Goal: Task Accomplishment & Management: Use online tool/utility

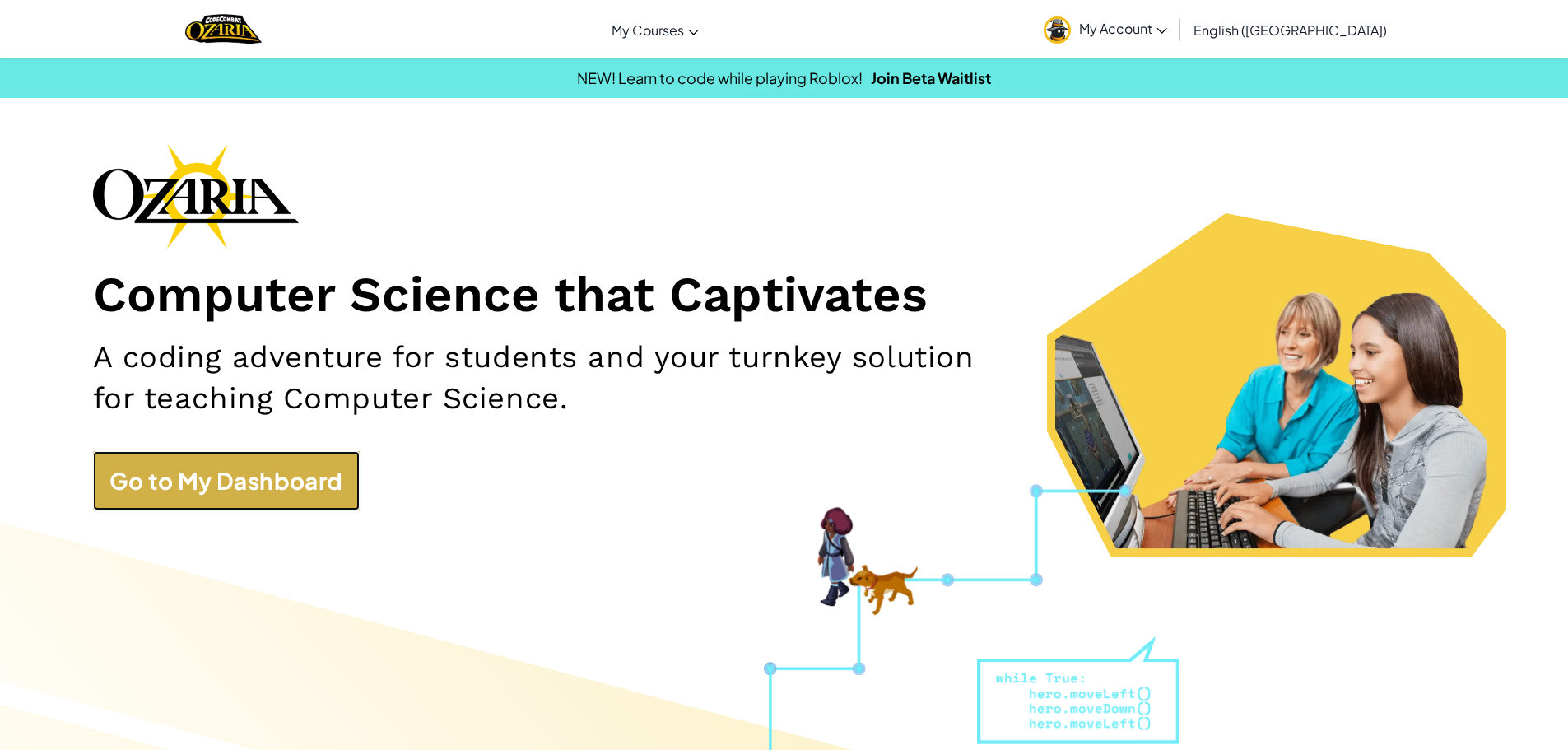
click at [253, 457] on link "Go to My Dashboard" at bounding box center [227, 480] width 267 height 59
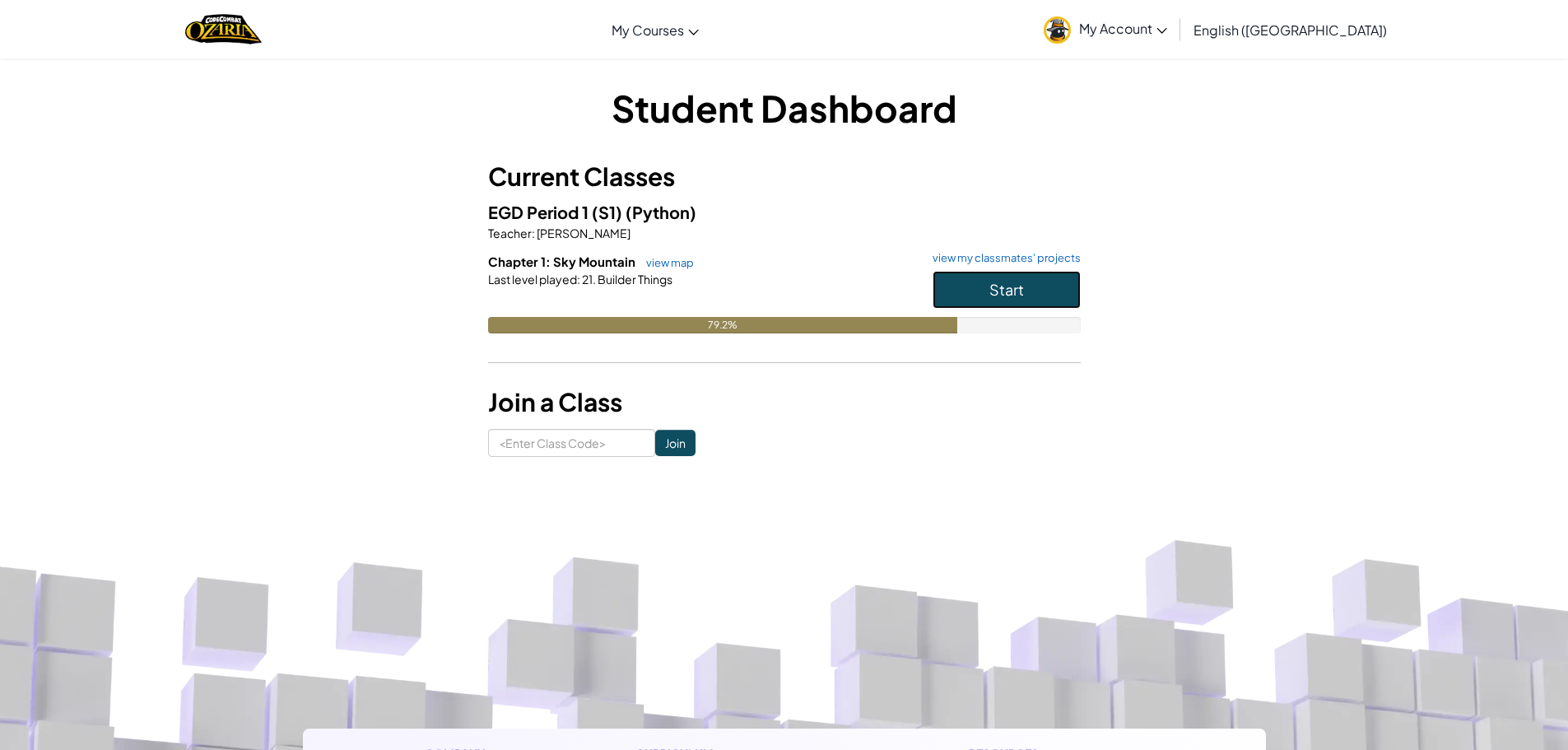
click at [955, 283] on button "Start" at bounding box center [1007, 289] width 148 height 38
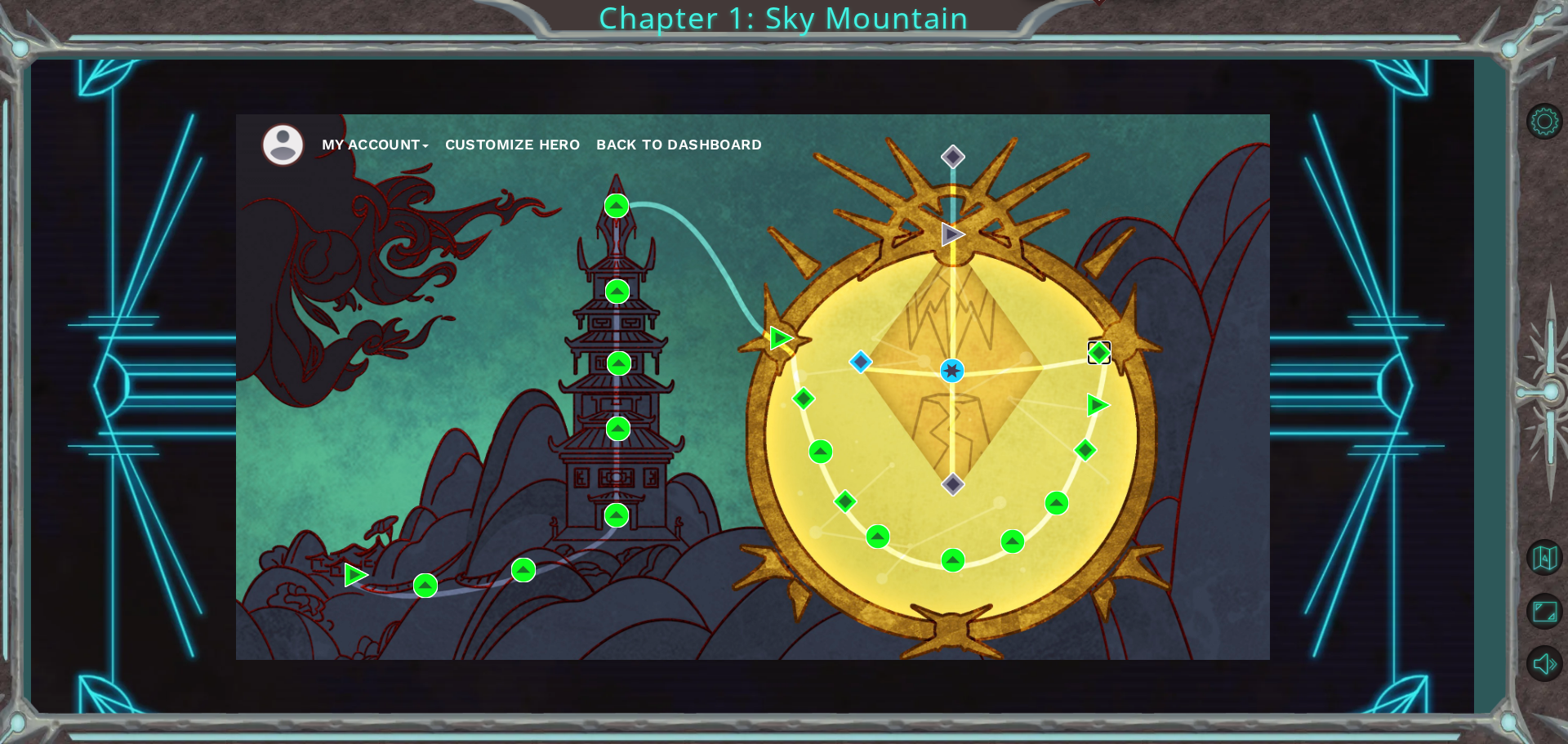
click at [1096, 352] on img at bounding box center [1099, 352] width 25 height 25
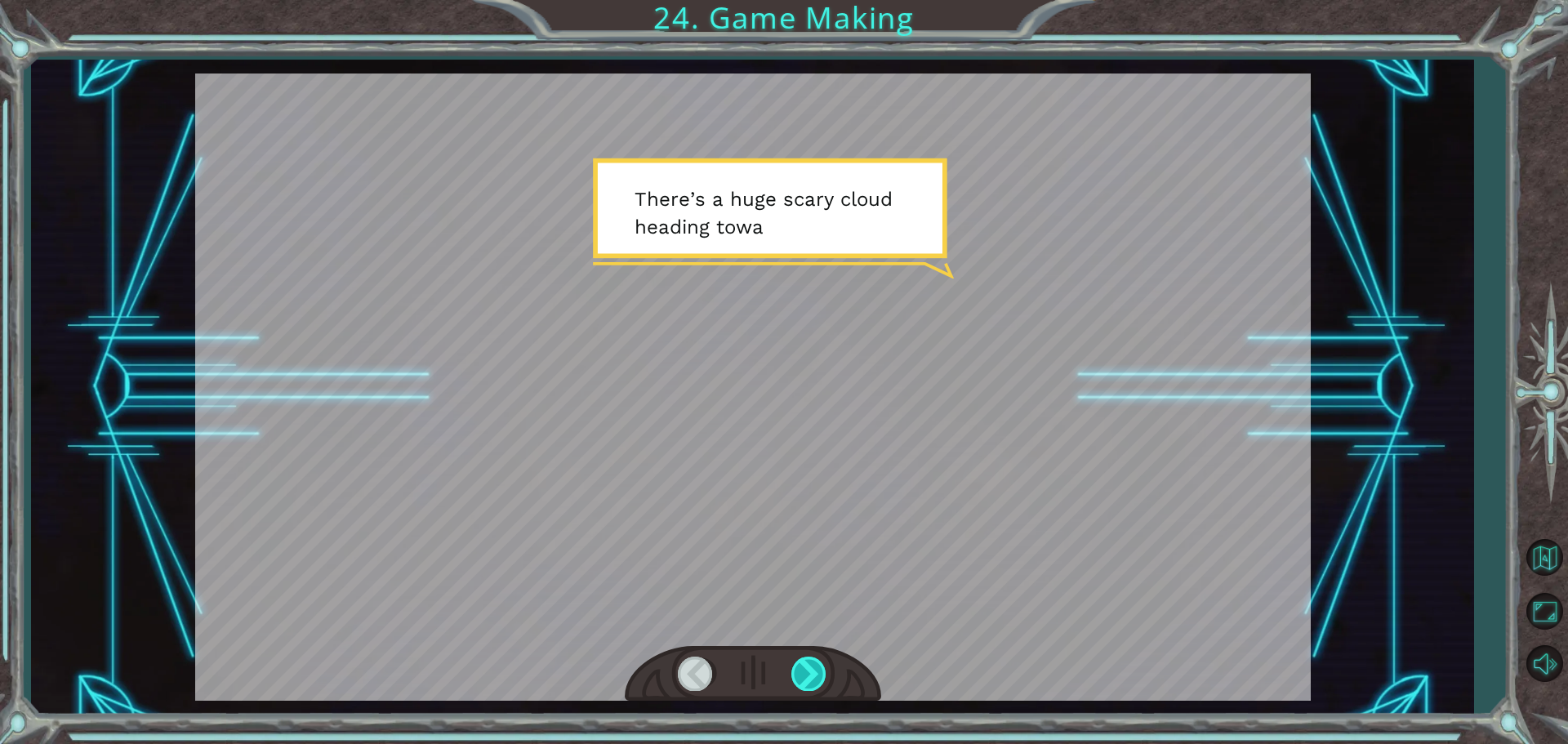
click at [793, 669] on div at bounding box center [809, 672] width 37 height 33
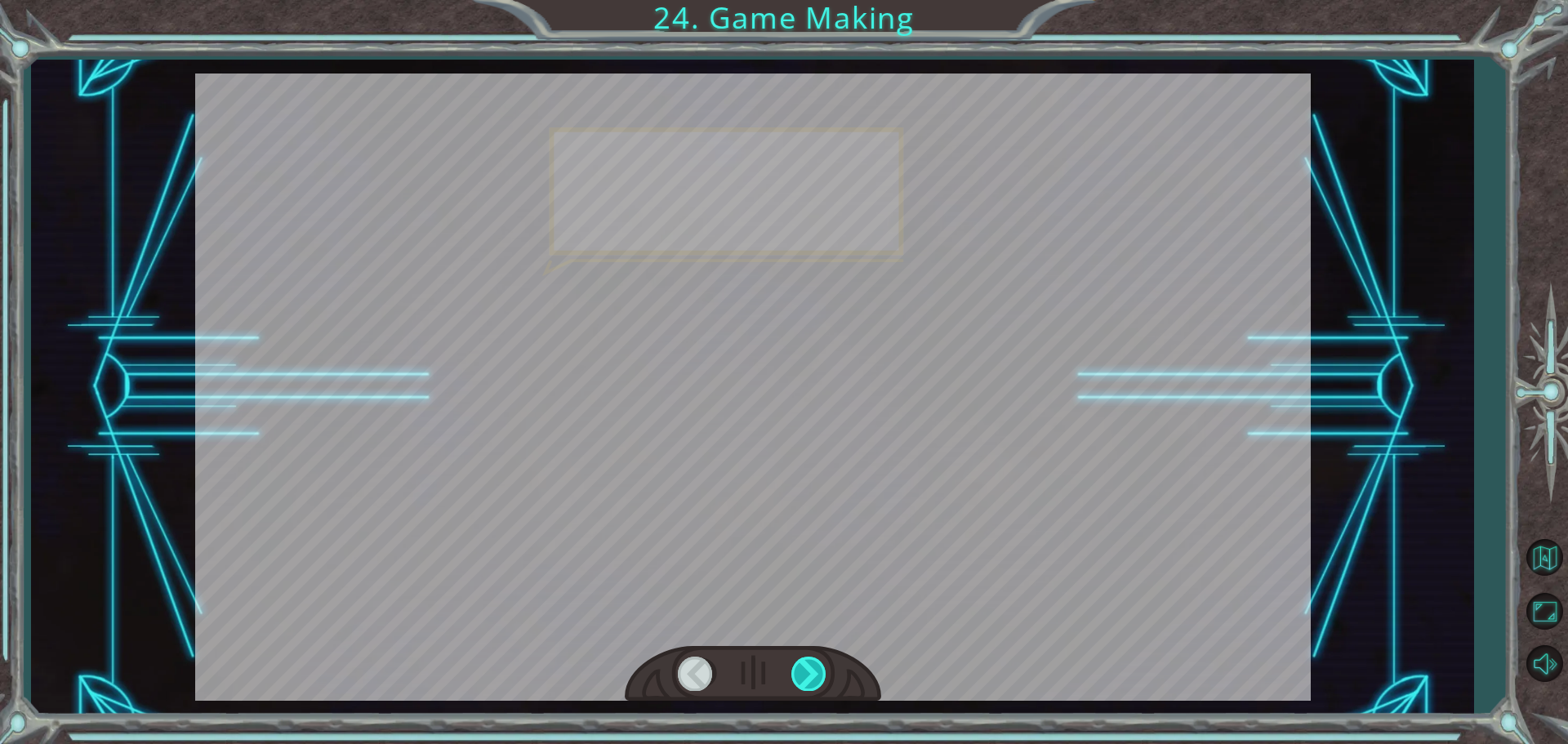
click at [793, 669] on div at bounding box center [809, 672] width 37 height 33
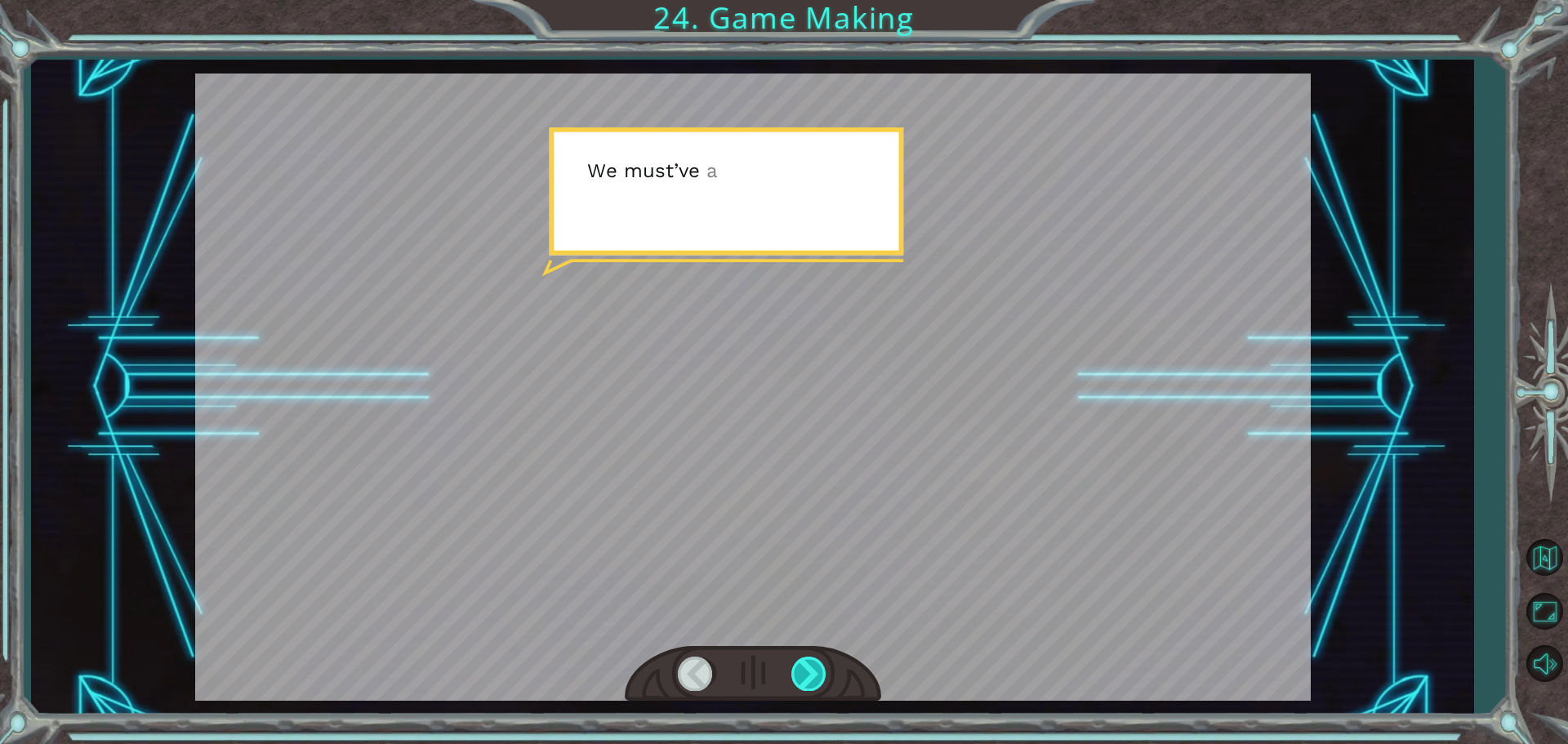
click at [793, 669] on div at bounding box center [809, 672] width 37 height 33
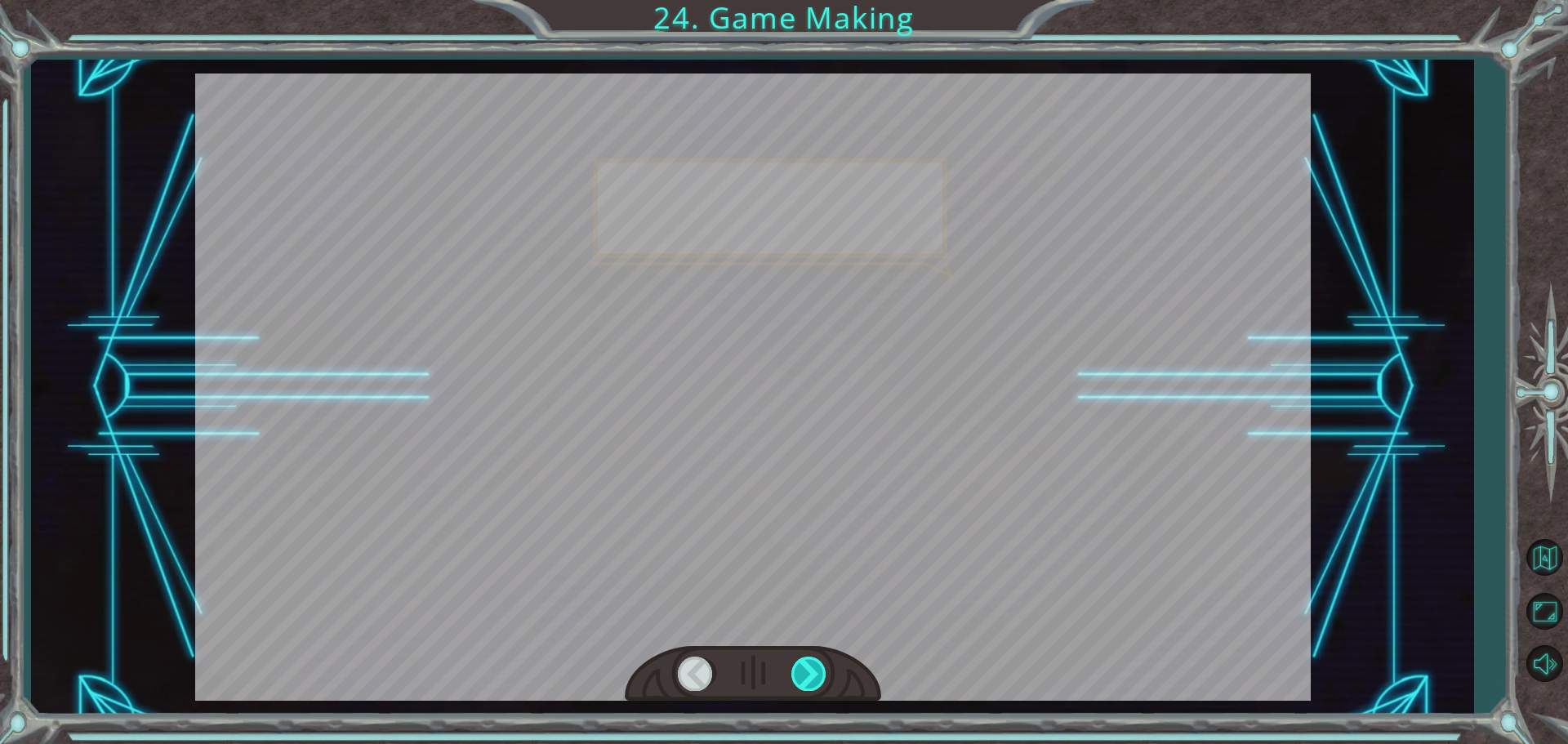
click at [793, 669] on div at bounding box center [809, 672] width 37 height 33
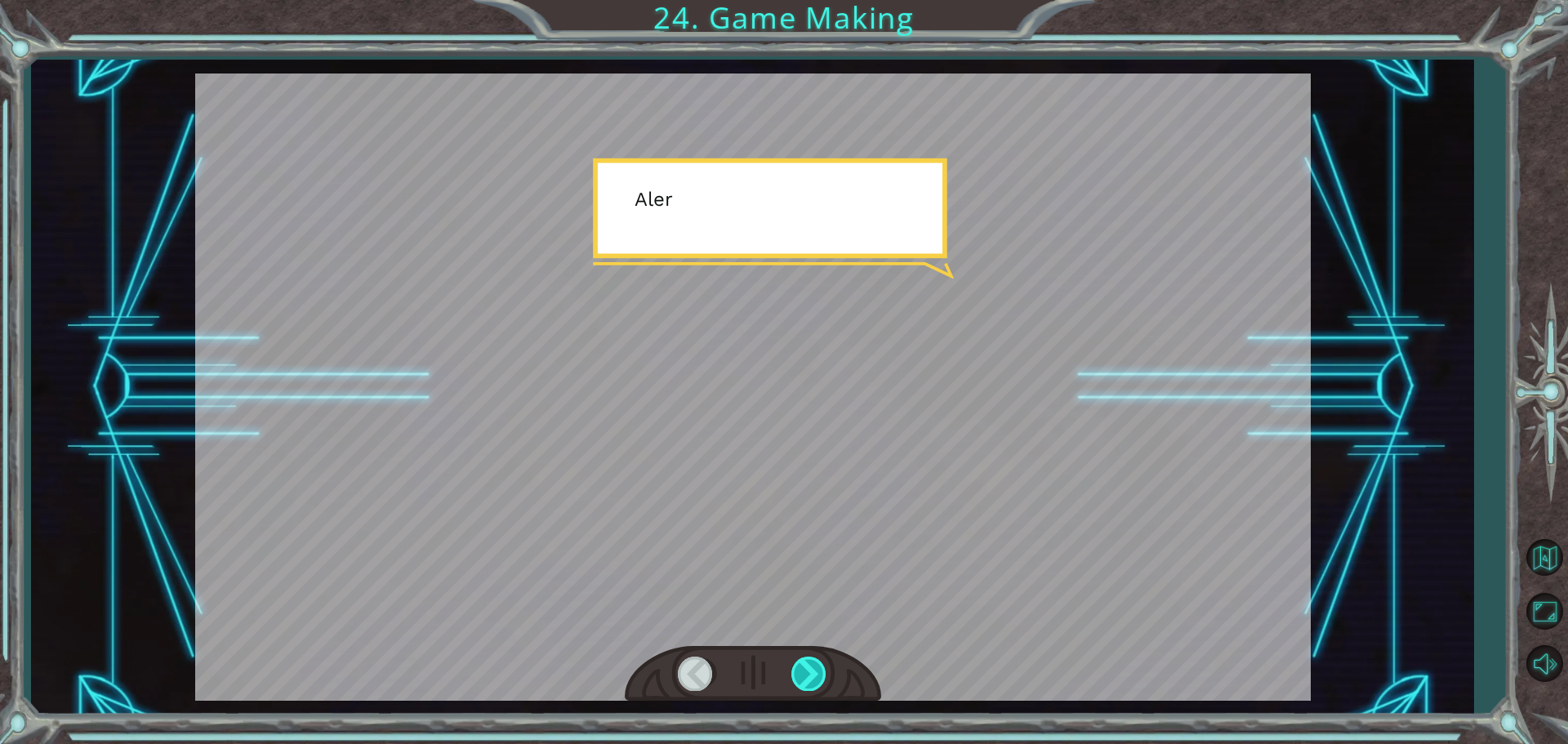
click at [793, 669] on div at bounding box center [809, 672] width 37 height 33
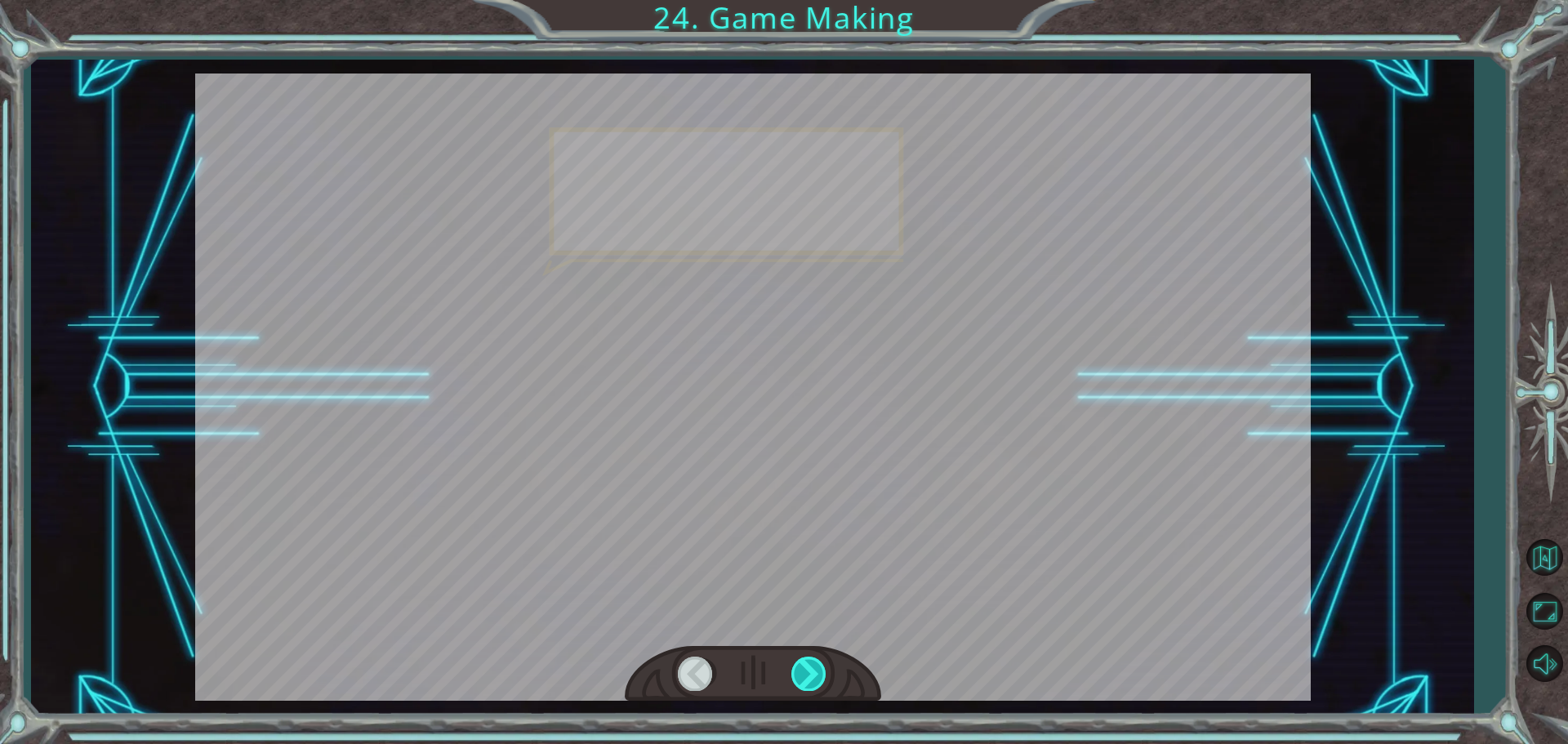
click at [793, 669] on div at bounding box center [809, 672] width 37 height 33
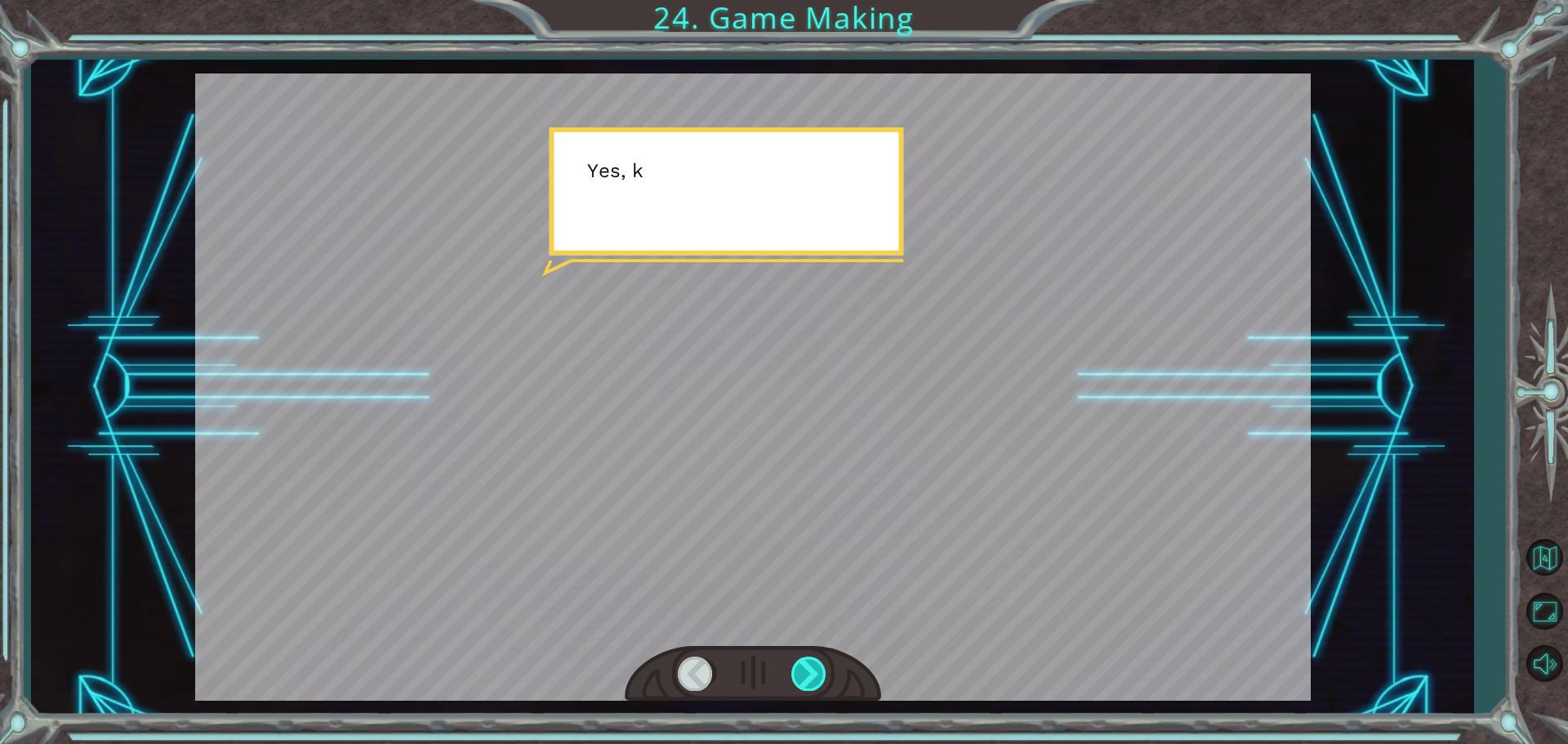
click at [793, 669] on div at bounding box center [809, 672] width 37 height 33
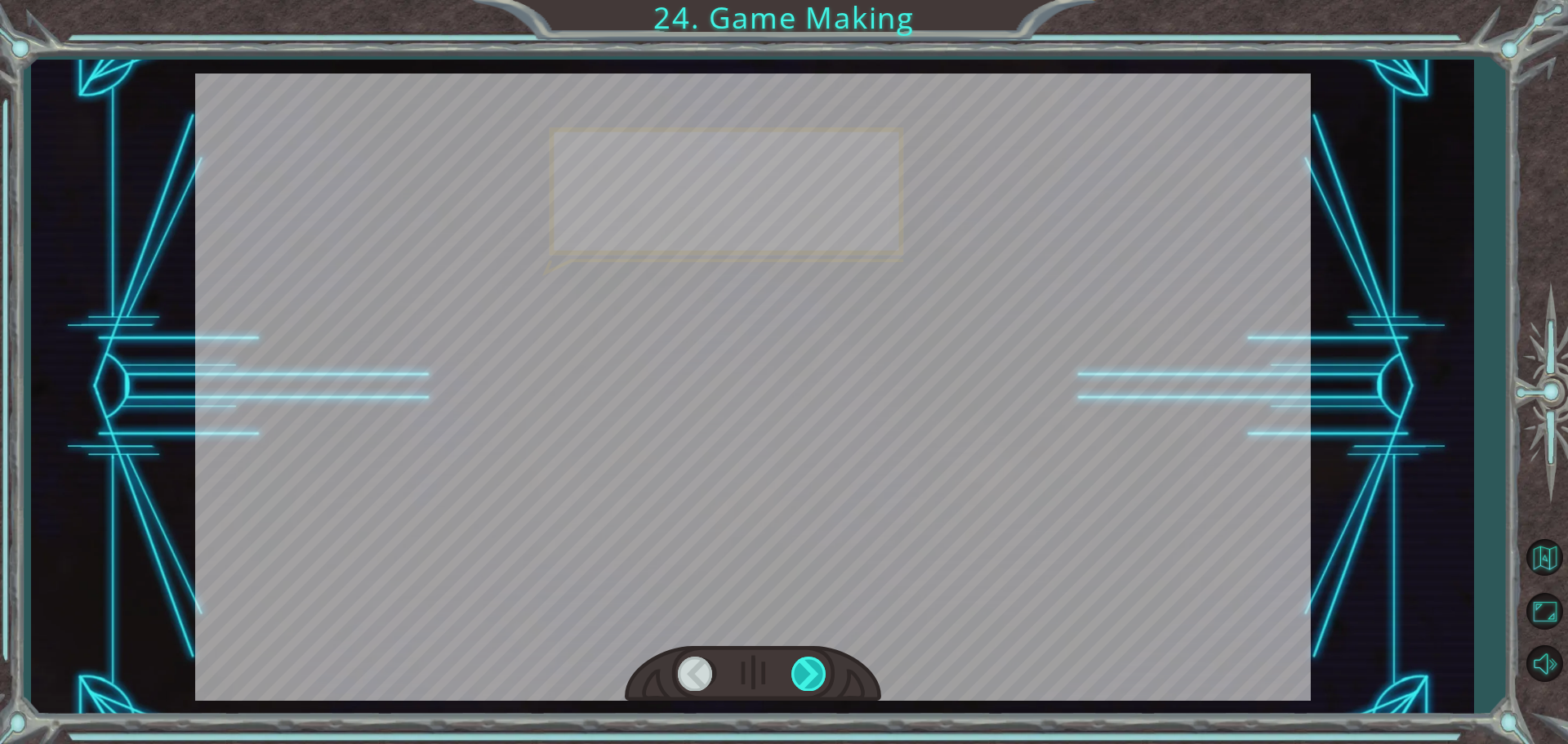
click at [793, 669] on div at bounding box center [809, 672] width 37 height 33
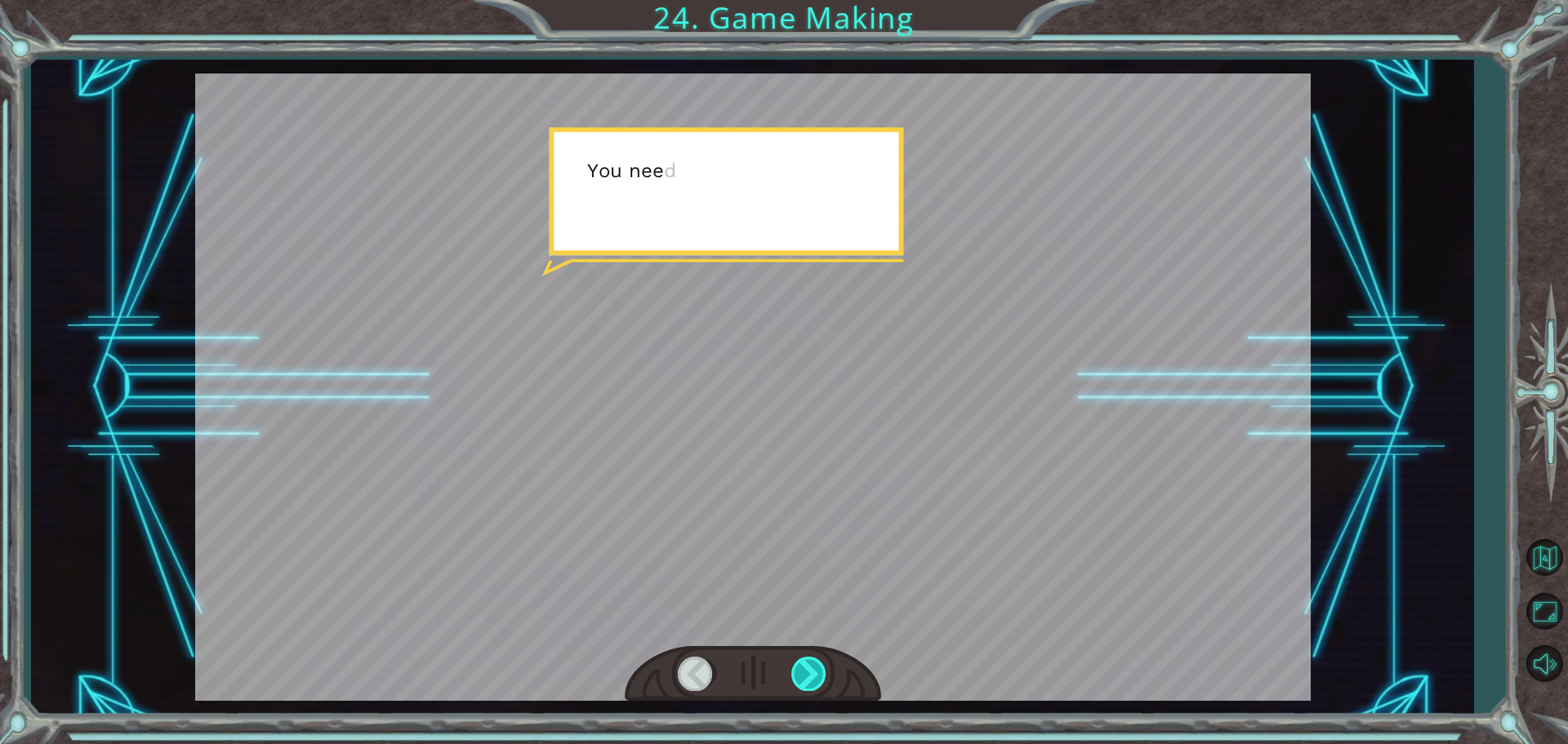
click at [793, 669] on div at bounding box center [809, 672] width 37 height 33
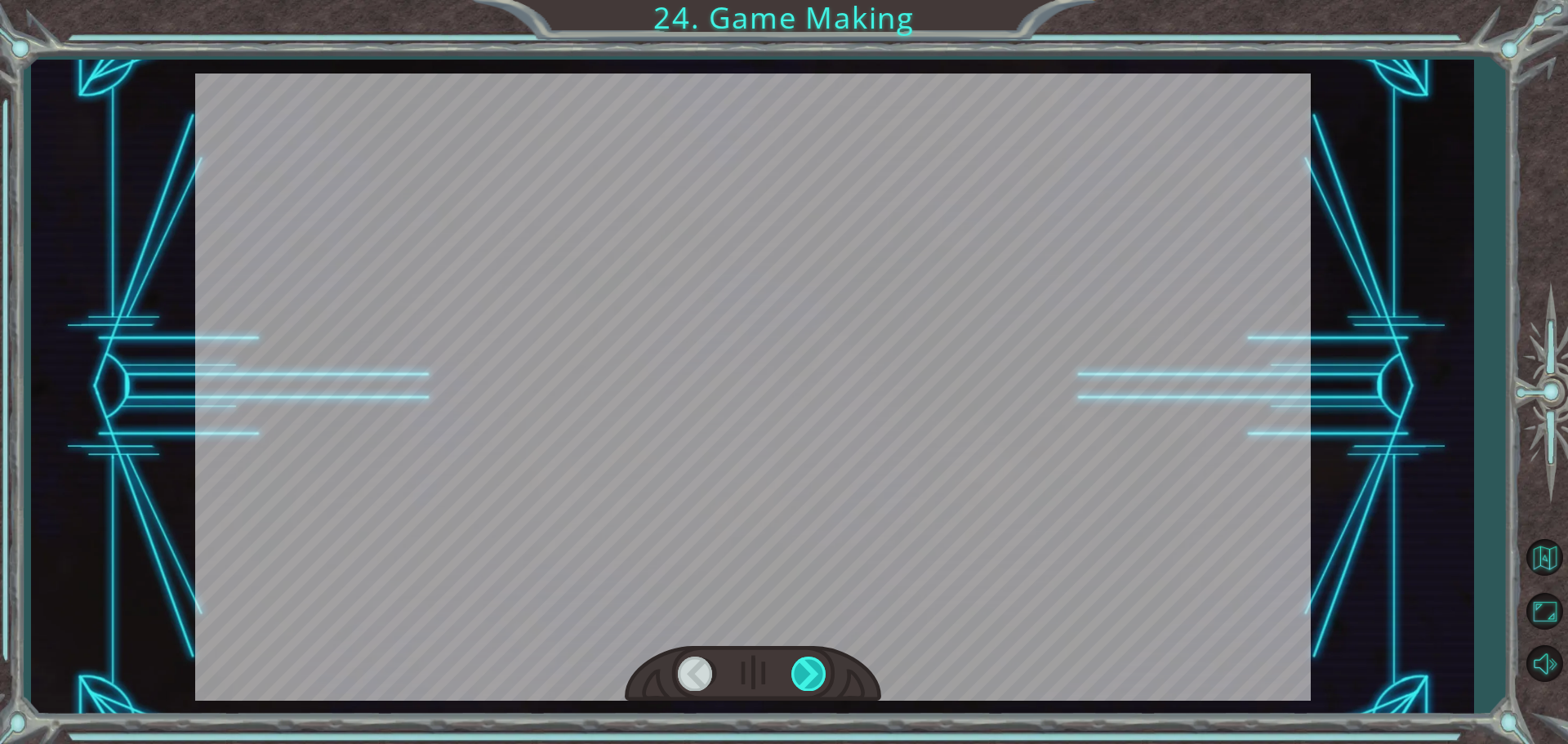
click at [793, 669] on div at bounding box center [809, 672] width 37 height 33
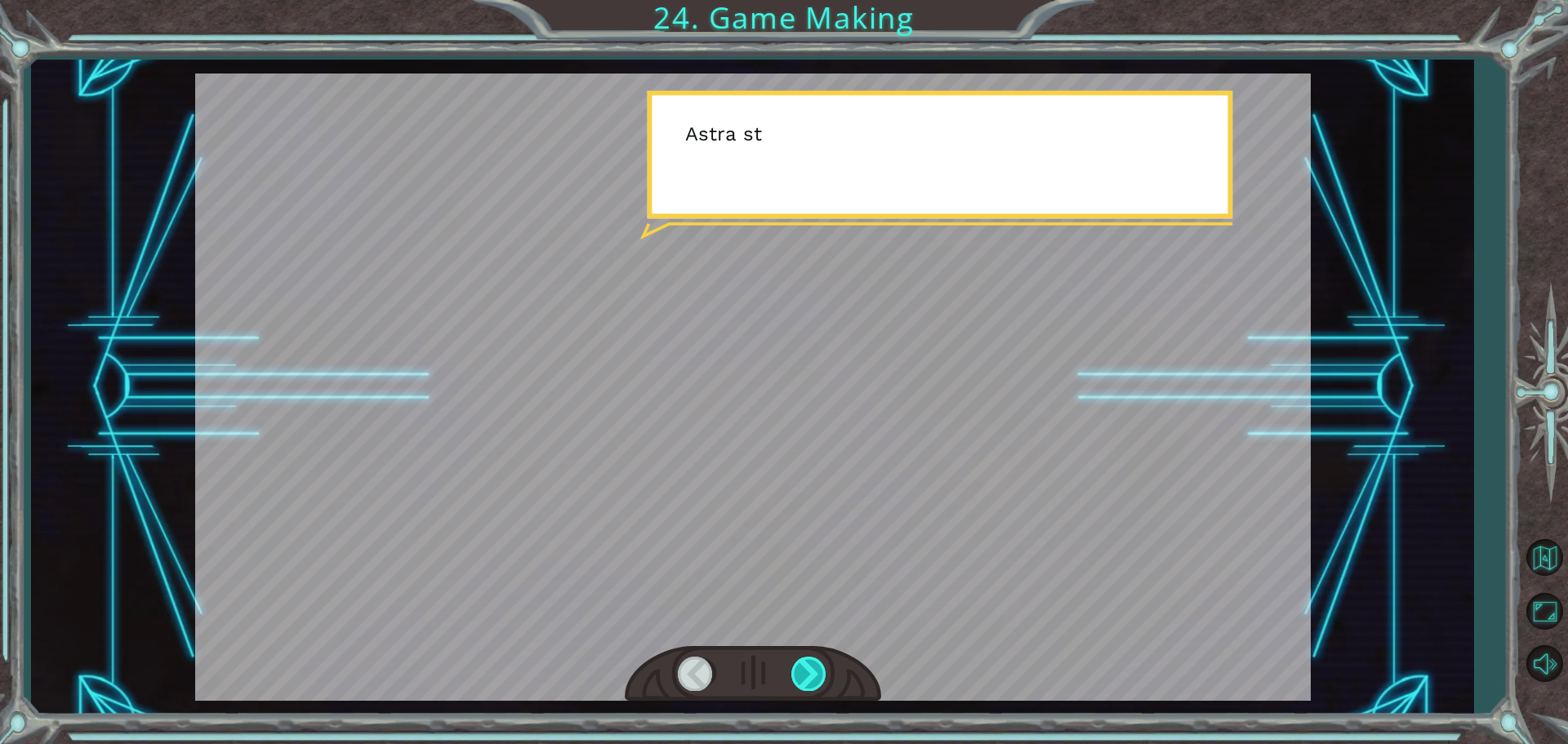
click at [793, 669] on div at bounding box center [809, 672] width 37 height 33
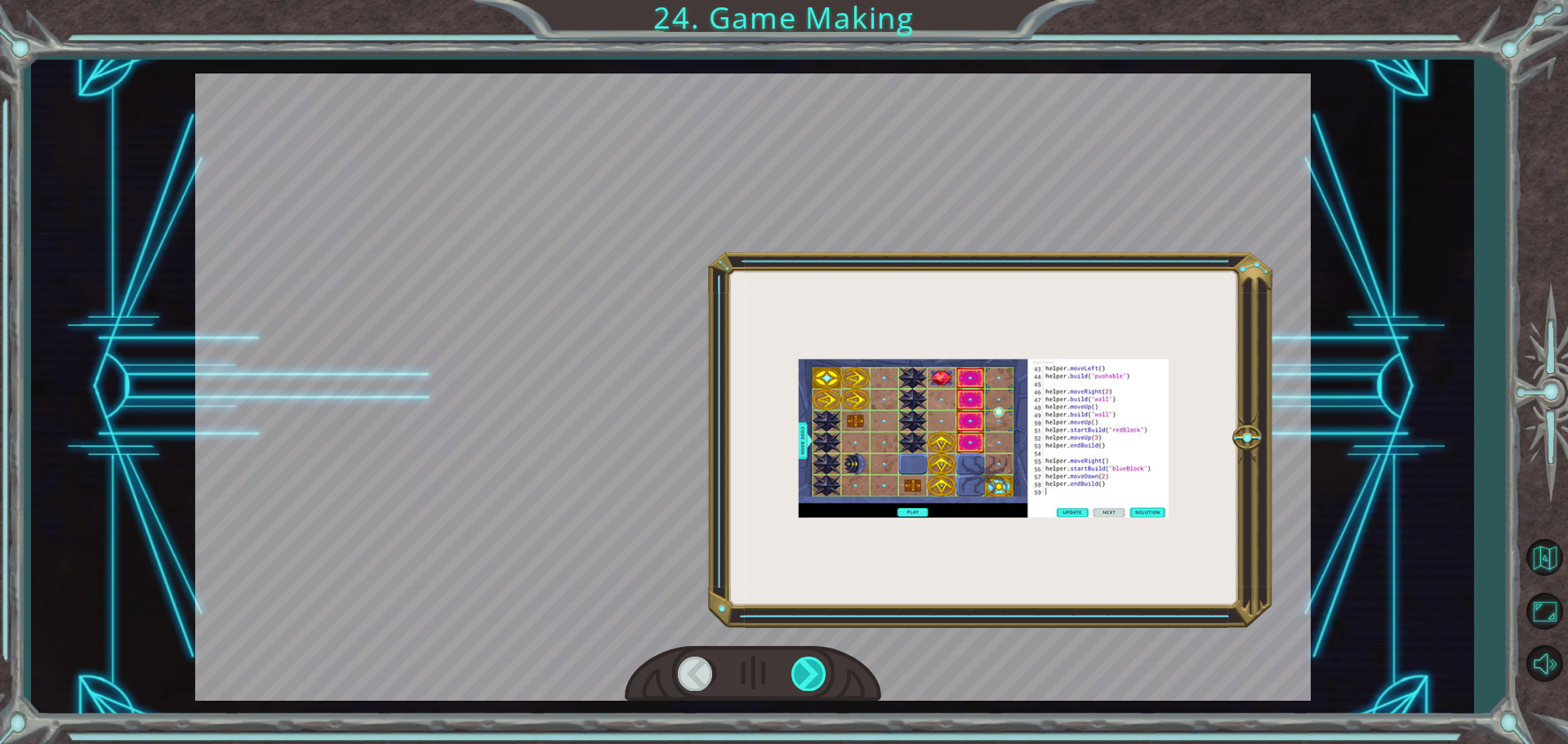
click at [795, 669] on div at bounding box center [809, 672] width 37 height 33
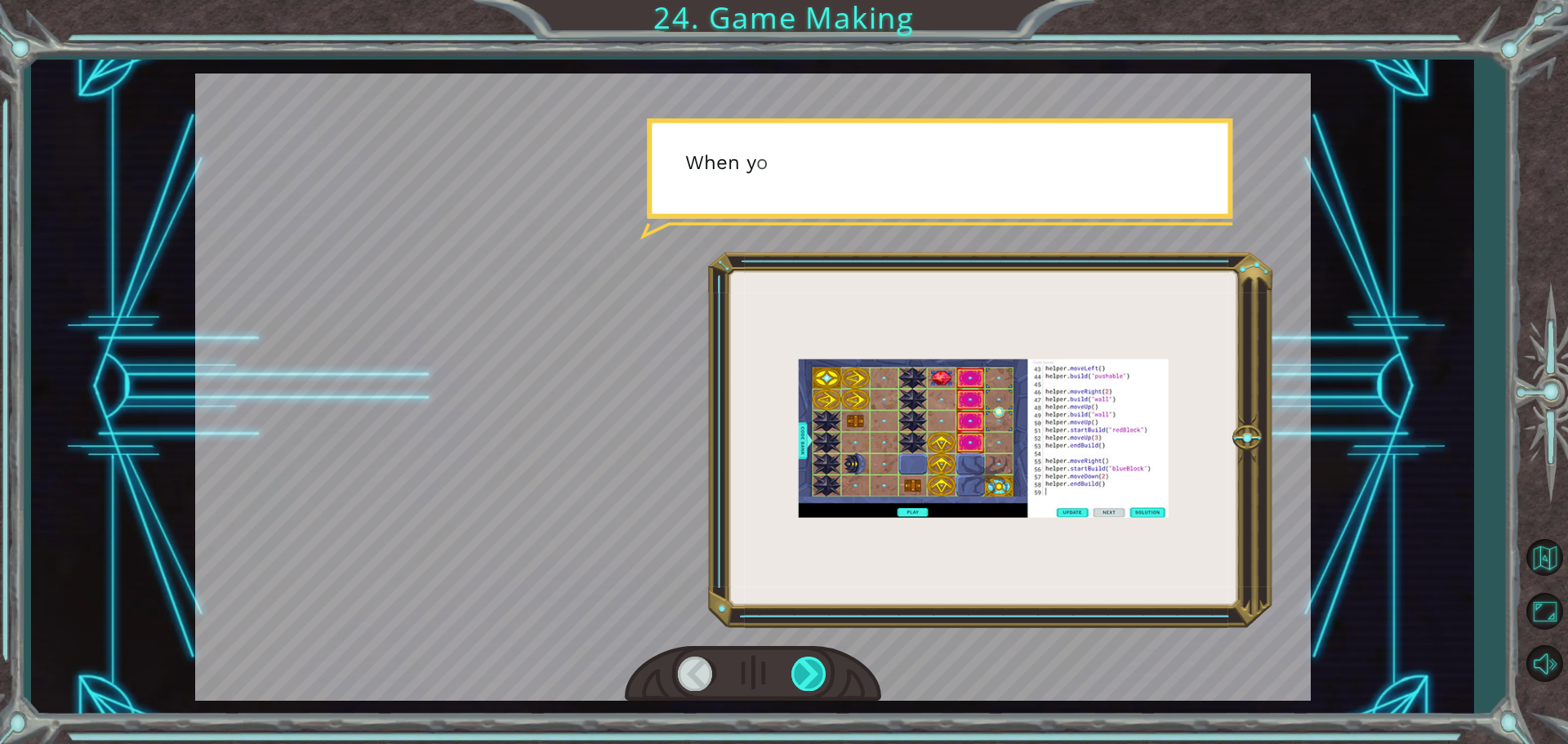
click at [795, 669] on div at bounding box center [809, 672] width 37 height 33
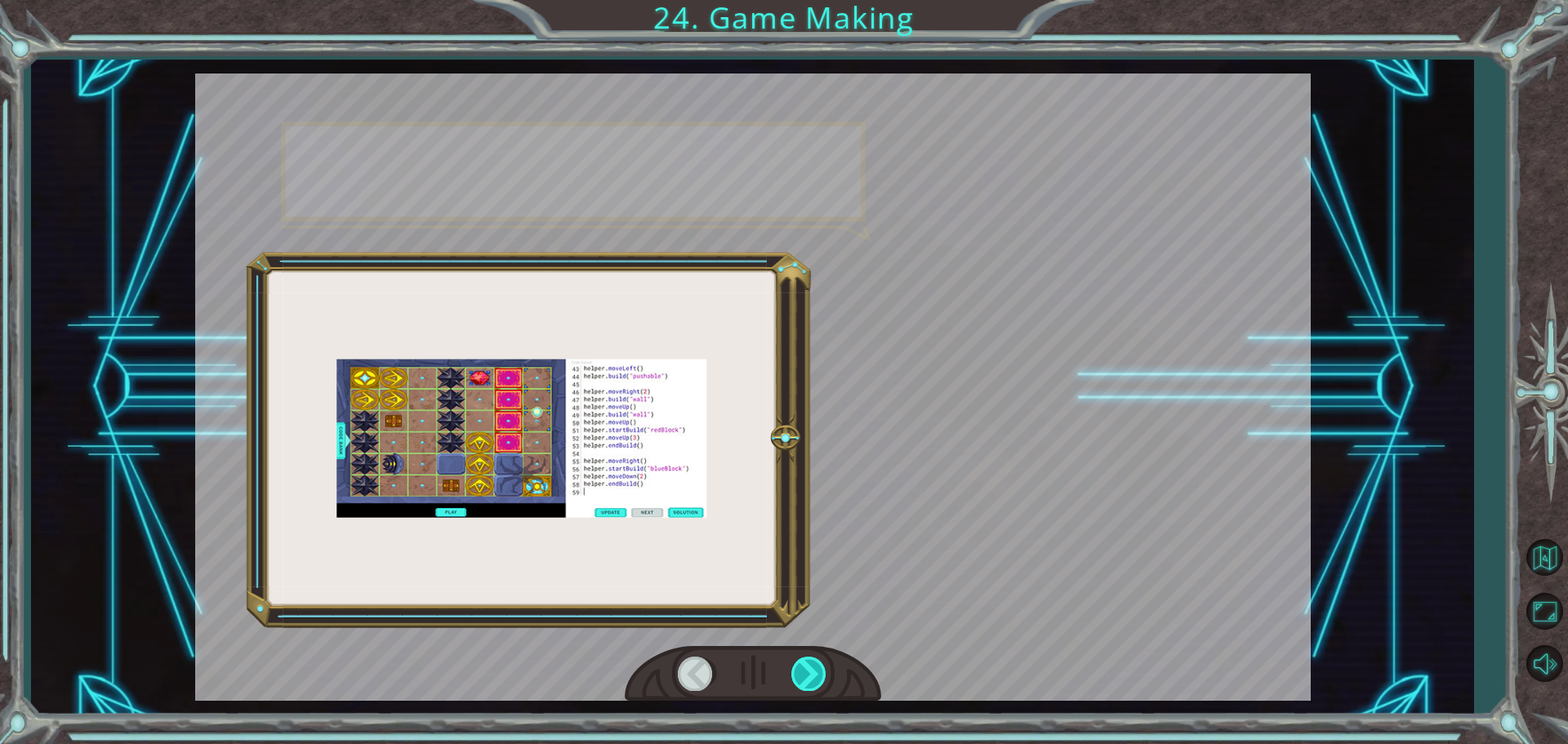
click at [795, 669] on div at bounding box center [809, 672] width 37 height 33
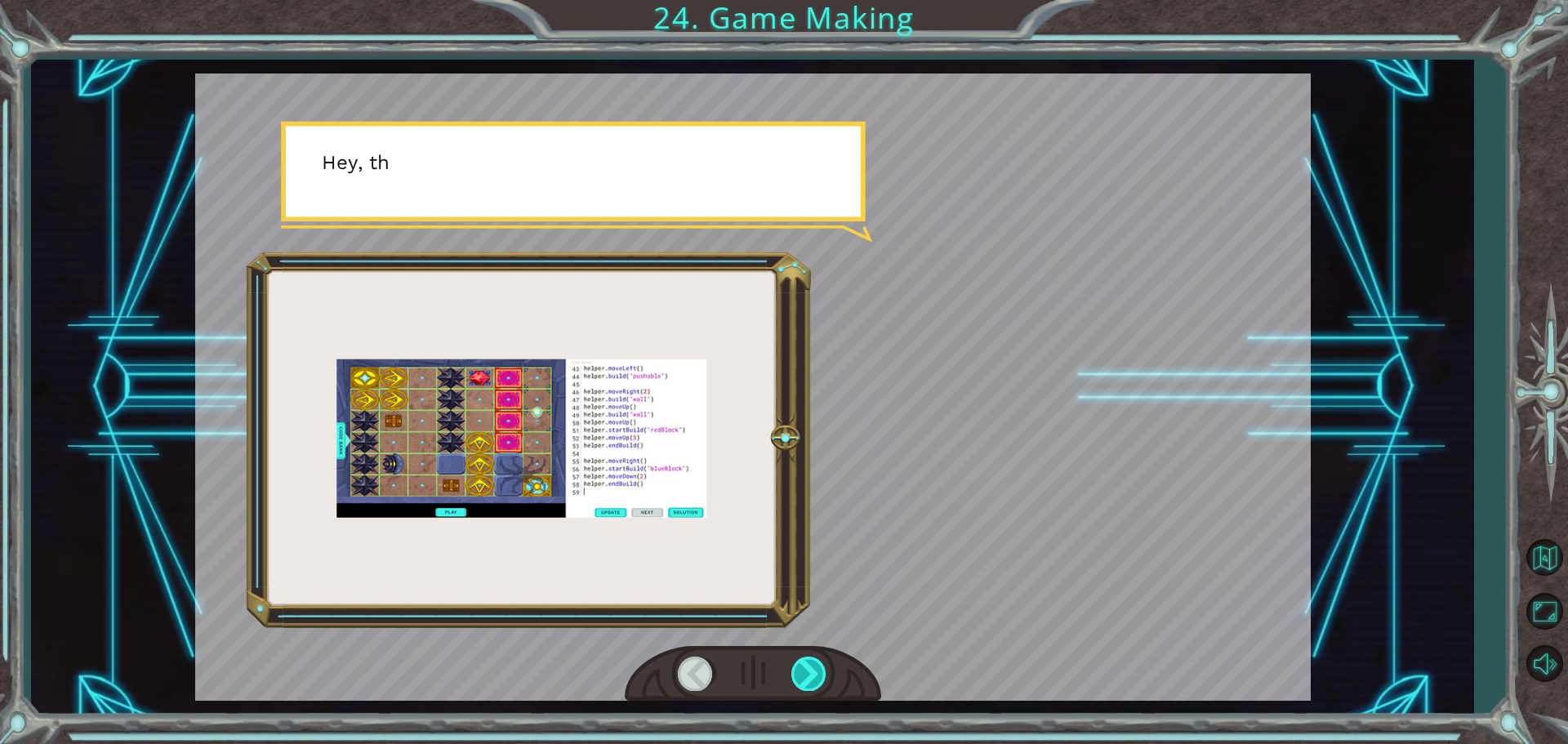
click at [795, 669] on div at bounding box center [809, 672] width 37 height 33
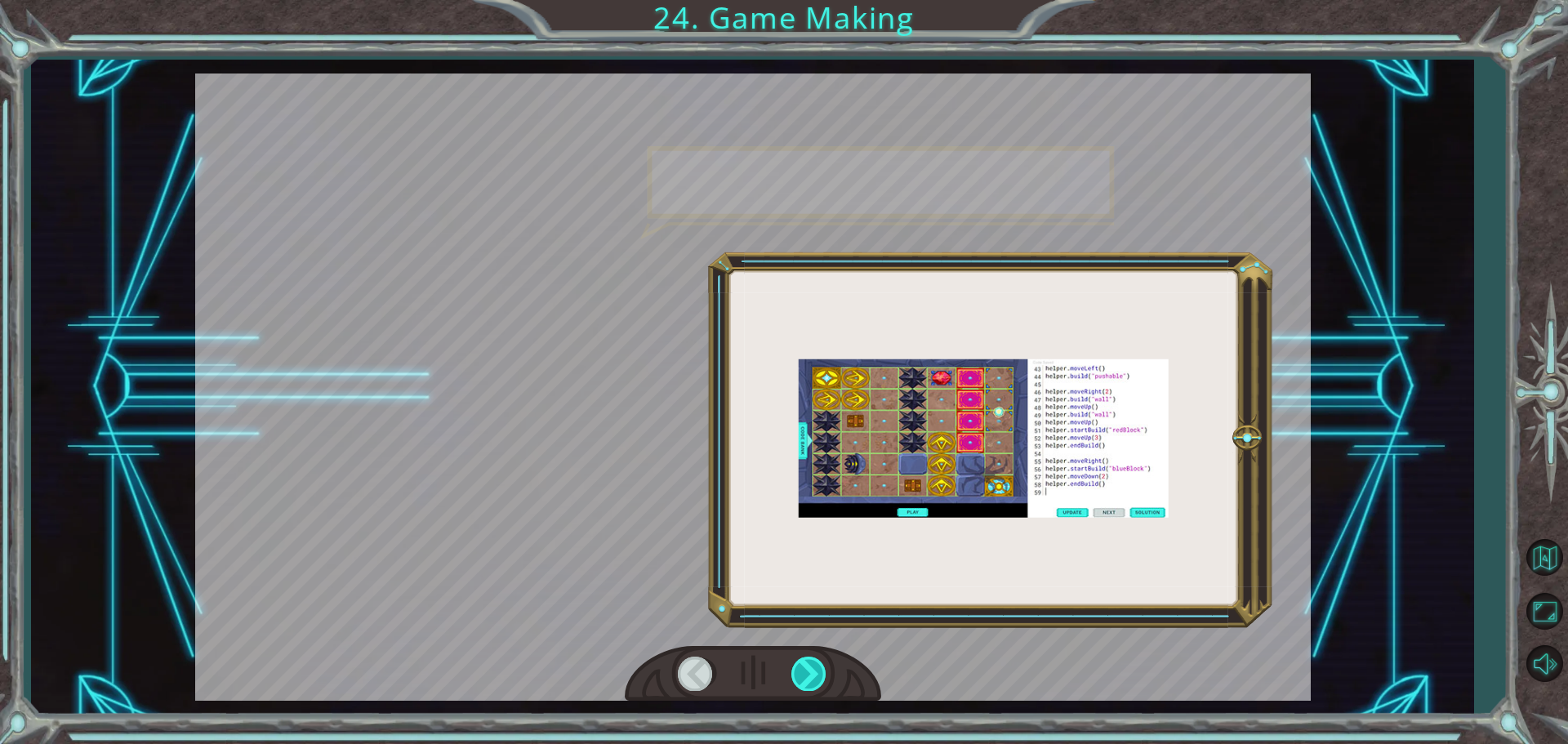
click at [795, 669] on div at bounding box center [809, 672] width 37 height 33
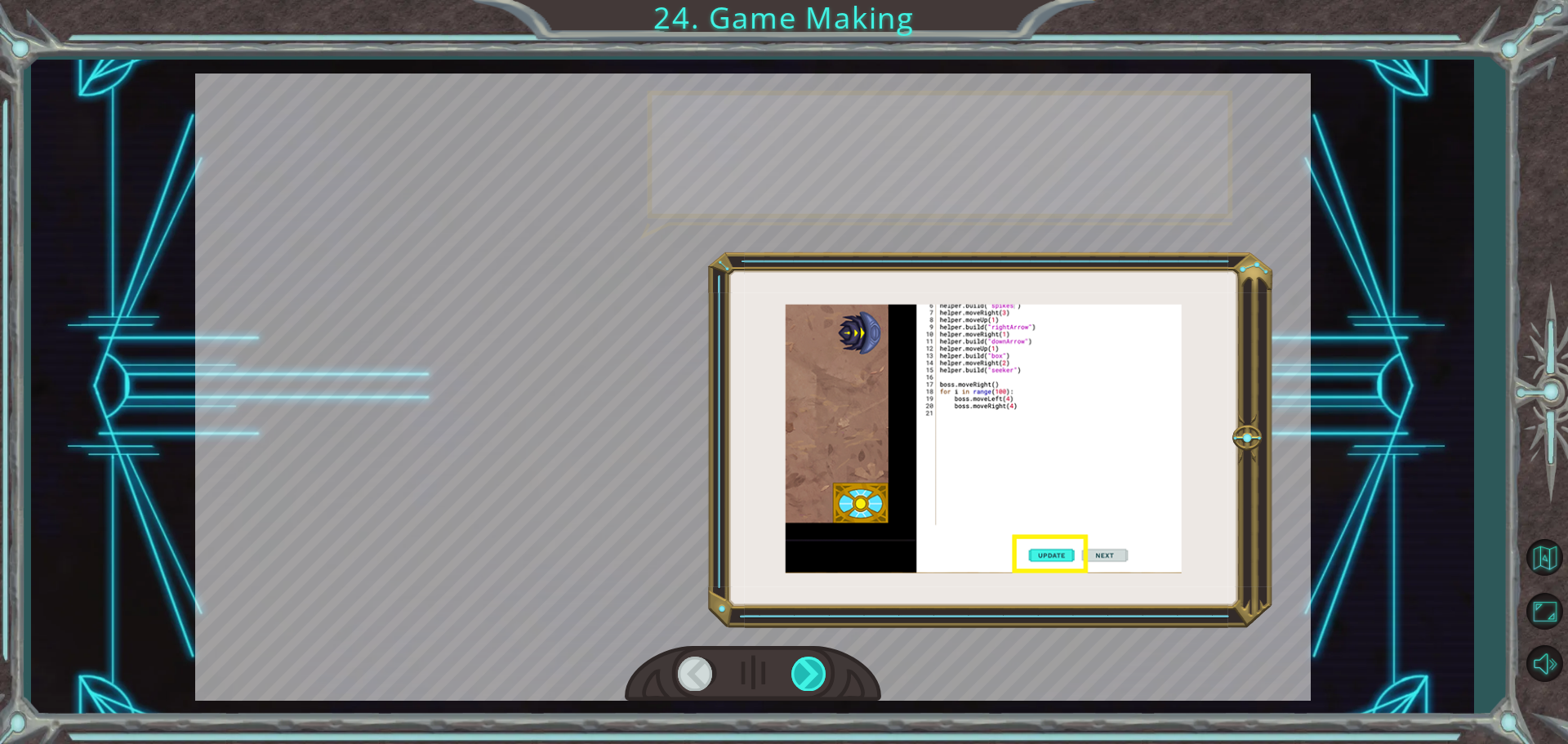
click at [796, 669] on div at bounding box center [809, 672] width 37 height 33
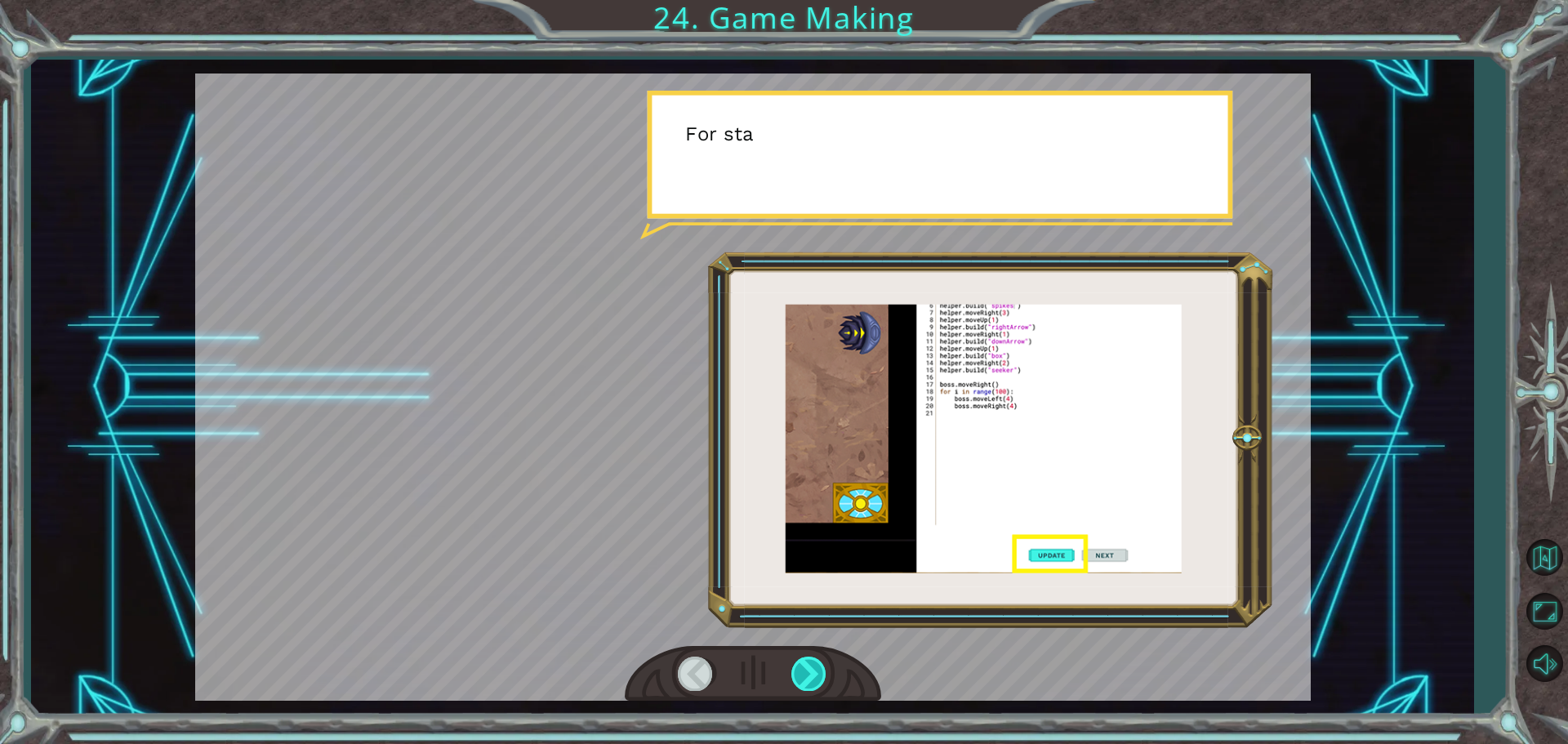
click at [799, 665] on div at bounding box center [809, 672] width 37 height 33
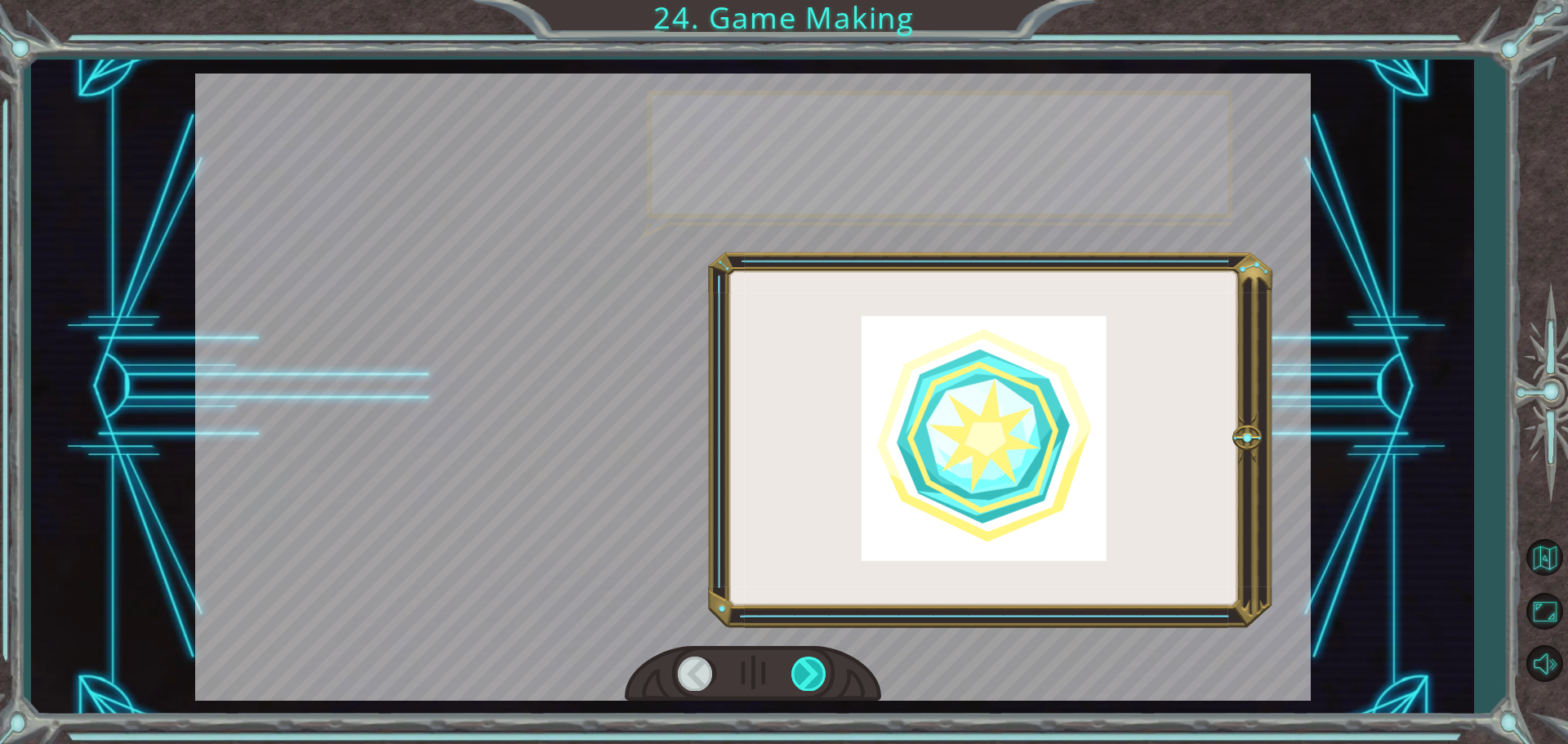
click at [799, 665] on div at bounding box center [809, 672] width 37 height 33
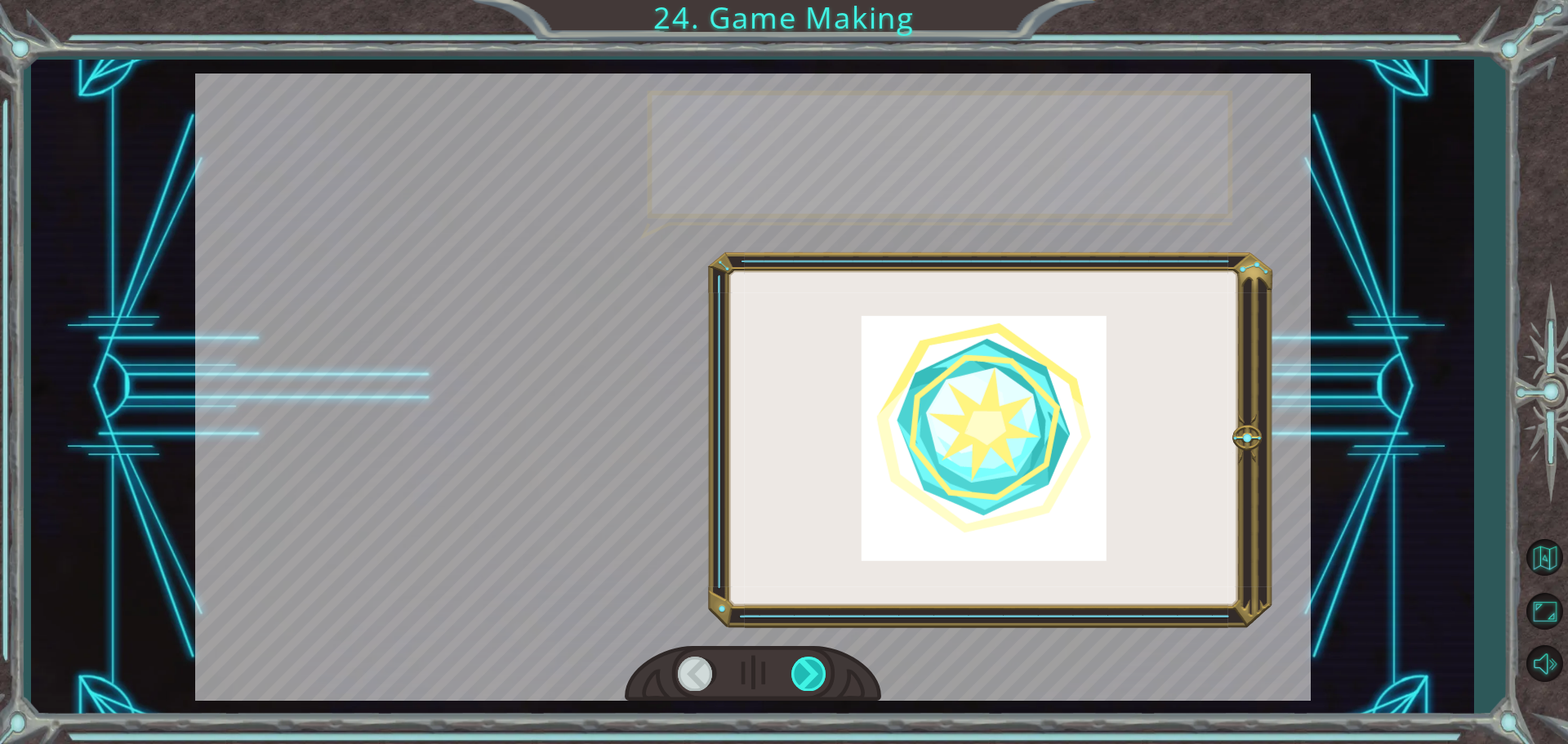
click at [801, 665] on div at bounding box center [809, 672] width 37 height 33
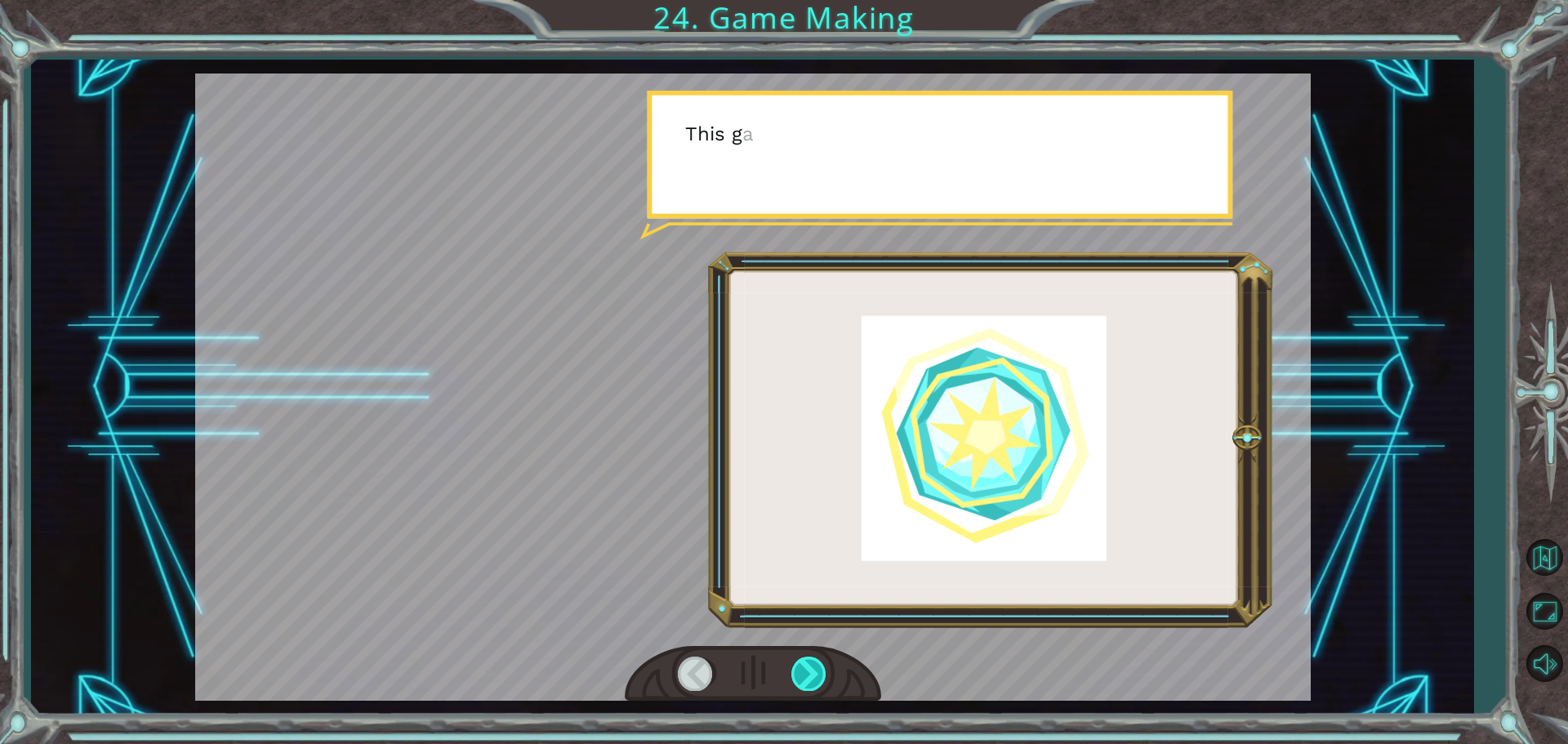
click at [801, 665] on div at bounding box center [809, 672] width 37 height 33
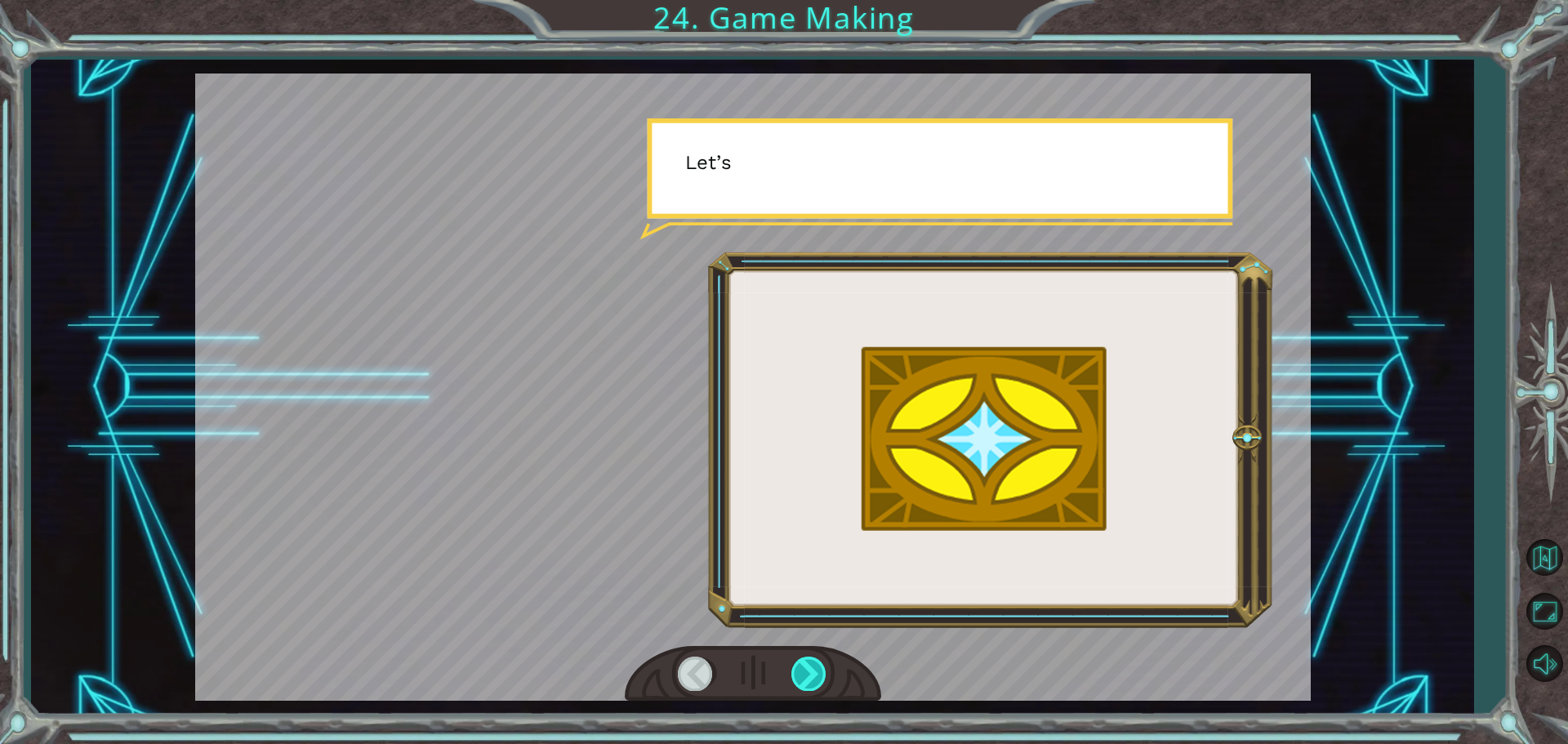
click at [801, 665] on div at bounding box center [809, 672] width 37 height 33
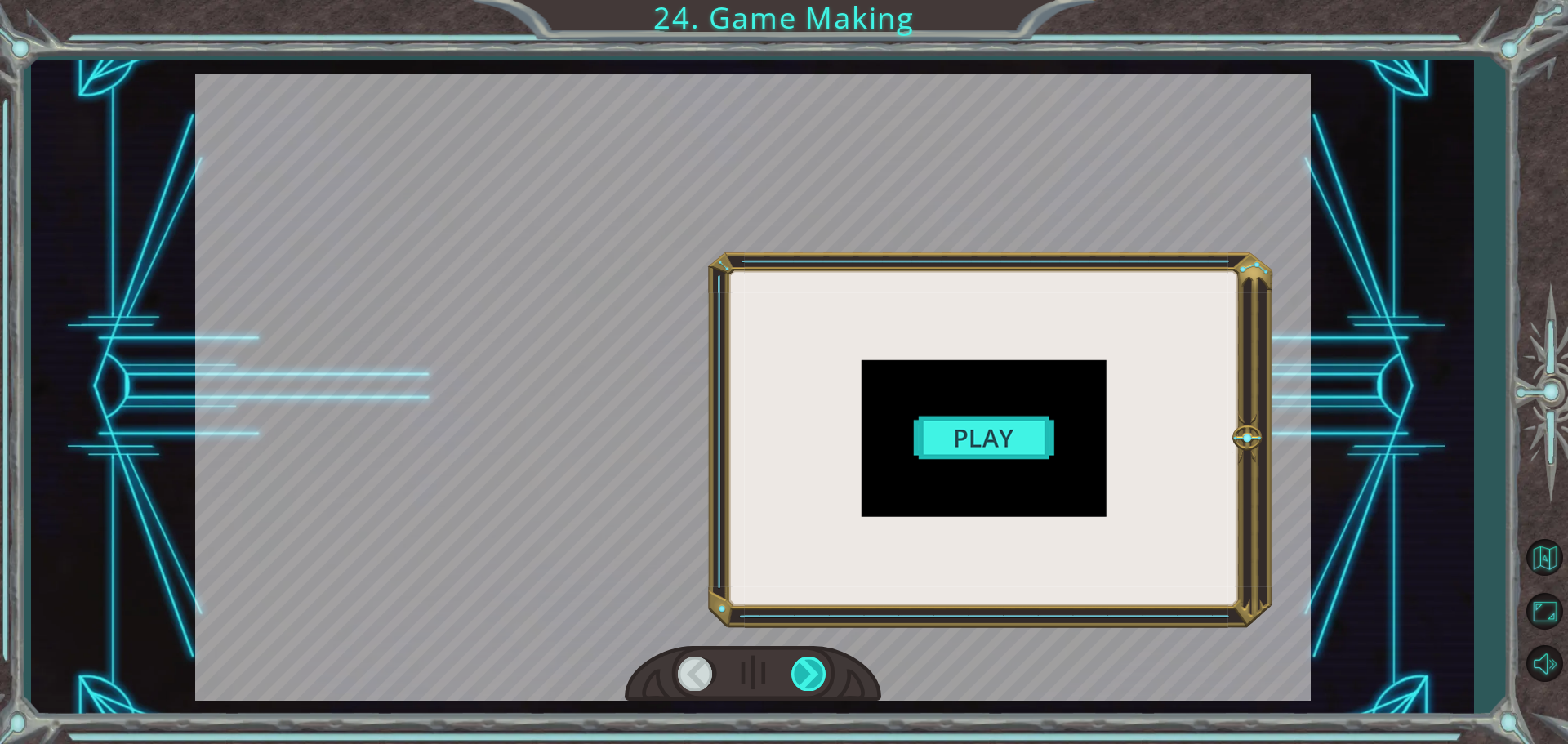
click at [801, 665] on div at bounding box center [809, 672] width 37 height 33
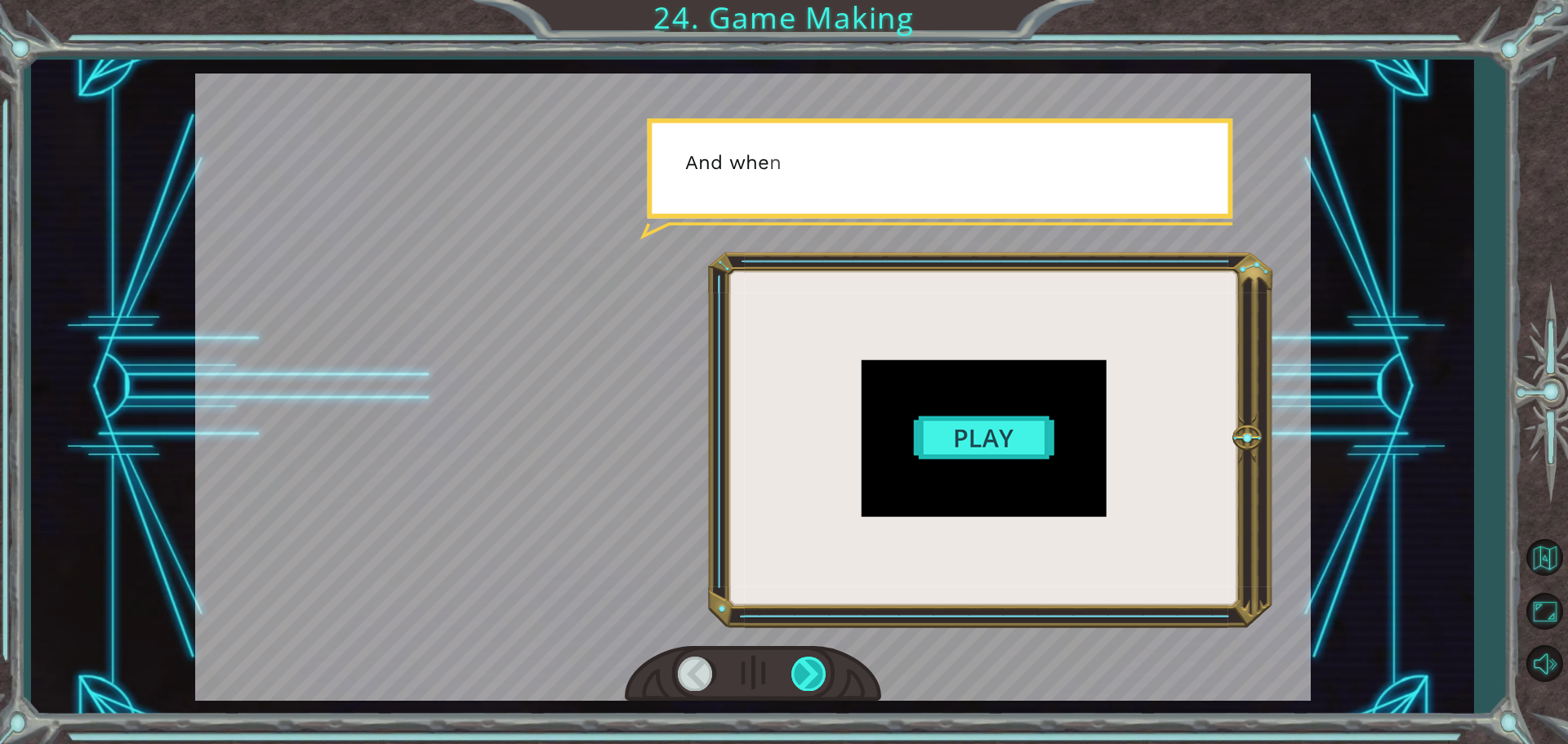
click at [801, 665] on div at bounding box center [809, 672] width 37 height 33
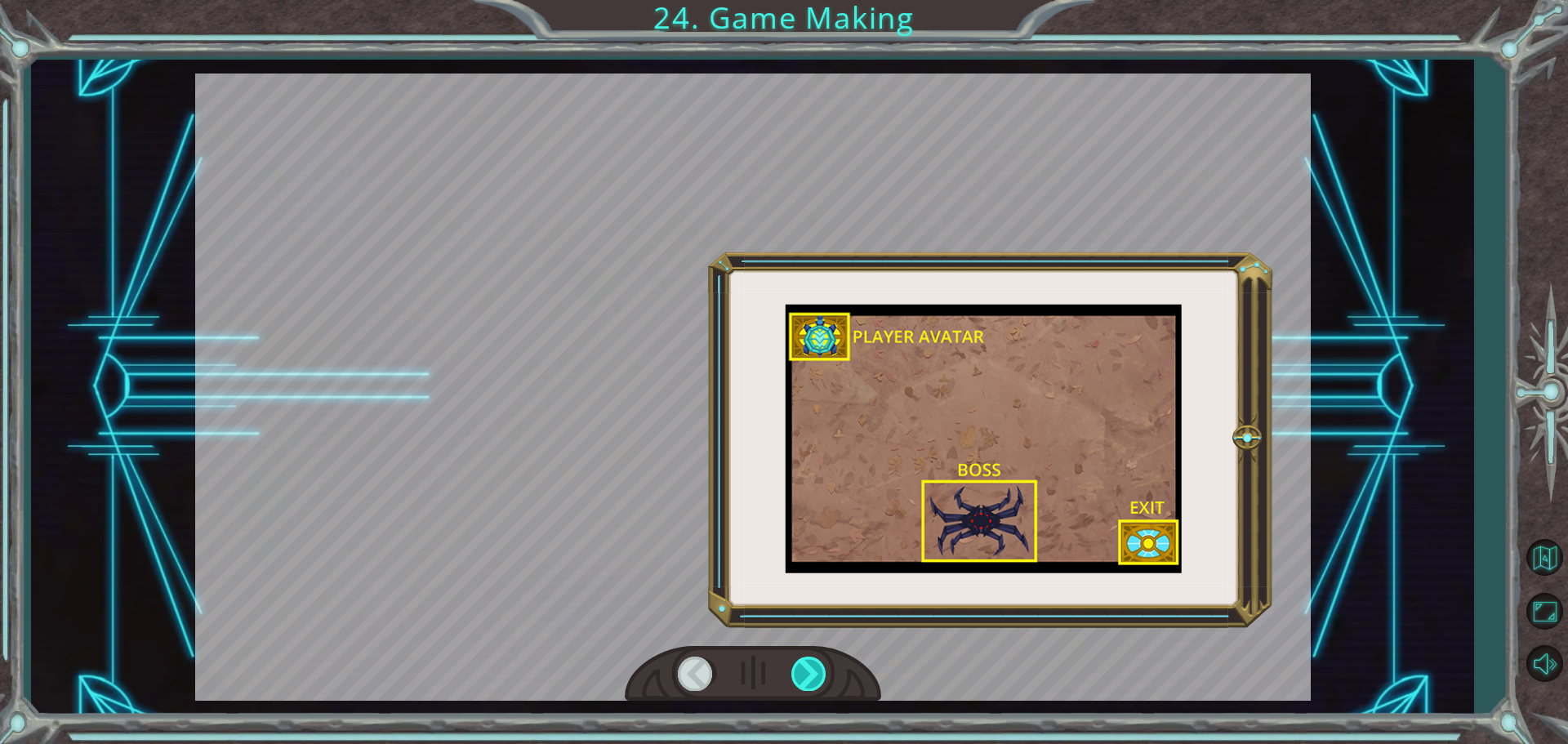
click at [801, 665] on div at bounding box center [809, 672] width 37 height 33
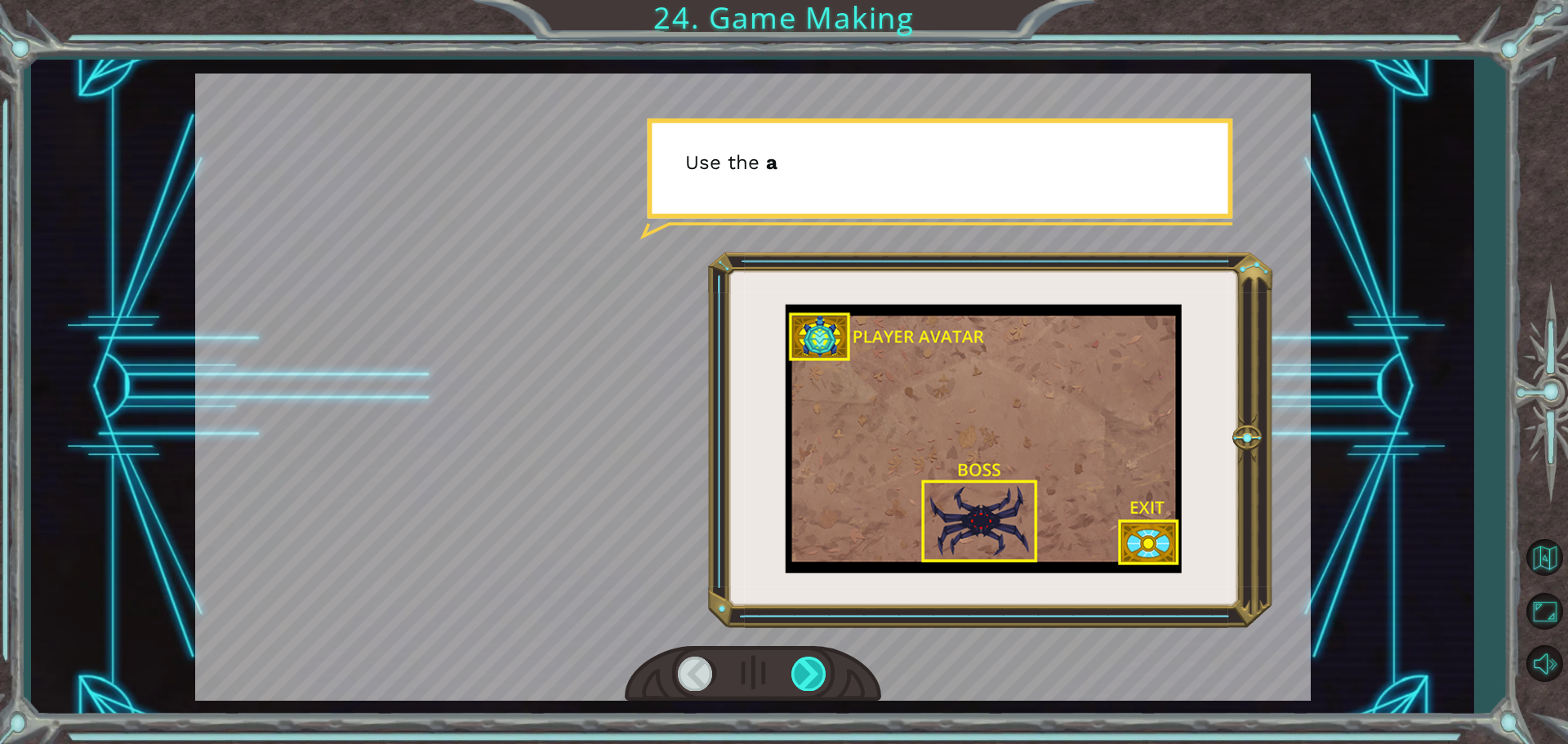
click at [801, 665] on div at bounding box center [809, 672] width 37 height 33
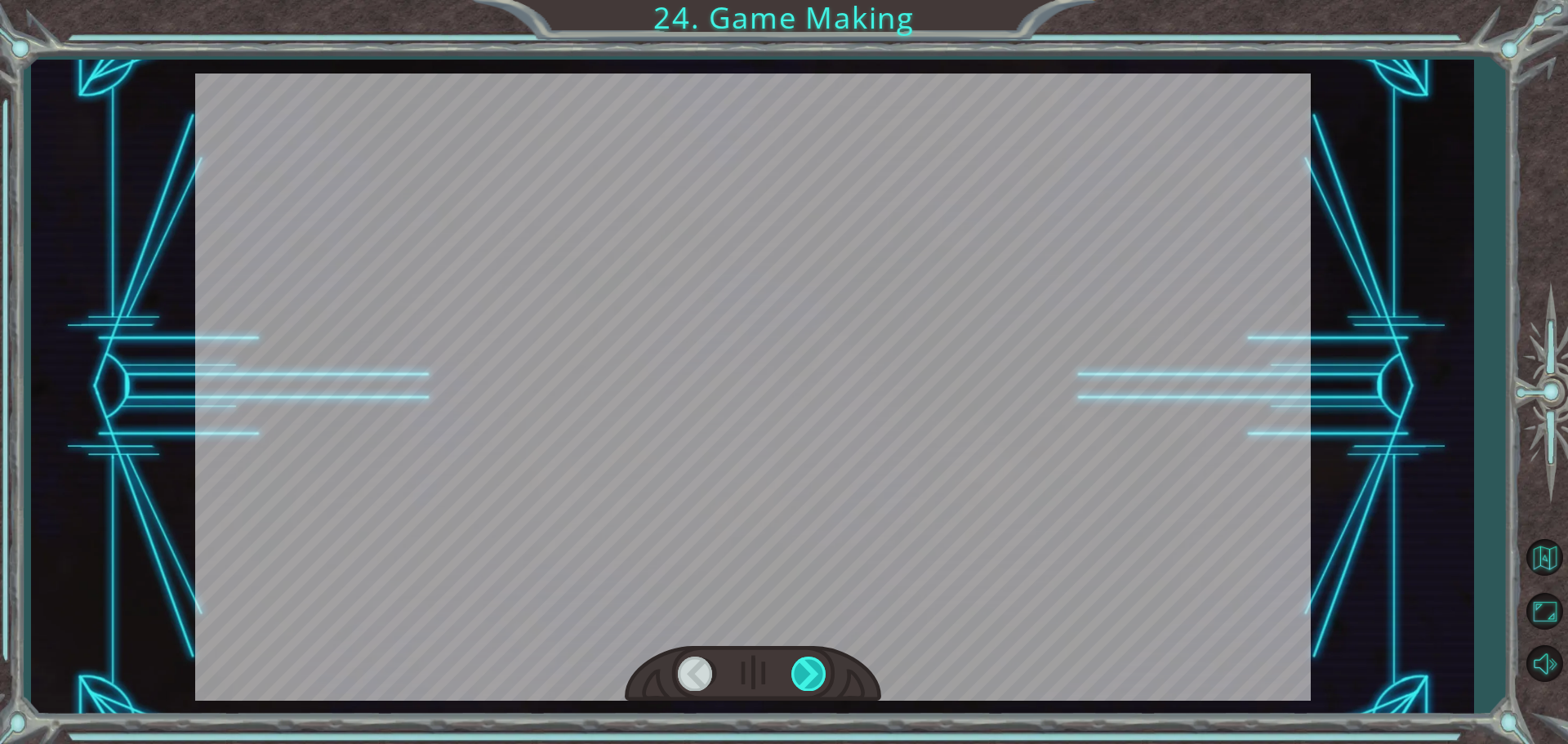
click at [801, 665] on div at bounding box center [809, 672] width 37 height 33
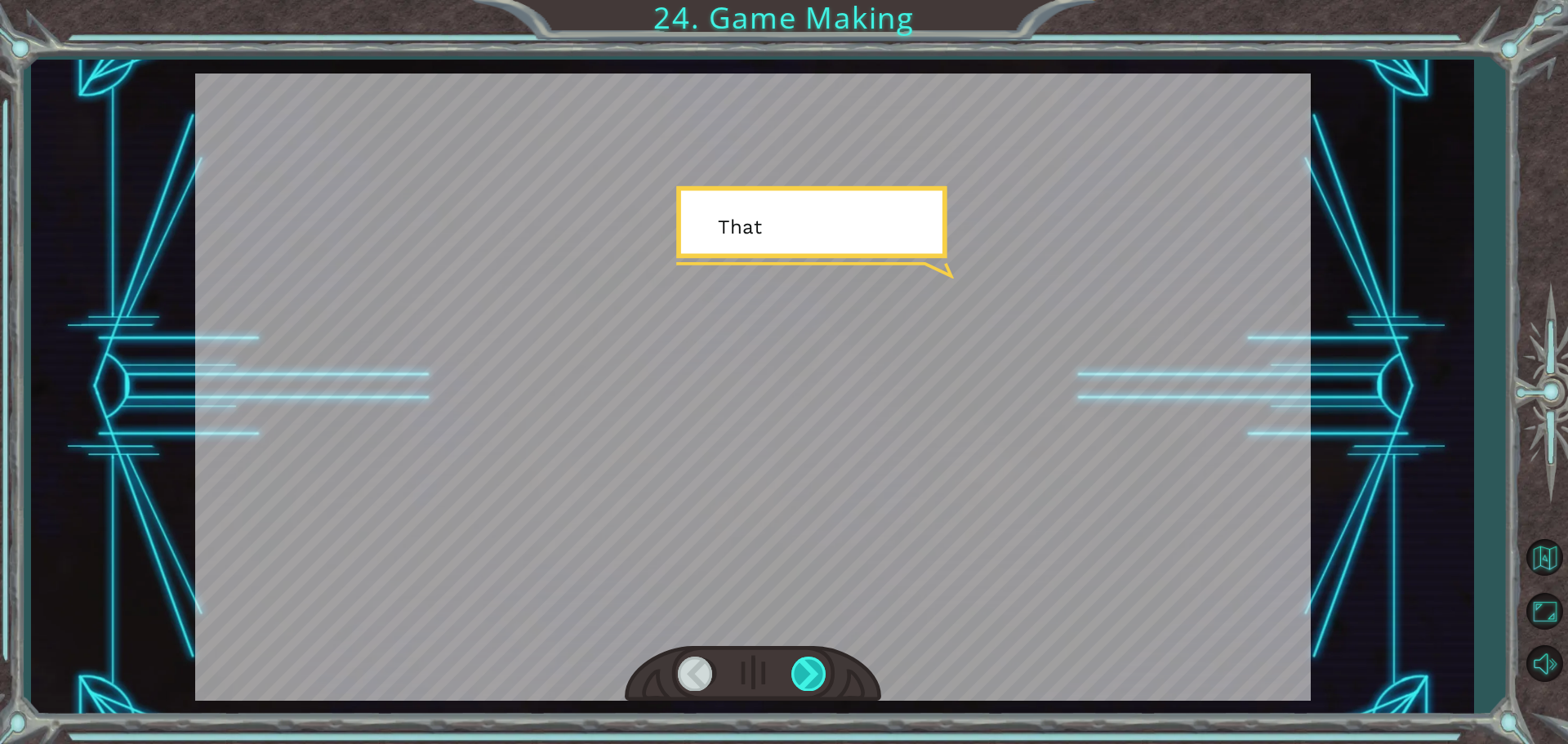
click at [801, 665] on div at bounding box center [809, 672] width 37 height 33
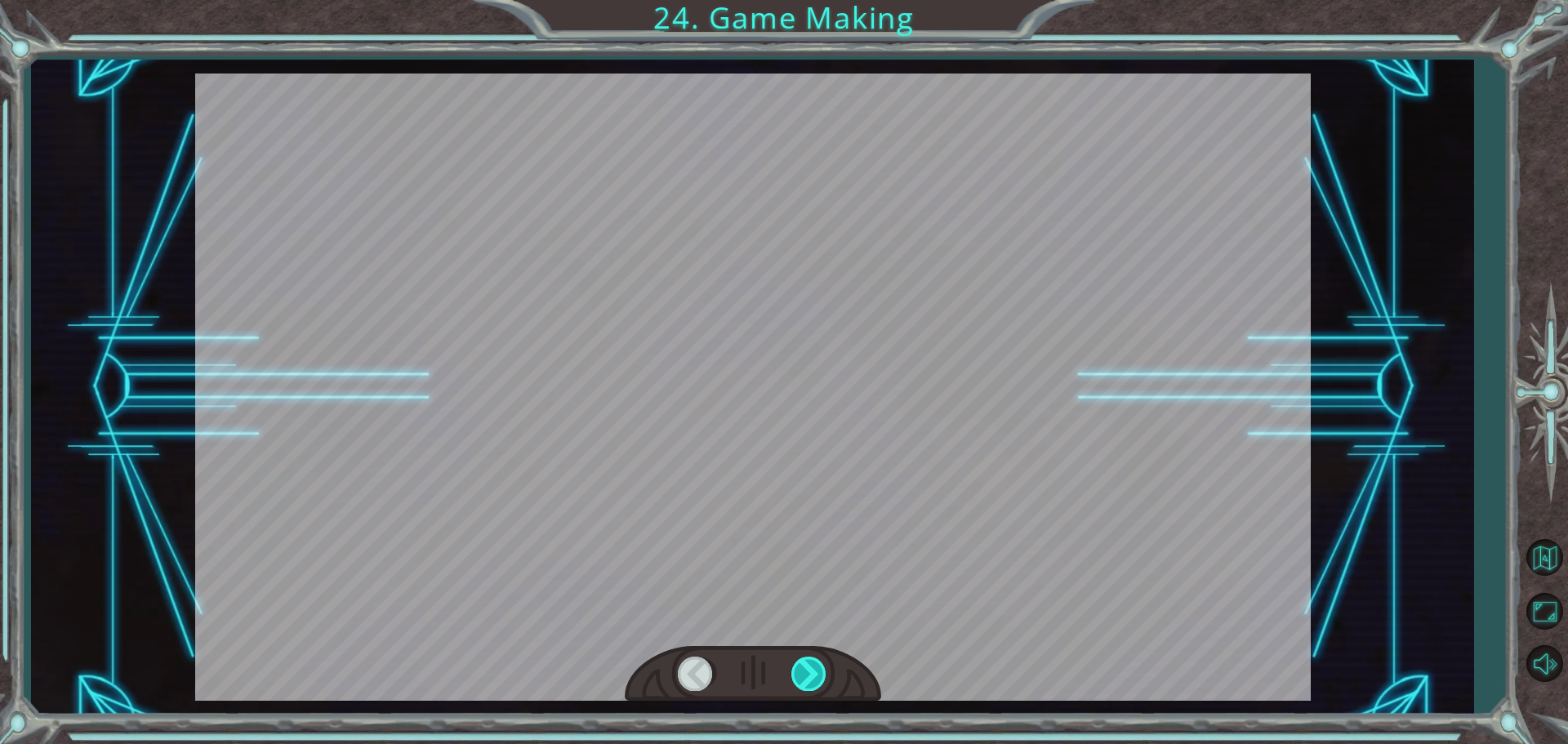
click at [801, 665] on div at bounding box center [809, 672] width 37 height 33
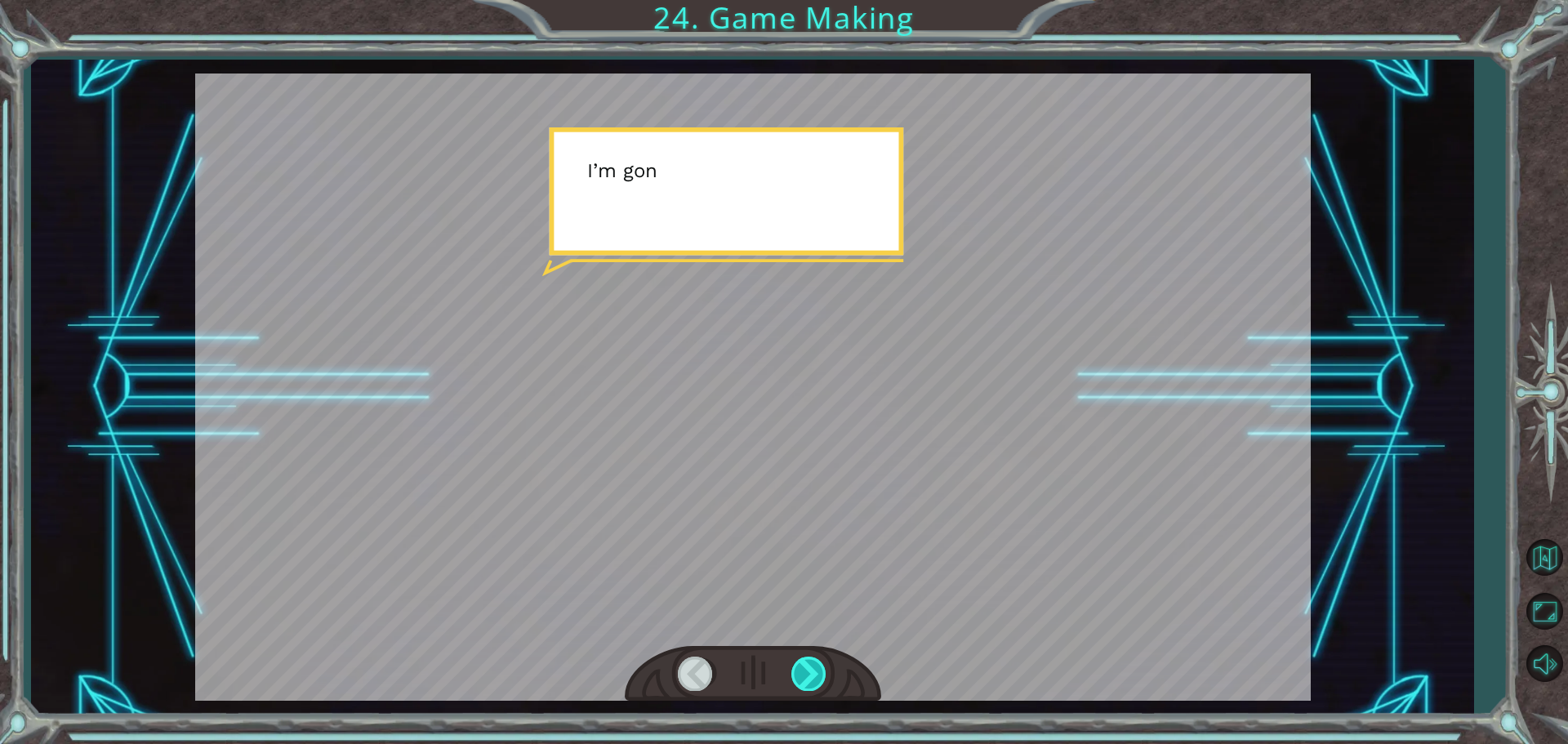
click at [801, 665] on div at bounding box center [809, 672] width 37 height 33
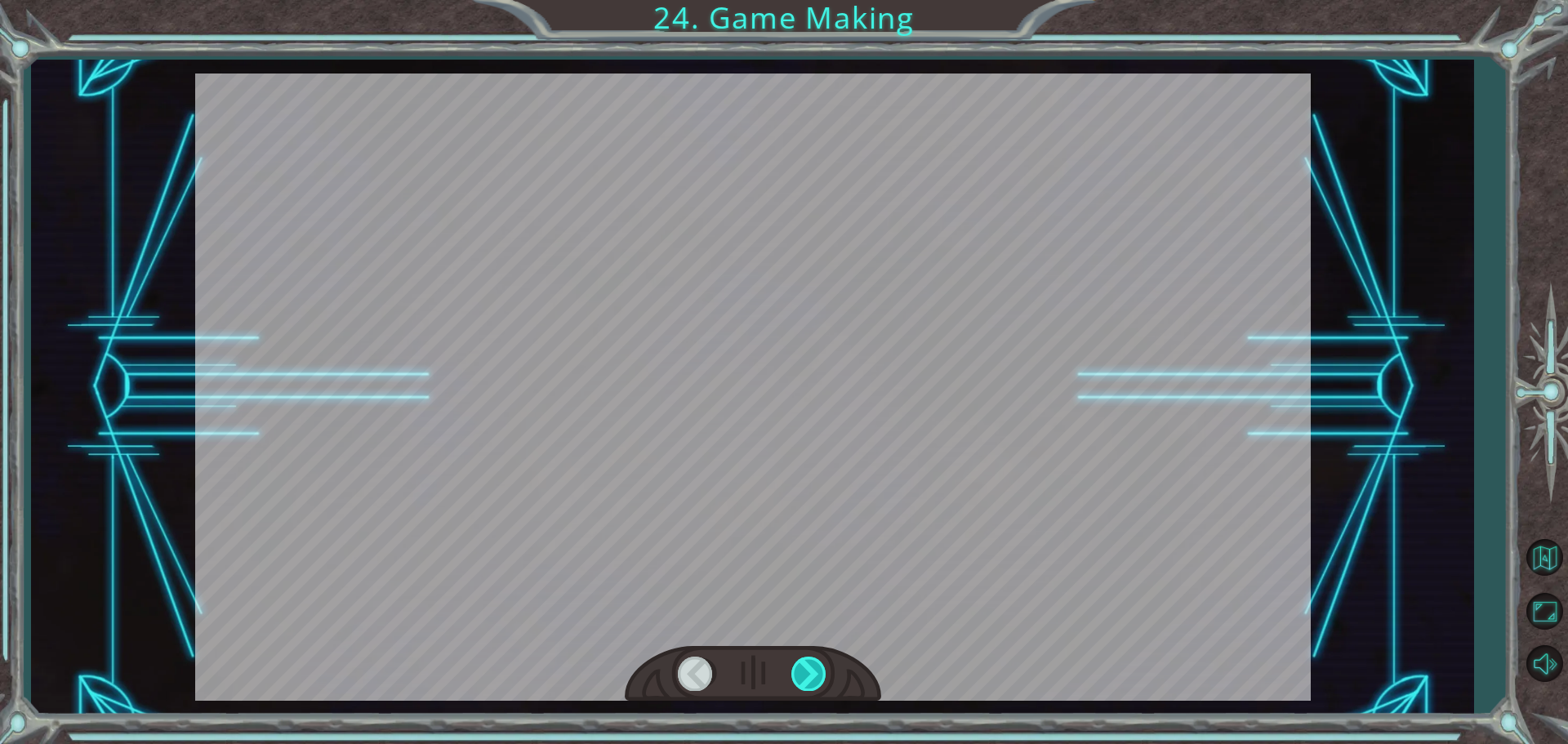
click at [801, 665] on div at bounding box center [809, 672] width 37 height 33
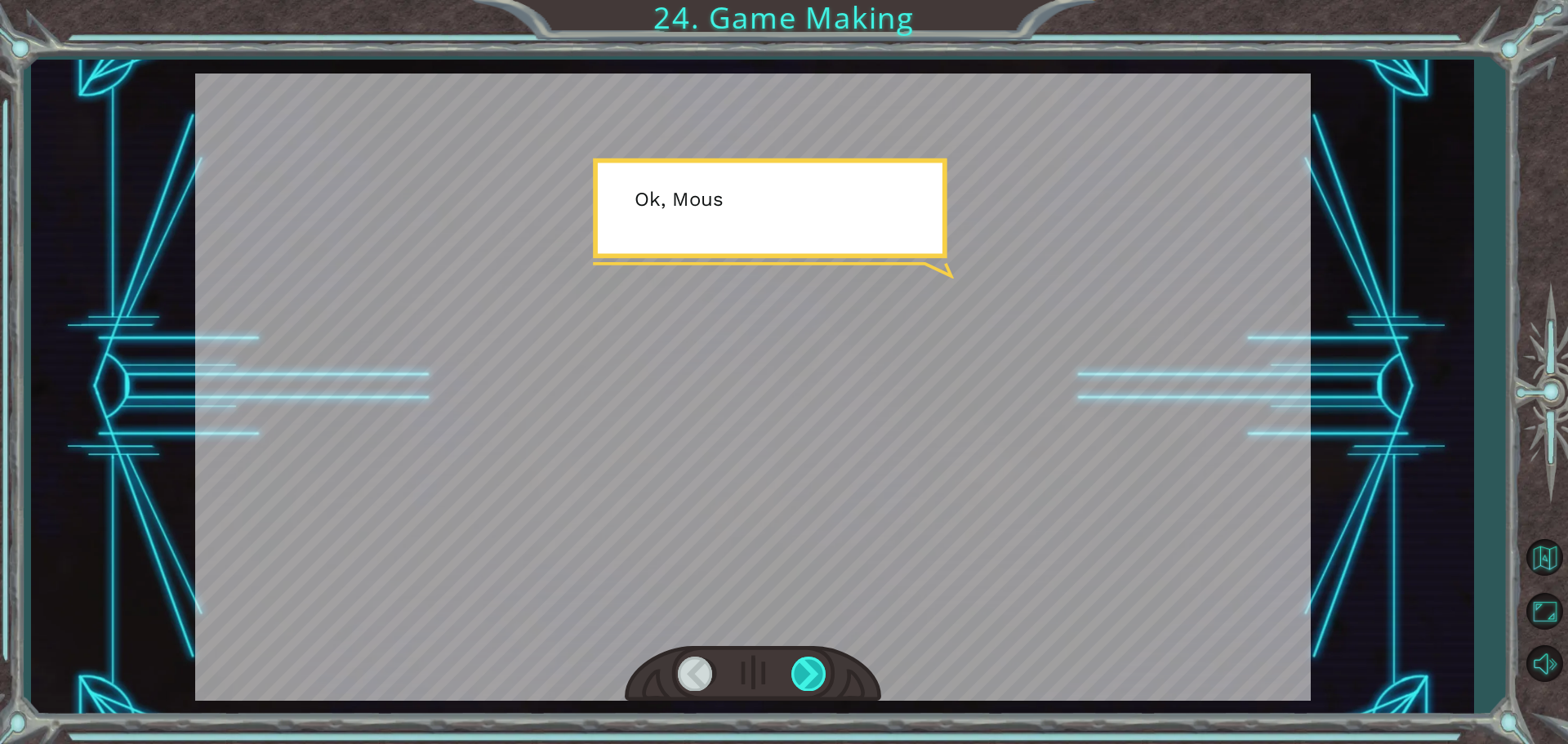
click at [801, 665] on div at bounding box center [809, 672] width 37 height 33
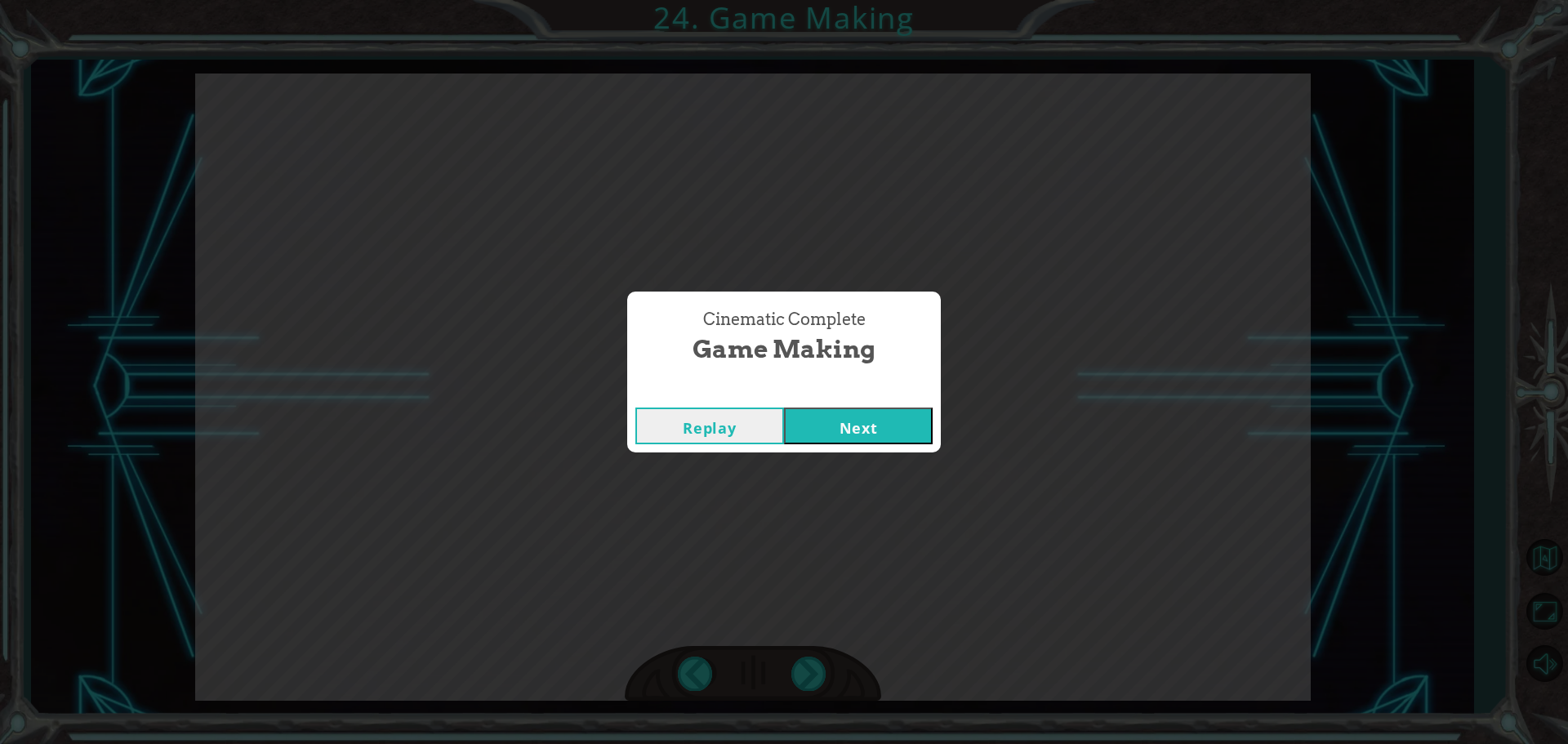
click at [847, 423] on button "Next" at bounding box center [858, 425] width 149 height 37
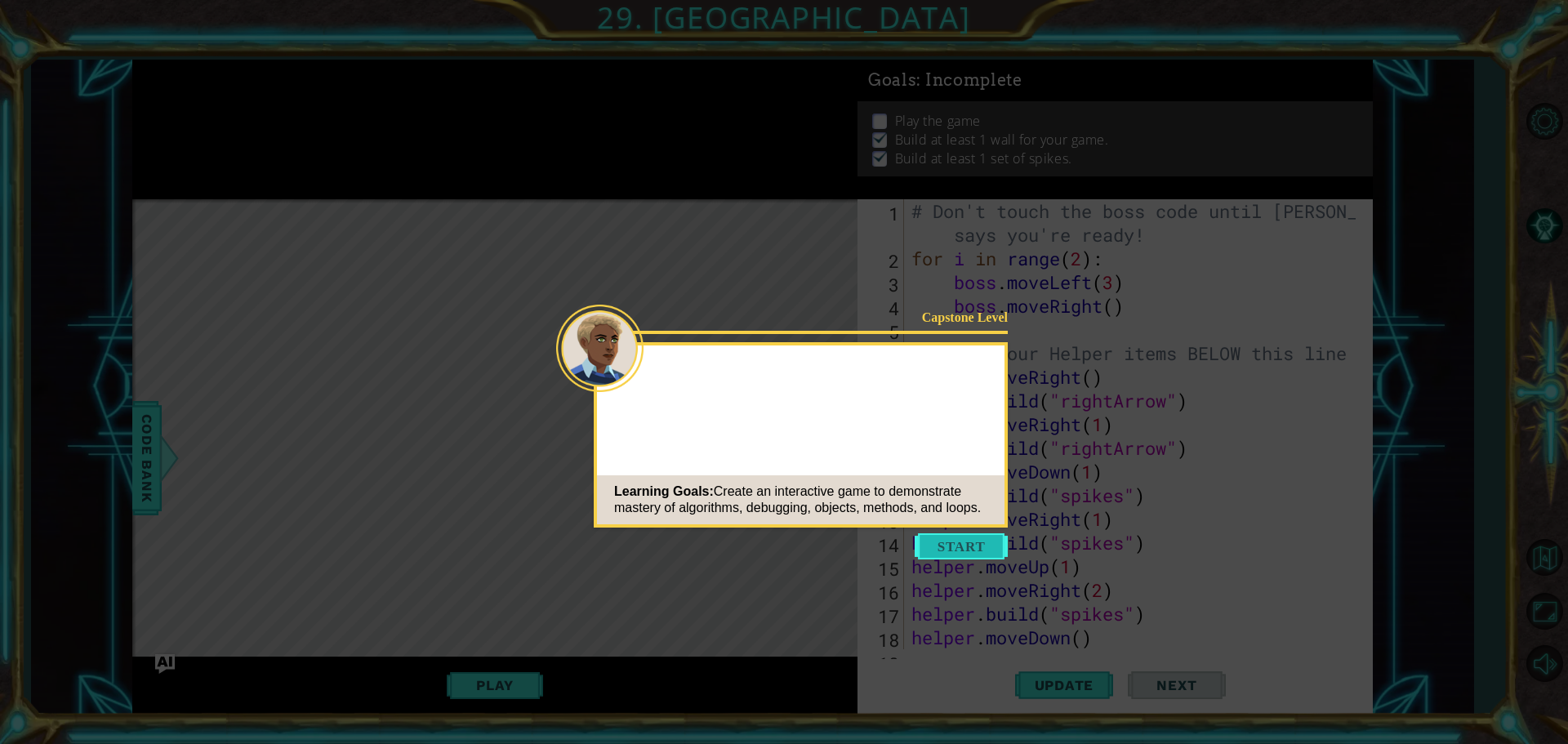
click at [948, 543] on button "Start" at bounding box center [960, 546] width 93 height 26
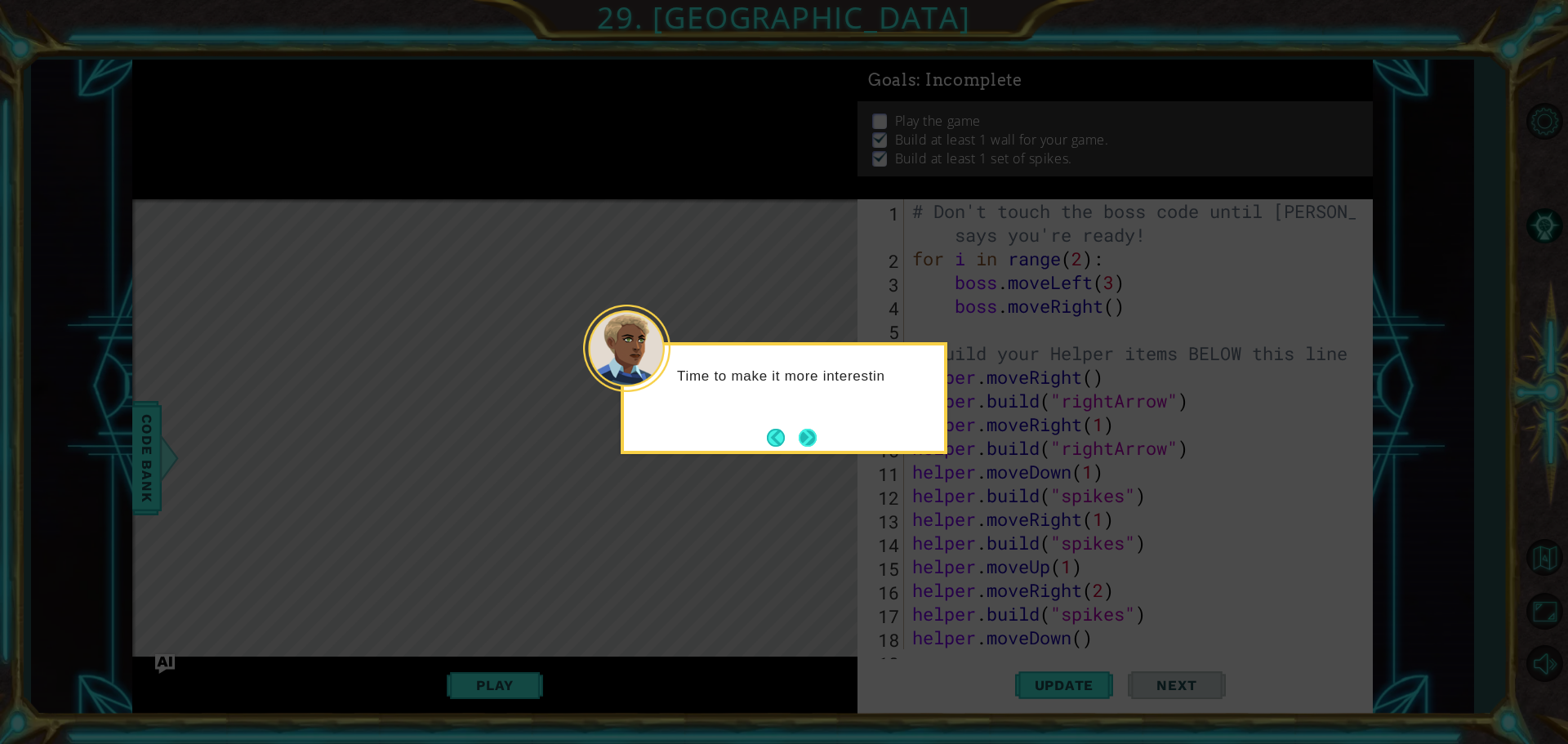
click at [801, 432] on button "Next" at bounding box center [807, 437] width 18 height 18
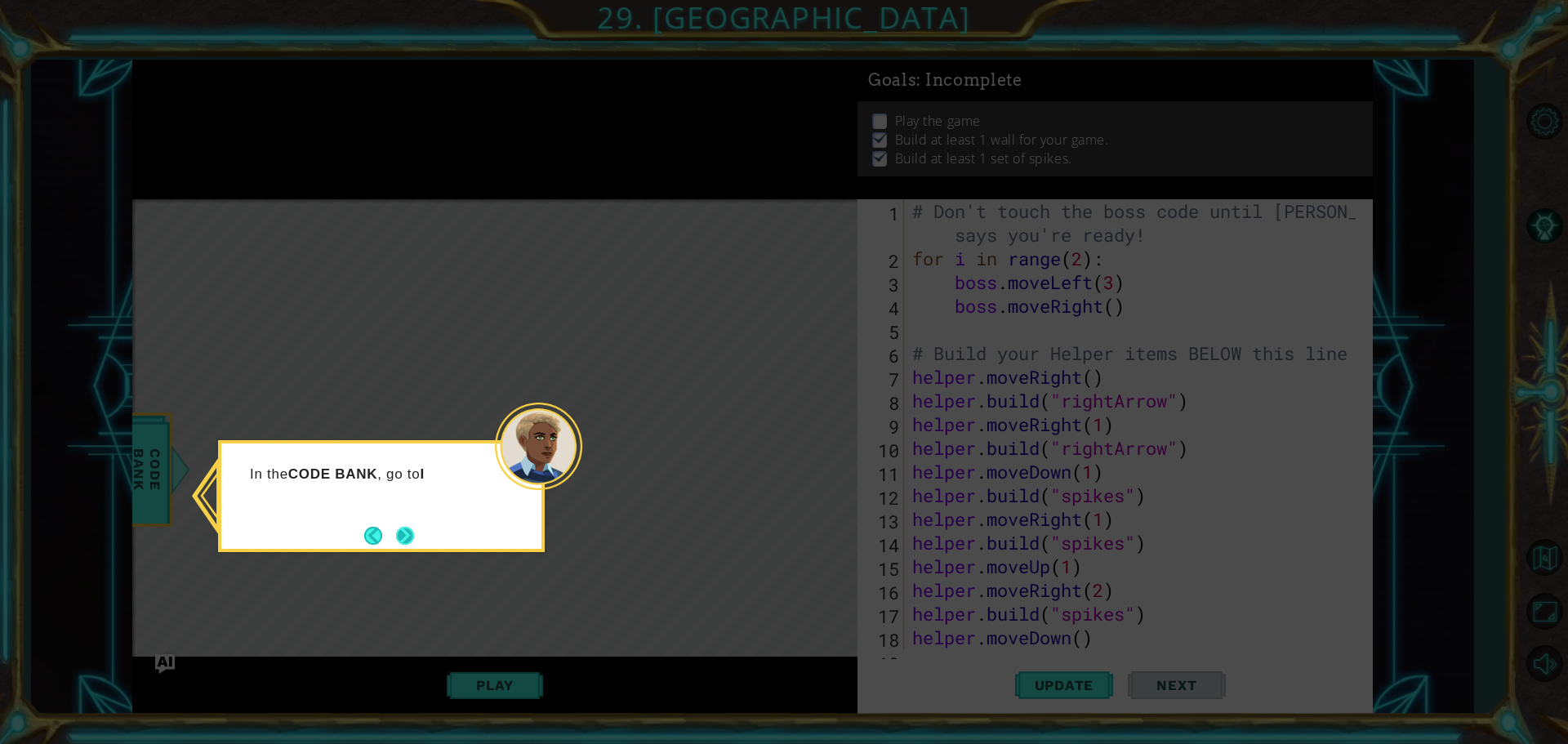
click at [408, 541] on button "Next" at bounding box center [404, 535] width 18 height 18
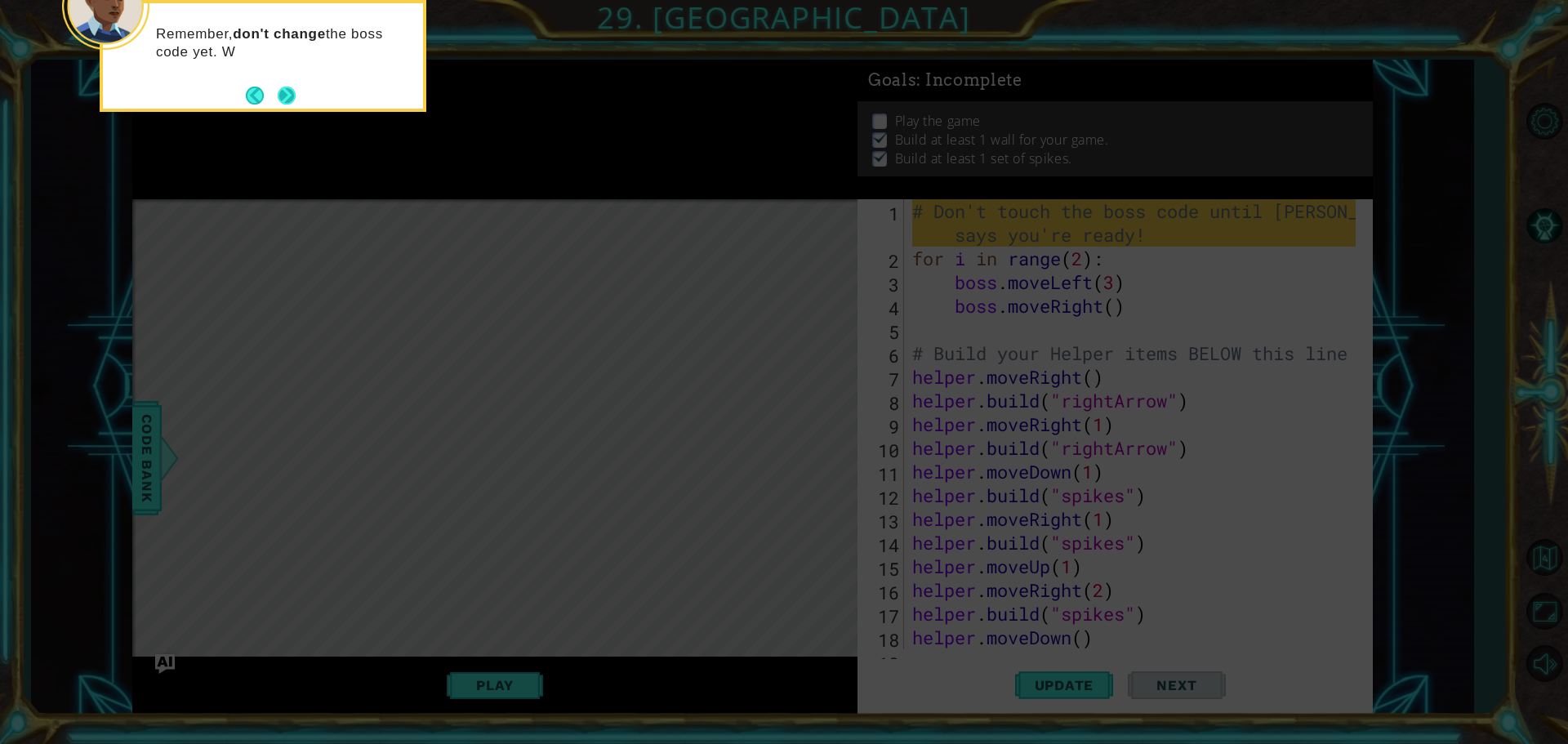
click at [285, 100] on button "Next" at bounding box center [286, 95] width 18 height 18
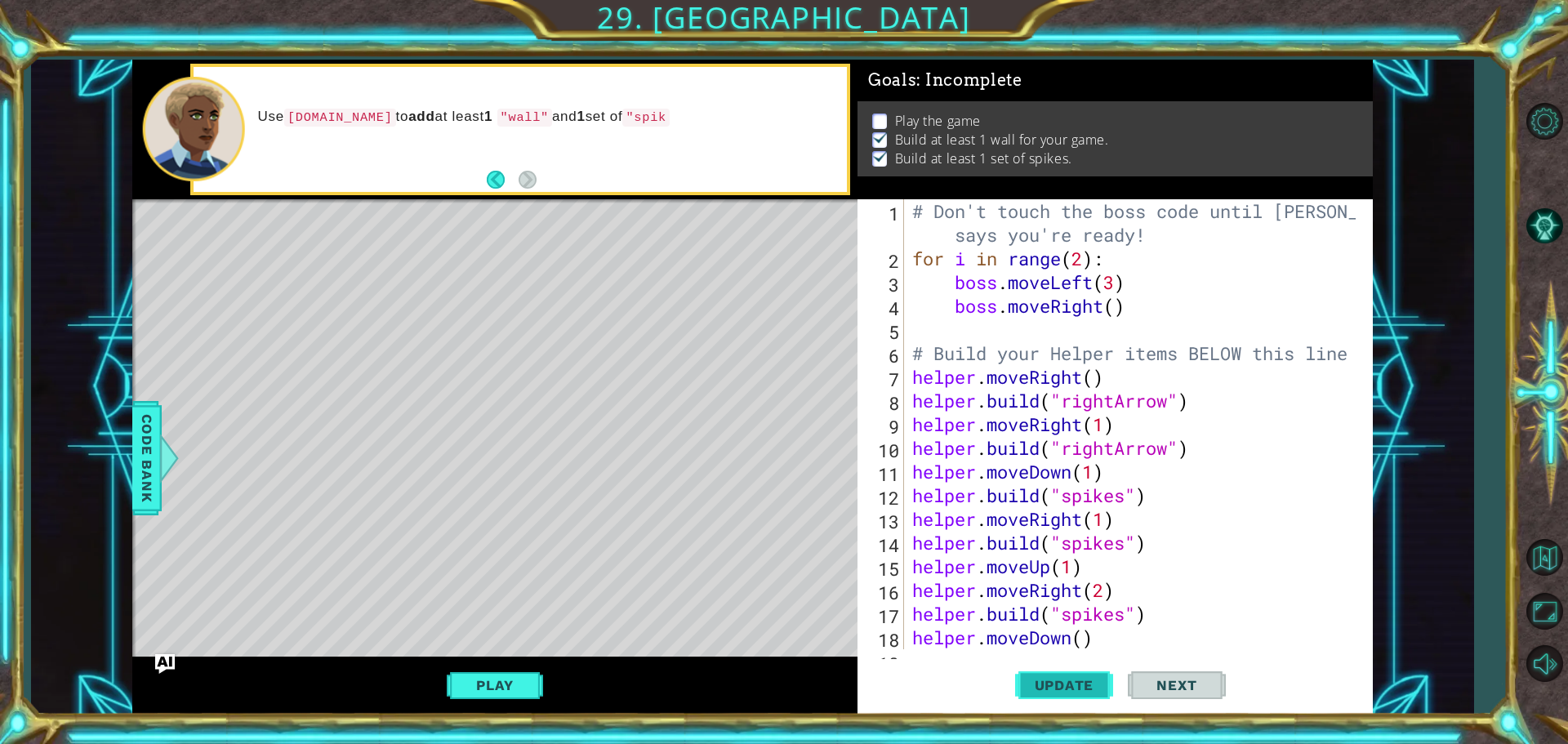
click at [1060, 689] on span "Update" at bounding box center [1065, 684] width 92 height 16
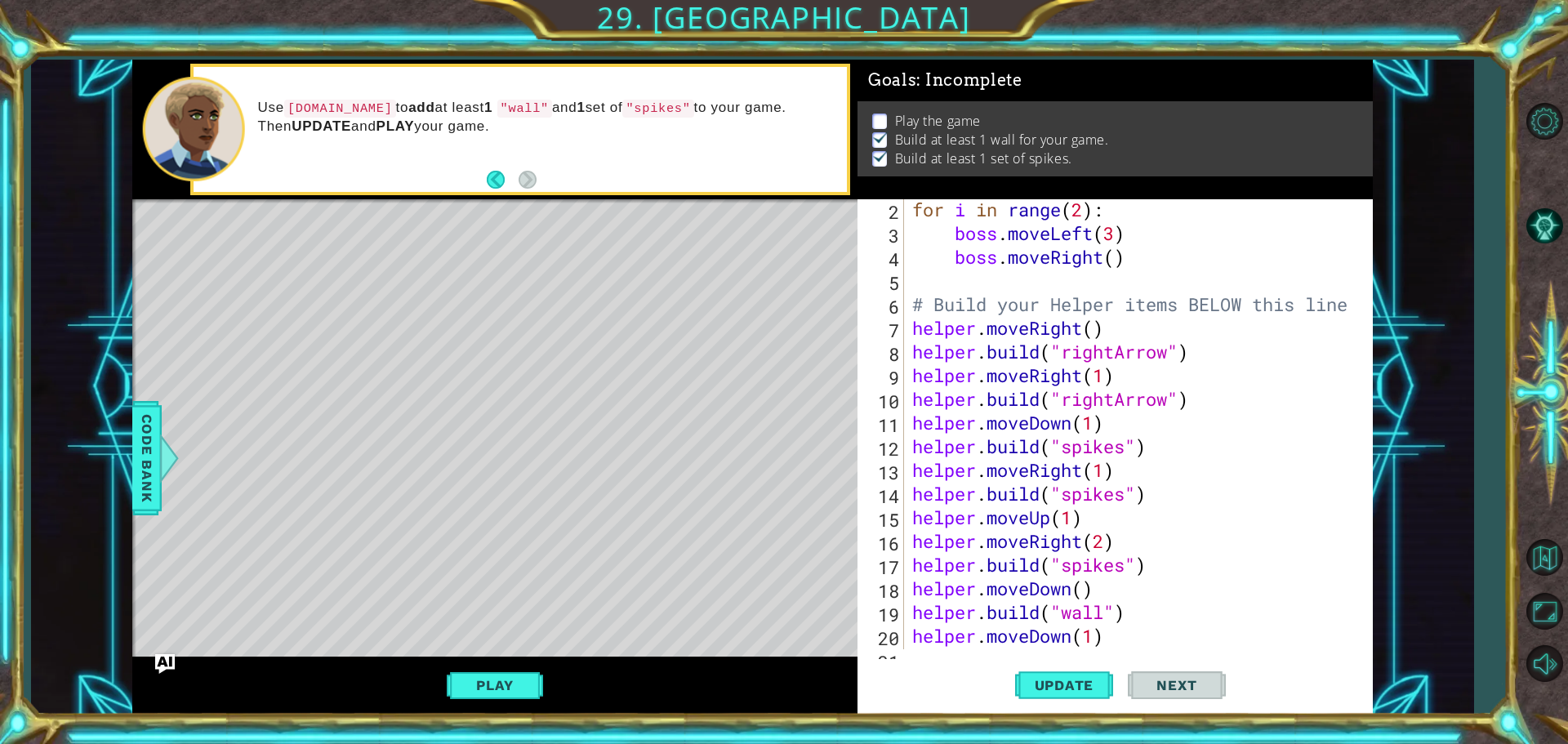
scroll to position [213, 0]
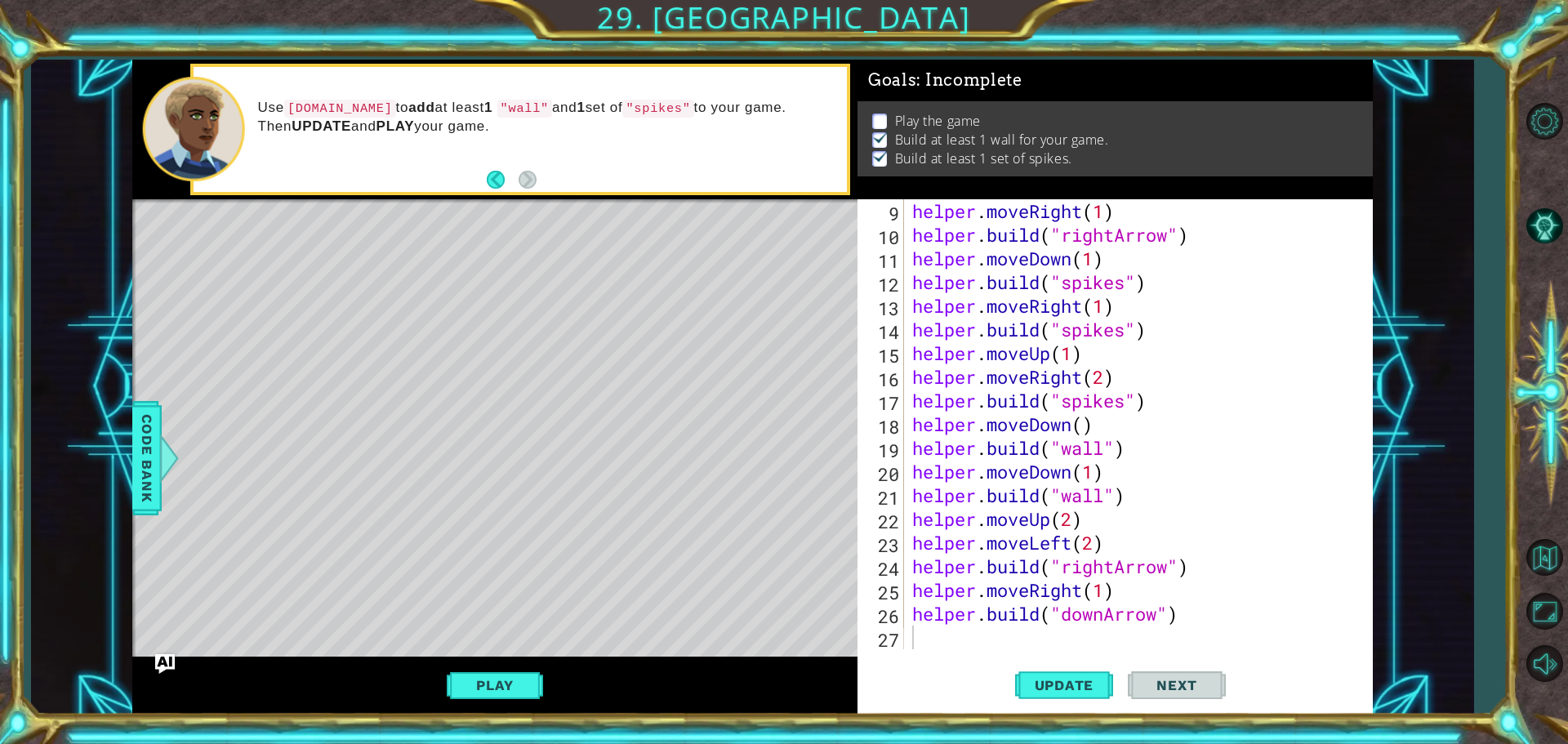
click at [535, 685] on button "Play" at bounding box center [495, 685] width 96 height 31
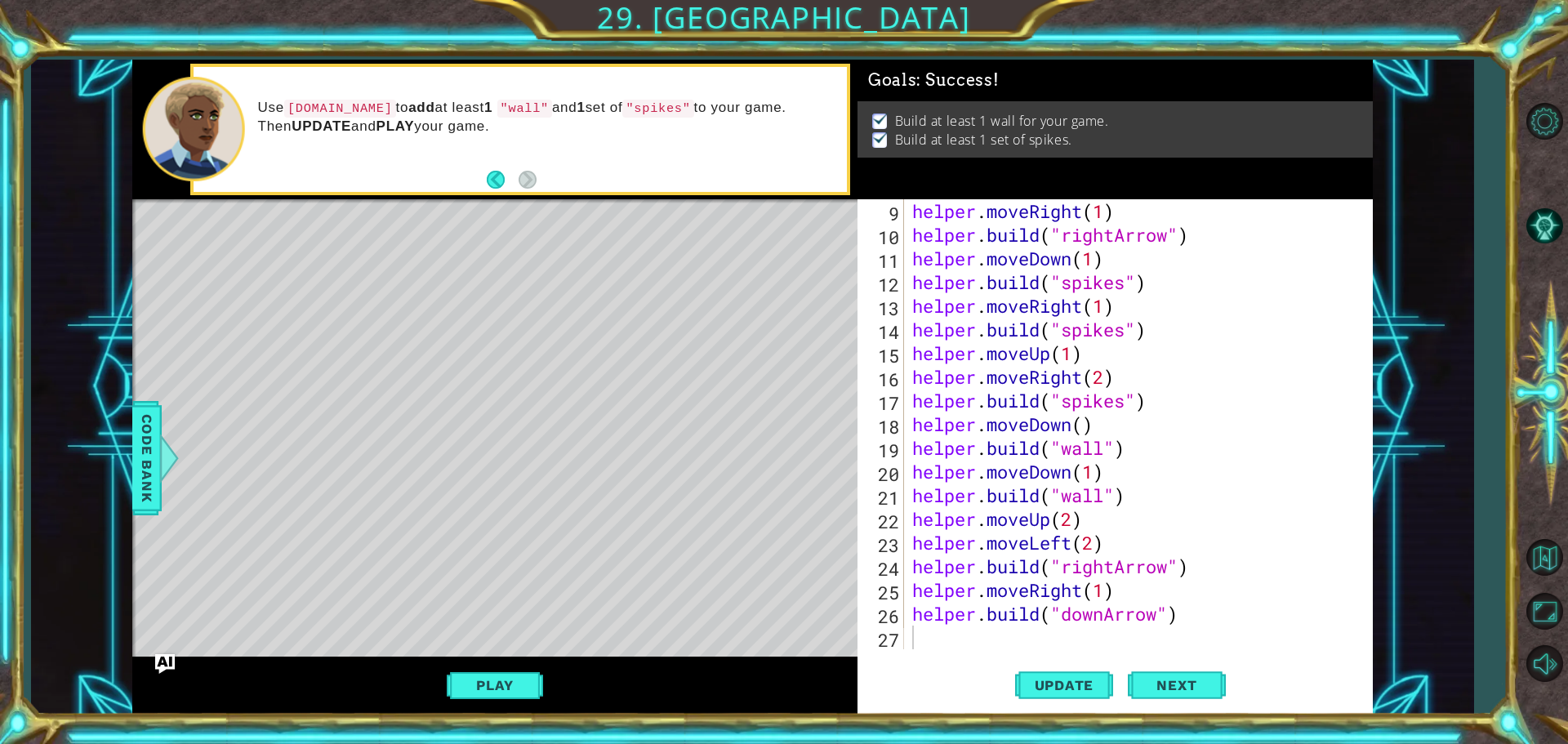
click at [927, 635] on div "helper . moveRight ( 1 ) helper . build ( "rightArrow" ) helper . moveDown ( 1 …" at bounding box center [1136, 448] width 455 height 497
type textarea "h"
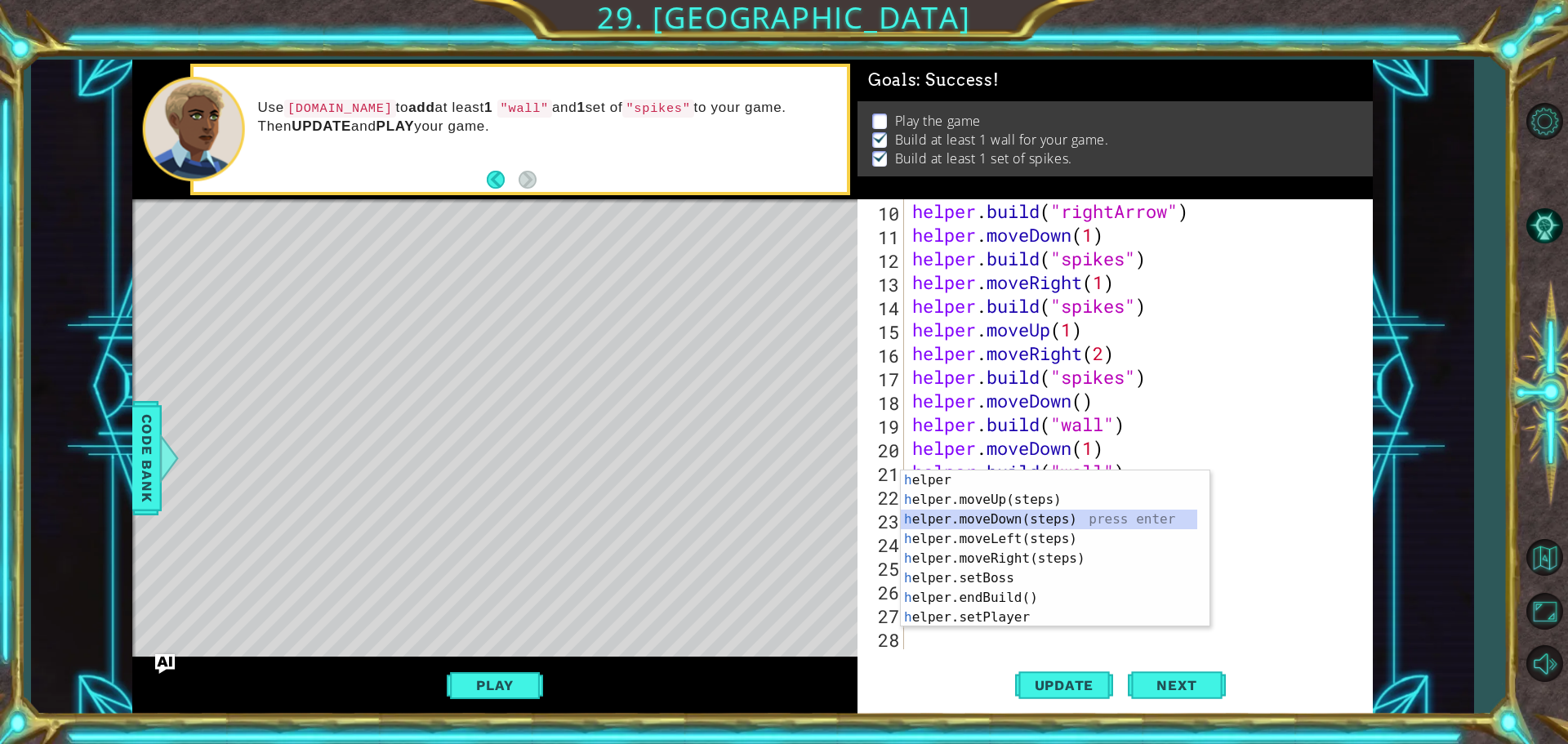
click at [987, 516] on div "h elper press enter h elper.moveUp(steps) press enter h elper.moveDown(steps) p…" at bounding box center [1048, 567] width 297 height 196
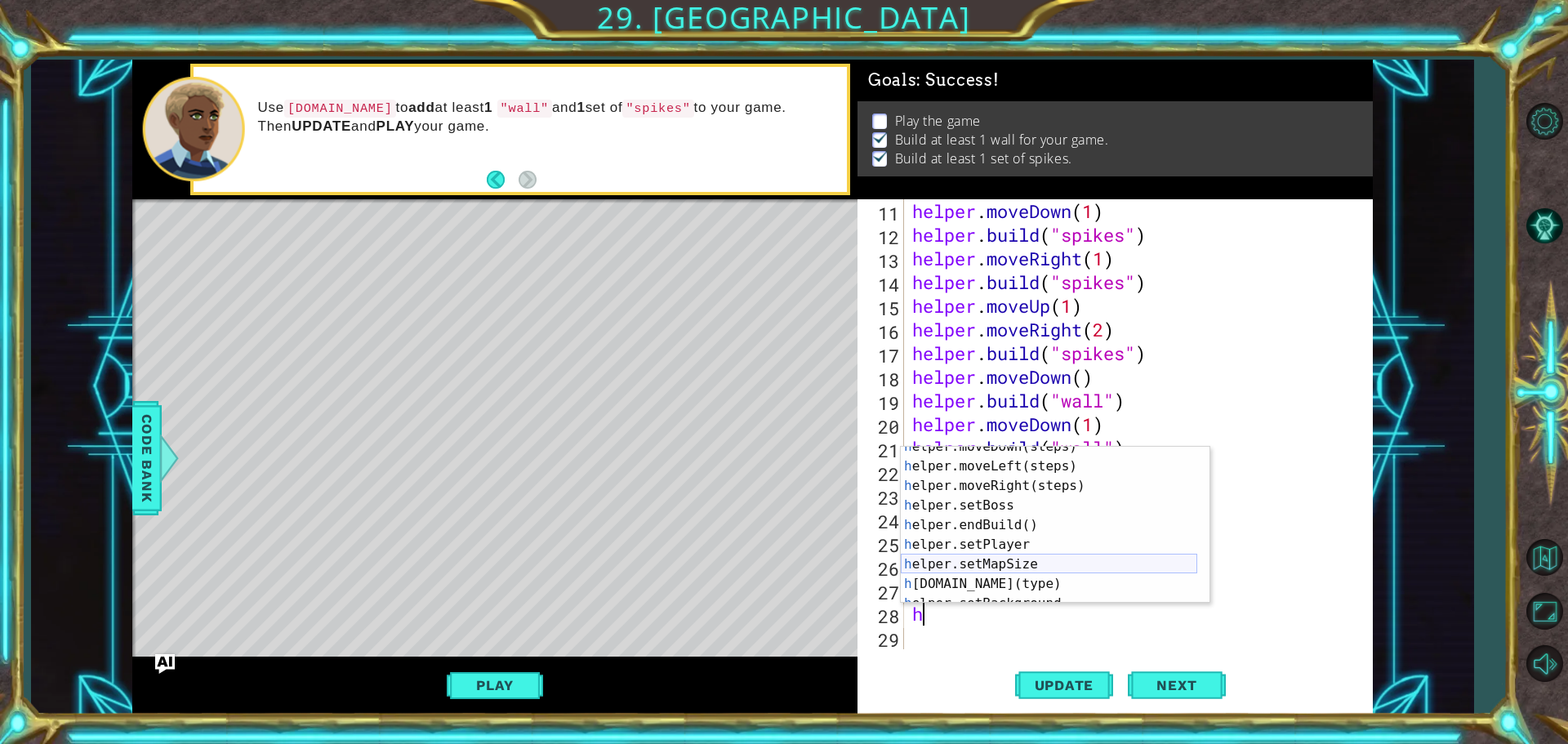
scroll to position [49, 0]
click at [984, 583] on div "h elper.moveDown(steps) press enter h elper.moveLeft(steps) press enter h elper…" at bounding box center [1048, 534] width 297 height 196
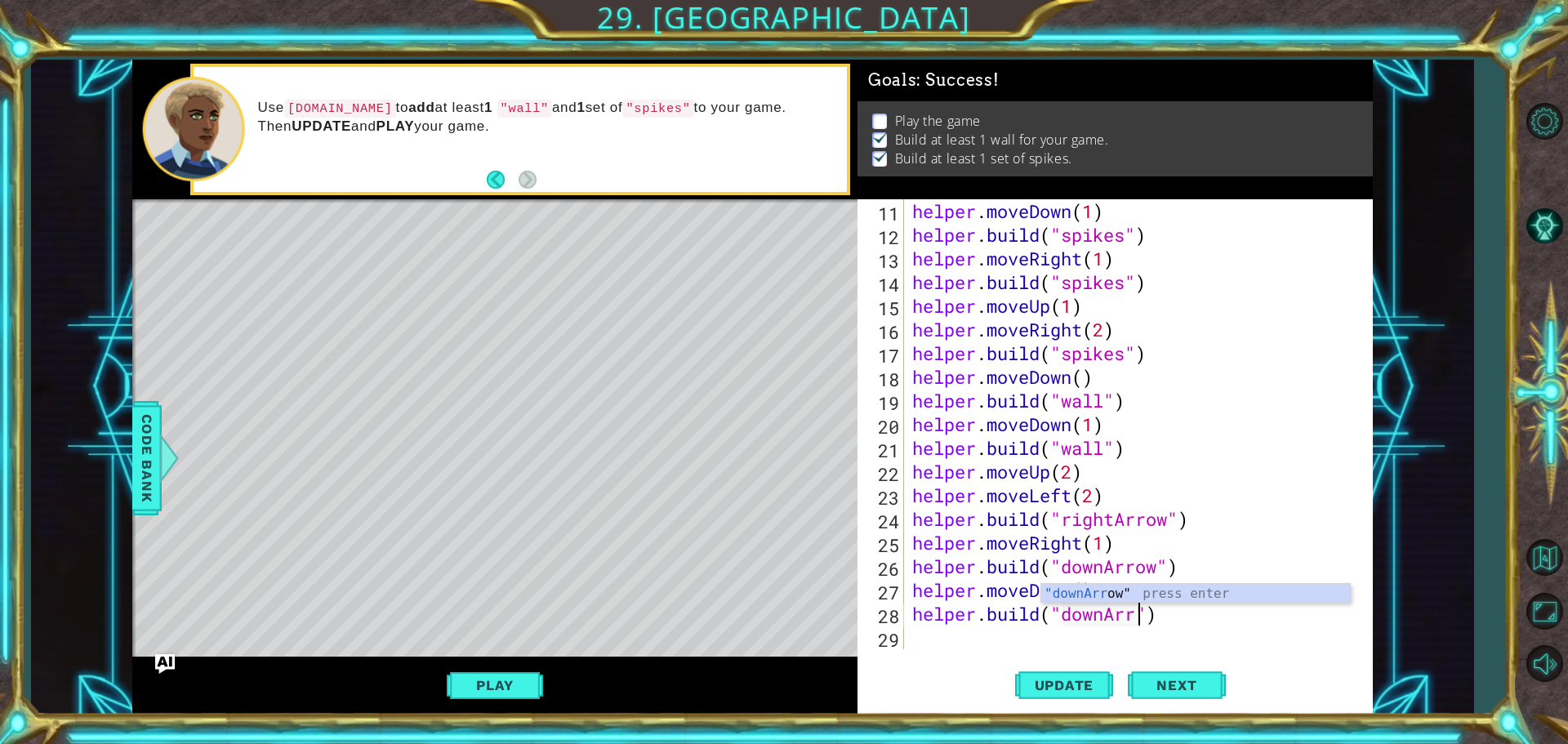
scroll to position [0, 10]
type textarea "[DOMAIN_NAME]("downArrow")"
click at [1067, 677] on button "Update" at bounding box center [1064, 684] width 98 height 51
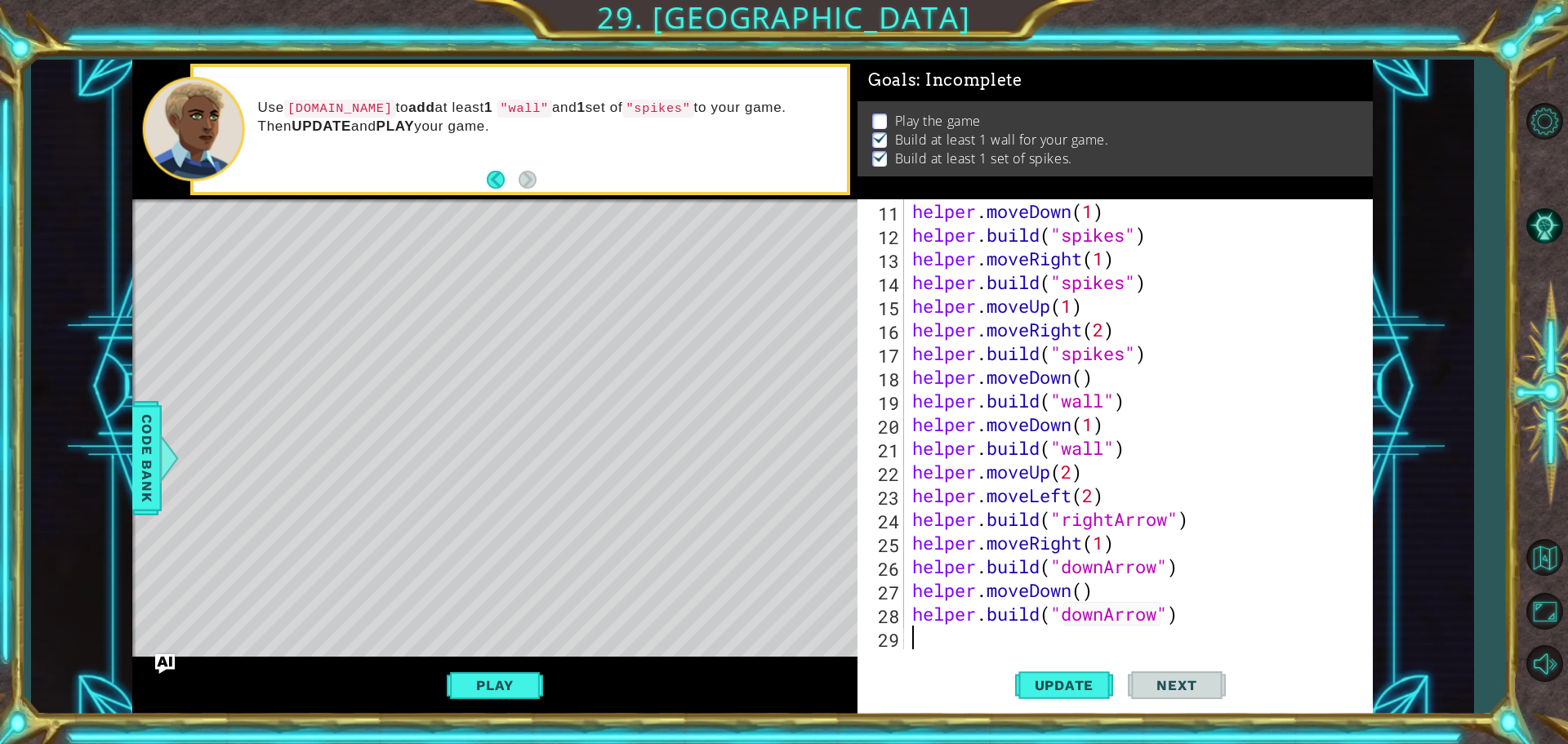
click at [929, 634] on div "helper . moveDown ( 1 ) helper . build ( "spikes" ) helper . moveRight ( 1 ) he…" at bounding box center [1136, 448] width 455 height 497
click at [728, 562] on div "Level Map" at bounding box center [509, 439] width 755 height 481
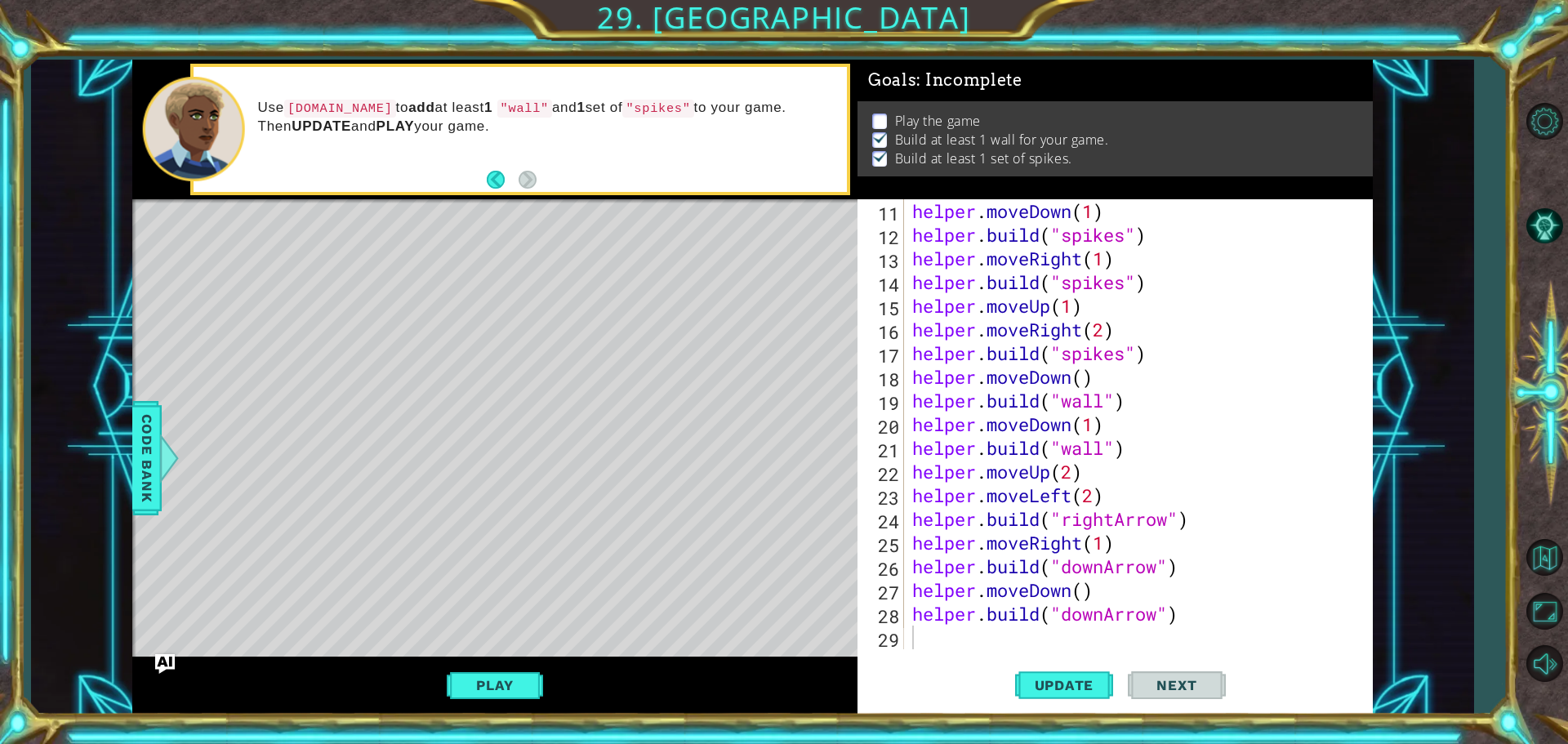
click at [728, 562] on div "Level Map" at bounding box center [509, 439] width 755 height 481
drag, startPoint x: 132, startPoint y: 426, endPoint x: 141, endPoint y: 425, distance: 9.1
click at [136, 426] on div "Code Bank" at bounding box center [147, 458] width 29 height 114
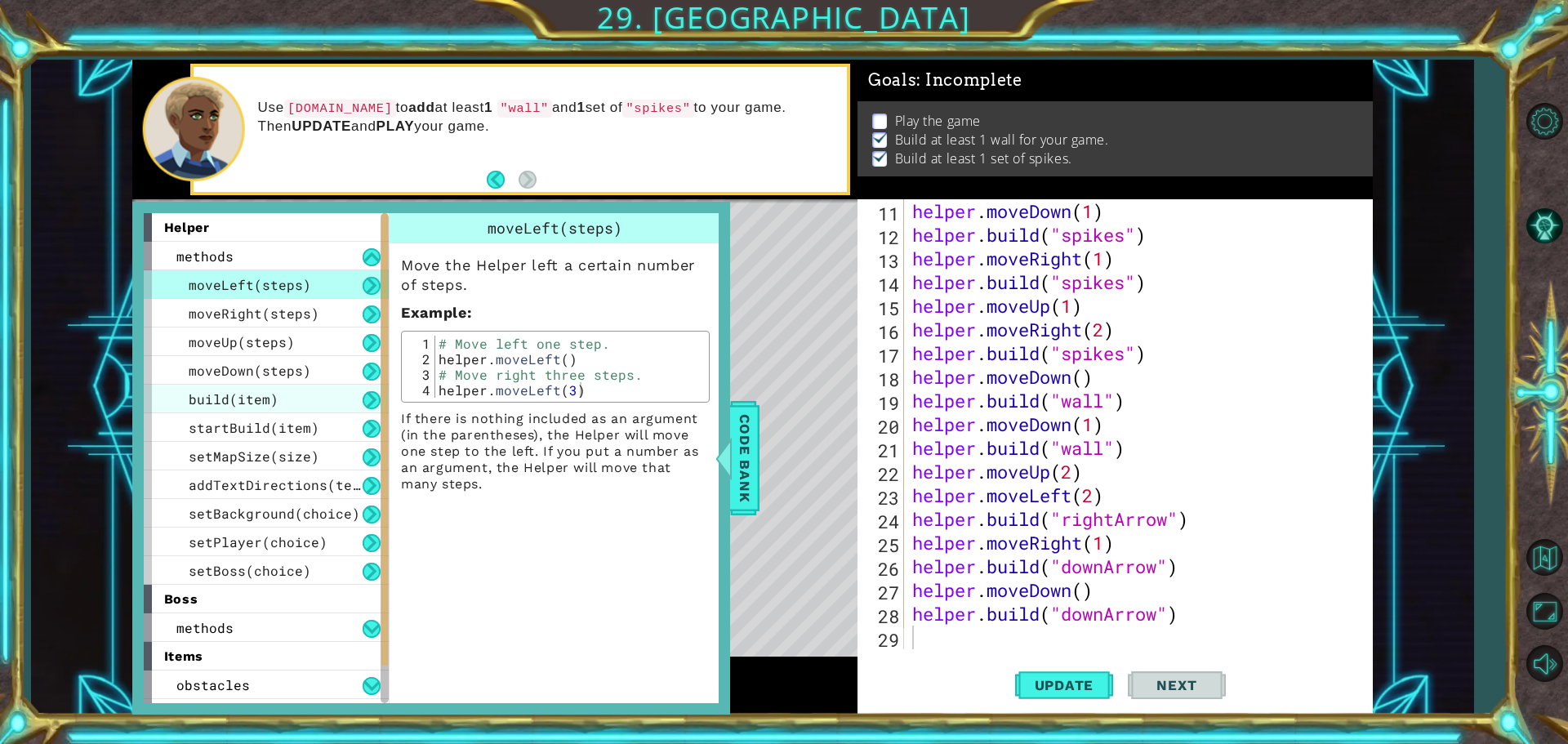
click at [280, 404] on div "build(item)" at bounding box center [266, 398] width 245 height 28
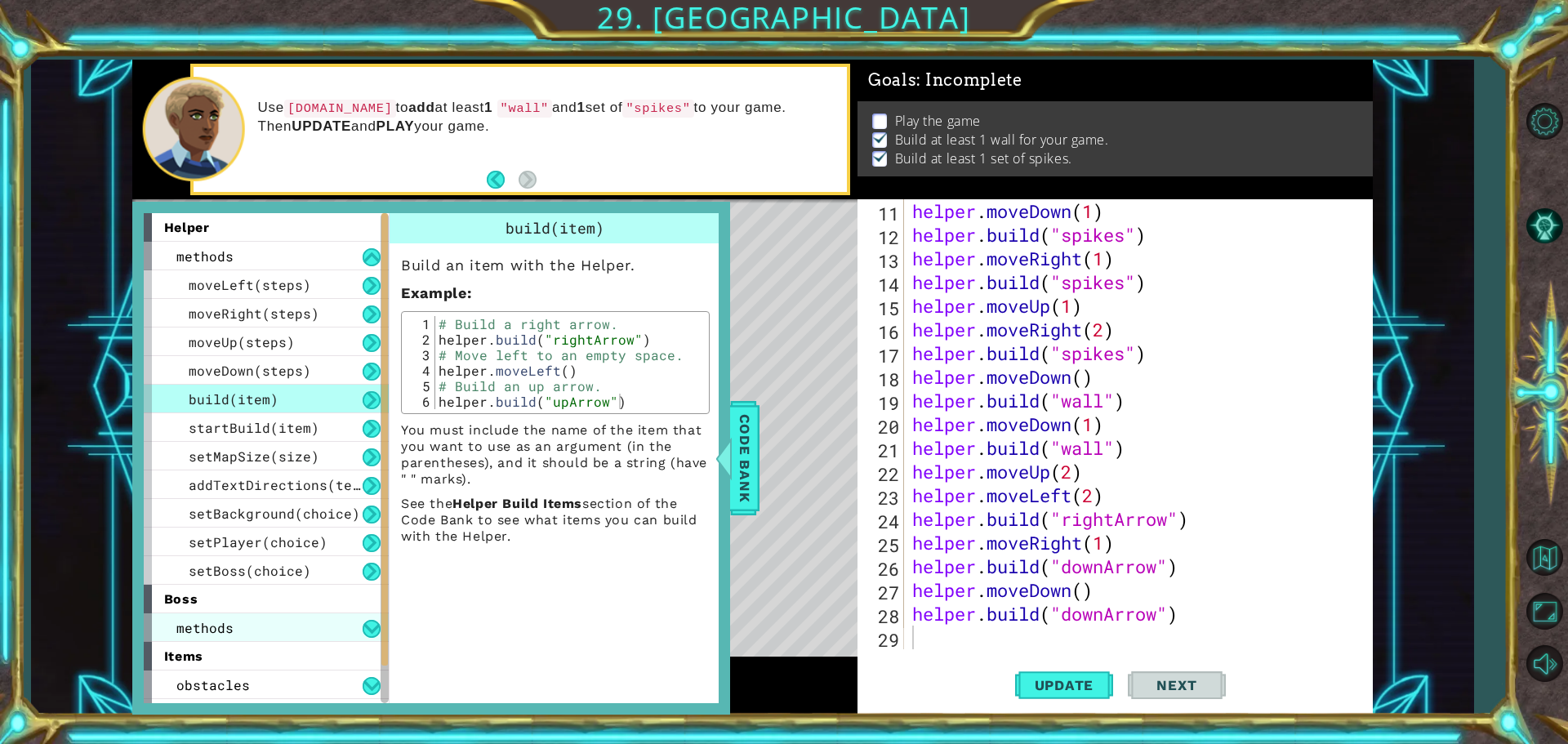
scroll to position [82, 0]
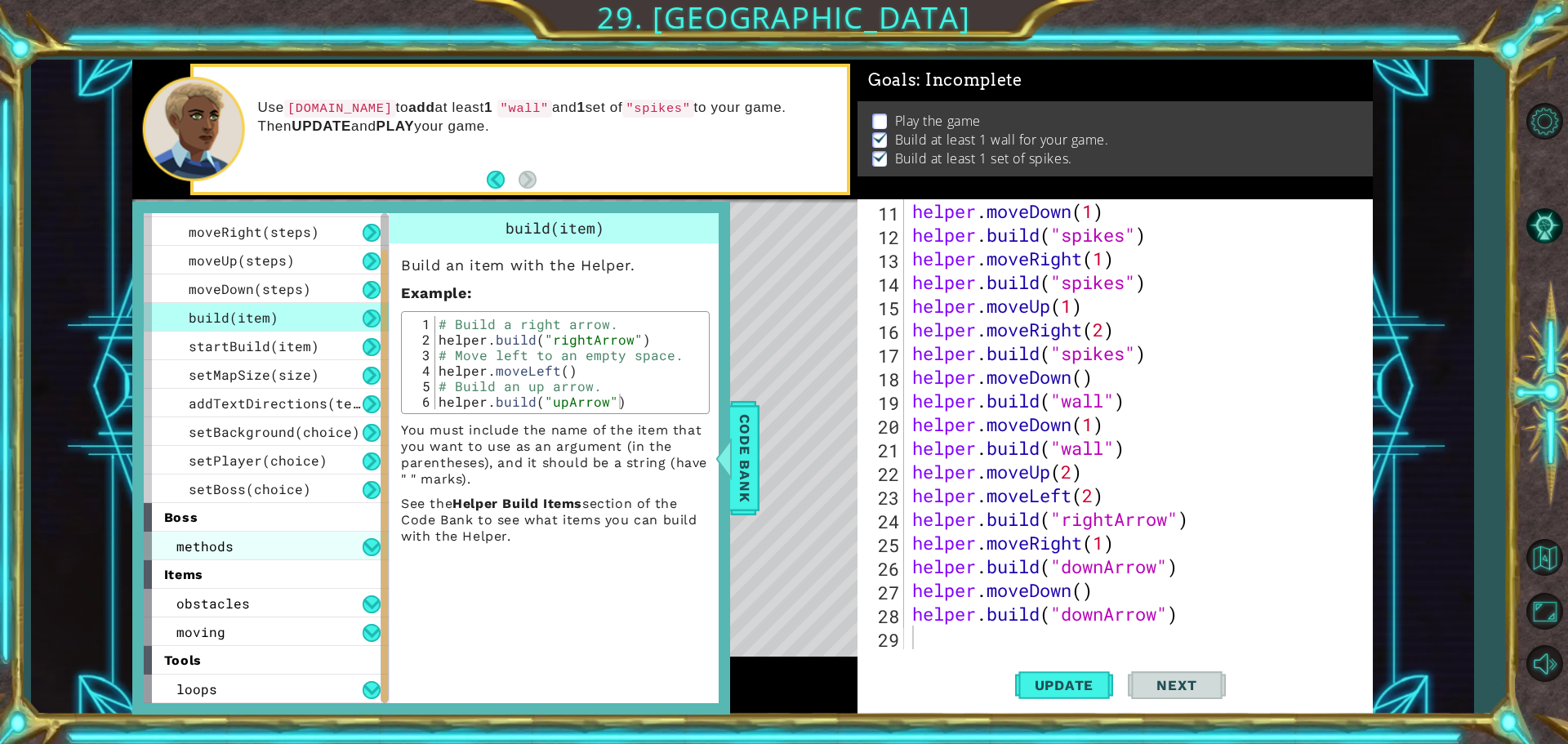
click at [255, 542] on div "methods" at bounding box center [266, 545] width 245 height 28
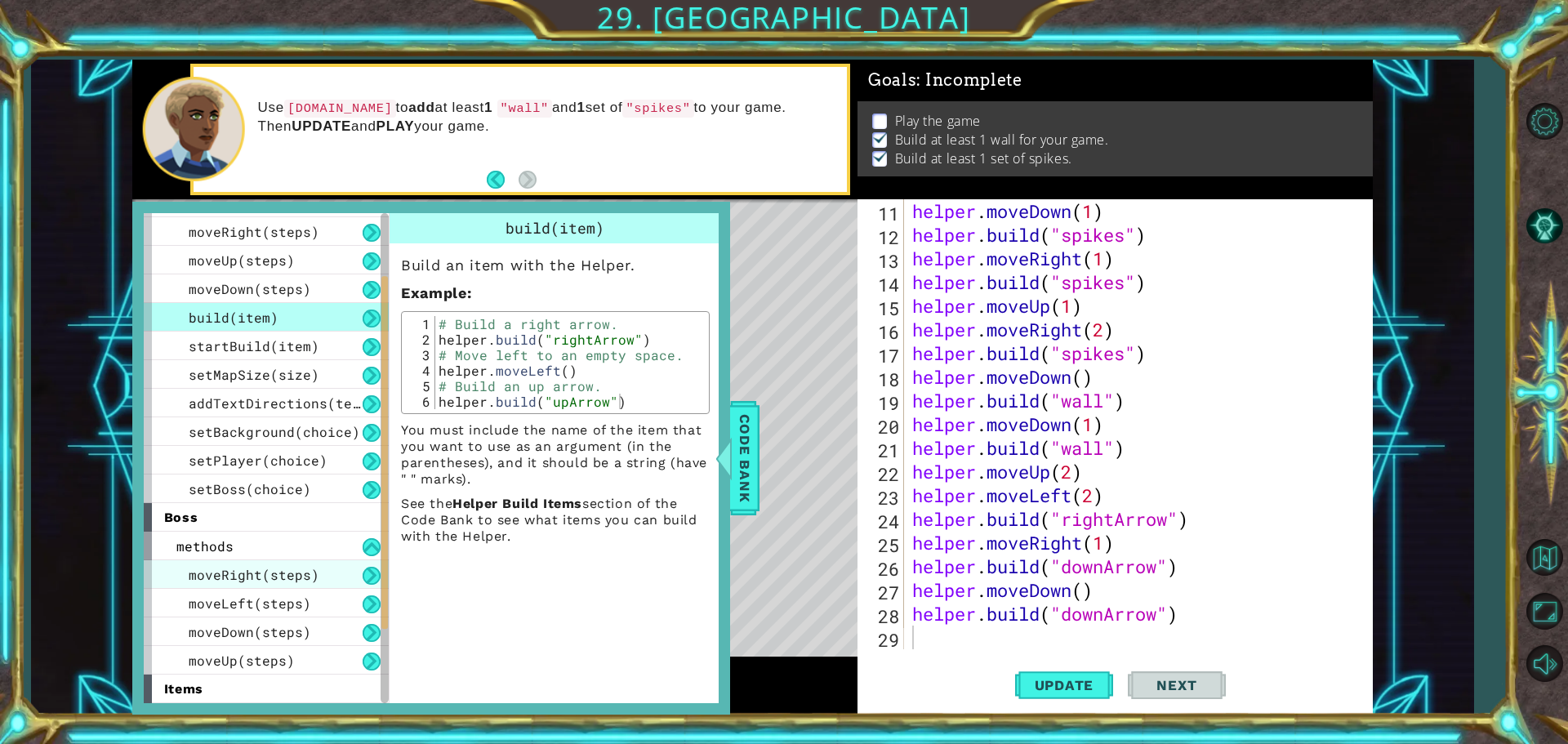
click at [273, 574] on span "moveRight(steps)" at bounding box center [254, 574] width 131 height 17
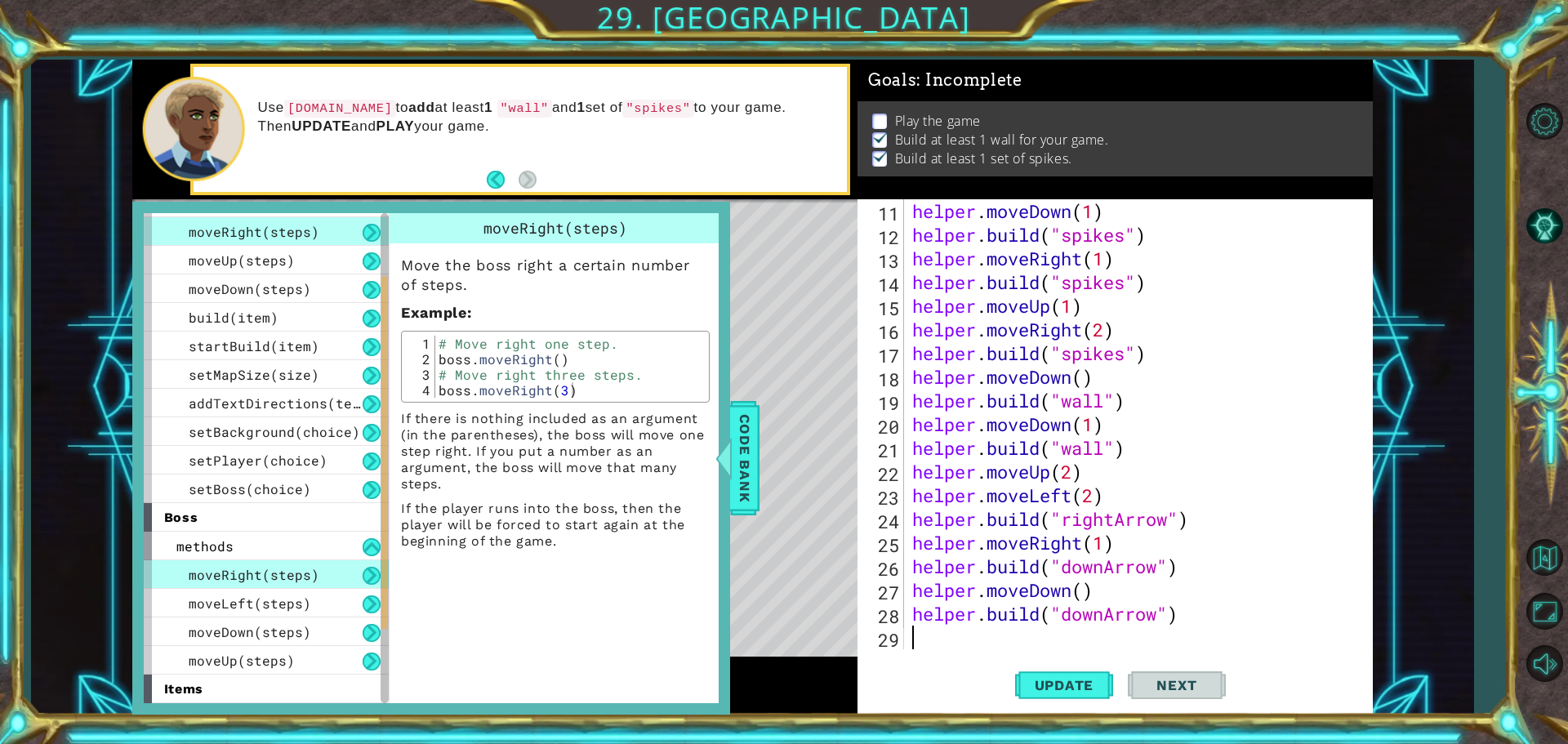
click at [935, 635] on div "helper . moveDown ( 1 ) helper . build ( "spikes" ) helper . moveRight ( 1 ) he…" at bounding box center [1136, 448] width 455 height 497
click at [753, 468] on span "Code Bank" at bounding box center [744, 458] width 26 height 100
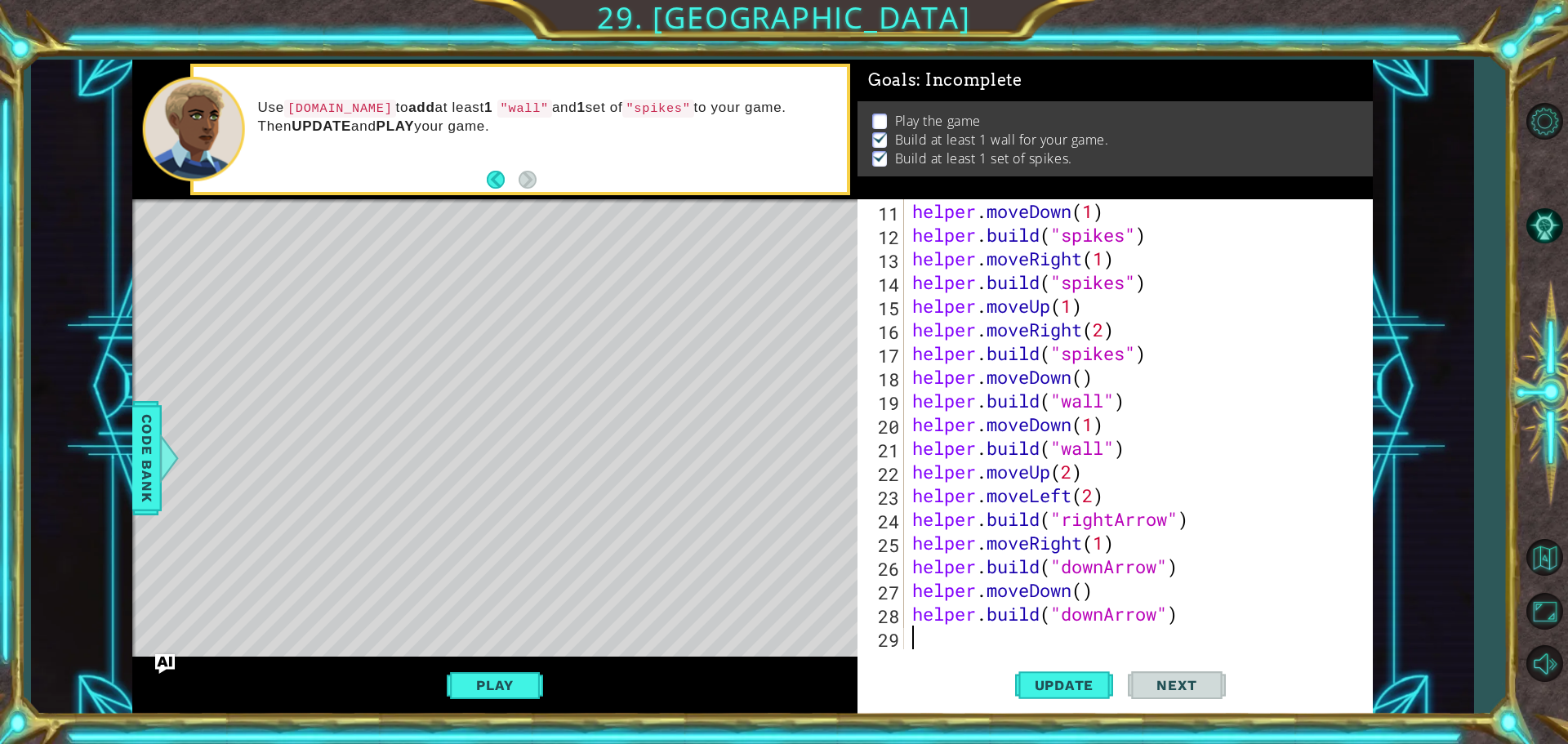
click at [960, 638] on div "helper . moveDown ( 1 ) helper . build ( "spikes" ) helper . moveRight ( 1 ) he…" at bounding box center [1136, 448] width 455 height 497
type textarea "bo"
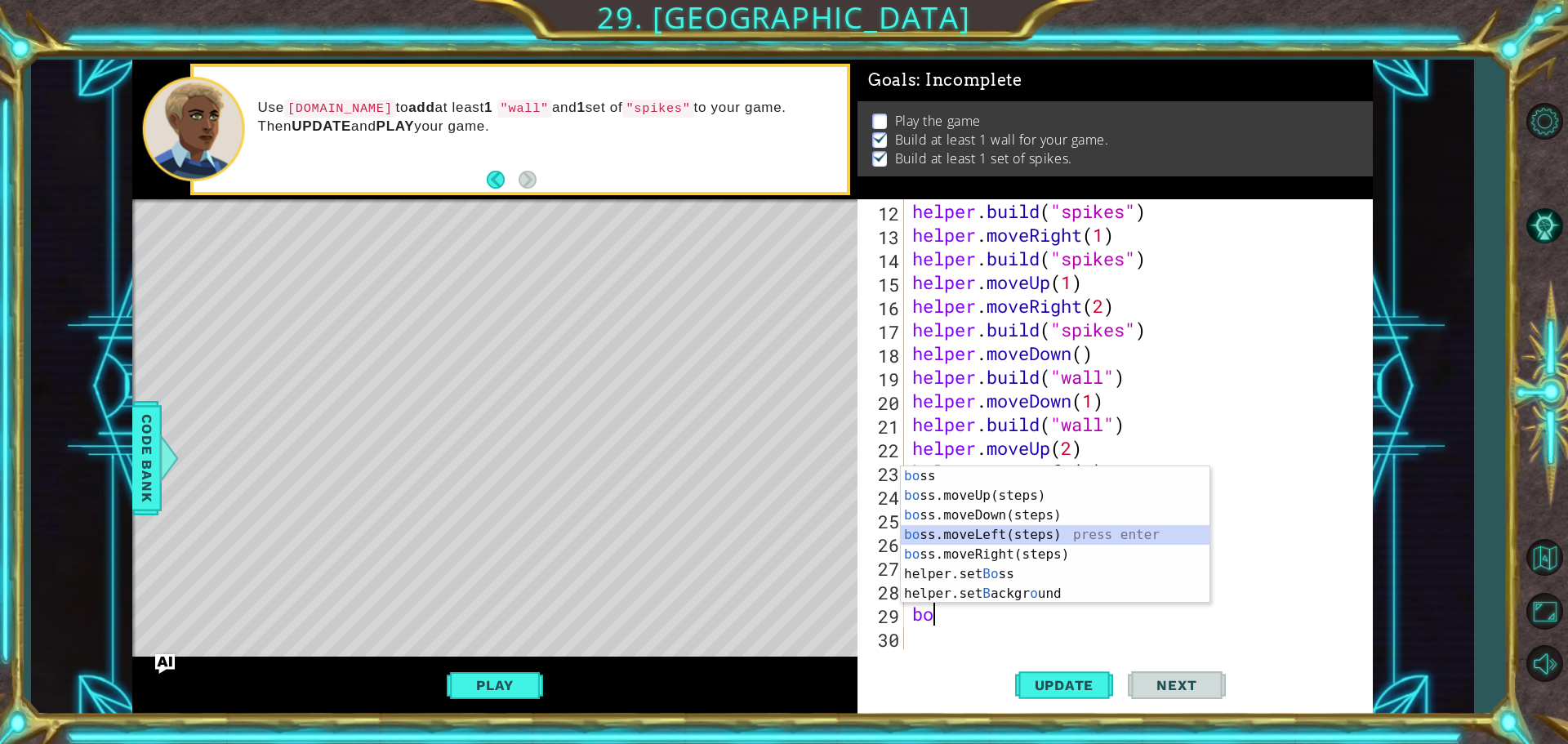
click at [994, 536] on div "bo ss press enter bo ss.moveUp(steps) press enter bo ss.moveDown(steps) press e…" at bounding box center [1054, 554] width 308 height 176
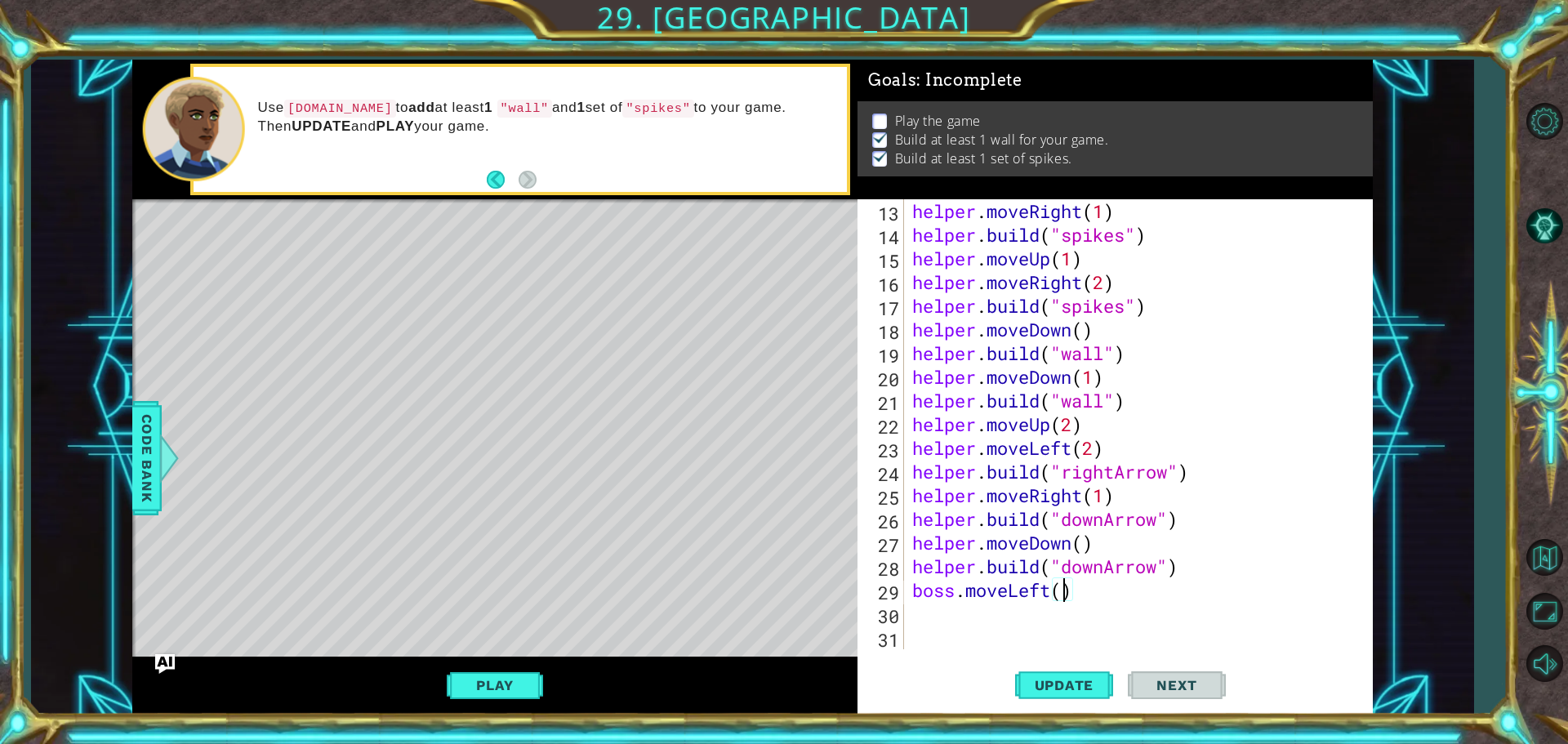
click at [1061, 590] on div "helper . moveRight ( 1 ) helper . build ( "spikes" ) helper . moveUp ( 1 ) help…" at bounding box center [1136, 448] width 455 height 497
type textarea "boss.moveLeft(4)"
click at [966, 616] on div "helper . moveRight ( 1 ) helper . build ( "spikes" ) helper . moveUp ( 1 ) help…" at bounding box center [1136, 448] width 455 height 497
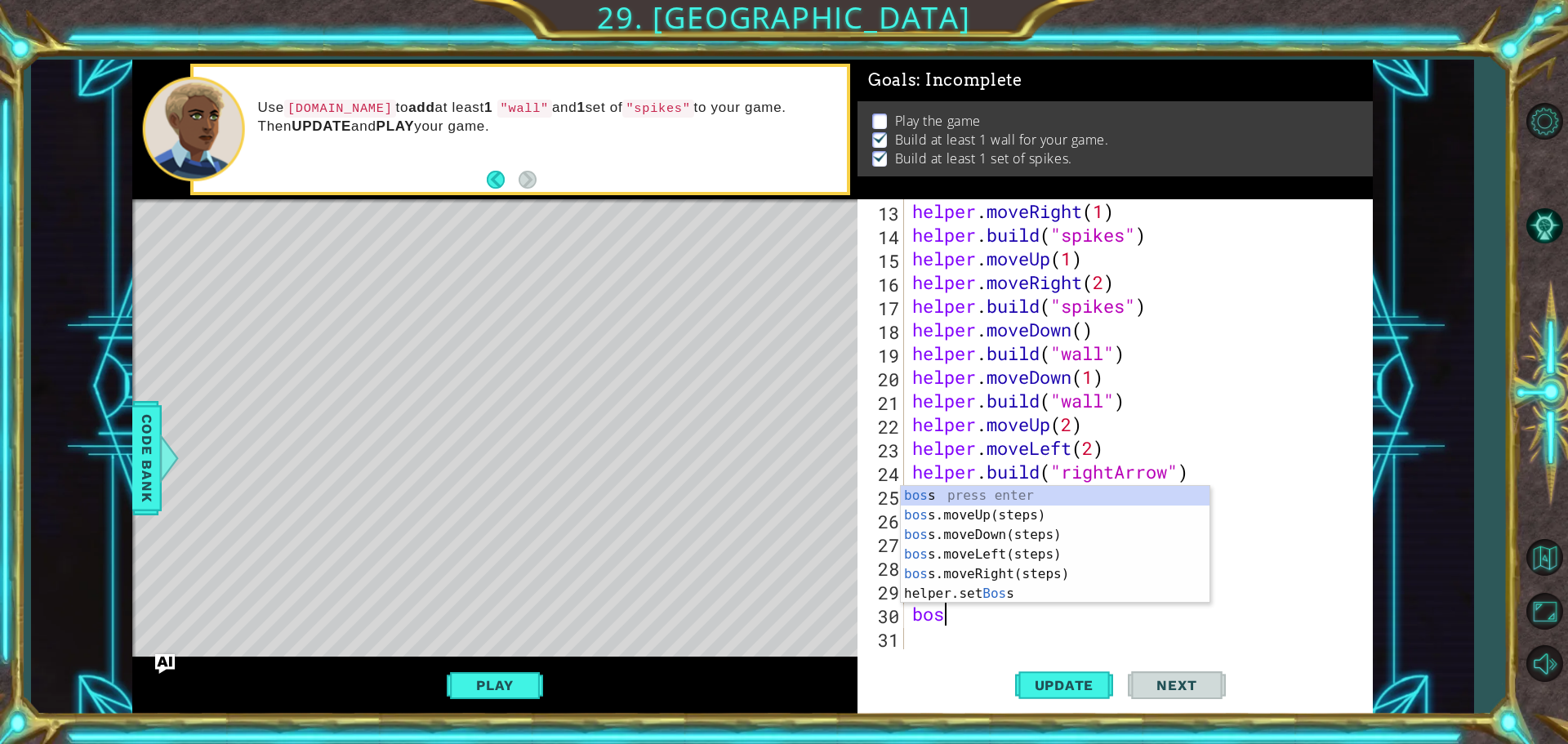
type textarea "boss"
click at [962, 514] on div "boss press enter boss .moveUp(steps) press enter boss .moveDown(steps) press en…" at bounding box center [1054, 564] width 308 height 156
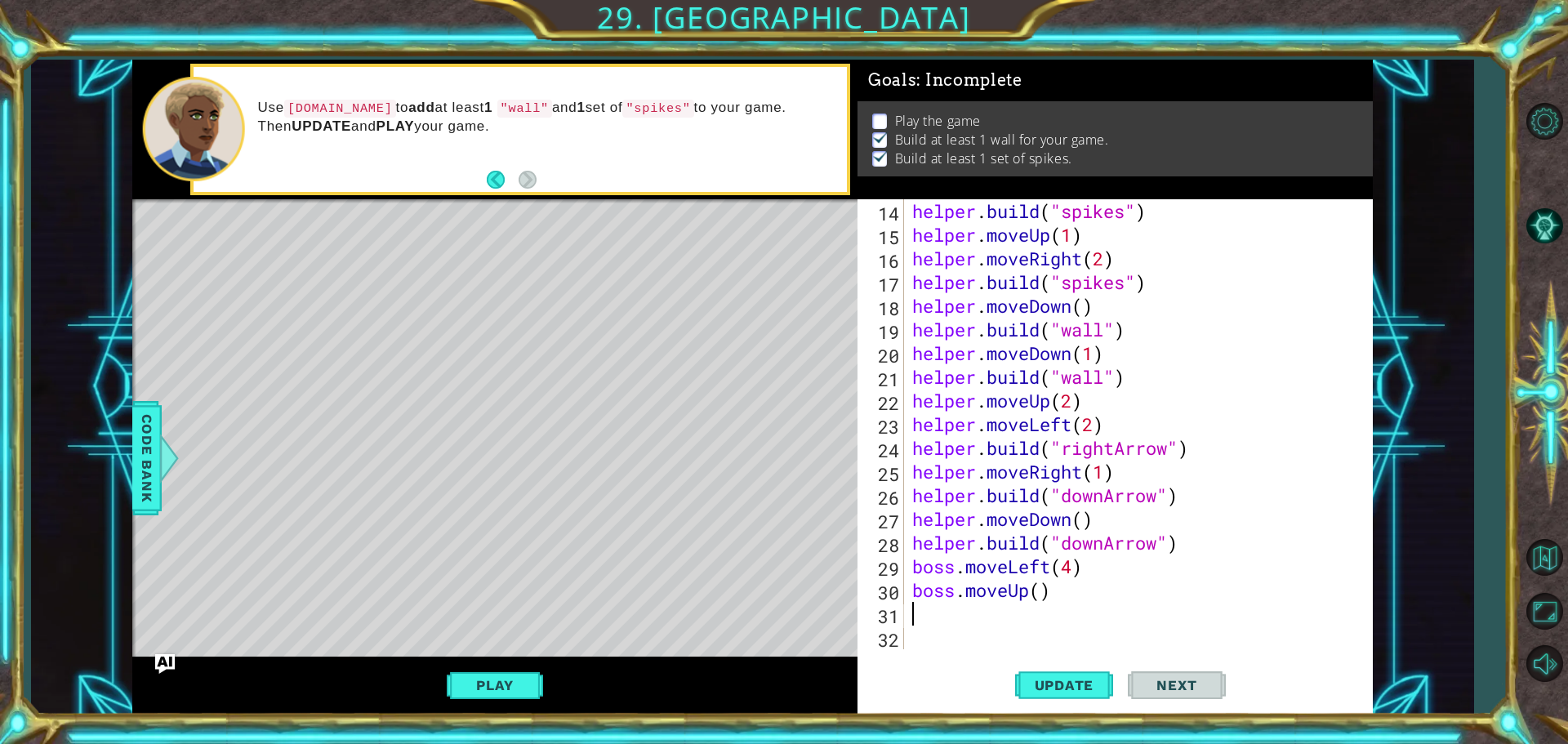
scroll to position [331, 0]
click at [1038, 593] on div "helper . build ( "spikes" ) helper . moveUp ( 1 ) helper . moveRight ( 2 ) help…" at bounding box center [1136, 448] width 455 height 497
type textarea "boss.moveUp(4)"
click at [995, 612] on div "helper . build ( "spikes" ) helper . moveUp ( 1 ) helper . moveRight ( 2 ) help…" at bounding box center [1136, 448] width 455 height 497
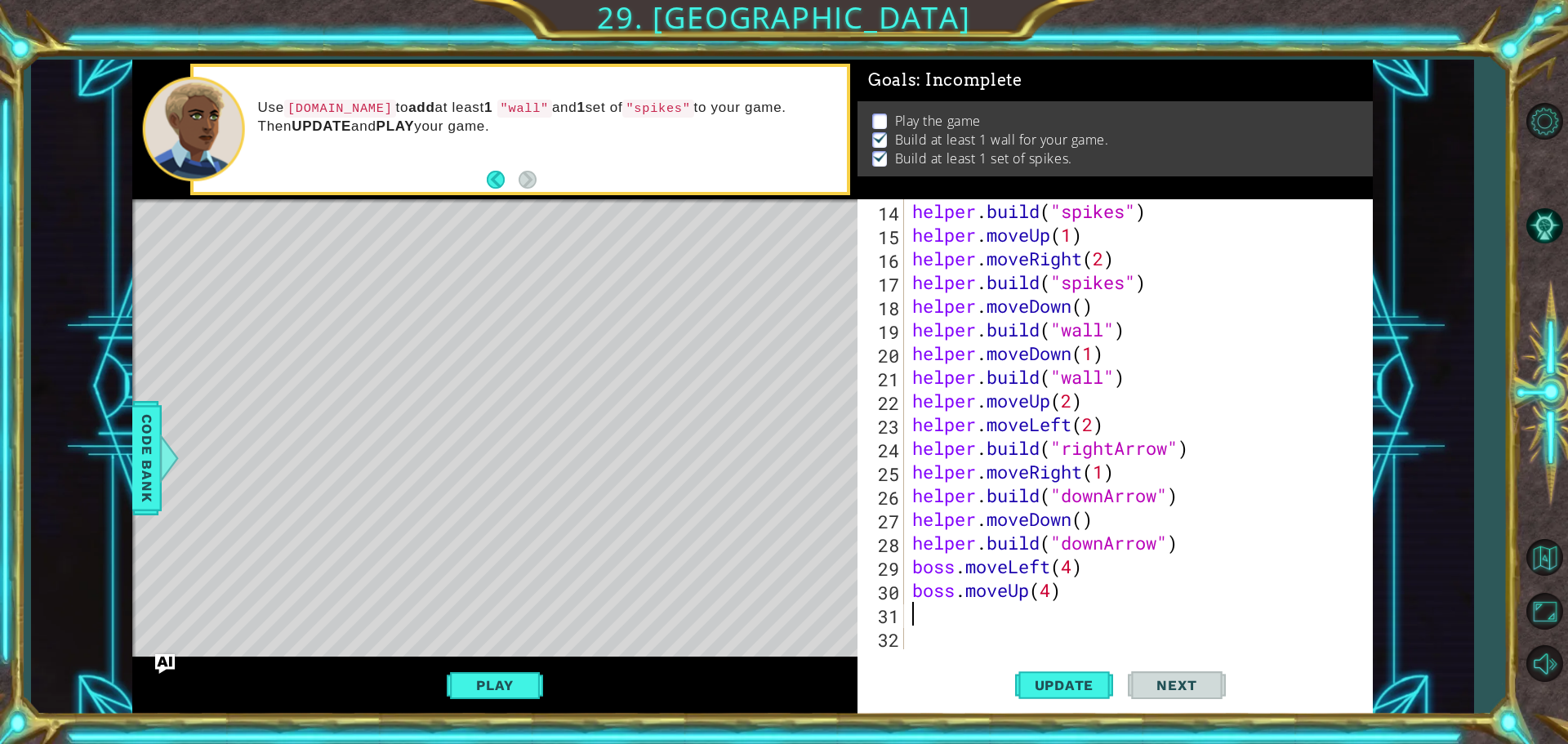
scroll to position [0, 0]
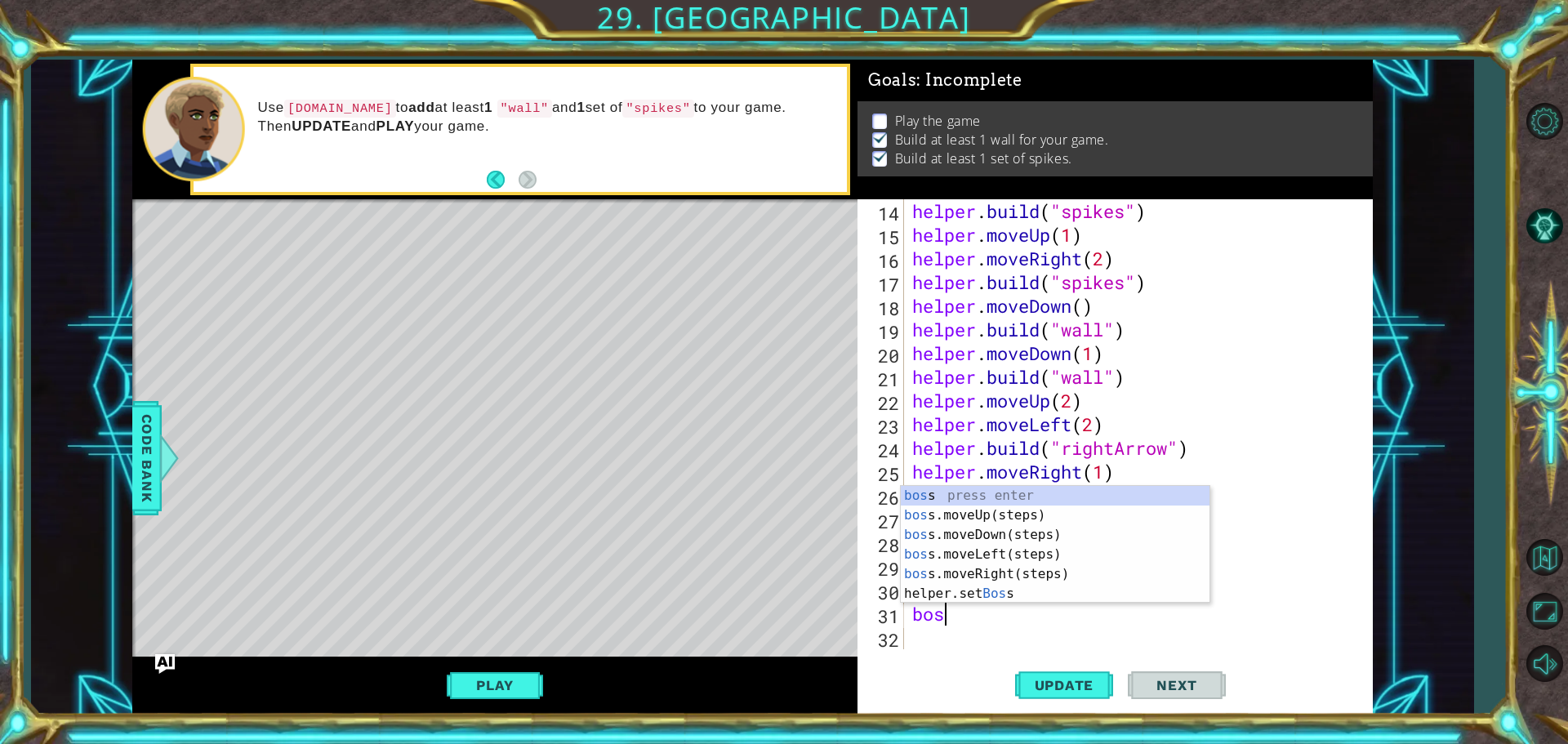
type textarea "boss"
click at [993, 567] on div "boss press enter boss .moveUp(steps) press enter boss .moveDown(steps) press en…" at bounding box center [1054, 564] width 308 height 156
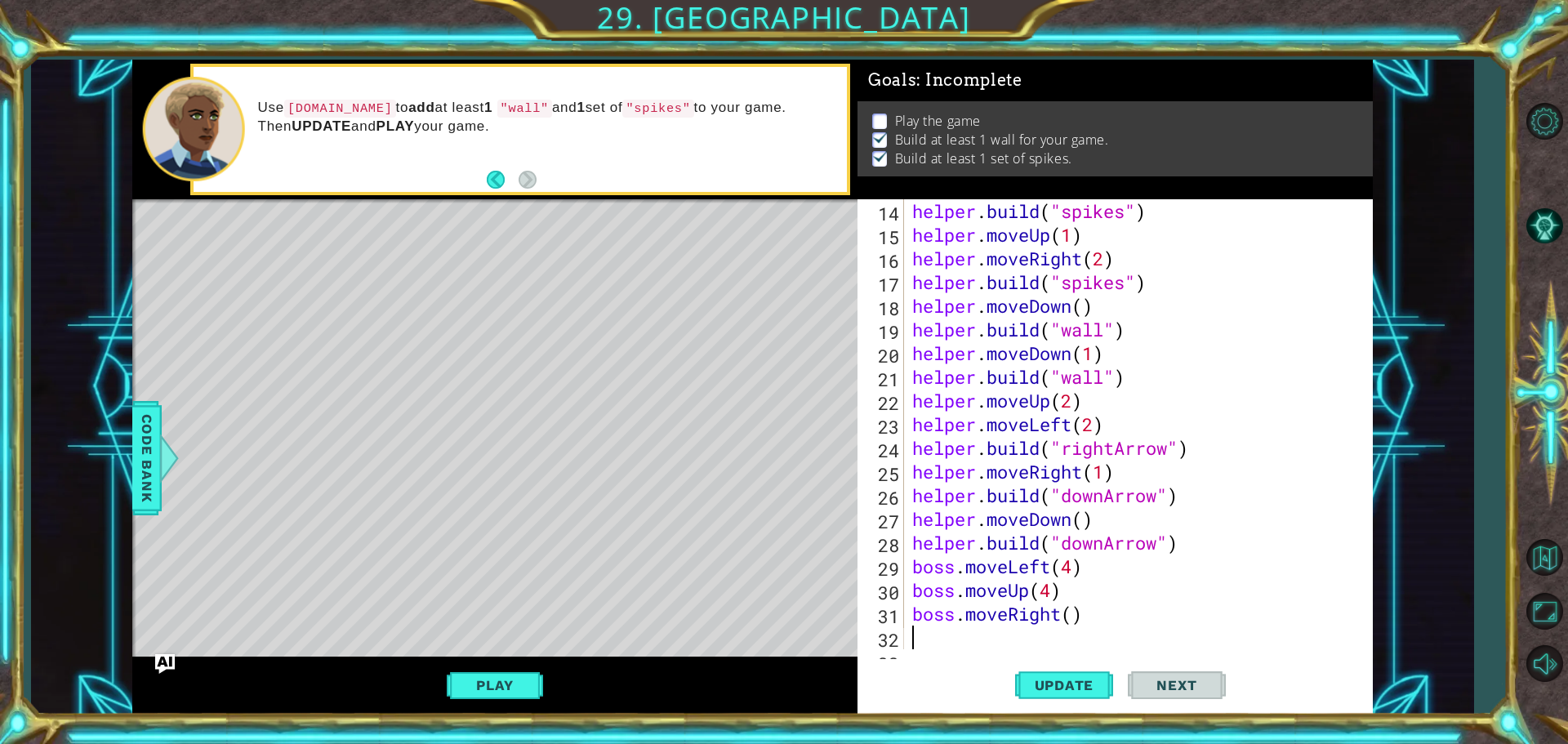
scroll to position [355, 0]
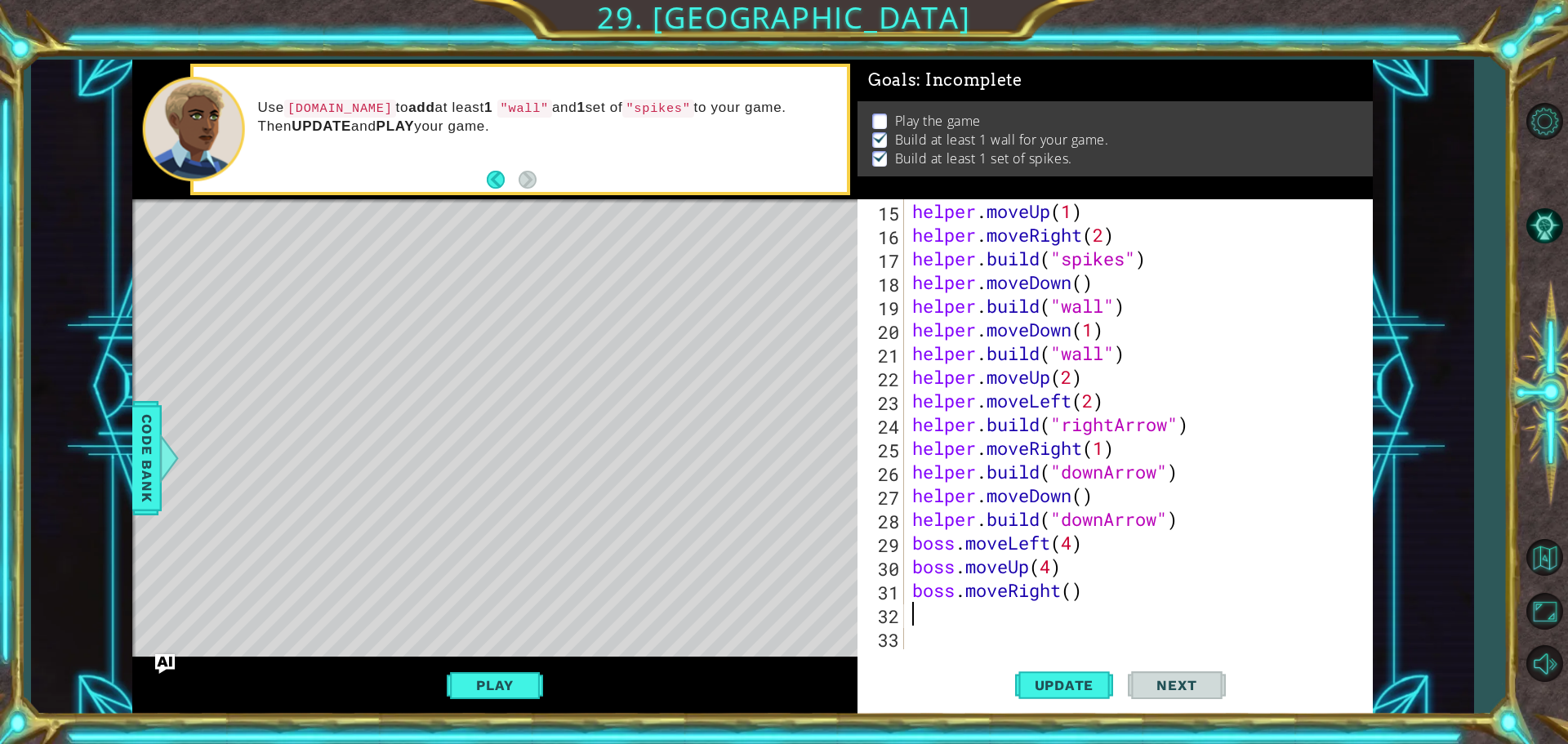
click at [1067, 591] on div "helper . moveUp ( 1 ) helper . moveRight ( 2 ) helper . build ( "spikes" ) help…" at bounding box center [1136, 448] width 455 height 497
click at [1078, 592] on div "helper . moveUp ( 1 ) helper . moveRight ( 2 ) helper . build ( "spikes" ) help…" at bounding box center [1136, 448] width 455 height 497
type textarea "boss.moveRight(3)"
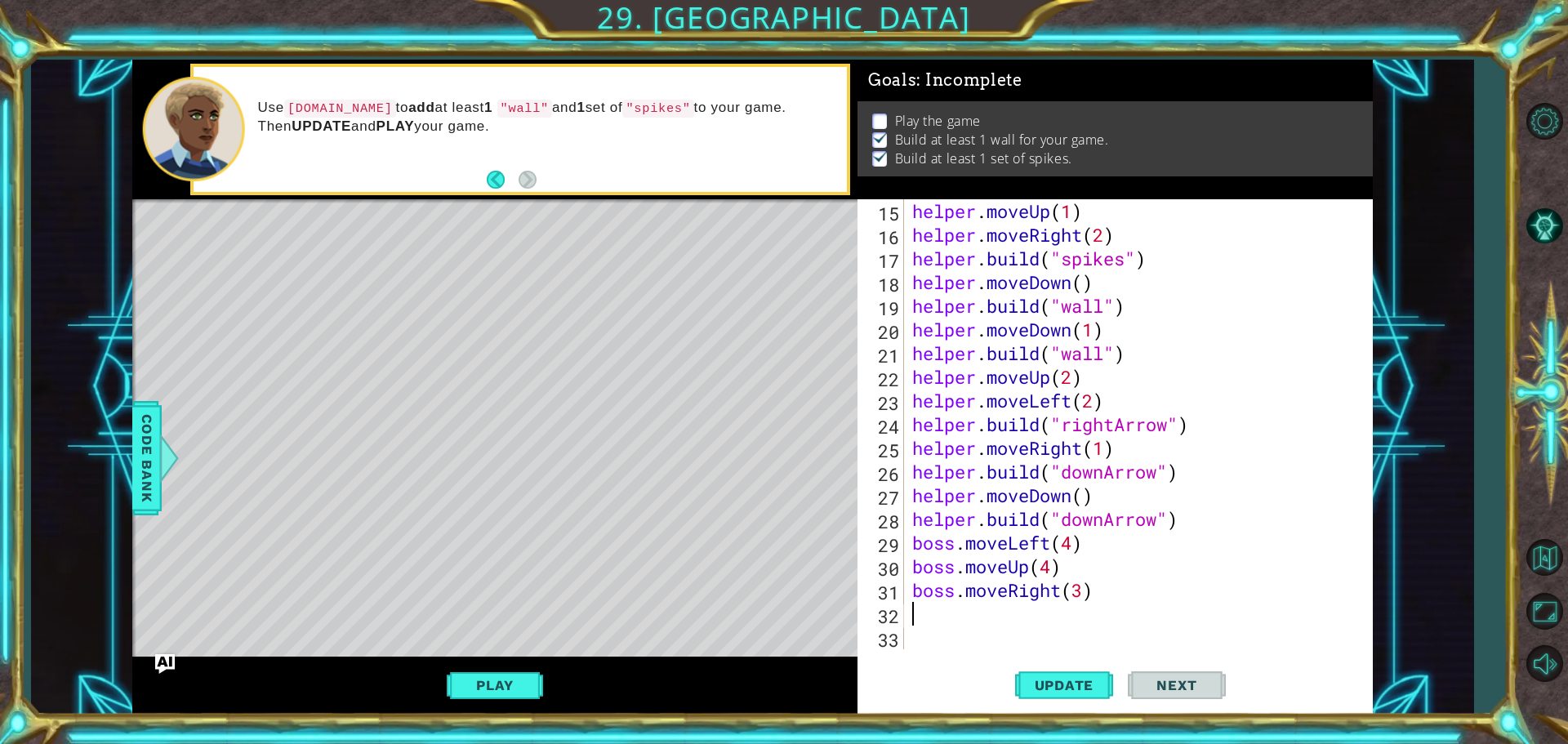
click at [997, 618] on div "helper . moveUp ( 1 ) helper . moveRight ( 2 ) helper . build ( "spikes" ) help…" at bounding box center [1136, 448] width 455 height 497
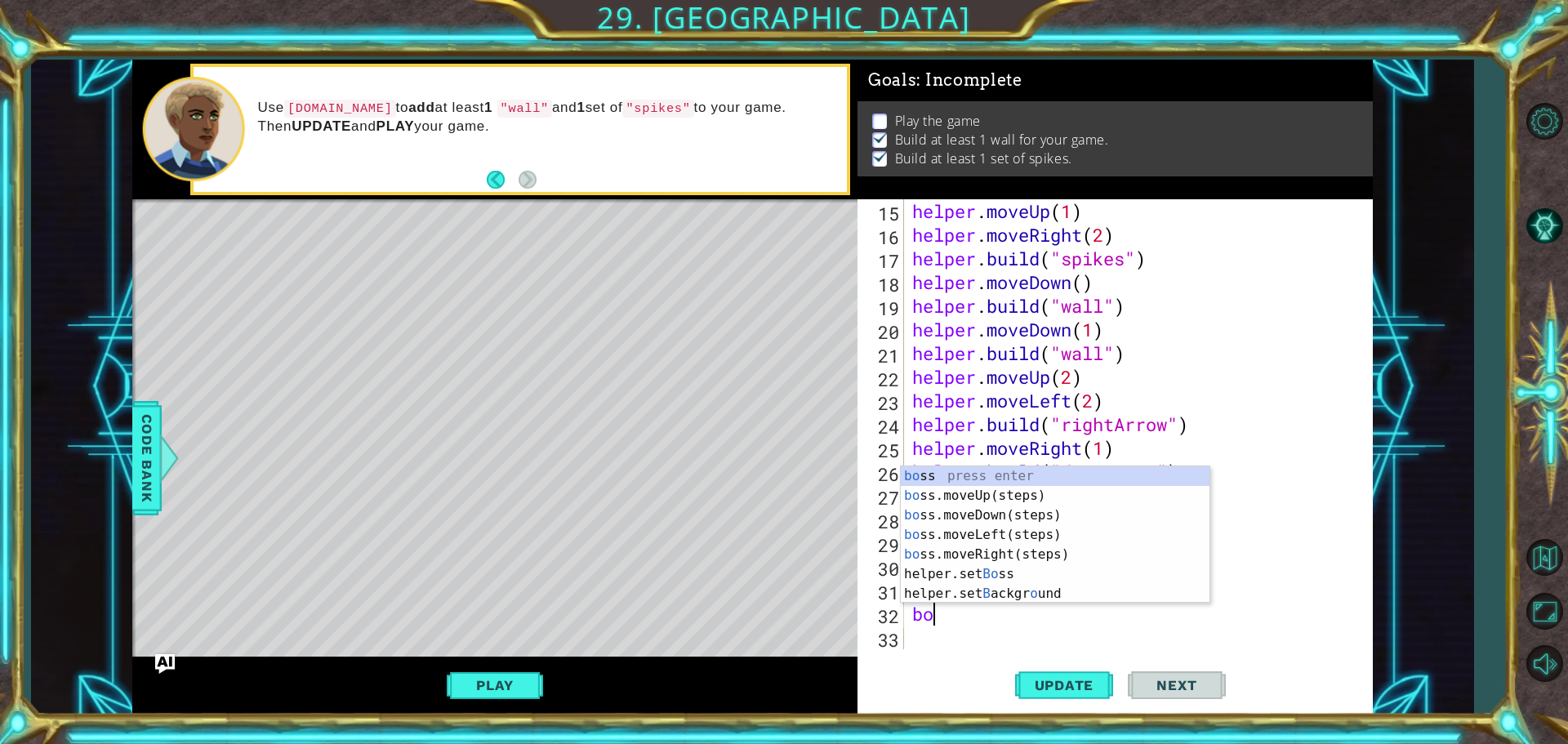
type textarea "bos"
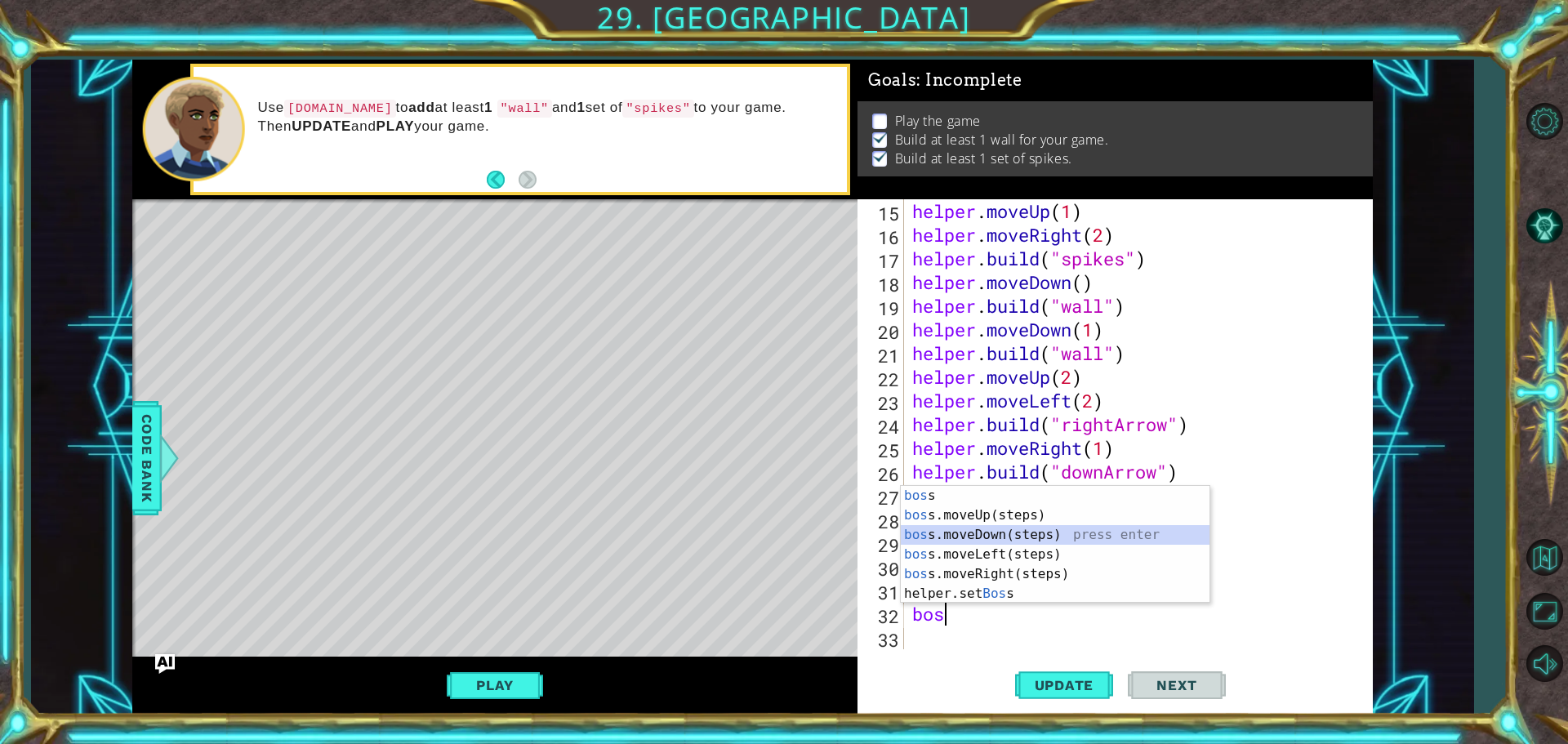
click at [976, 539] on div "bos s press enter bos s.moveUp(steps) press enter bos s.moveDown(steps) press e…" at bounding box center [1054, 564] width 308 height 156
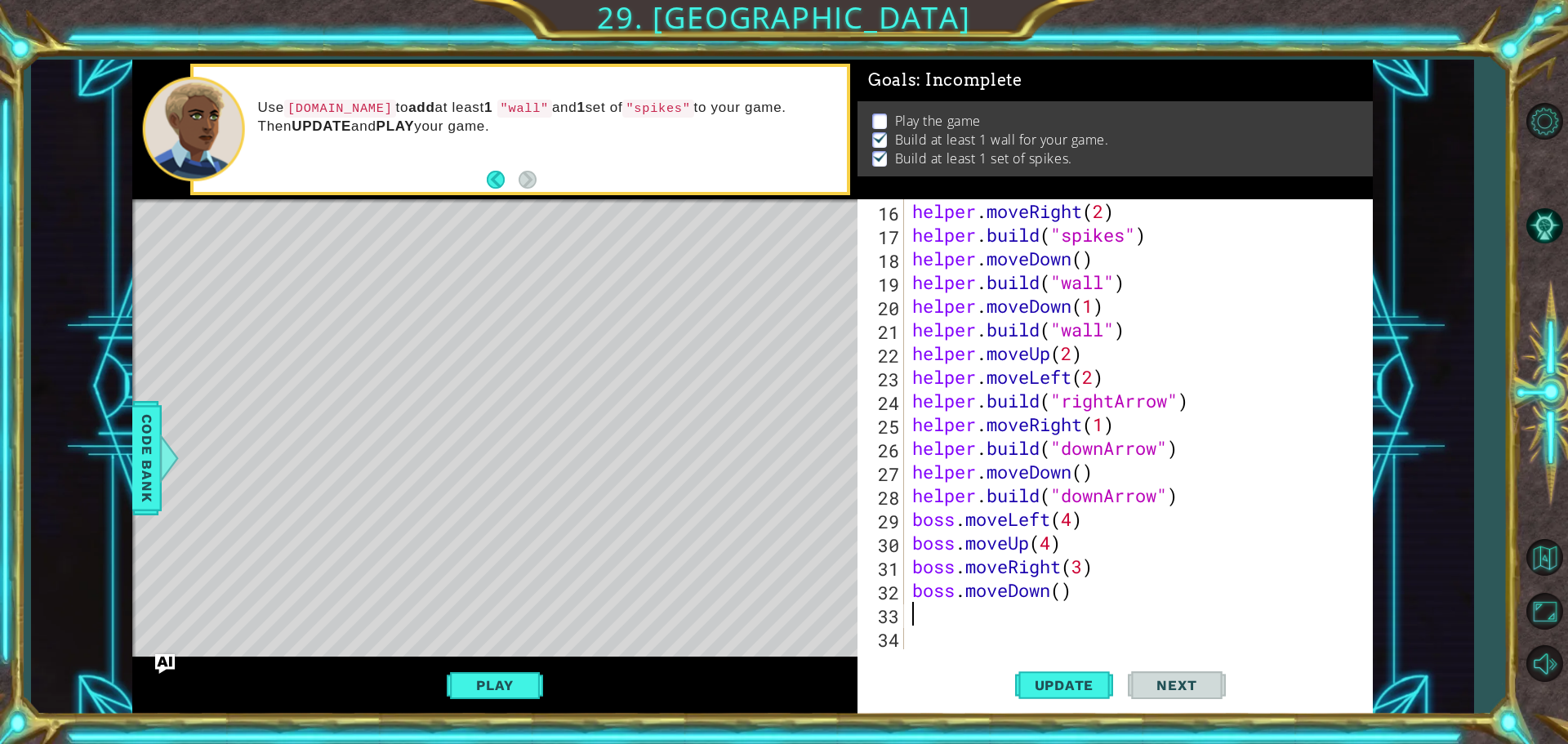
scroll to position [378, 0]
click at [1058, 597] on div "helper . moveRight ( 2 ) helper . build ( "spikes" ) helper . moveDown ( ) help…" at bounding box center [1136, 448] width 455 height 497
click at [1060, 595] on div "helper . moveRight ( 2 ) helper . build ( "spikes" ) helper . moveDown ( ) help…" at bounding box center [1136, 448] width 455 height 497
type textarea "boss.moveDown(3)"
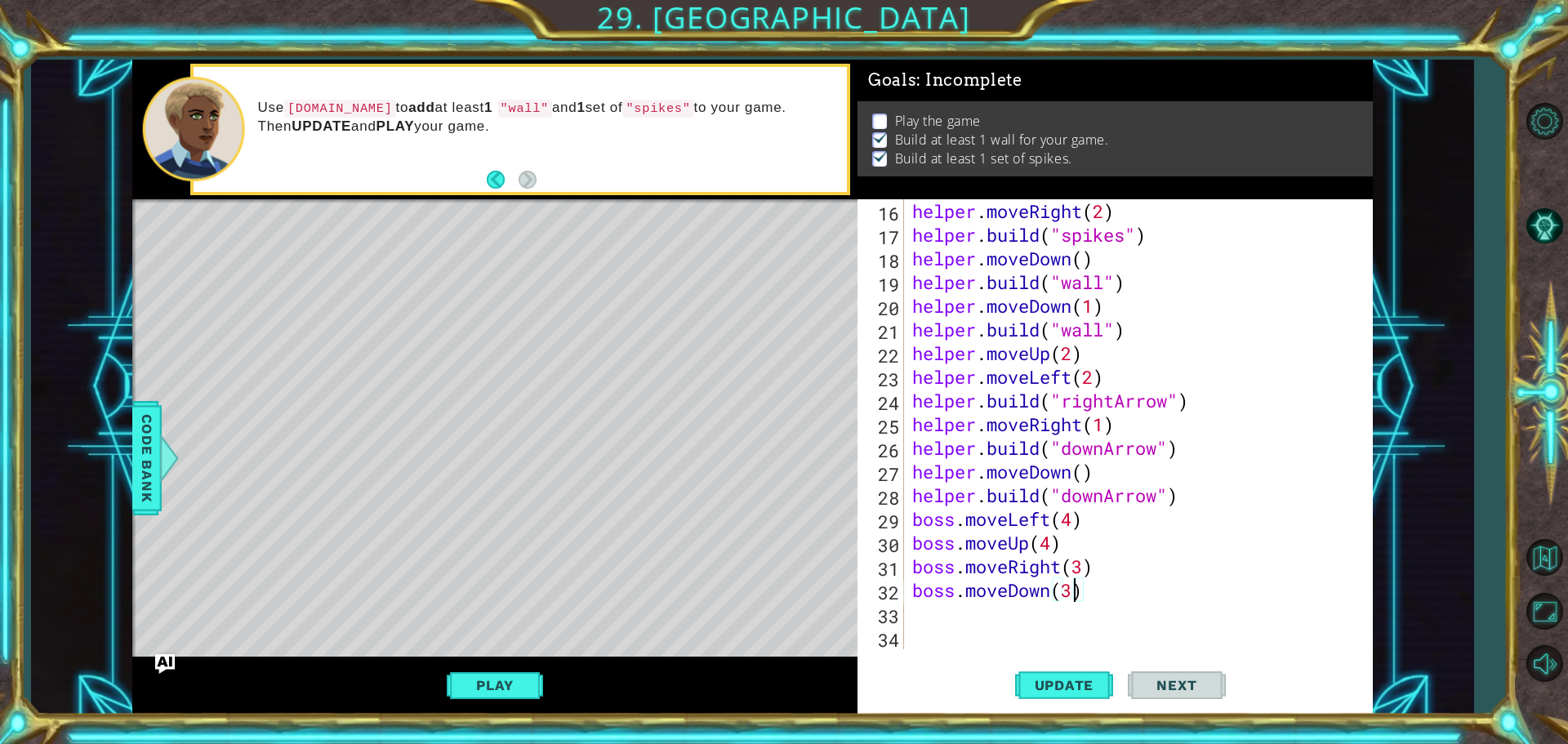
click at [967, 617] on div "helper . moveRight ( 2 ) helper . build ( "spikes" ) helper . moveDown ( ) help…" at bounding box center [1136, 448] width 455 height 497
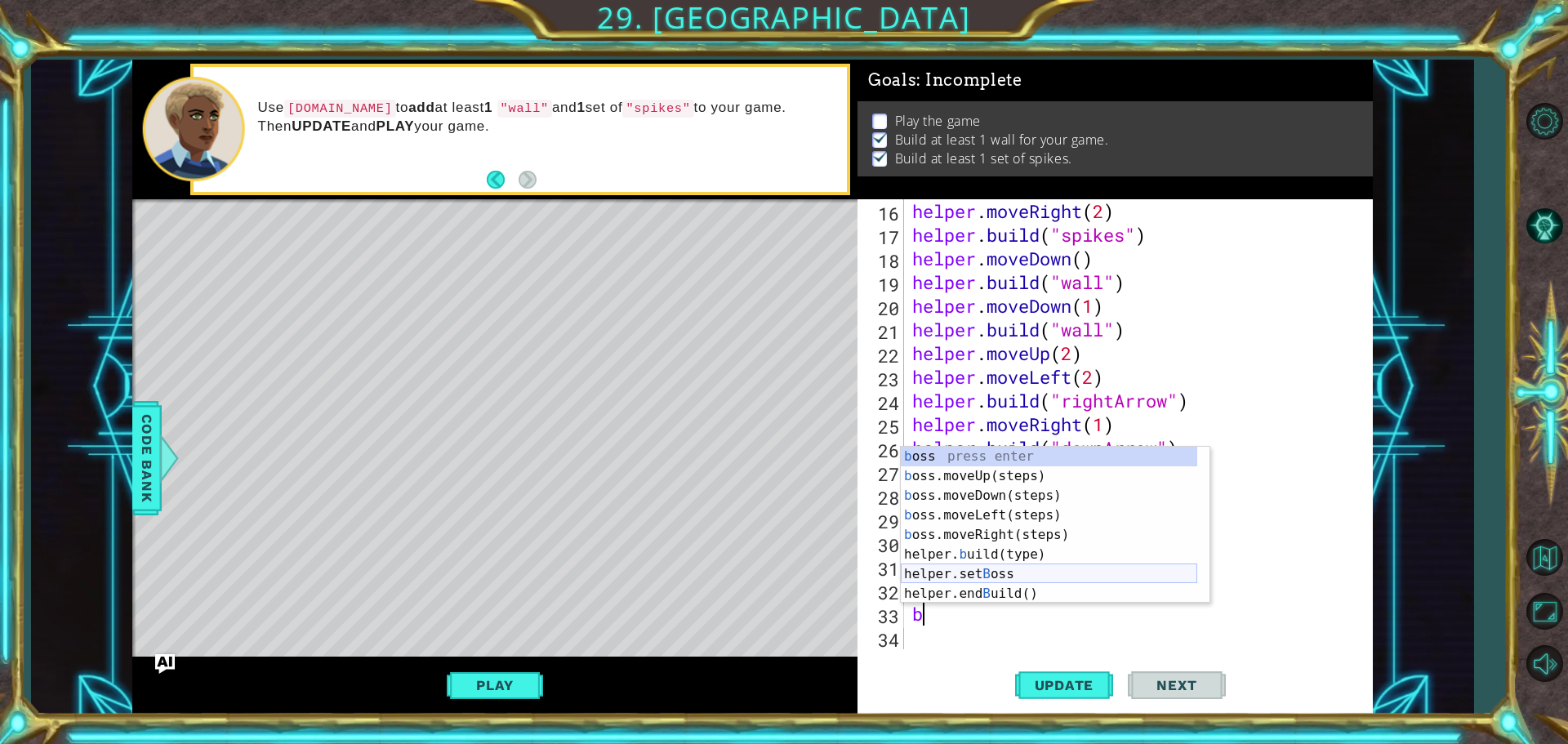
click at [1011, 571] on div "b oss press enter b oss.moveUp(steps) press enter b oss.moveDown(steps) press e…" at bounding box center [1048, 544] width 297 height 196
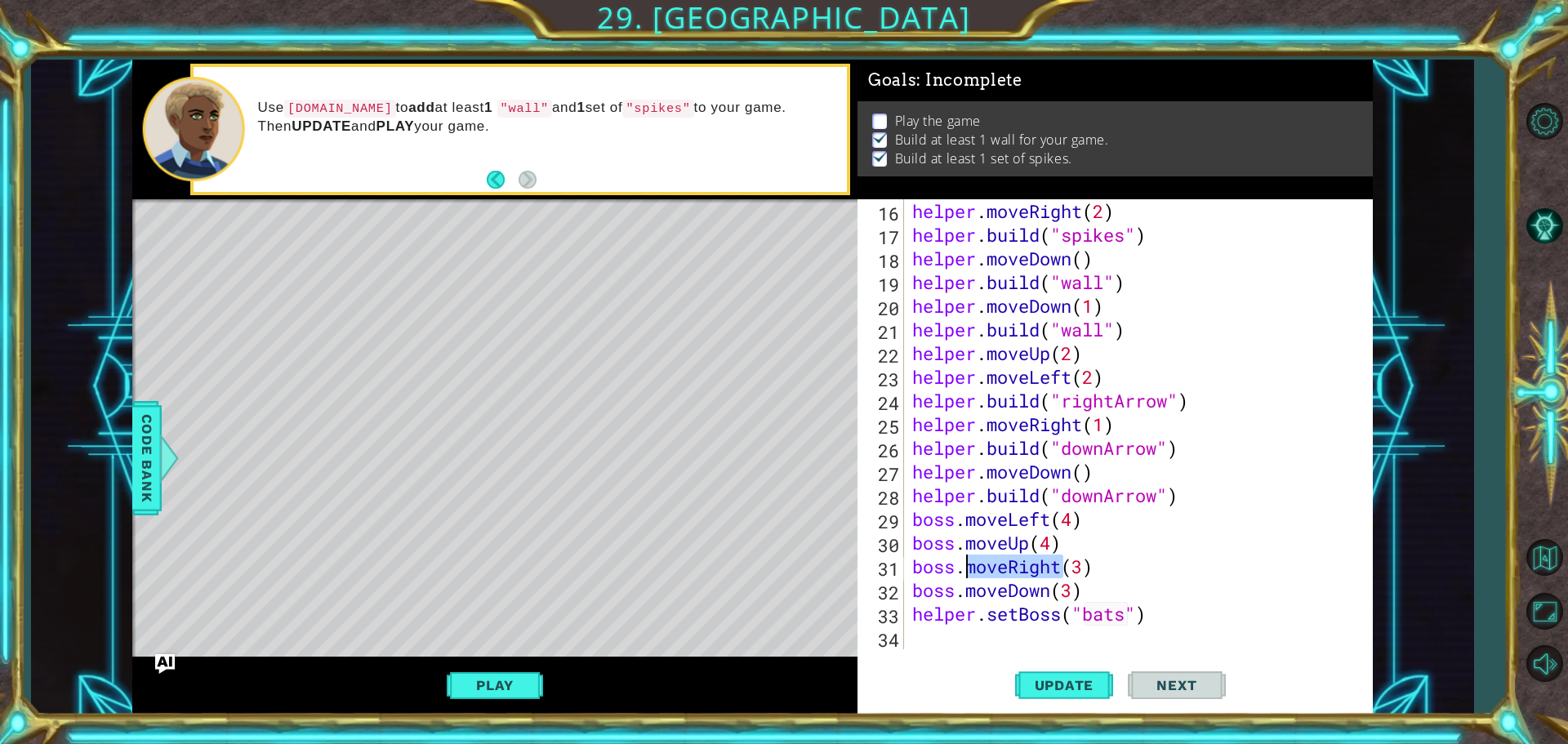
click at [1011, 571] on div "helper . moveRight ( 2 ) helper . build ( "spikes" ) helper . moveDown ( ) help…" at bounding box center [1136, 448] width 455 height 497
click at [1074, 678] on span "Update" at bounding box center [1065, 684] width 92 height 16
click at [505, 676] on button "Play" at bounding box center [495, 685] width 96 height 31
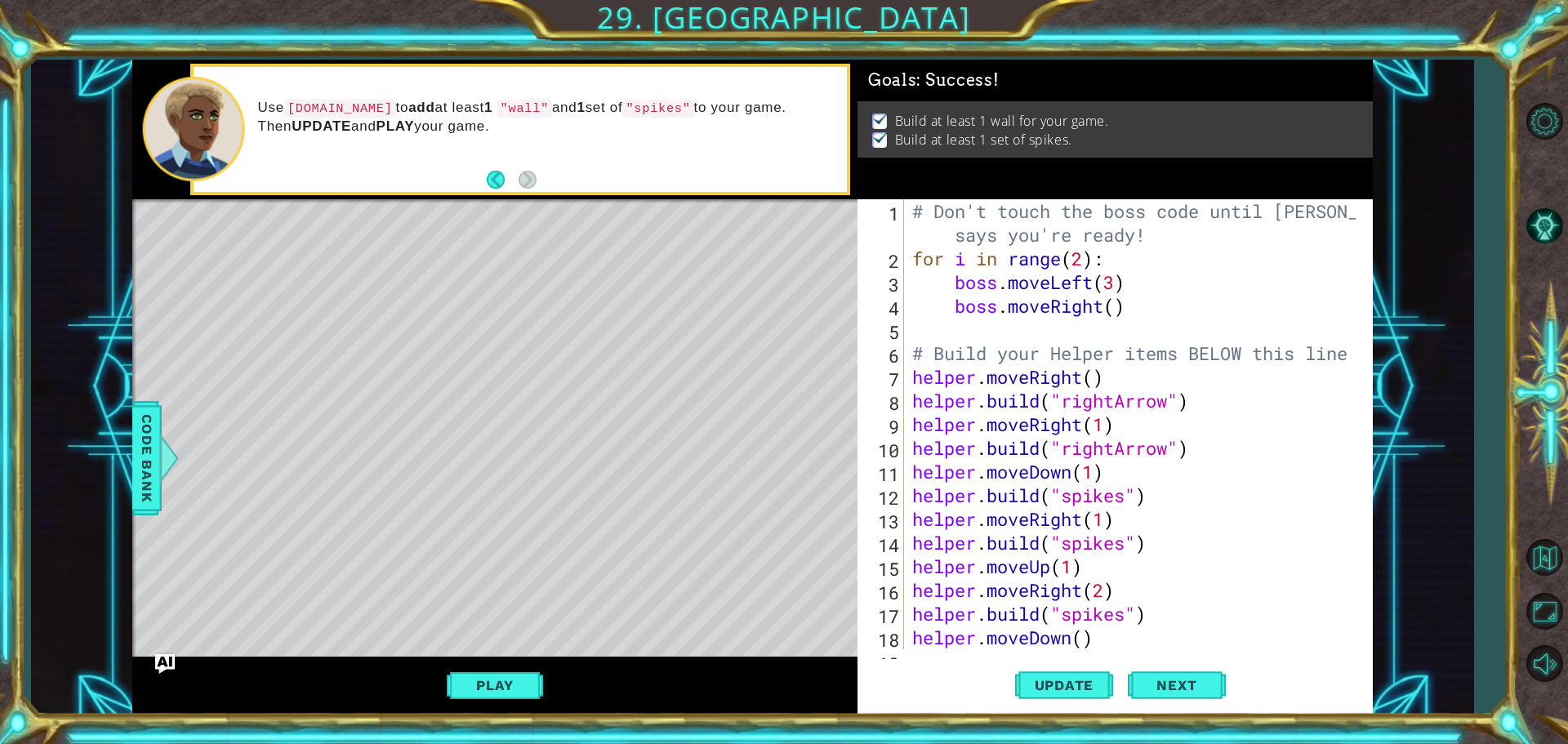
click at [1125, 287] on div "# Don't touch the boss code until [PERSON_NAME] says you're ready! for i in ran…" at bounding box center [1136, 460] width 455 height 521
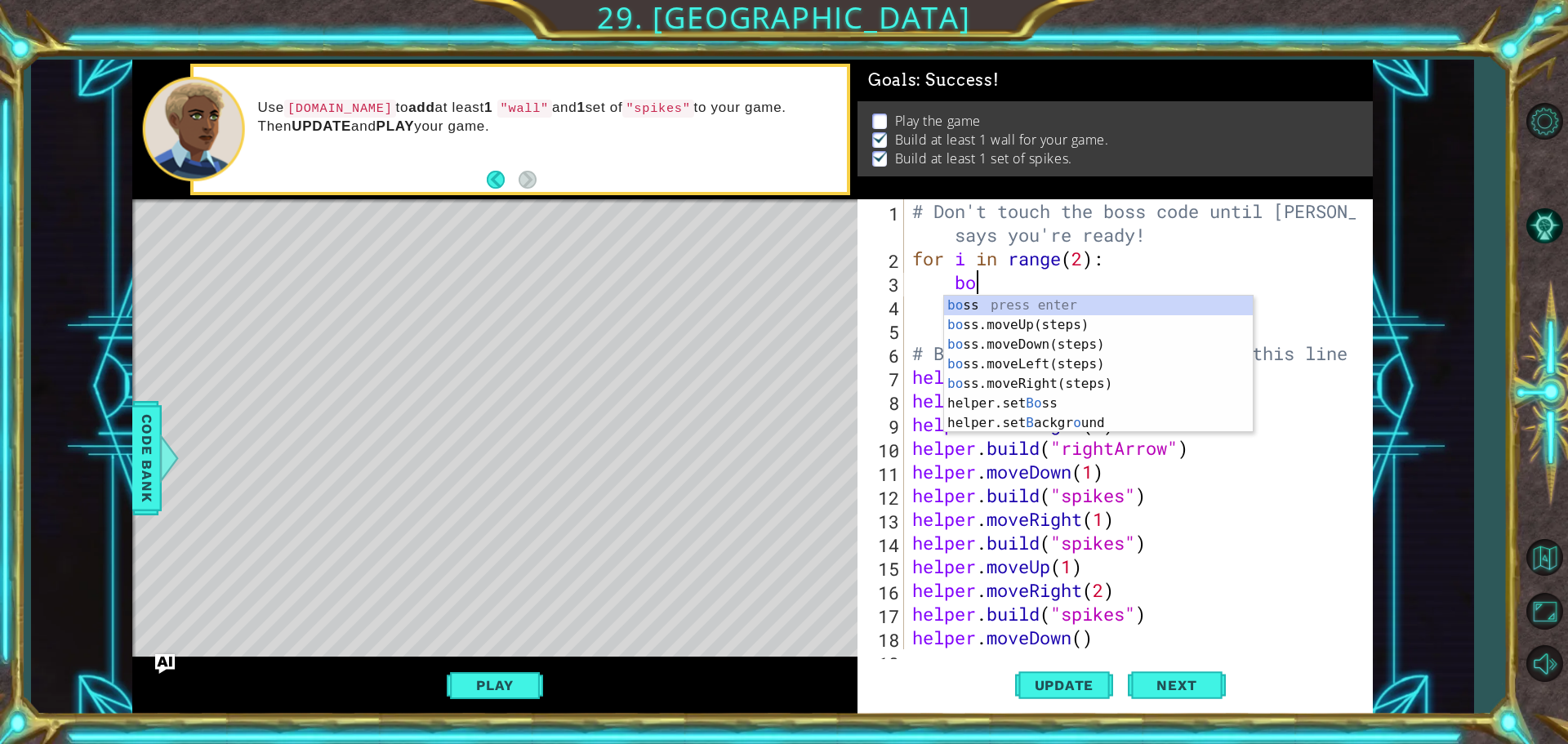
type textarea "b"
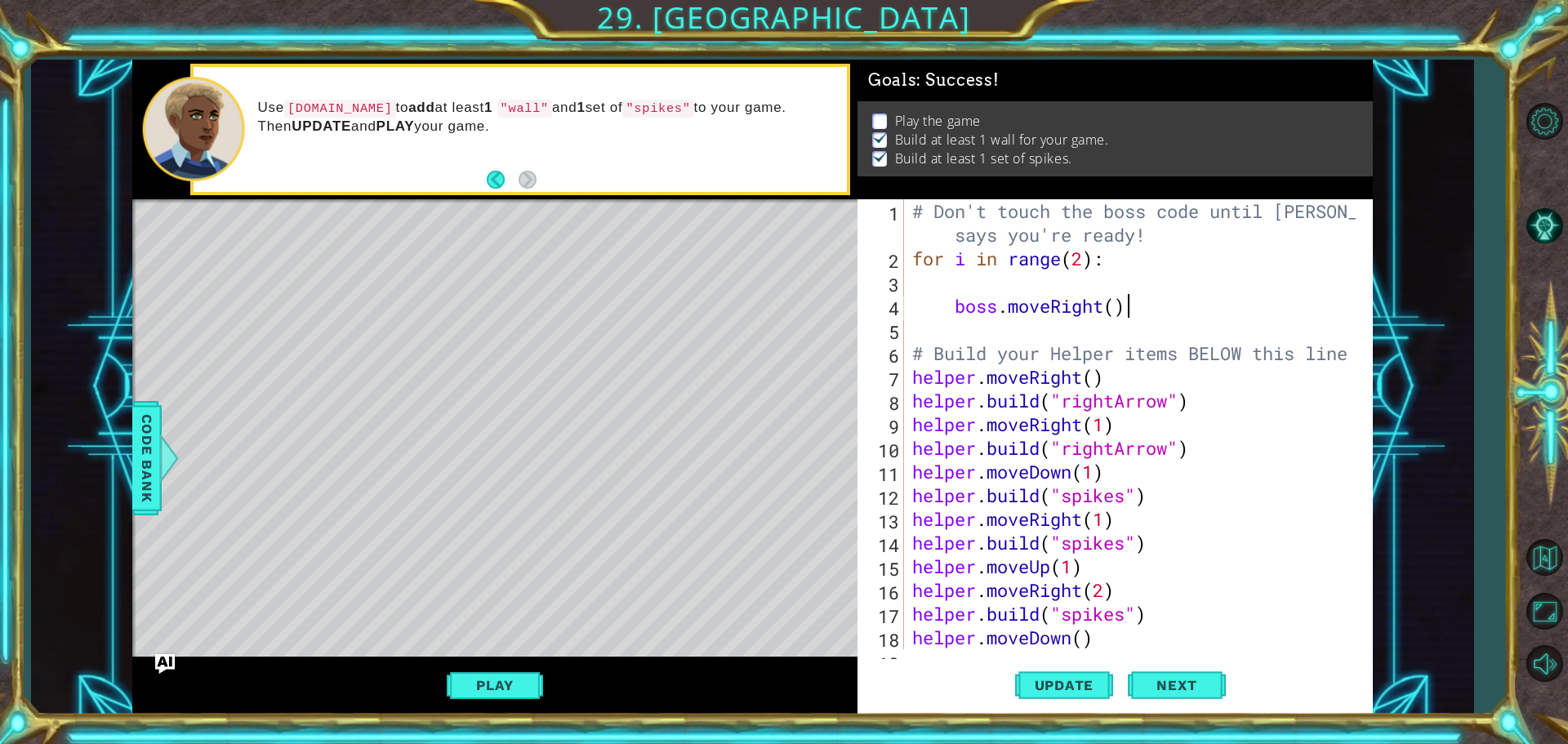
click at [1150, 308] on div "# Don't touch the boss code until [PERSON_NAME] says you're ready! for i in ran…" at bounding box center [1136, 460] width 455 height 521
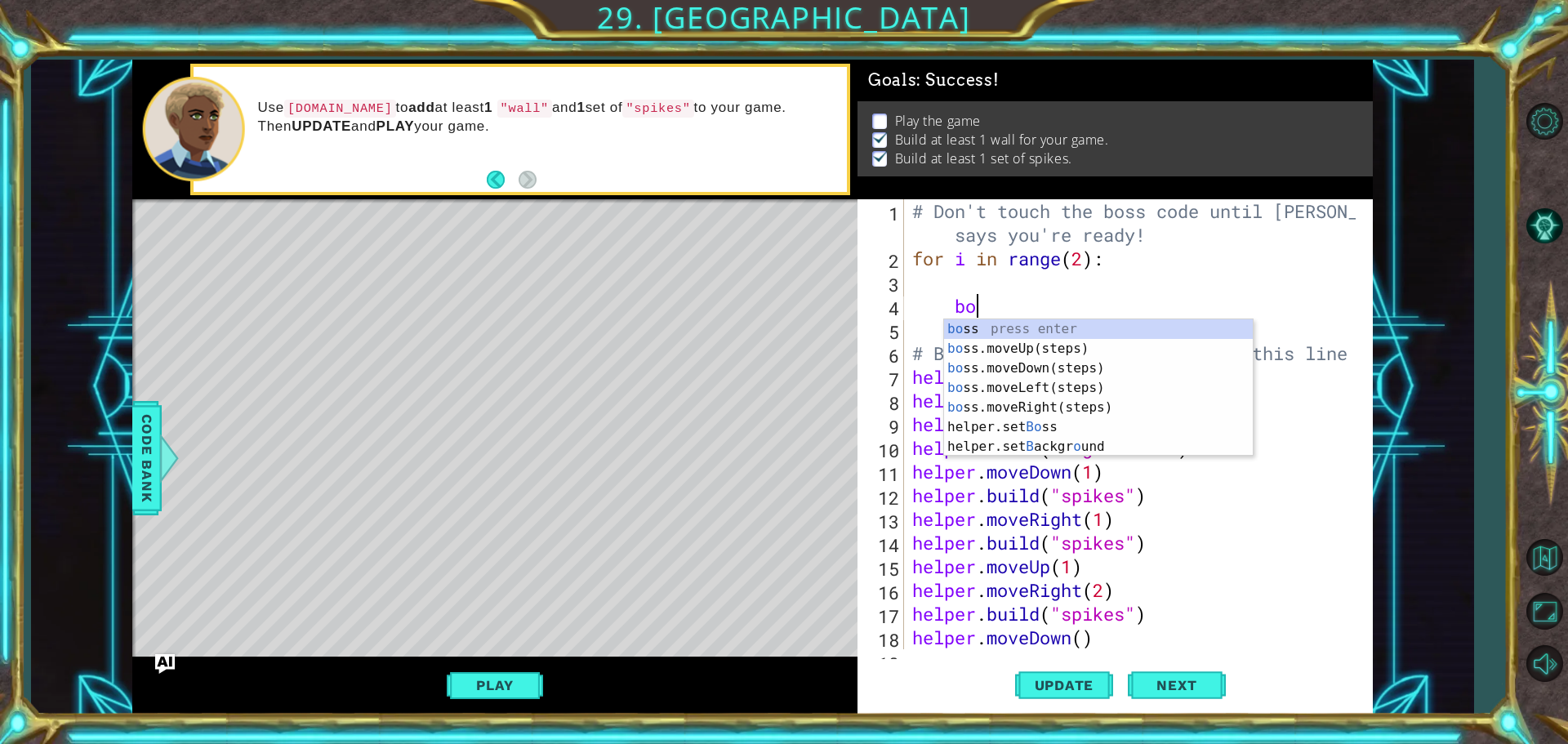
type textarea "b"
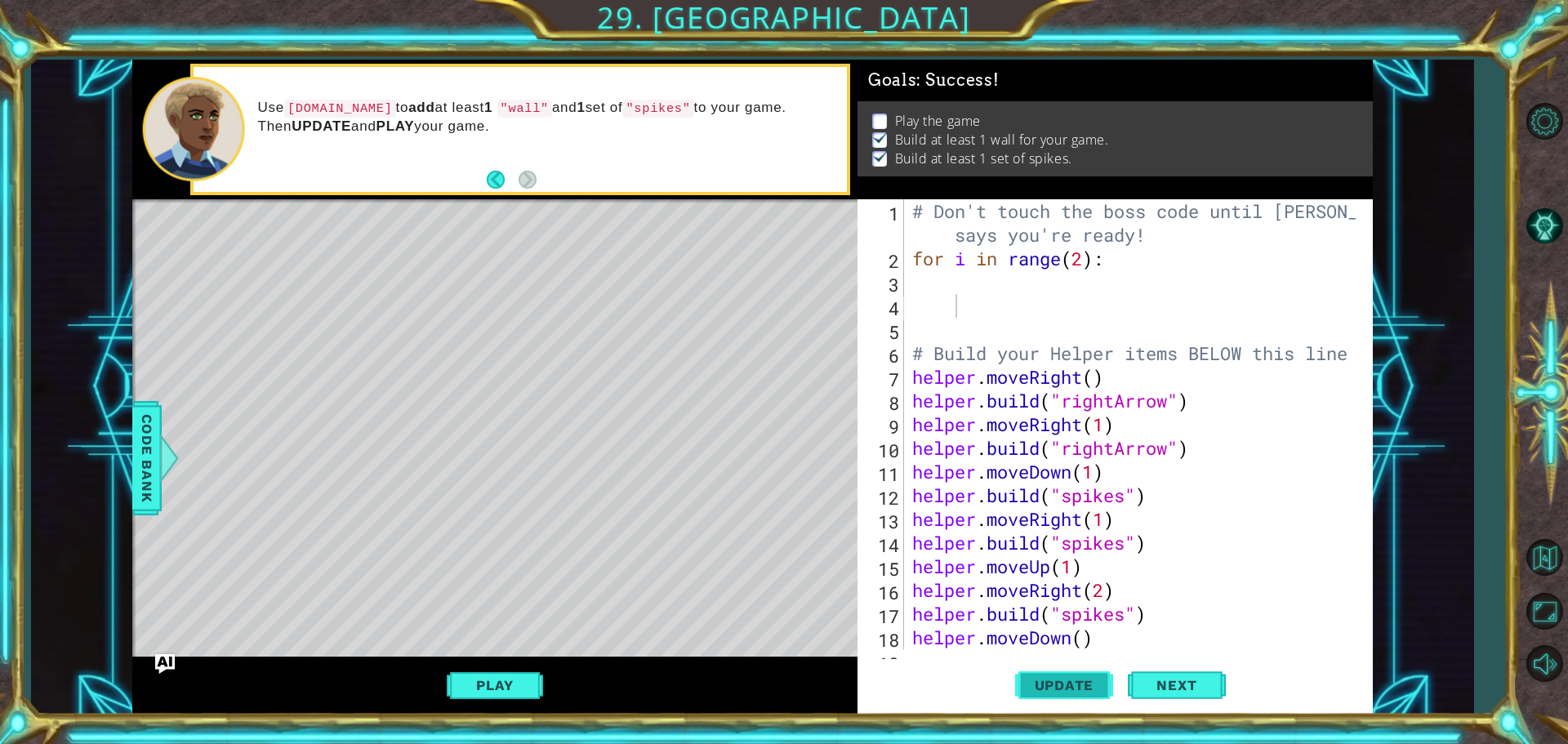
click at [1079, 686] on span "Update" at bounding box center [1065, 684] width 92 height 16
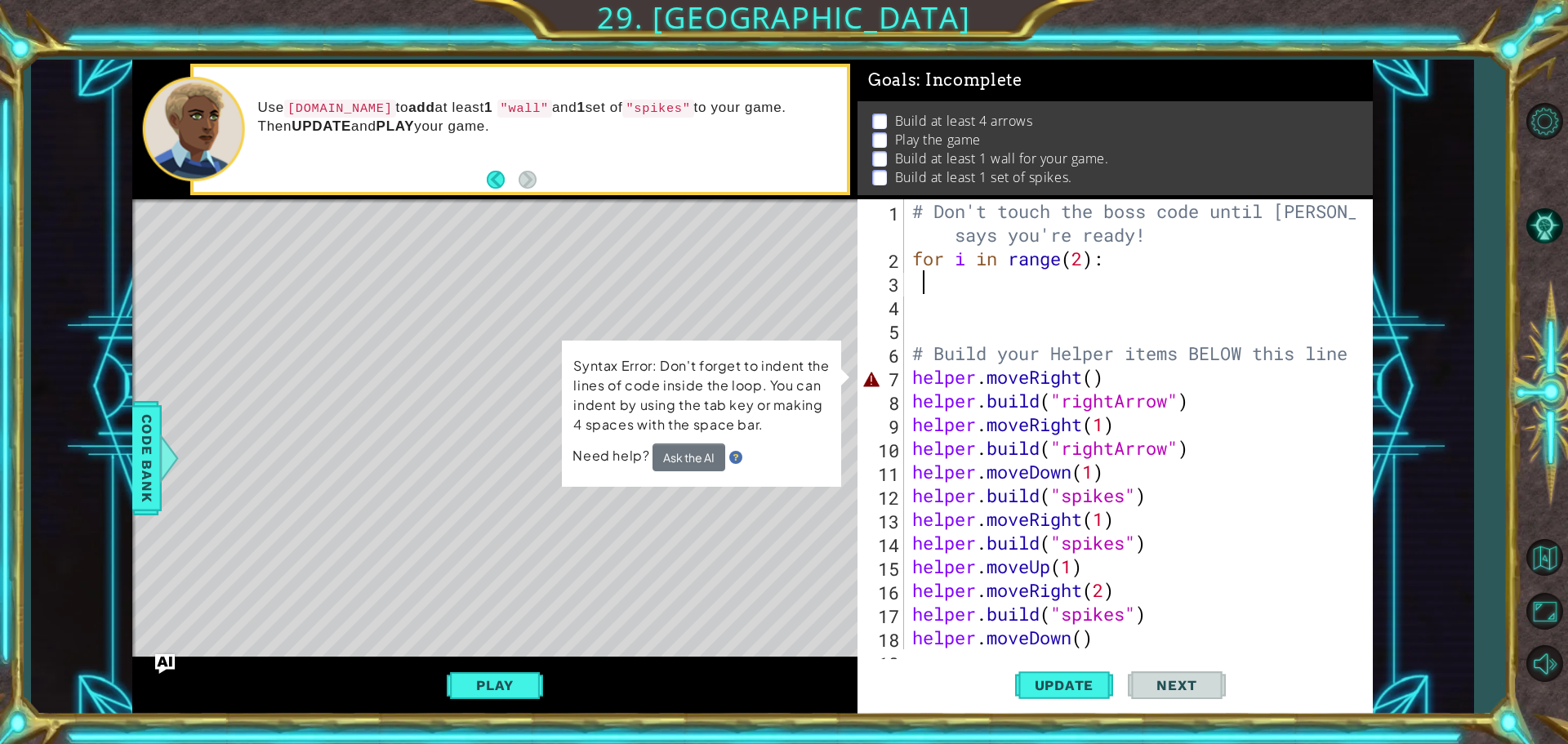
click at [922, 291] on div "# Don't touch the boss code until [PERSON_NAME] says you're ready! for i in ran…" at bounding box center [1136, 460] width 455 height 521
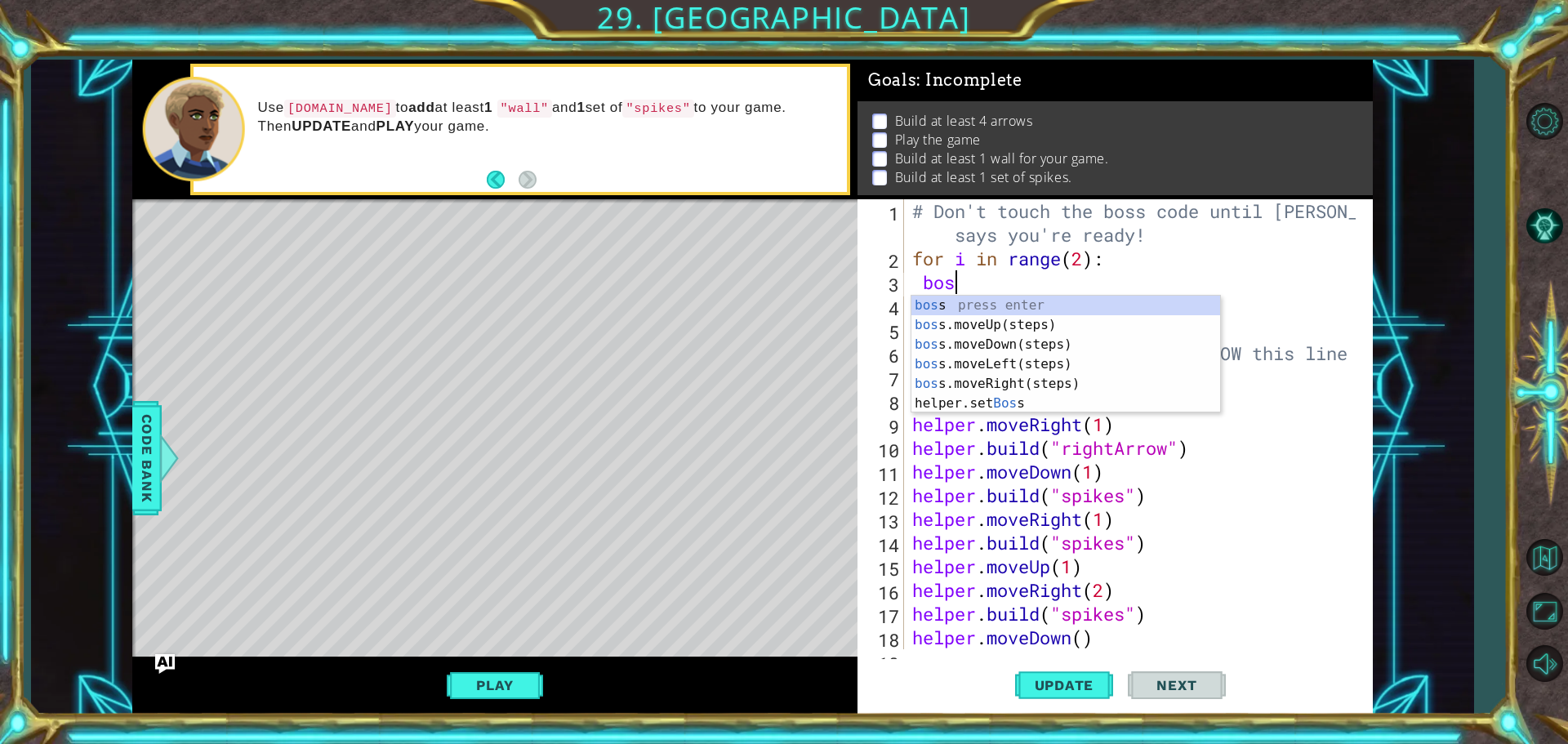
type textarea "boss"
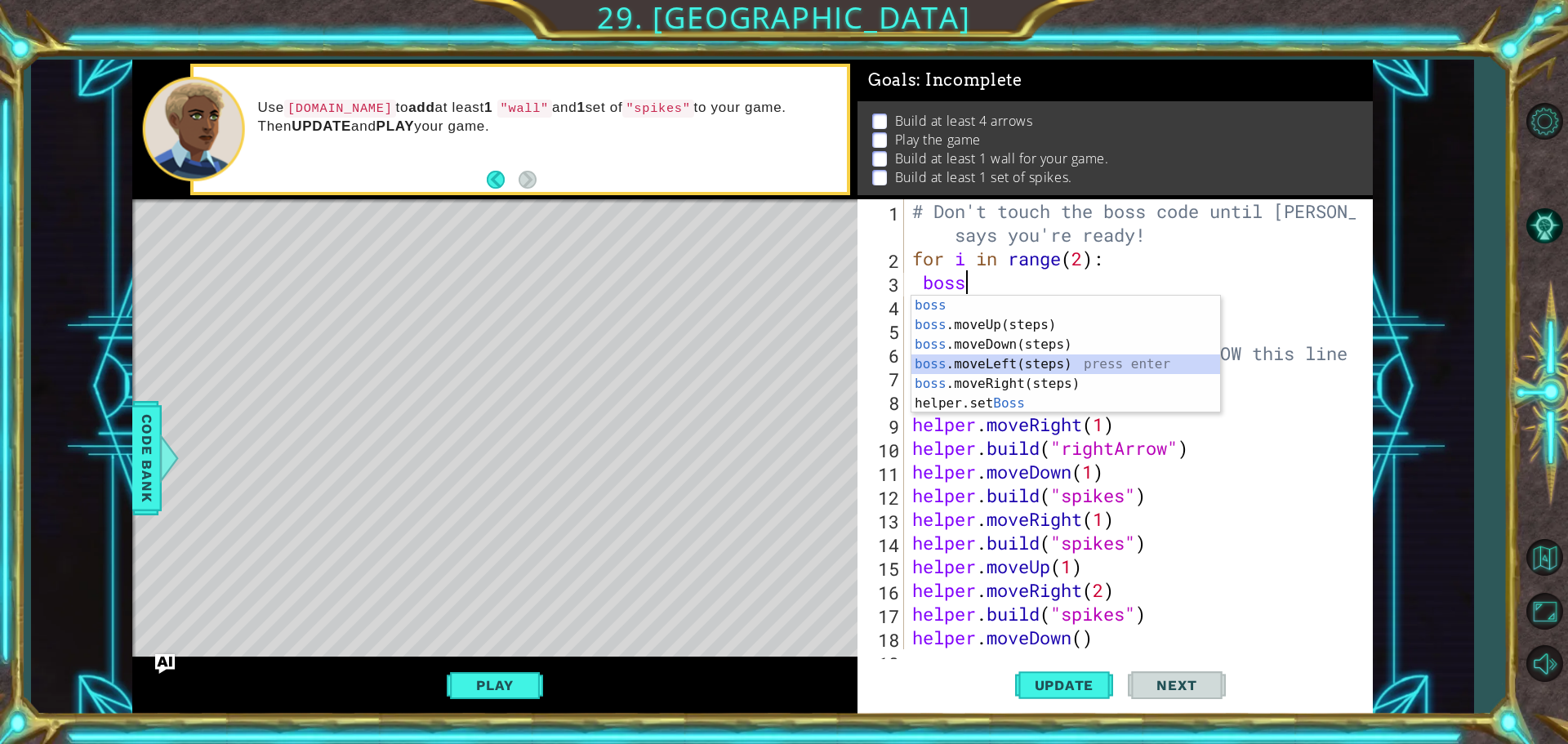
click at [984, 363] on div "boss press enter boss .moveUp(steps) press enter boss .moveDown(steps) press en…" at bounding box center [1065, 373] width 308 height 156
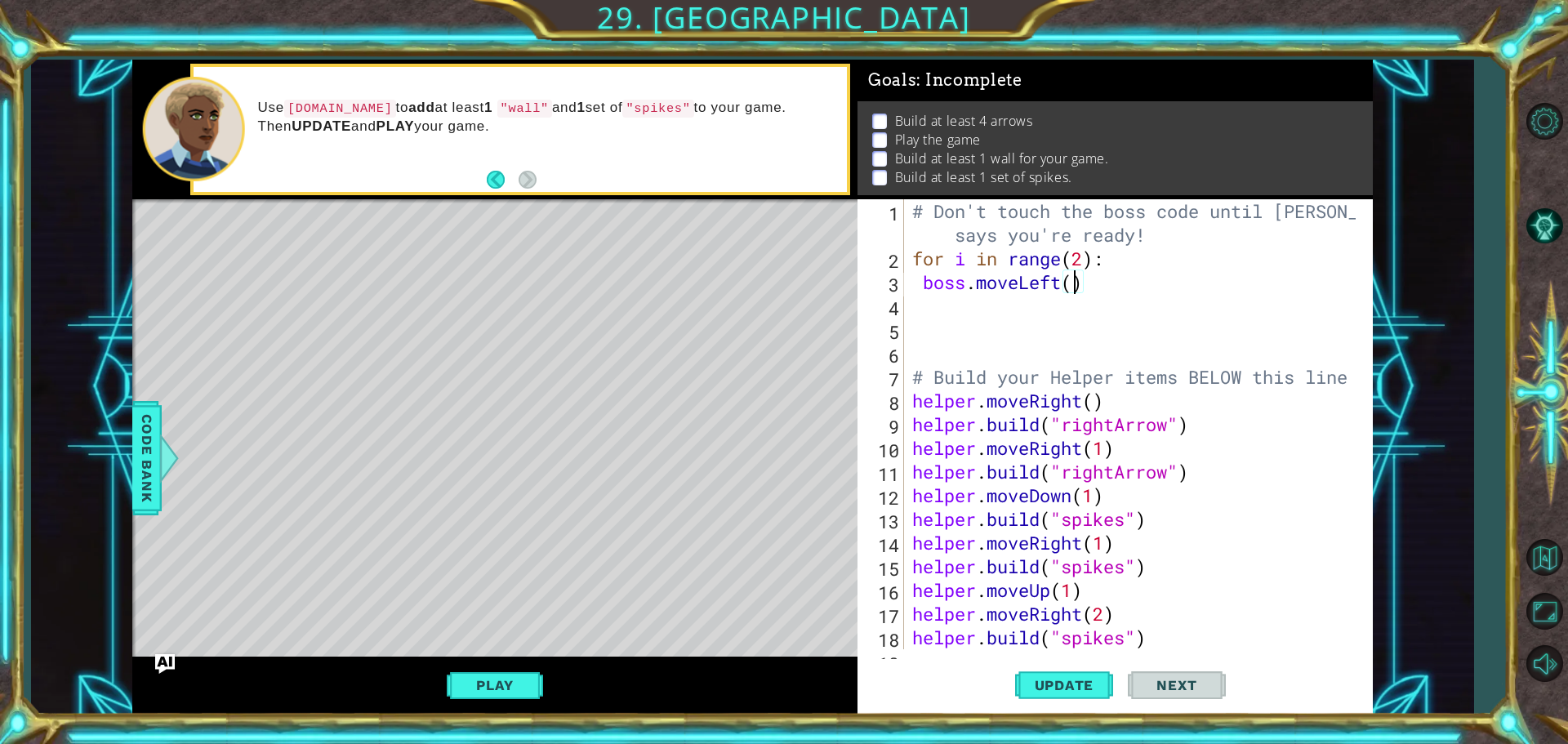
click at [1072, 287] on div "# Don't touch the boss code until [PERSON_NAME] says you're ready! for i in ran…" at bounding box center [1136, 460] width 455 height 521
type textarea "boss.moveLeft(3)"
click at [1016, 307] on div "# Don't touch the boss code until [PERSON_NAME] says you're ready! for i in ran…" at bounding box center [1136, 460] width 455 height 521
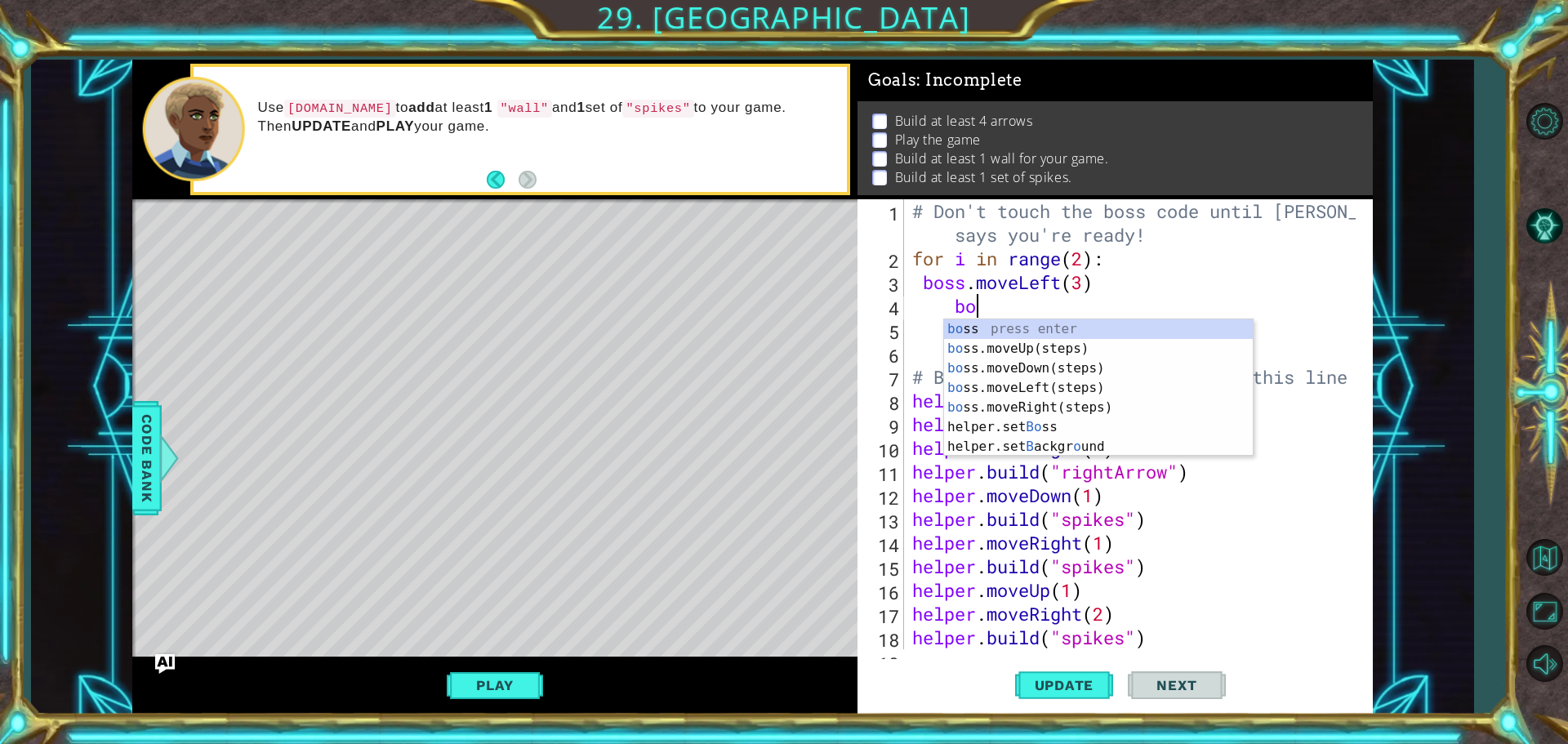
scroll to position [0, 3]
type textarea "boss"
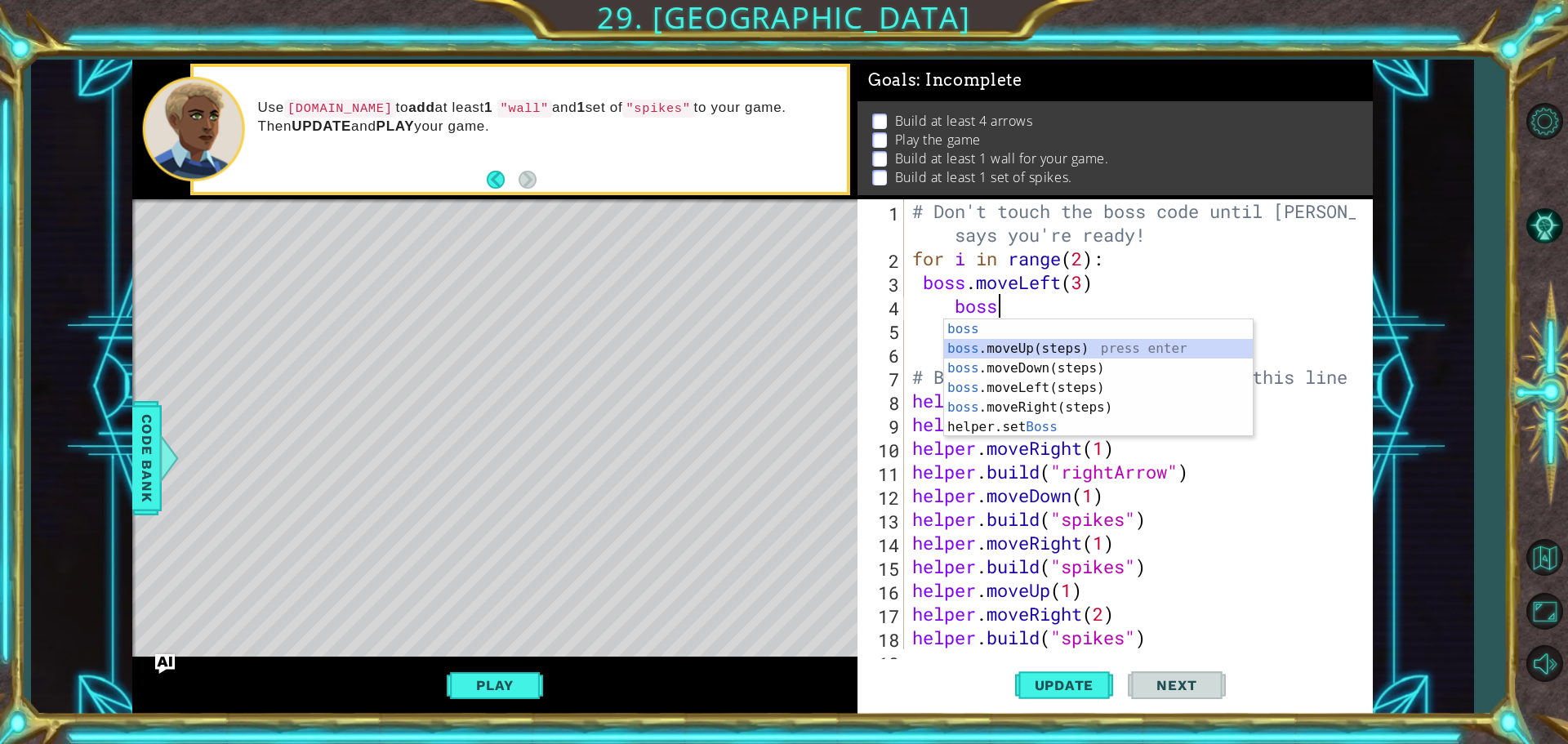
click at [1004, 346] on div "boss press enter boss .moveUp(steps) press enter boss .moveDown(steps) press en…" at bounding box center [1098, 397] width 308 height 156
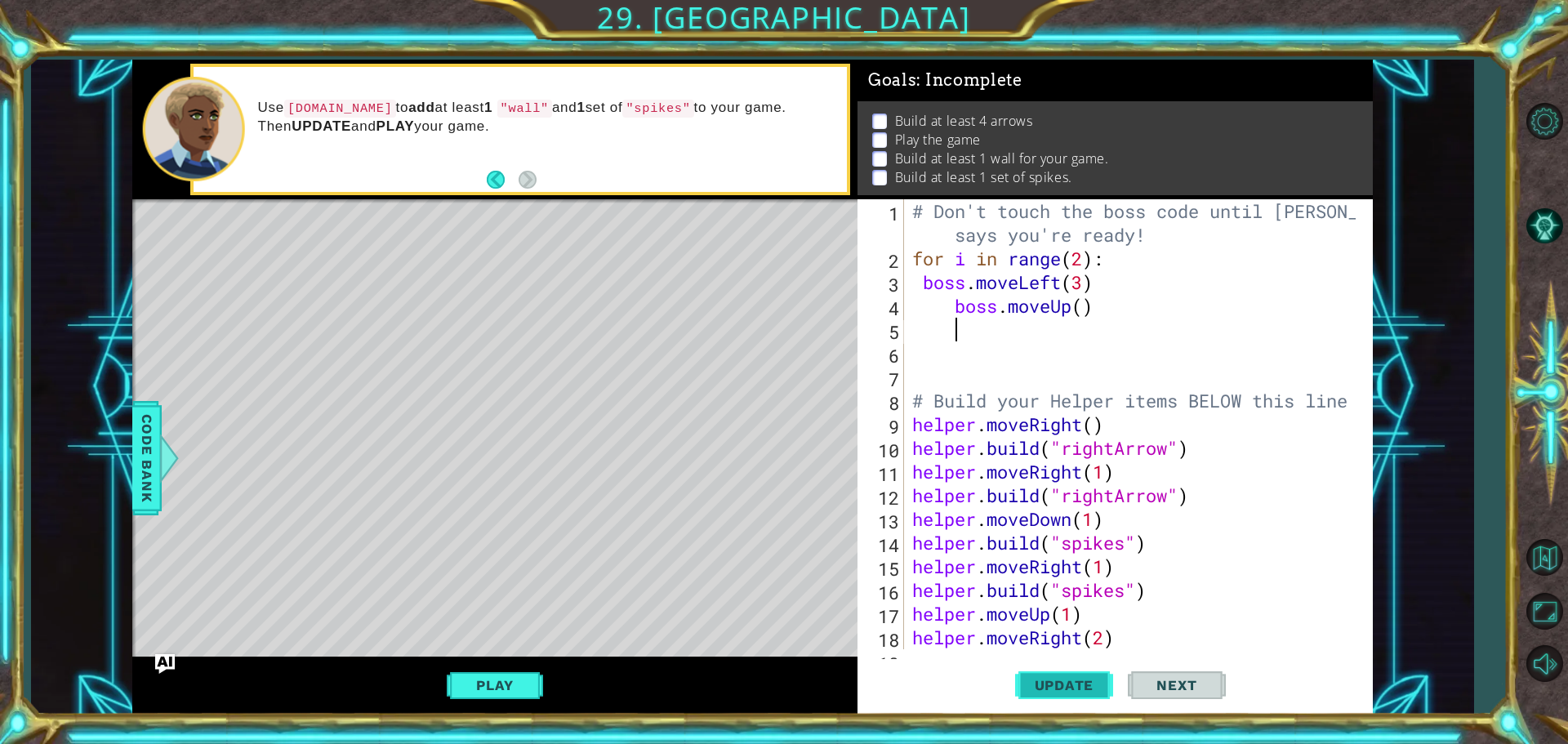
click at [1046, 683] on span "Update" at bounding box center [1065, 684] width 92 height 16
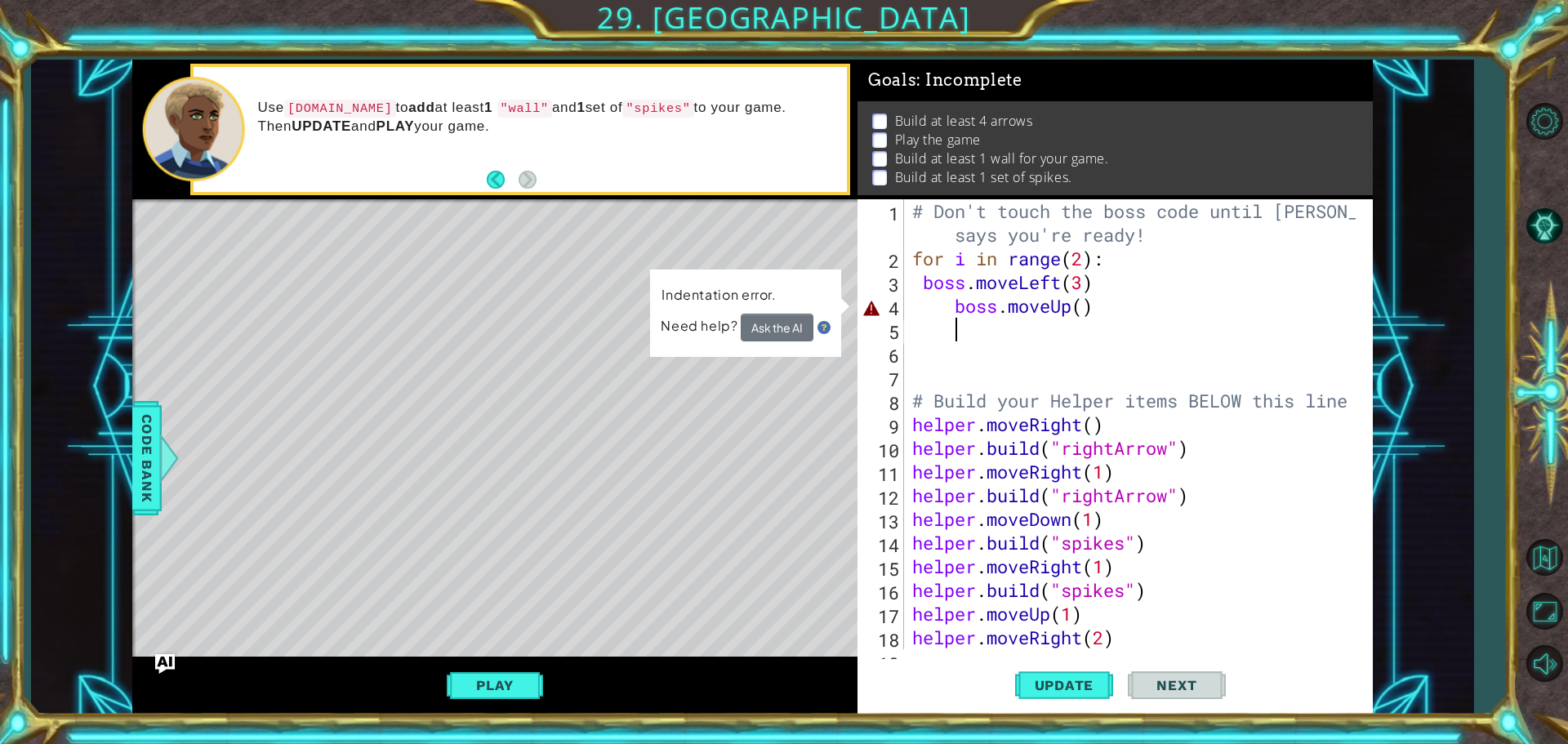
click at [1080, 311] on div "# Don't touch the boss code until [PERSON_NAME] says you're ready! for i in ran…" at bounding box center [1136, 460] width 455 height 521
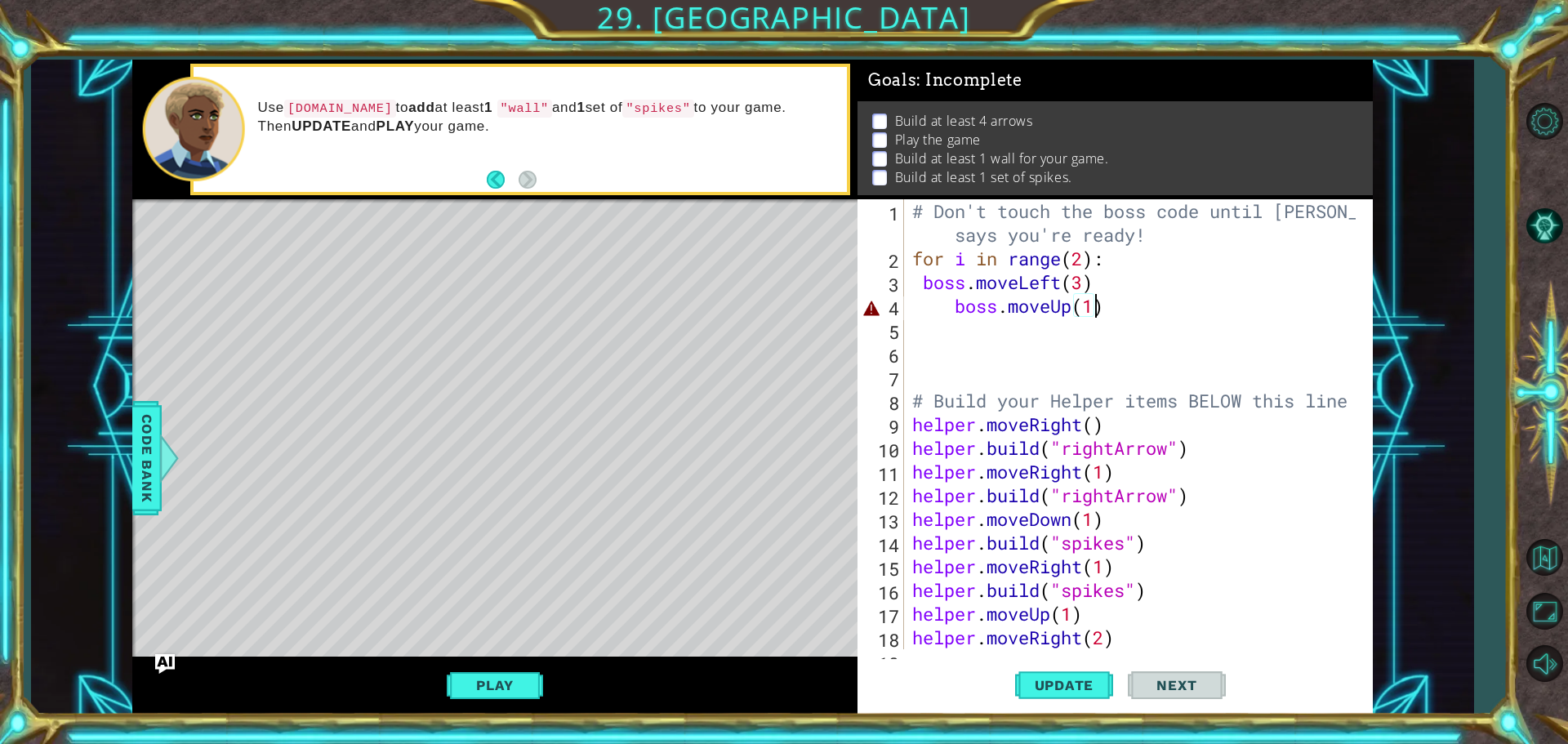
scroll to position [0, 8]
type textarea "boss.moveUp(1)"
click at [1032, 687] on span "Update" at bounding box center [1065, 684] width 92 height 16
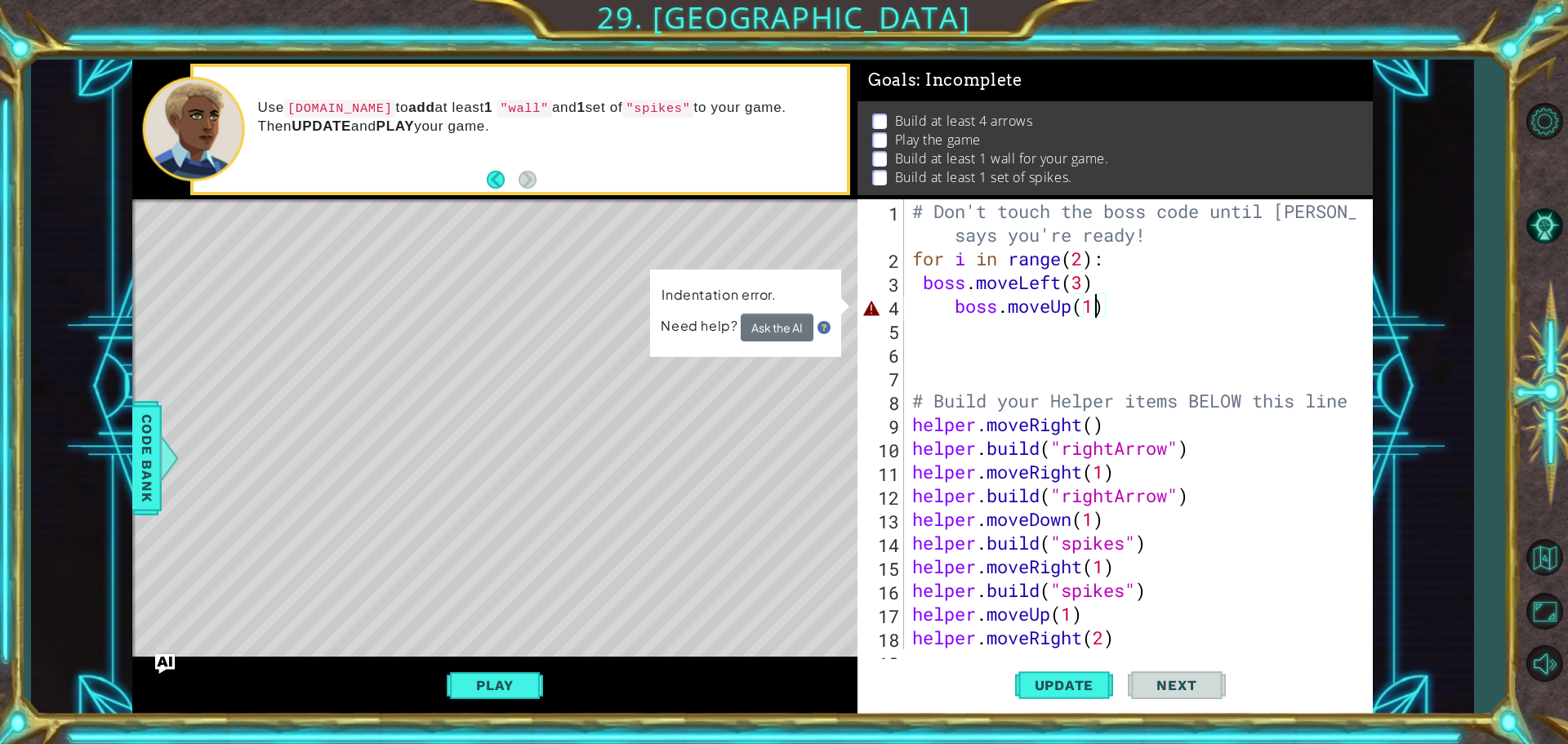
click at [1116, 324] on div "# Don't touch the boss code until [PERSON_NAME] says you're ready! for i in ran…" at bounding box center [1136, 460] width 455 height 521
drag, startPoint x: 1107, startPoint y: 313, endPoint x: 949, endPoint y: 314, distance: 158.0
click at [949, 314] on div "# Don't touch the boss code until [PERSON_NAME] says you're ready! for i in ran…" at bounding box center [1136, 460] width 455 height 521
type textarea "boss.moveUp(1)"
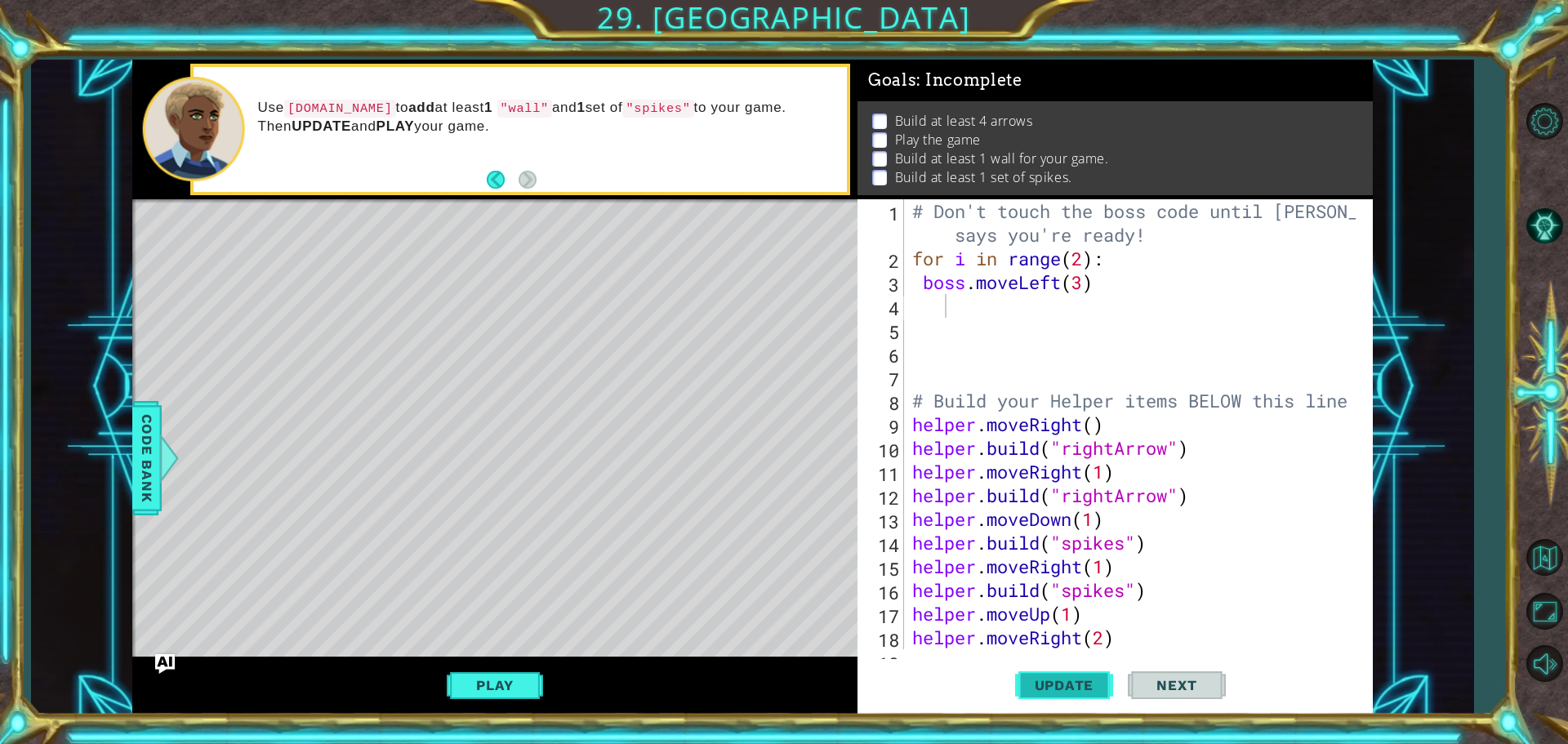
click at [1046, 680] on span "Update" at bounding box center [1065, 684] width 92 height 16
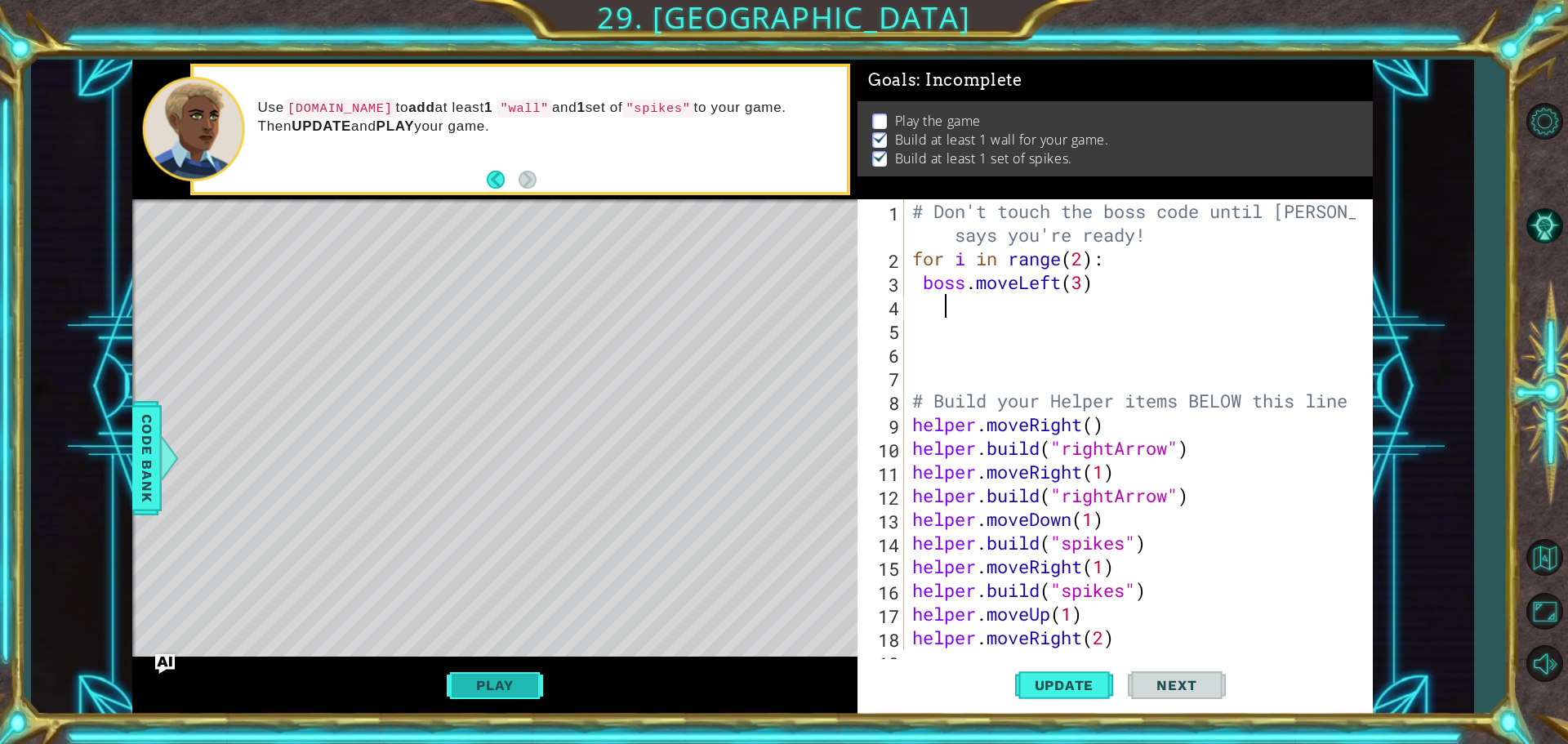
click at [500, 684] on button "Play" at bounding box center [495, 685] width 96 height 31
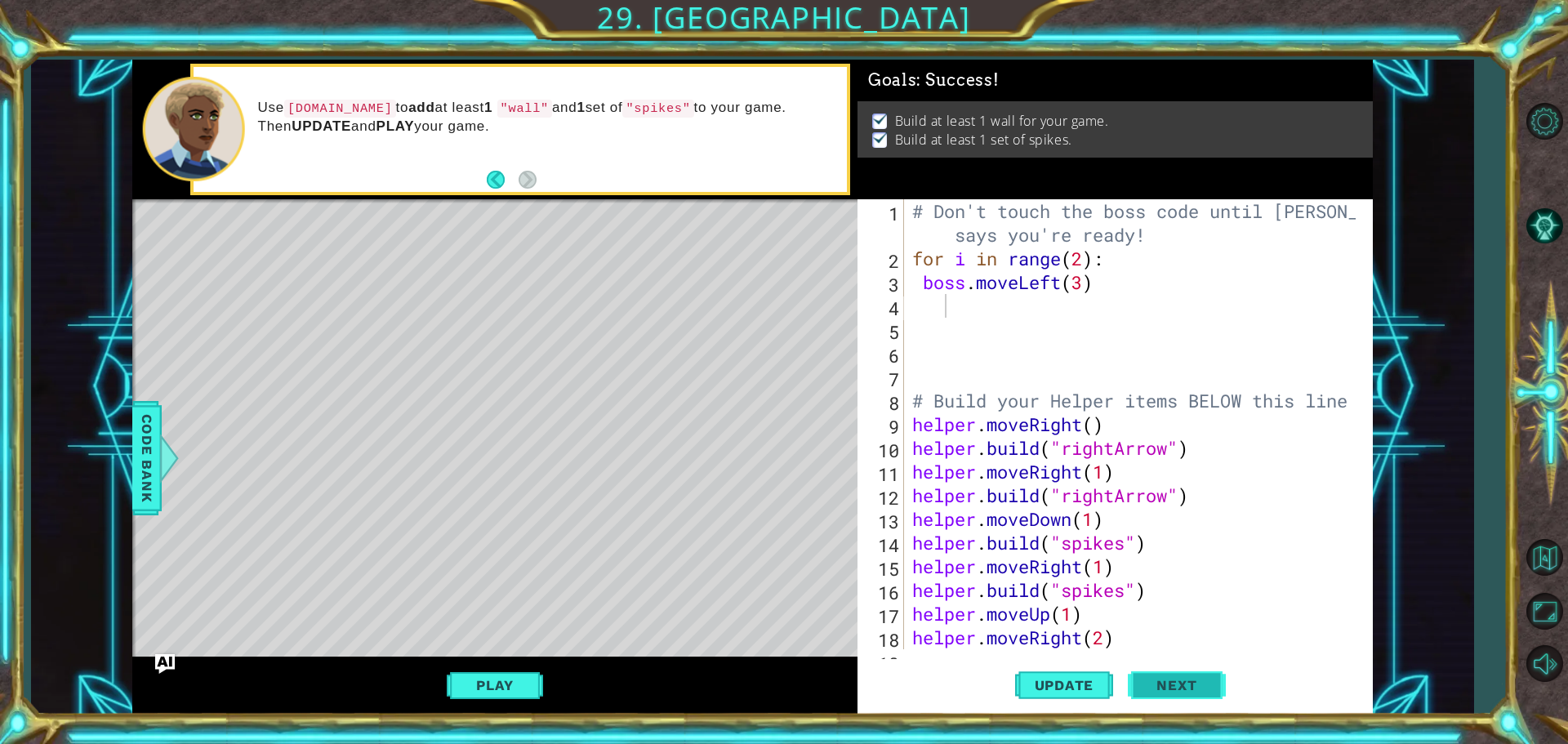
click at [1151, 659] on button "Next" at bounding box center [1177, 684] width 98 height 51
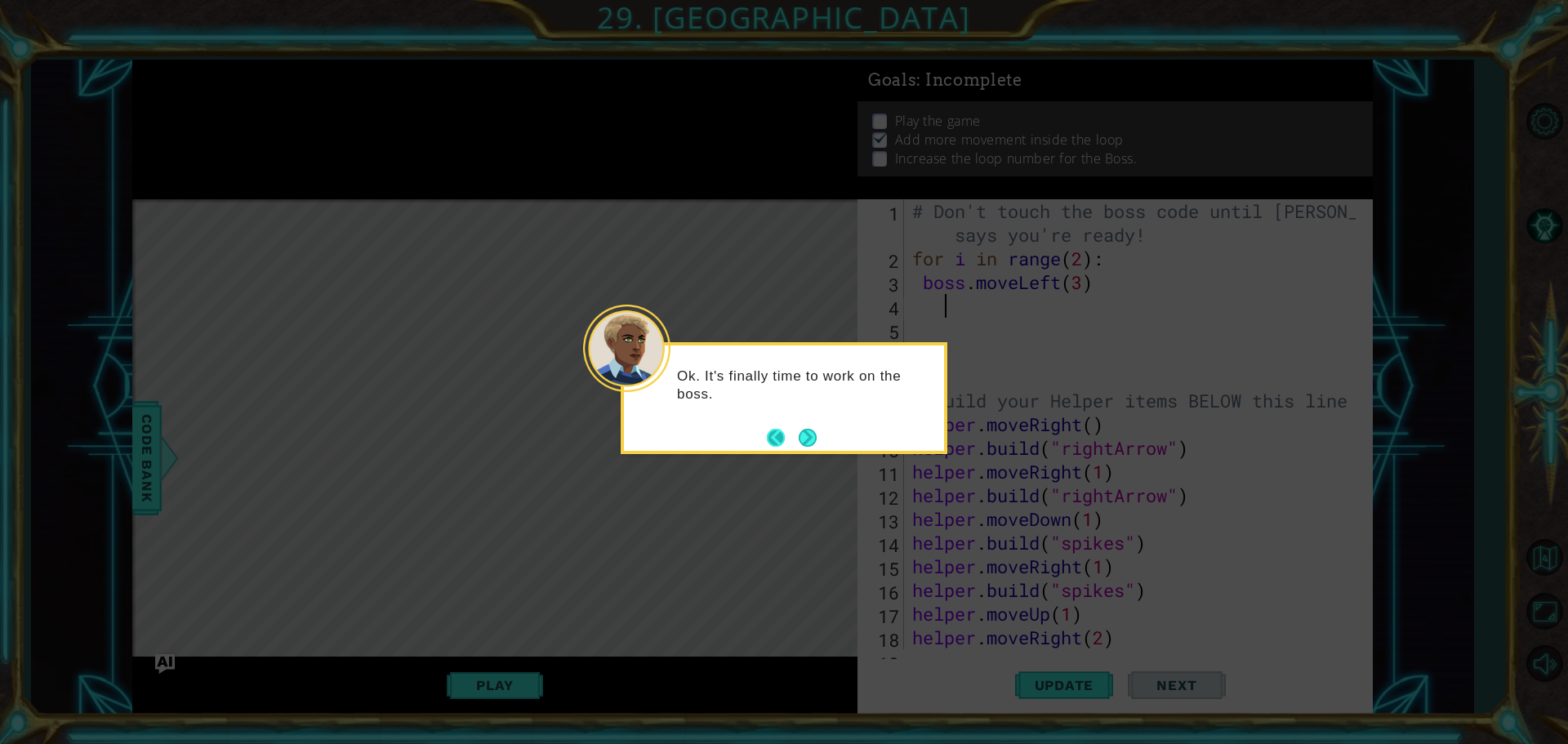
click at [768, 440] on button "Back" at bounding box center [782, 437] width 32 height 18
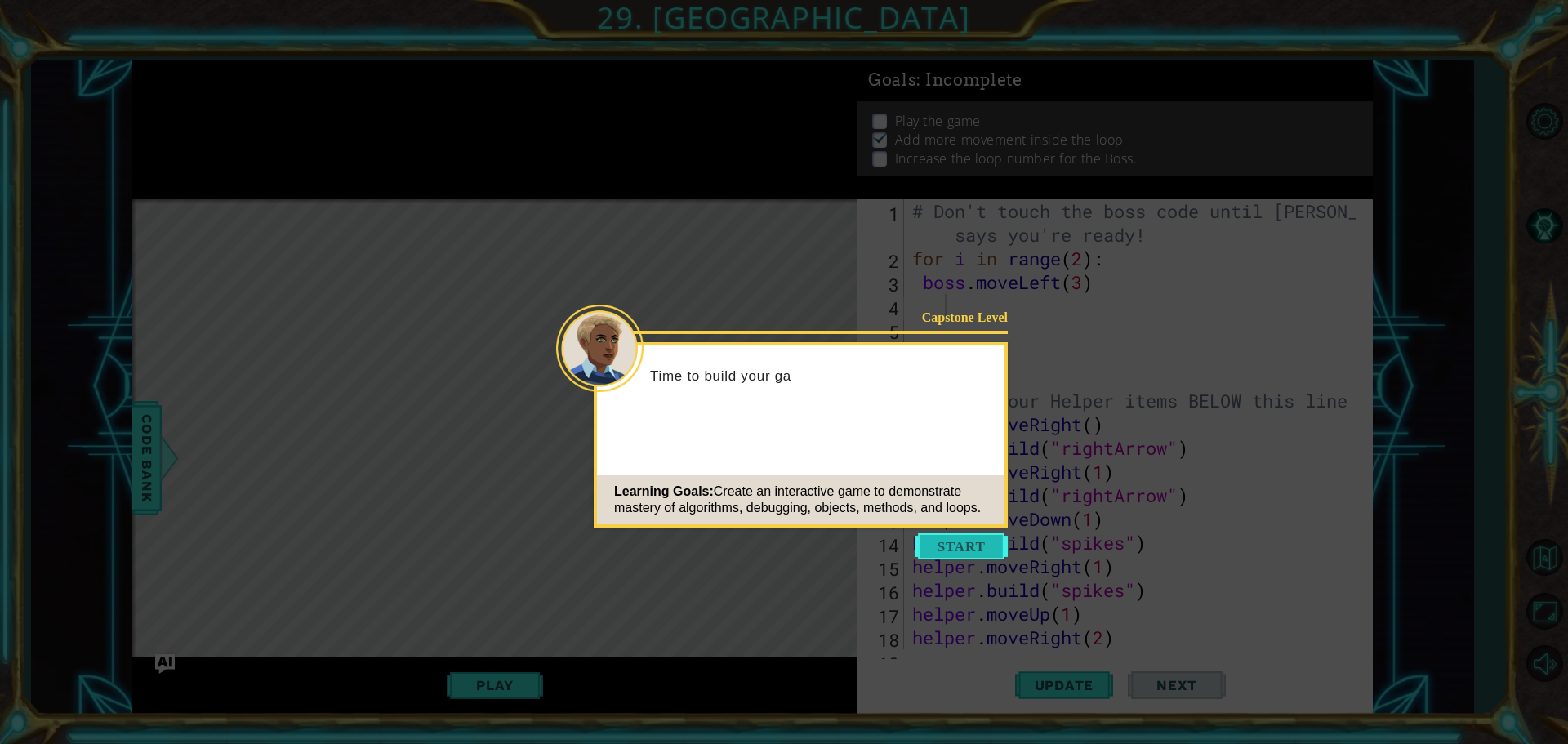
click at [959, 555] on button "Start" at bounding box center [960, 546] width 93 height 26
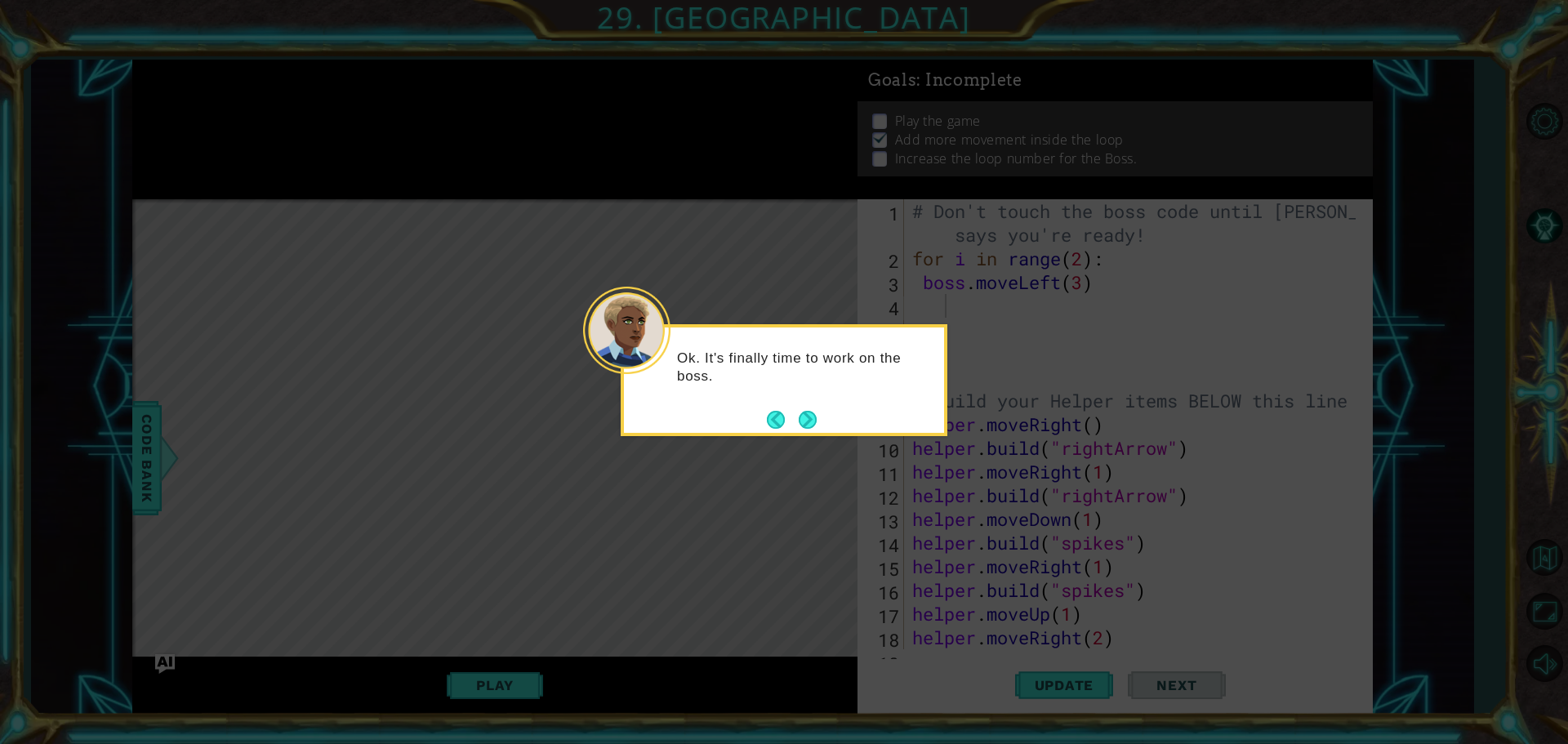
click at [743, 431] on div "Ok. It's finally time to work on the boss." at bounding box center [784, 379] width 326 height 112
drag, startPoint x: 749, startPoint y: 463, endPoint x: 776, endPoint y: 426, distance: 45.8
click at [750, 460] on icon at bounding box center [784, 372] width 1568 height 744
click at [776, 426] on button "Back" at bounding box center [782, 419] width 32 height 18
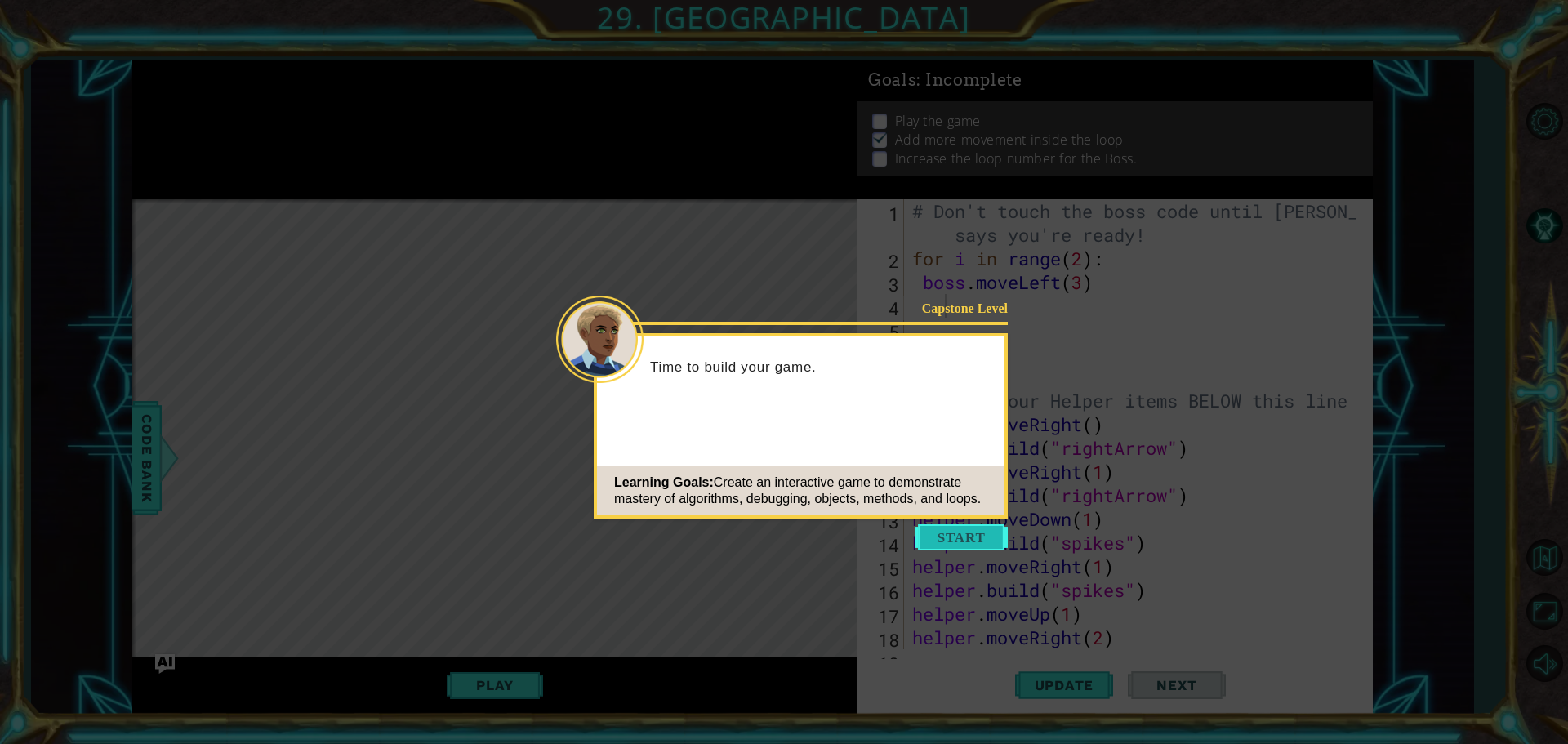
click at [958, 528] on button "Start" at bounding box center [960, 537] width 93 height 26
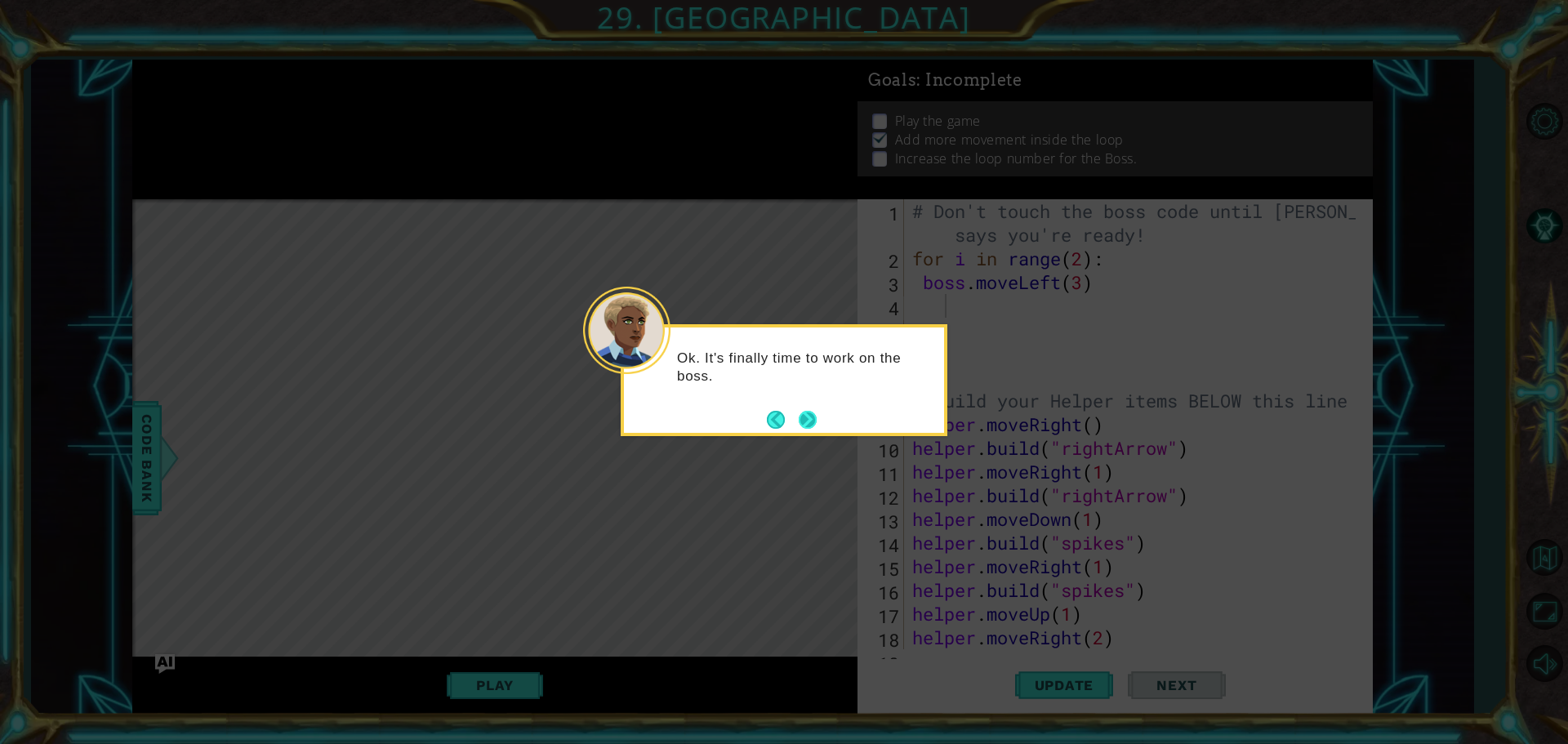
click at [806, 415] on button "Next" at bounding box center [807, 419] width 18 height 18
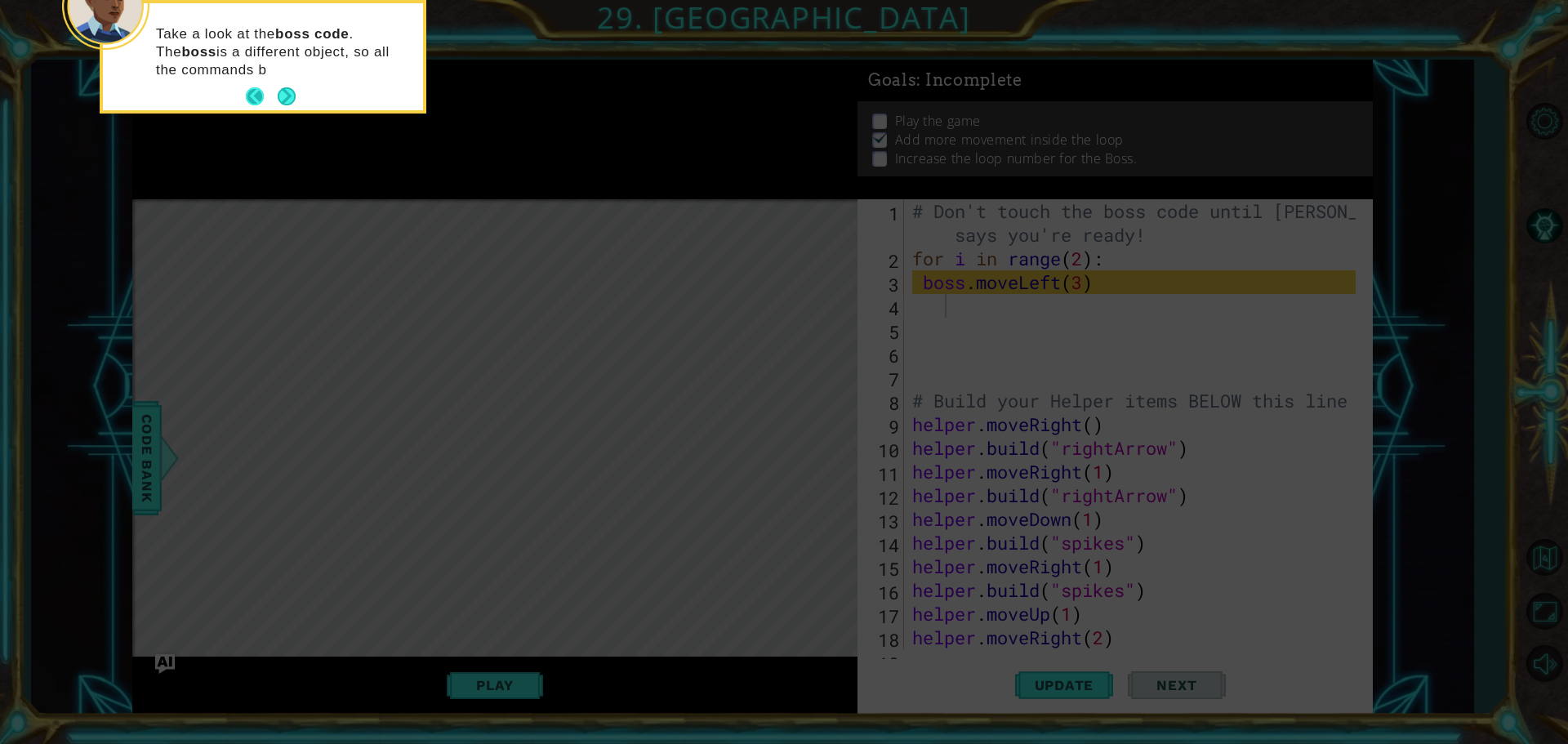
click at [274, 96] on button "Back" at bounding box center [261, 96] width 32 height 18
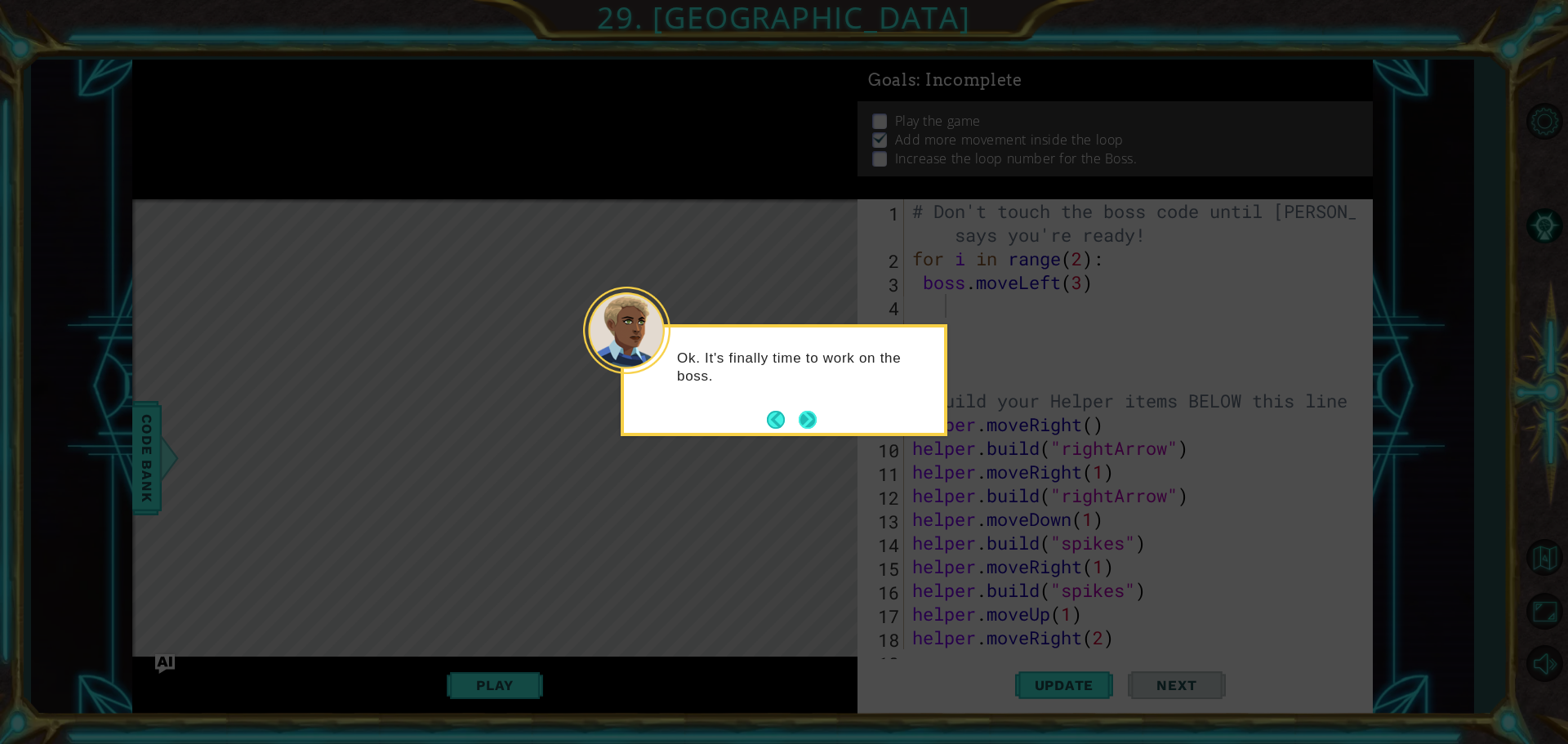
click at [799, 420] on button "Next" at bounding box center [807, 419] width 18 height 18
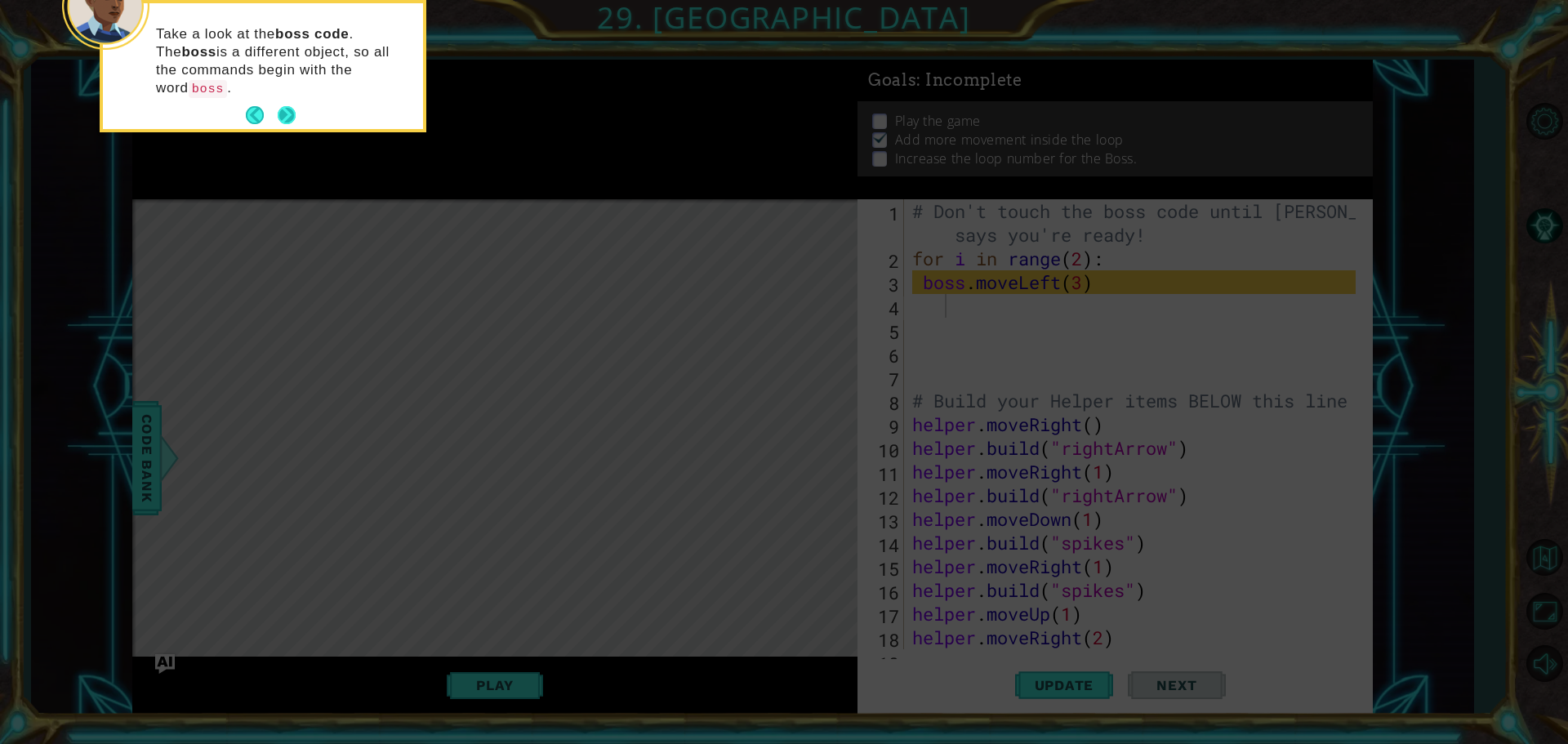
click at [284, 106] on button "Next" at bounding box center [286, 114] width 18 height 18
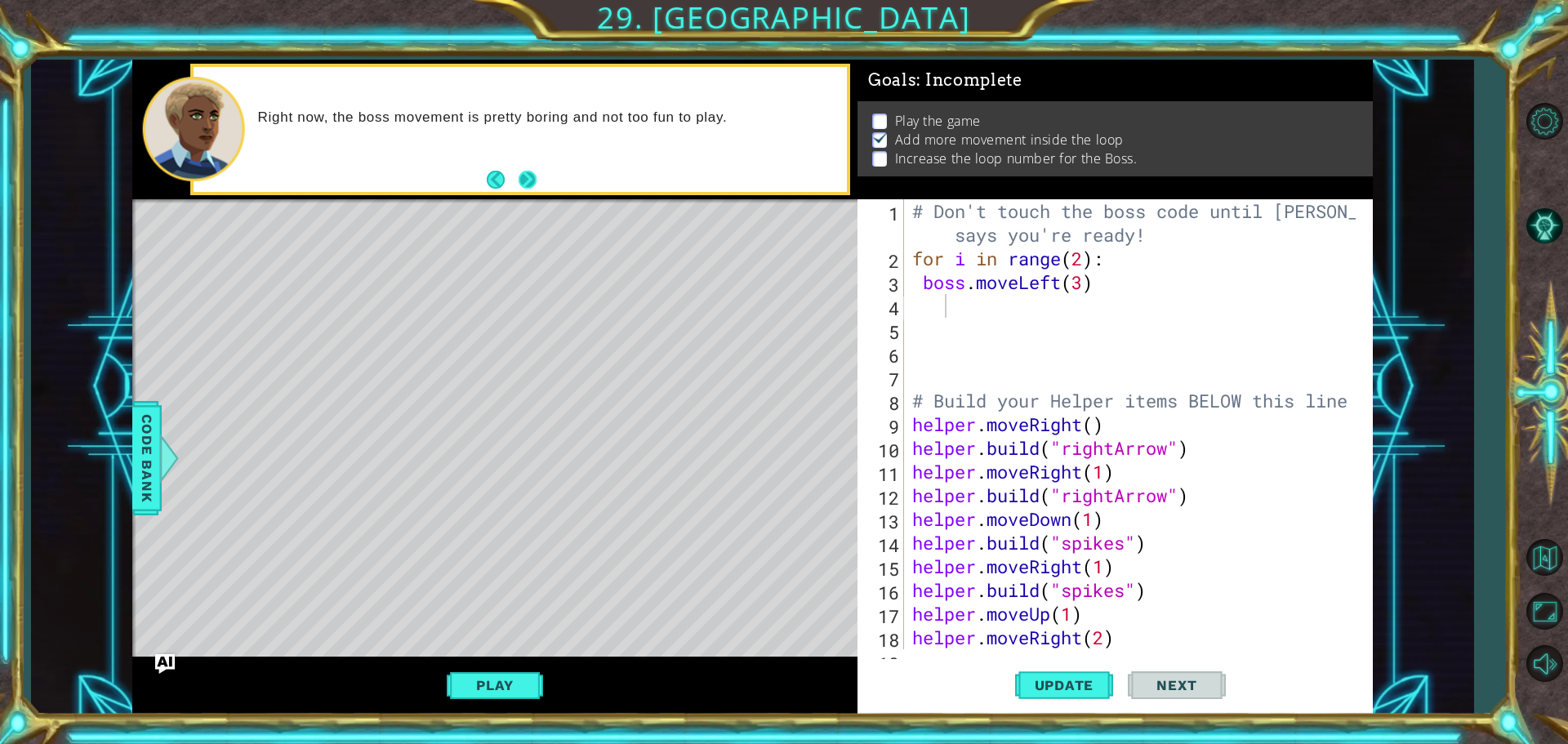
click at [533, 180] on button "Next" at bounding box center [527, 179] width 18 height 18
click at [471, 677] on button "Play" at bounding box center [495, 685] width 96 height 31
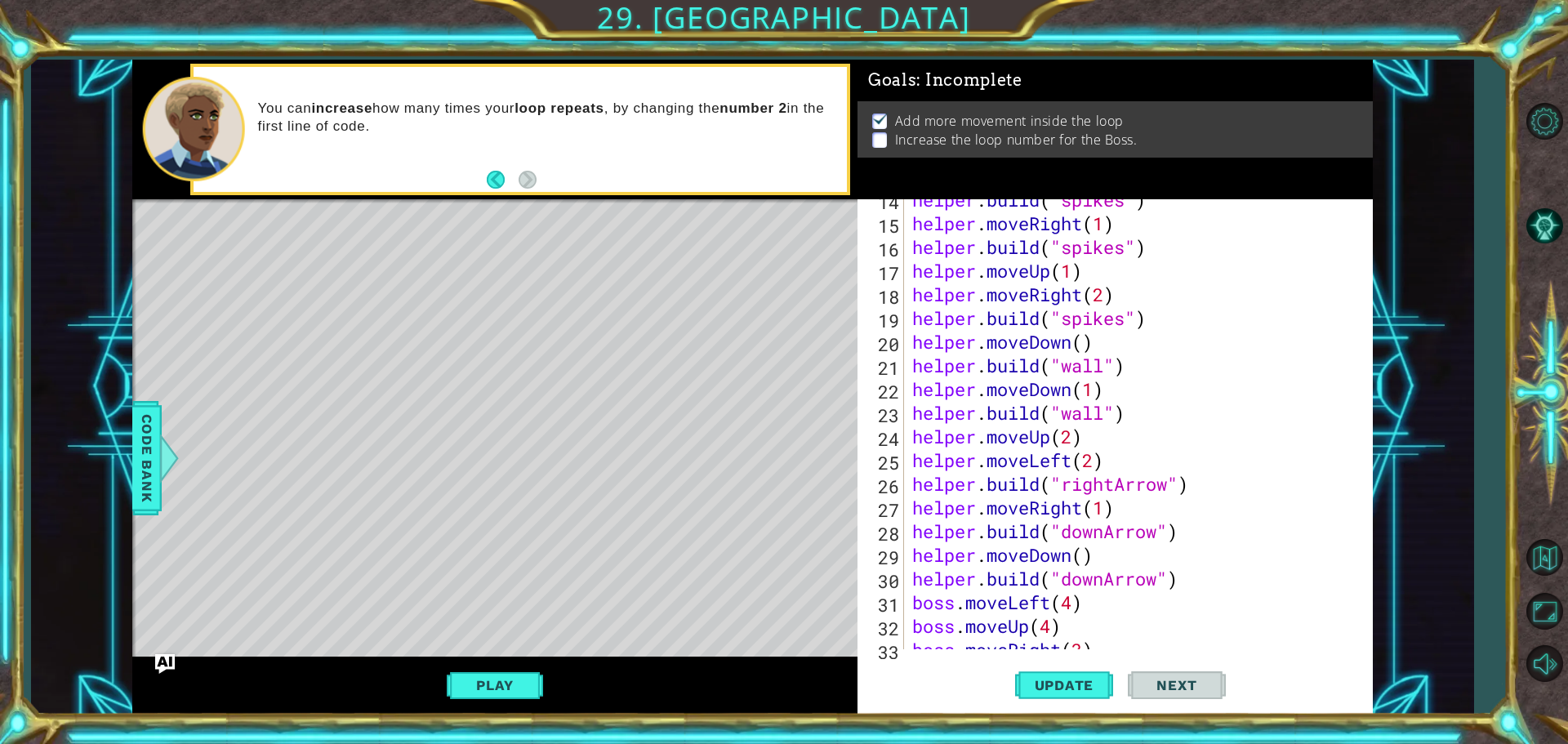
scroll to position [426, 0]
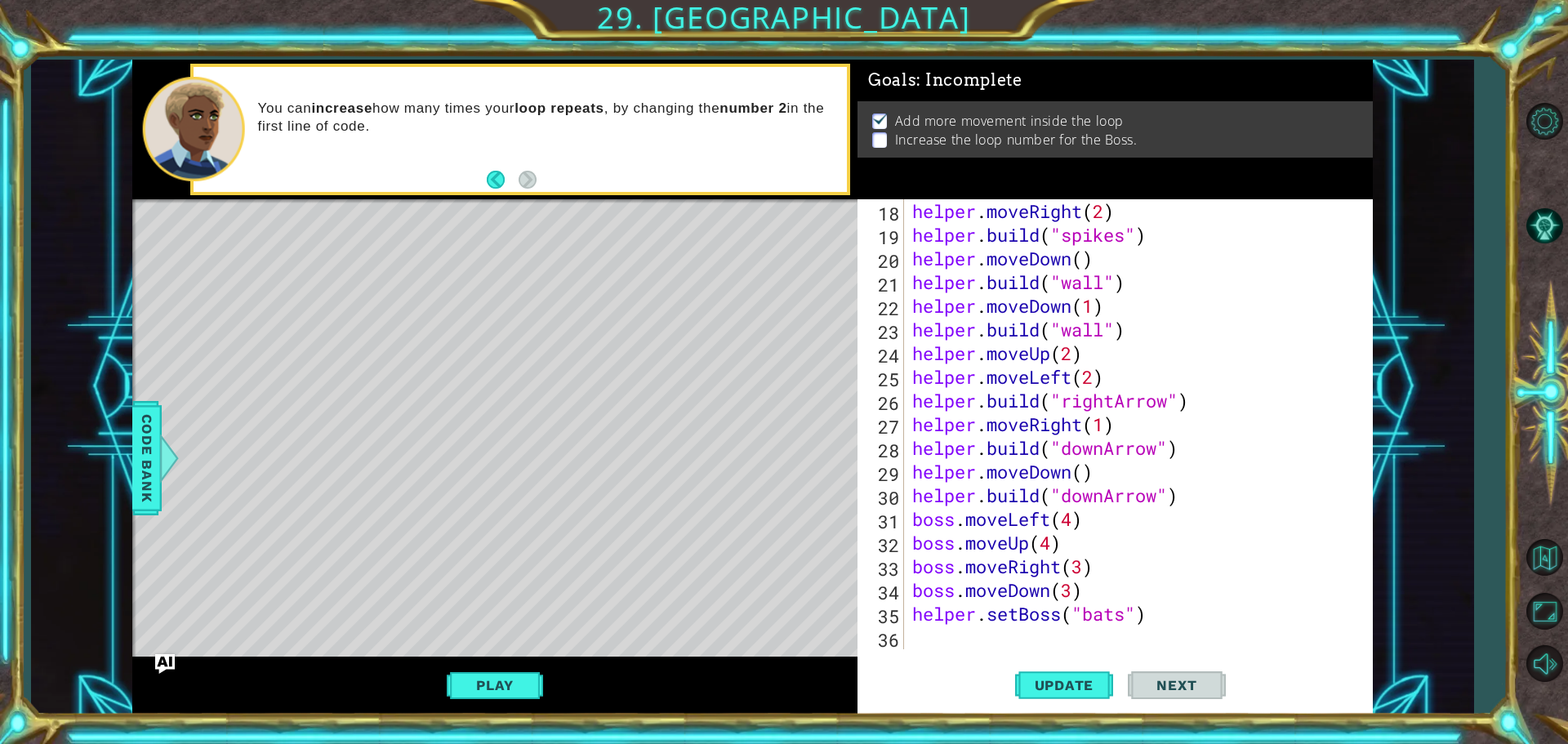
click at [1123, 618] on div "helper . moveRight ( 2 ) helper . build ( "spikes" ) helper . moveDown ( ) help…" at bounding box center [1136, 448] width 455 height 497
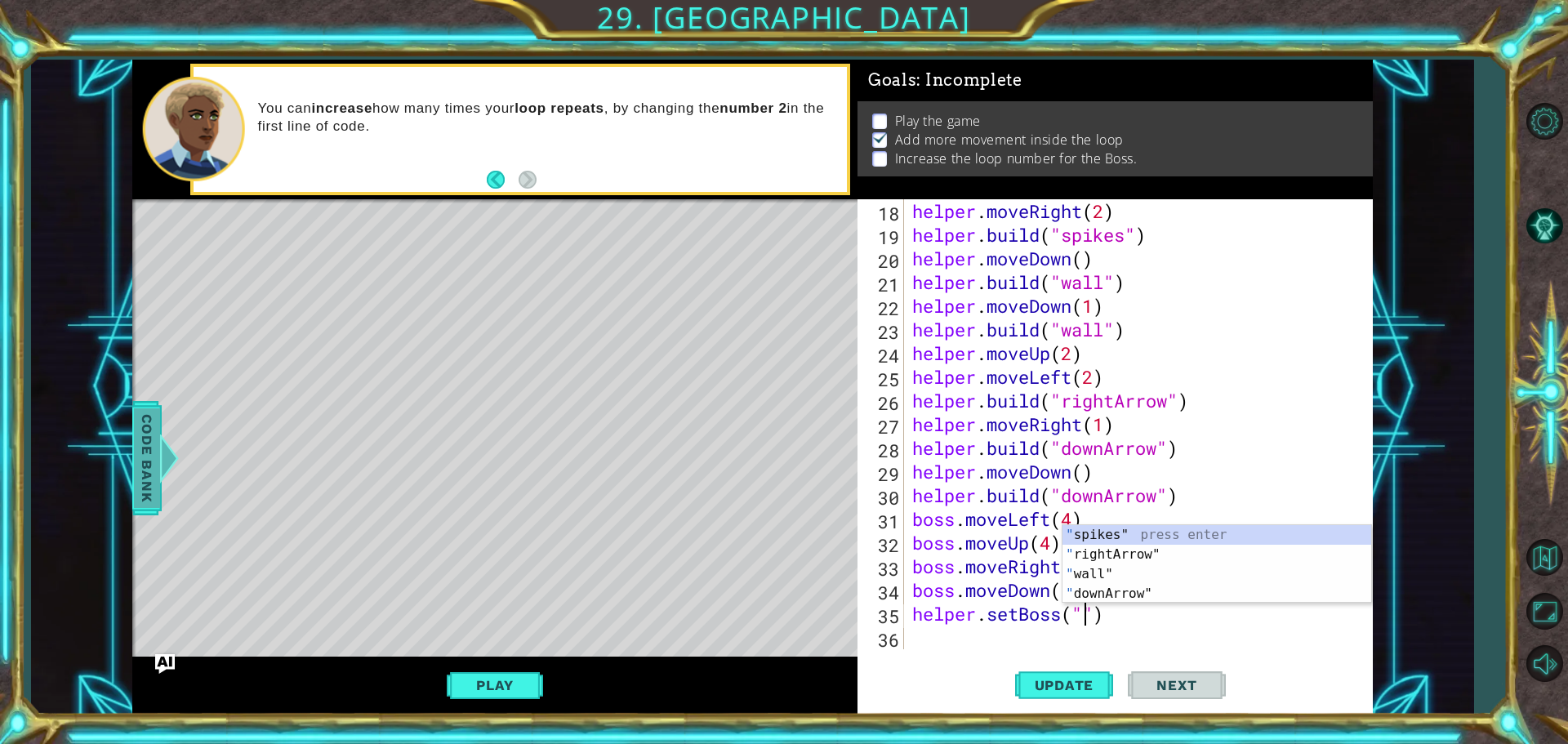
click at [152, 469] on span "Code Bank" at bounding box center [147, 458] width 26 height 100
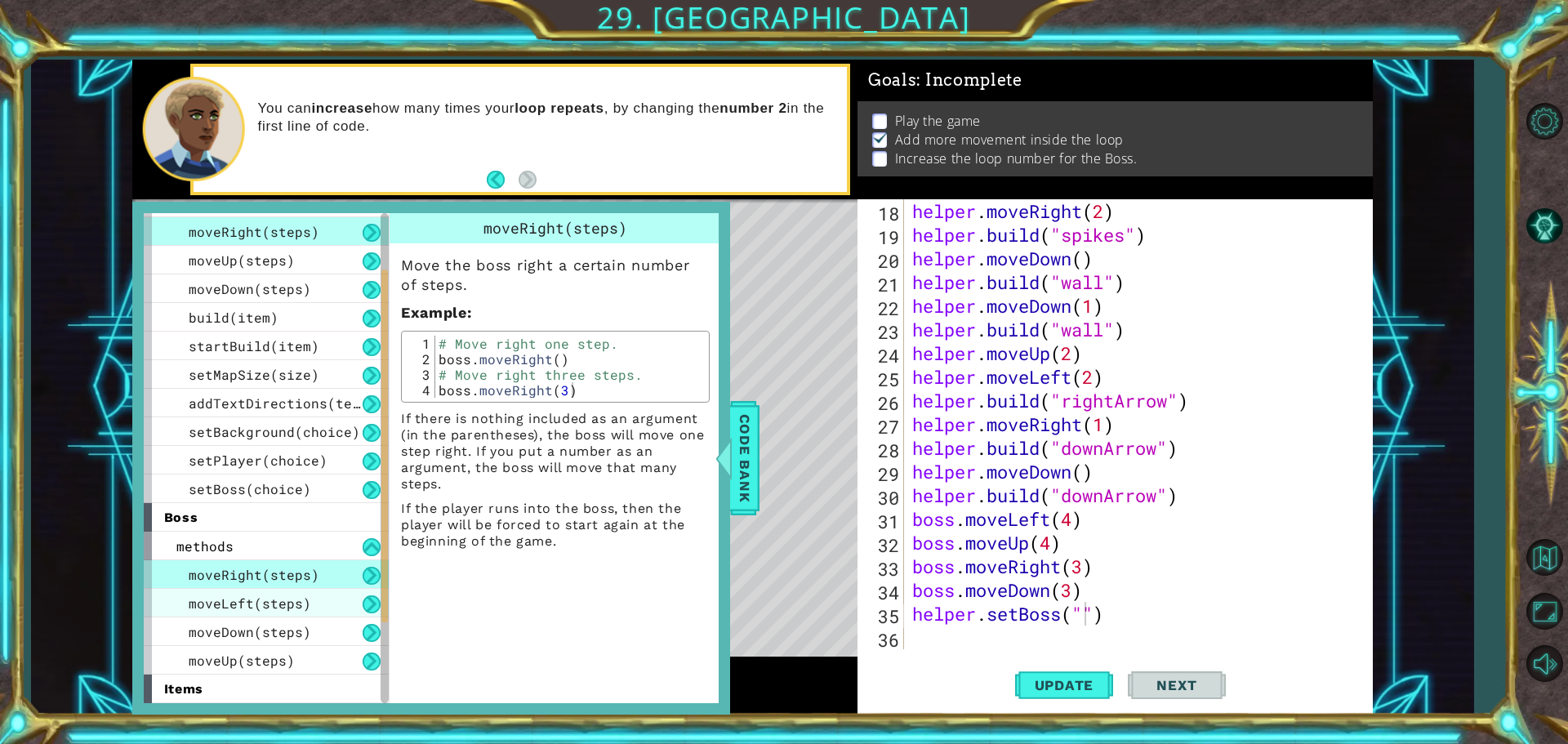
scroll to position [163, 0]
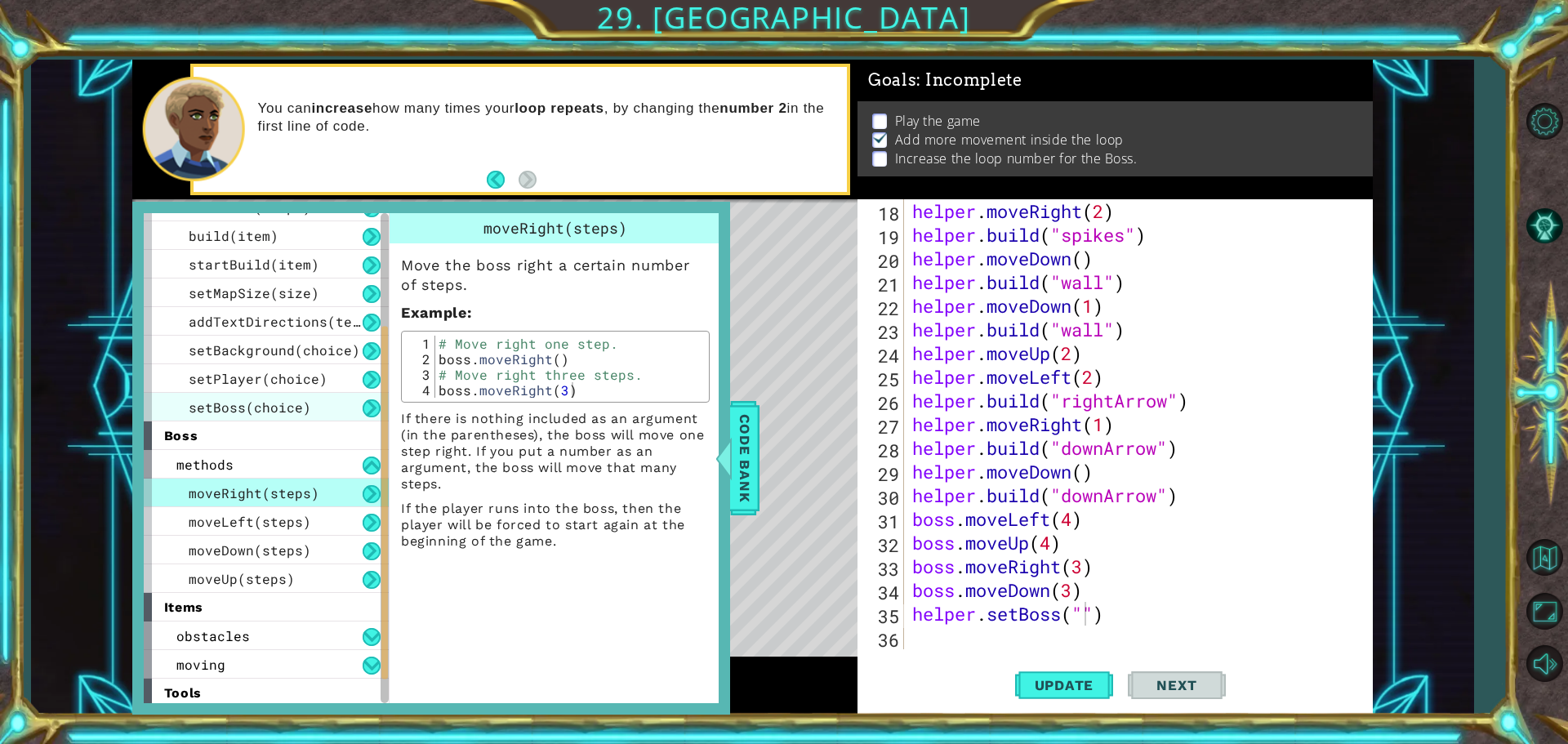
click at [215, 413] on span "setBoss(choice)" at bounding box center [250, 407] width 122 height 17
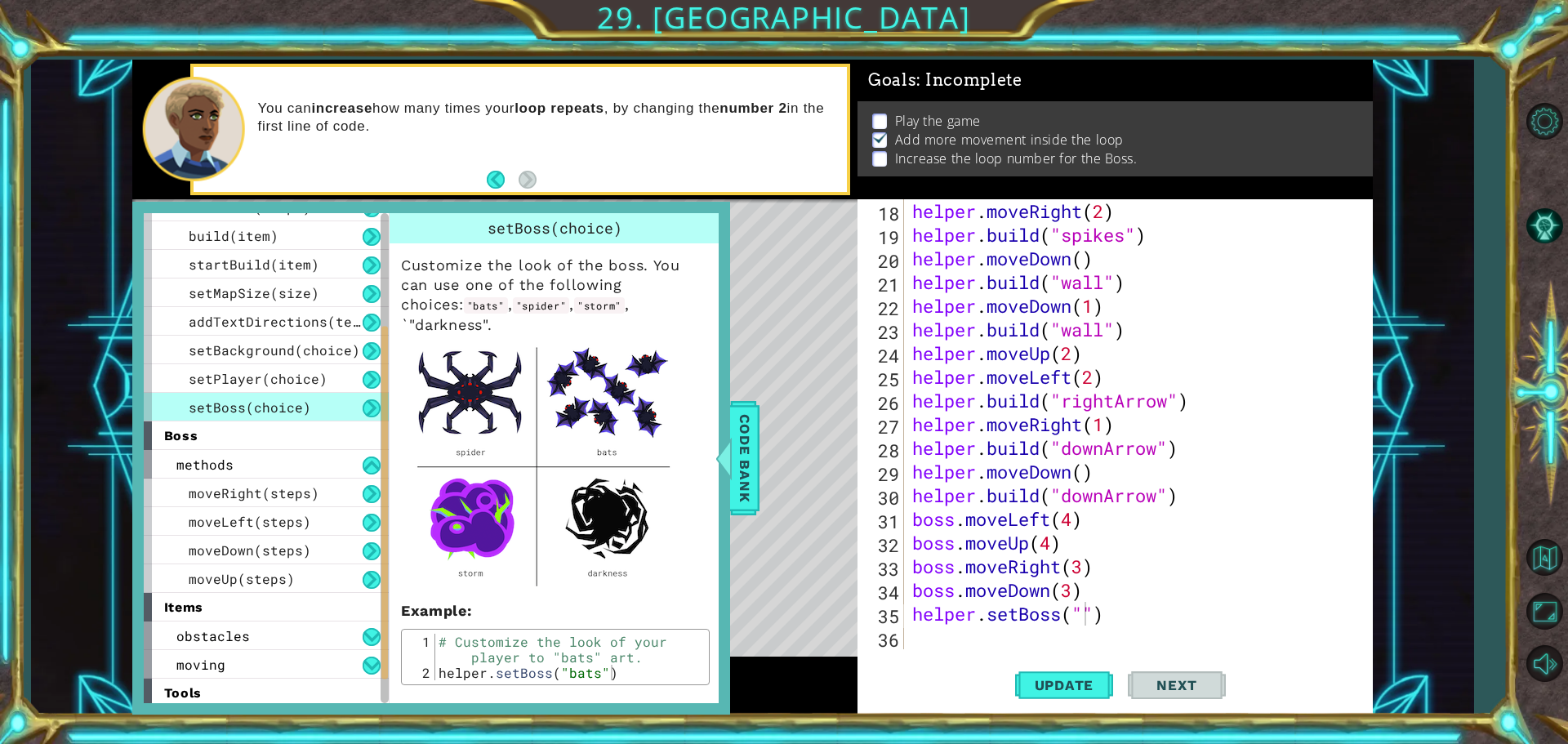
scroll to position [52, 0]
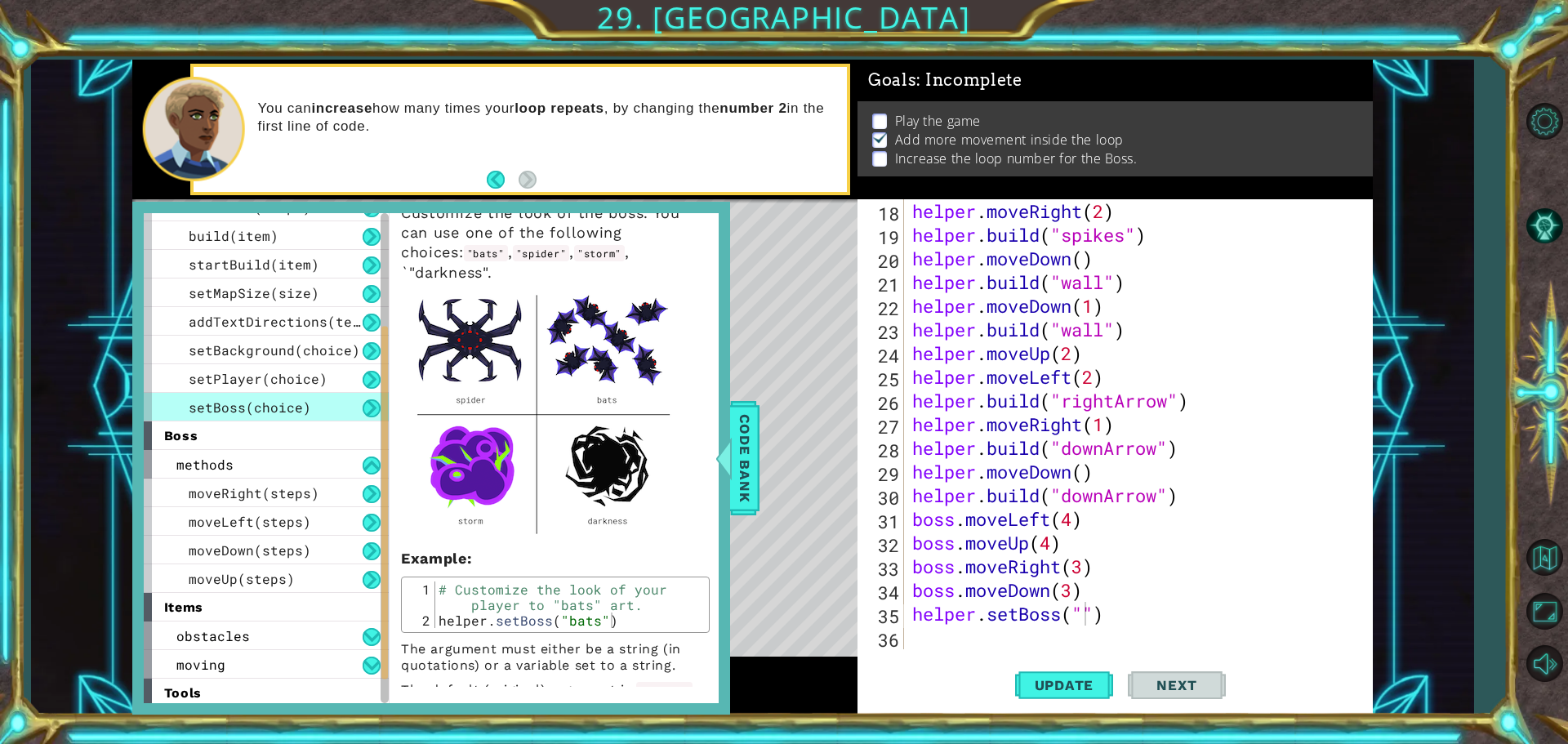
click at [1081, 612] on div "helper . moveRight ( 2 ) helper . build ( "spikes" ) helper . moveDown ( ) help…" at bounding box center [1136, 448] width 455 height 497
type textarea "helper.setBoss("darkness")"
click at [1099, 688] on span "Update" at bounding box center [1065, 684] width 92 height 16
click at [735, 472] on span "Code Bank" at bounding box center [744, 458] width 26 height 100
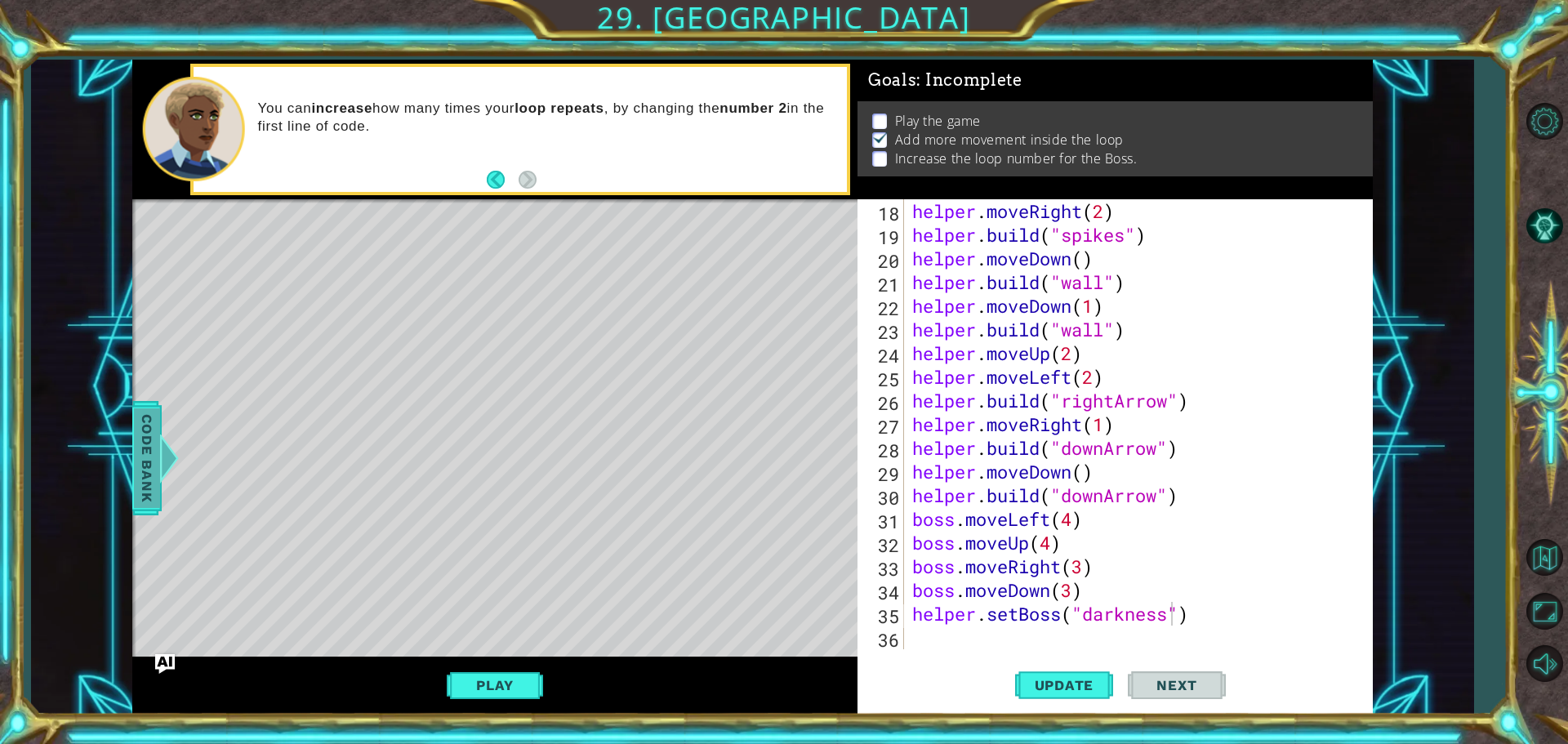
click at [150, 452] on span "Code Bank" at bounding box center [147, 458] width 26 height 100
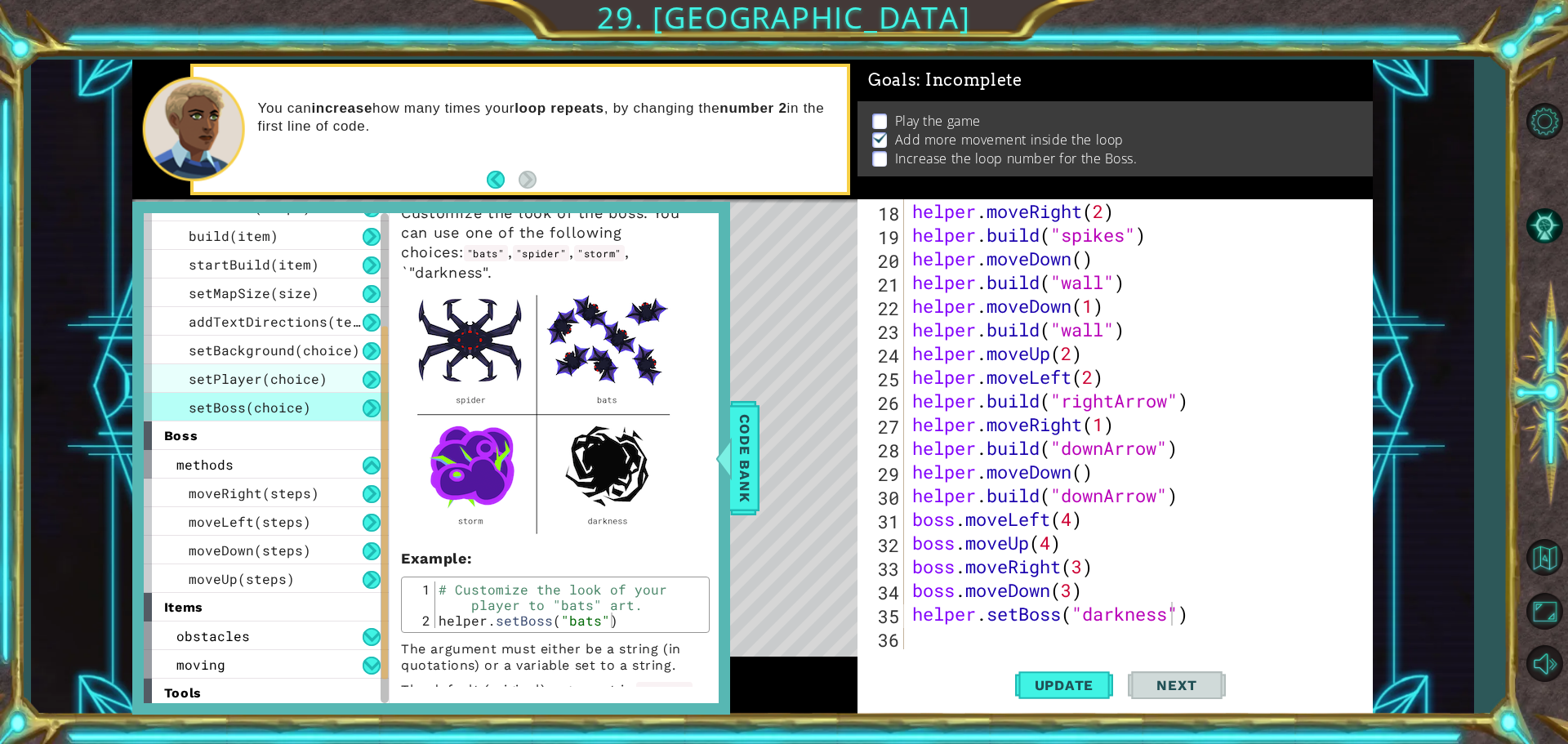
click at [208, 385] on span "setPlayer(choice)" at bounding box center [258, 378] width 138 height 17
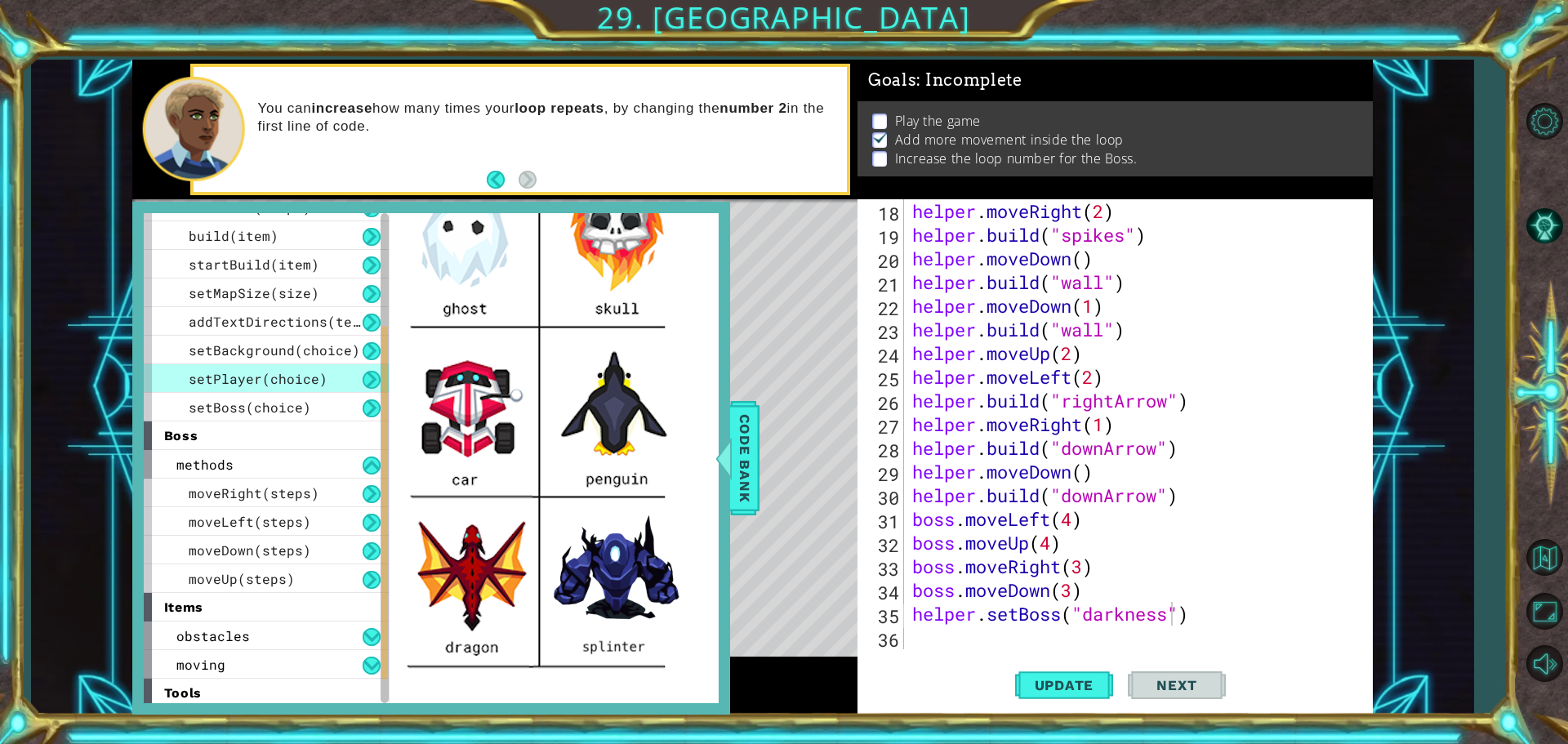
scroll to position [408, 0]
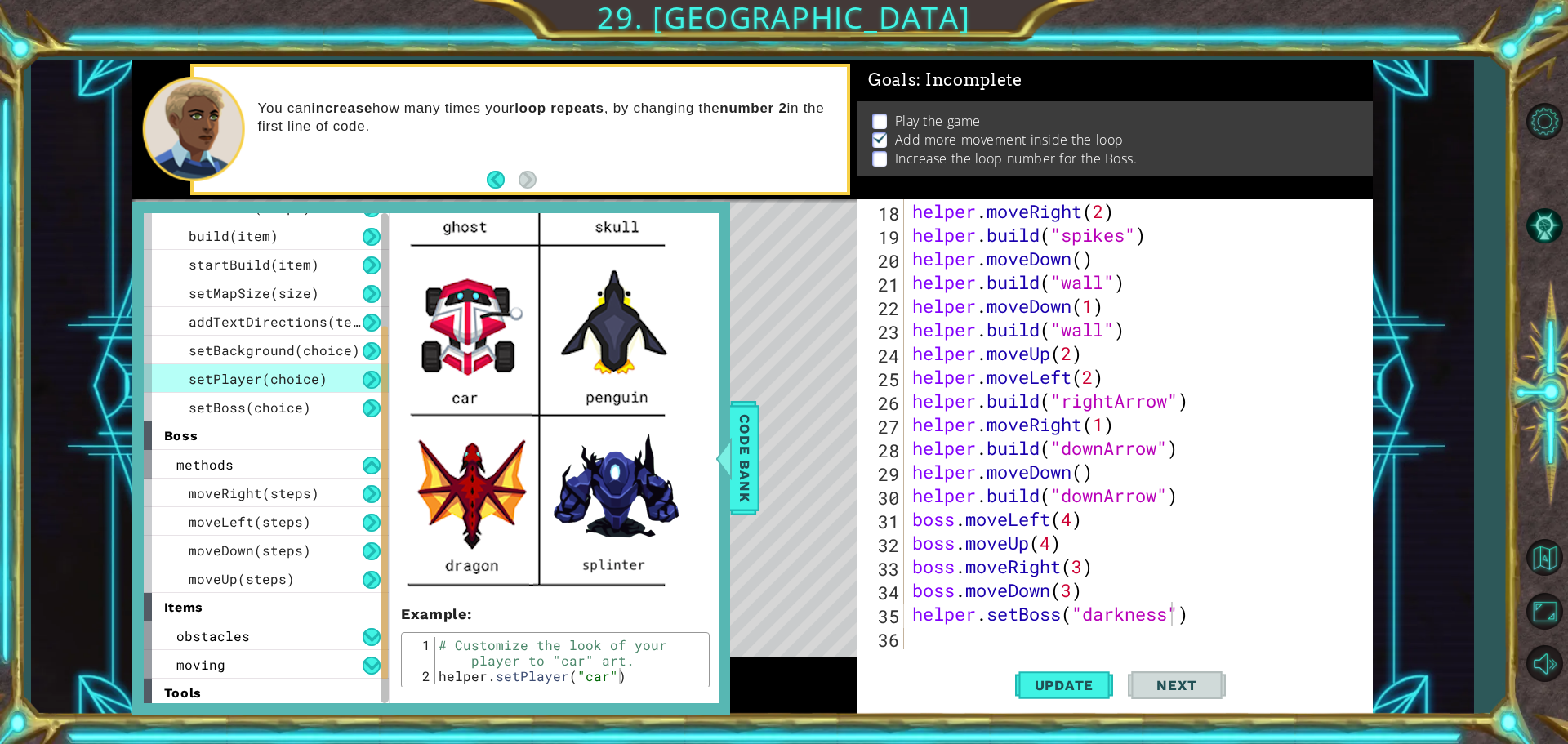
click at [965, 638] on div "helper . moveRight ( 2 ) helper . build ( "spikes" ) helper . moveDown ( ) help…" at bounding box center [1136, 448] width 455 height 497
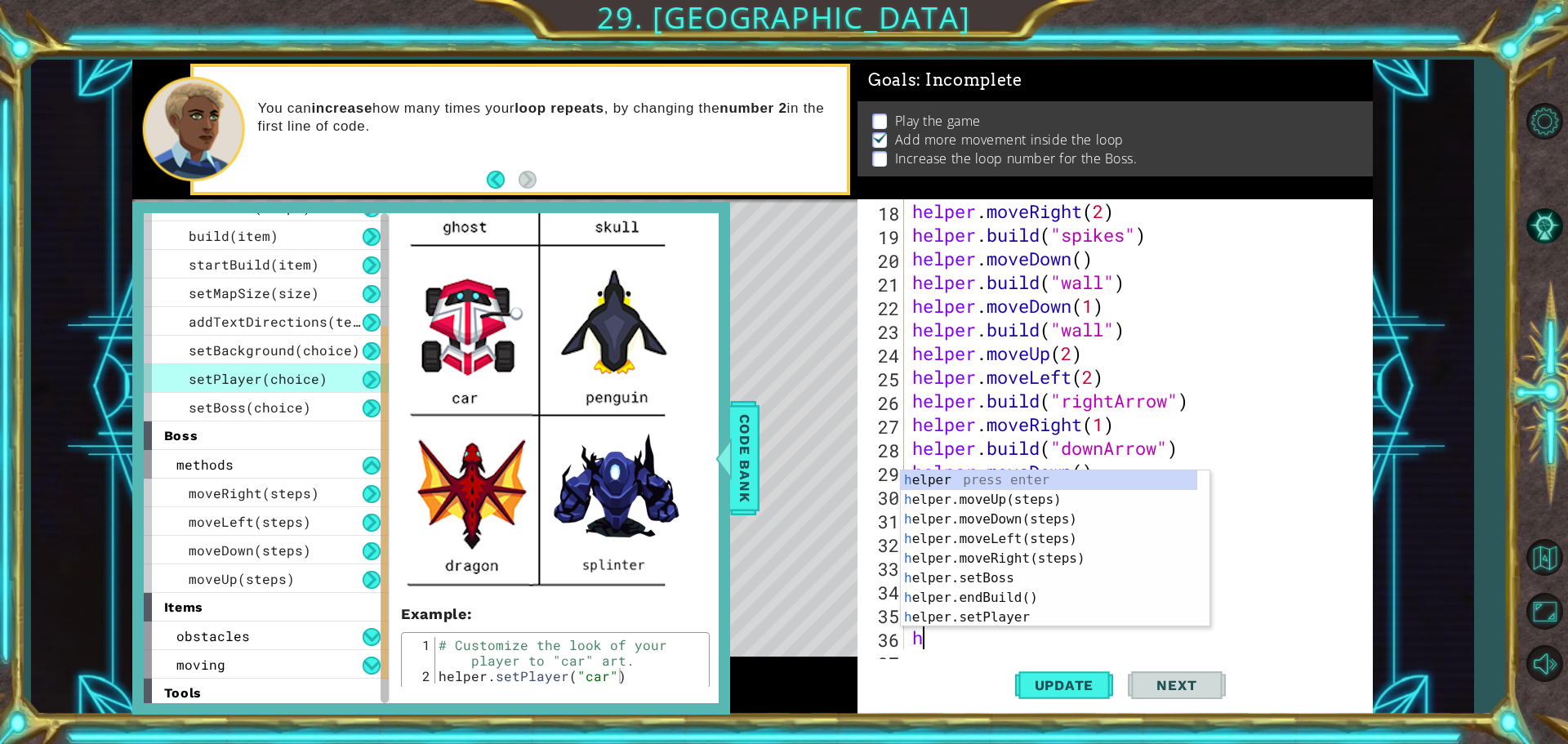
scroll to position [450, 0]
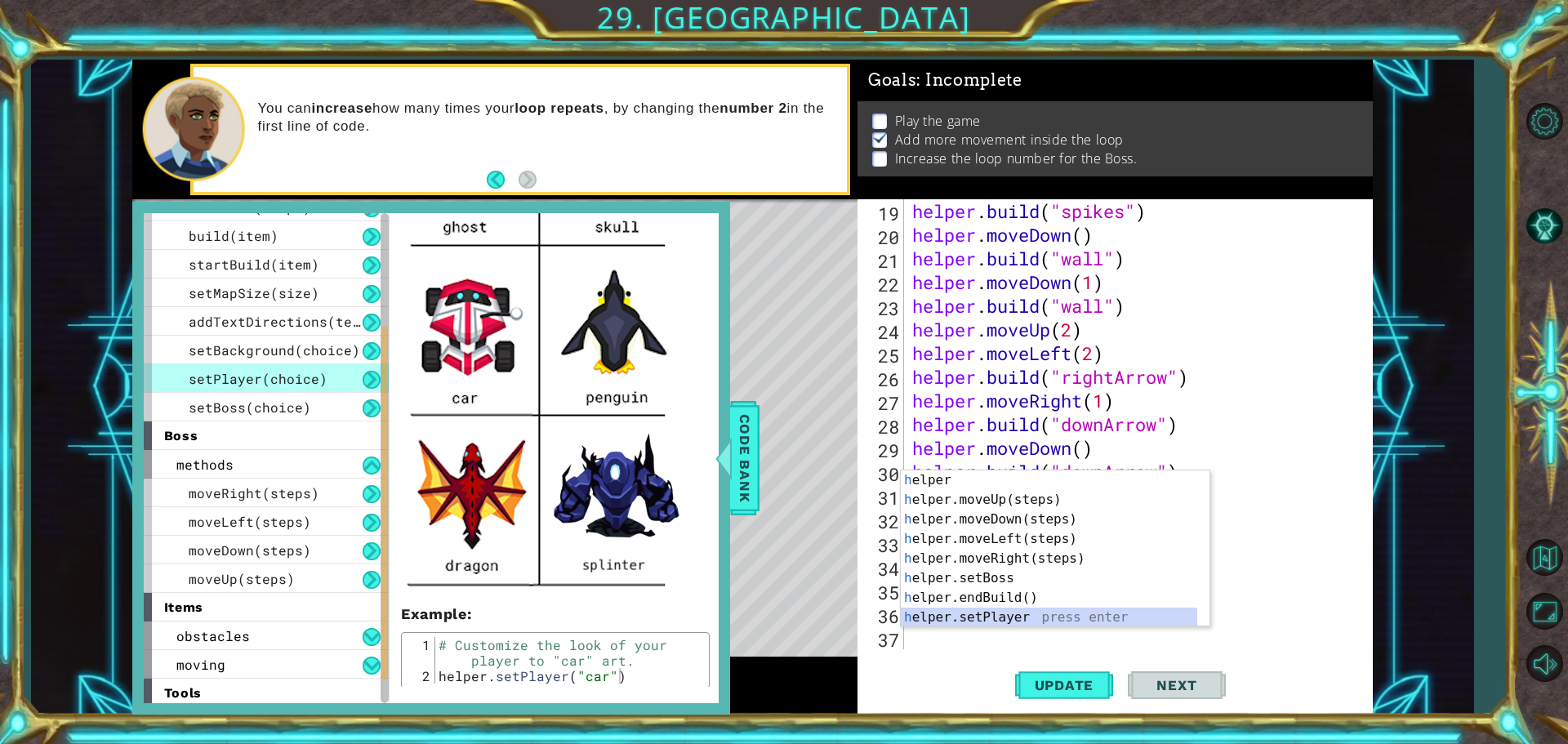
click at [978, 612] on div "h elper press enter h elper.moveUp(steps) press enter h elper.moveDown(steps) p…" at bounding box center [1048, 567] width 297 height 196
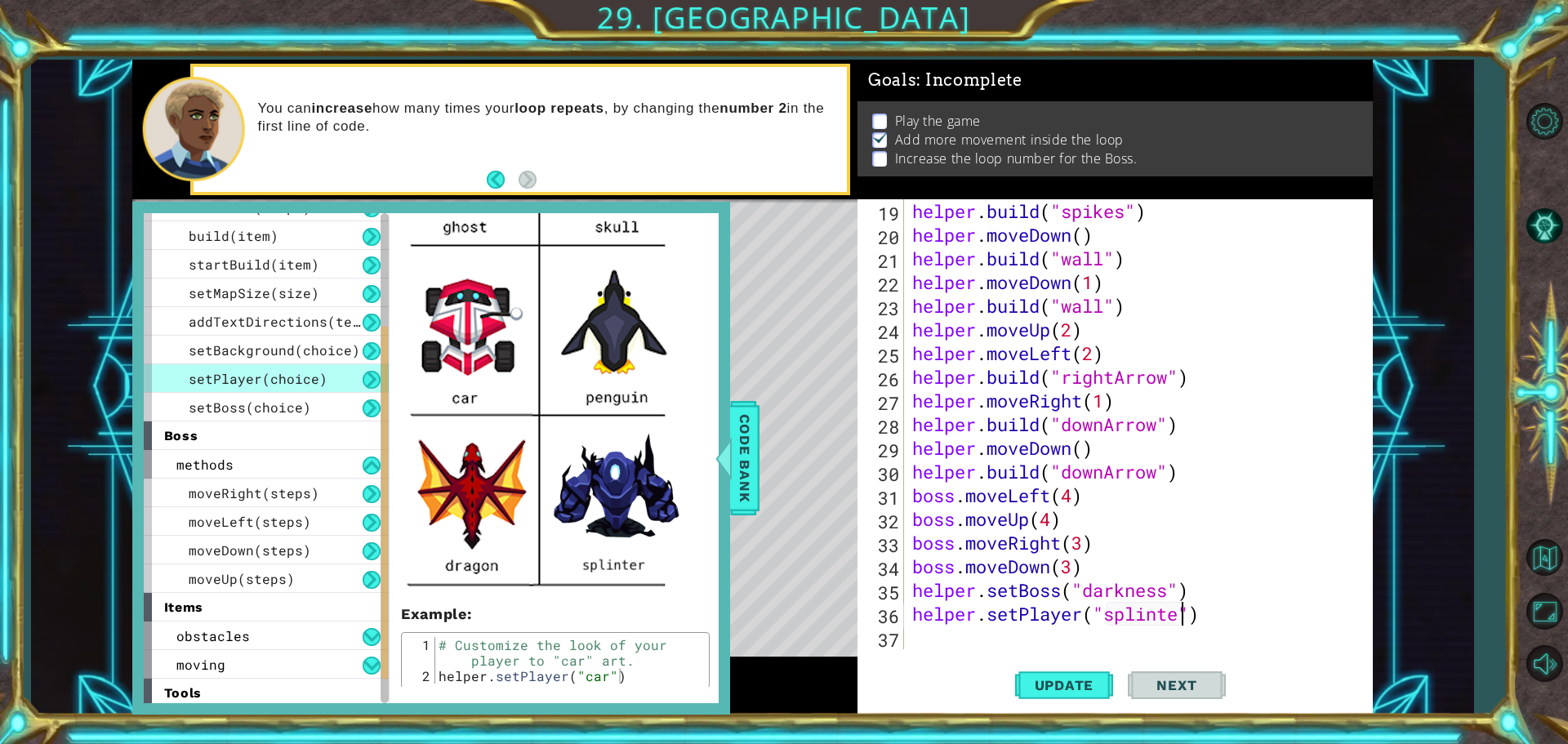
scroll to position [0, 12]
type textarea "helper.setPlayer("splinter")"
click at [1079, 680] on span "Update" at bounding box center [1065, 684] width 92 height 16
click at [750, 494] on span "Code Bank" at bounding box center [744, 458] width 26 height 100
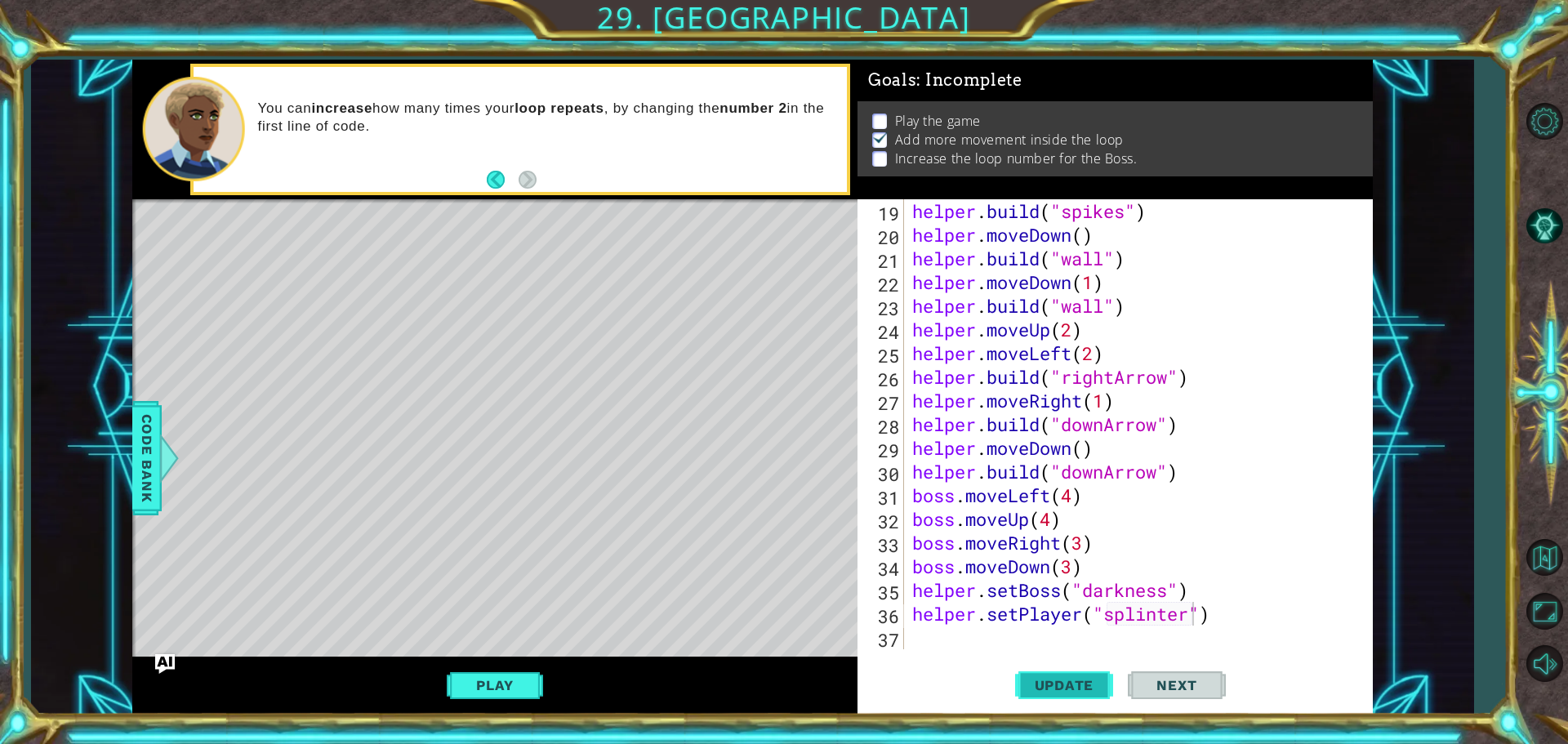
click at [1042, 688] on span "Update" at bounding box center [1065, 684] width 92 height 16
click at [505, 687] on button "Play" at bounding box center [495, 685] width 96 height 31
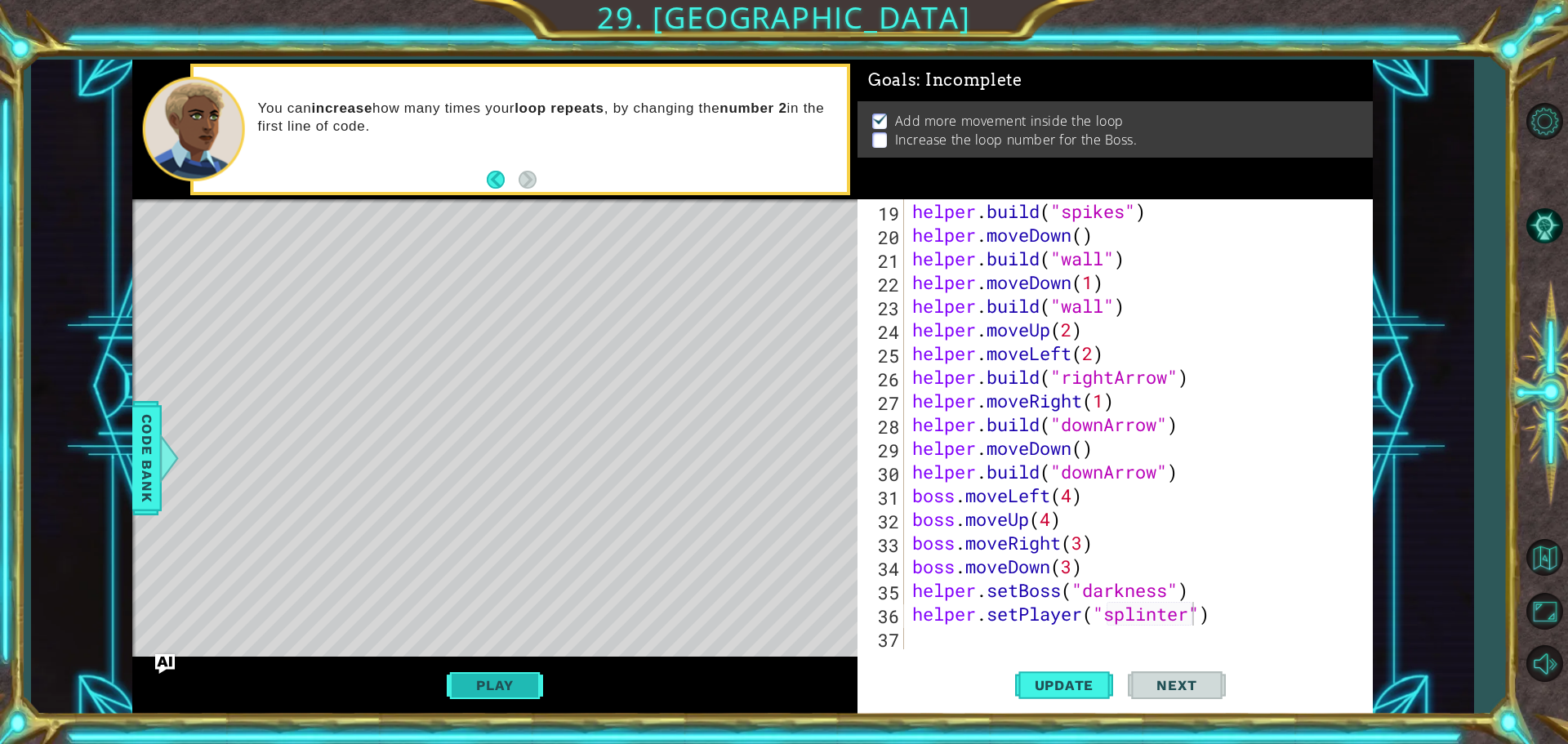
click at [462, 700] on button "Play" at bounding box center [495, 685] width 96 height 31
click at [955, 626] on div "helper . build ( "spikes" ) helper . moveDown ( ) helper . build ( "wall" ) hel…" at bounding box center [1136, 448] width 455 height 497
click at [635, 451] on div "Level Map" at bounding box center [509, 439] width 755 height 481
click at [782, 614] on div "Level Map" at bounding box center [509, 439] width 755 height 481
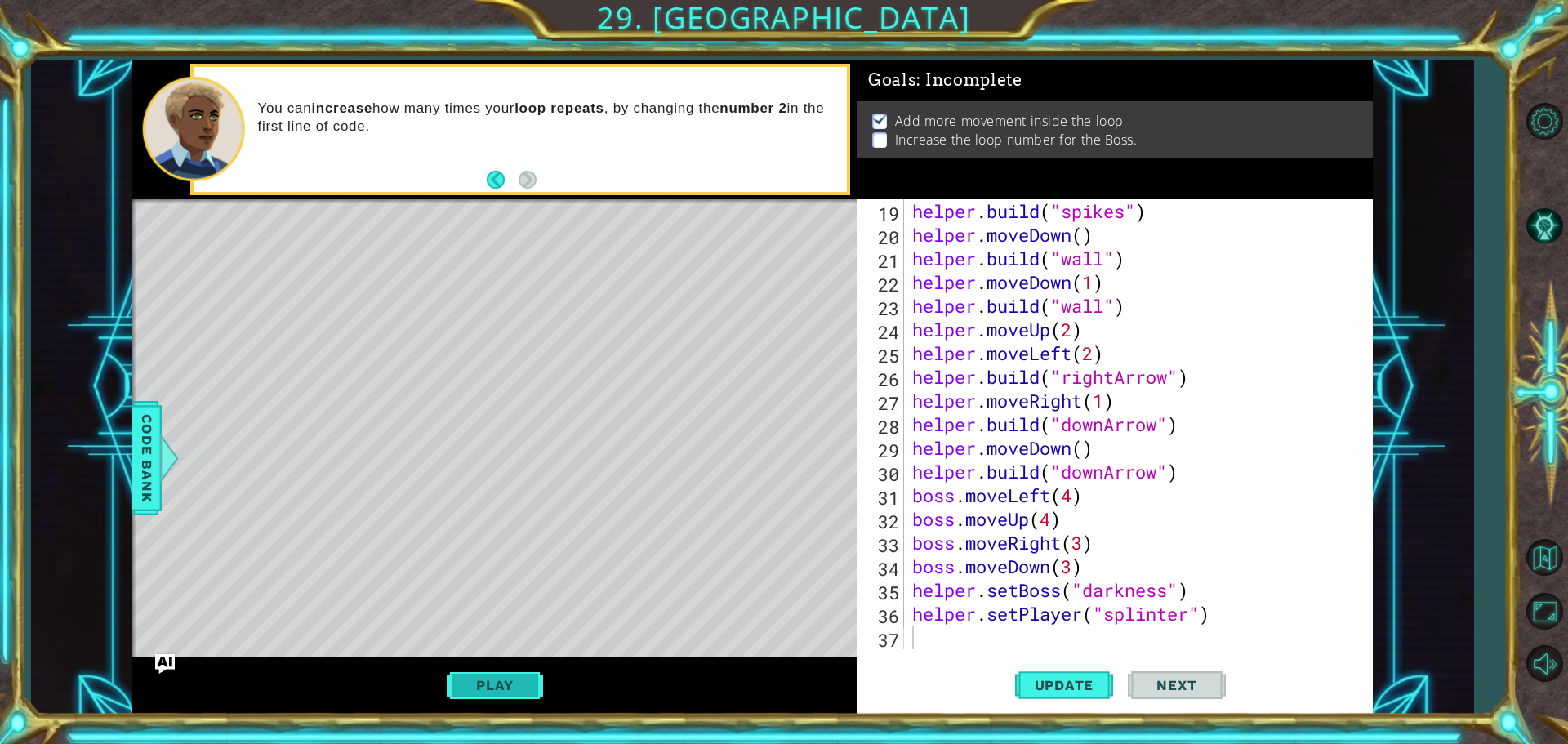
click at [525, 671] on button "Play" at bounding box center [495, 685] width 96 height 31
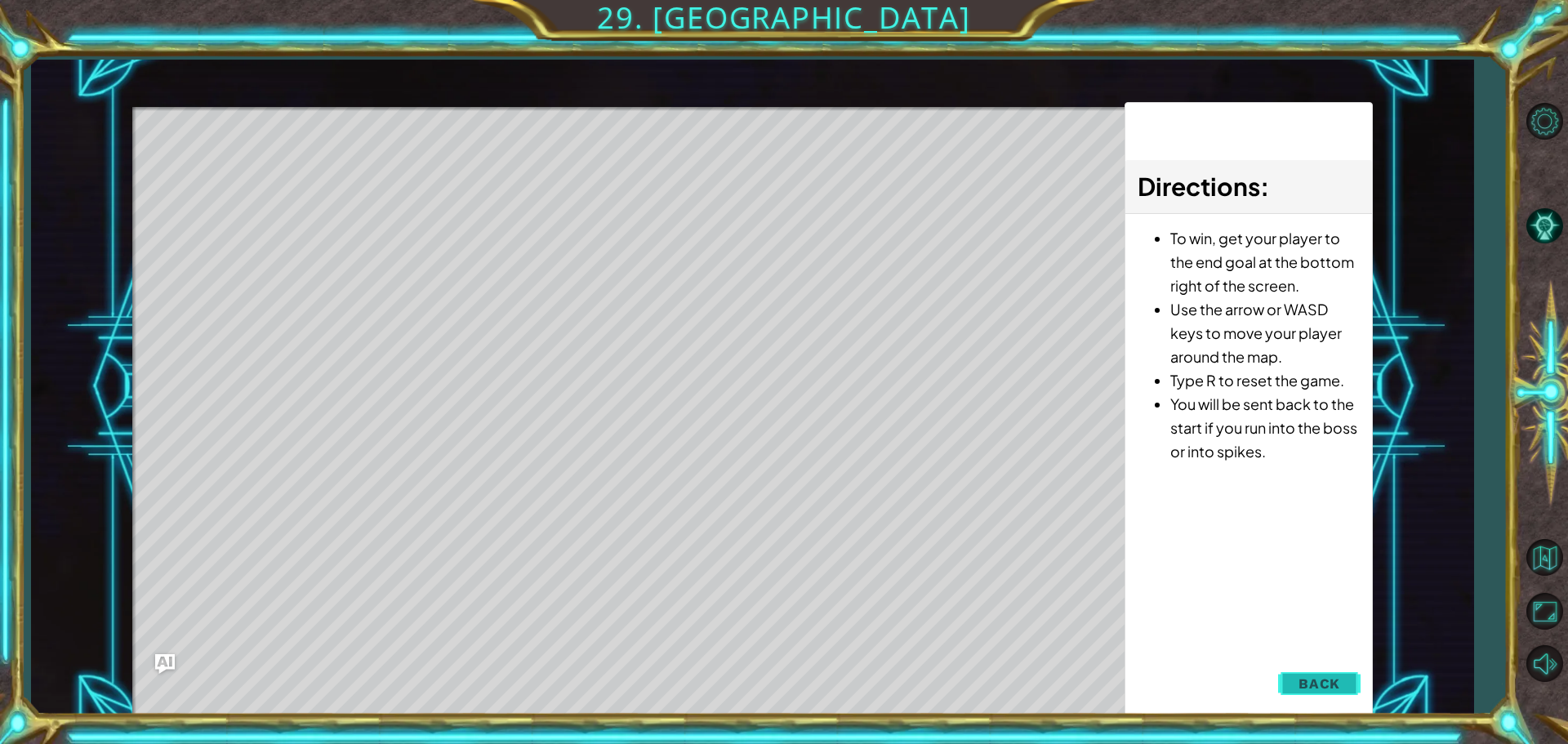
click at [1311, 687] on span "Back" at bounding box center [1318, 682] width 42 height 16
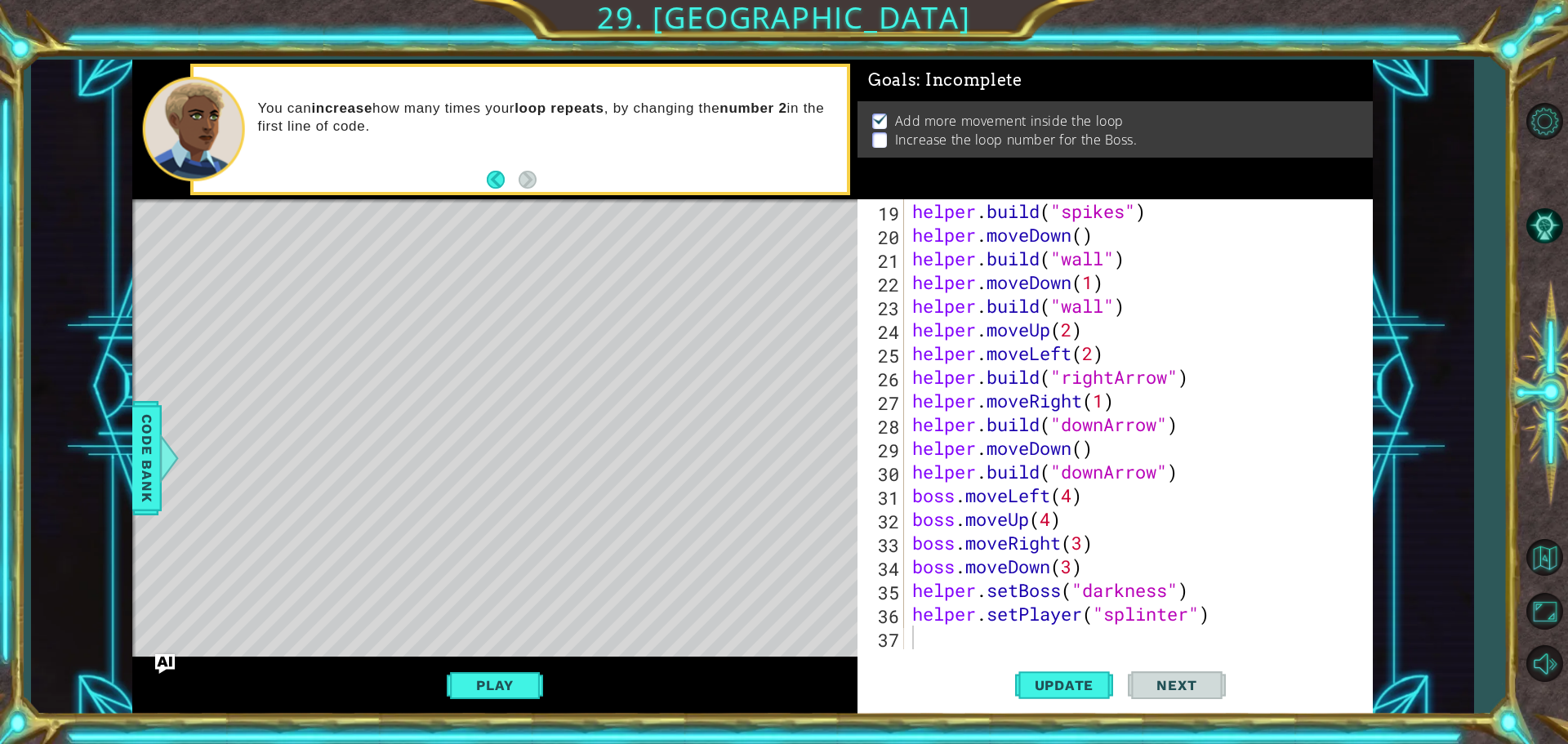
click at [1015, 633] on div "helper . build ( "spikes" ) helper . moveDown ( ) helper . build ( "wall" ) hel…" at bounding box center [1136, 448] width 455 height 497
click at [1072, 690] on span "Update" at bounding box center [1065, 684] width 92 height 16
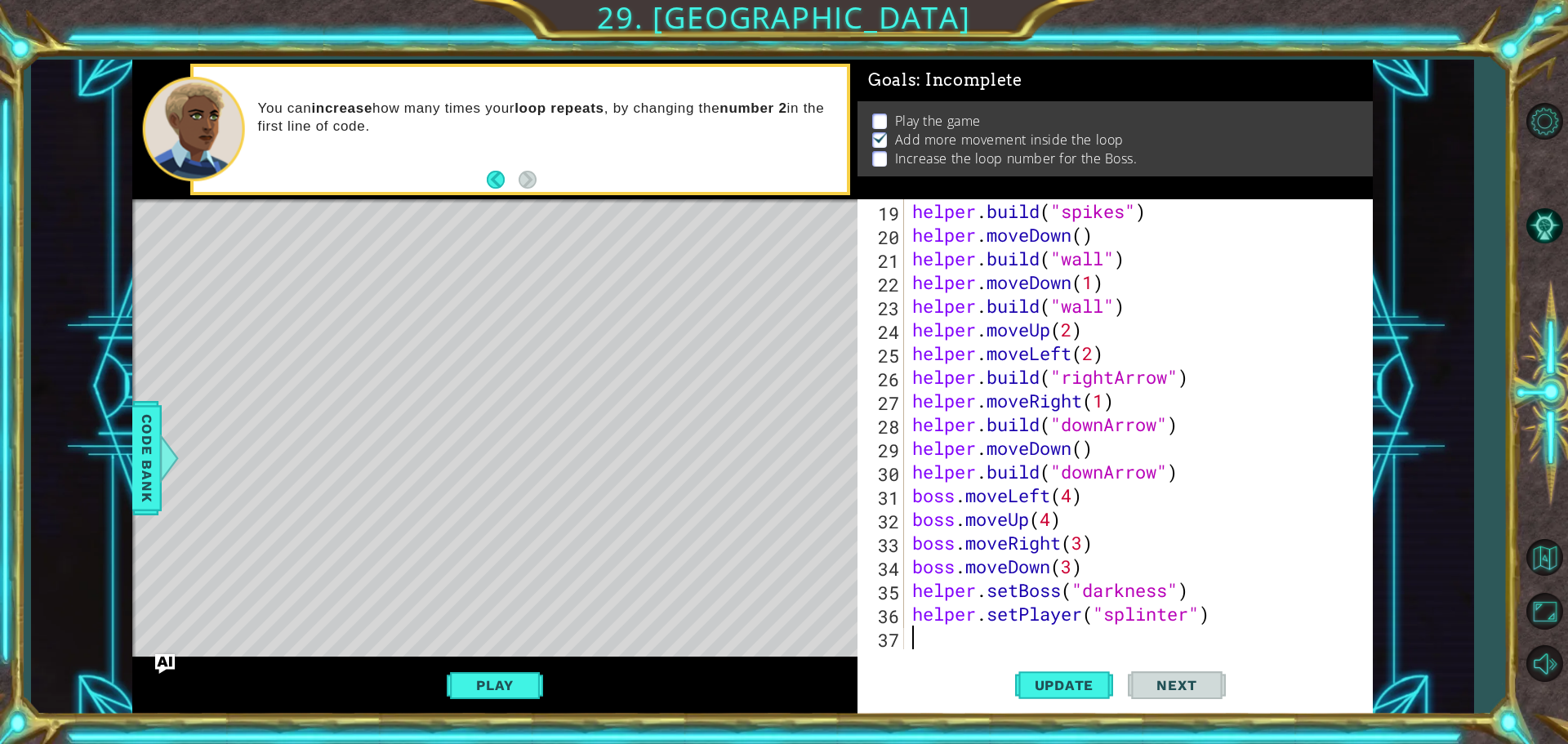
type textarea "h"
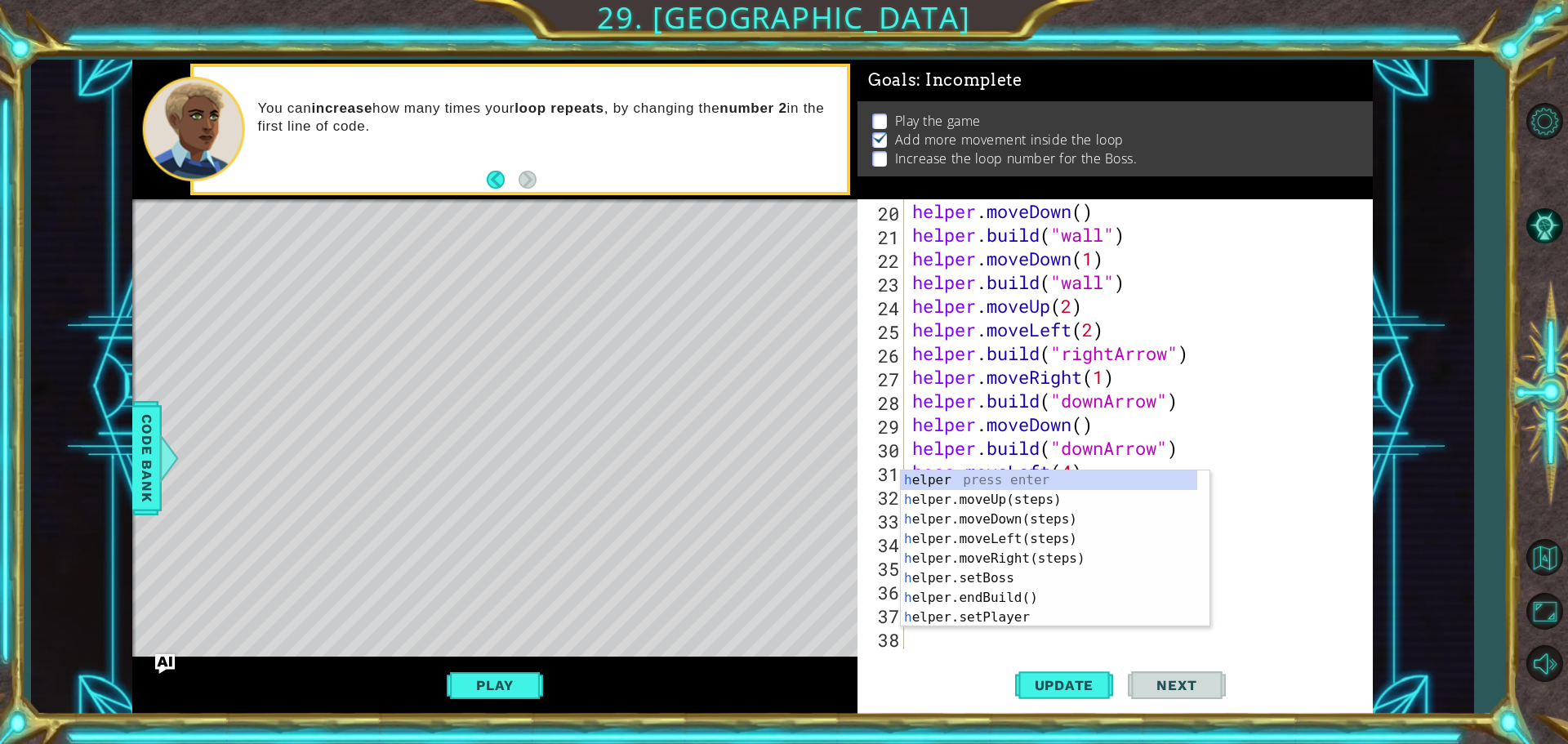
scroll to position [473, 0]
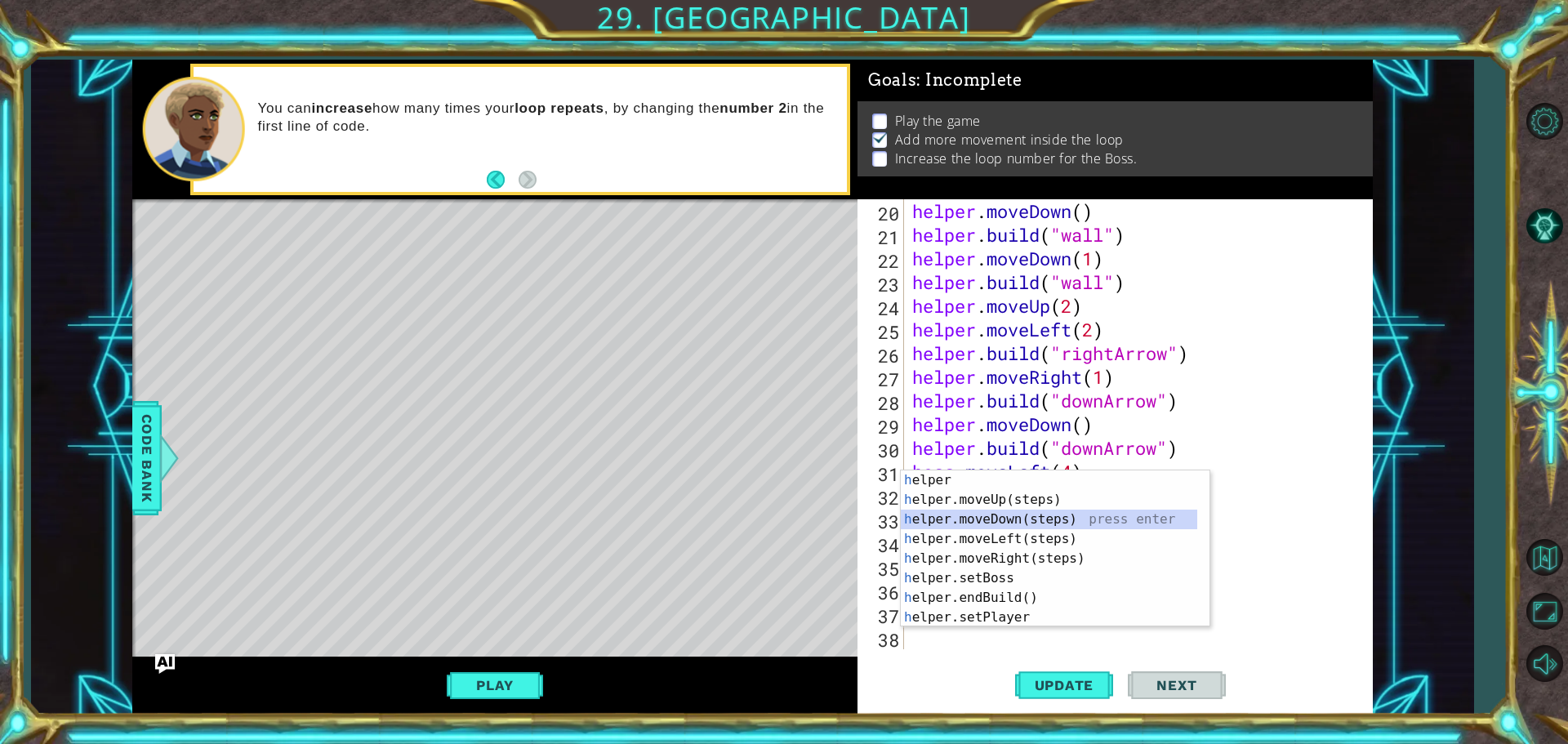
click at [974, 512] on div "h elper press enter h elper.moveUp(steps) press enter h elper.moveDown(steps) p…" at bounding box center [1048, 567] width 297 height 196
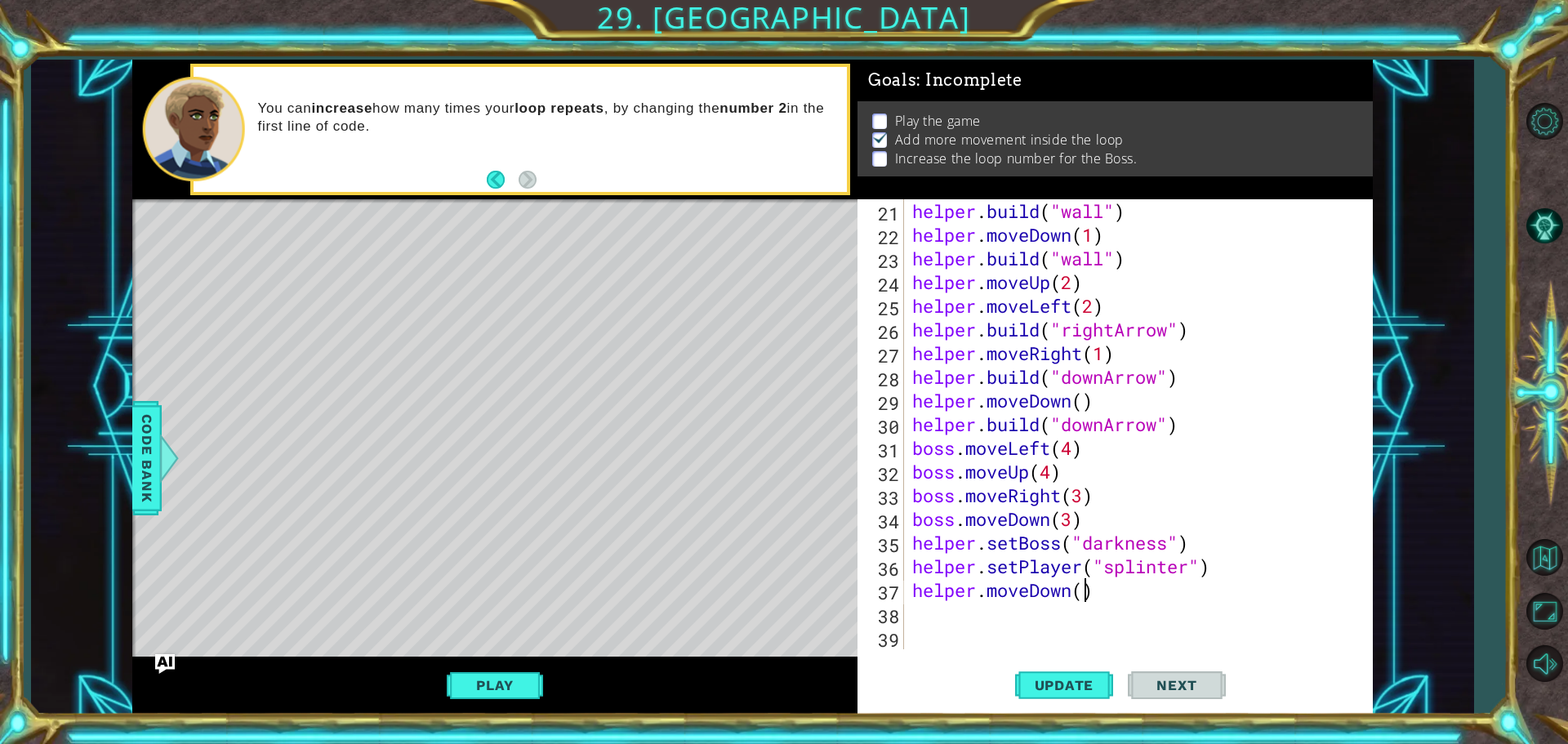
click at [1082, 595] on div "helper . build ( "wall" ) helper . moveDown ( 1 ) helper . build ( "wall" ) hel…" at bounding box center [1136, 448] width 455 height 497
type textarea "helper.moveDown(2)"
click at [998, 618] on div "helper . build ( "wall" ) helper . moveDown ( 1 ) helper . build ( "wall" ) hel…" at bounding box center [1136, 448] width 455 height 497
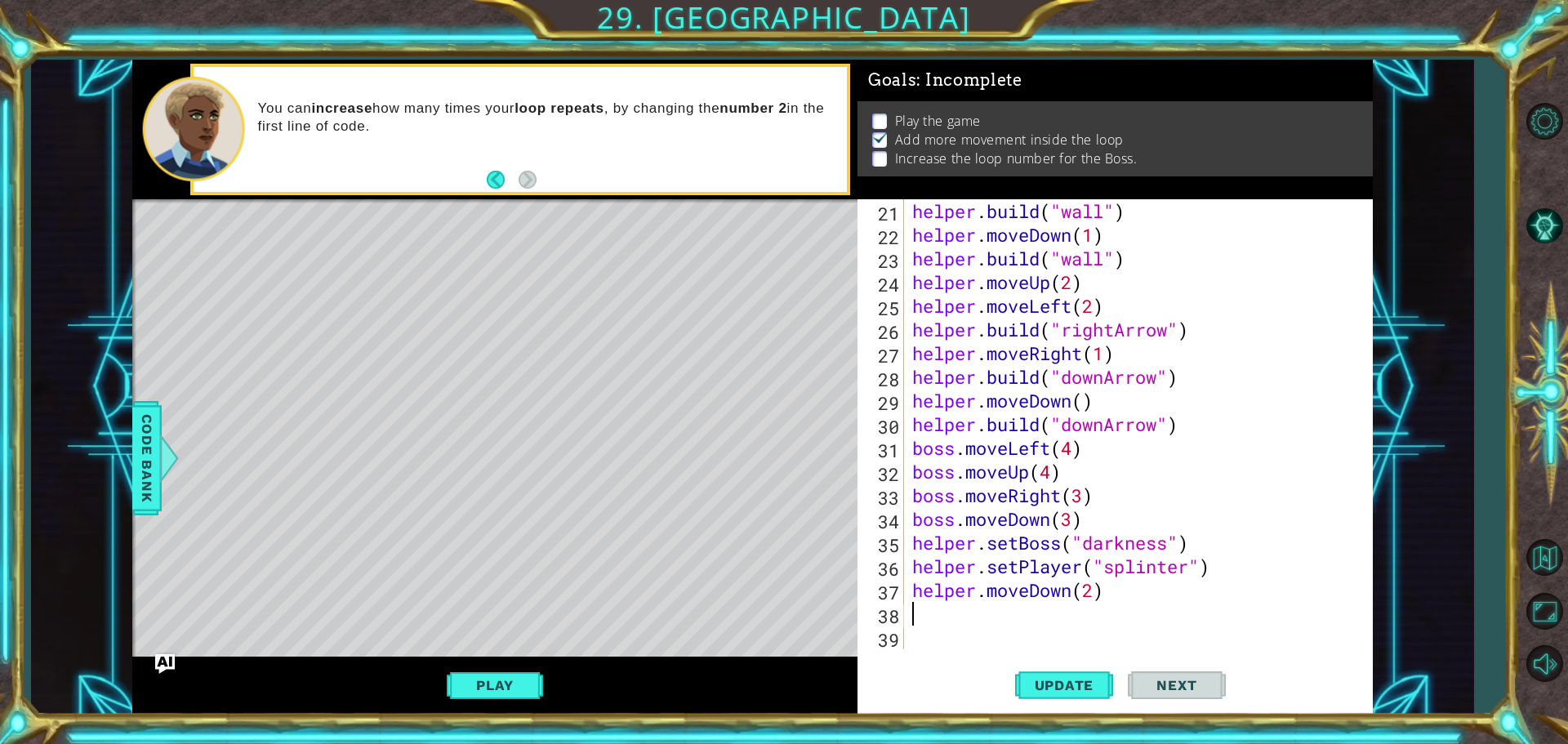
type textarea "h"
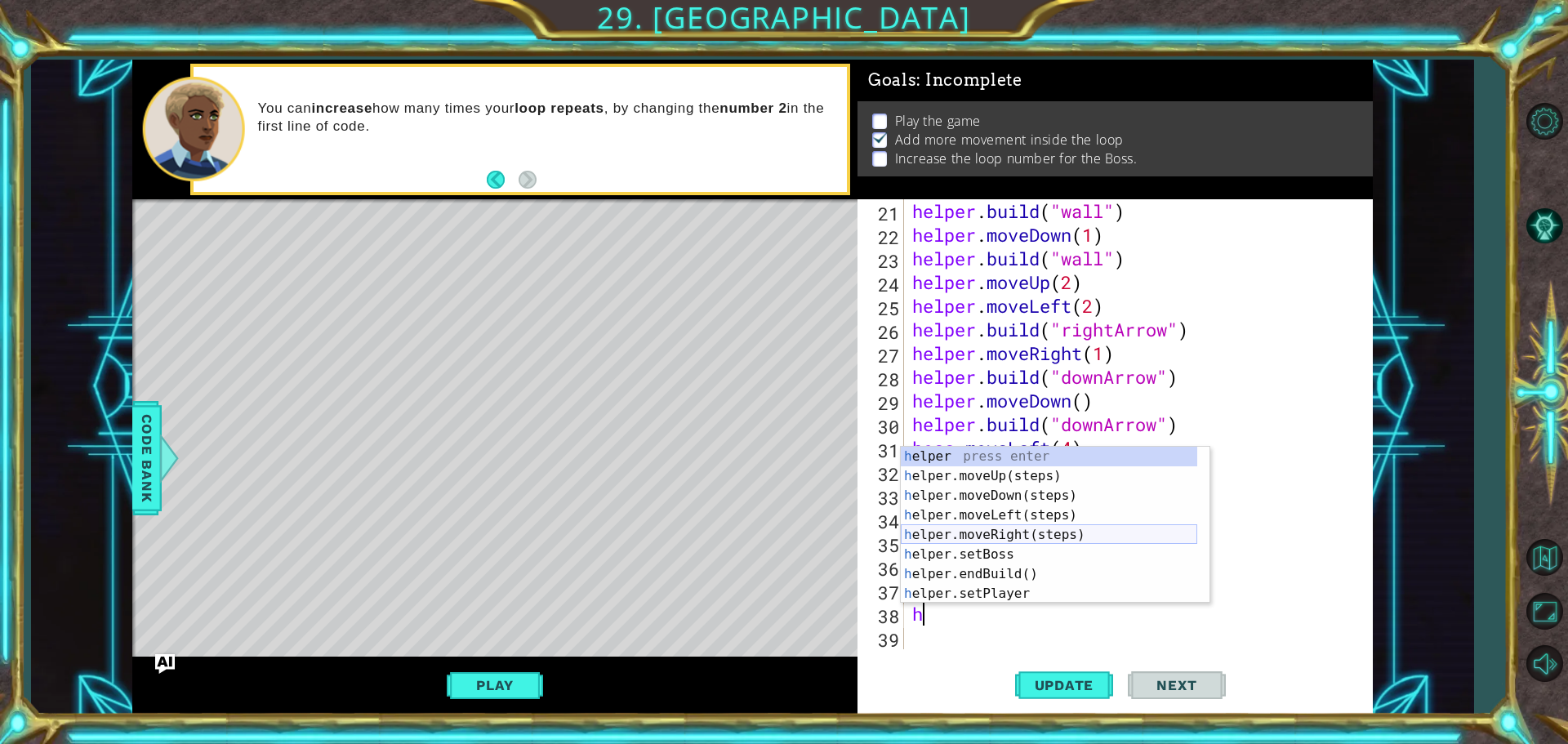
click at [1004, 534] on div "h elper press enter h elper.moveUp(steps) press enter h elper.moveDown(steps) p…" at bounding box center [1048, 544] width 297 height 196
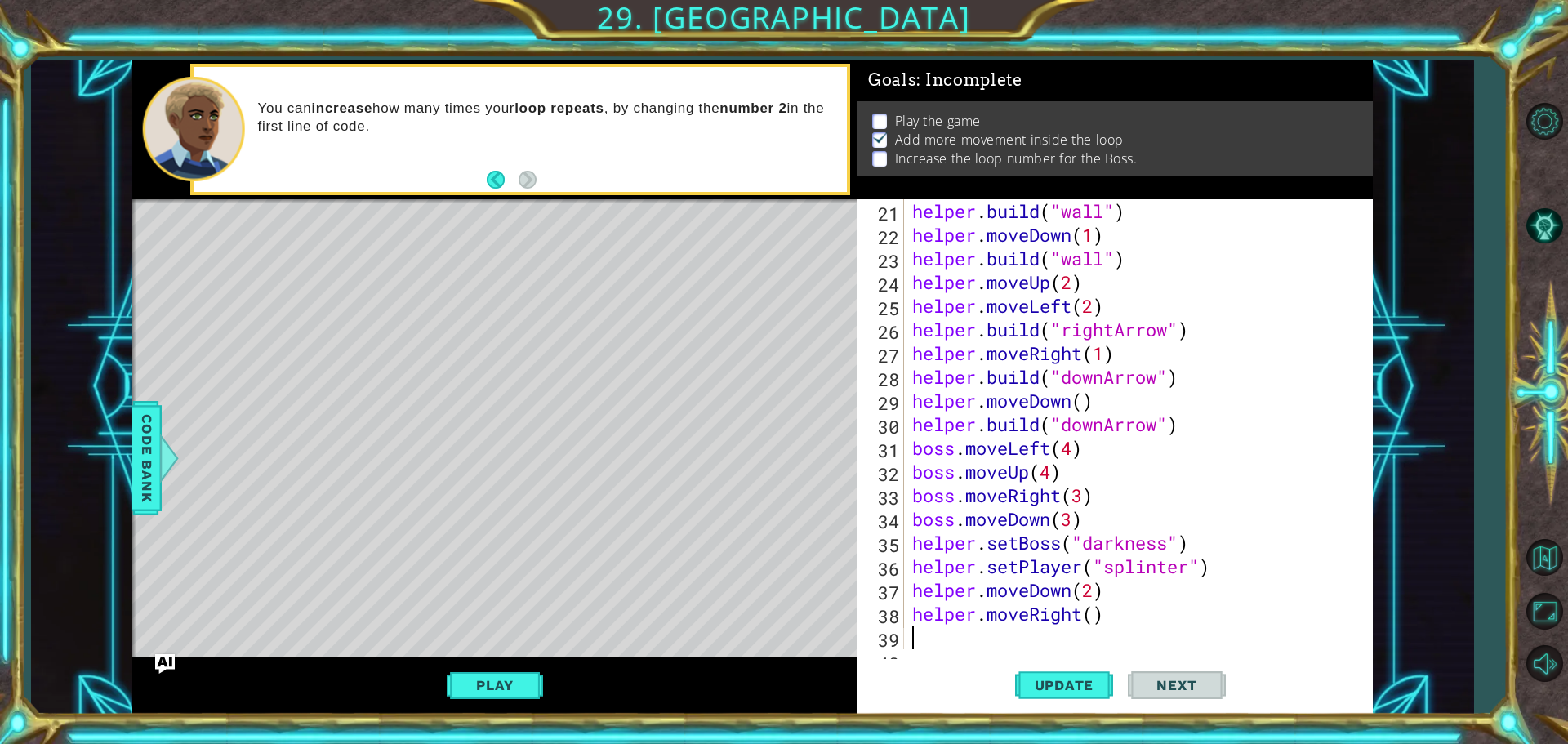
scroll to position [521, 0]
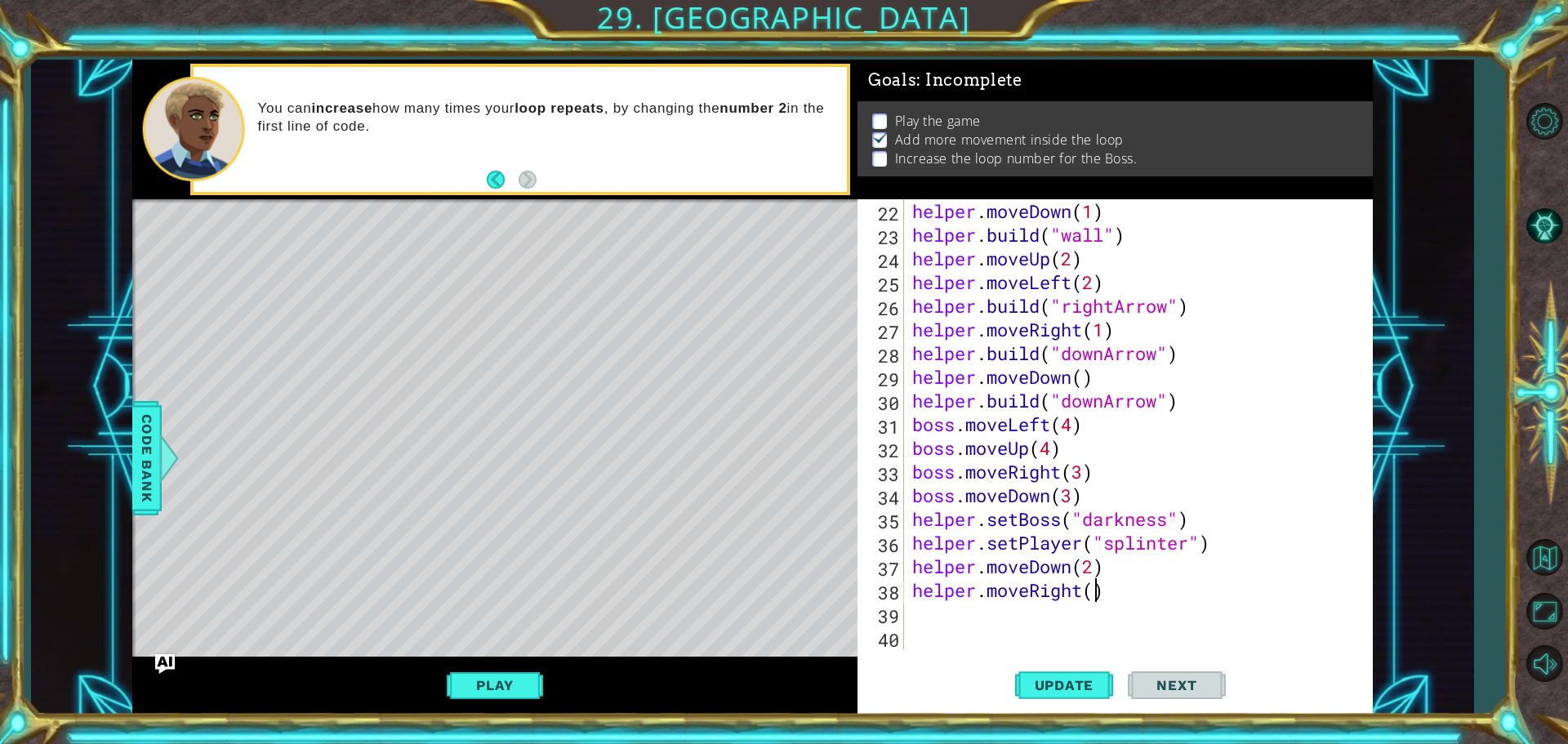
click at [1095, 583] on div "helper . moveDown ( 1 ) helper . build ( "wall" ) helper . moveUp ( 2 ) helper …" at bounding box center [1136, 448] width 455 height 497
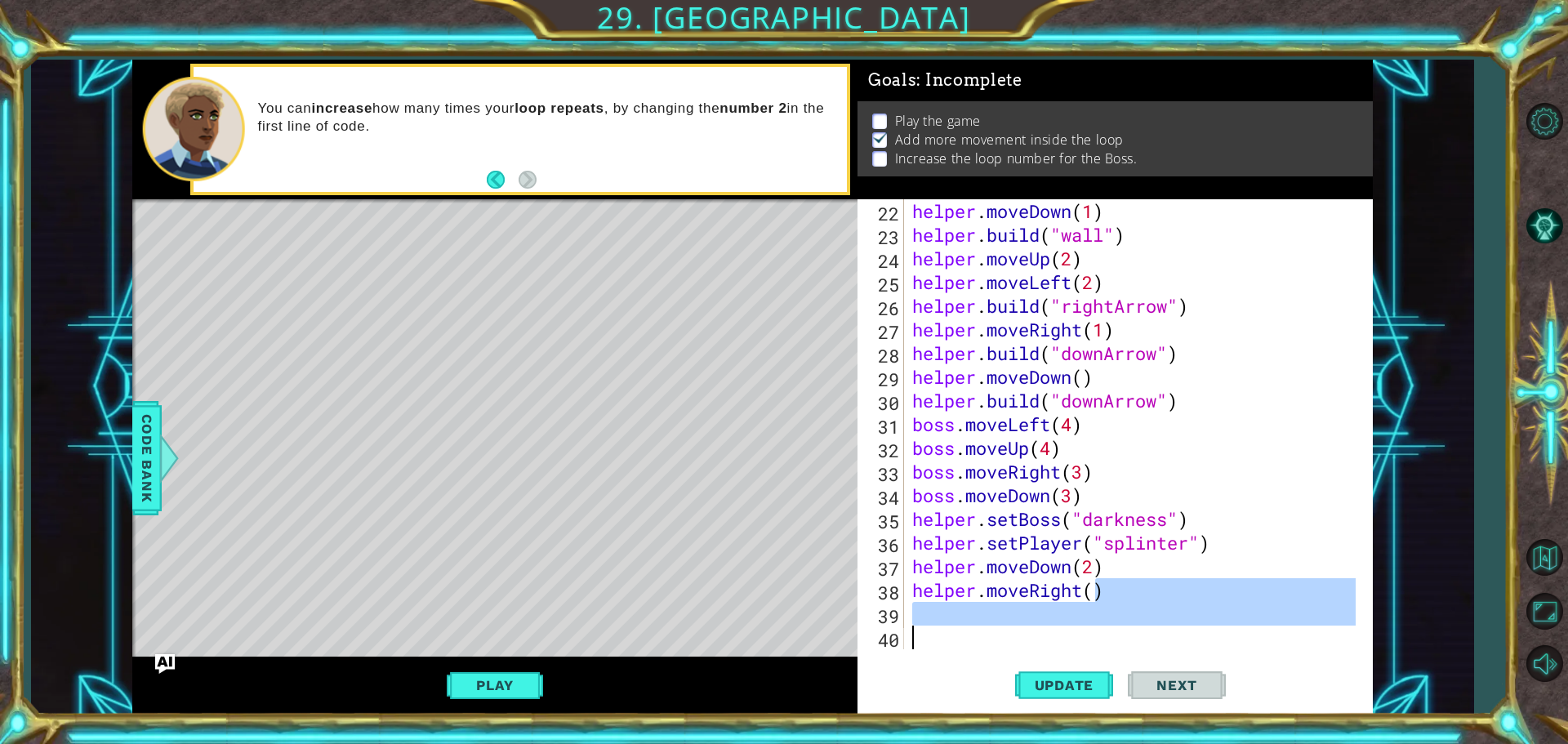
type textarea "helper.moveRight(1"
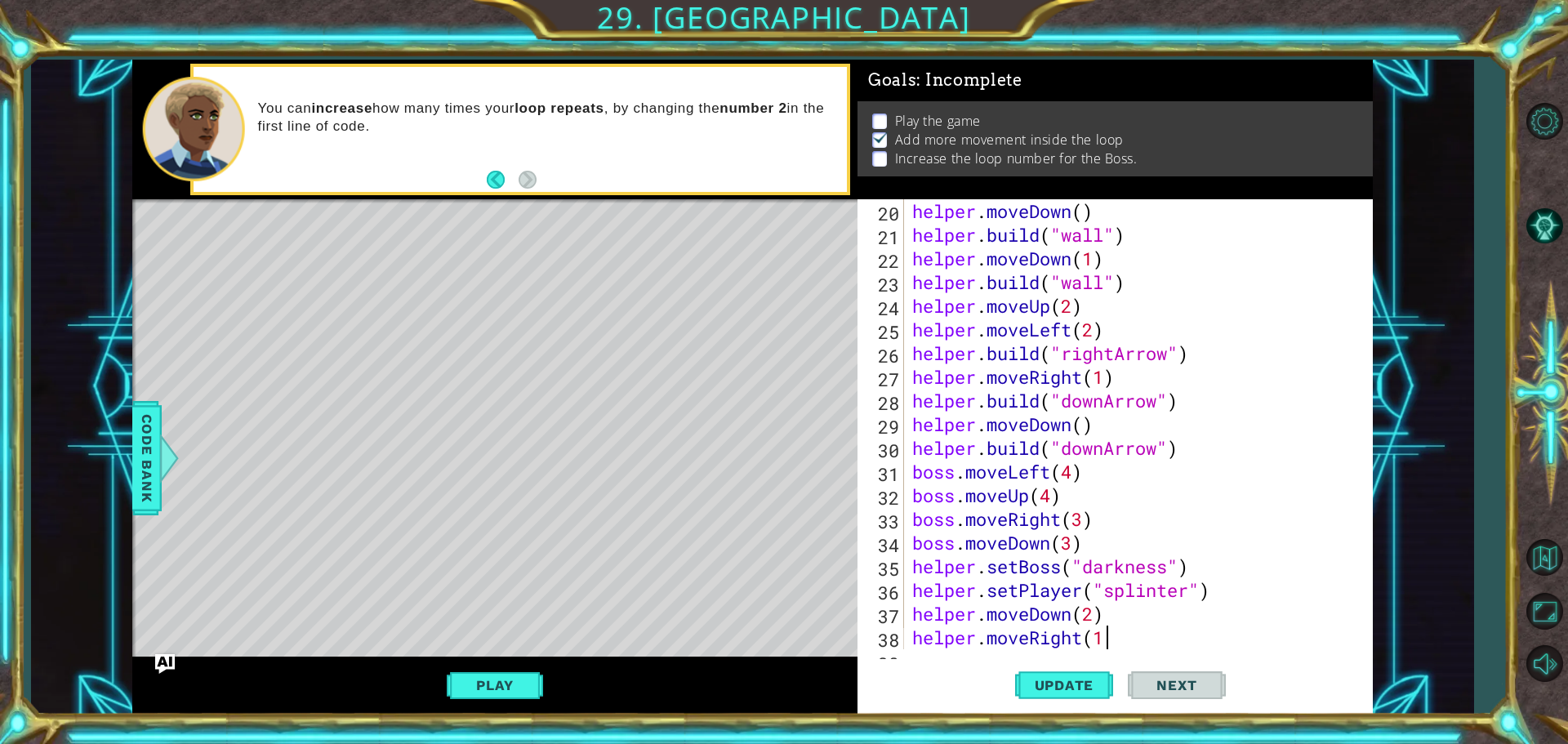
scroll to position [497, 0]
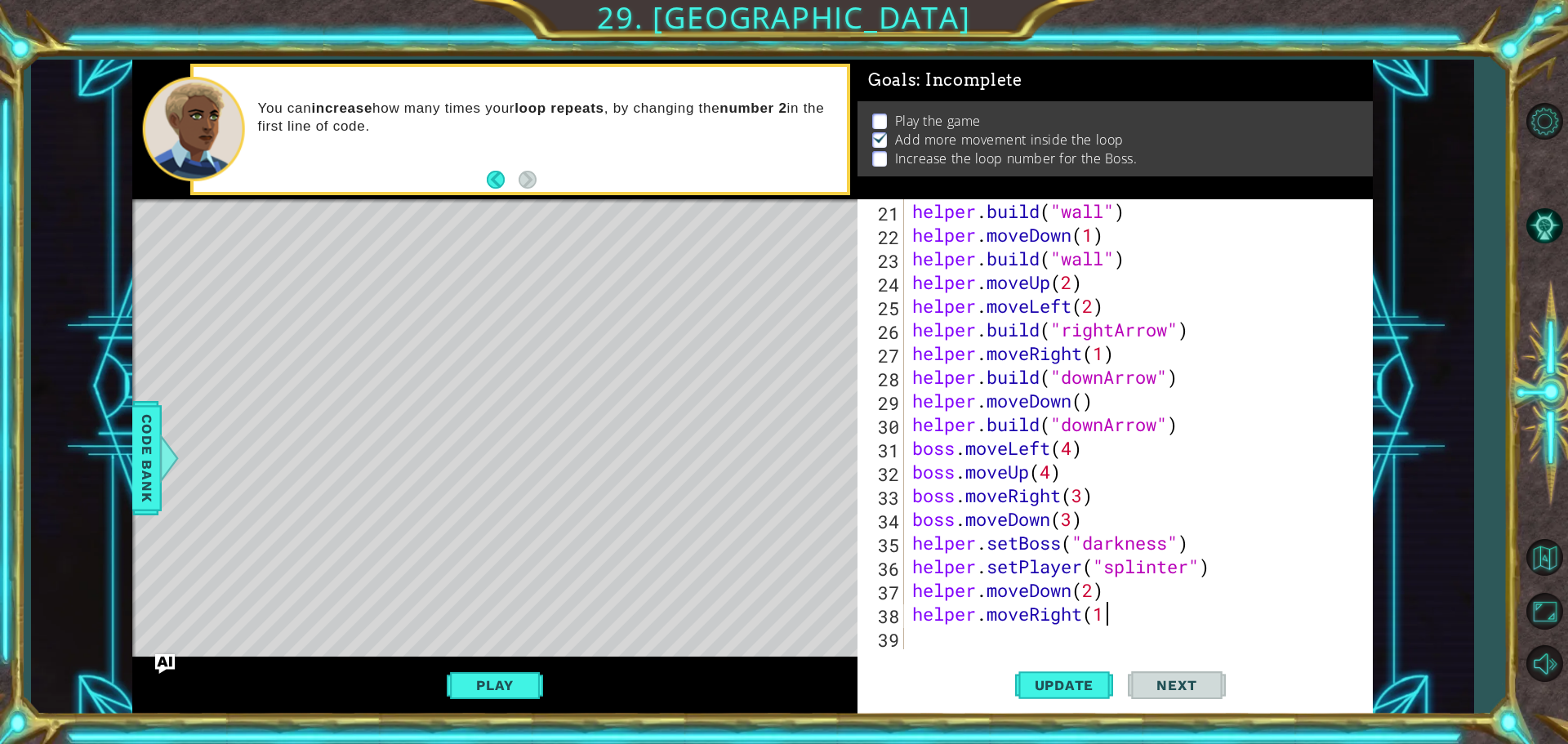
click at [1002, 632] on div "helper . build ( "wall" ) helper . moveDown ( 1 ) helper . build ( "wall" ) hel…" at bounding box center [1136, 448] width 455 height 497
type textarea "h"
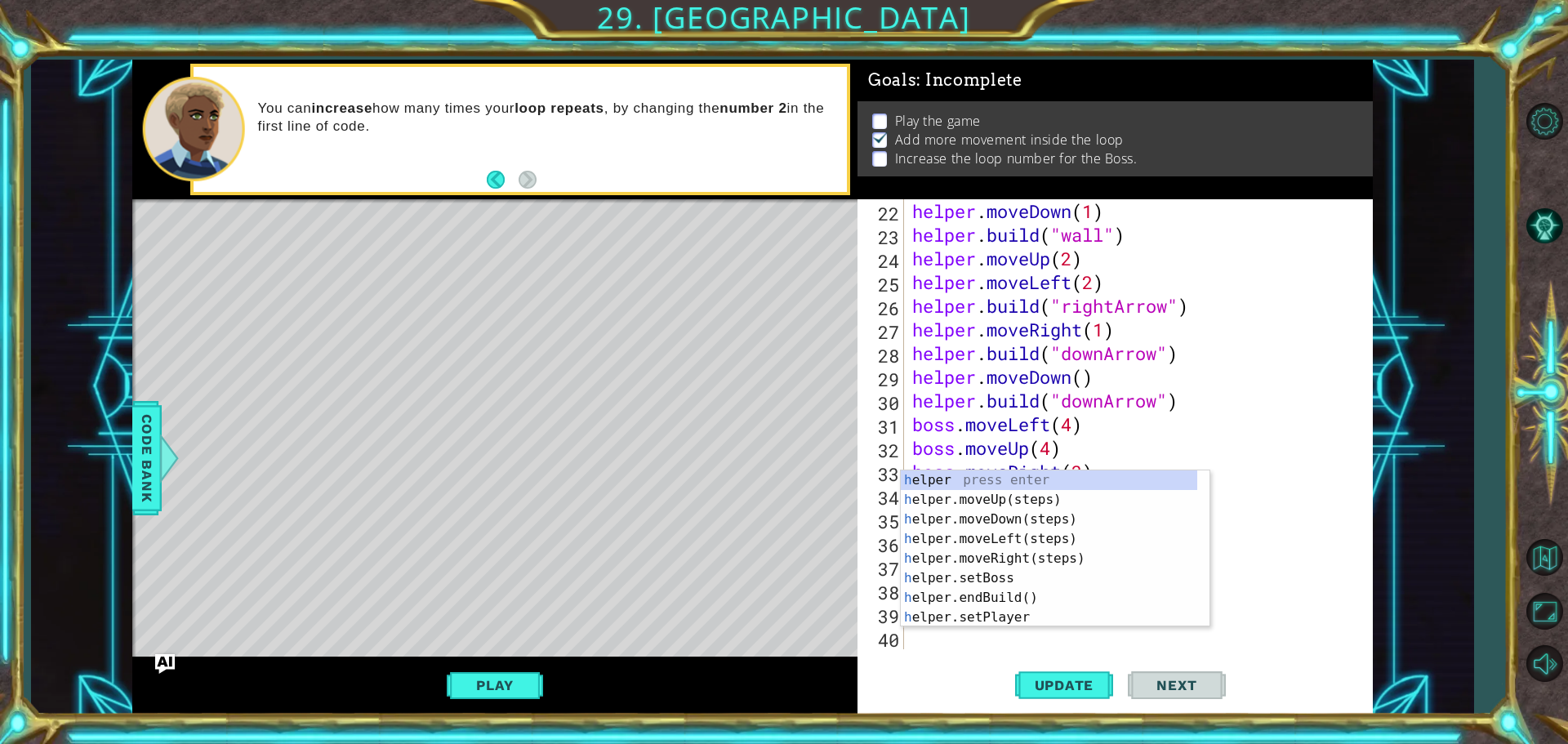
scroll to position [521, 0]
click at [1011, 596] on div "h elper press enter h elper.moveUp(steps) press enter h elper.moveDown(steps) p…" at bounding box center [1048, 567] width 297 height 196
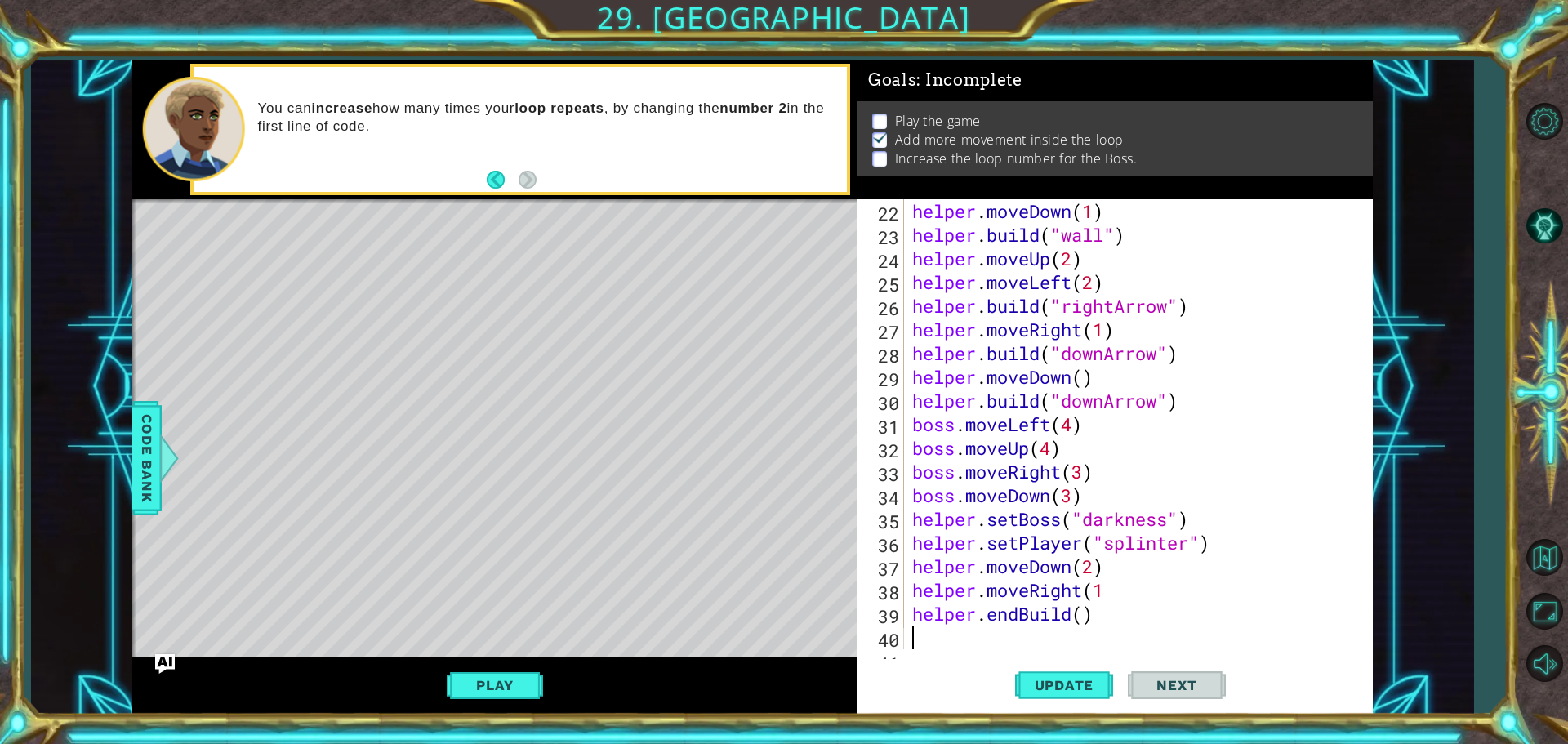
scroll to position [544, 0]
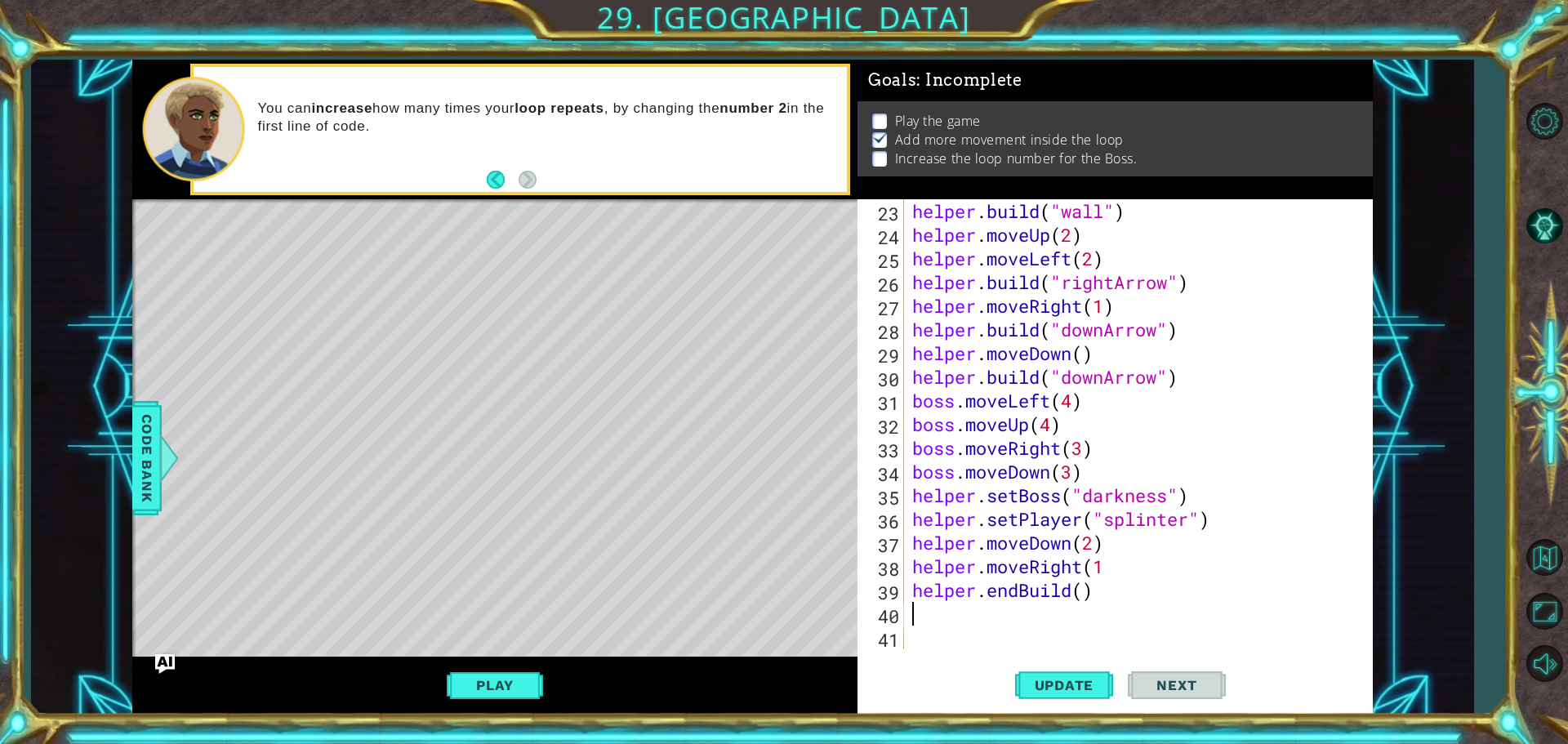
click at [1073, 591] on div "helper . build ( "wall" ) helper . moveUp ( 2 ) helper . moveLeft ( 2 ) helper …" at bounding box center [1136, 448] width 455 height 497
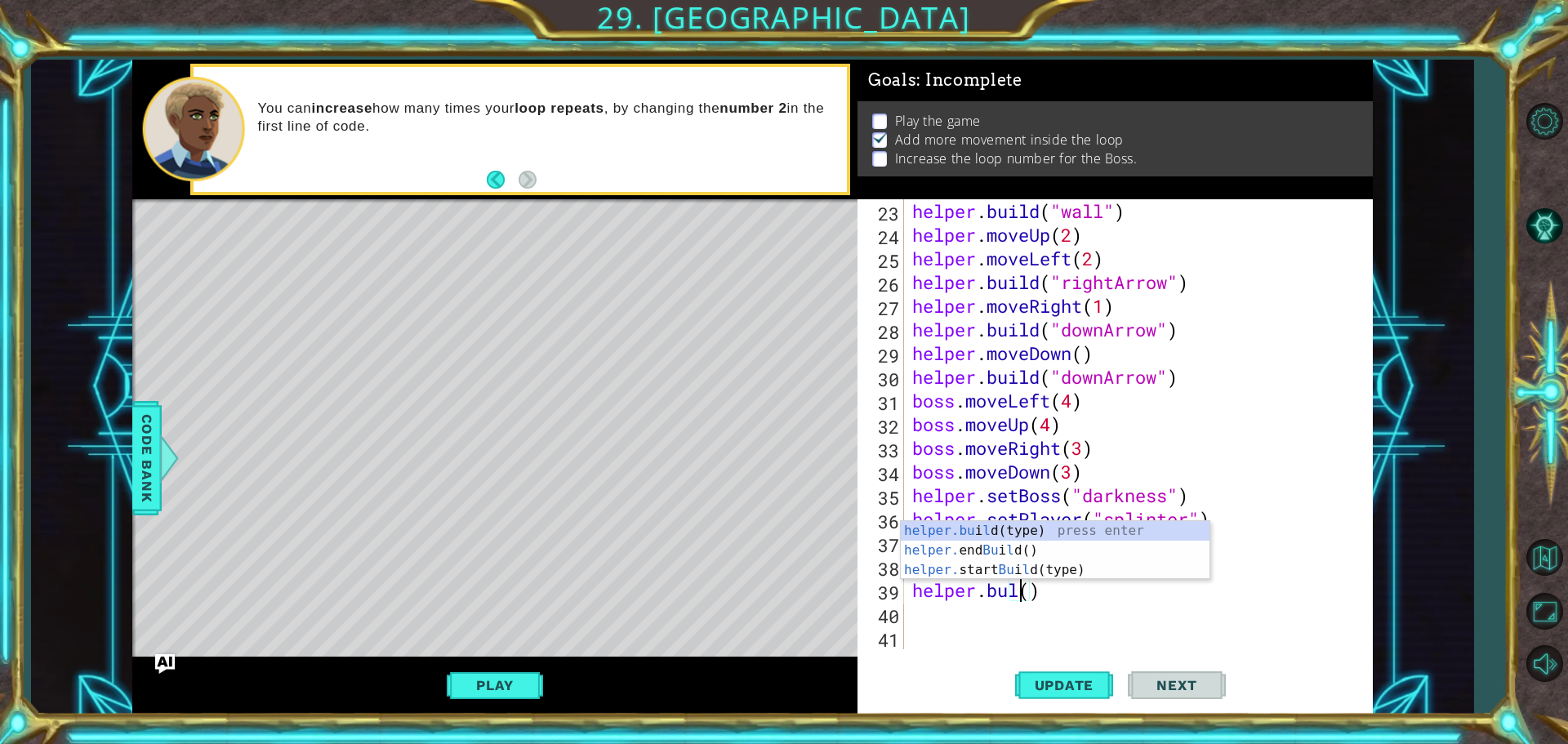
scroll to position [0, 5]
click at [989, 565] on div "helper.bu i ld (type) press enter helper. end Bu i ld () press enter helper. st…" at bounding box center [1054, 570] width 308 height 98
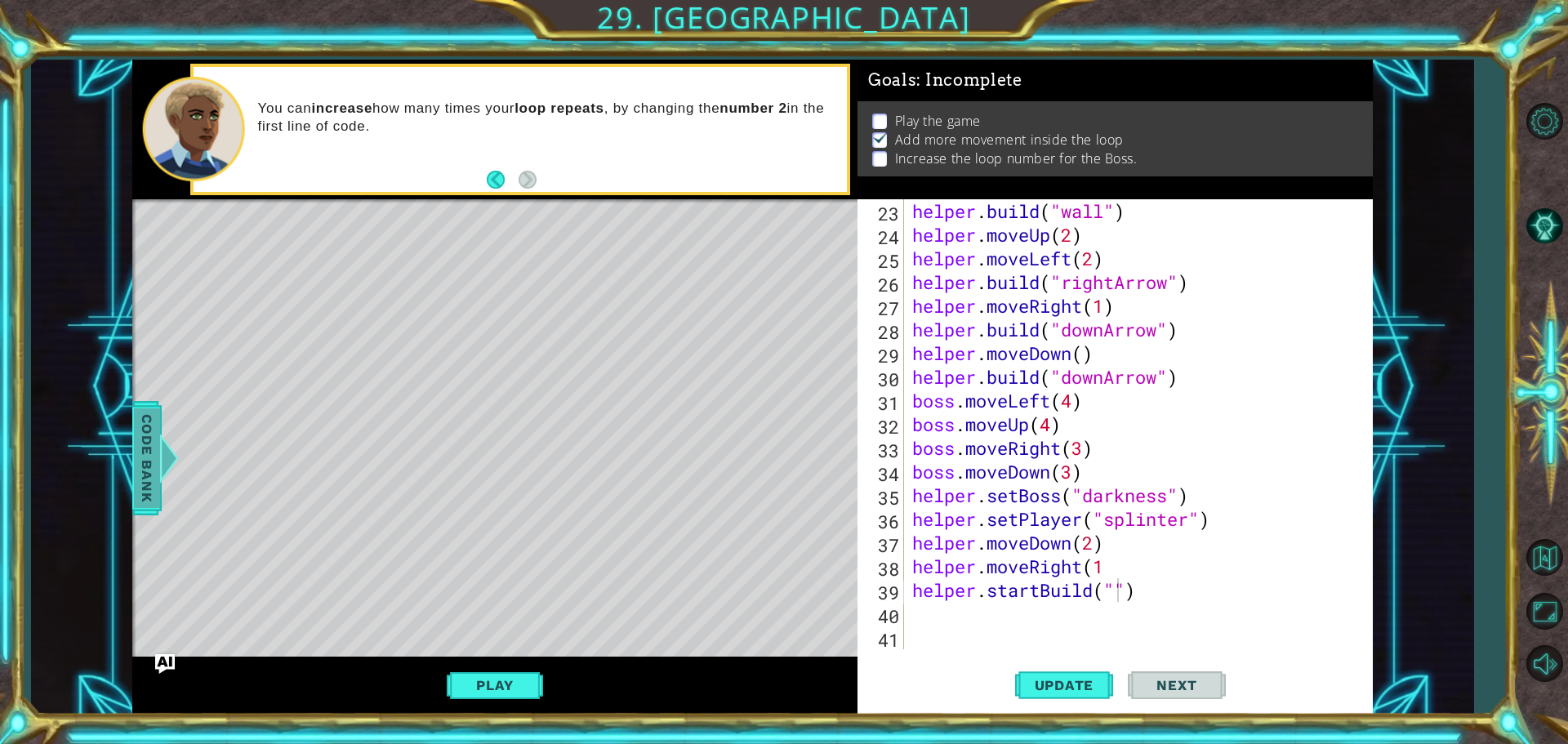
click at [143, 438] on span "Code Bank" at bounding box center [147, 458] width 26 height 100
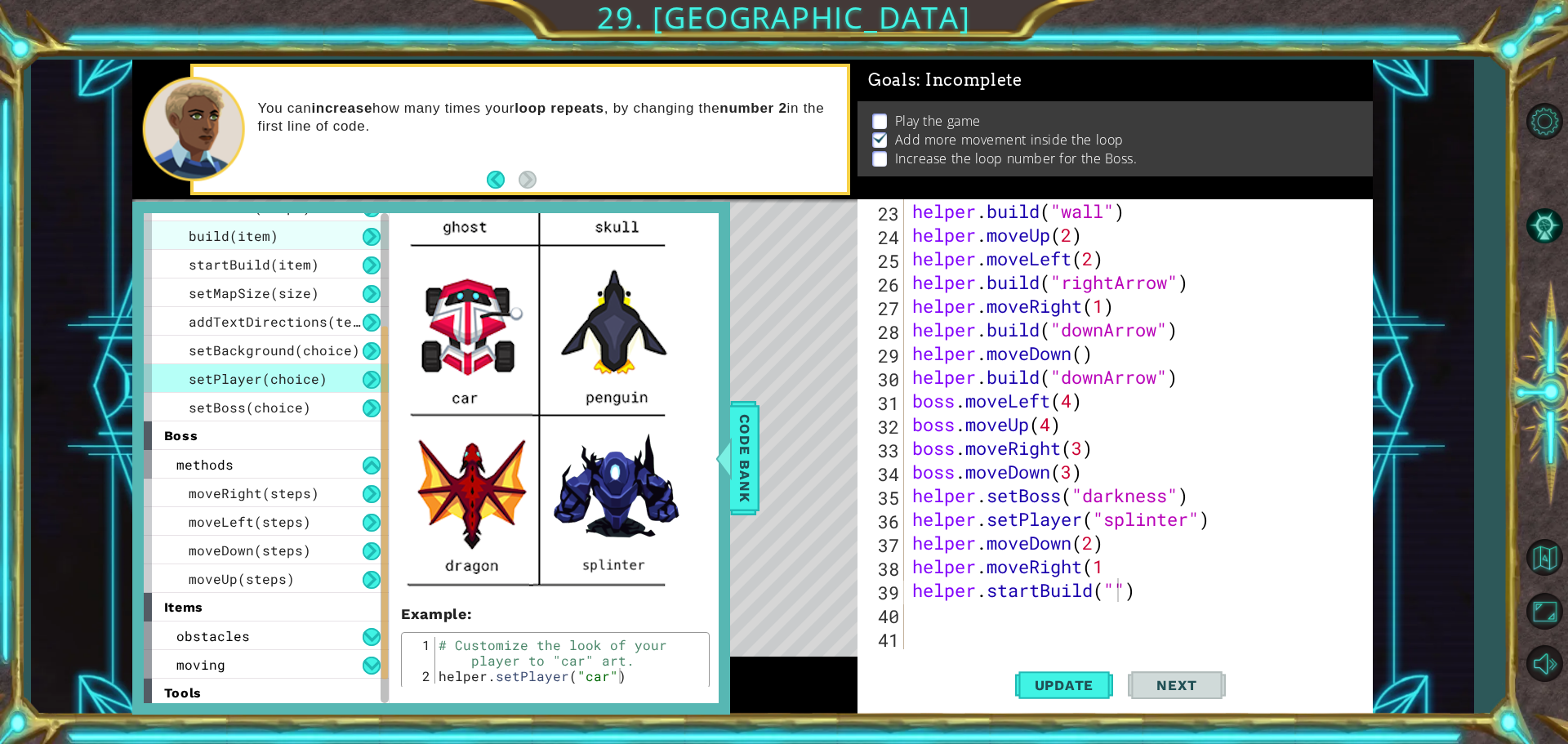
click at [221, 243] on span "build(item)" at bounding box center [233, 236] width 90 height 17
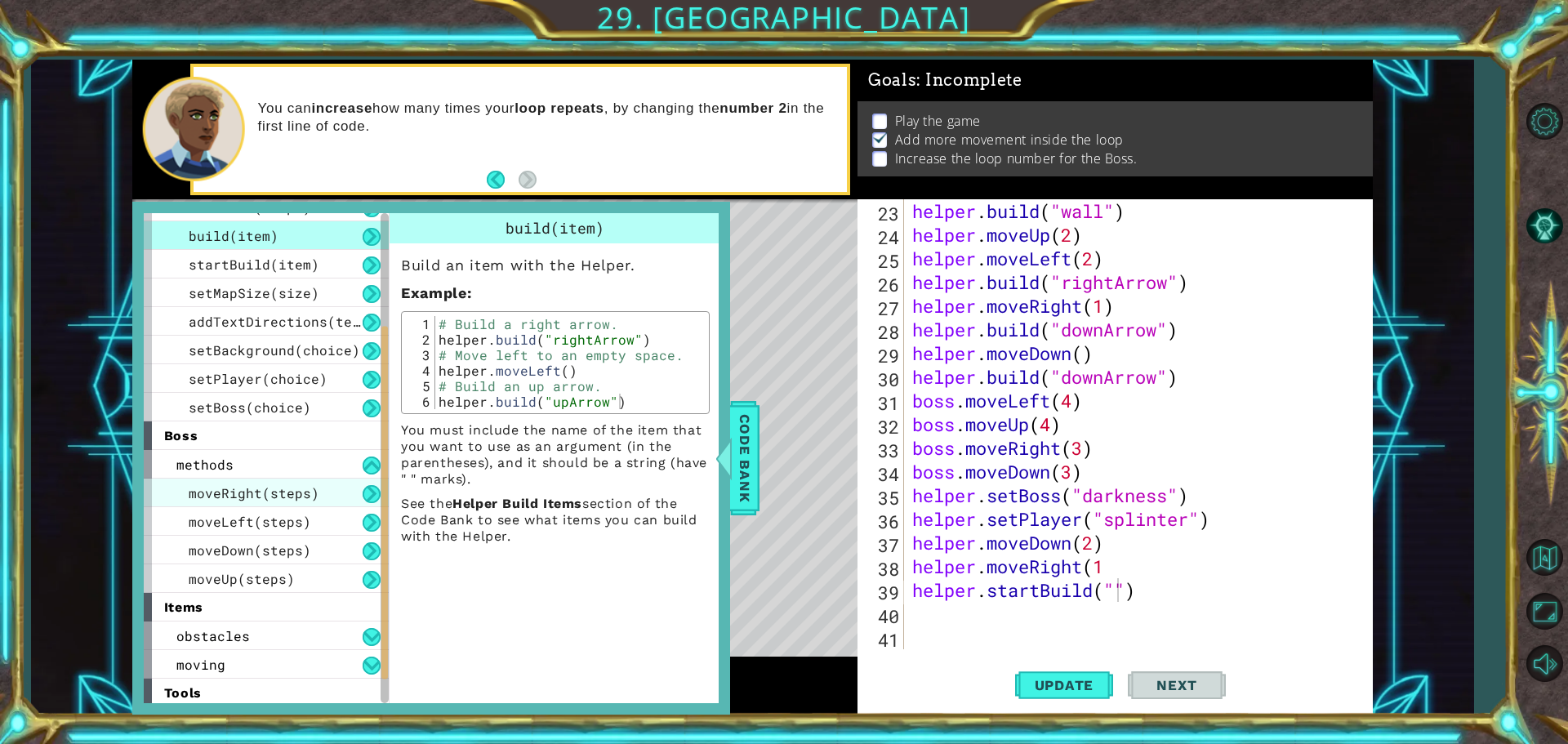
scroll to position [196, 0]
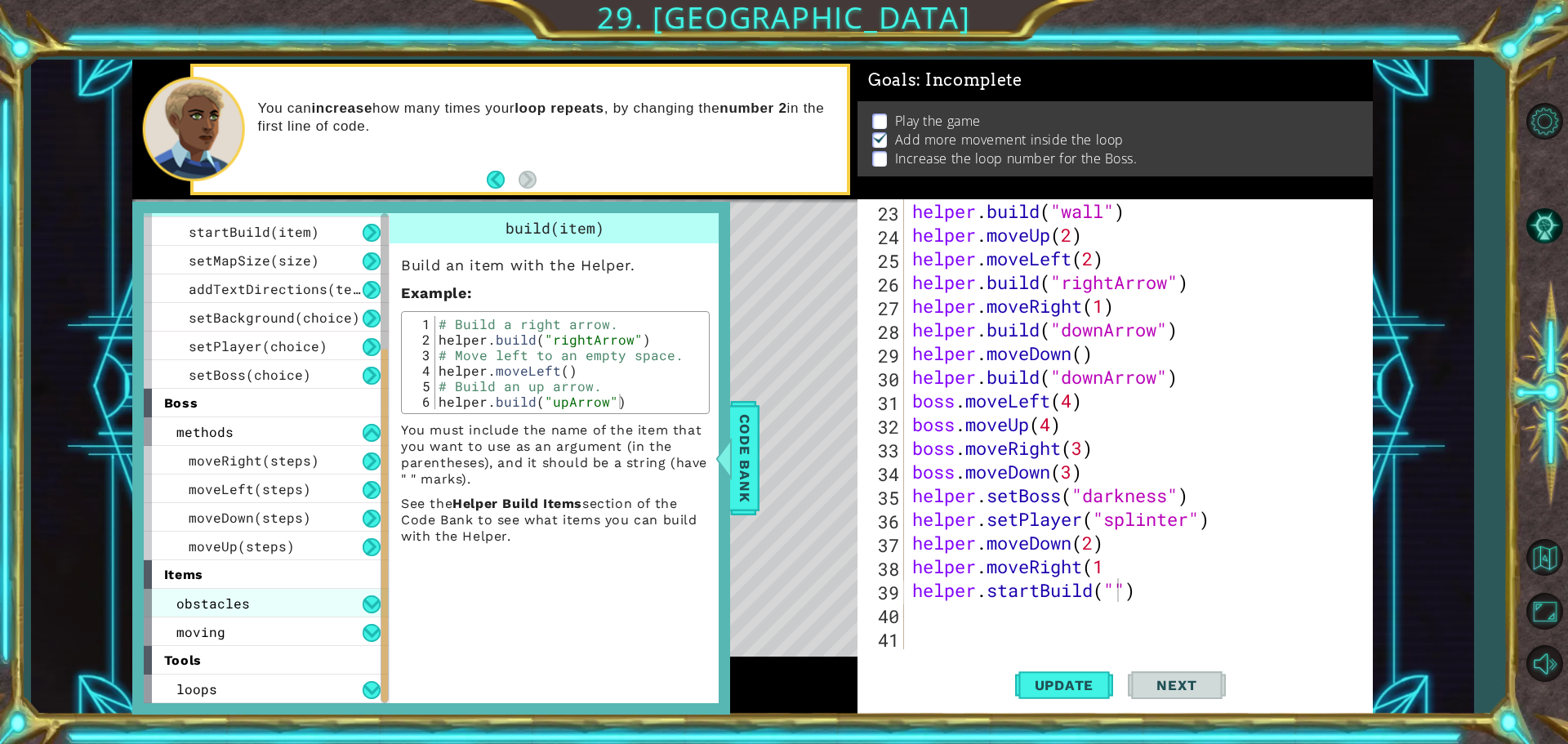
click at [184, 601] on span "obstacles" at bounding box center [213, 603] width 73 height 17
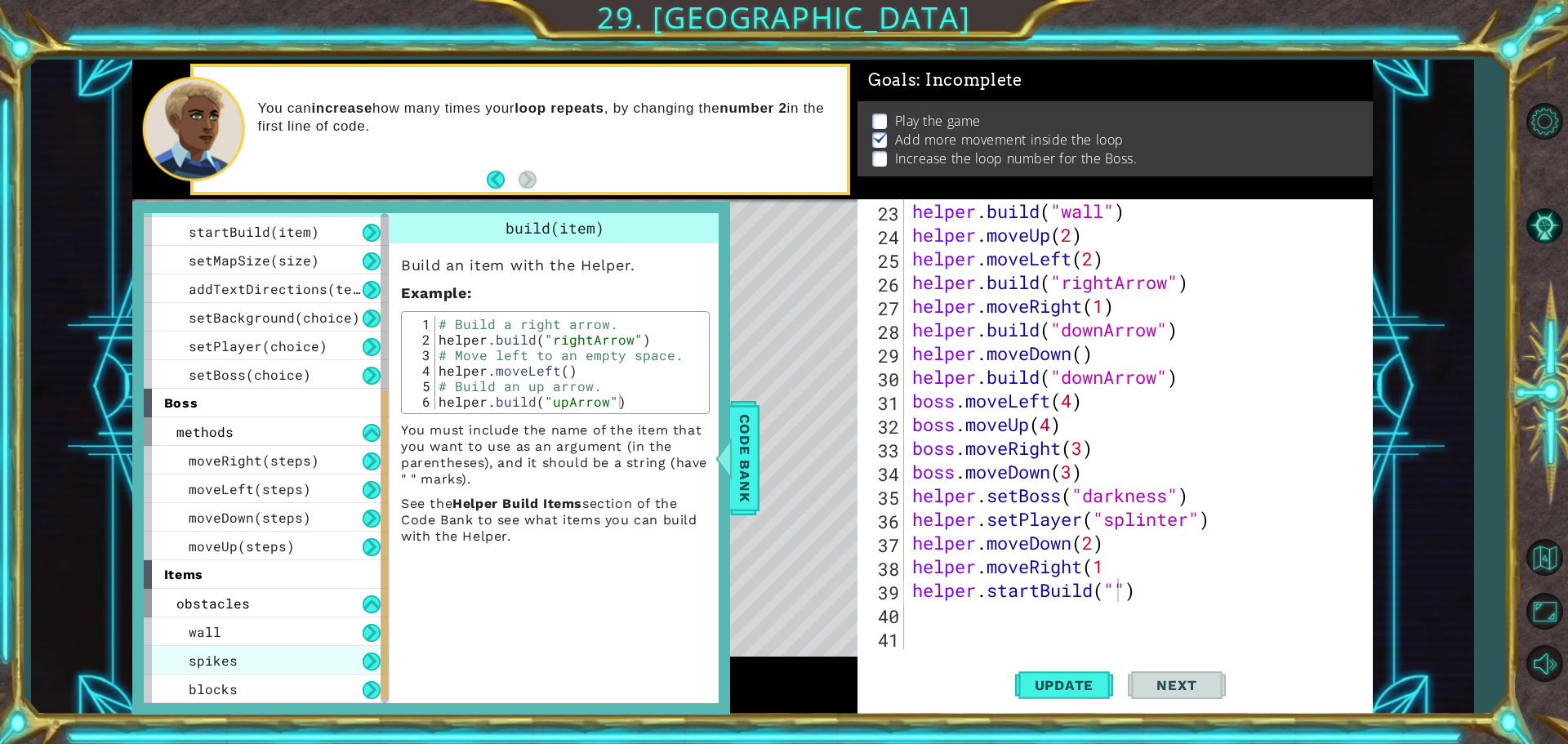
scroll to position [278, 0]
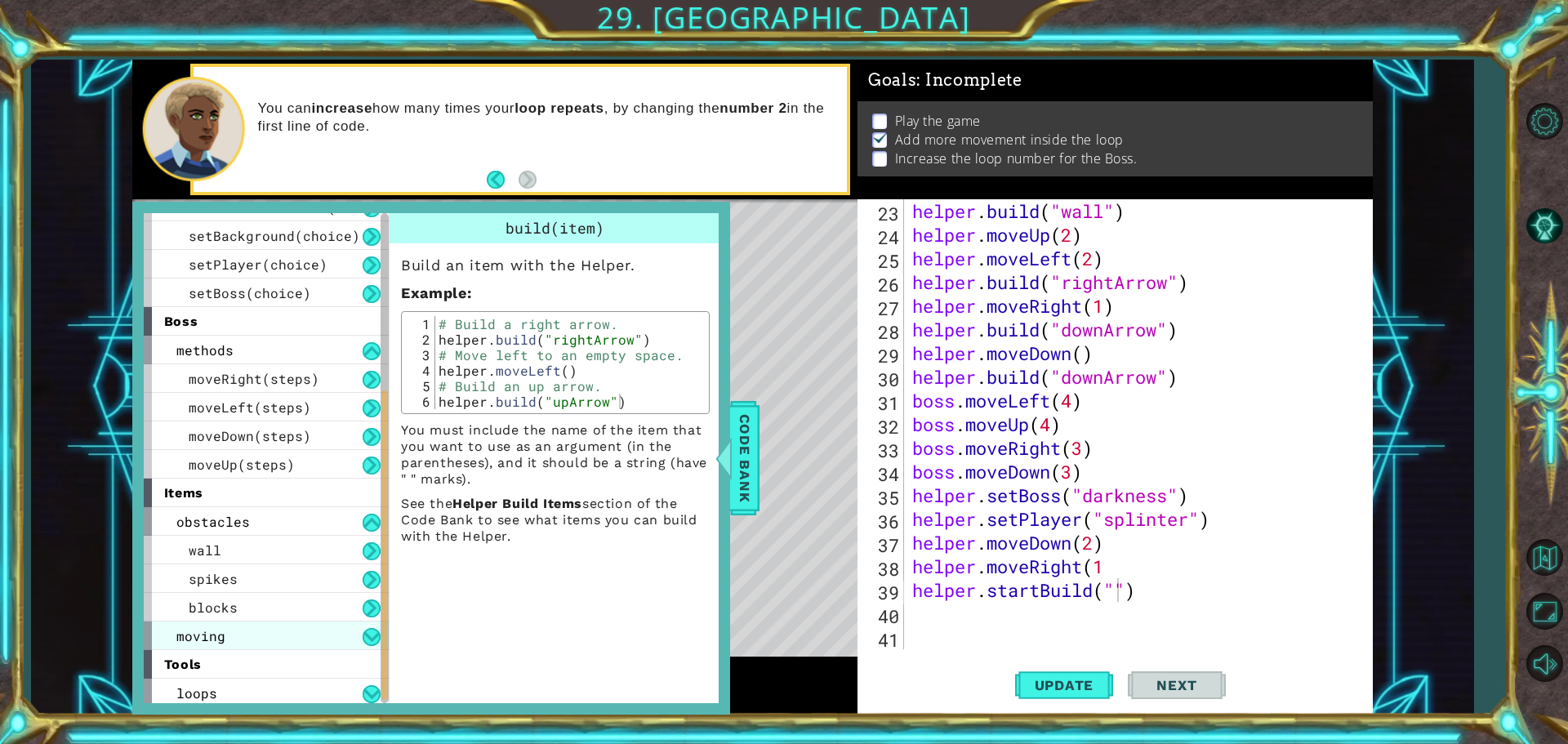
click at [185, 627] on span "moving" at bounding box center [200, 636] width 49 height 17
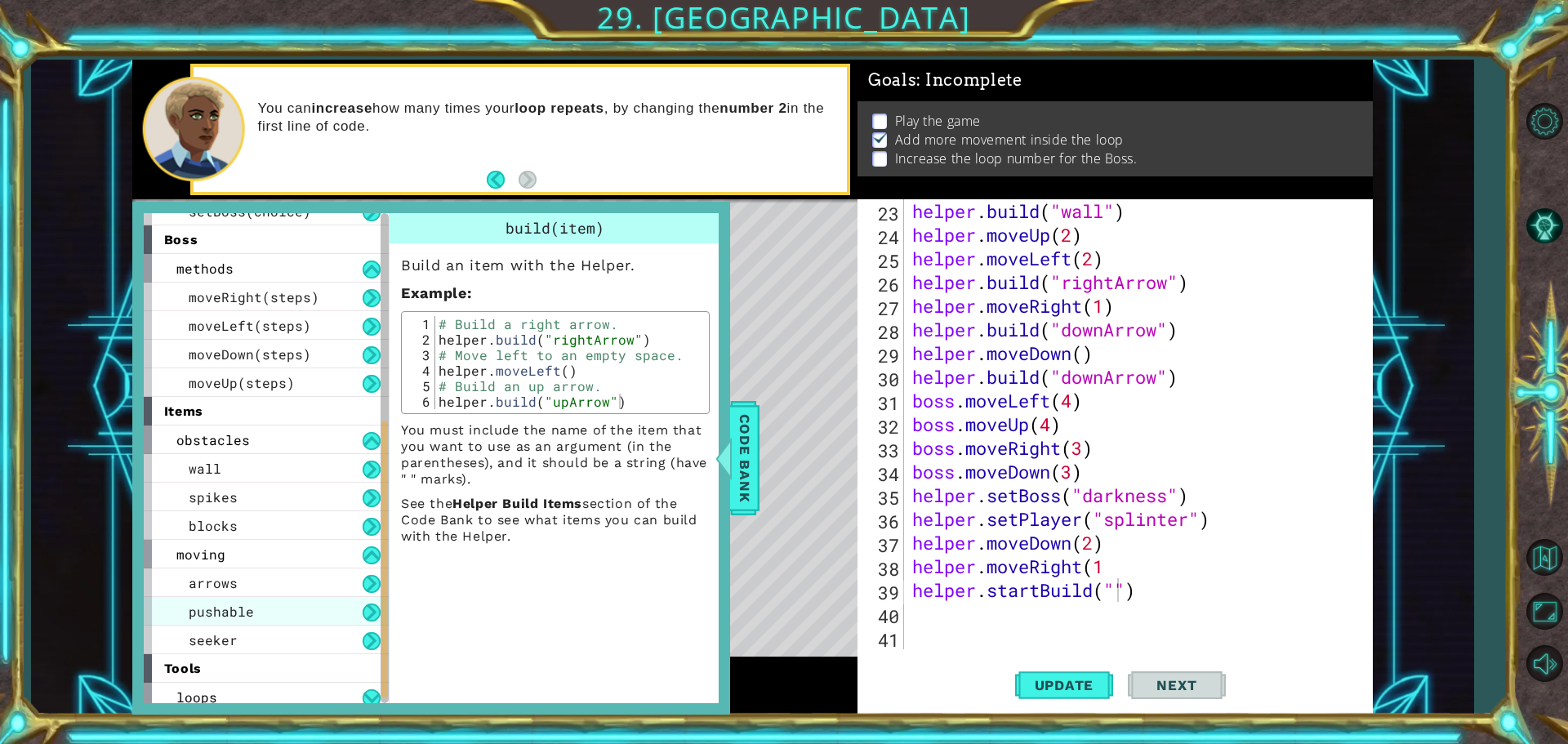
click at [198, 613] on span "pushable" at bounding box center [221, 611] width 65 height 17
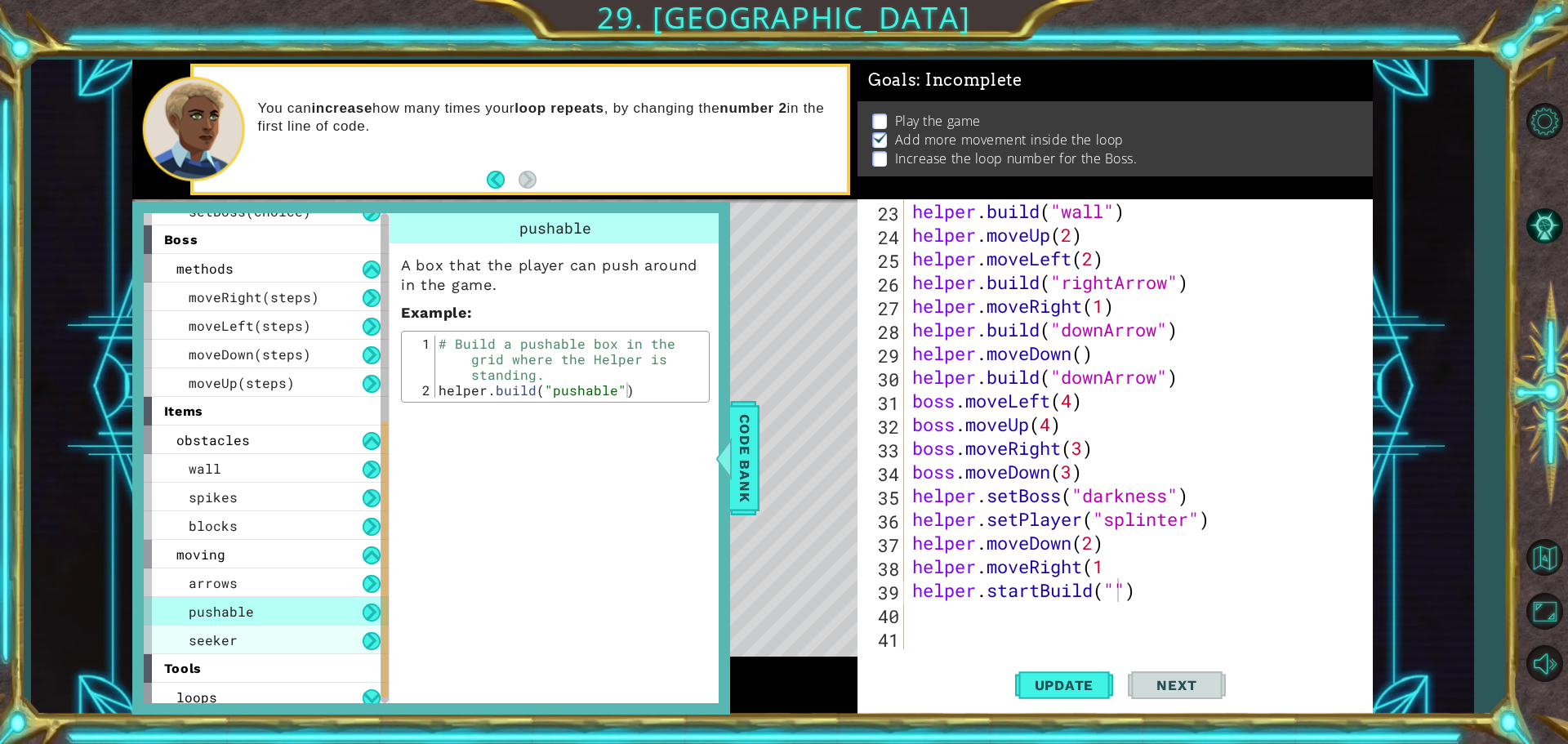
click at [291, 634] on div "seeker" at bounding box center [266, 639] width 245 height 28
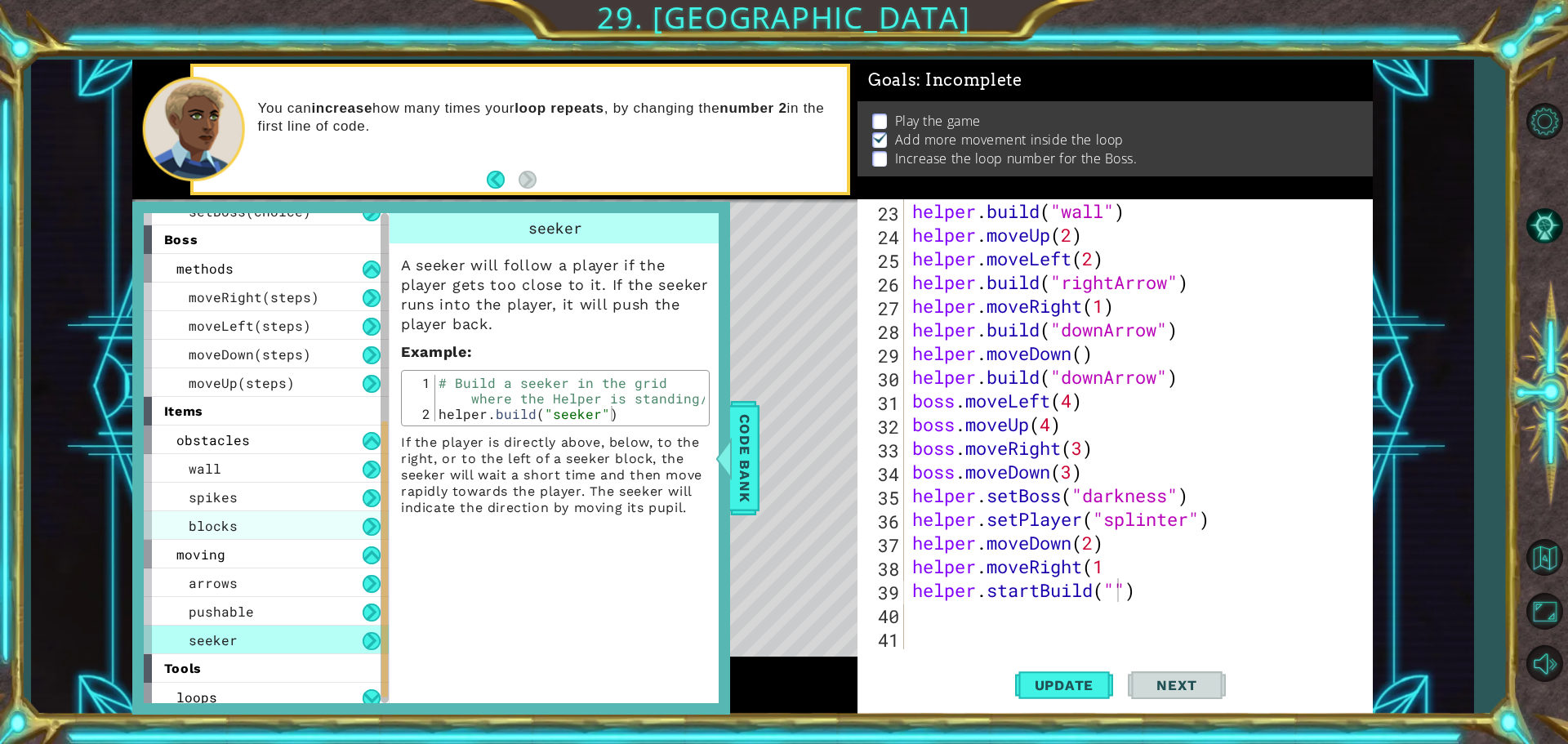
click at [238, 533] on div "blocks" at bounding box center [266, 524] width 245 height 28
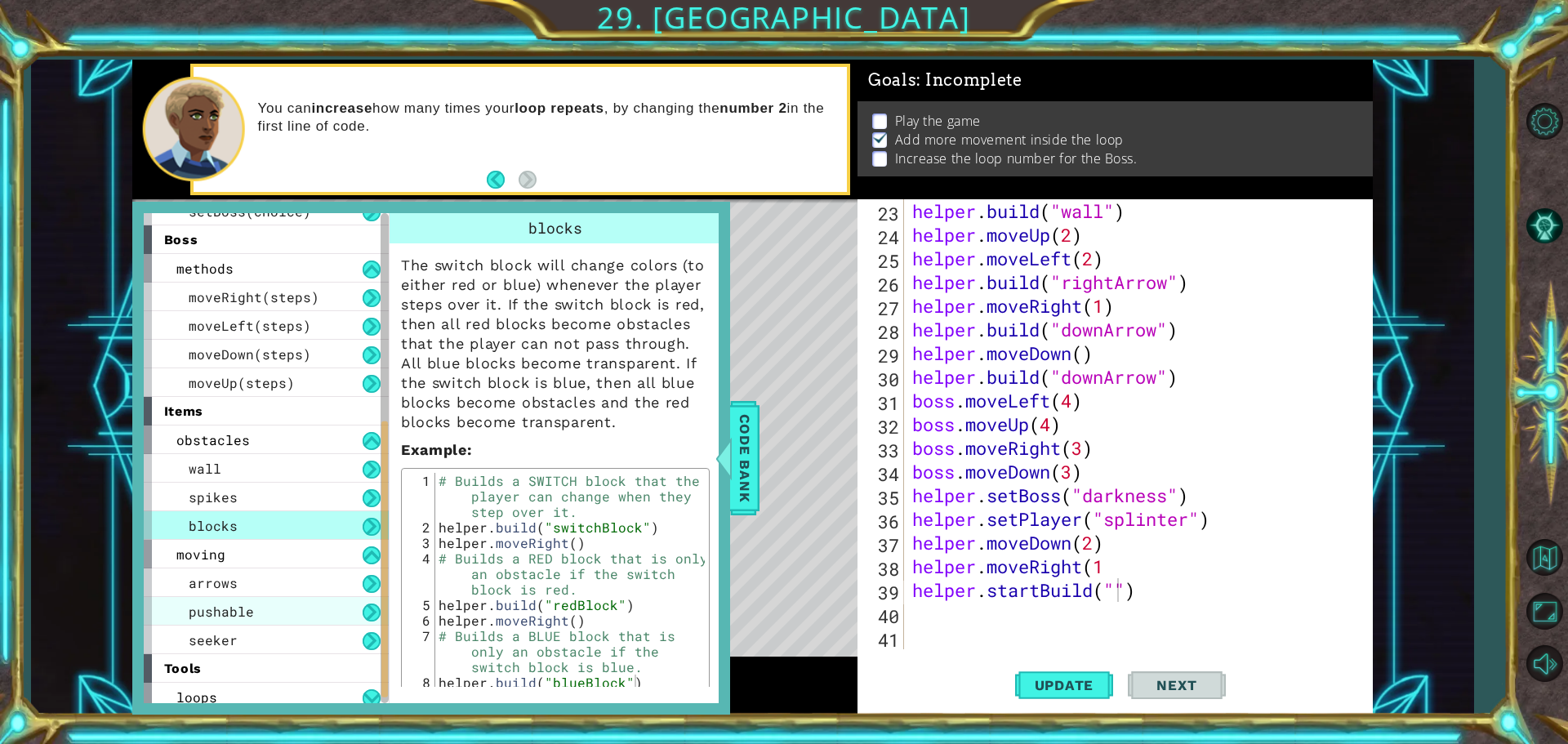
click at [210, 607] on span "pushable" at bounding box center [221, 611] width 65 height 17
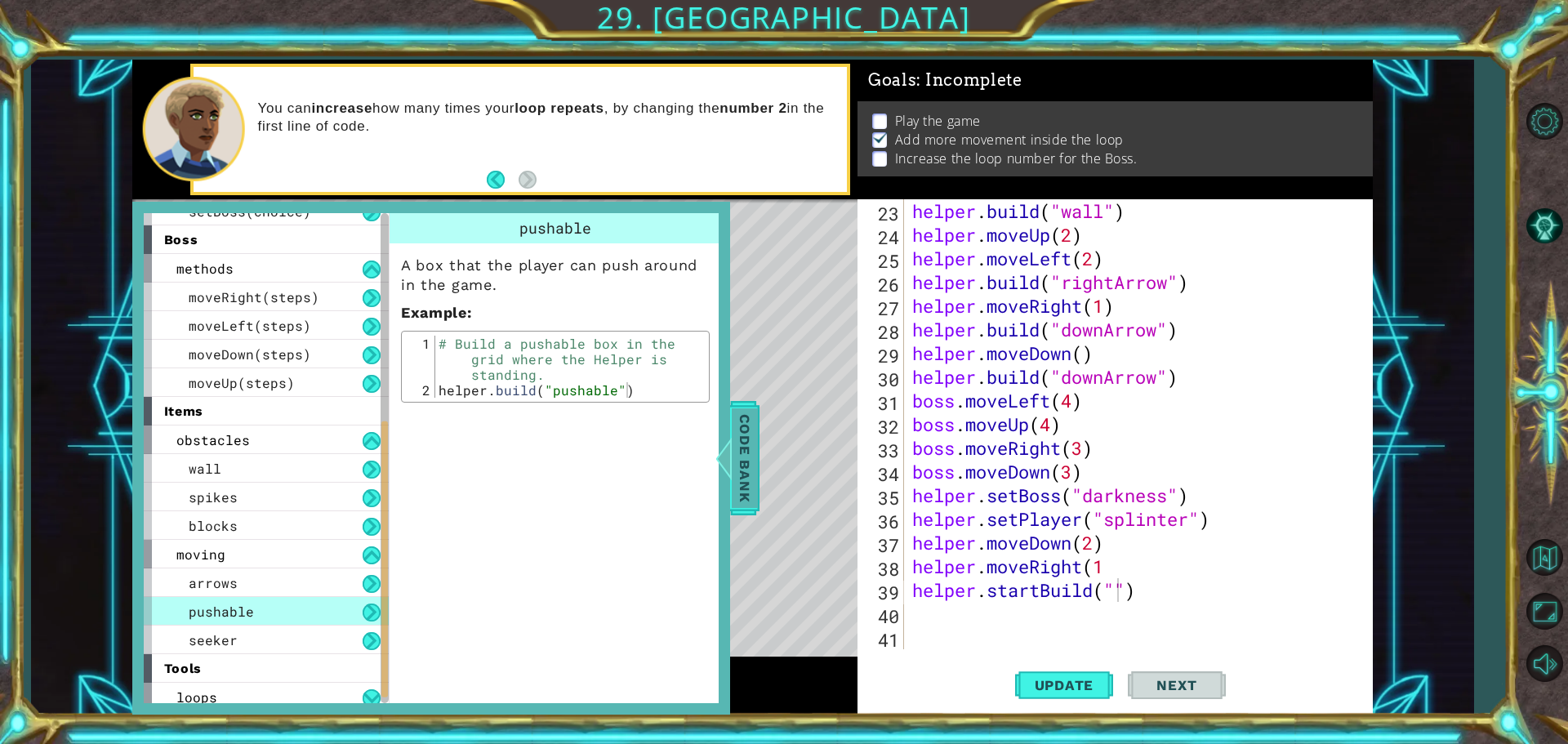
click at [738, 427] on span "Code Bank" at bounding box center [744, 458] width 26 height 100
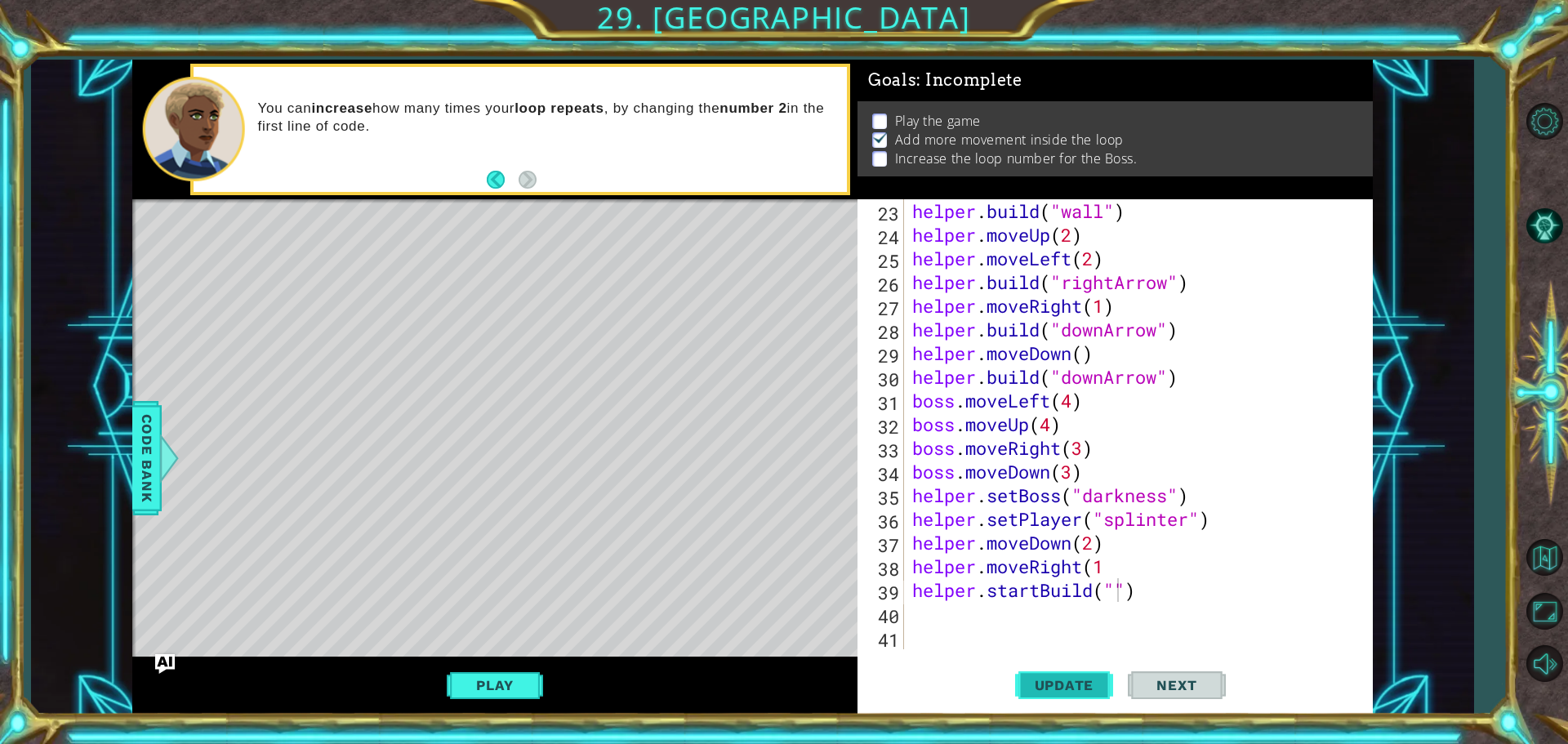
click at [1095, 696] on button "Update" at bounding box center [1064, 684] width 98 height 51
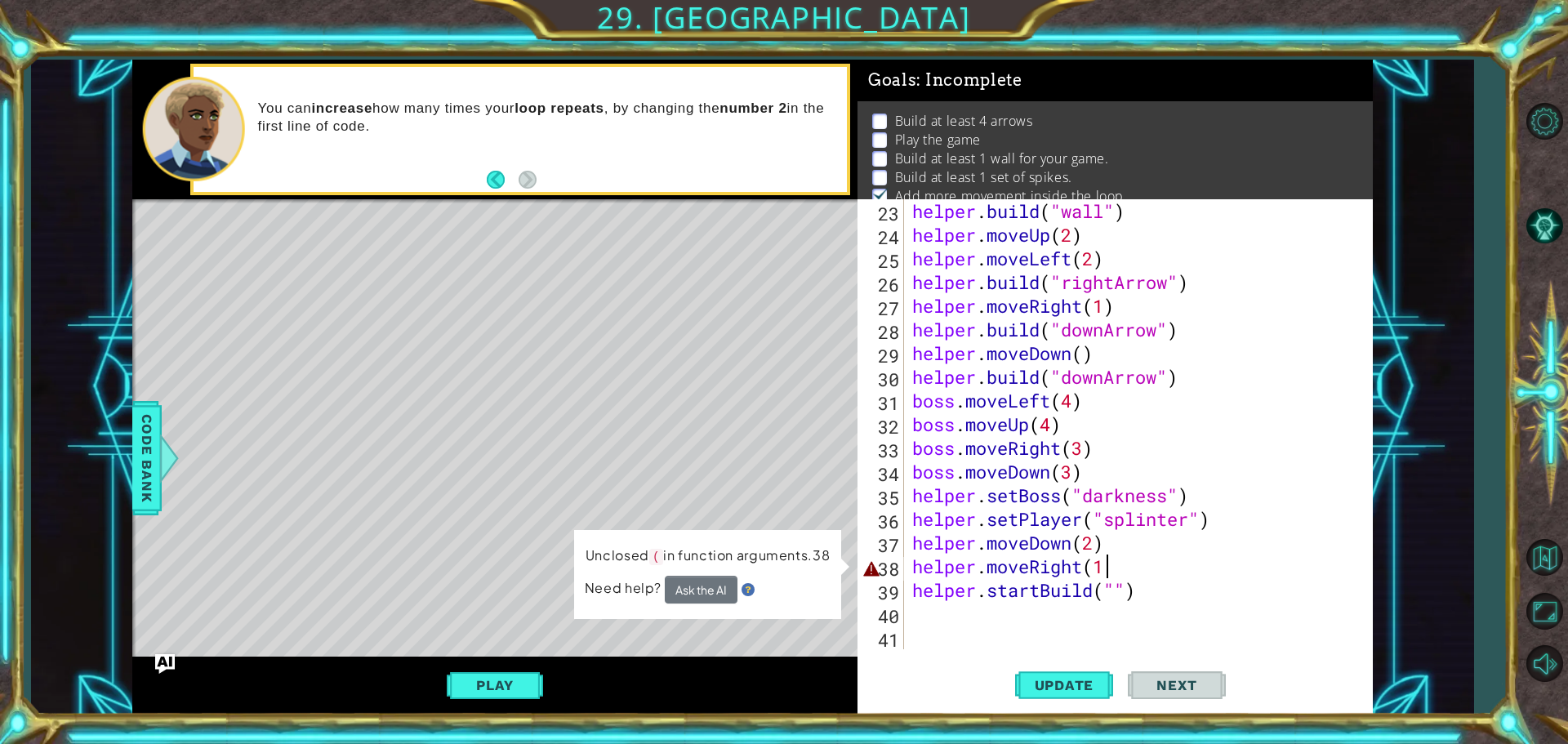
click at [1104, 570] on div "helper . build ( "wall" ) helper . moveUp ( 2 ) helper . moveLeft ( 2 ) helper …" at bounding box center [1136, 448] width 455 height 497
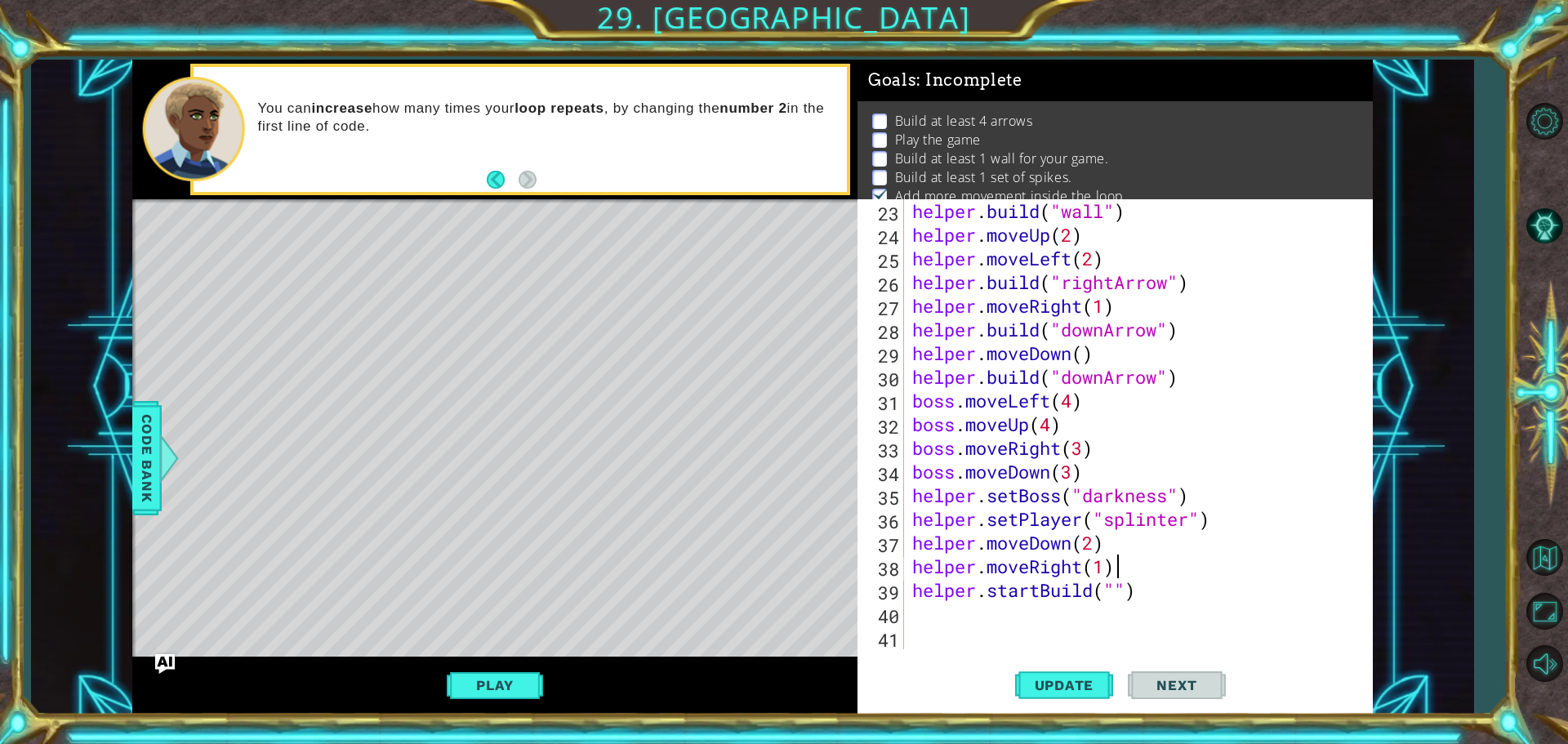
scroll to position [0, 9]
click at [1068, 675] on button "Update" at bounding box center [1064, 684] width 98 height 51
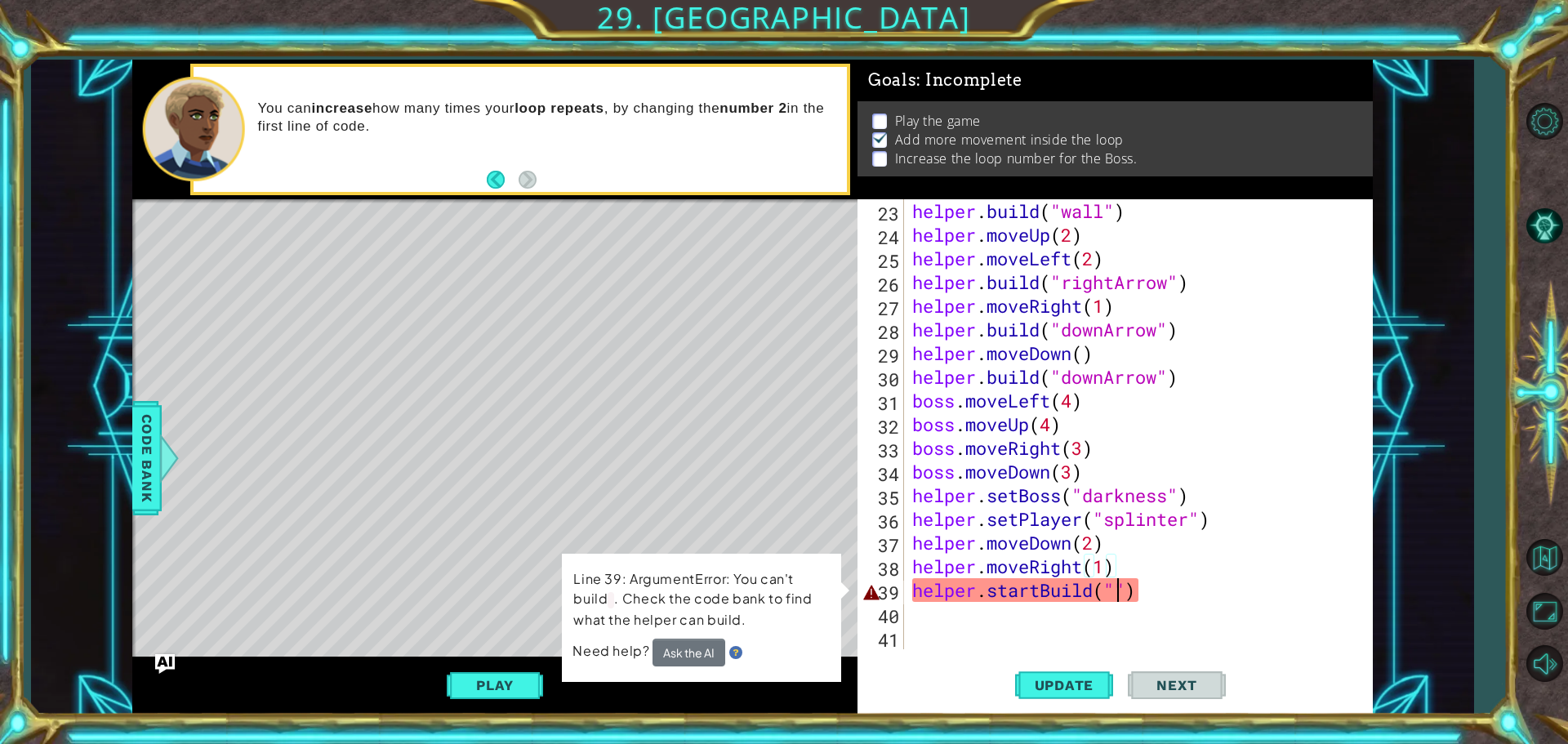
click at [1119, 595] on div "helper . build ( "wall" ) helper . moveUp ( 2 ) helper . moveLeft ( 2 ) helper …" at bounding box center [1136, 448] width 455 height 497
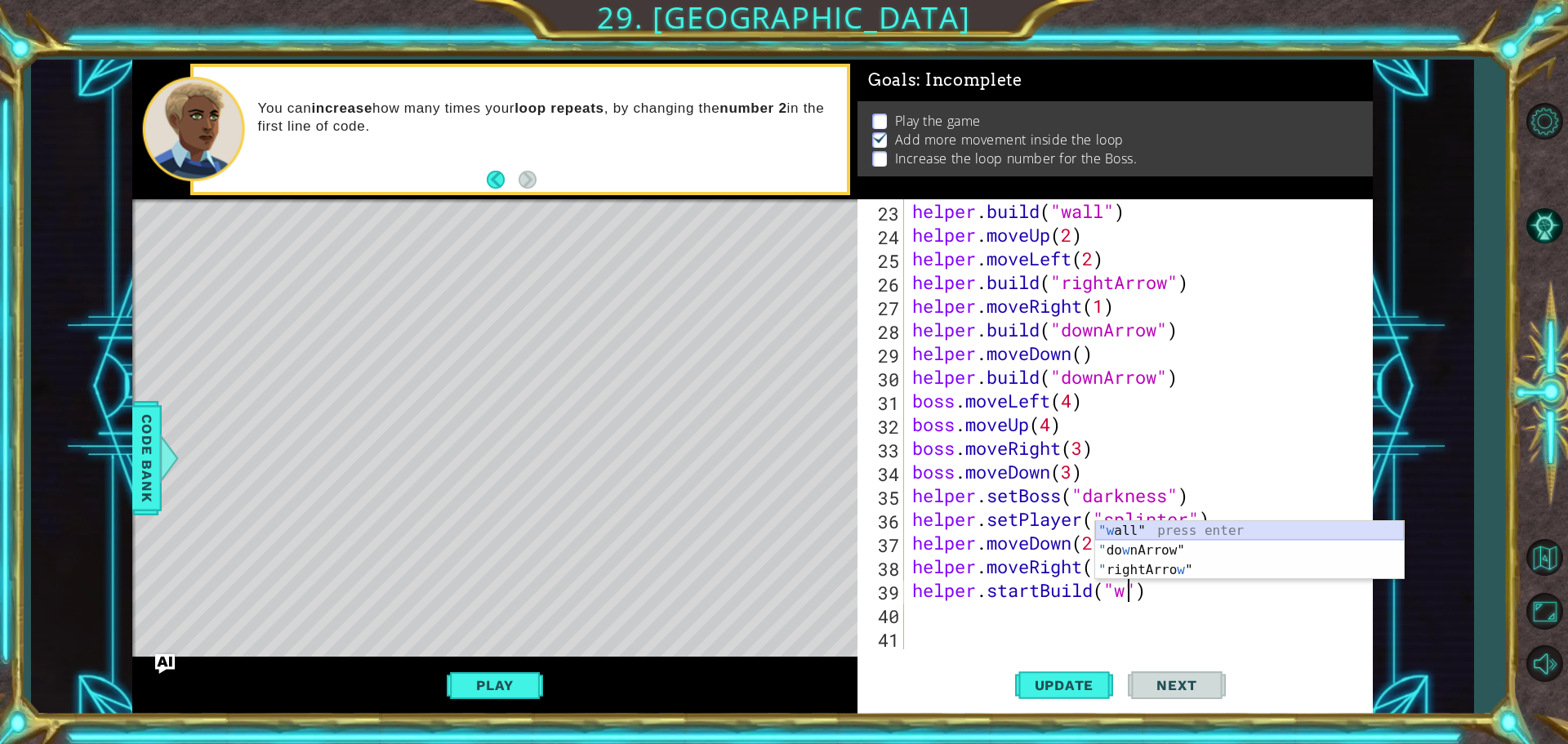
click at [1119, 529] on div ""w all" press enter " do w nArrow" press enter " rightArro w " press enter" at bounding box center [1248, 570] width 308 height 98
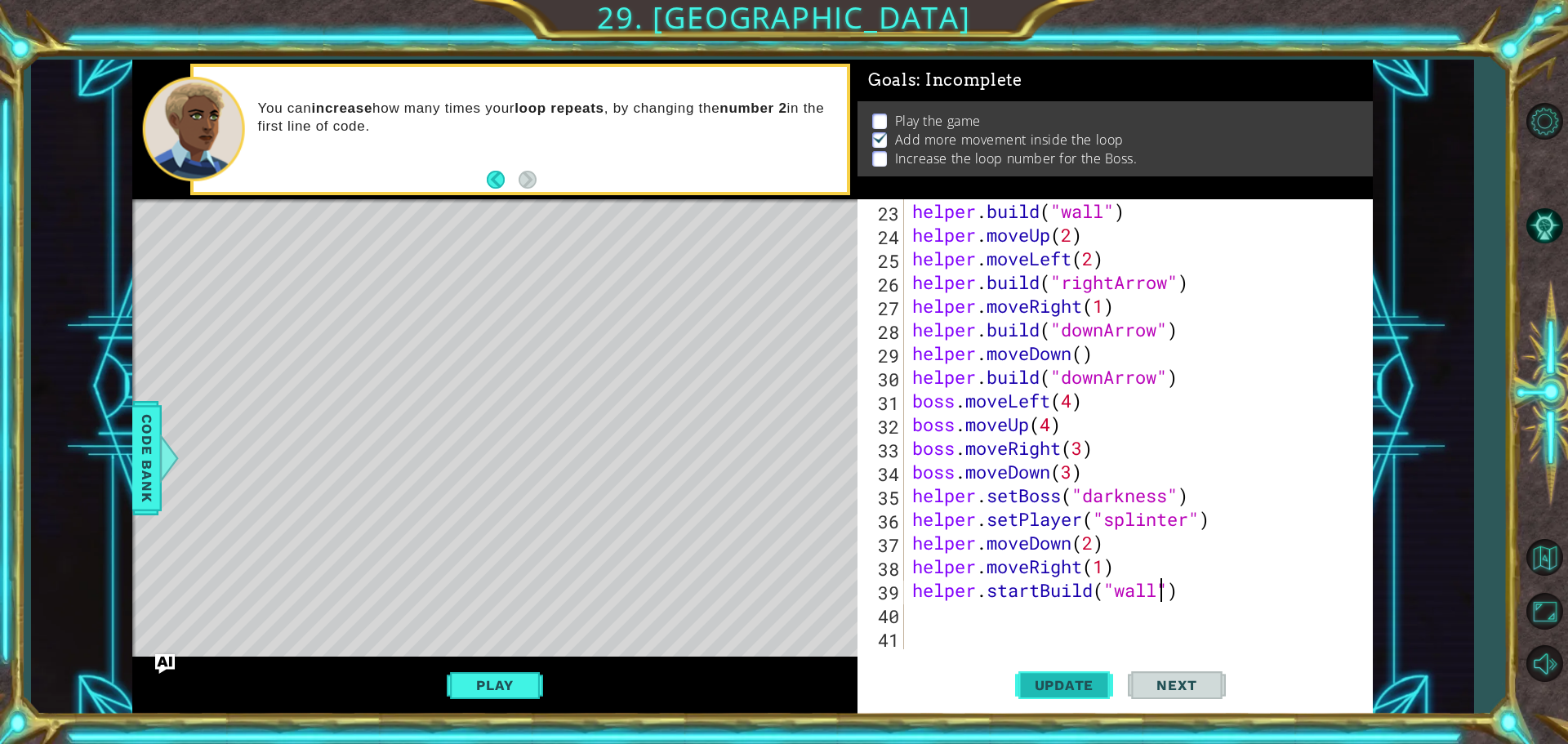
type textarea "helper.startBuild("wall")"
drag, startPoint x: 1102, startPoint y: 690, endPoint x: 1007, endPoint y: 683, distance: 95.3
click at [1096, 690] on span "Update" at bounding box center [1065, 684] width 92 height 16
click at [972, 628] on div "helper . build ( "wall" ) helper . moveUp ( 2 ) helper . moveLeft ( 2 ) helper …" at bounding box center [1136, 448] width 455 height 497
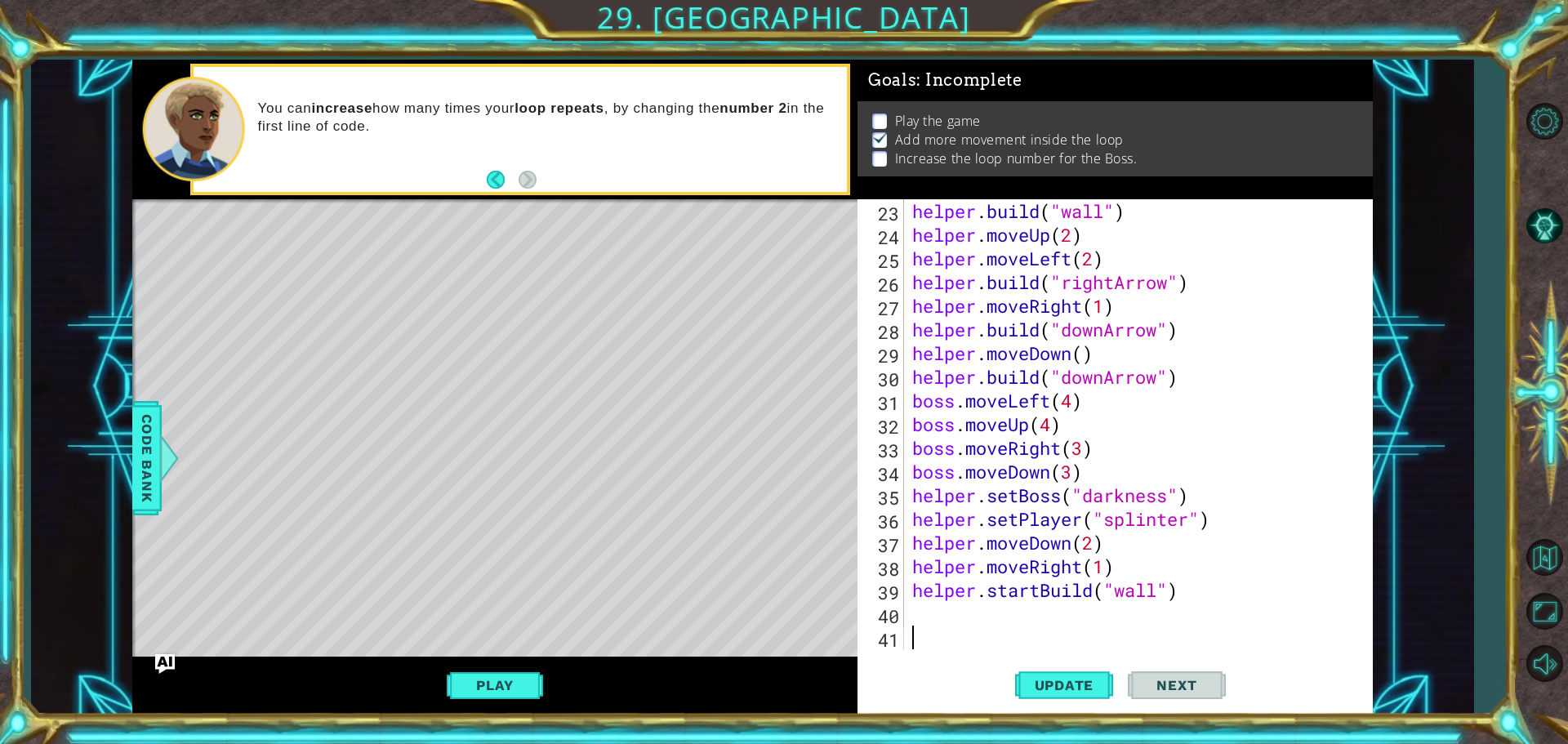
click at [972, 628] on div "helper . build ( "wall" ) helper . moveUp ( 2 ) helper . moveLeft ( 2 ) helper …" at bounding box center [1136, 448] width 455 height 497
click at [968, 617] on div "helper . build ( "wall" ) helper . moveUp ( 2 ) helper . moveLeft ( 2 ) helper …" at bounding box center [1136, 448] width 455 height 497
type textarea "h"
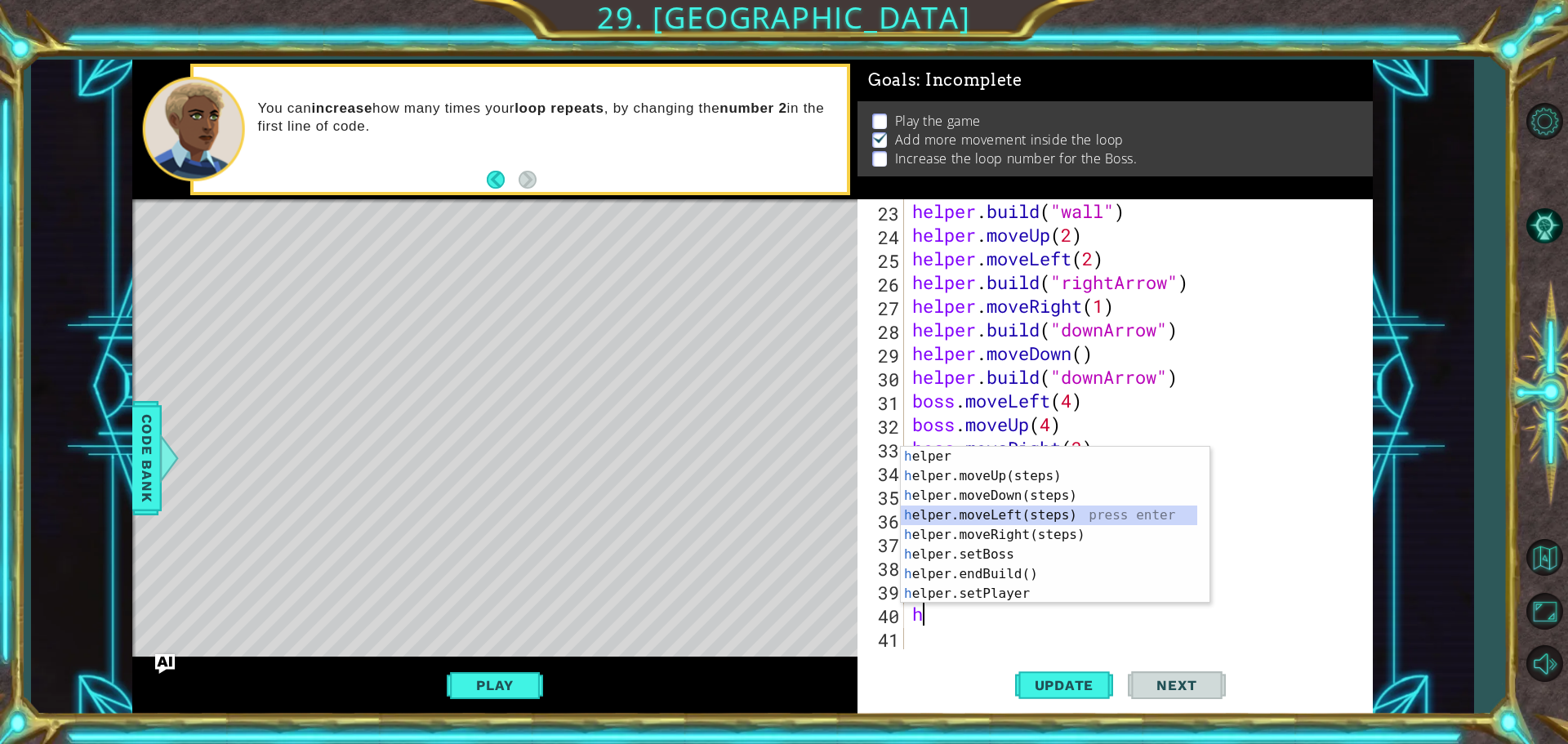
click at [1008, 513] on div "h elper press enter h elper.moveUp(steps) press enter h elper.moveDown(steps) p…" at bounding box center [1048, 544] width 297 height 196
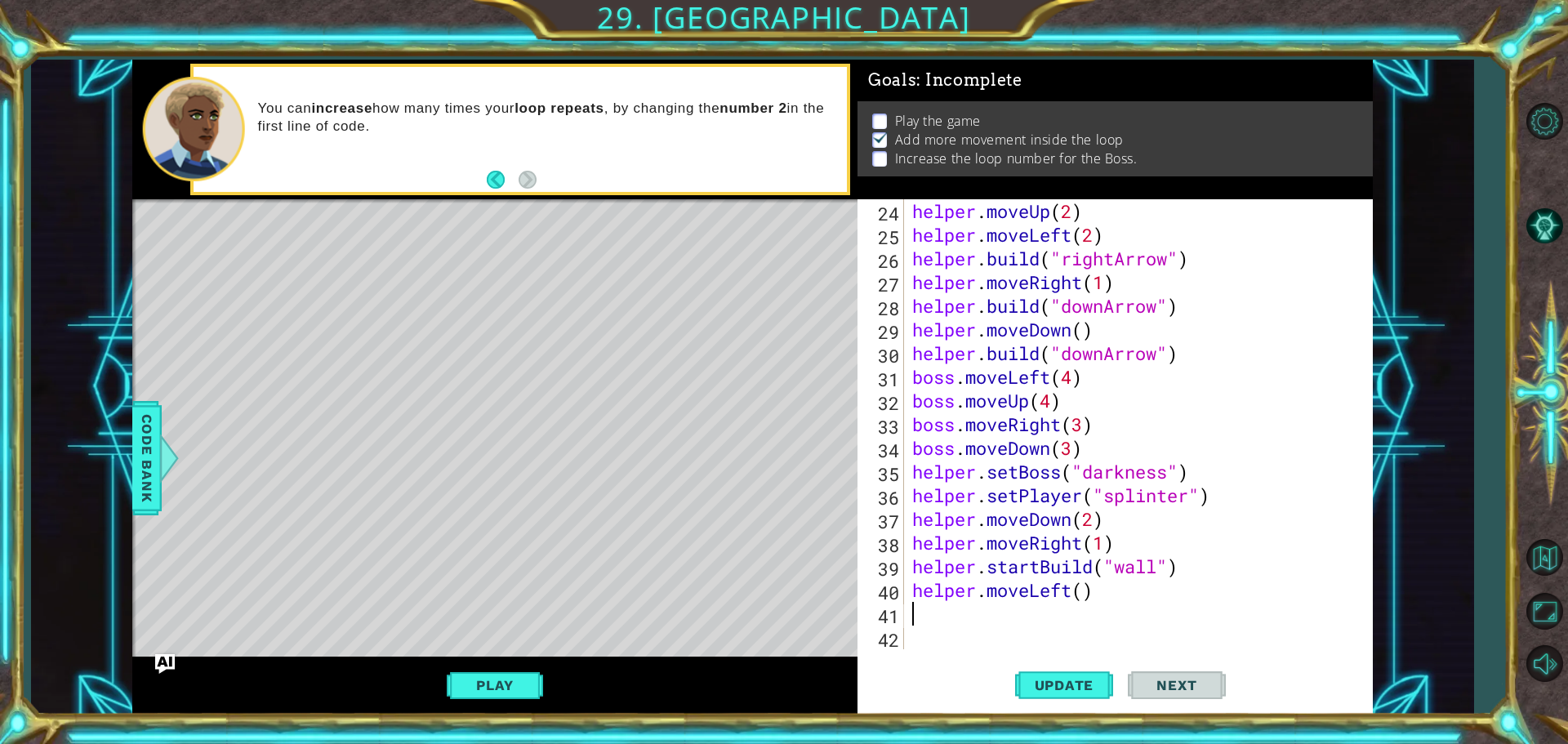
scroll to position [568, 0]
click at [1081, 589] on div "helper . moveUp ( 2 ) helper . moveLeft ( 2 ) helper . build ( "rightArrow" ) h…" at bounding box center [1136, 448] width 455 height 497
type textarea "helper.moveLeft(5)"
click at [1037, 608] on div "helper . moveUp ( 2 ) helper . moveLeft ( 2 ) helper . build ( "rightArrow" ) h…" at bounding box center [1136, 448] width 455 height 497
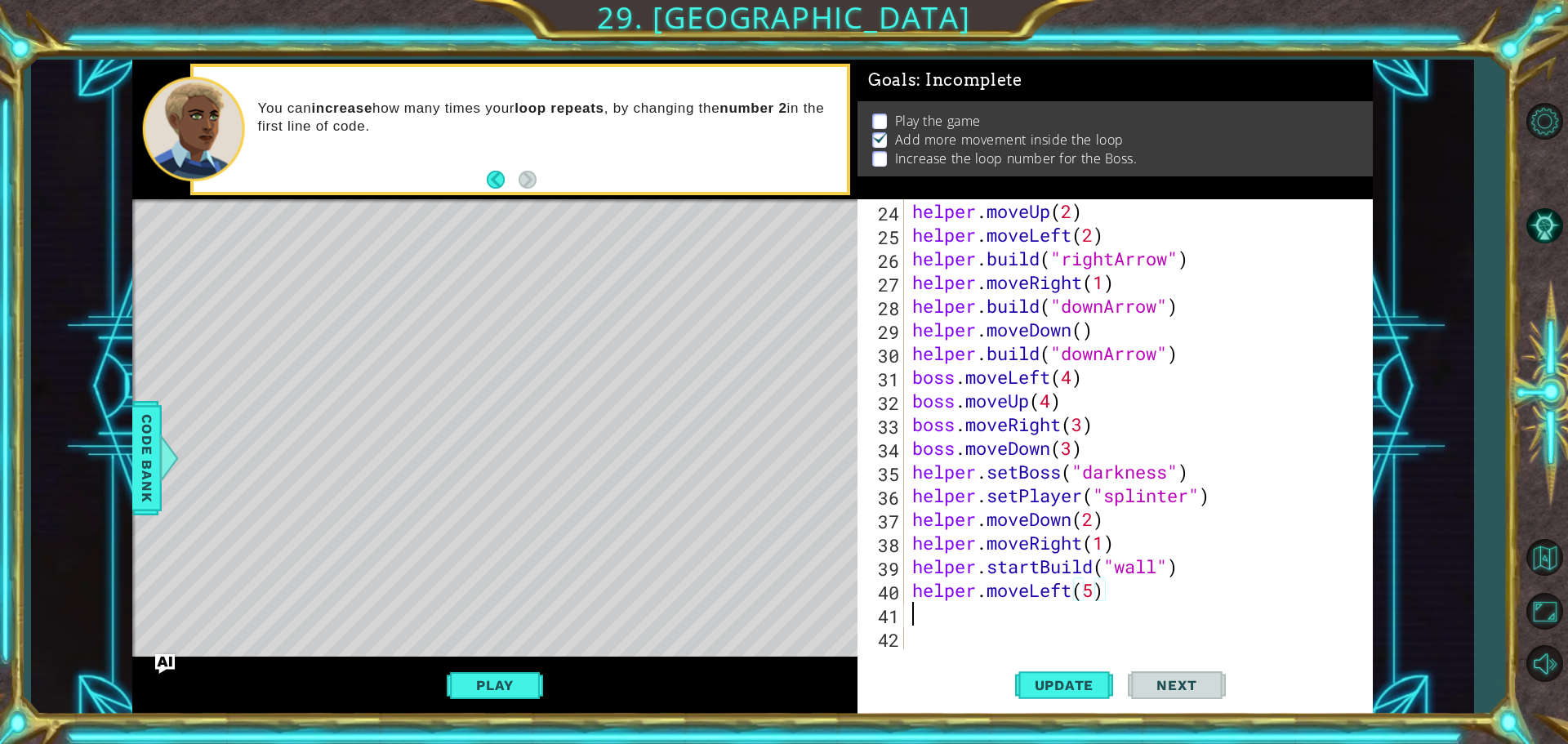
scroll to position [0, 0]
type textarea "h"
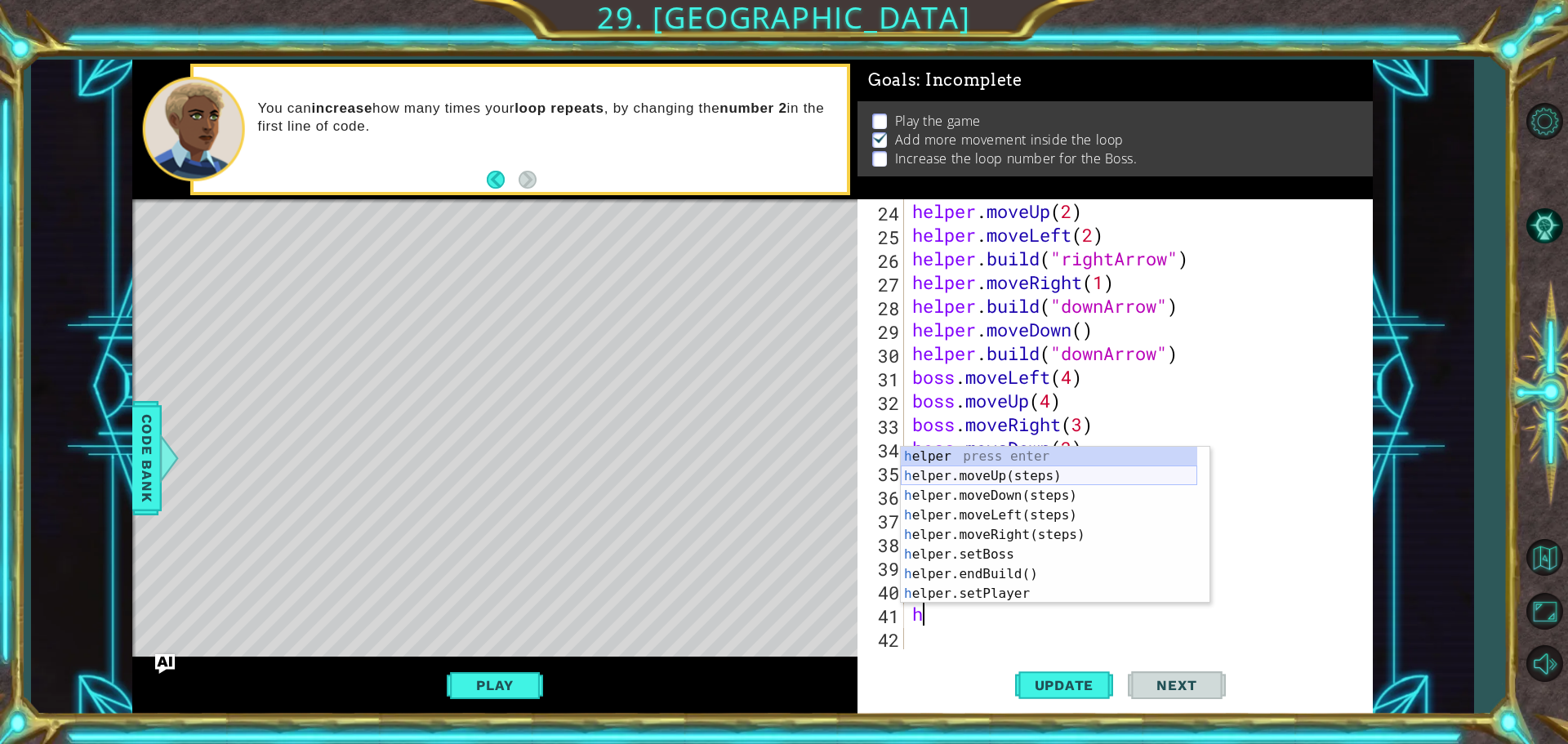
click at [995, 474] on div "h elper press enter h elper.moveUp(steps) press enter h elper.moveDown(steps) p…" at bounding box center [1048, 544] width 297 height 196
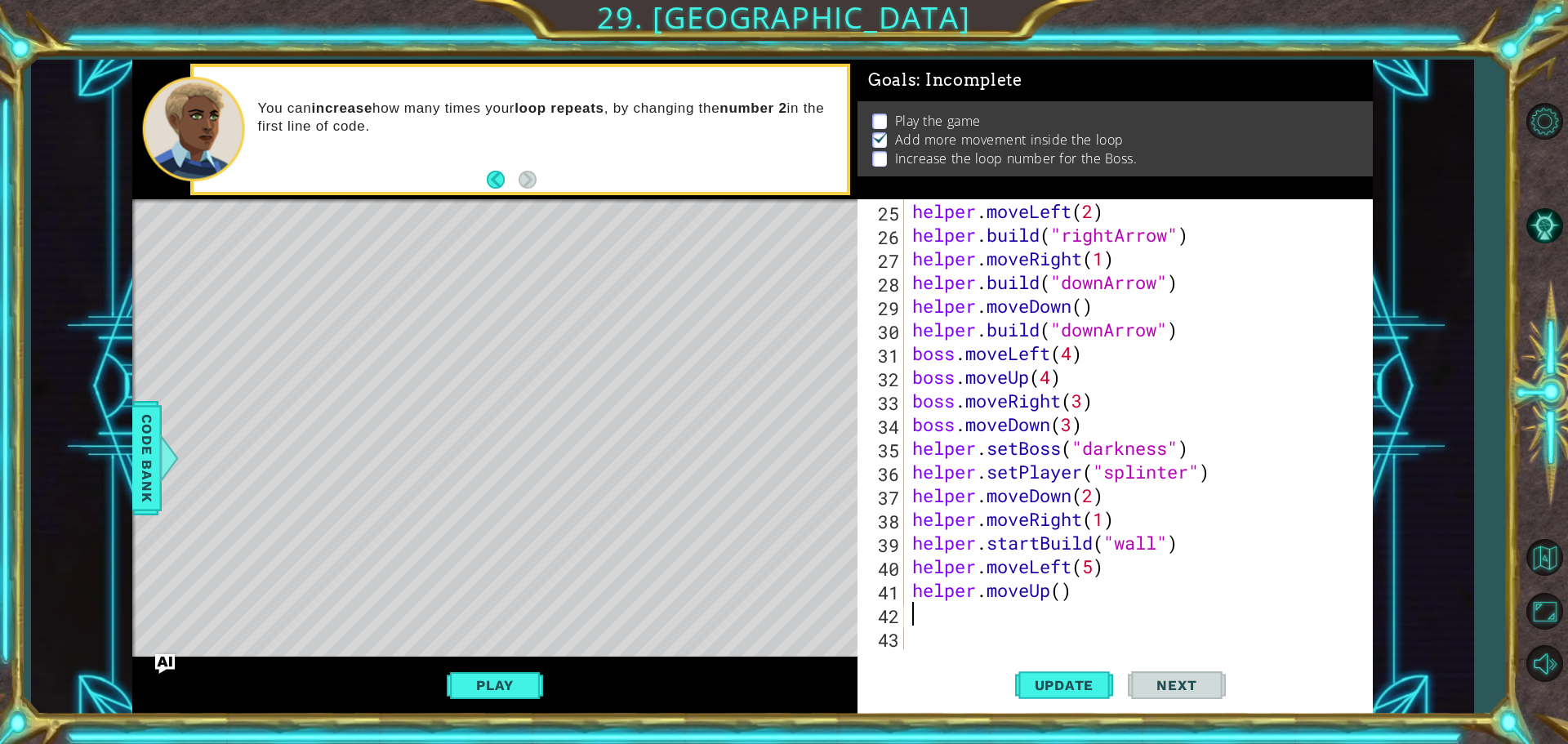
scroll to position [592, 0]
click at [1057, 590] on div "helper . moveLeft ( 2 ) helper . build ( "rightArrow" ) helper . moveRight ( 1 …" at bounding box center [1136, 448] width 455 height 497
click at [1058, 589] on div "helper . moveLeft ( 2 ) helper . build ( "rightArrow" ) helper . moveRight ( 1 …" at bounding box center [1136, 448] width 455 height 497
click at [1066, 588] on div "helper . moveLeft ( 2 ) helper . build ( "rightArrow" ) helper . moveRight ( 1 …" at bounding box center [1136, 448] width 455 height 497
type textarea "helper.moveUp(2)"
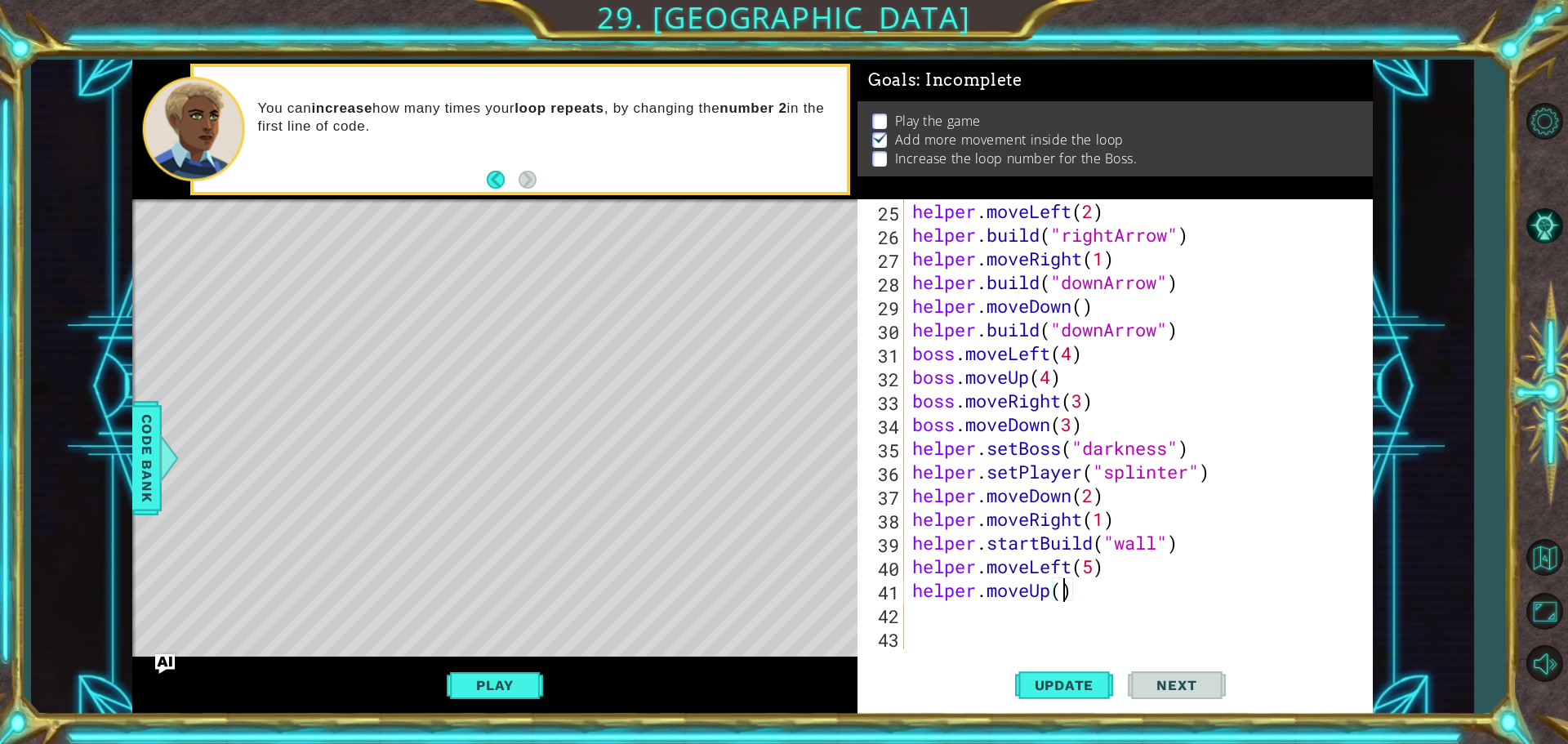
scroll to position [0, 7]
click at [1002, 602] on div "helper . moveLeft ( 2 ) helper . build ( "rightArrow" ) helper . moveRight ( 1 …" at bounding box center [1136, 448] width 455 height 497
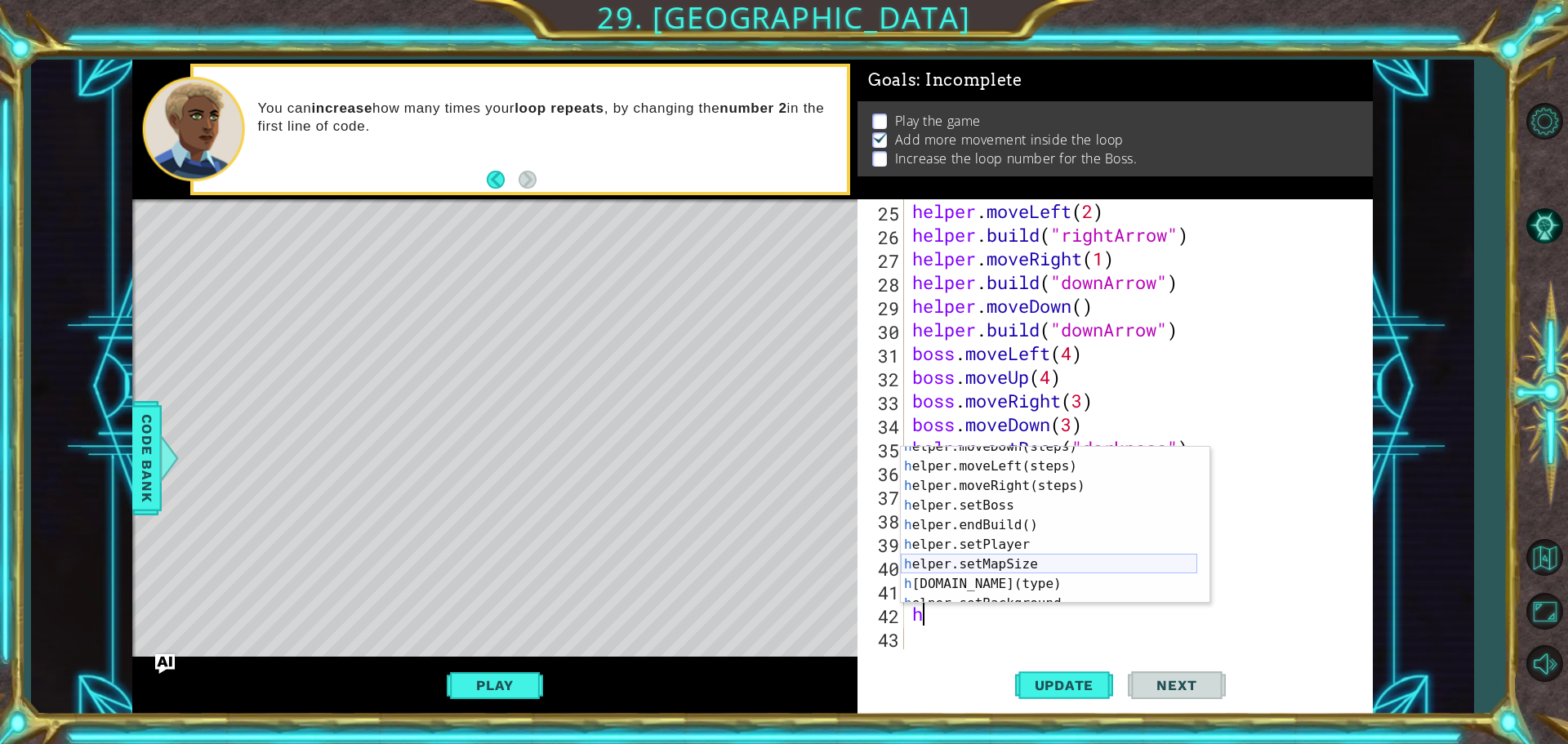
scroll to position [49, 0]
click at [996, 580] on div "h elper.moveDown(steps) press enter h elper.moveLeft(steps) press enter h elper…" at bounding box center [1048, 534] width 297 height 196
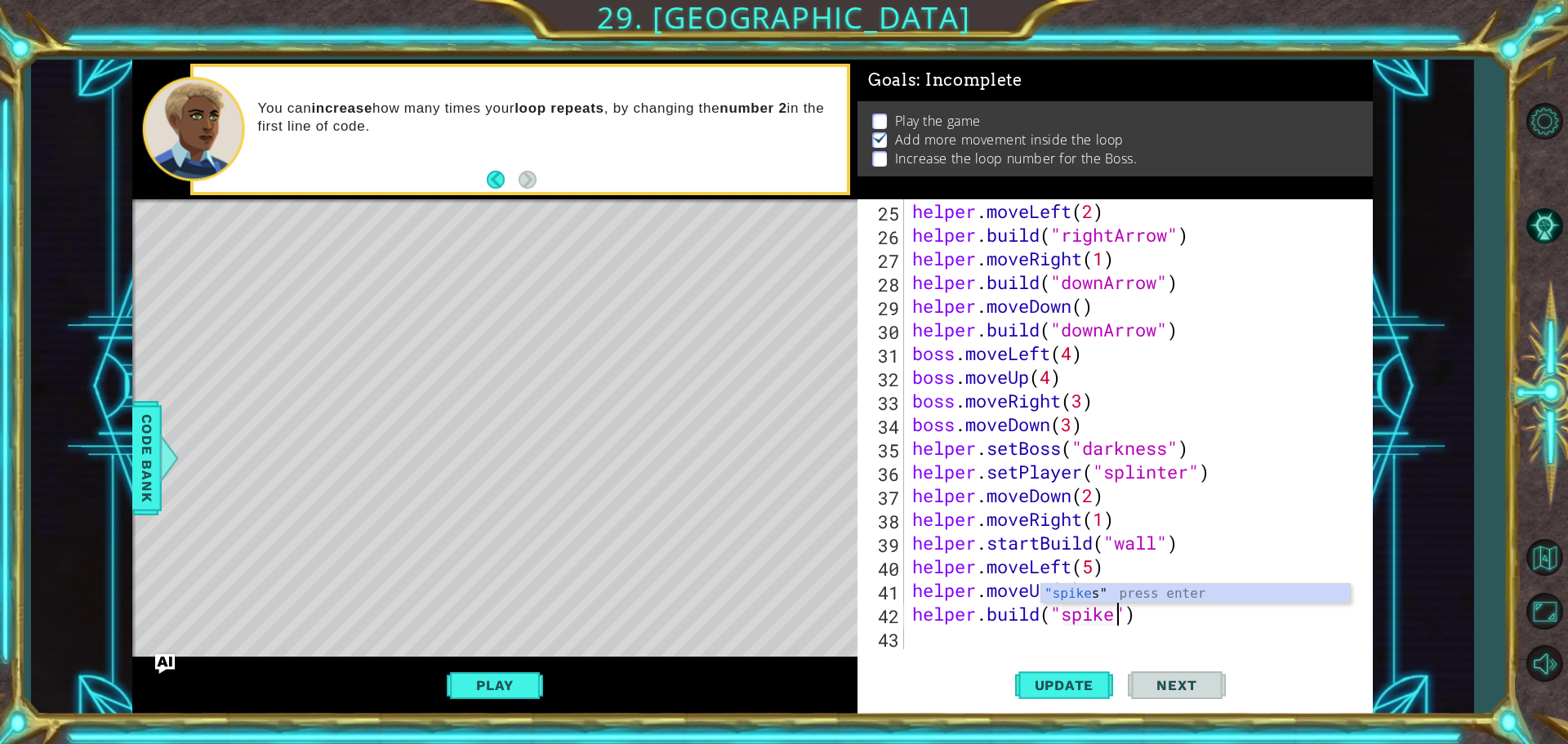
type textarea "[DOMAIN_NAME]("spikes")"
click at [948, 637] on div "helper . moveLeft ( 2 ) helper . build ( "rightArrow" ) helper . moveRight ( 1 …" at bounding box center [1136, 448] width 455 height 497
type textarea "h"
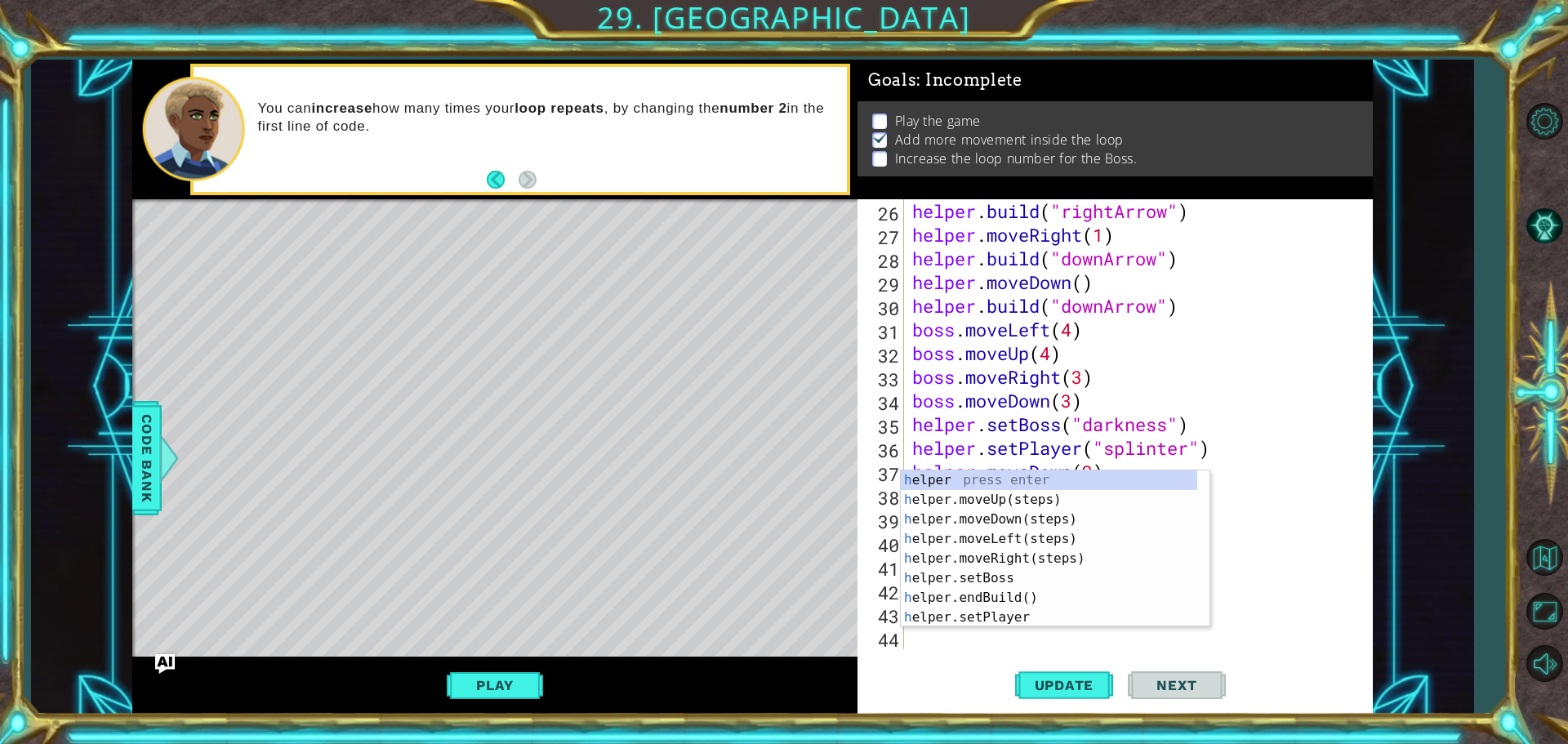
scroll to position [616, 0]
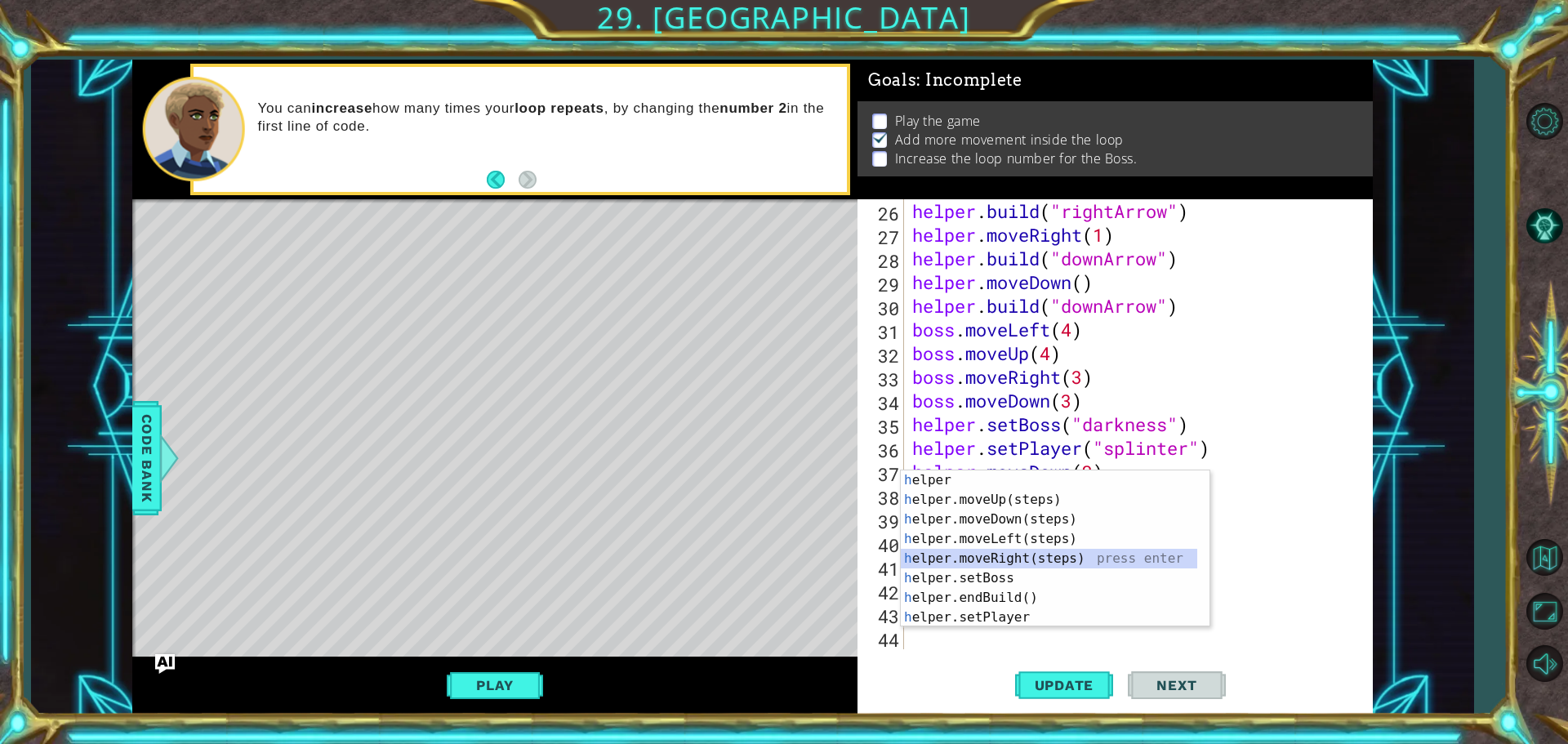
click at [984, 559] on div "h elper press enter h elper.moveUp(steps) press enter h elper.moveDown(steps) p…" at bounding box center [1048, 567] width 297 height 196
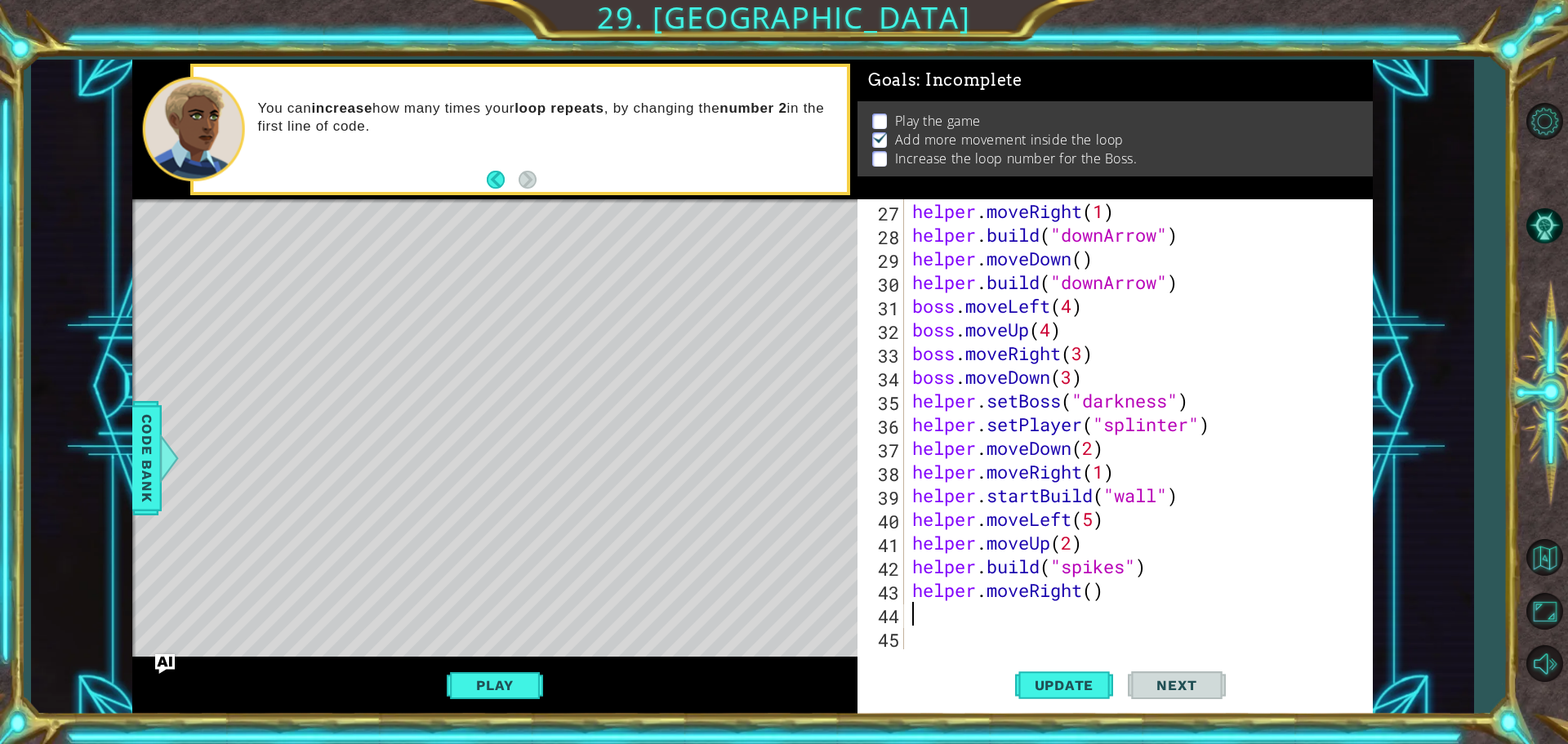
scroll to position [639, 0]
click at [1088, 585] on div "helper . moveRight ( 1 ) helper . build ( "downArrow" ) helper . moveDown ( ) h…" at bounding box center [1136, 448] width 455 height 497
click at [1092, 588] on div "helper . moveRight ( 1 ) helper . build ( "downArrow" ) helper . moveDown ( ) h…" at bounding box center [1136, 448] width 455 height 497
type textarea "helper.moveRight(1)"
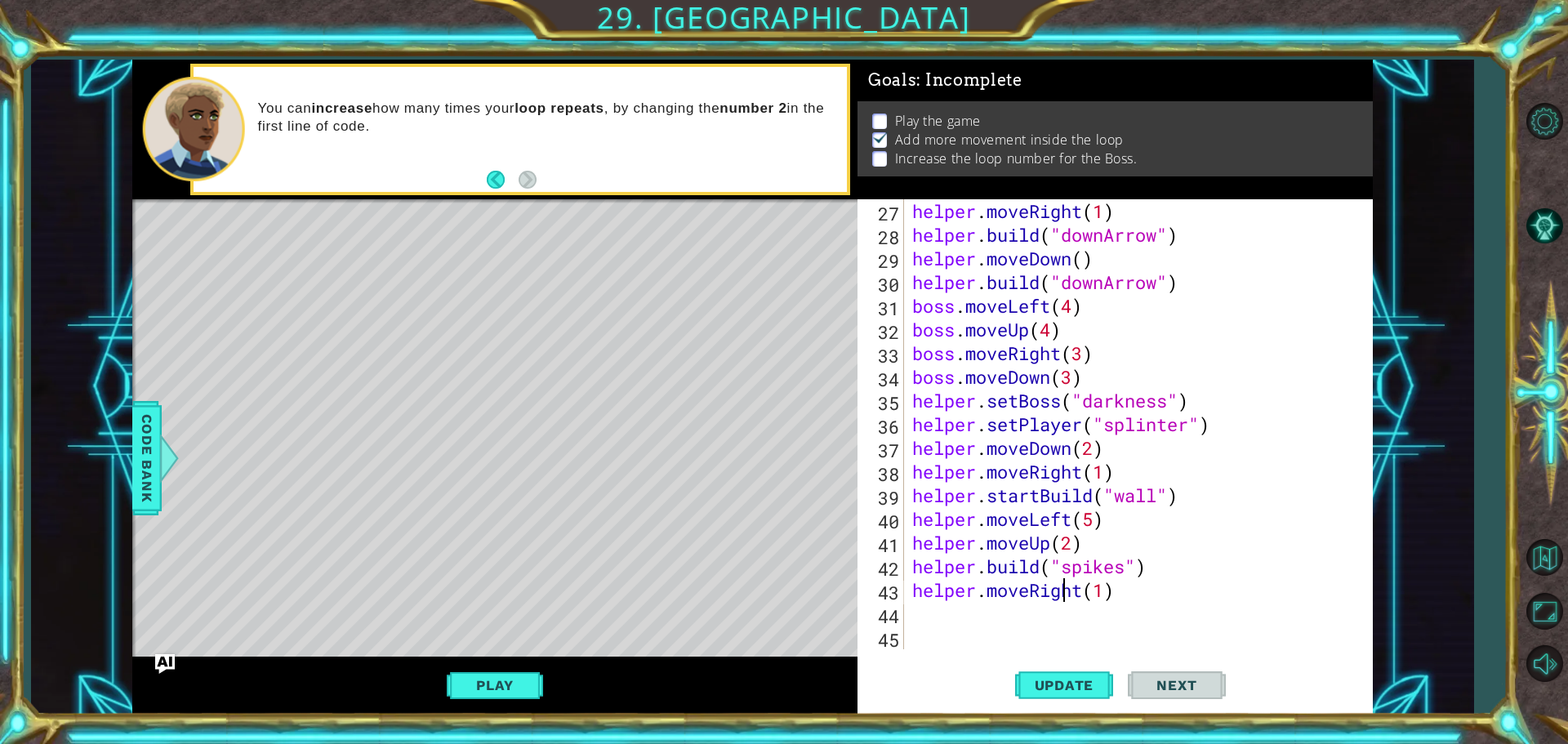
click at [1066, 600] on div "helper . moveRight ( 1 ) helper . build ( "downArrow" ) helper . moveDown ( ) h…" at bounding box center [1136, 448] width 455 height 497
click at [1021, 616] on div "helper . moveRight ( 1 ) helper . build ( "downArrow" ) helper . moveDown ( ) h…" at bounding box center [1136, 448] width 455 height 497
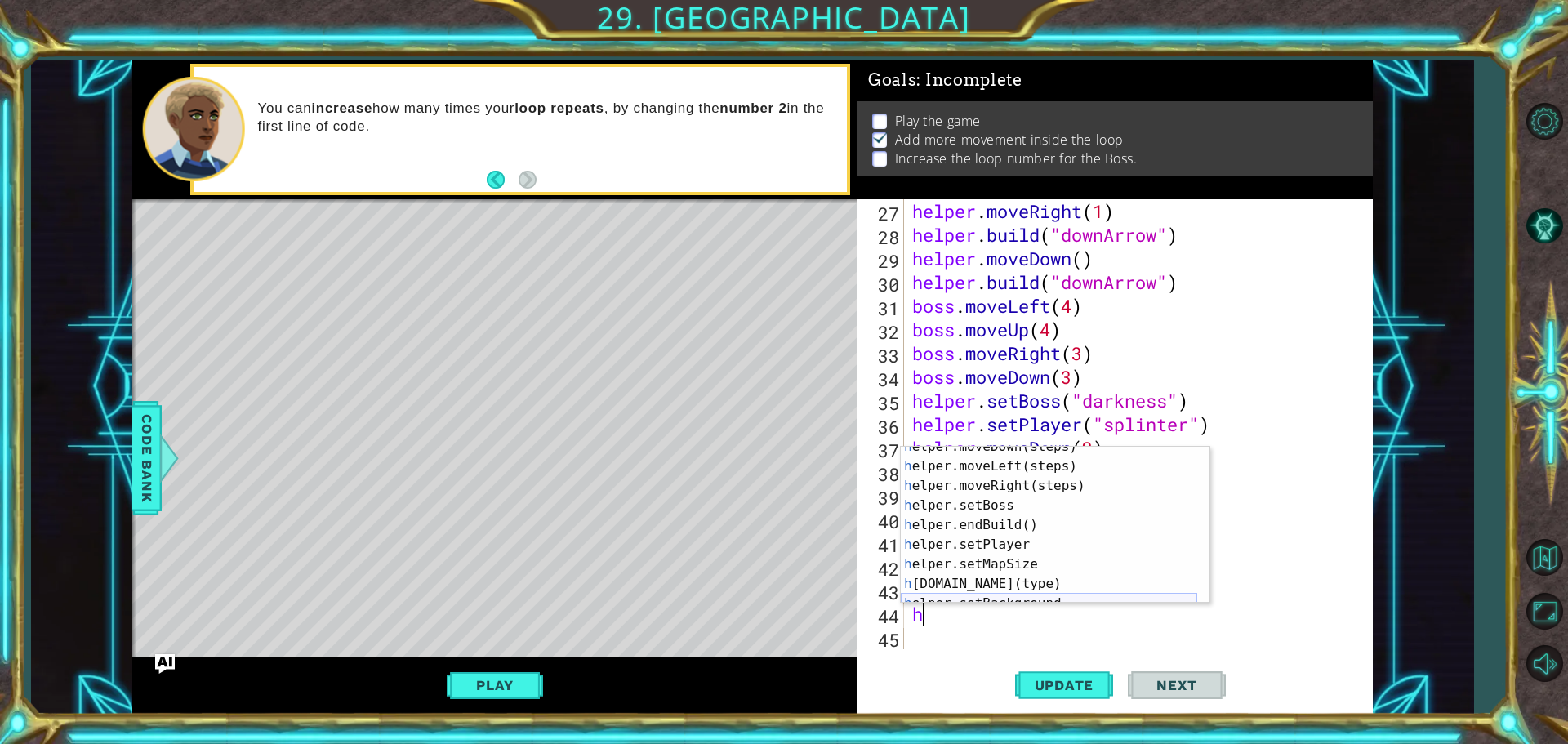
scroll to position [49, 0]
click at [973, 585] on div "h elper.moveDown(steps) press enter h elper.moveLeft(steps) press enter h elper…" at bounding box center [1048, 534] width 297 height 196
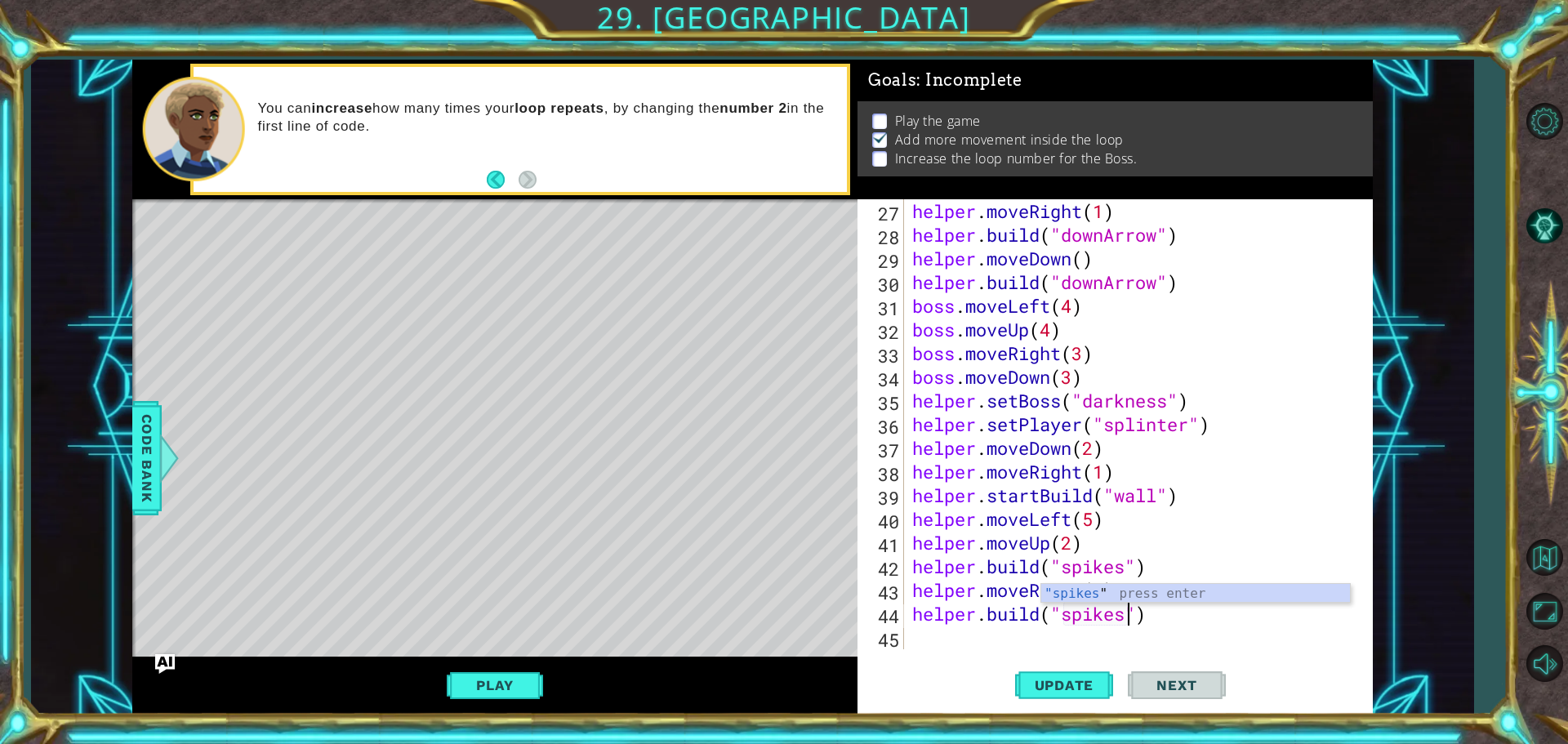
scroll to position [0, 9]
click at [1074, 675] on button "Update" at bounding box center [1064, 684] width 98 height 51
drag, startPoint x: 270, startPoint y: 446, endPoint x: 303, endPoint y: 453, distance: 33.7
click at [273, 446] on div "Level Map" at bounding box center [509, 439] width 755 height 481
click at [309, 454] on div "Level Map" at bounding box center [509, 439] width 755 height 481
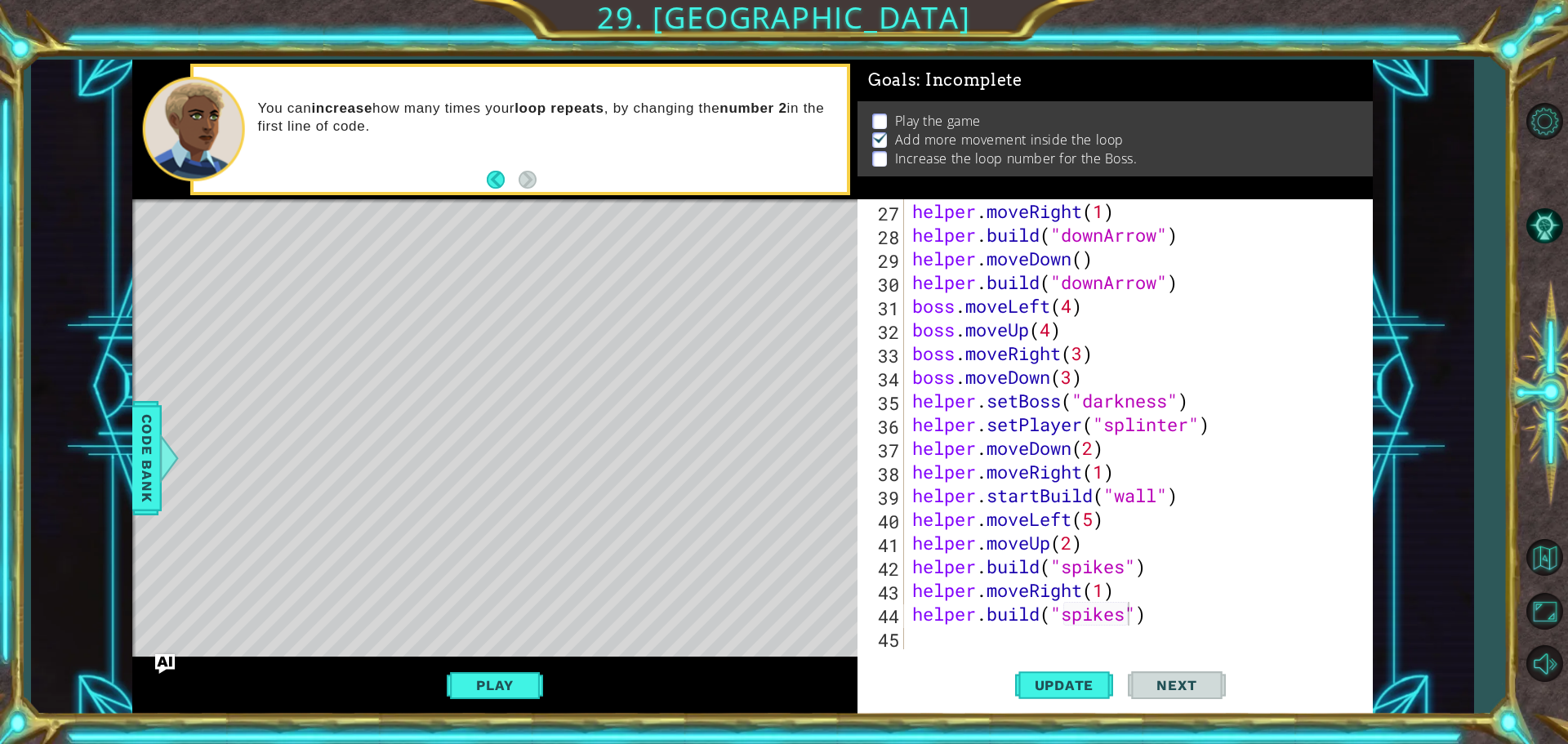
click at [1039, 499] on div "helper . moveRight ( 1 ) helper . build ( "downArrow" ) helper . moveDown ( ) h…" at bounding box center [1136, 448] width 455 height 497
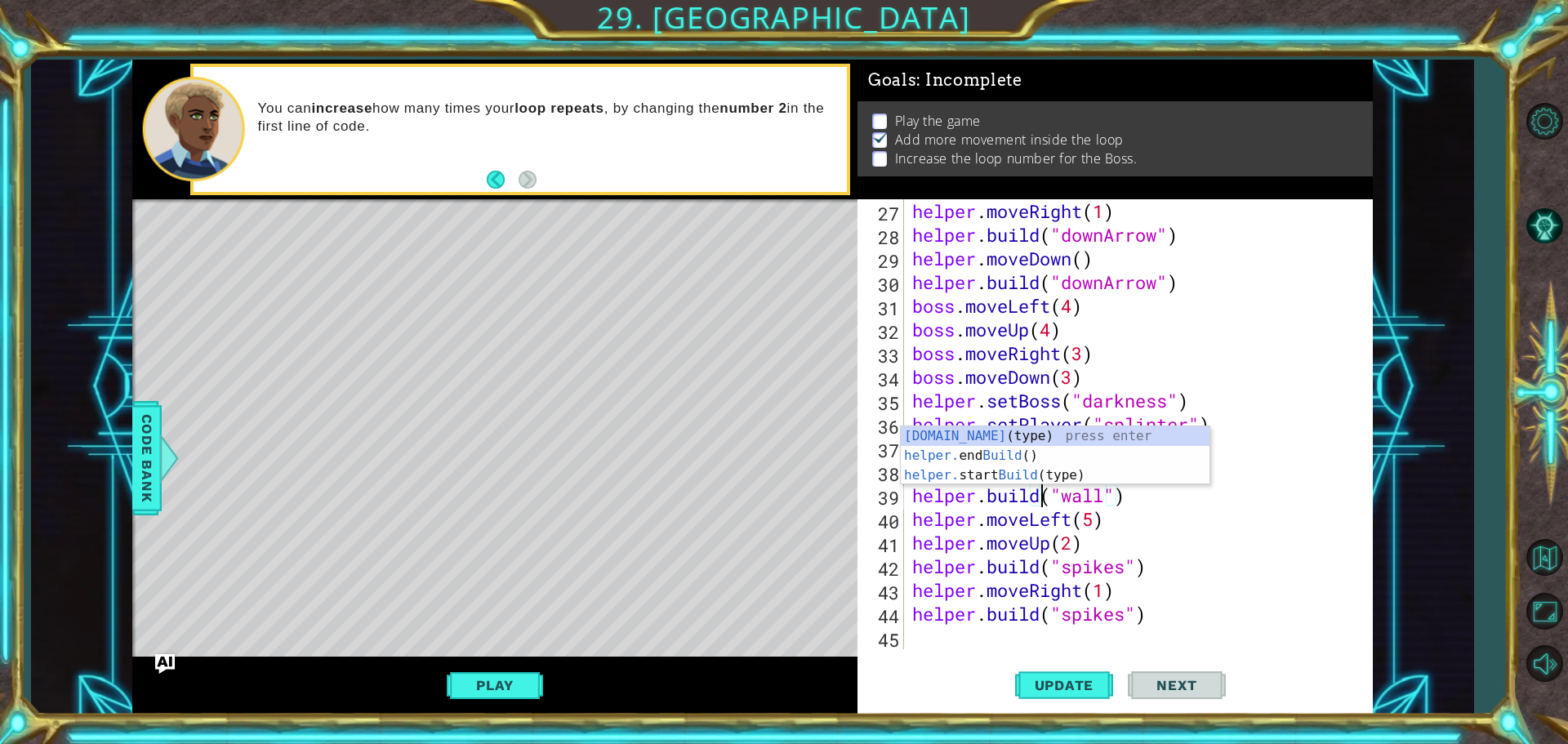
scroll to position [0, 6]
type textarea "[DOMAIN_NAME]("wall")"
click at [1071, 686] on span "Update" at bounding box center [1065, 684] width 92 height 16
click at [958, 634] on div "helper . moveRight ( 1 ) helper . build ( "downArrow" ) helper . moveDown ( ) h…" at bounding box center [1136, 448] width 455 height 497
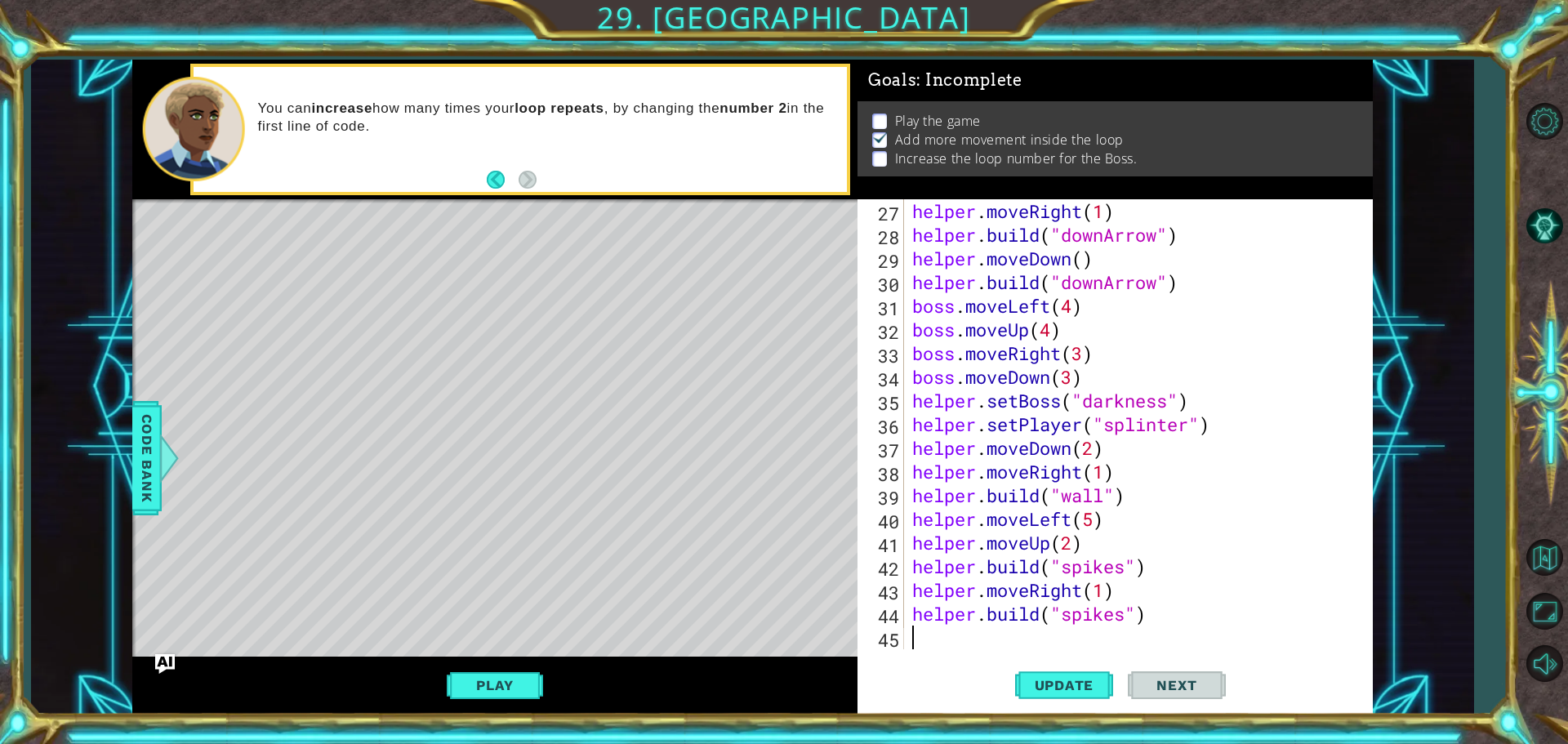
scroll to position [0, 0]
click at [1021, 688] on span "Update" at bounding box center [1065, 684] width 92 height 16
click at [479, 681] on button "Play" at bounding box center [495, 685] width 96 height 31
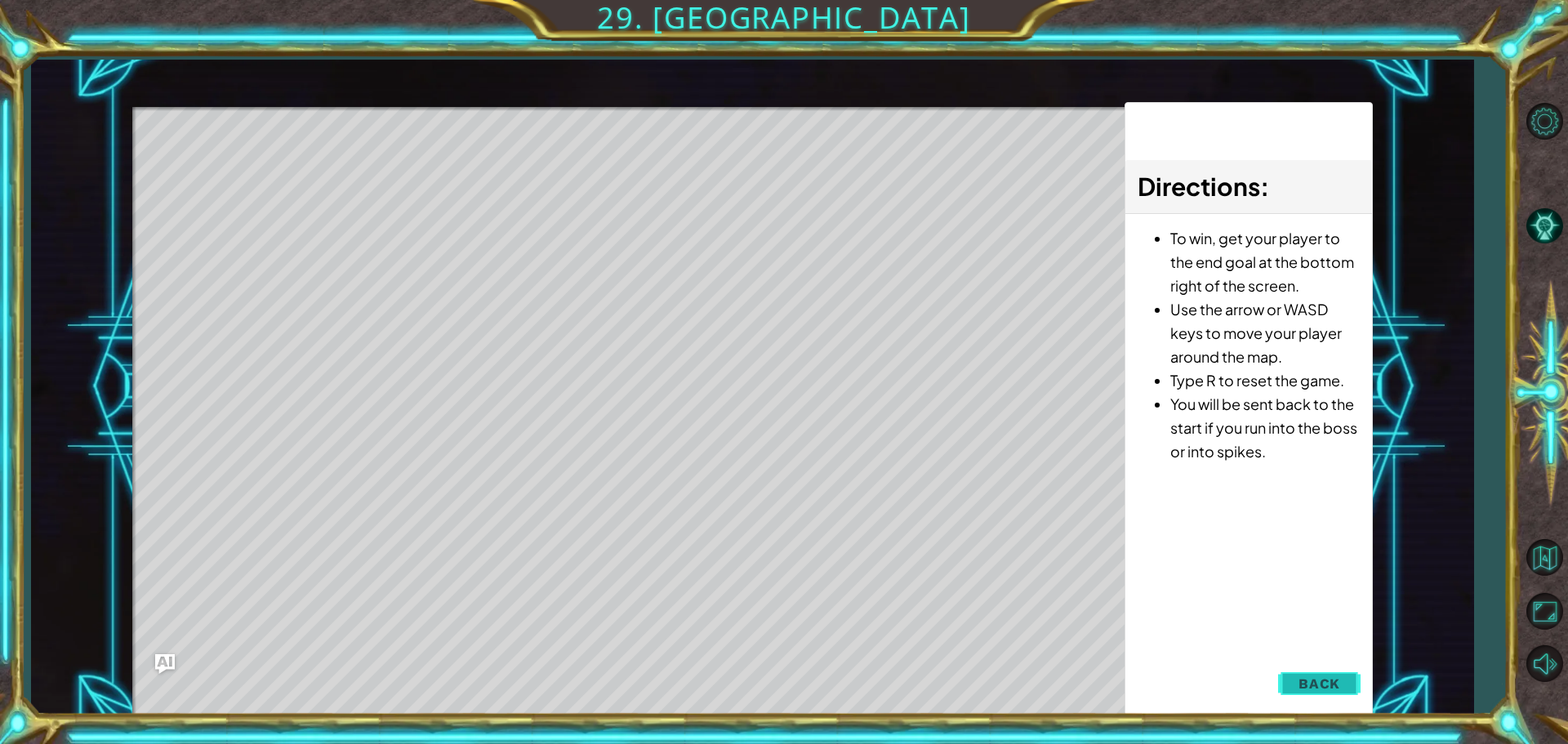
click at [1341, 686] on button "Back" at bounding box center [1319, 683] width 83 height 32
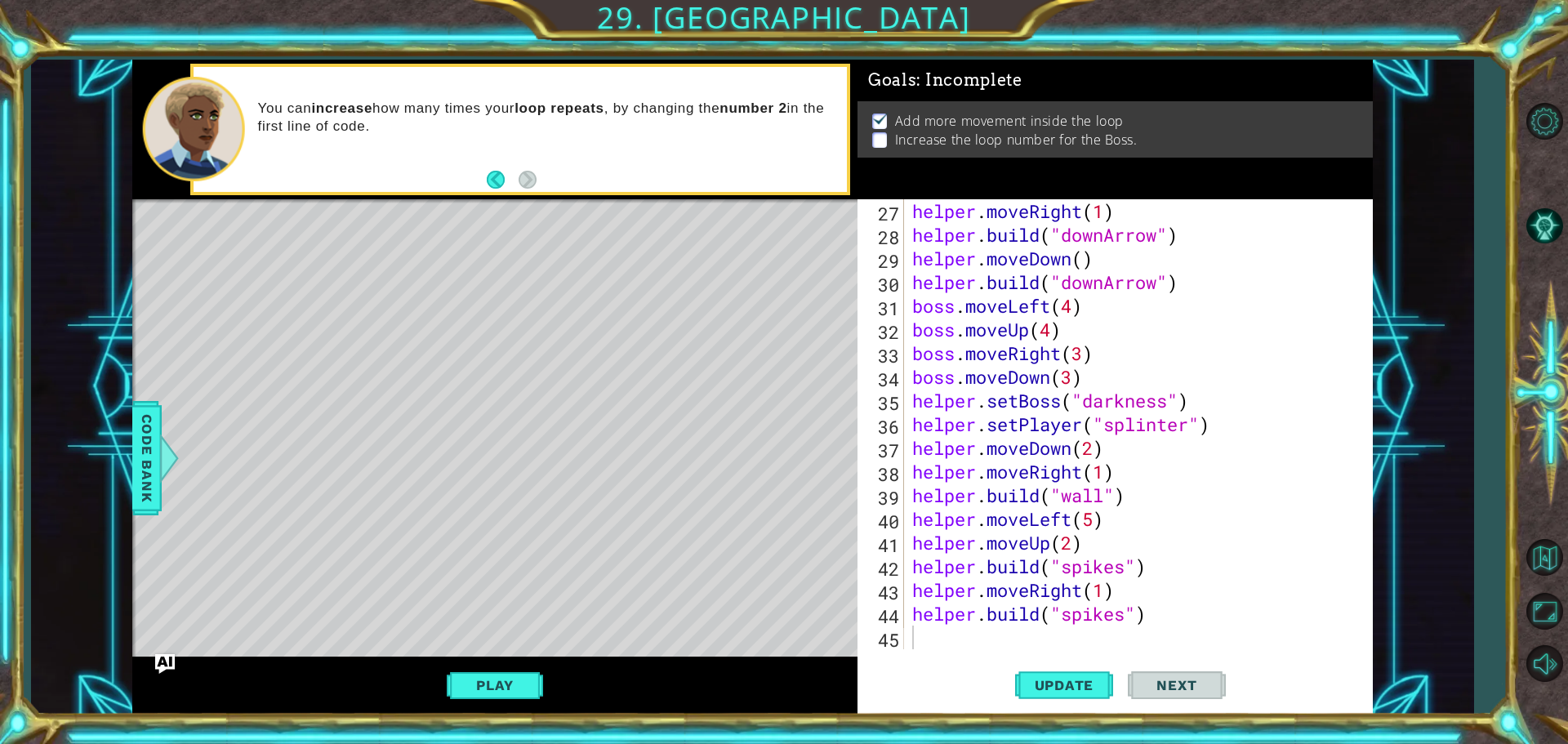
click at [988, 647] on div "helper . moveRight ( 1 ) helper . build ( "downArrow" ) helper . moveDown ( ) h…" at bounding box center [1136, 448] width 455 height 497
click at [1042, 682] on span "Update" at bounding box center [1065, 684] width 92 height 16
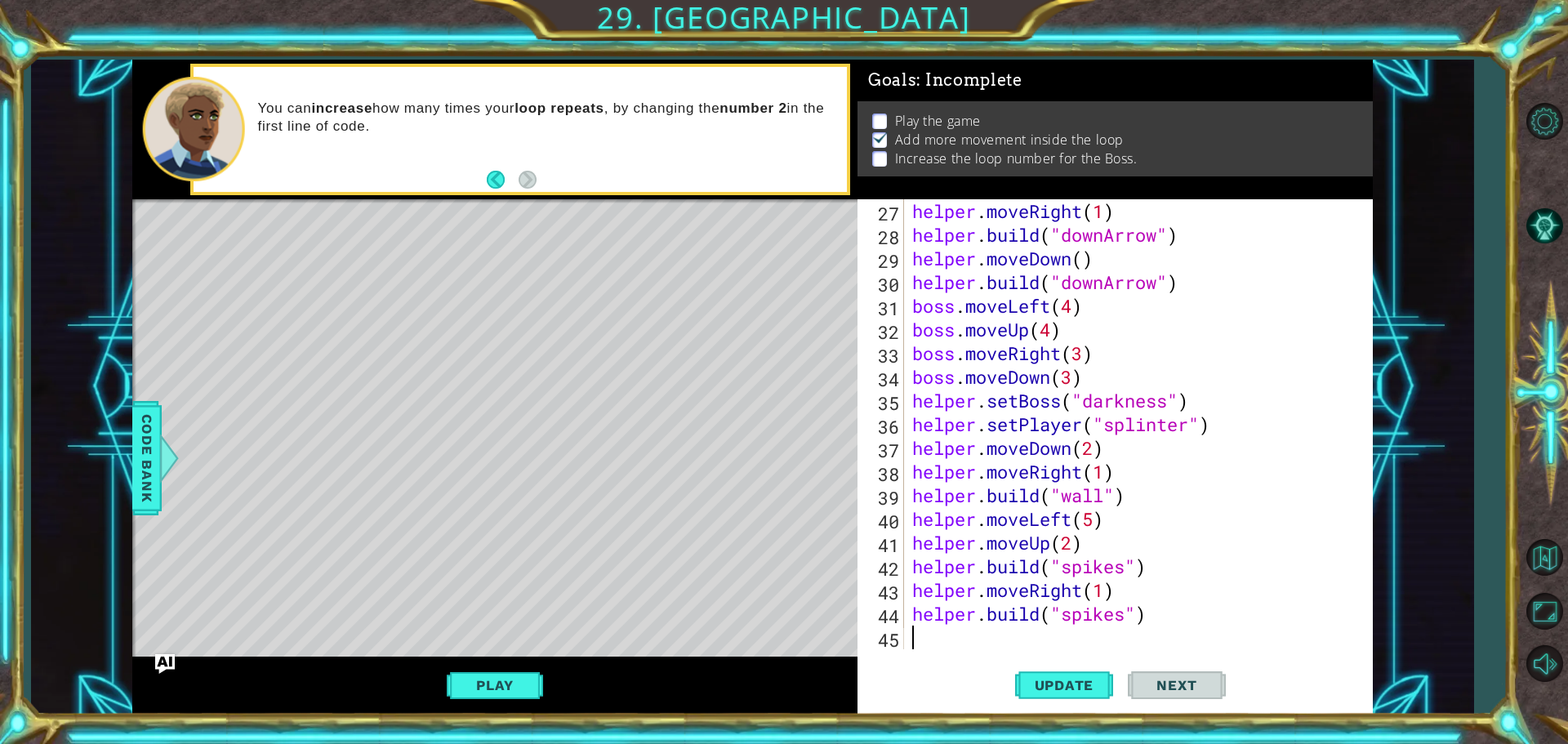
type textarea "h"
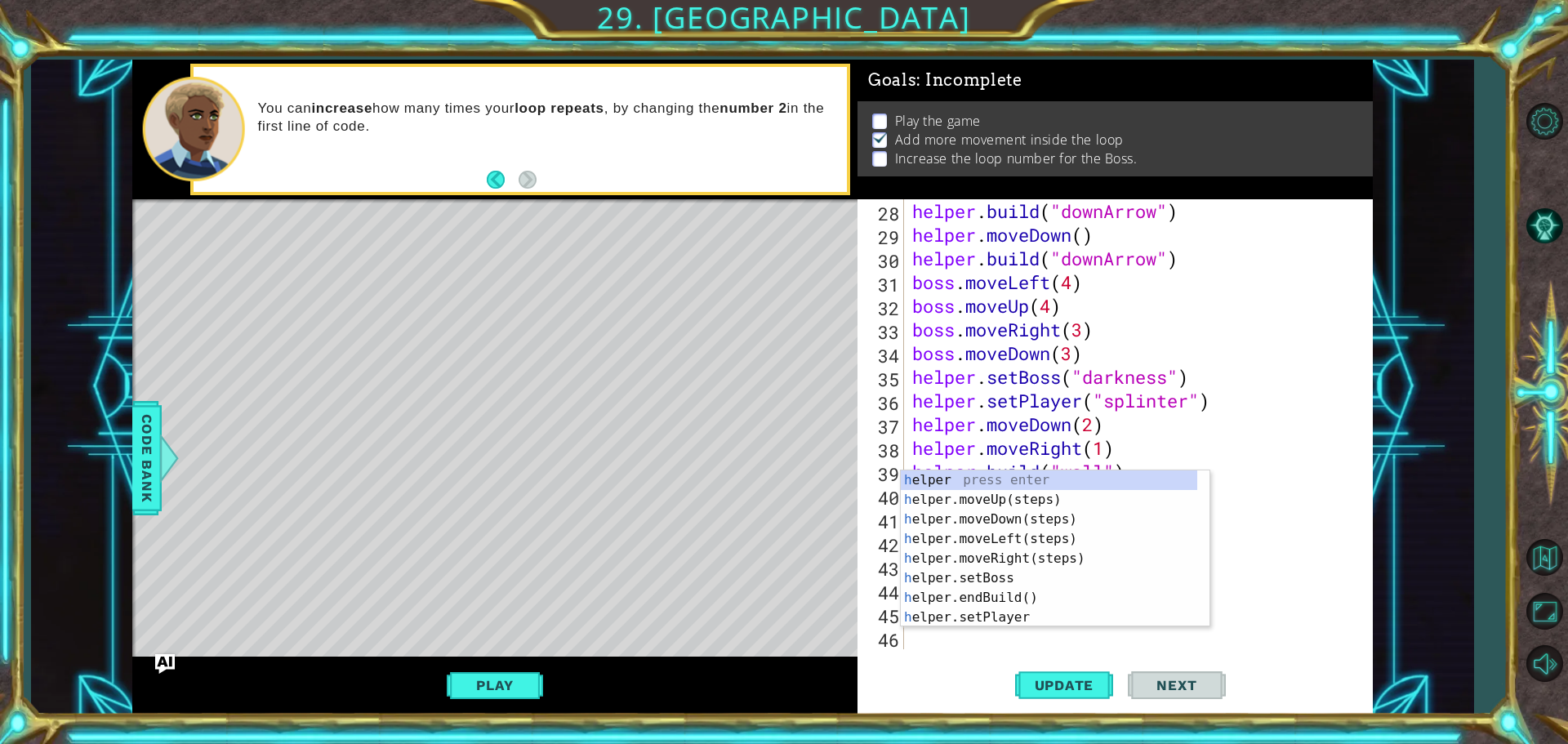
scroll to position [663, 0]
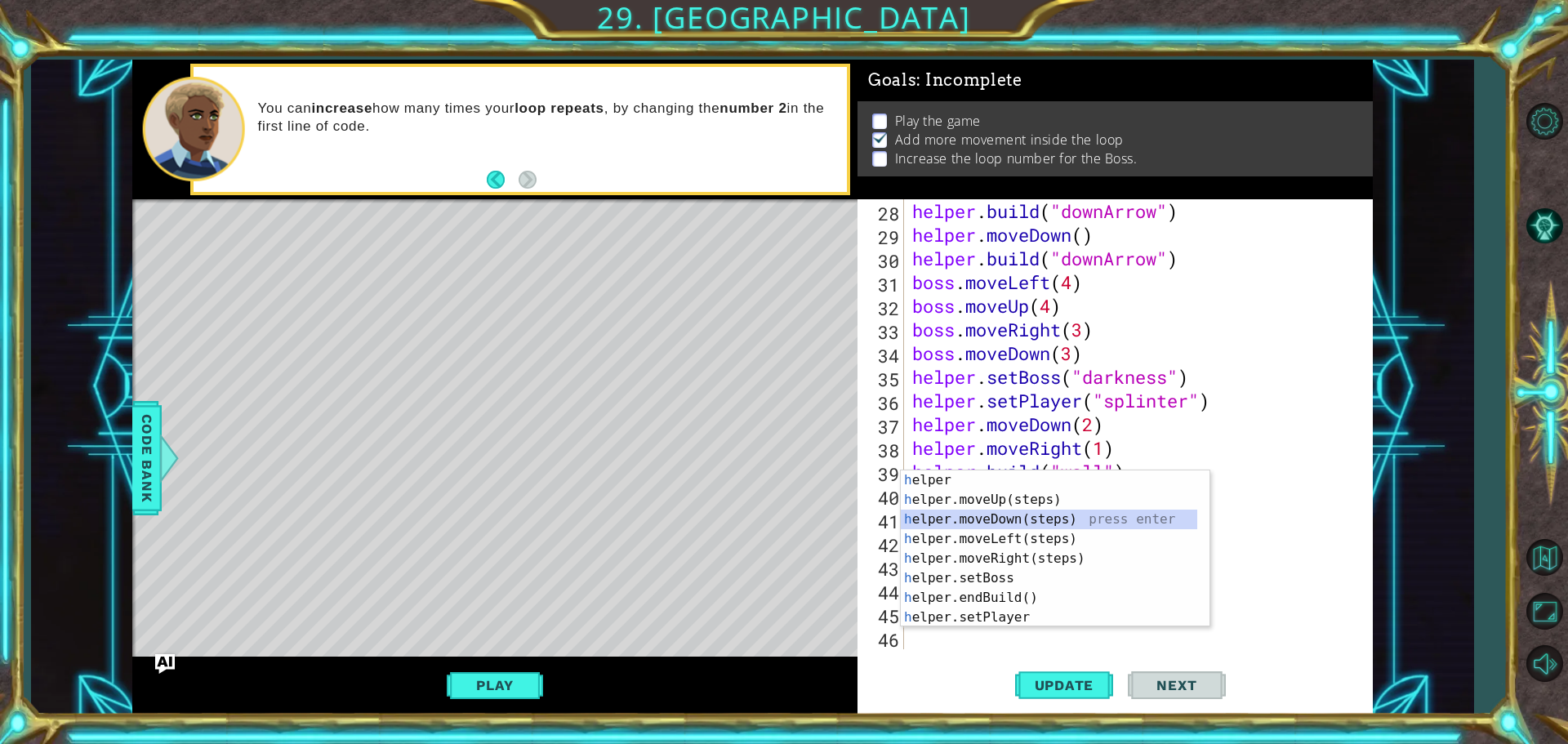
click at [992, 525] on div "h elper press enter h elper.moveUp(steps) press enter h elper.moveDown(steps) p…" at bounding box center [1048, 567] width 297 height 196
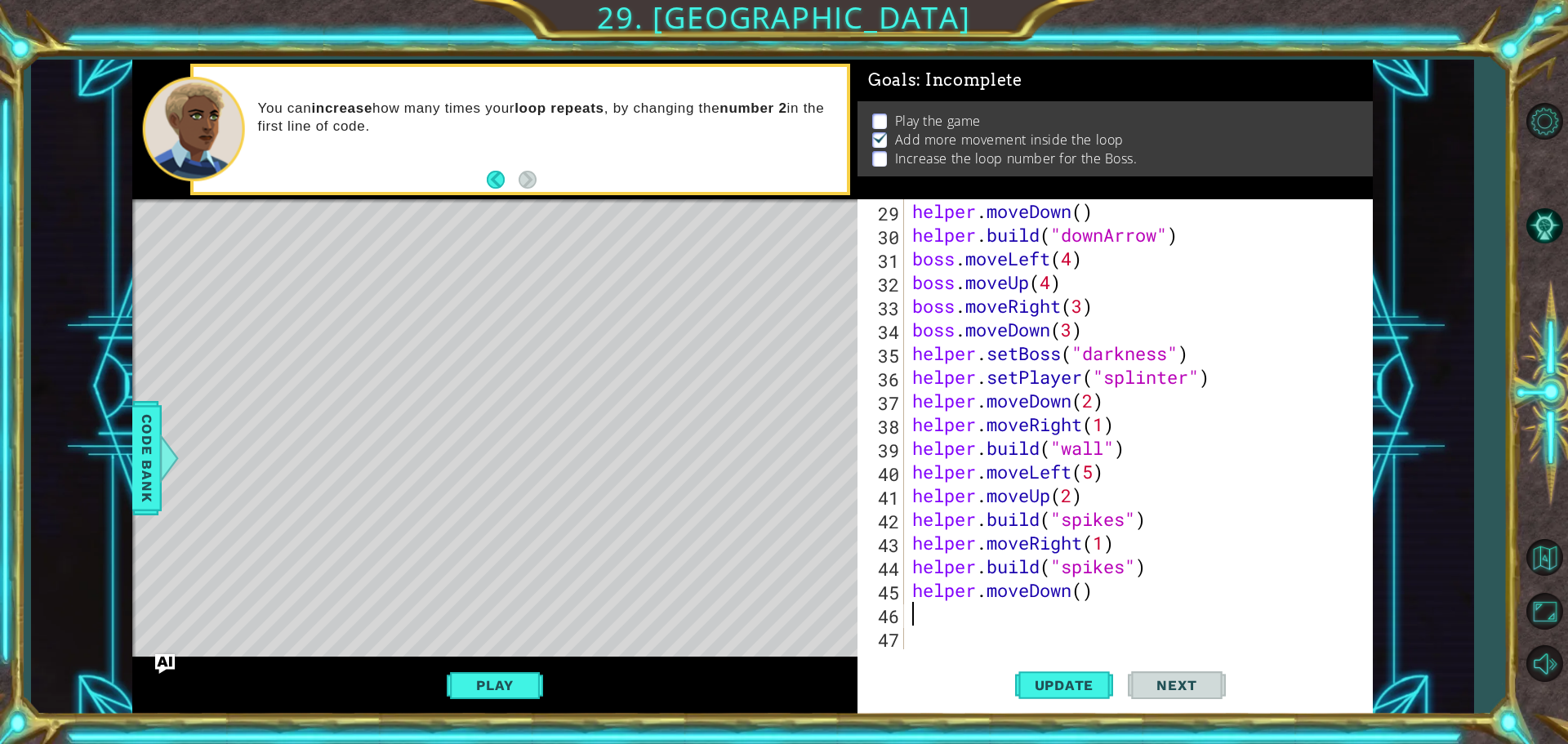
scroll to position [687, 0]
click at [1084, 594] on div "helper . moveDown ( ) helper . build ( "downArrow" ) boss . moveLeft ( 4 ) boss…" at bounding box center [1136, 448] width 455 height 497
type textarea "helper.moveDown(1)"
click at [1056, 620] on div "helper . moveDown ( ) helper . build ( "downArrow" ) boss . moveLeft ( 4 ) boss…" at bounding box center [1136, 448] width 455 height 497
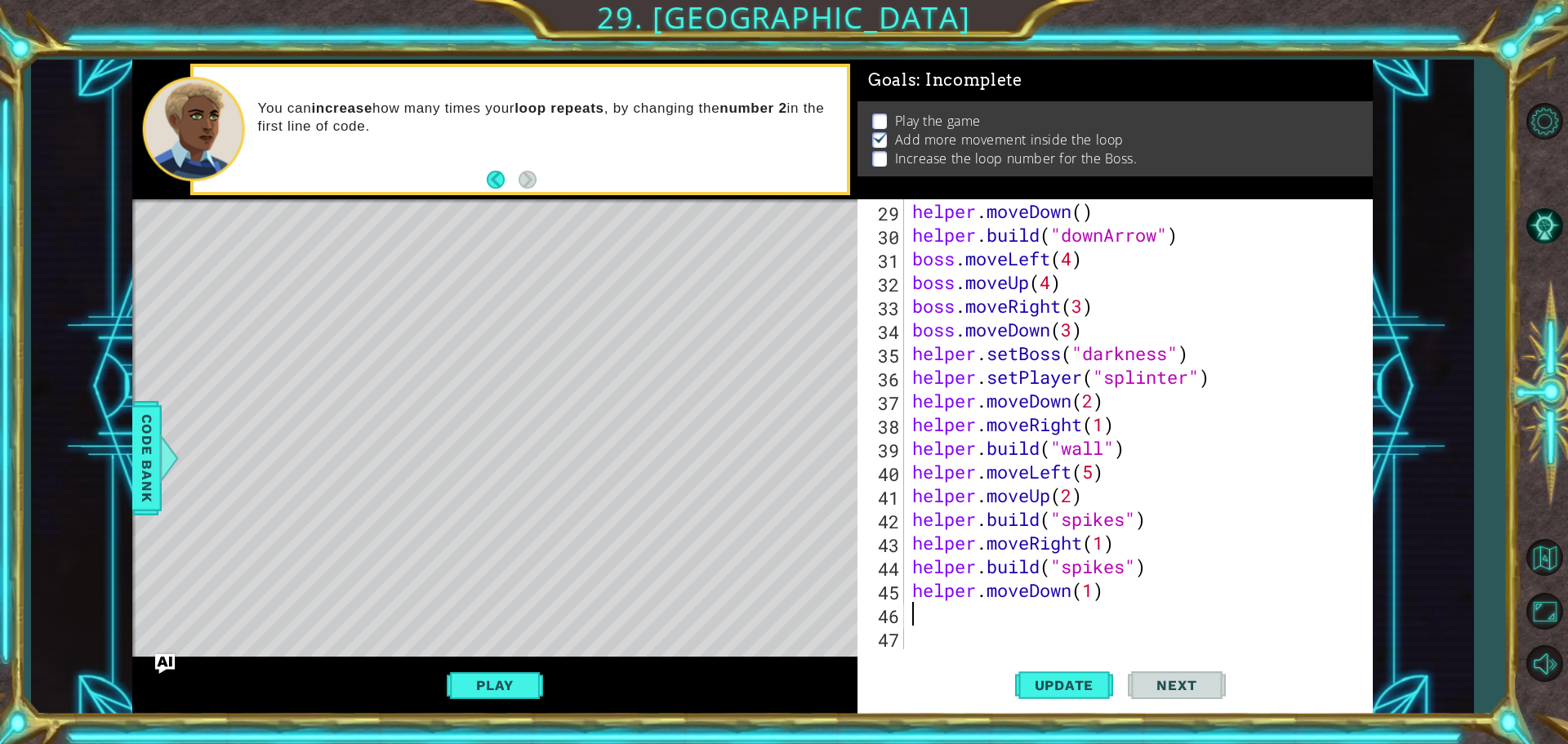
scroll to position [0, 0]
type textarea "h"
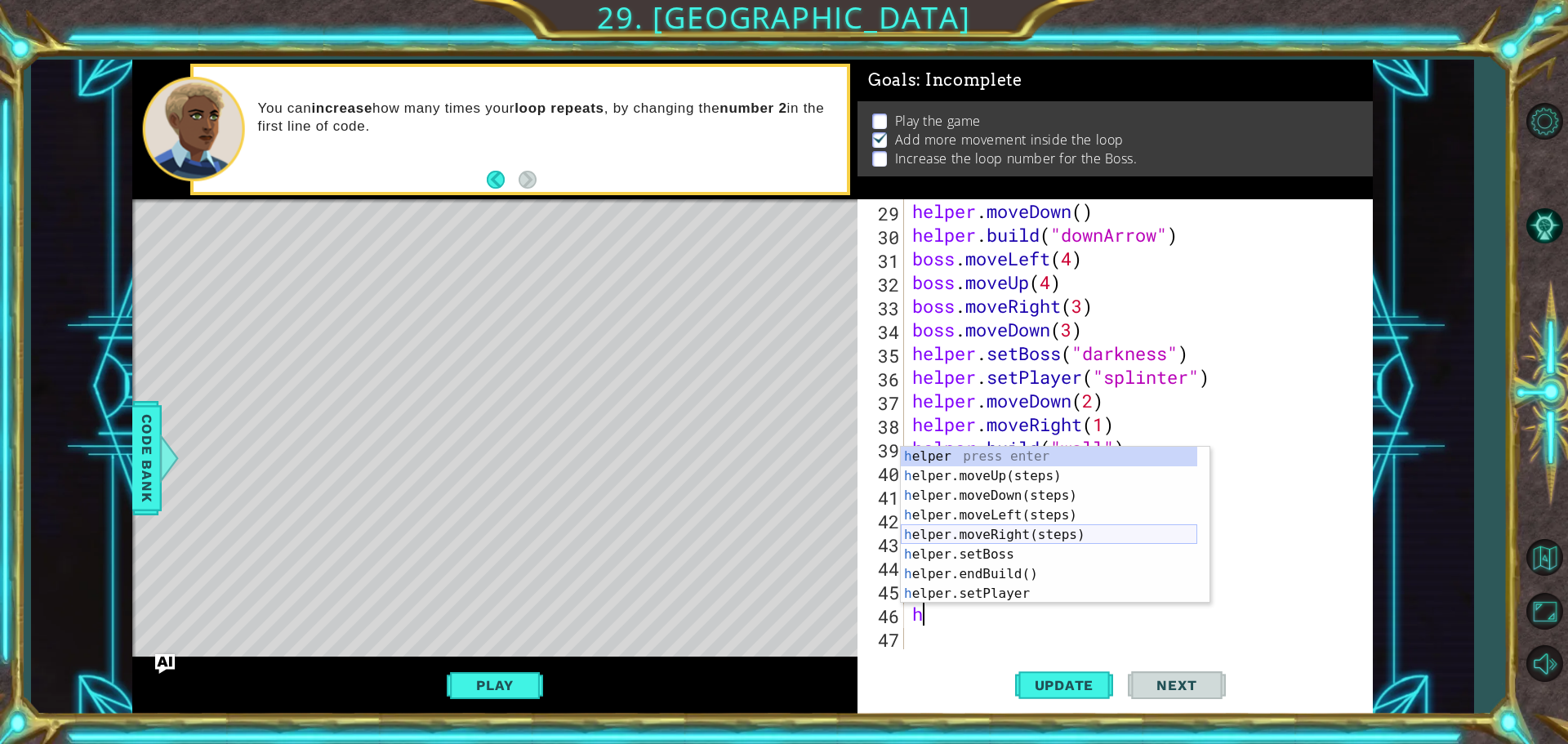
click at [1019, 540] on div "h elper press enter h elper.moveUp(steps) press enter h elper.moveDown(steps) p…" at bounding box center [1048, 544] width 297 height 196
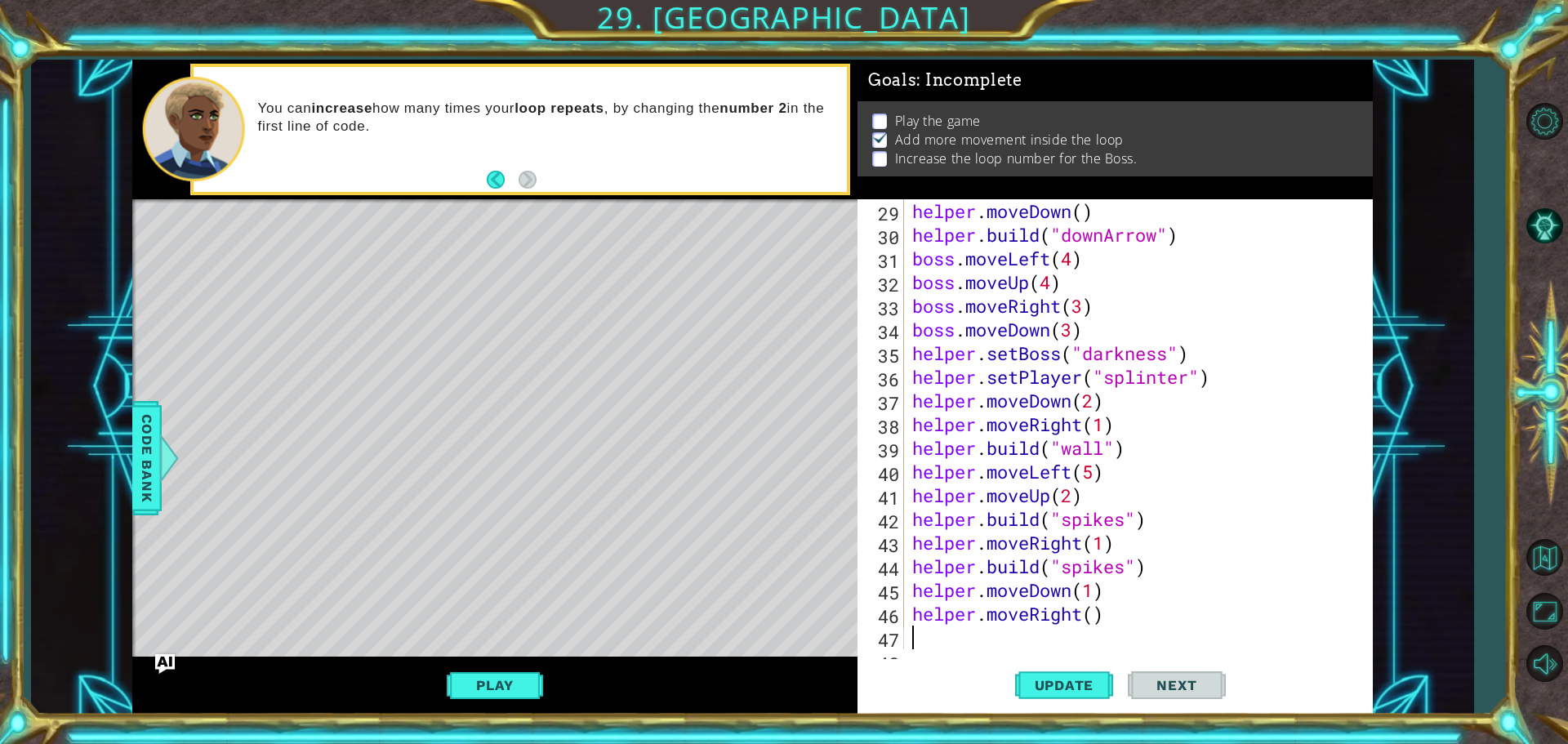
scroll to position [710, 0]
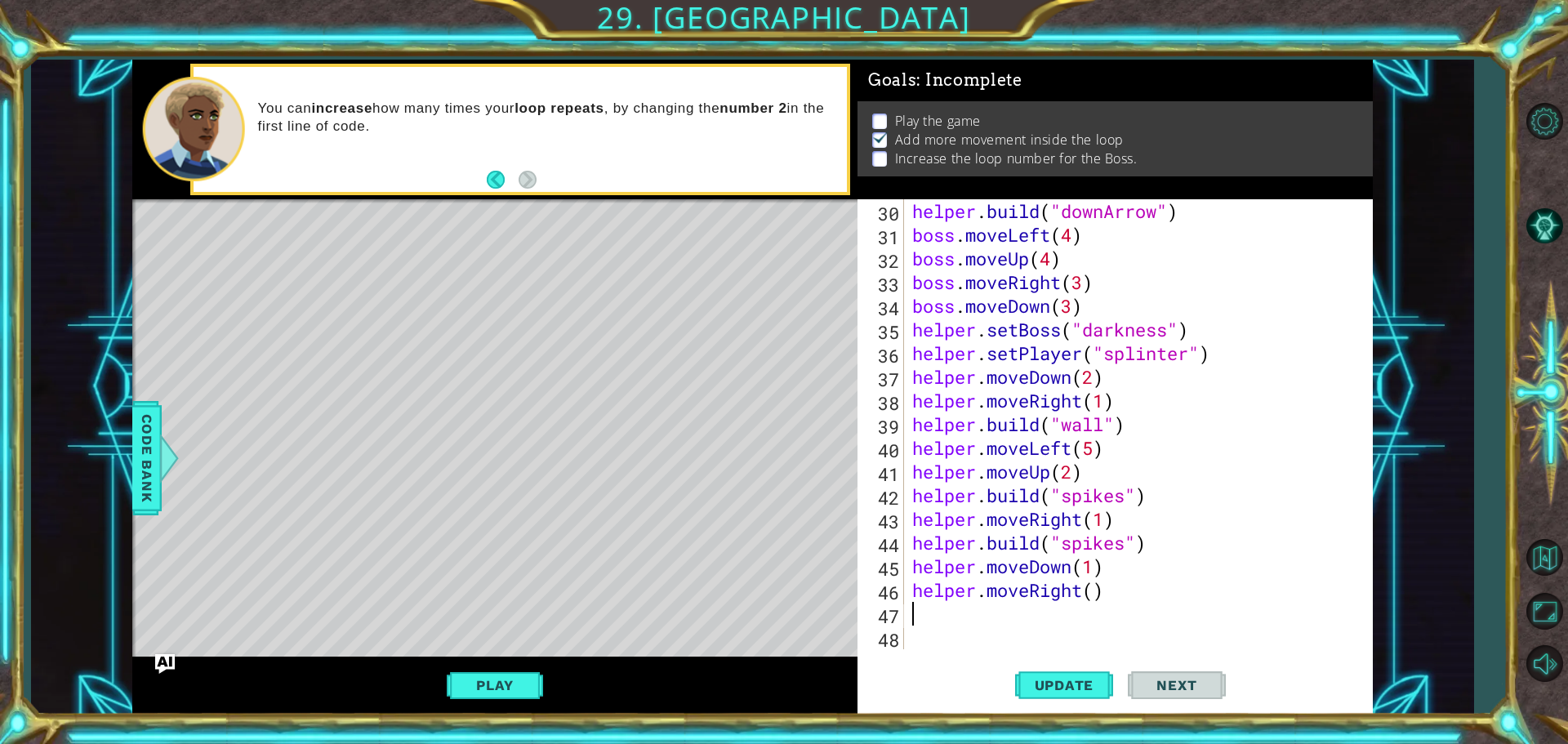
type textarea "3"
click at [1095, 595] on div "helper . build ( "downArrow" ) boss . moveLeft ( 4 ) boss . moveUp ( 4 ) boss .…" at bounding box center [1136, 448] width 455 height 497
type textarea "helper.moveRight(3)"
click at [1026, 605] on div "helper . build ( "downArrow" ) boss . moveLeft ( 4 ) boss . moveUp ( 4 ) boss .…" at bounding box center [1136, 448] width 455 height 497
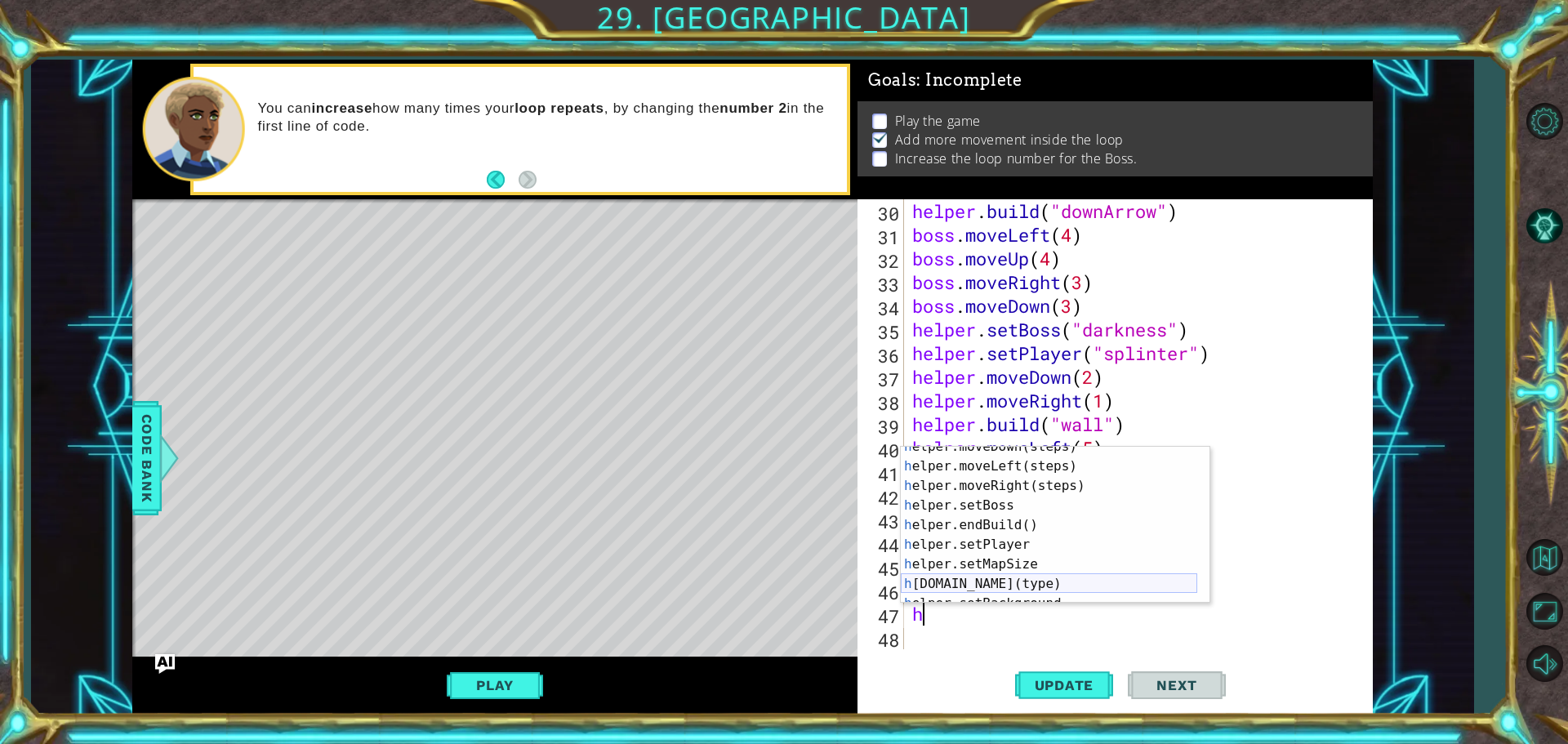
scroll to position [49, 0]
click at [949, 584] on div "h elper.moveDown(steps) press enter h elper.moveLeft(steps) press enter h elper…" at bounding box center [1048, 534] width 297 height 196
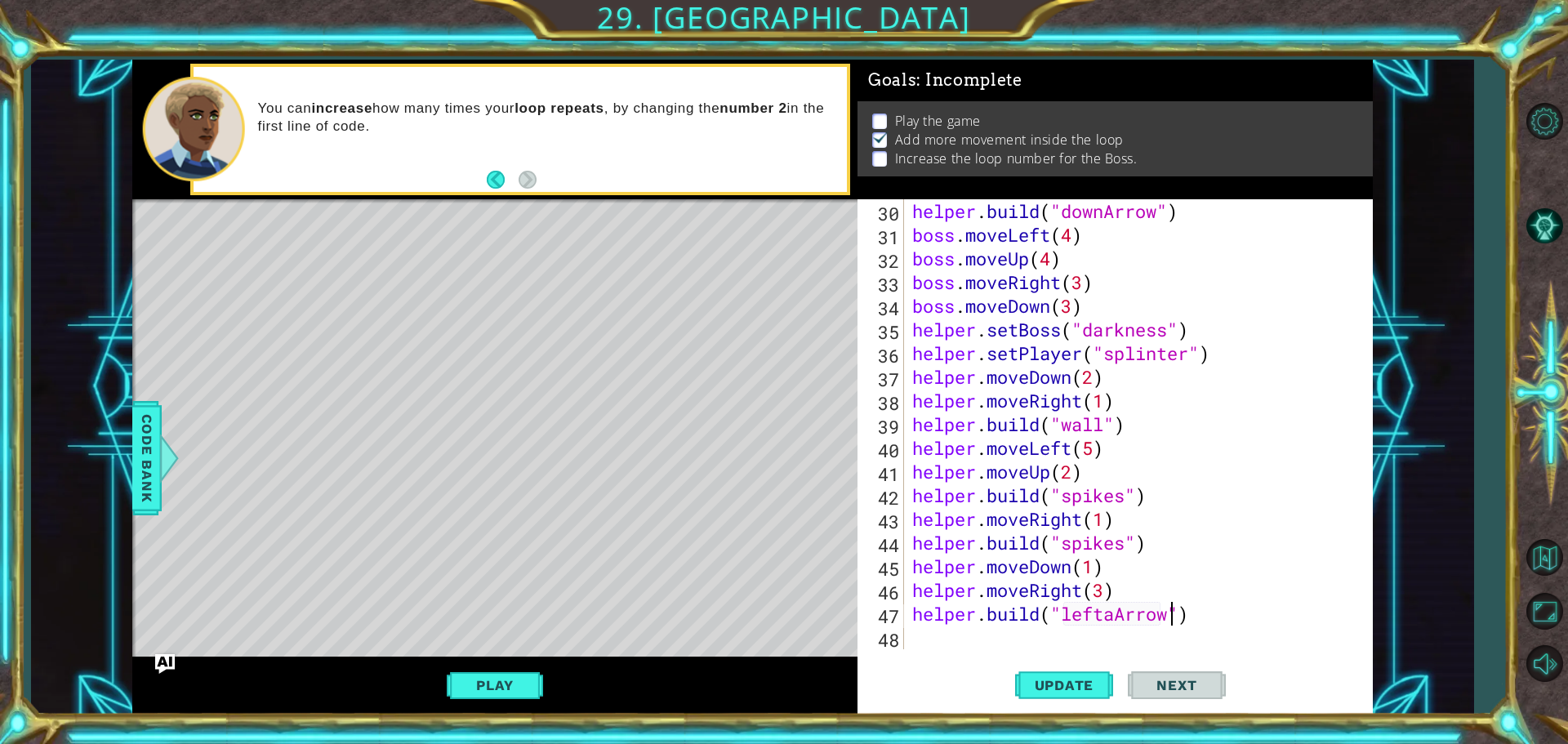
scroll to position [0, 11]
click at [1055, 682] on span "Update" at bounding box center [1065, 684] width 92 height 16
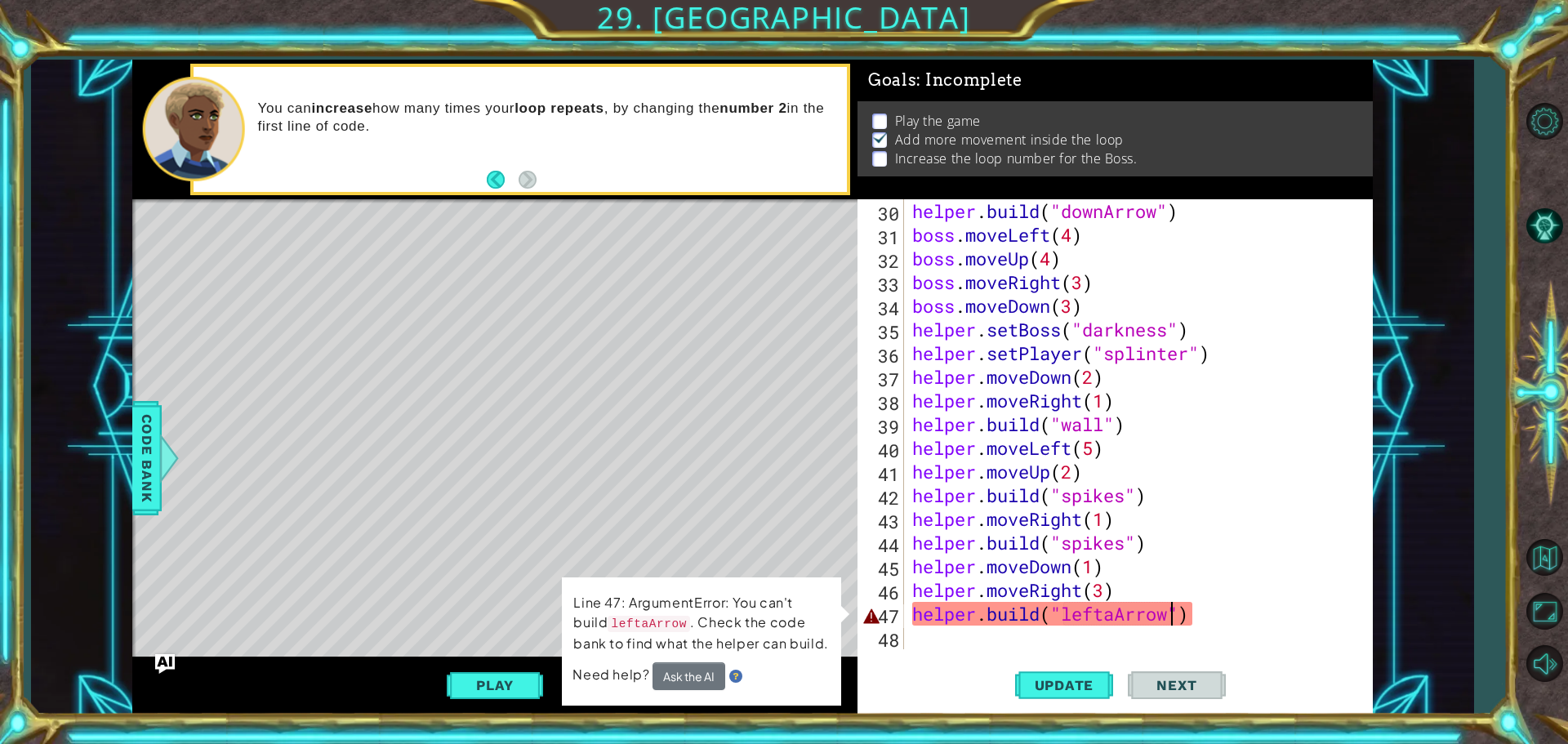
click at [1113, 615] on div "helper . build ( "downArrow" ) boss . moveLeft ( 4 ) boss . moveUp ( 4 ) boss .…" at bounding box center [1136, 448] width 455 height 497
type textarea "[DOMAIN_NAME]("leftArrow")"
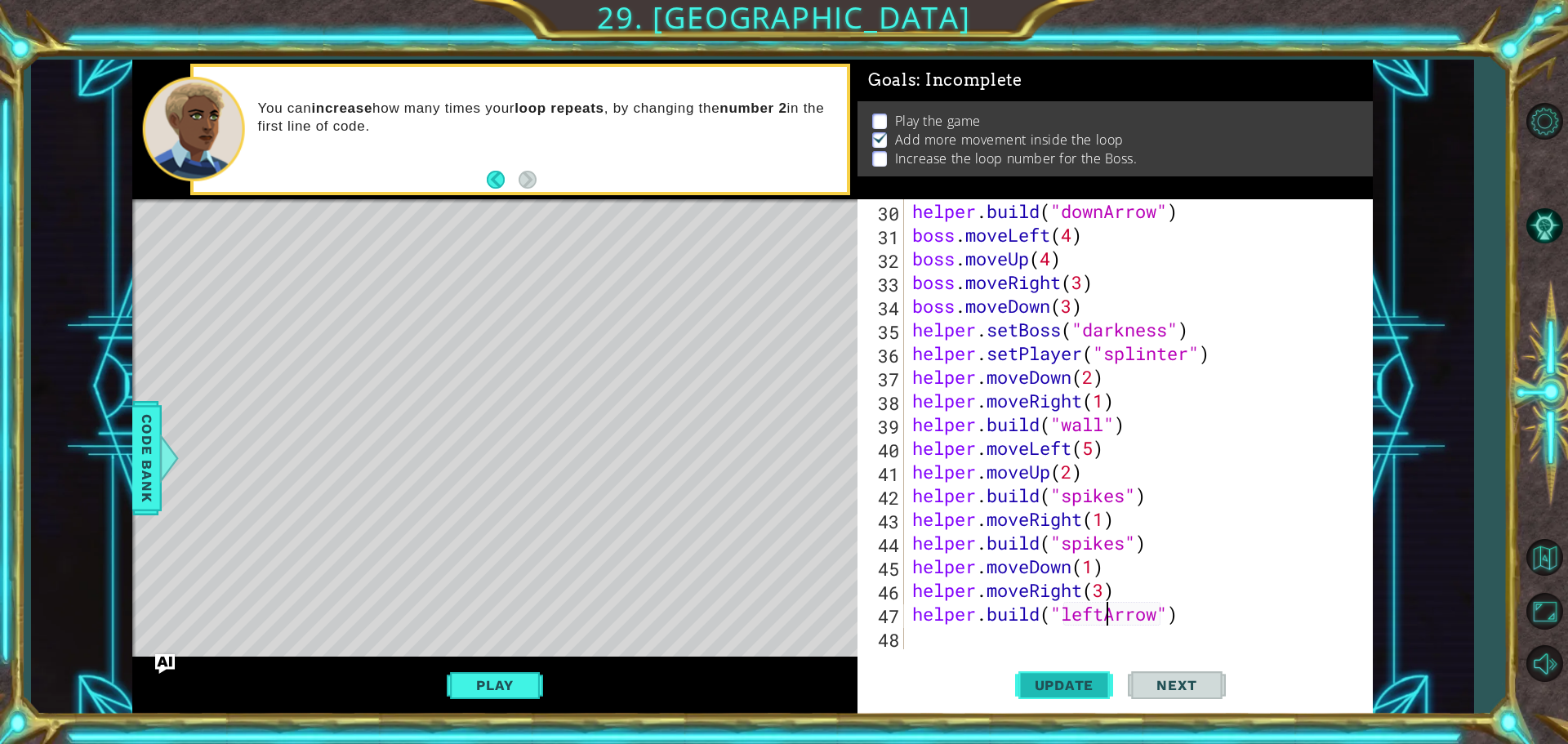
click at [1088, 682] on span "Update" at bounding box center [1065, 684] width 92 height 16
click at [954, 636] on div "helper . build ( "downArrow" ) boss . moveLeft ( 4 ) boss . moveUp ( 4 ) boss .…" at bounding box center [1136, 448] width 455 height 497
type textarea "h"
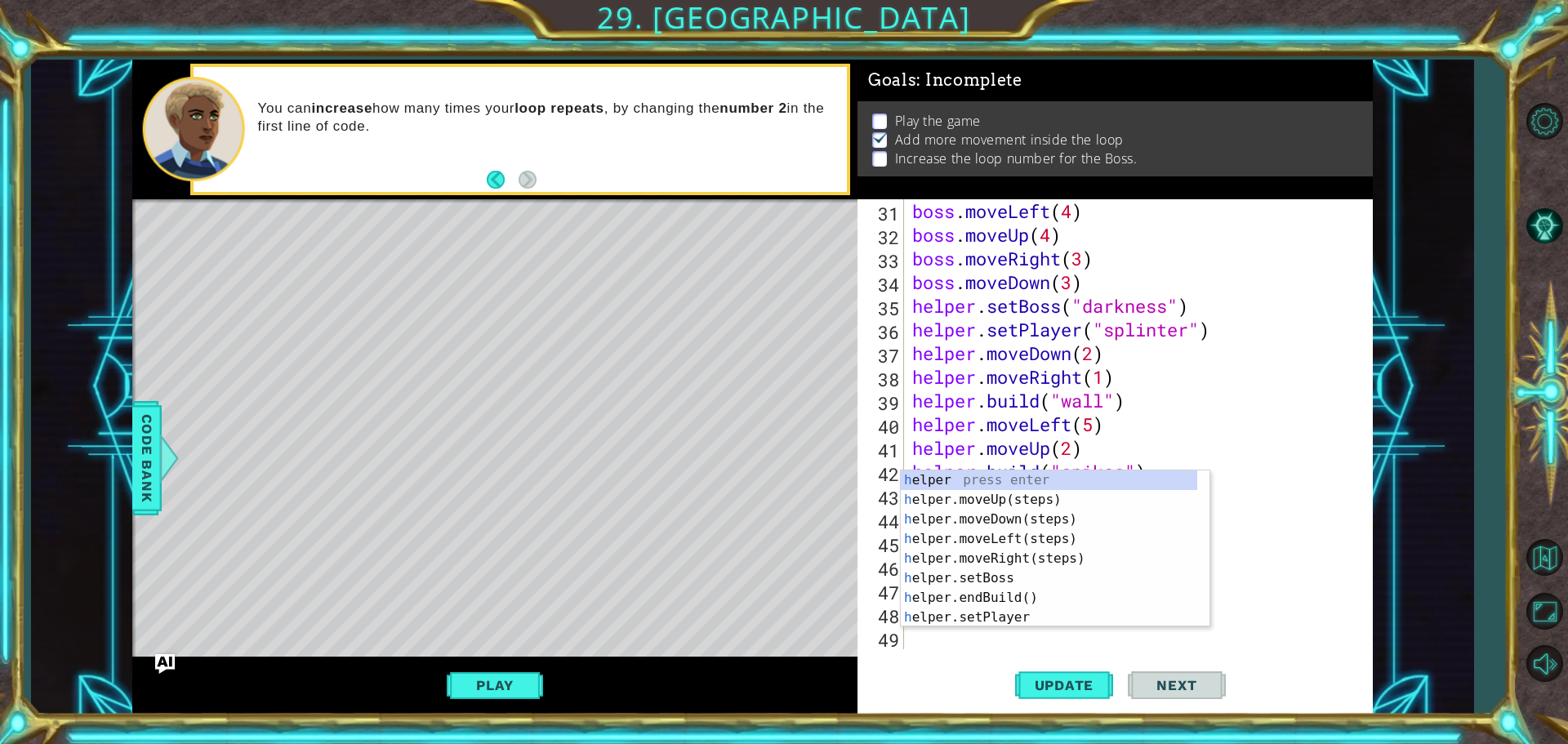
scroll to position [734, 0]
click at [993, 543] on div "h elper press enter h elper.moveUp(steps) press enter h elper.moveDown(steps) p…" at bounding box center [1048, 567] width 297 height 196
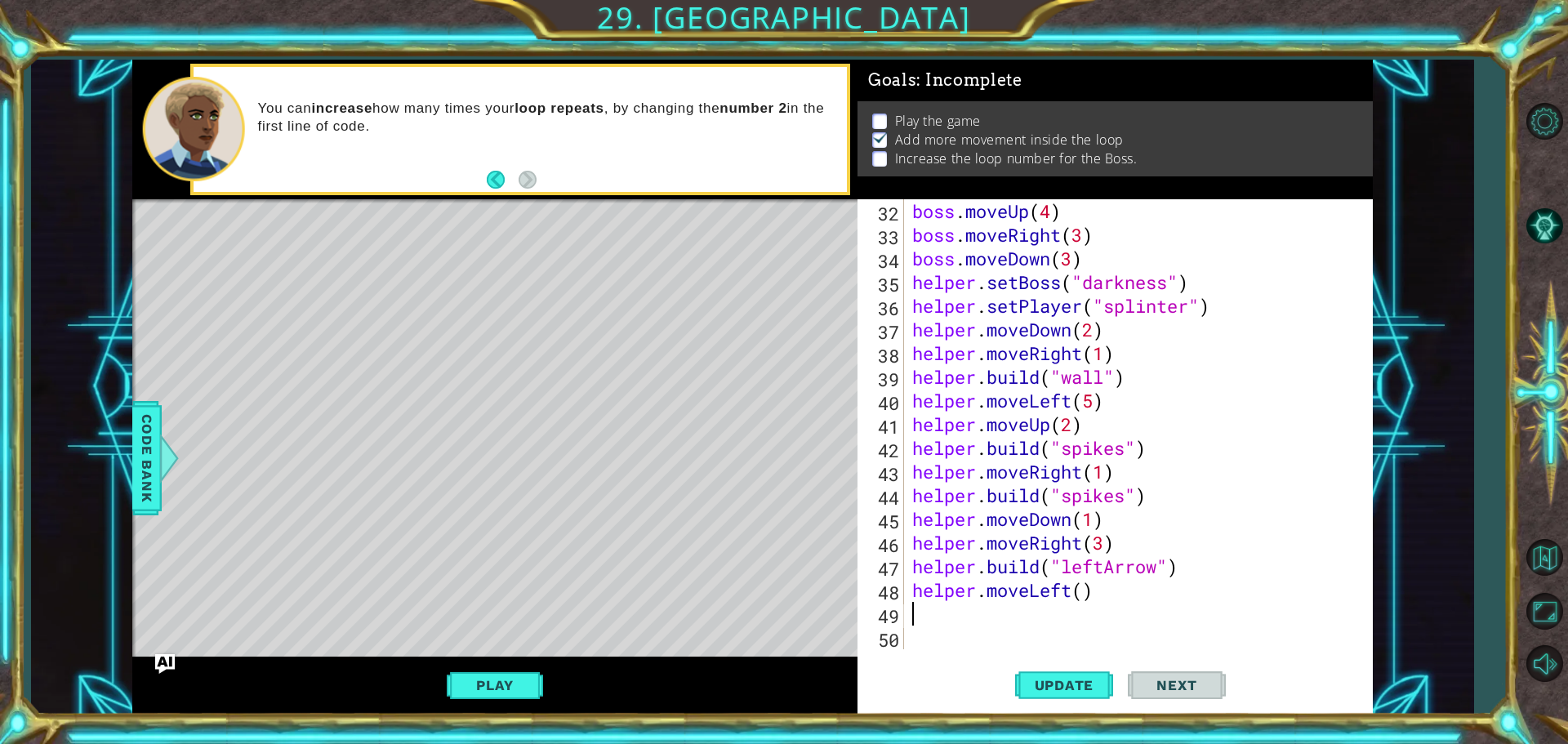
scroll to position [758, 0]
click at [1084, 595] on div "boss . moveUp ( 4 ) boss . moveRight ( 3 ) boss . moveDown ( 3 ) helper . setBo…" at bounding box center [1136, 448] width 455 height 497
click at [1042, 599] on div "boss . moveUp ( 4 ) boss . moveRight ( 3 ) boss . moveDown ( 3 ) helper . setBo…" at bounding box center [1136, 448] width 455 height 497
click at [1093, 589] on div "boss . moveUp ( 4 ) boss . moveRight ( 3 ) boss . moveDown ( 3 ) helper . setBo…" at bounding box center [1136, 448] width 455 height 497
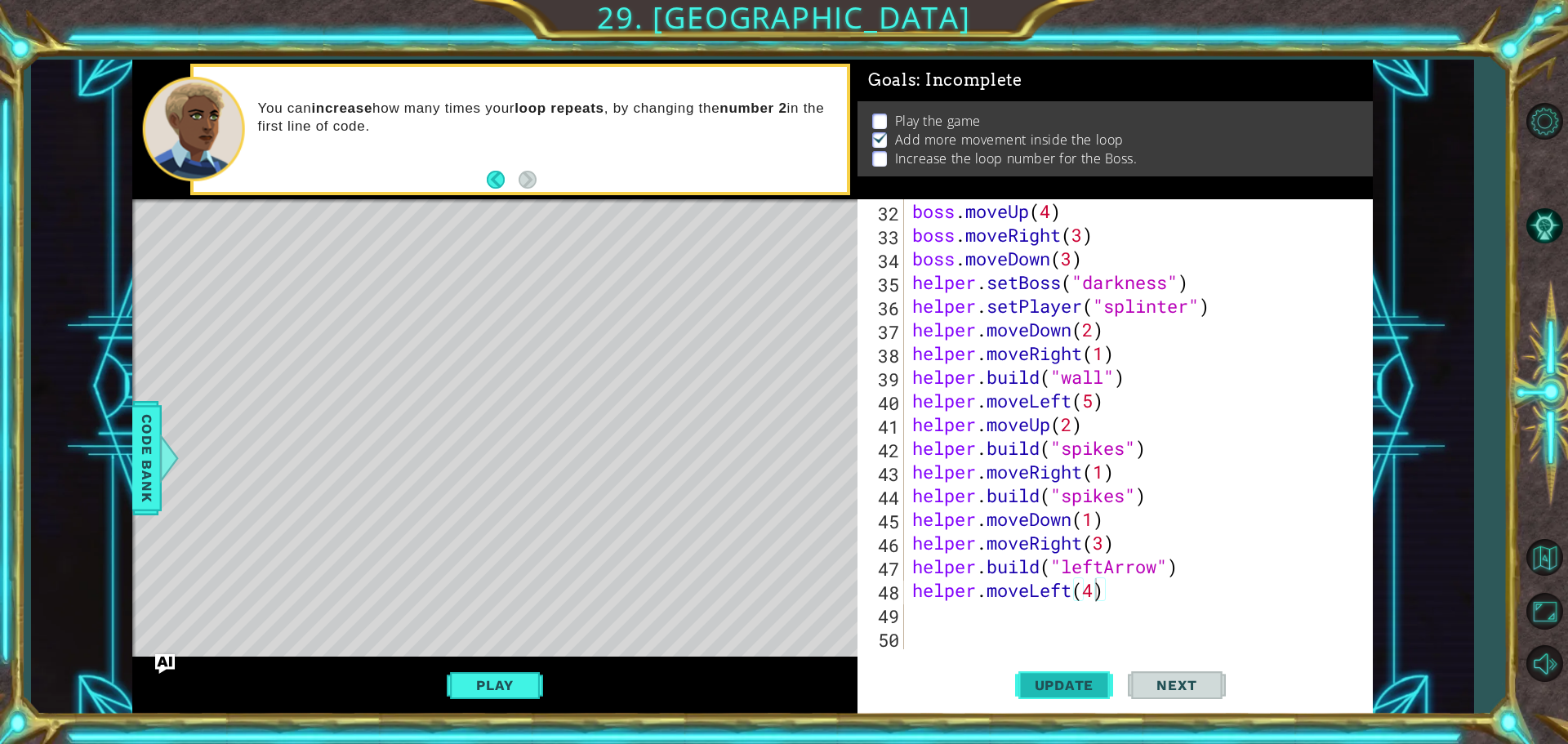
click at [1076, 671] on button "Update" at bounding box center [1064, 684] width 98 height 51
type textarea "helper.moveLeft(4)"
click at [964, 621] on div "boss . moveUp ( 4 ) boss . moveRight ( 3 ) boss . moveDown ( 3 ) helper . setBo…" at bounding box center [1136, 448] width 455 height 497
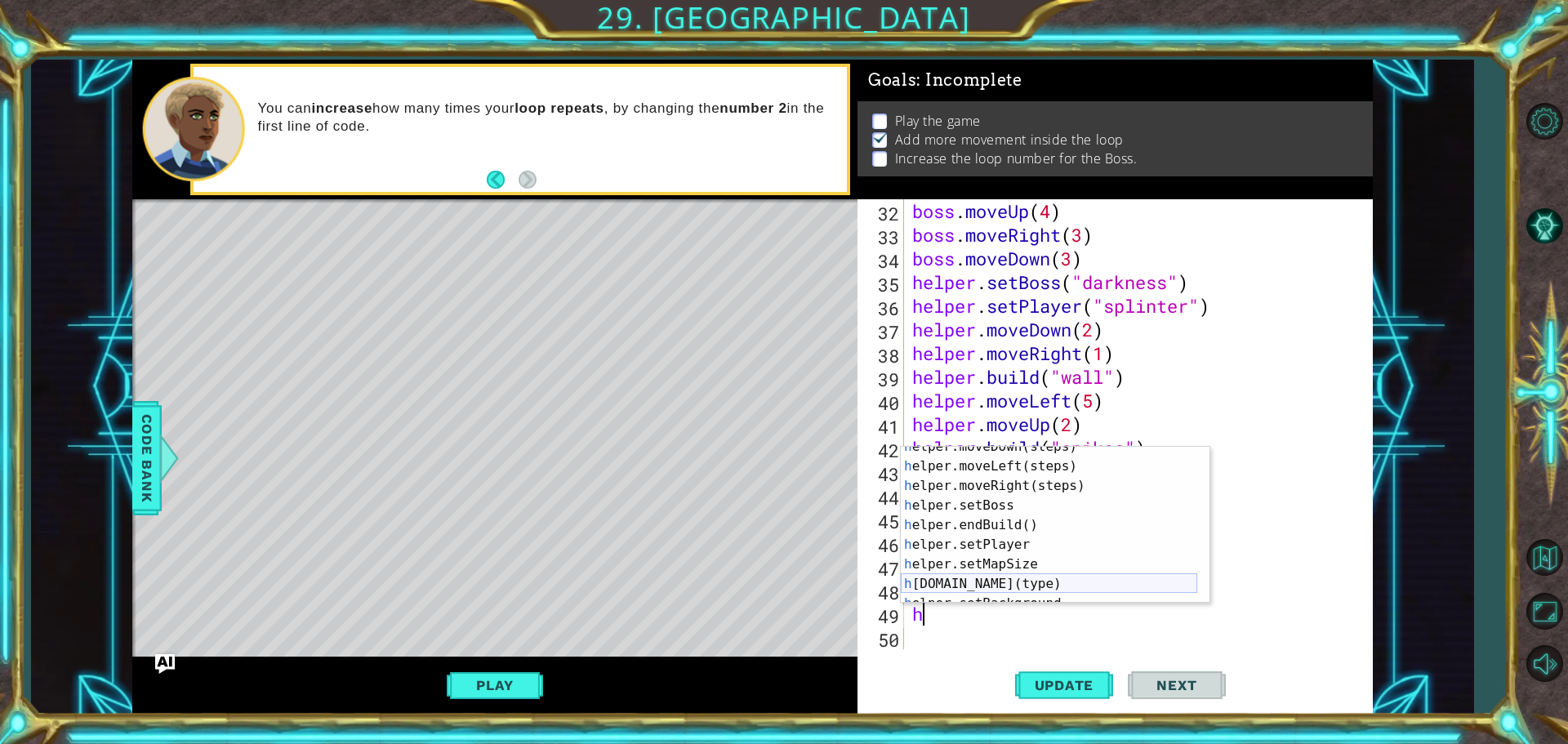
scroll to position [49, 0]
click at [962, 593] on div "h elper.moveDown(steps) press enter h elper.moveLeft(steps) press enter h elper…" at bounding box center [1048, 534] width 297 height 196
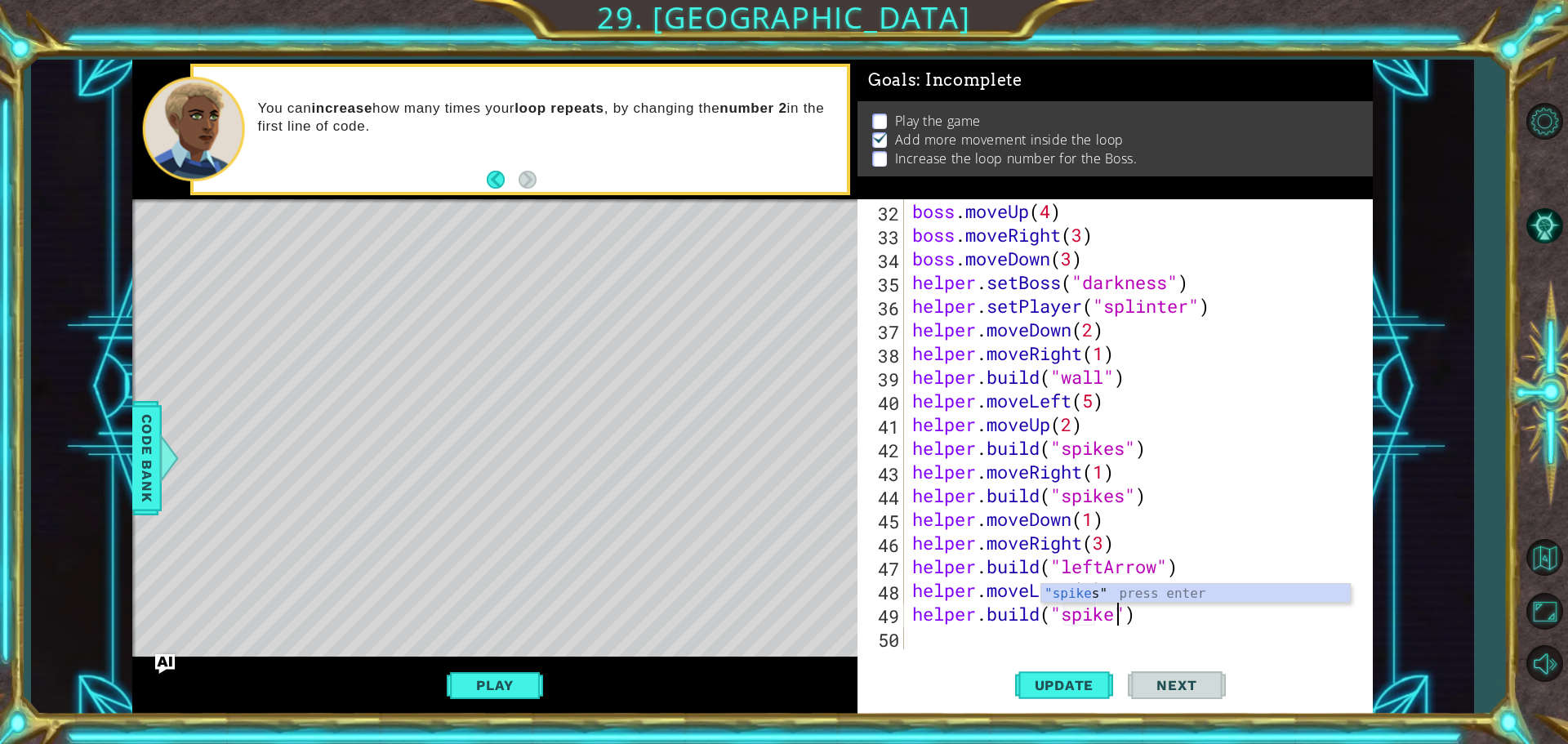
type textarea "[DOMAIN_NAME]("spikes")"
click at [995, 635] on div "boss . moveUp ( 4 ) boss . moveRight ( 3 ) boss . moveDown ( 3 ) helper . setBo…" at bounding box center [1136, 448] width 455 height 497
click at [1031, 679] on span "Update" at bounding box center [1065, 684] width 92 height 16
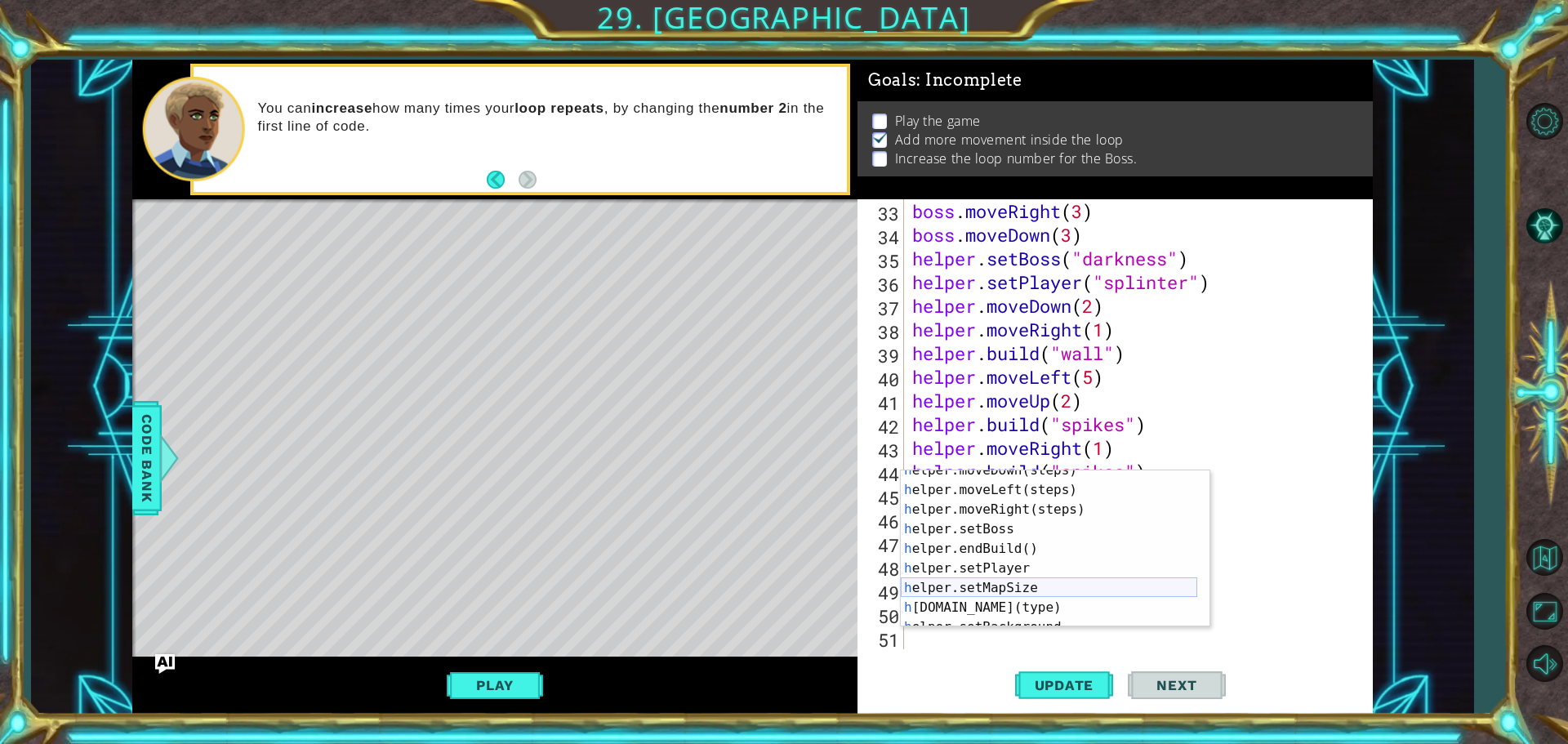
scroll to position [98, 0]
click at [998, 602] on div "h elper.setBoss press enter h elper.endBuild() press enter h elper.setPlayer pr…" at bounding box center [1048, 567] width 297 height 196
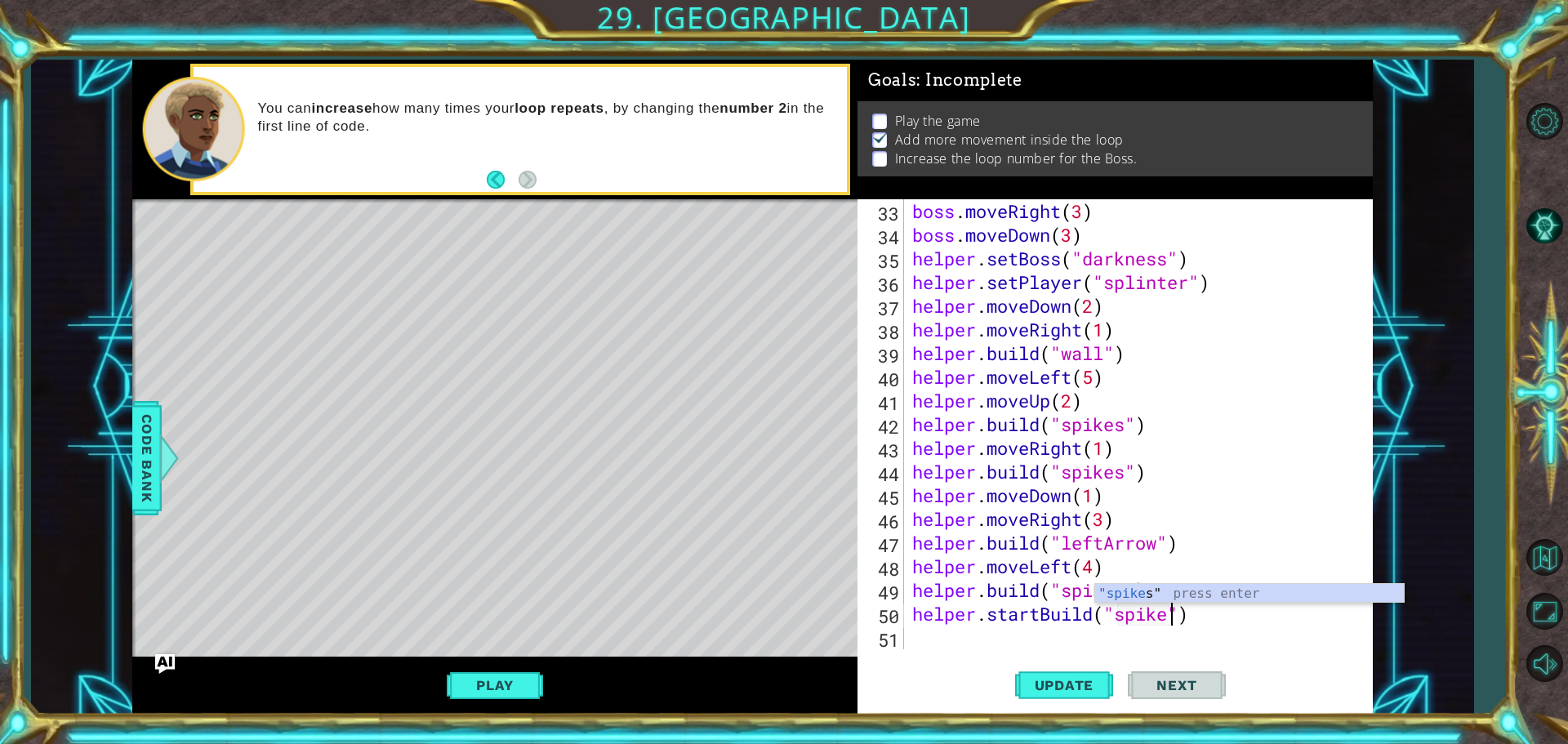
type textarea "helper.startBuild("spikes")"
click at [966, 635] on div "boss . moveRight ( 3 ) boss . moveDown ( 3 ) helper . setBoss ( "darkness" ) he…" at bounding box center [1136, 448] width 455 height 497
type textarea "h"
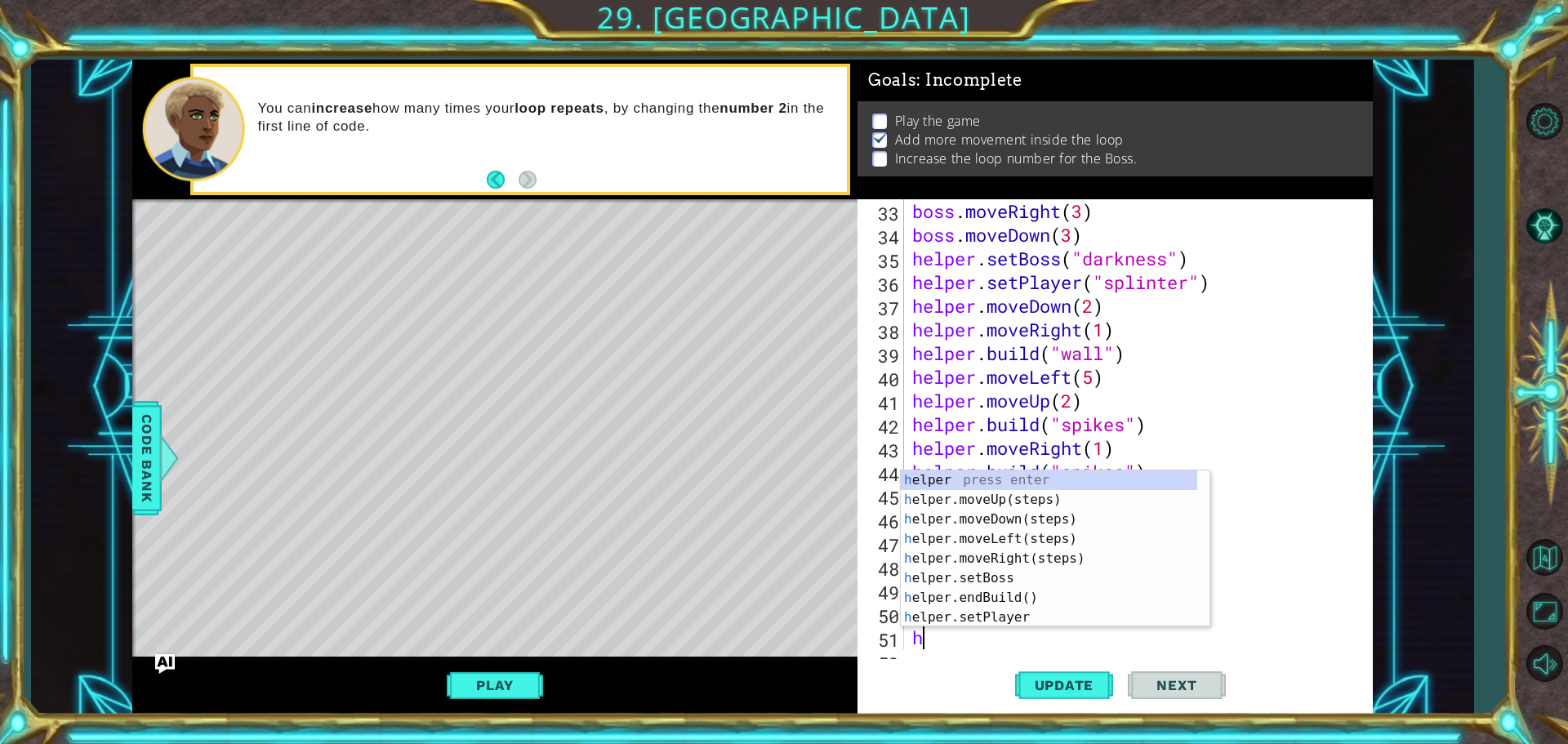
scroll to position [805, 0]
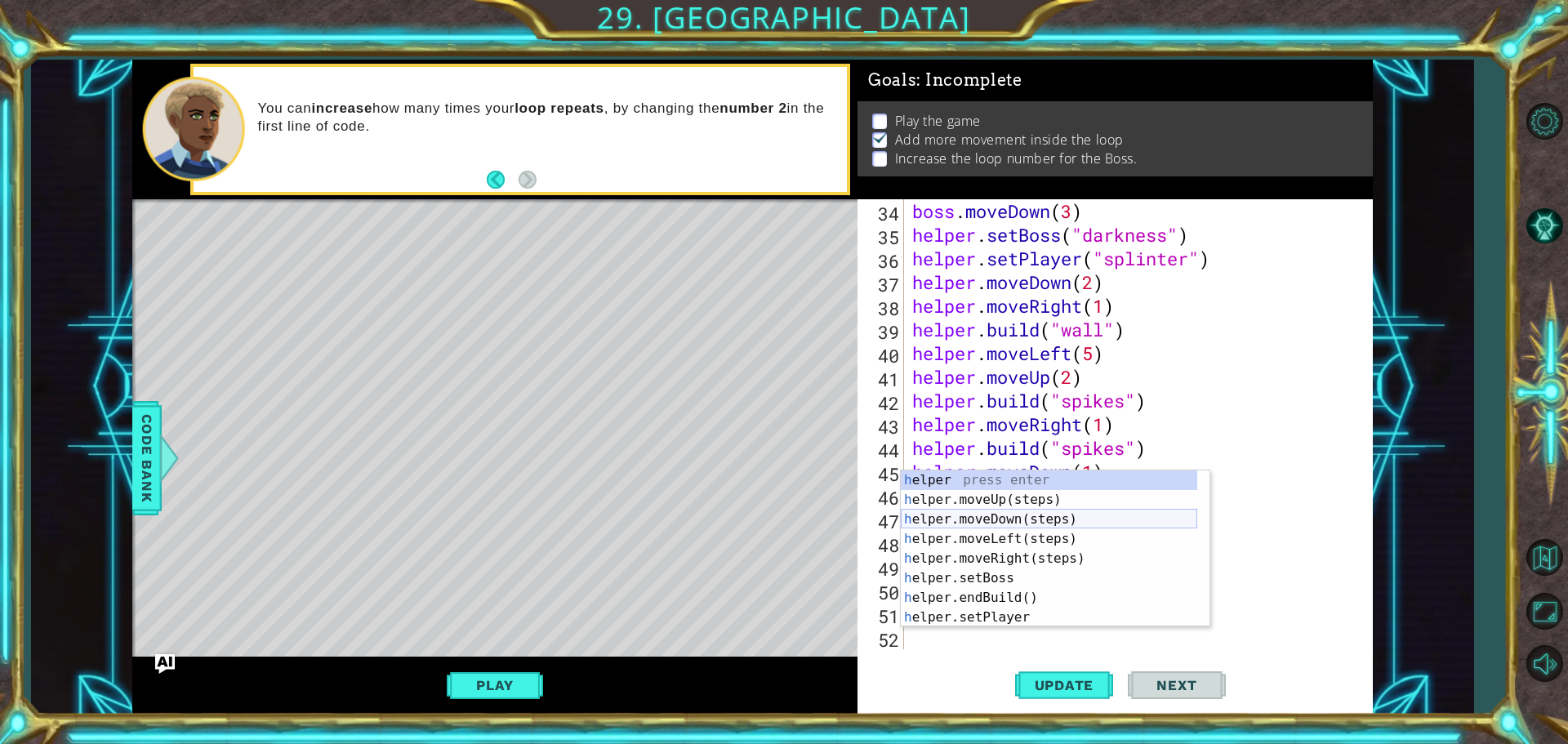
click at [990, 524] on div "h elper press enter h elper.moveUp(steps) press enter h elper.moveDown(steps) p…" at bounding box center [1048, 567] width 297 height 196
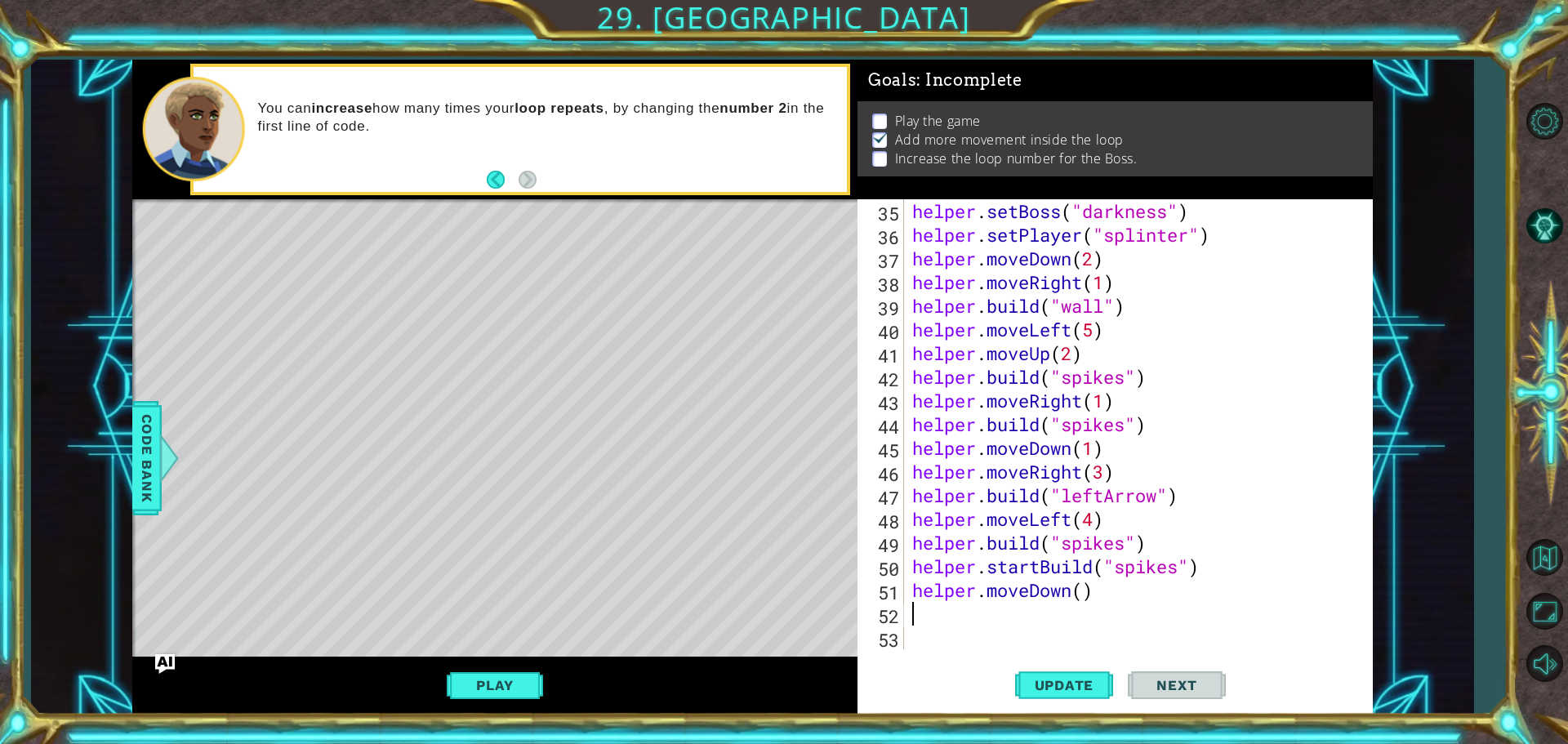
scroll to position [829, 0]
click at [1079, 588] on div "helper . setBoss ( "darkness" ) helper . setPlayer ( "[MEDICAL_DATA]" ) helper …" at bounding box center [1136, 448] width 455 height 497
click at [1062, 674] on button "Update" at bounding box center [1064, 684] width 98 height 51
click at [1042, 570] on div "helper . setBoss ( "darkness" ) helper . setPlayer ( "[MEDICAL_DATA]" ) helper …" at bounding box center [1136, 448] width 455 height 497
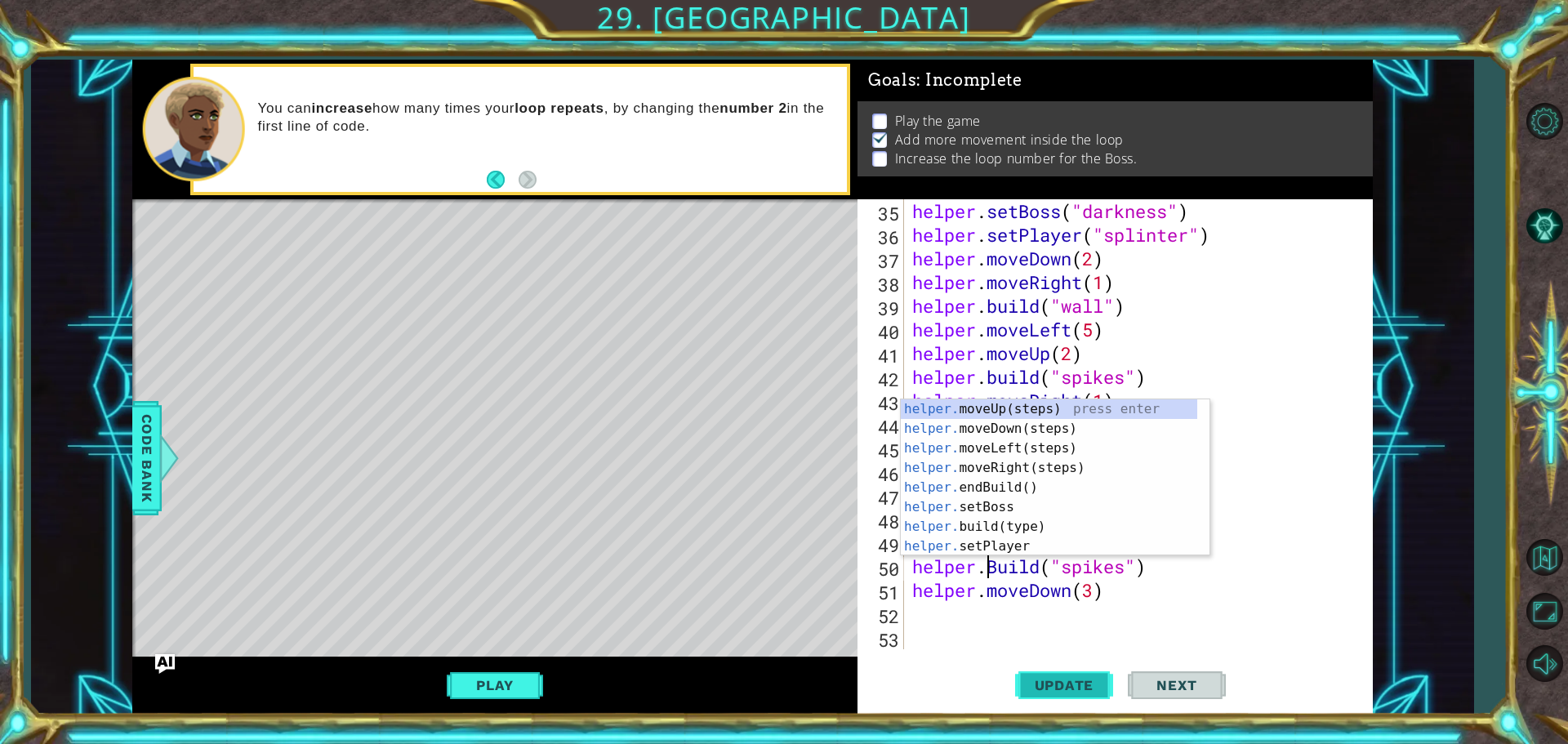
click at [1041, 679] on span "Update" at bounding box center [1065, 684] width 92 height 16
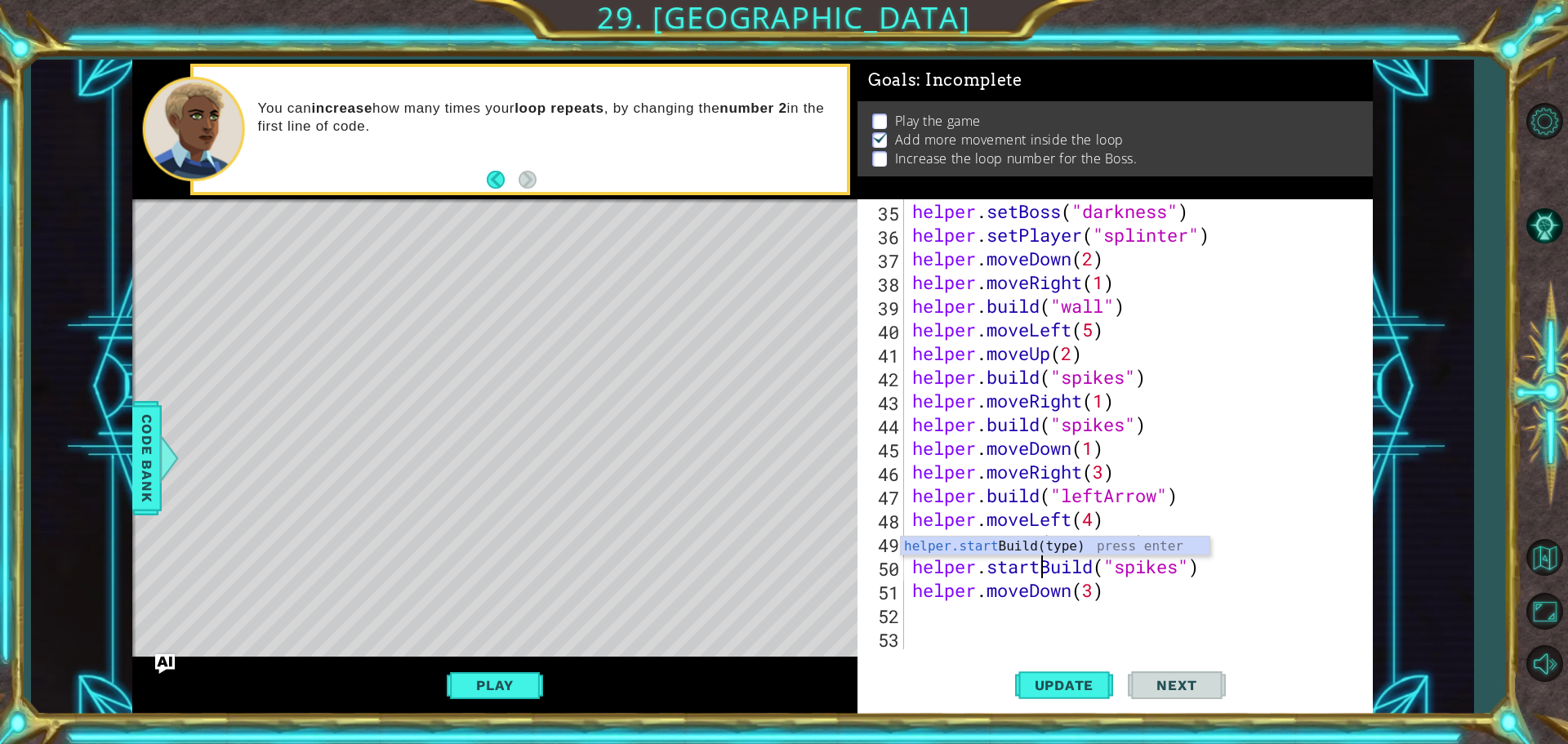
scroll to position [0, 6]
click at [1073, 680] on span "Update" at bounding box center [1065, 684] width 92 height 16
type textarea "helper.startBuild("spikes")"
click at [919, 617] on div "helper . setBoss ( "darkness" ) helper . setPlayer ( "[MEDICAL_DATA]" ) helper …" at bounding box center [1136, 448] width 455 height 497
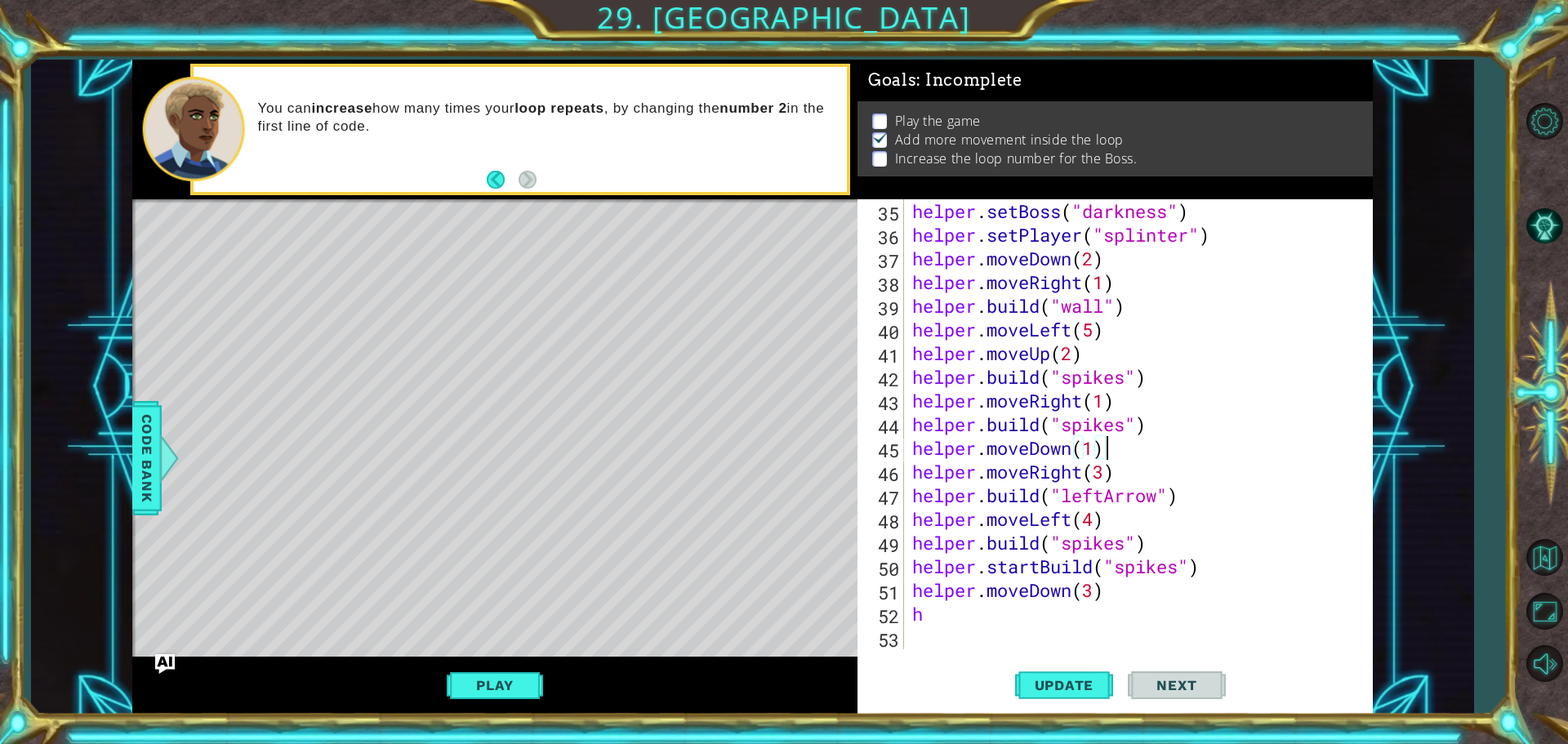
click at [1311, 443] on div "helper . setBoss ( "darkness" ) helper . setPlayer ( "[MEDICAL_DATA]" ) helper …" at bounding box center [1136, 448] width 455 height 497
click at [1181, 565] on div "helper . setBoss ( "darkness" ) helper . setPlayer ( "[MEDICAL_DATA]" ) helper …" at bounding box center [1136, 448] width 455 height 497
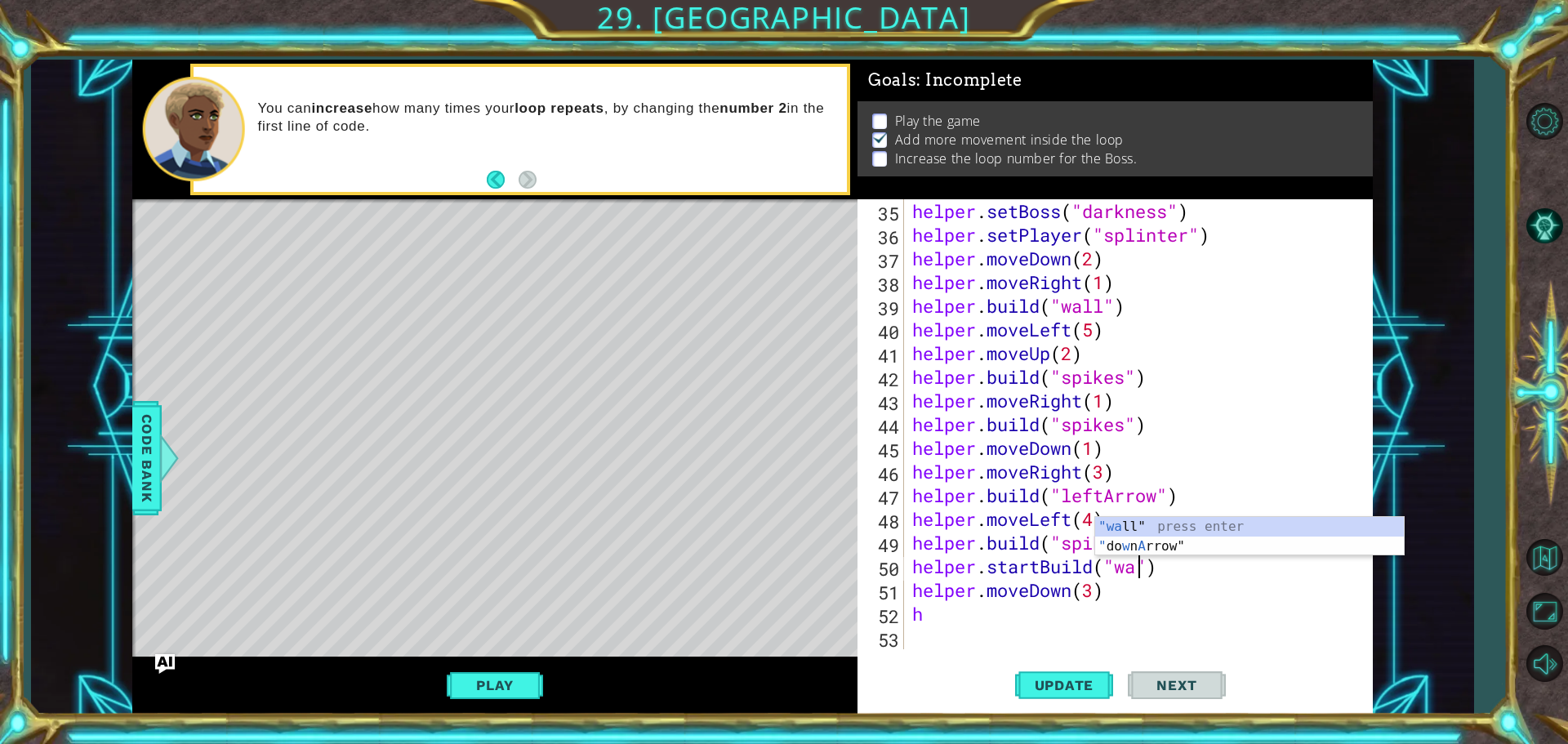
scroll to position [0, 10]
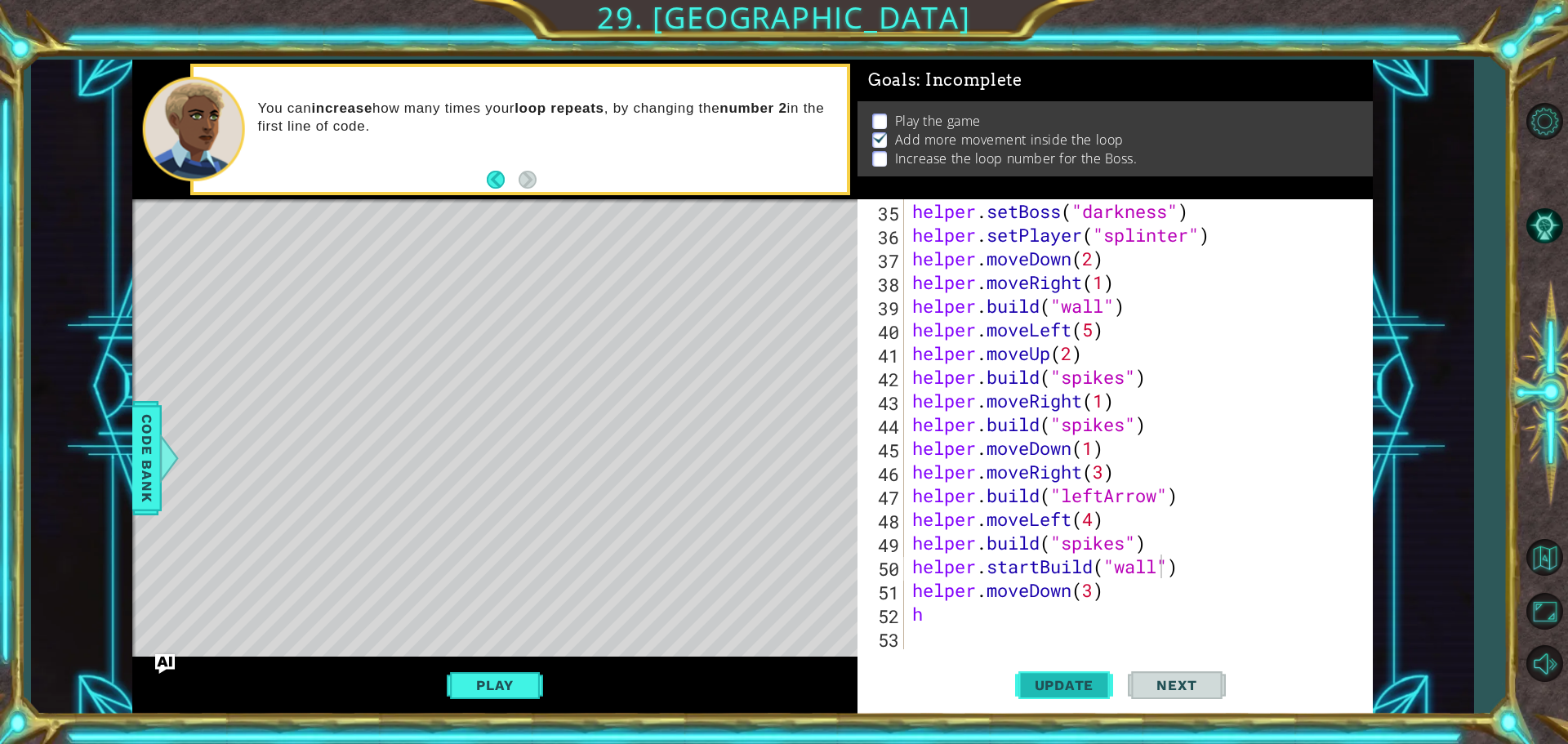
click at [1038, 687] on span "Update" at bounding box center [1065, 684] width 92 height 16
type textarea "helper.startBuild("wall")"
click at [959, 629] on div "helper . setBoss ( "darkness" ) helper . setPlayer ( "splinter" ) helper . move…" at bounding box center [1136, 448] width 455 height 497
click at [956, 619] on div "helper . setBoss ( "darkness" ) helper . setPlayer ( "splinter" ) helper . move…" at bounding box center [1136, 448] width 455 height 497
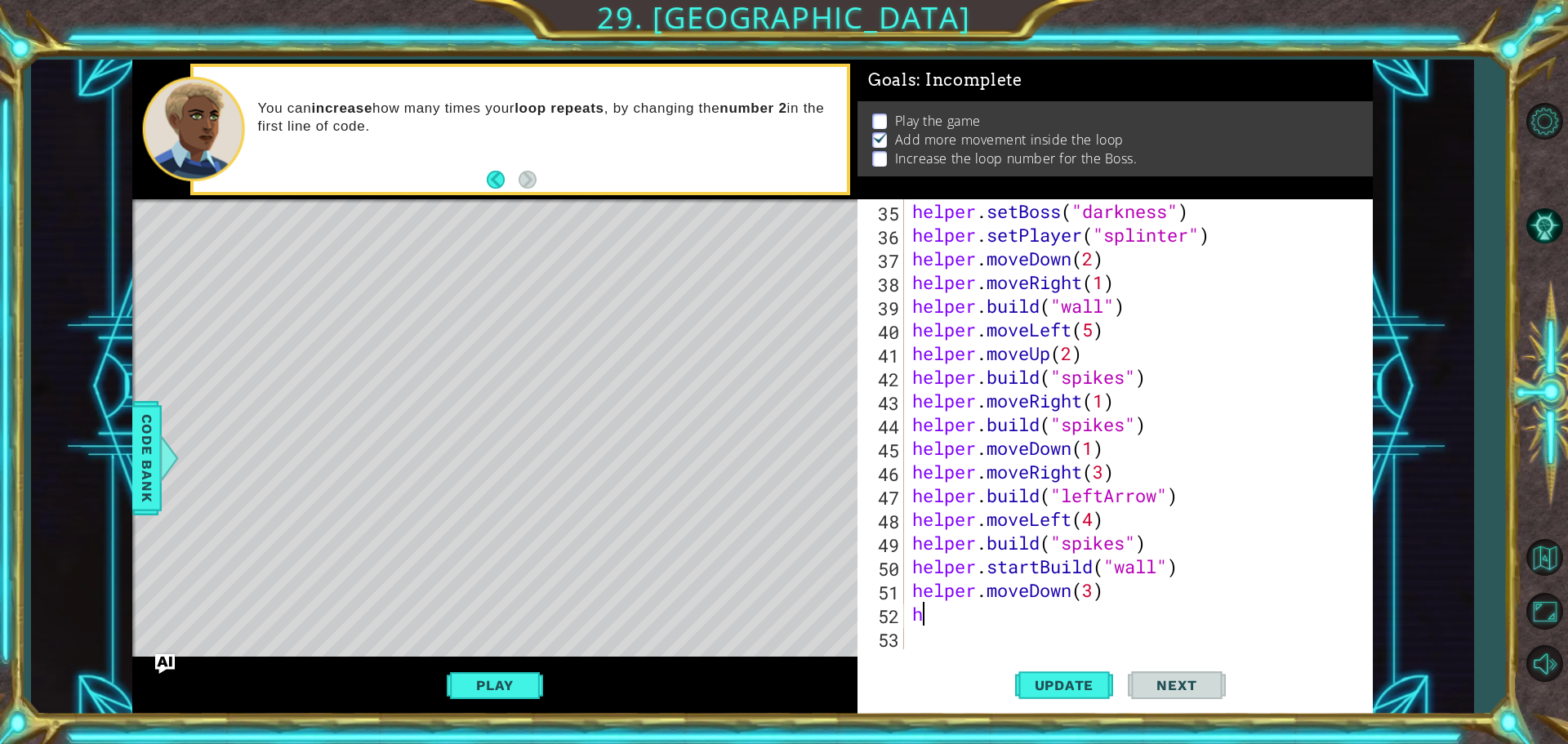
type textarea "h"
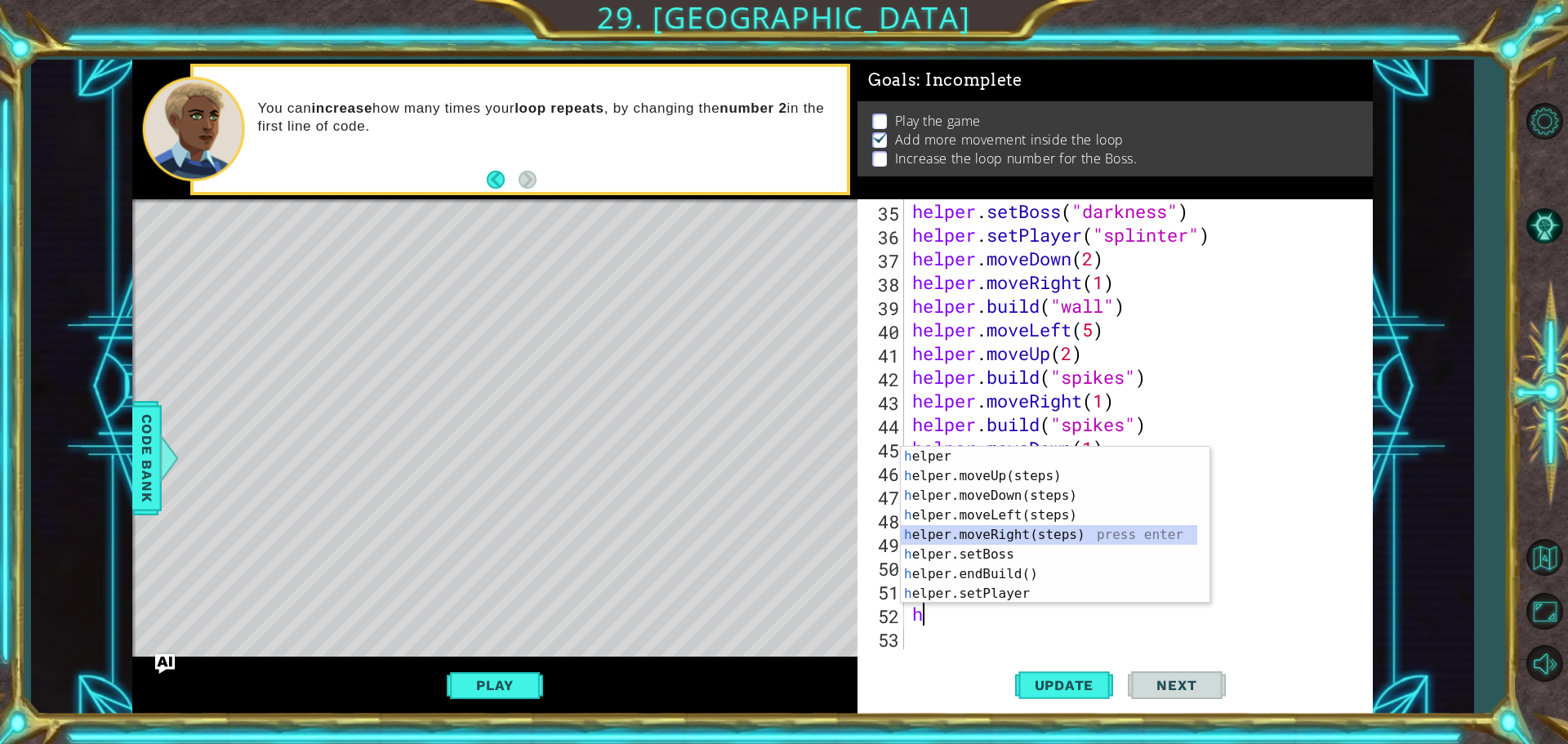
click at [1008, 536] on div "h elper press enter h elper.moveUp(steps) press enter h elper.moveDown(steps) p…" at bounding box center [1054, 544] width 308 height 196
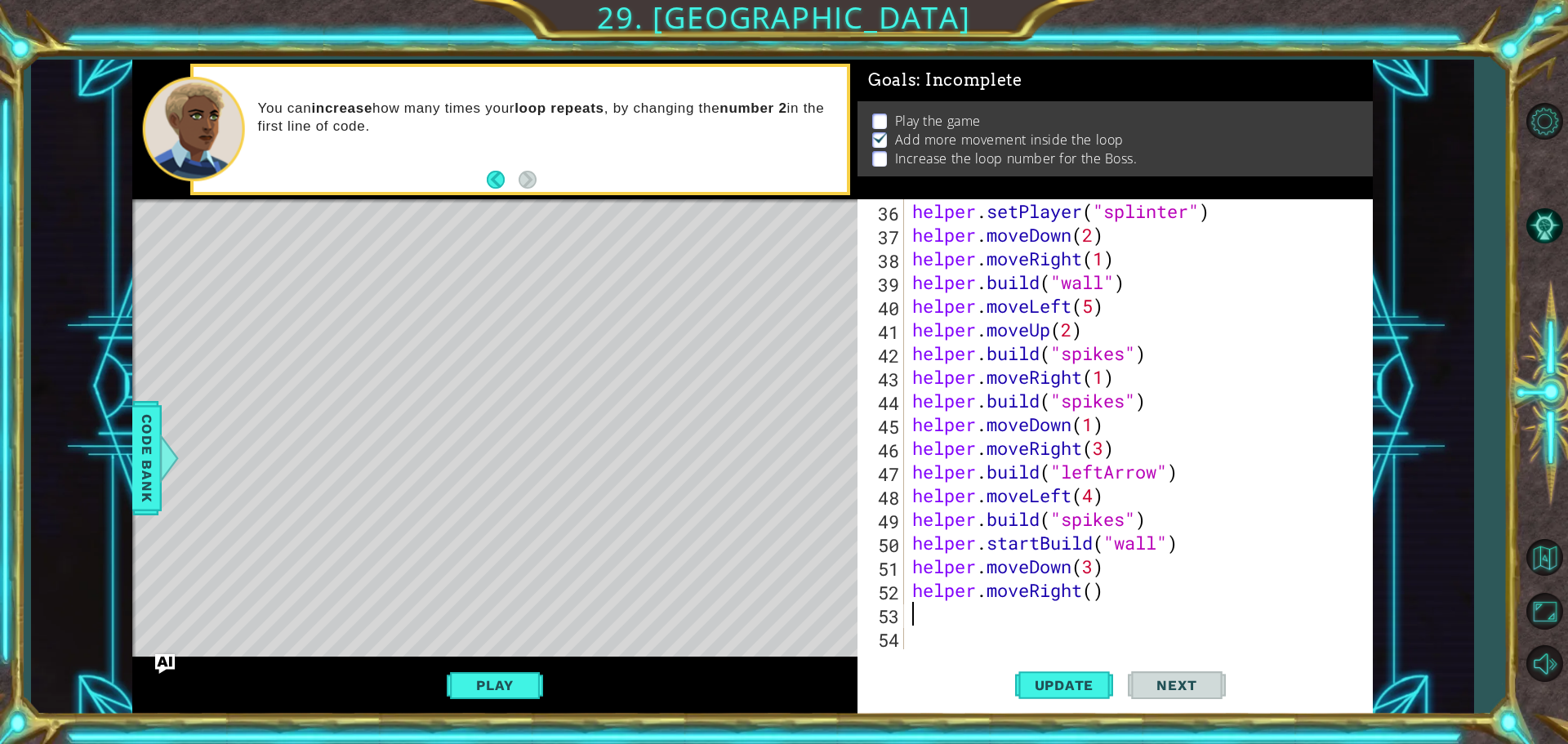
scroll to position [852, 0]
click at [1103, 593] on div "helper . setPlayer ( "[MEDICAL_DATA]" ) helper . moveDown ( 2 ) helper . moveRi…" at bounding box center [1136, 448] width 455 height 497
click at [1101, 594] on div "helper . setPlayer ( "[MEDICAL_DATA]" ) helper . moveDown ( 2 ) helper . moveRi…" at bounding box center [1136, 448] width 455 height 497
type textarea "helper.moveRight(3)"
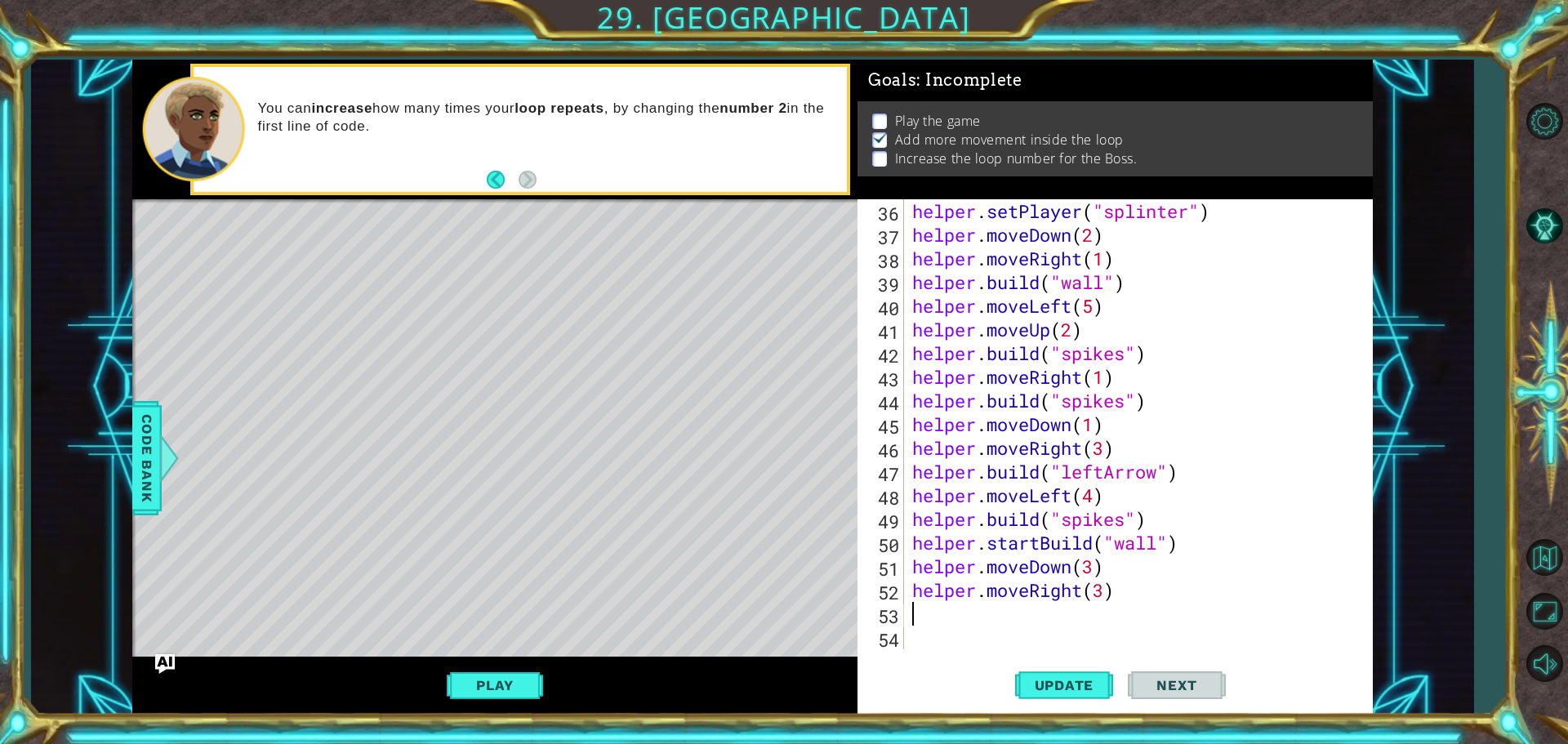
click at [1015, 624] on div "helper . setPlayer ( "[MEDICAL_DATA]" ) helper . moveDown ( 2 ) helper . moveRi…" at bounding box center [1136, 448] width 455 height 497
type textarea "h"
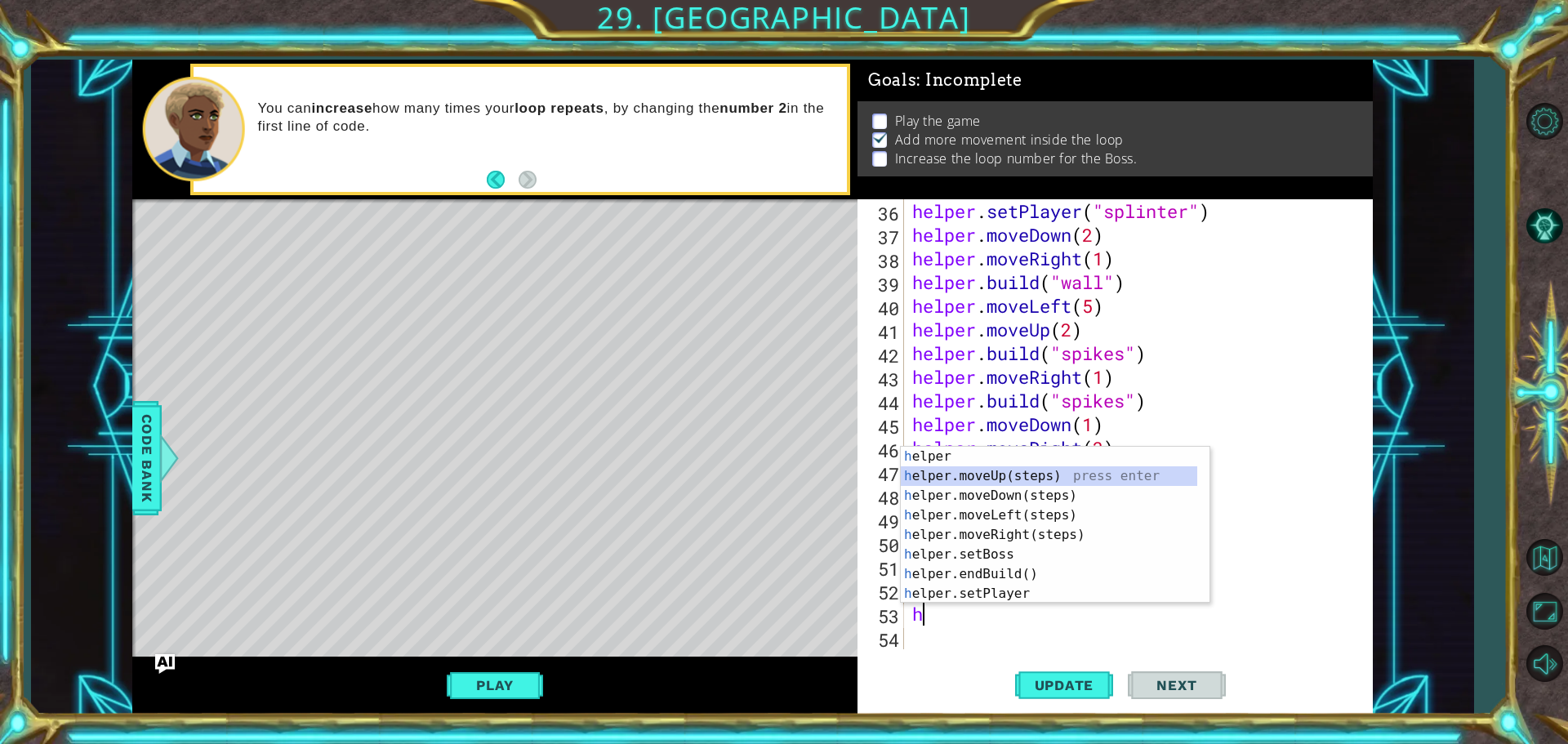
click at [985, 479] on div "h elper press enter h elper.moveUp(steps) press enter h elper.moveDown(steps) p…" at bounding box center [1048, 544] width 297 height 196
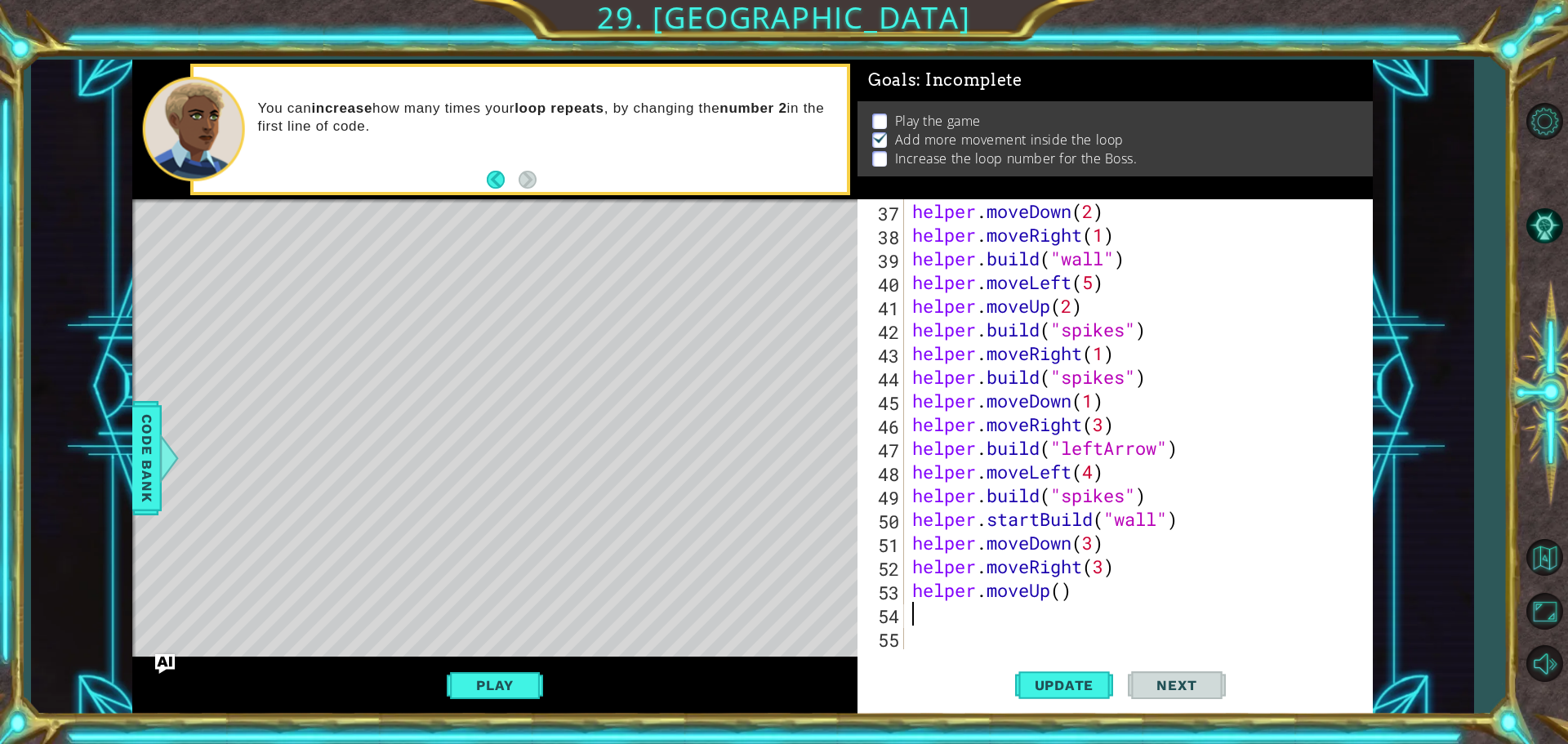
scroll to position [876, 0]
click at [1055, 600] on div "helper . moveDown ( 2 ) helper . moveRight ( 1 ) helper . build ( "wall" ) help…" at bounding box center [1136, 448] width 455 height 497
click at [1065, 591] on div "helper . moveDown ( 2 ) helper . moveRight ( 1 ) helper . build ( "wall" ) help…" at bounding box center [1136, 448] width 455 height 497
type textarea "helper.moveUp(1)"
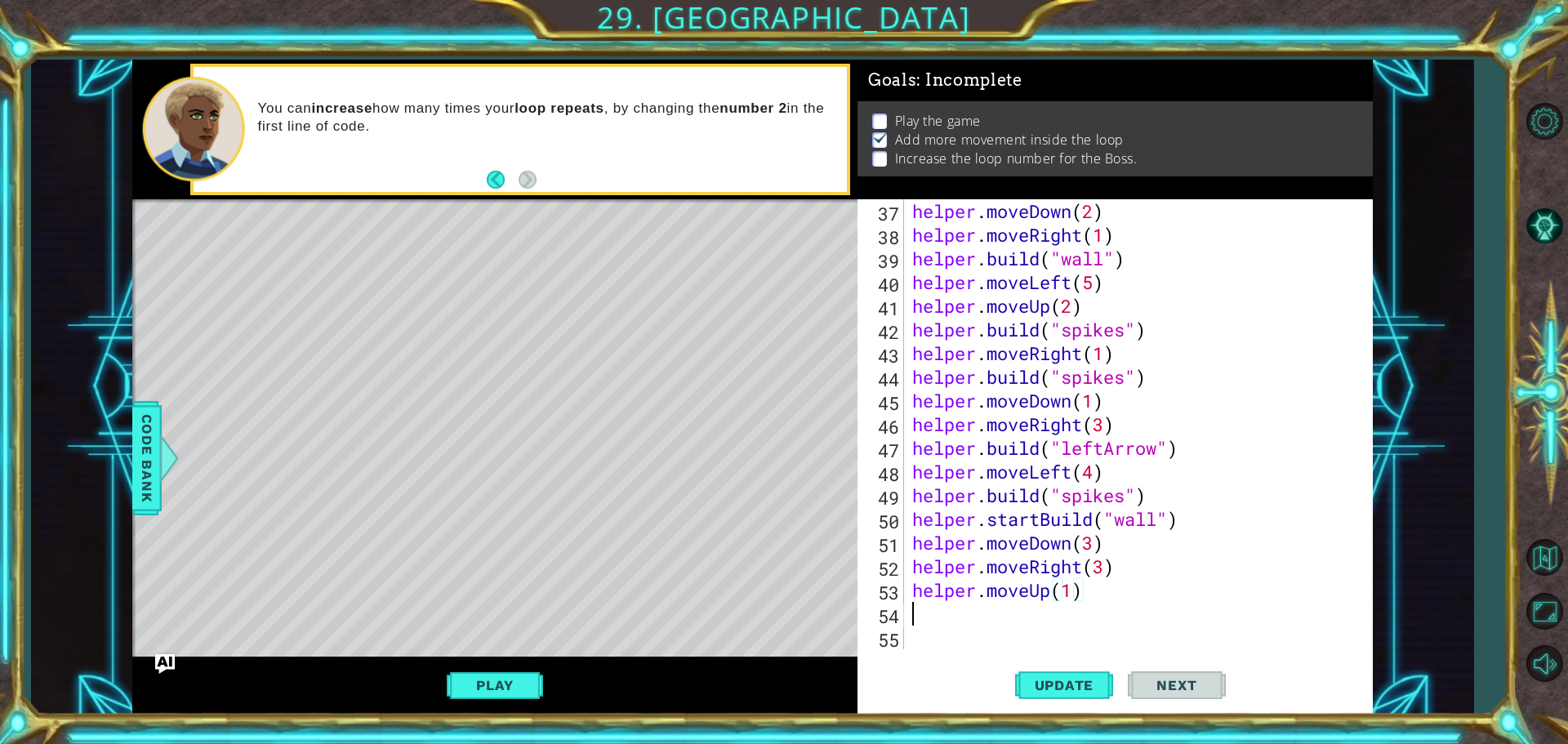
click at [1050, 608] on div "helper . moveDown ( 2 ) helper . moveRight ( 1 ) helper . build ( "wall" ) help…" at bounding box center [1136, 448] width 455 height 497
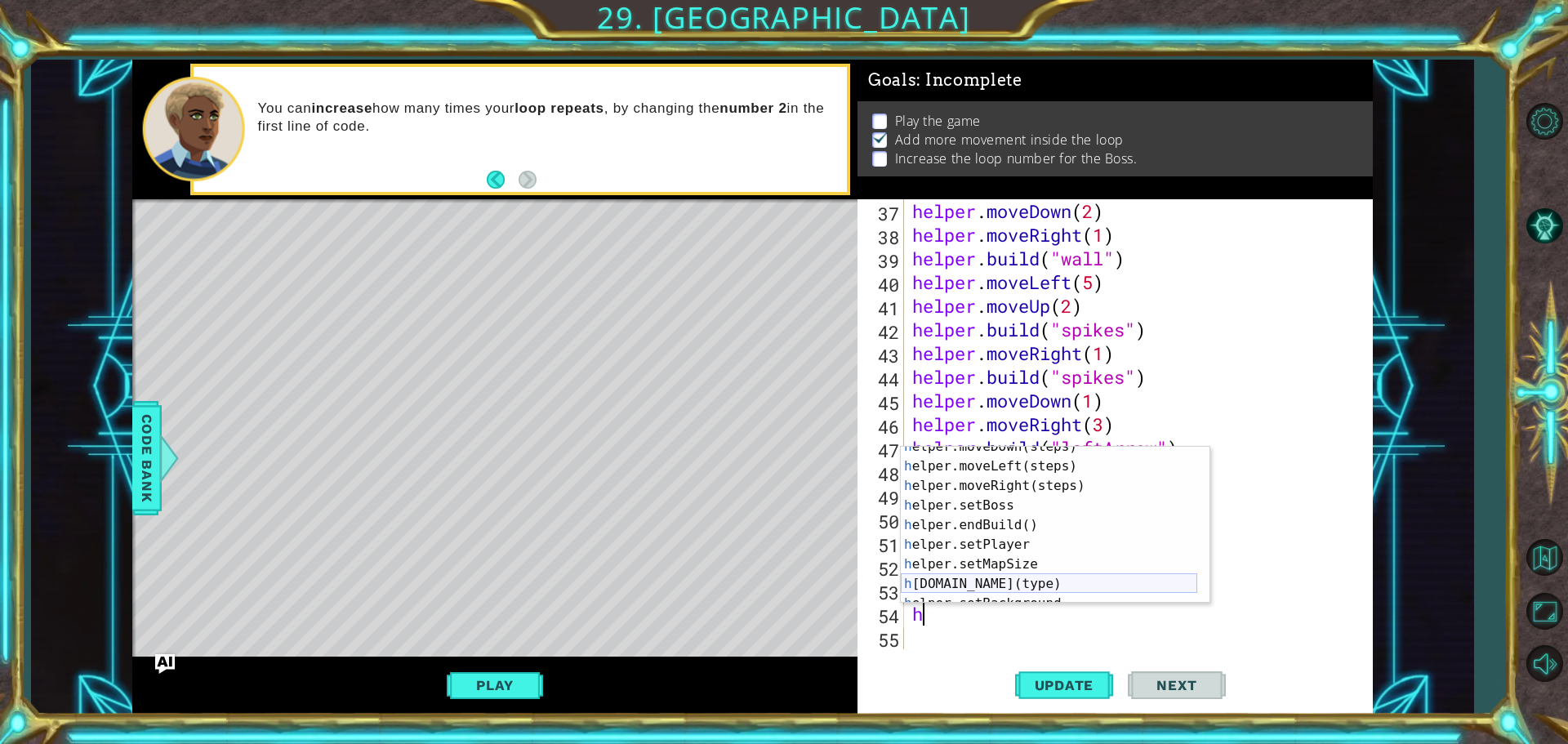
scroll to position [49, 0]
click at [966, 581] on div "h elper.moveDown(steps) press enter h elper.moveLeft(steps) press enter h elper…" at bounding box center [1048, 534] width 297 height 196
type textarea "[DOMAIN_NAME]("wall")"
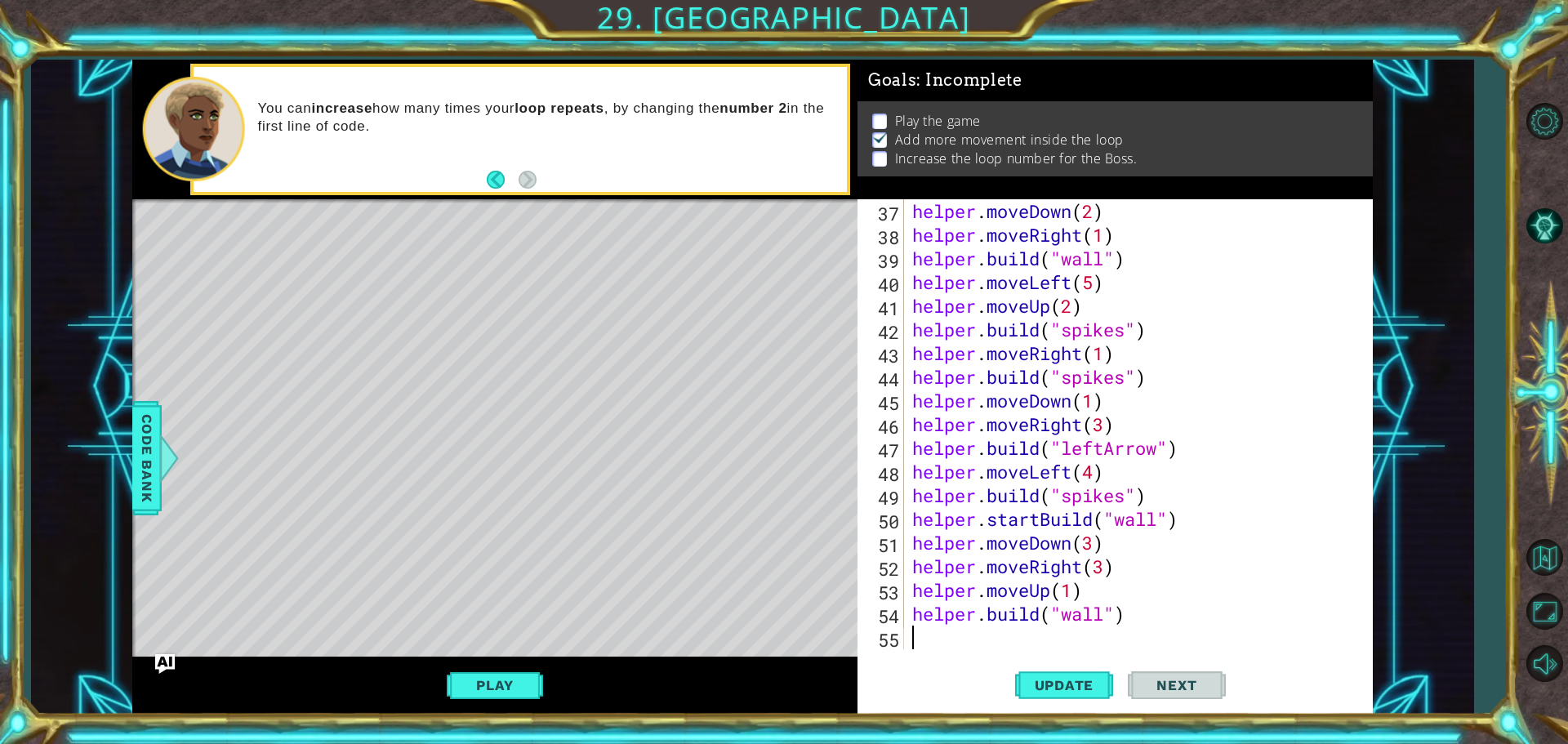
click at [962, 640] on div "helper . moveDown ( 2 ) helper . moveRight ( 1 ) helper . build ( "wall" ) help…" at bounding box center [1136, 448] width 455 height 497
type textarea "h"
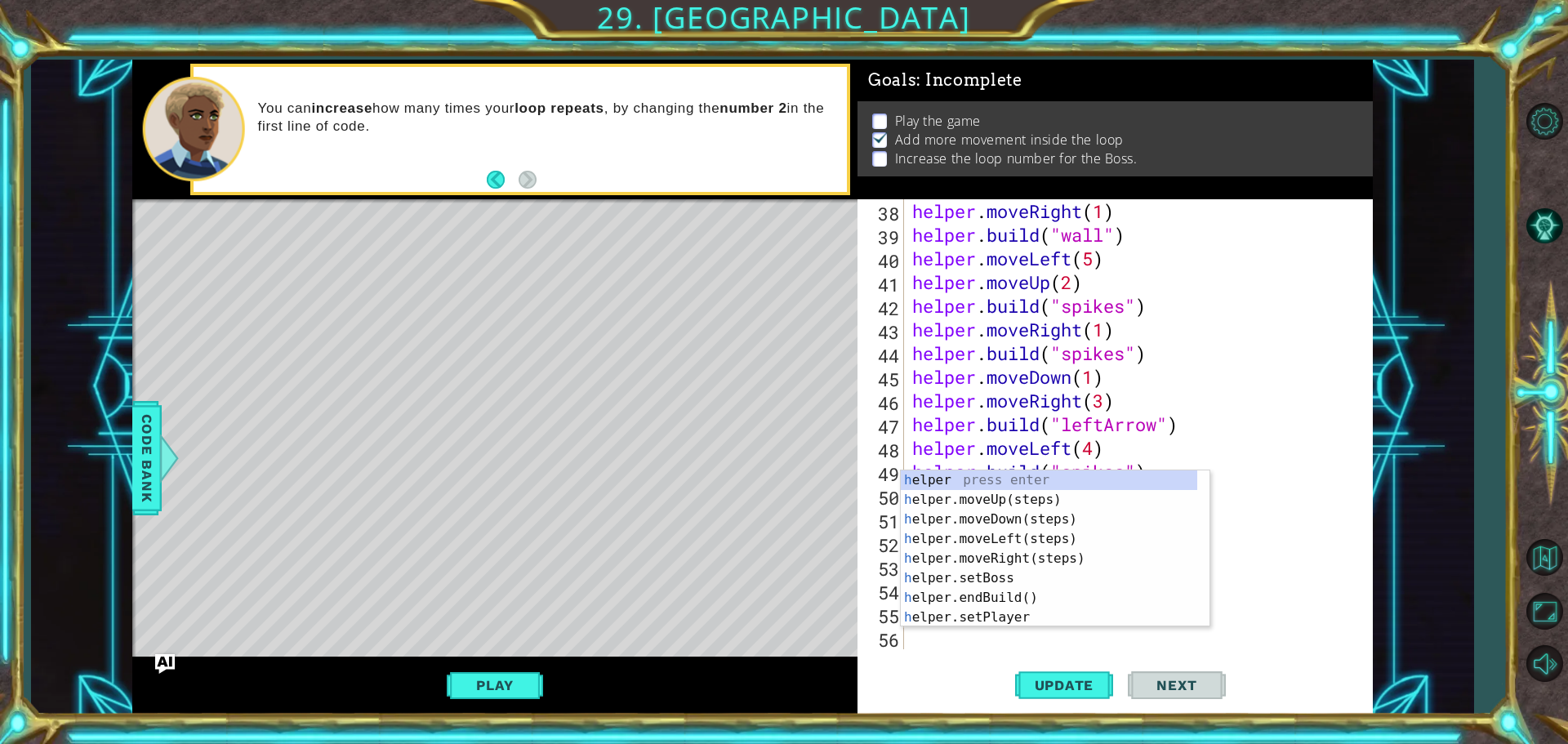
scroll to position [899, 0]
click at [976, 506] on div "h elper press enter h elper.moveUp(steps) press enter h elper.moveDown(steps) p…" at bounding box center [1048, 567] width 297 height 196
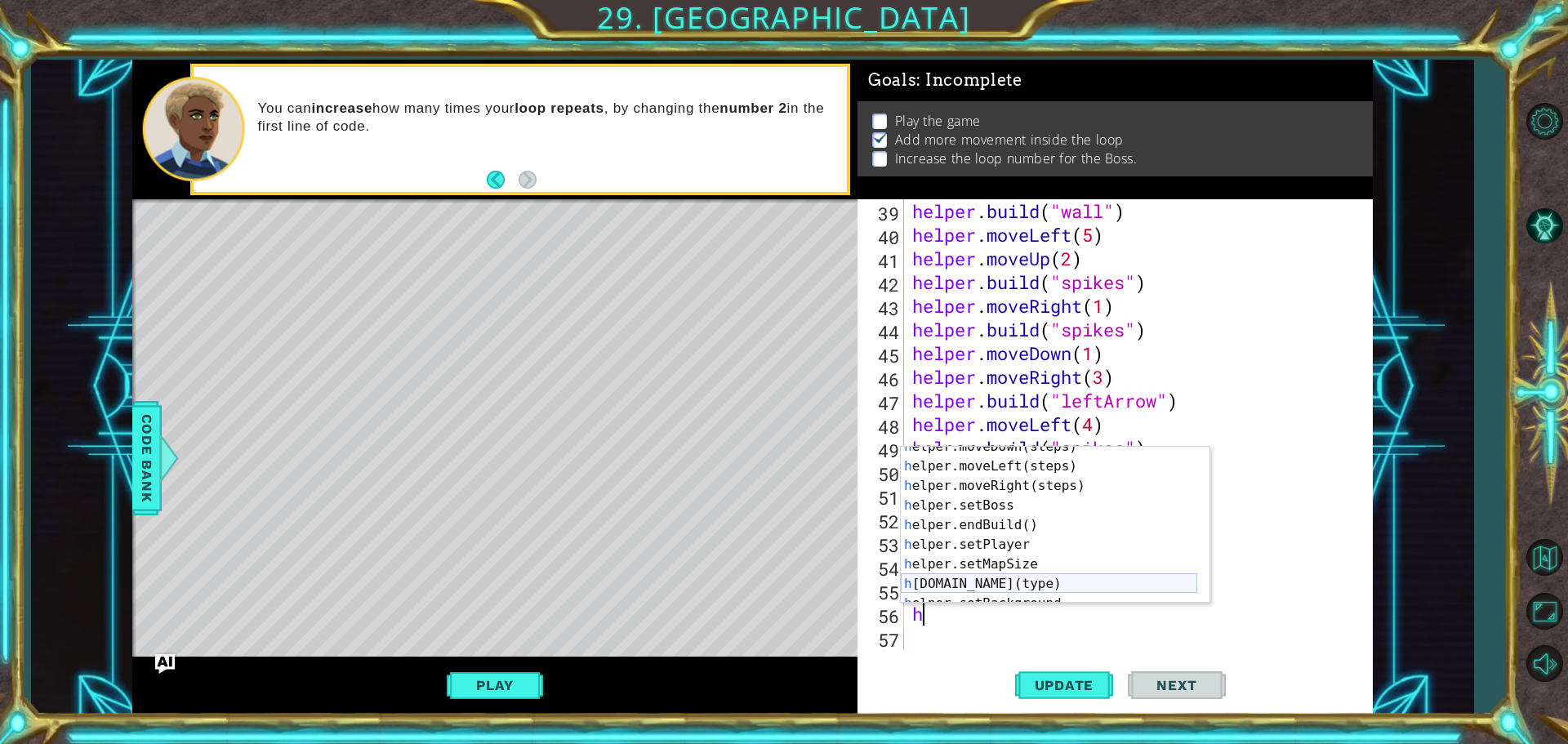
scroll to position [49, 0]
click at [985, 593] on div "h elper.moveDown(steps) press enter h elper.moveLeft(steps) press enter h elper…" at bounding box center [1048, 534] width 297 height 196
type textarea "[DOMAIN_NAME]("wall")"
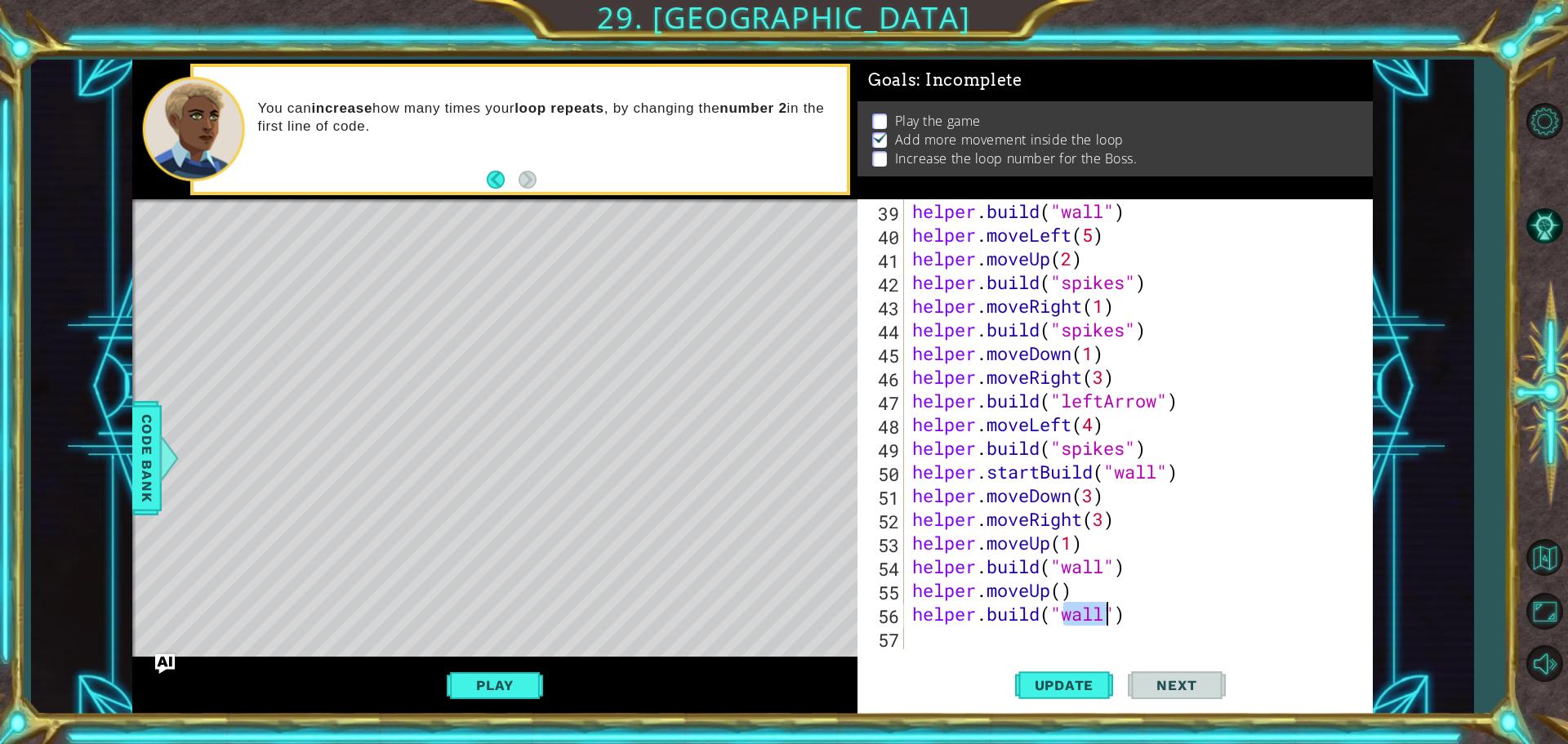
click at [1054, 632] on div "helper . build ( "wall" ) helper . moveLeft ( 5 ) helper . moveUp ( 2 ) helper …" at bounding box center [1136, 448] width 455 height 497
type textarea "h"
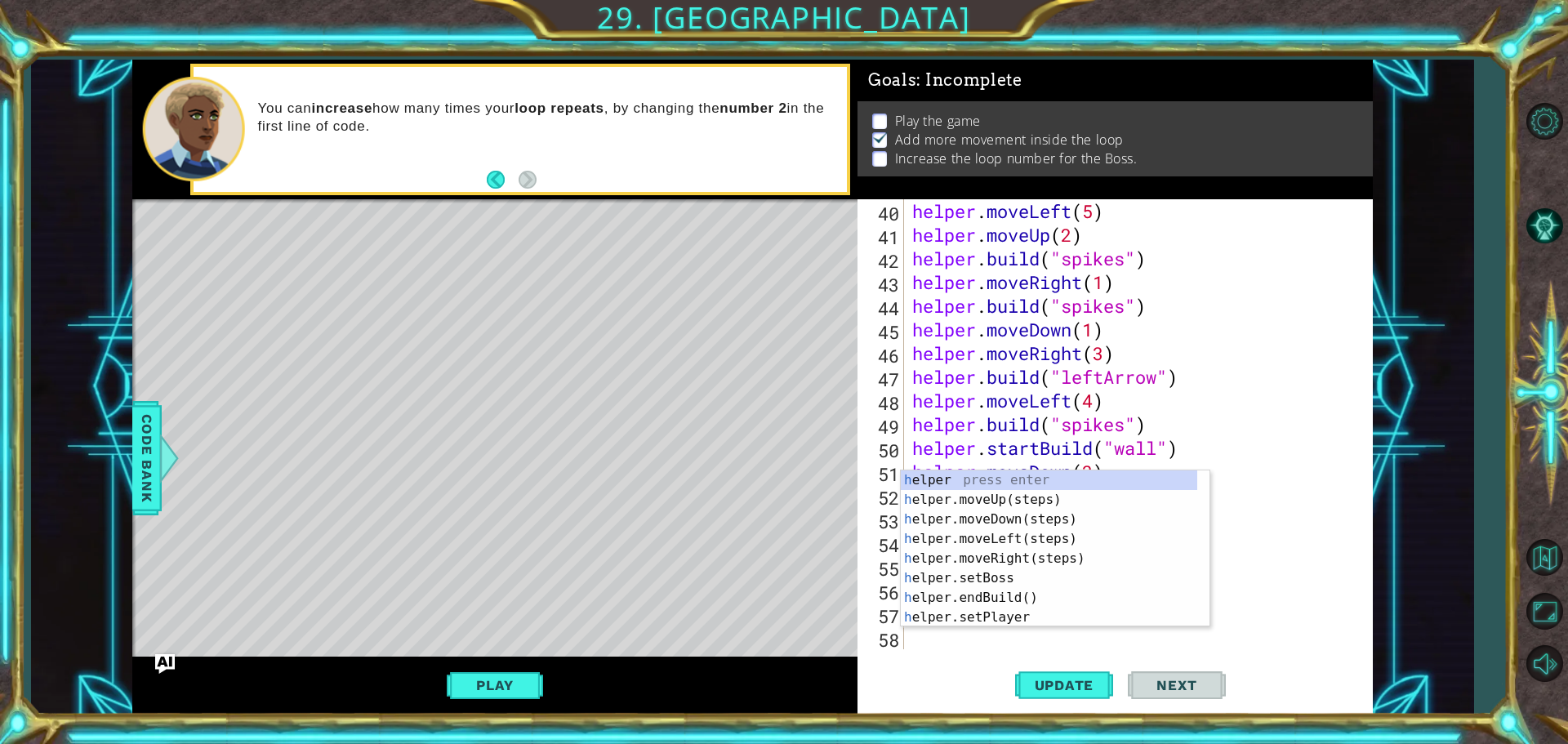
scroll to position [947, 0]
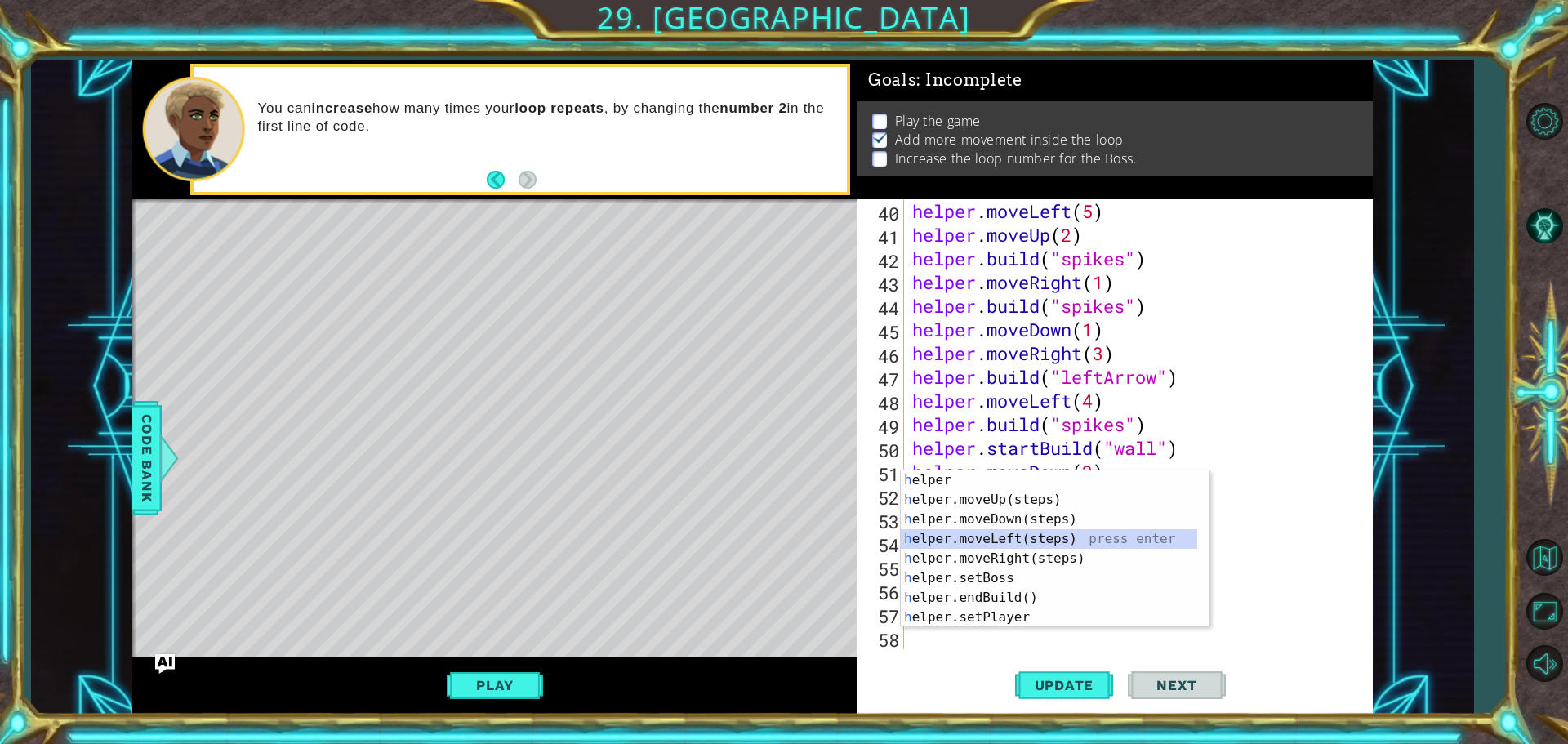
click at [1012, 532] on div "h elper press enter h elper.moveUp(steps) press enter h elper.moveDown(steps) p…" at bounding box center [1048, 567] width 297 height 196
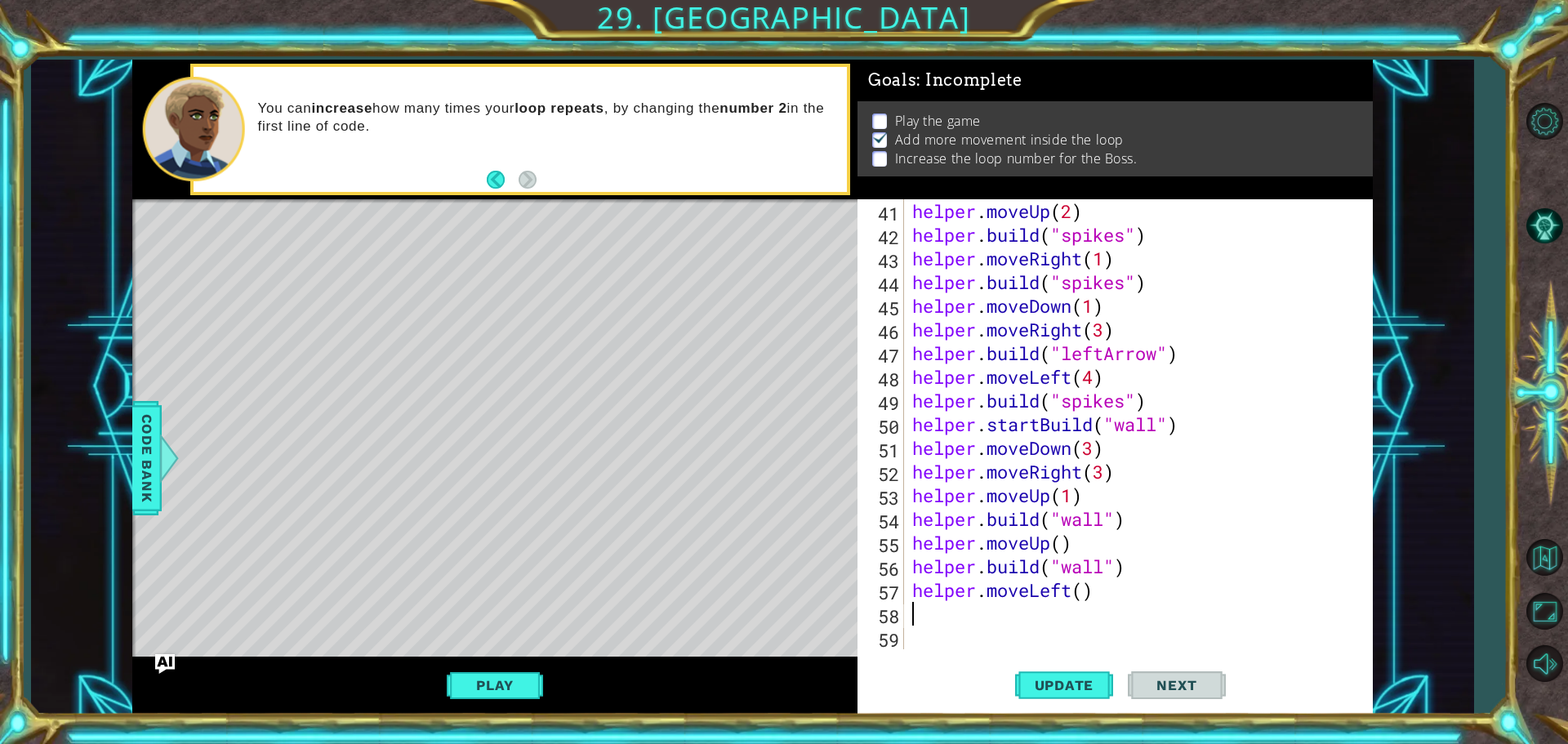
scroll to position [970, 0]
click at [1080, 586] on div "helper . moveUp ( 2 ) helper . build ( "spikes" ) helper . moveRight ( 1 ) help…" at bounding box center [1136, 448] width 455 height 497
type textarea "helper.moveLeft(1)"
click at [1044, 612] on div "helper . moveUp ( 2 ) helper . build ( "spikes" ) helper . moveRight ( 1 ) help…" at bounding box center [1136, 448] width 455 height 497
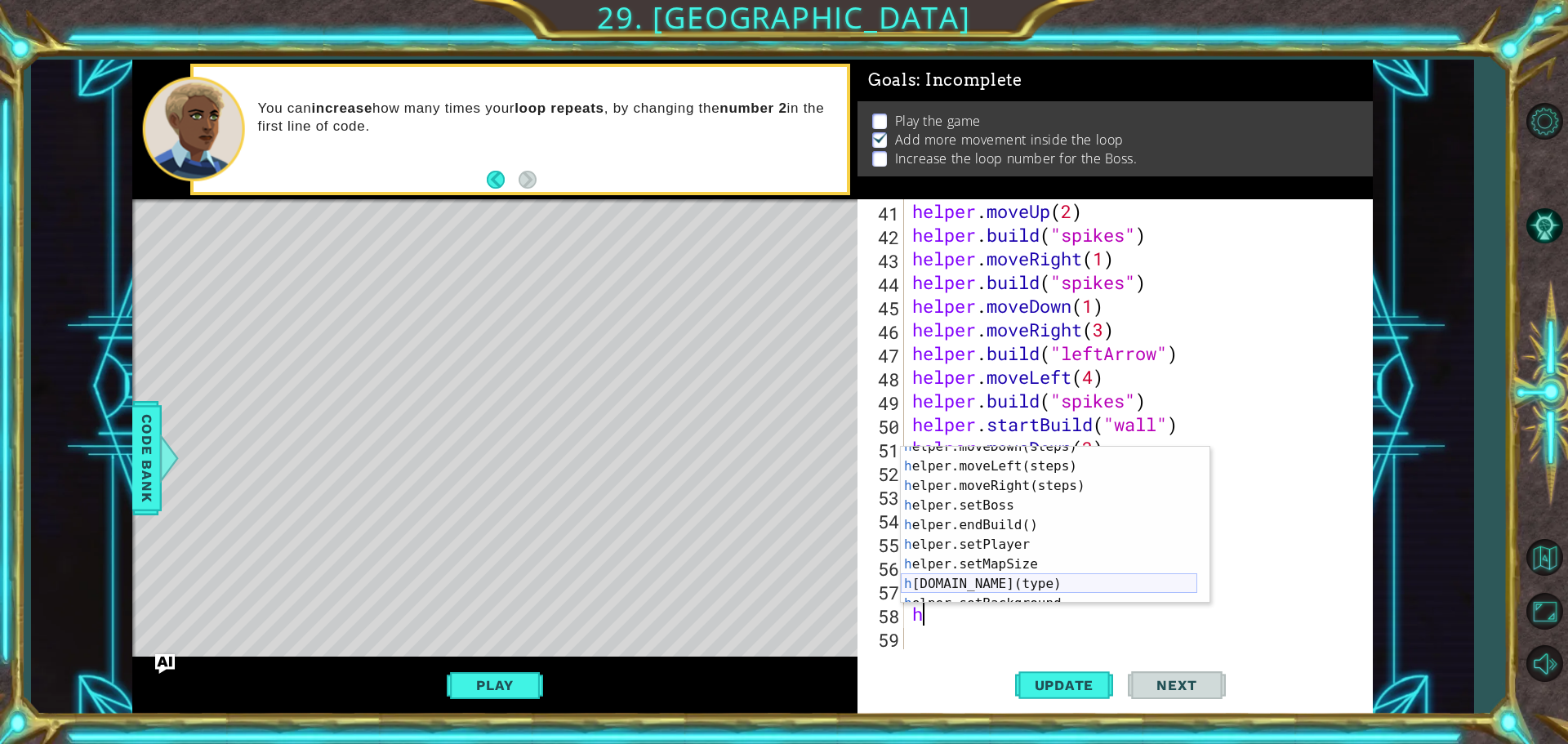
scroll to position [49, 0]
click at [993, 588] on div "h elper.moveDown(steps) press enter h elper.moveLeft(steps) press enter h elper…" at bounding box center [1048, 534] width 297 height 196
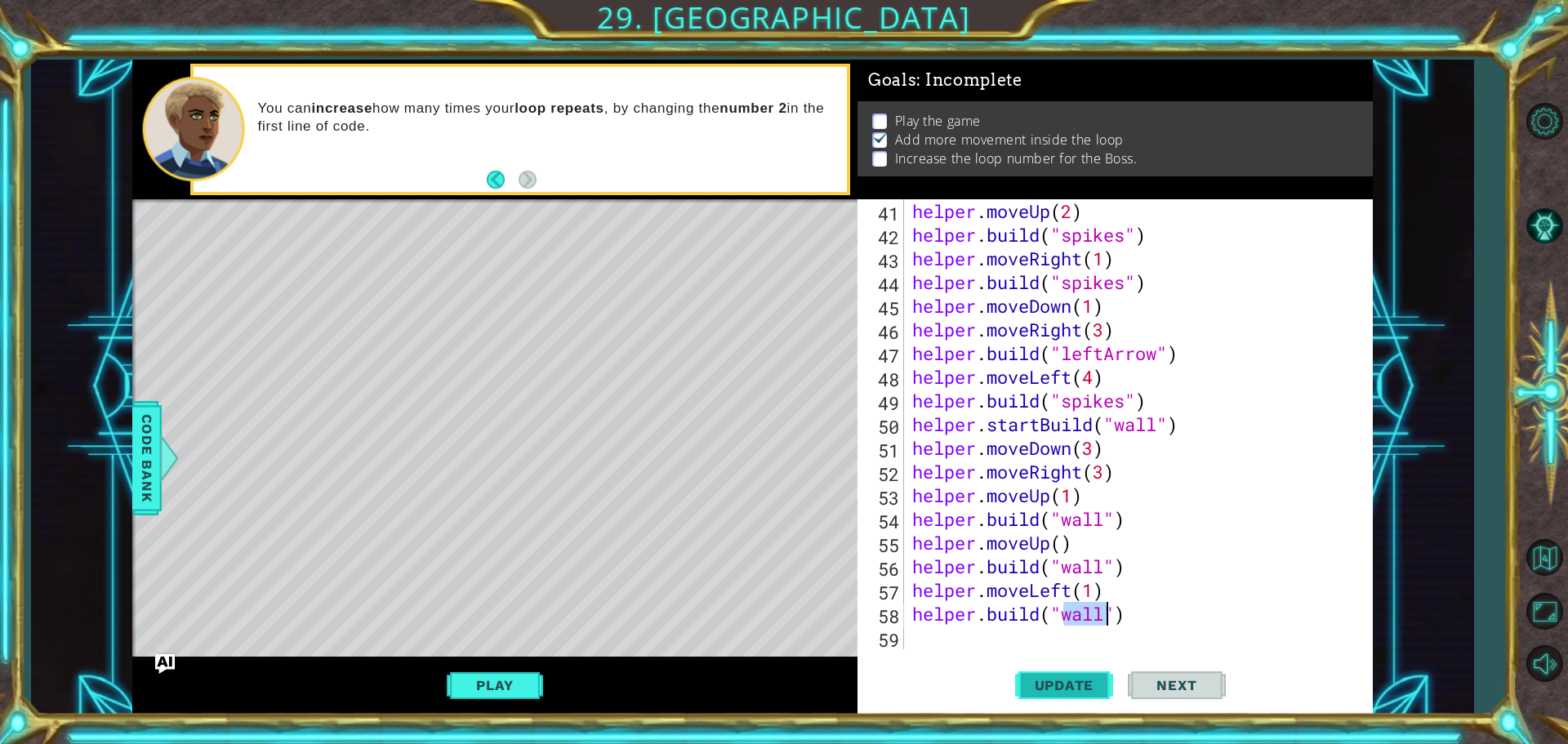
click at [1031, 647] on div "[DOMAIN_NAME]("wall") 41 42 43 44 45 46 47 48 49 50 51 52 53 54 55 56 57 58 59 …" at bounding box center [1114, 456] width 515 height 515
click at [1060, 689] on span "Update" at bounding box center [1065, 684] width 92 height 16
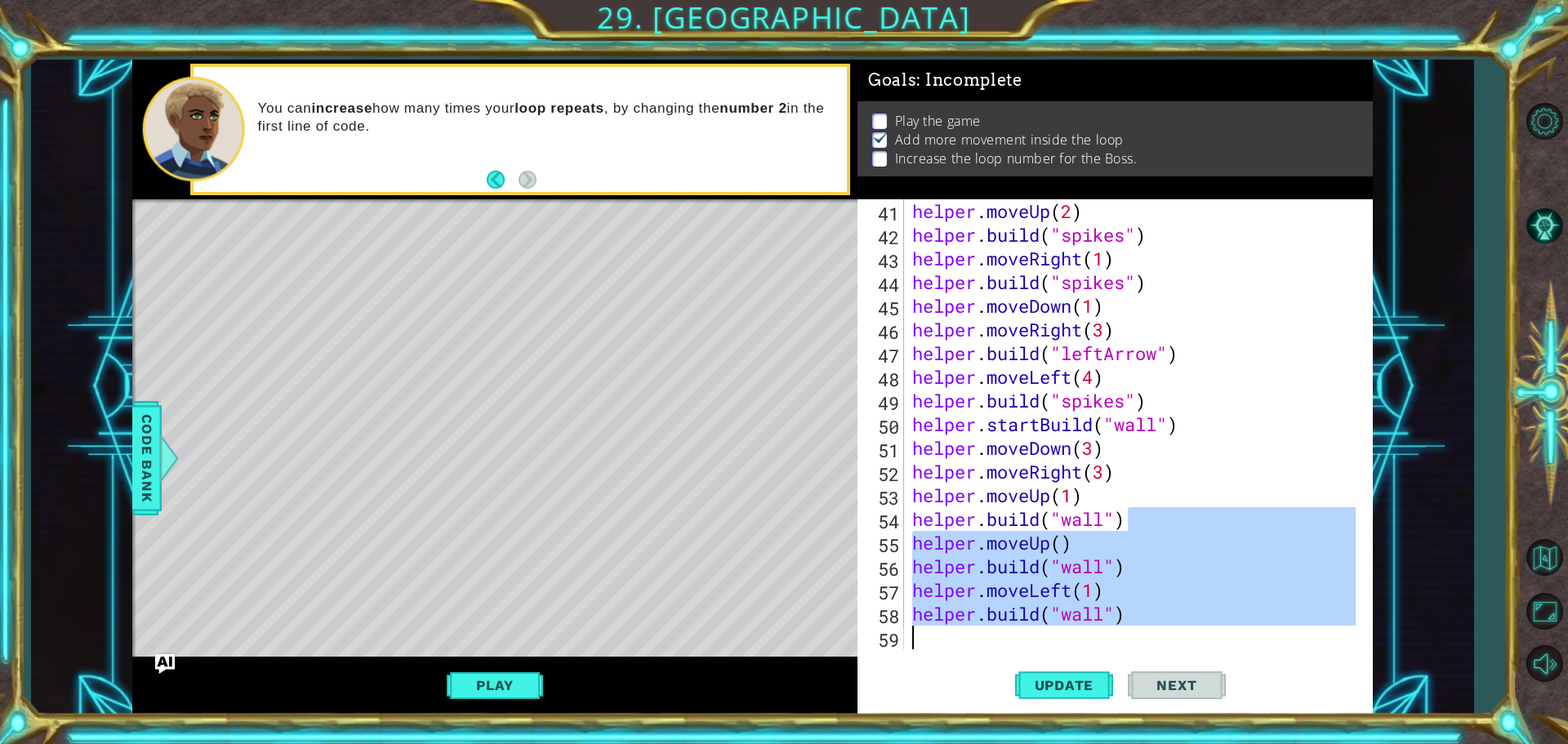
drag, startPoint x: 1132, startPoint y: 515, endPoint x: 1082, endPoint y: 629, distance: 124.5
click at [1082, 629] on div "helper . moveUp ( 2 ) helper . build ( "spikes" ) helper . moveRight ( 1 ) help…" at bounding box center [1136, 448] width 455 height 497
type textarea "[DOMAIN_NAME]("wall")"
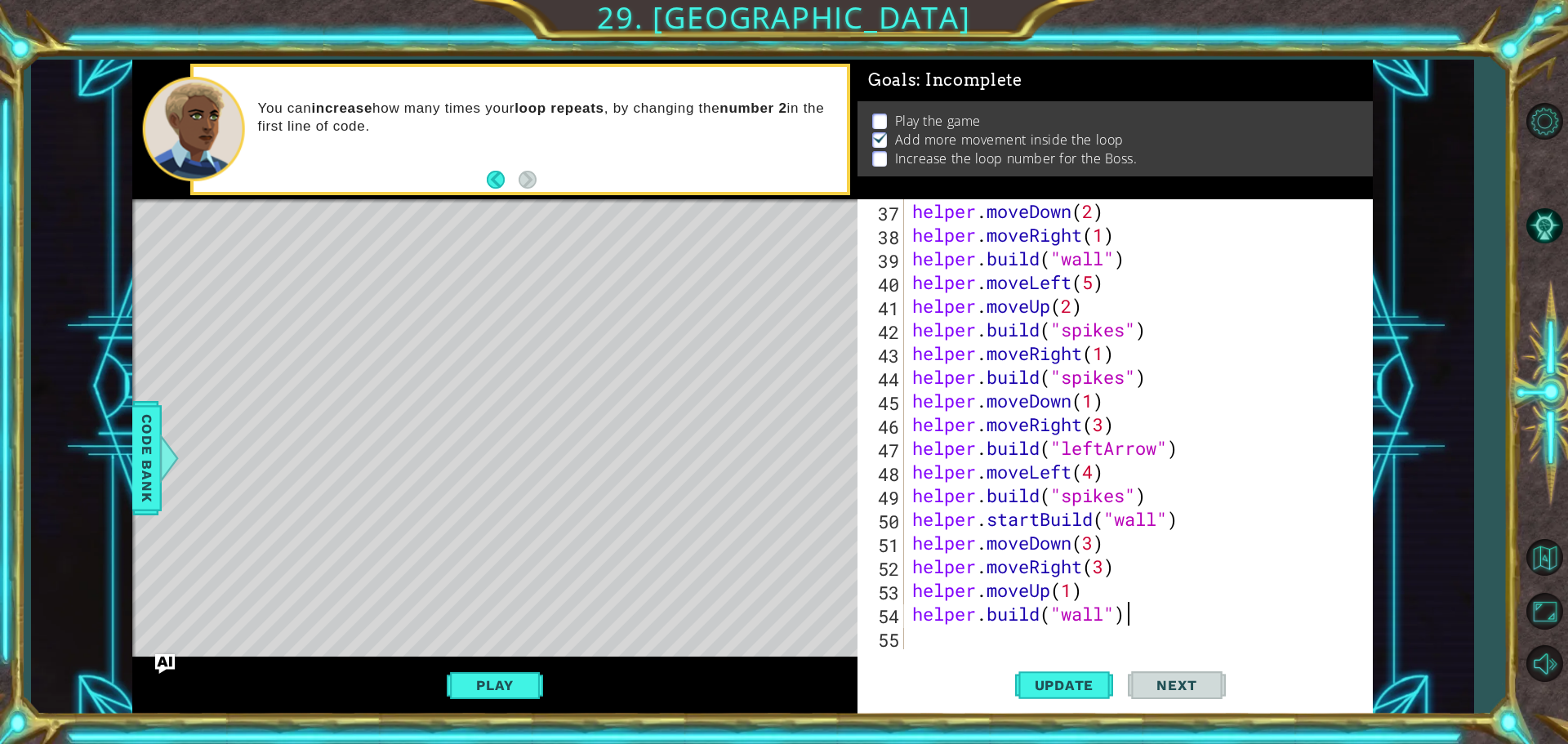
scroll to position [876, 0]
click at [1084, 681] on span "Update" at bounding box center [1065, 684] width 92 height 16
drag, startPoint x: 1136, startPoint y: 620, endPoint x: 910, endPoint y: 619, distance: 226.0
click at [910, 619] on div "helper . moveDown ( 2 ) helper . moveRight ( 1 ) helper . build ( "wall" ) help…" at bounding box center [1136, 448] width 455 height 497
click at [1040, 688] on span "Update" at bounding box center [1065, 684] width 92 height 16
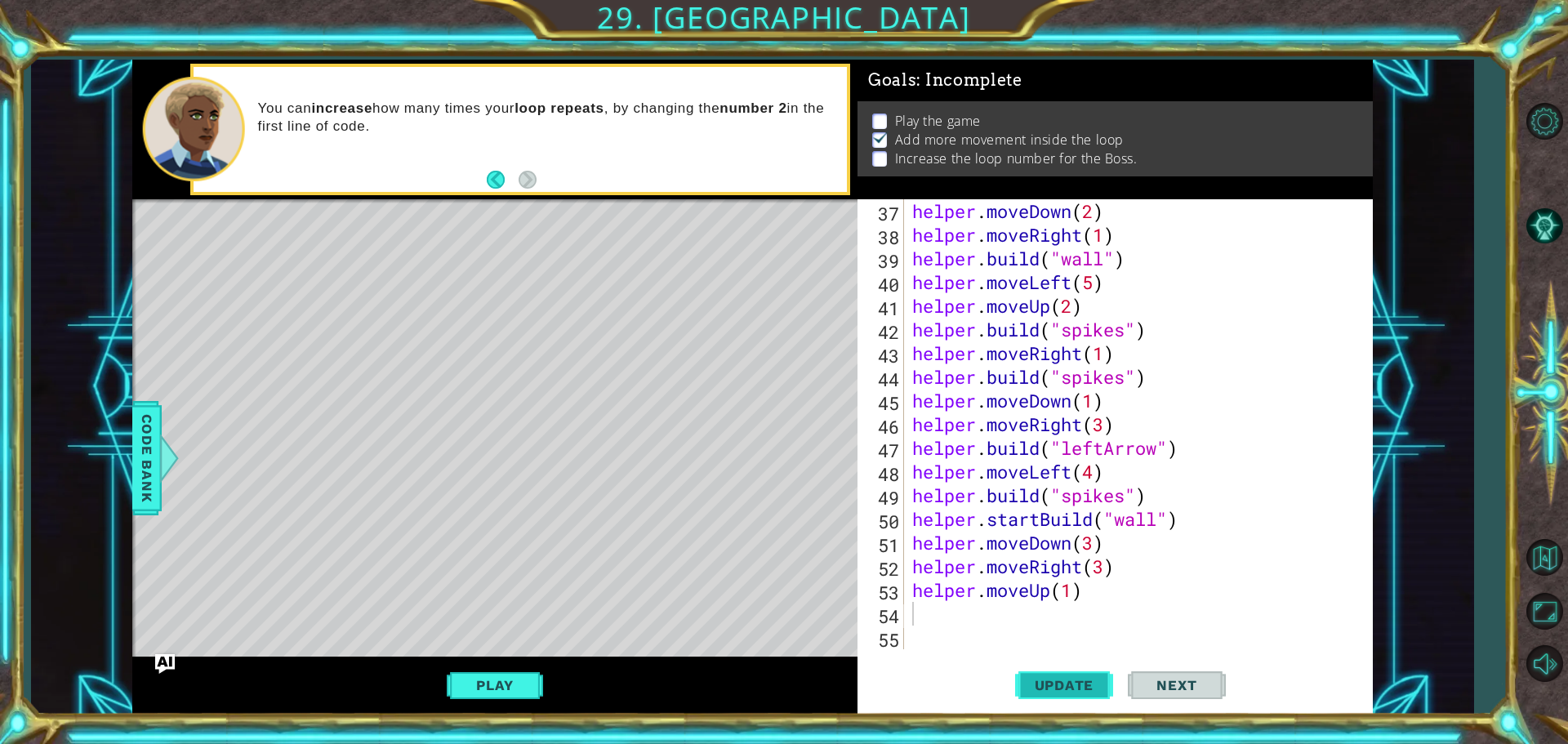
click at [1040, 688] on span "Update" at bounding box center [1065, 684] width 92 height 16
click at [1040, 687] on span "Update" at bounding box center [1065, 684] width 92 height 16
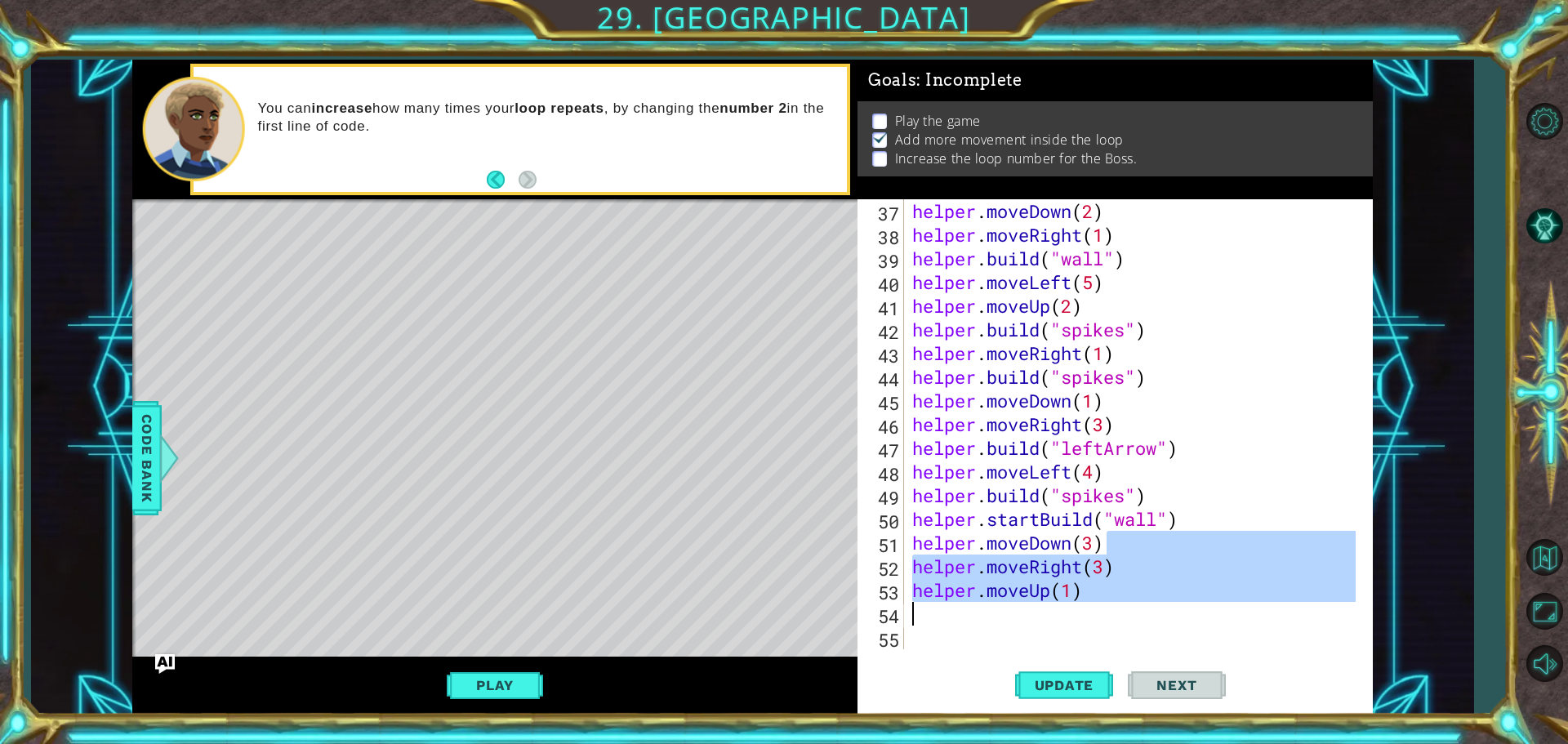
drag, startPoint x: 1134, startPoint y: 543, endPoint x: 927, endPoint y: 614, distance: 218.8
click at [927, 614] on div "helper . moveDown ( 2 ) helper . moveRight ( 1 ) helper . build ( "wall" ) help…" at bounding box center [1136, 448] width 455 height 497
type textarea "helper.moveDown(3)"
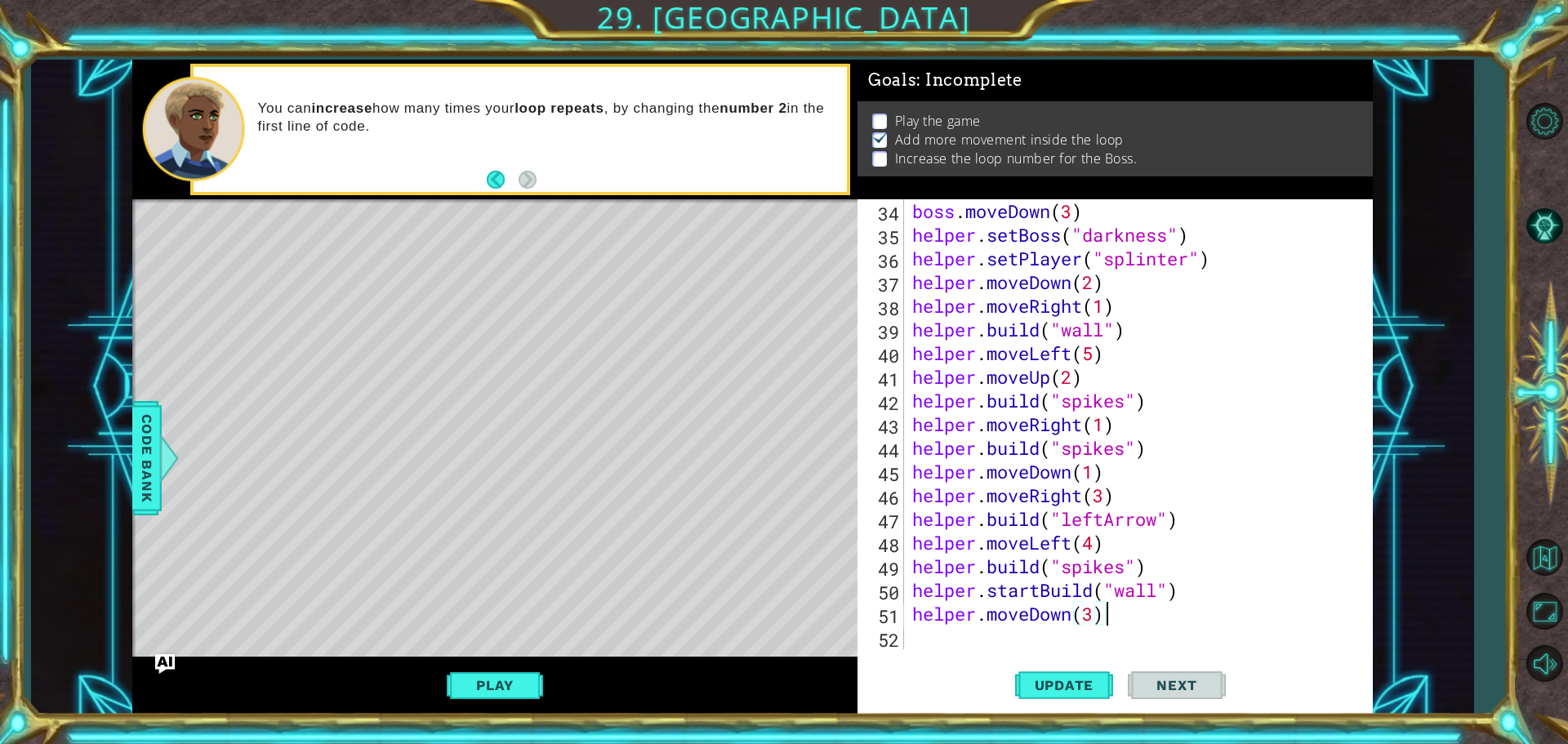
scroll to position [805, 0]
click at [1059, 673] on button "Update" at bounding box center [1064, 684] width 98 height 51
click at [978, 643] on div "boss . moveDown ( 3 ) helper . setBoss ( "darkness" ) helper . setPlayer ( "[ME…" at bounding box center [1136, 448] width 455 height 497
type textarea "h"
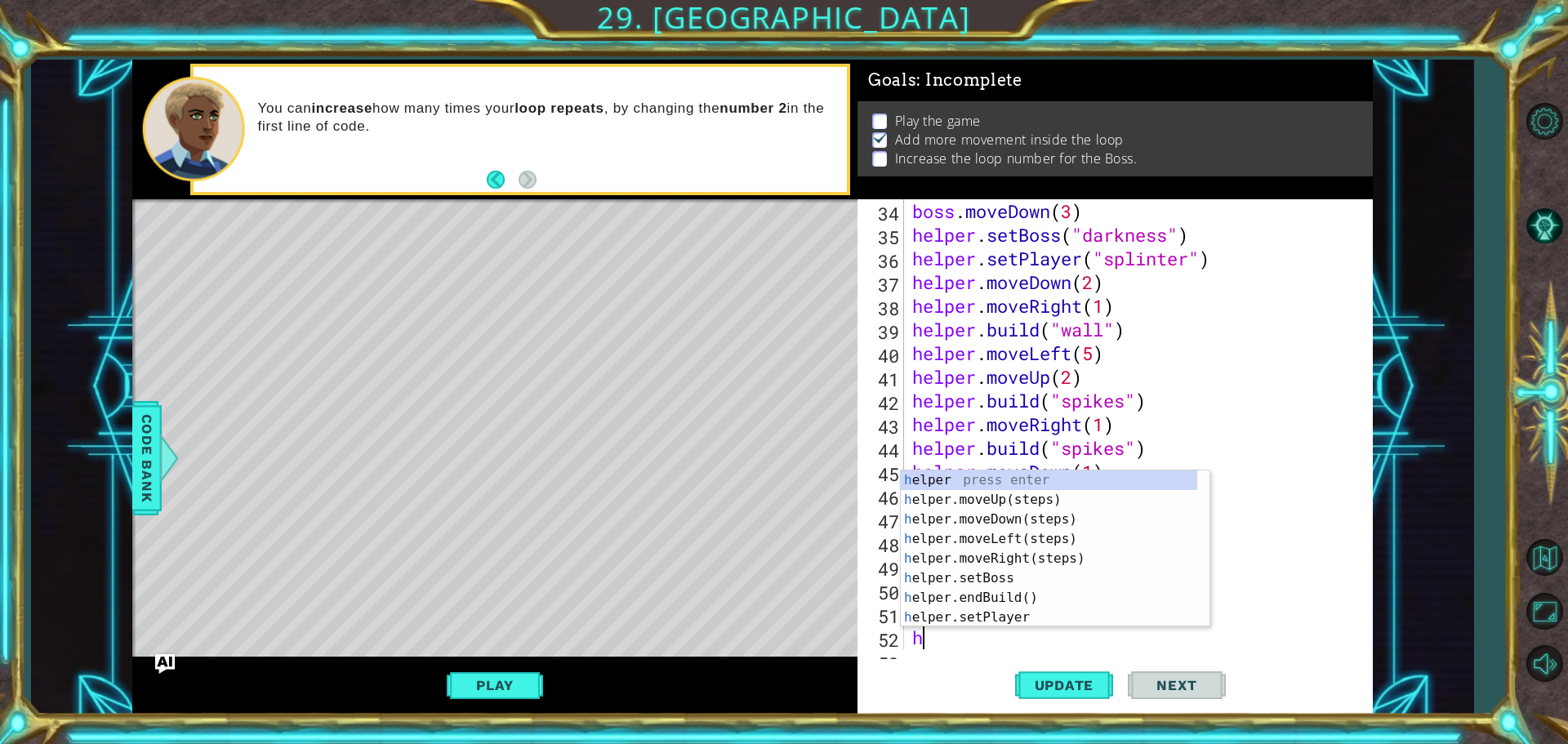
scroll to position [829, 0]
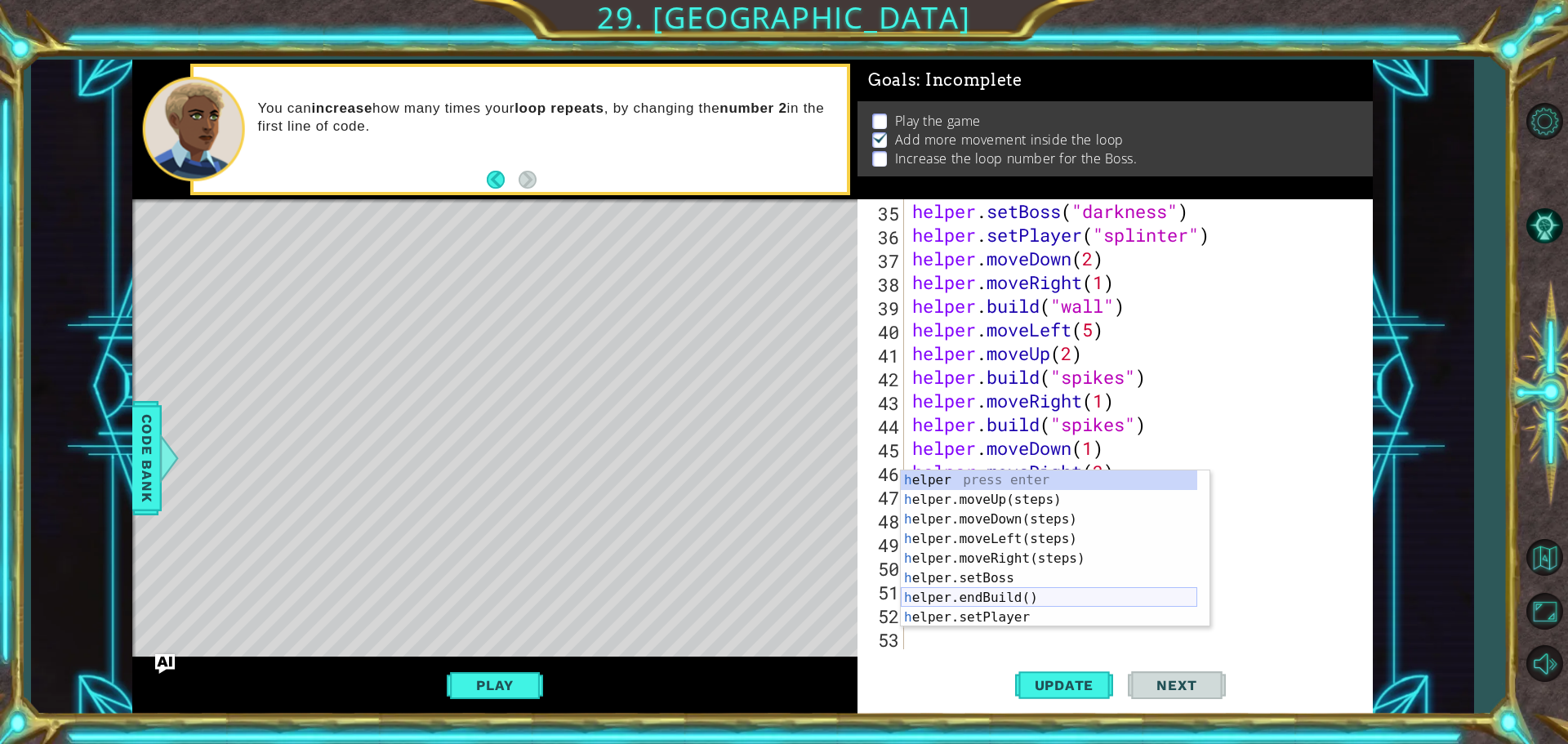
click at [974, 600] on div "h elper press enter h elper.moveUp(steps) press enter h elper.moveDown(steps) p…" at bounding box center [1048, 567] width 297 height 196
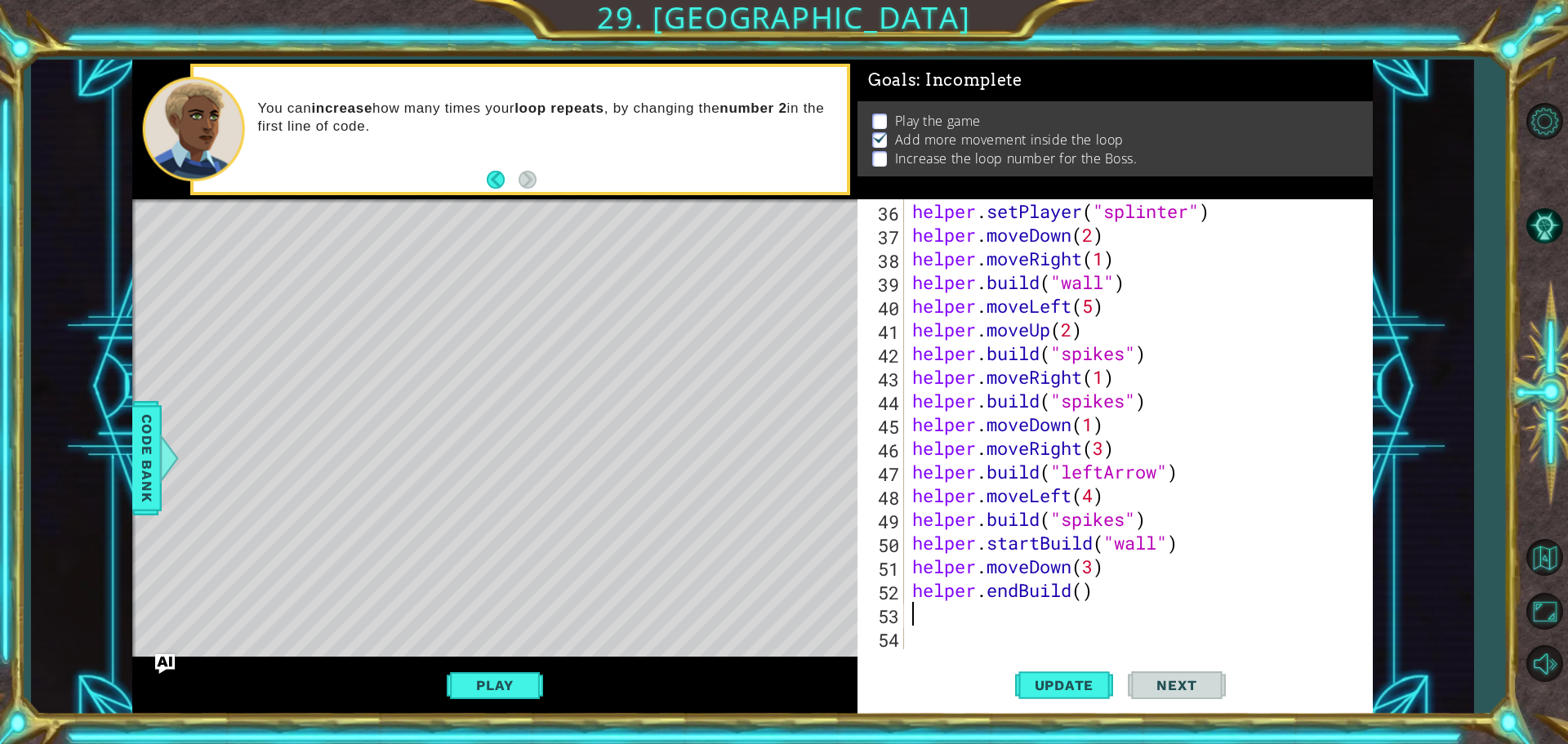
scroll to position [852, 0]
click at [1083, 597] on div "helper . setPlayer ( "[MEDICAL_DATA]" ) helper . moveDown ( 2 ) helper . moveRi…" at bounding box center [1136, 448] width 455 height 497
click at [1041, 677] on span "Update" at bounding box center [1065, 684] width 92 height 16
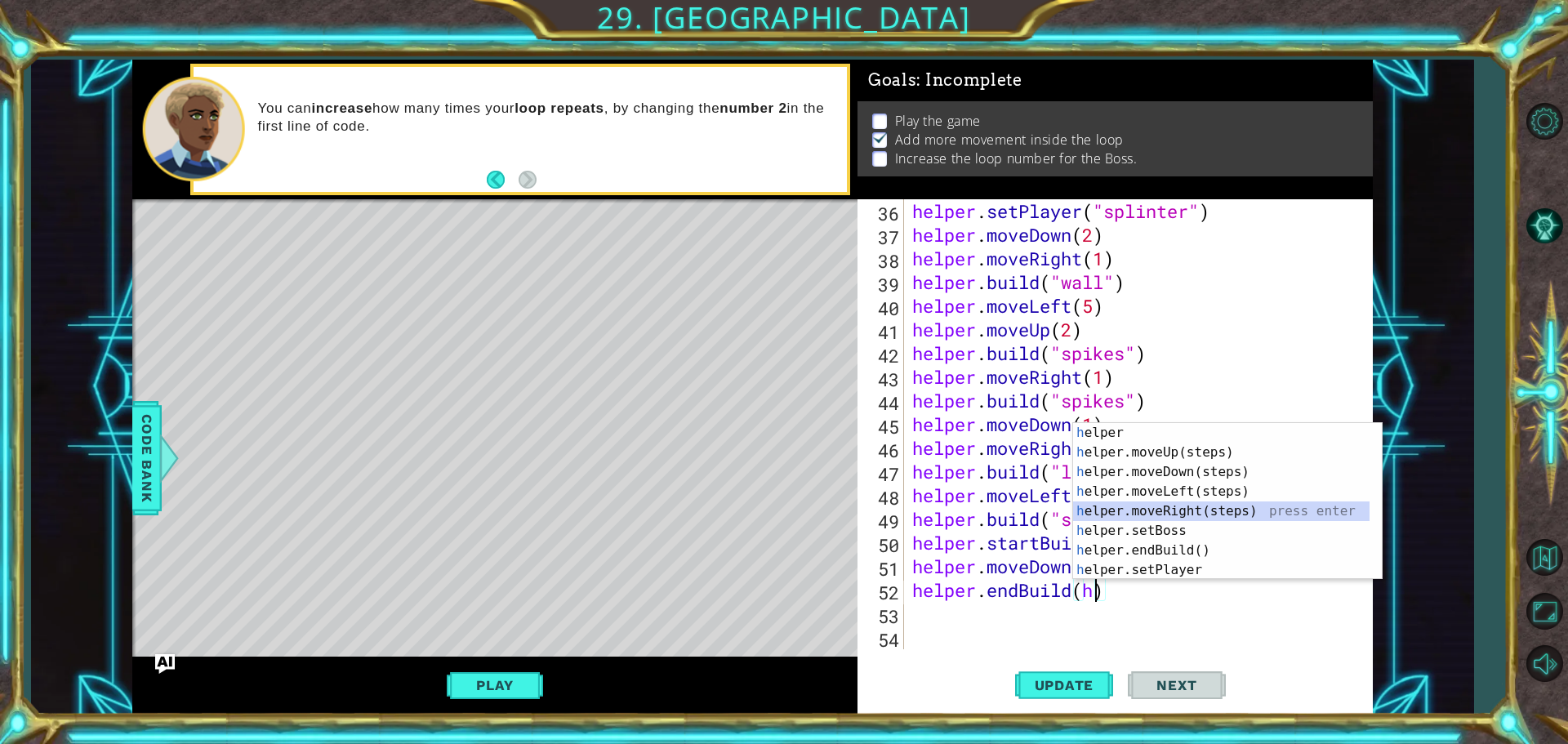
click at [1166, 507] on div "h elper press enter h elper.moveUp(steps) press enter h elper.moveDown(steps) p…" at bounding box center [1221, 520] width 297 height 196
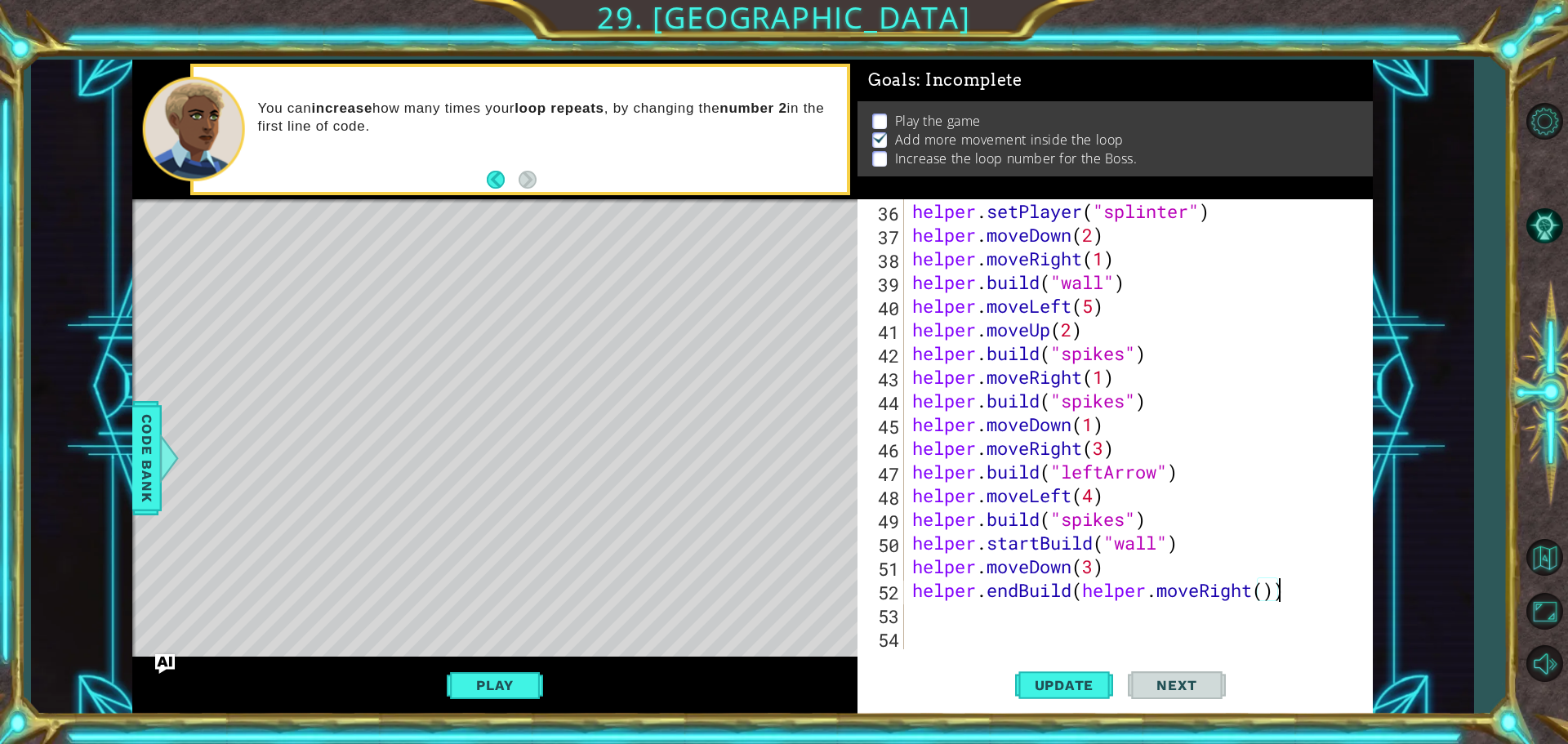
click at [1283, 589] on div "helper . setPlayer ( "[MEDICAL_DATA]" ) helper . moveDown ( 2 ) helper . moveRi…" at bounding box center [1136, 448] width 455 height 497
click at [1287, 587] on div "helper . setPlayer ( "[MEDICAL_DATA]" ) helper . moveDown ( 2 ) helper . moveRi…" at bounding box center [1136, 448] width 455 height 497
click at [1260, 590] on div "helper . setPlayer ( "[MEDICAL_DATA]" ) helper . moveDown ( 2 ) helper . moveRi…" at bounding box center [1136, 448] width 455 height 497
click at [1263, 590] on div "helper . setPlayer ( "[MEDICAL_DATA]" ) helper . moveDown ( 2 ) helper . moveRi…" at bounding box center [1136, 448] width 455 height 497
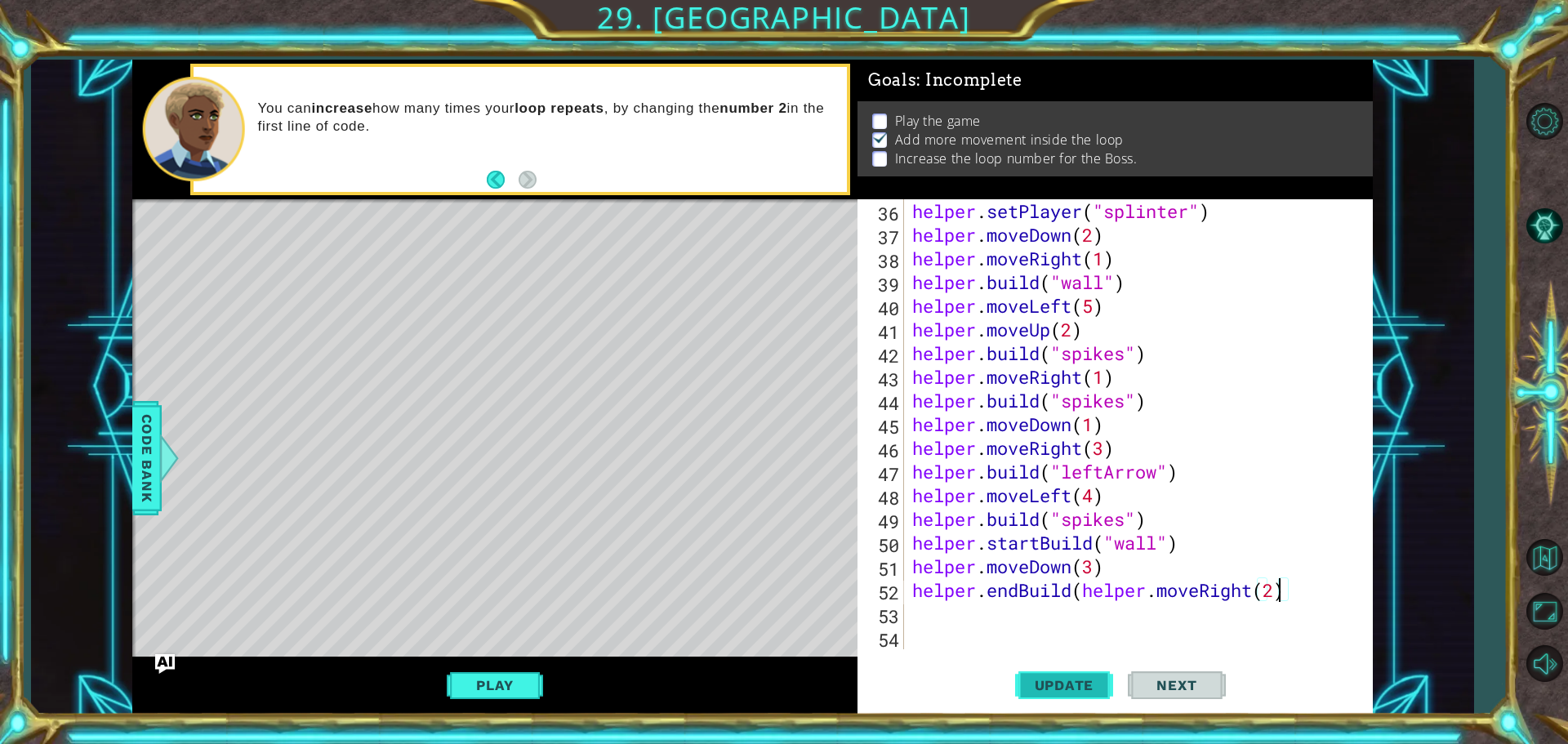
click at [1084, 673] on button "Update" at bounding box center [1064, 684] width 98 height 51
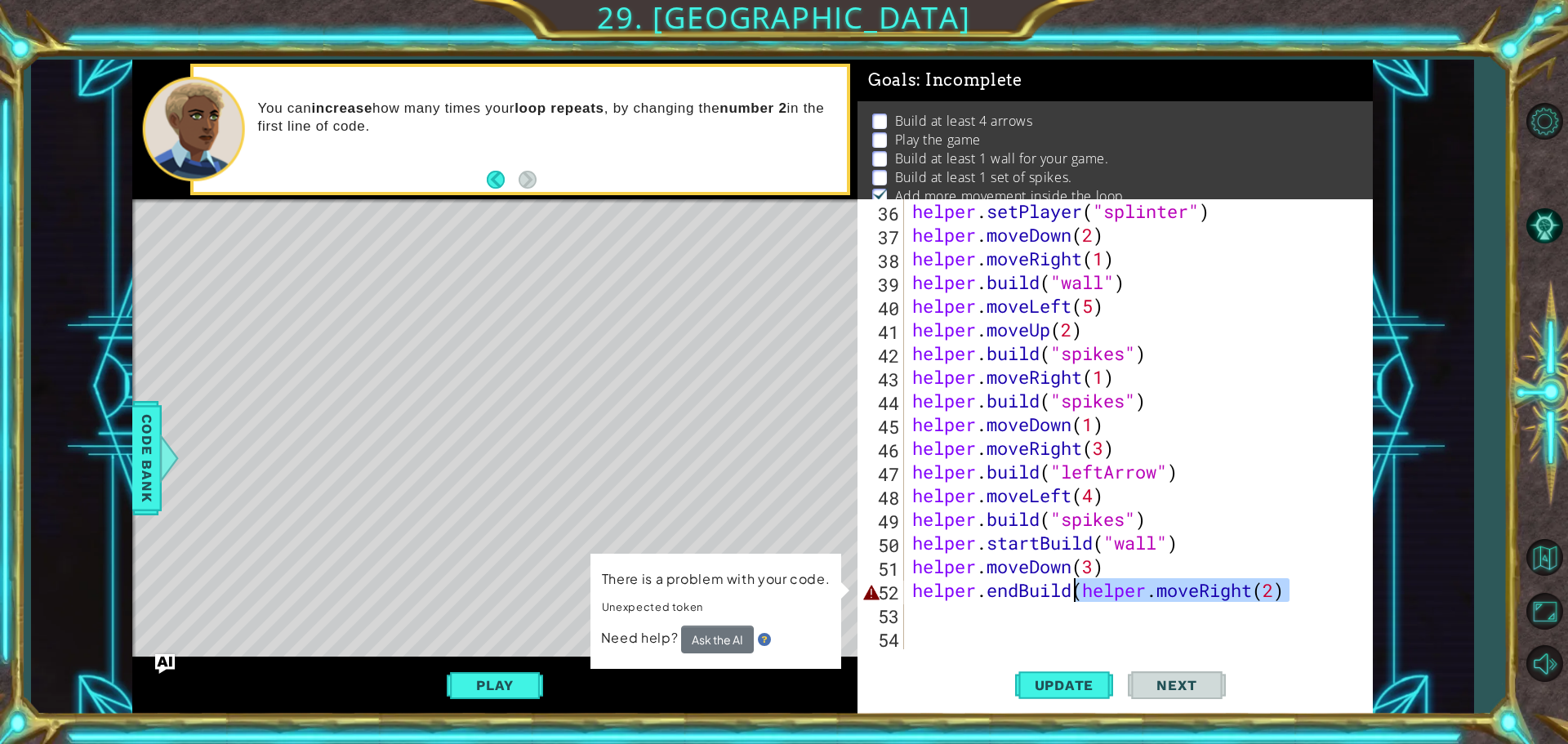
drag, startPoint x: 1294, startPoint y: 595, endPoint x: 1076, endPoint y: 596, distance: 218.0
click at [1076, 596] on div "helper . setPlayer ( "[MEDICAL_DATA]" ) helper . moveDown ( 2 ) helper . moveRi…" at bounding box center [1136, 448] width 455 height 497
type textarea "helper.endBuild"
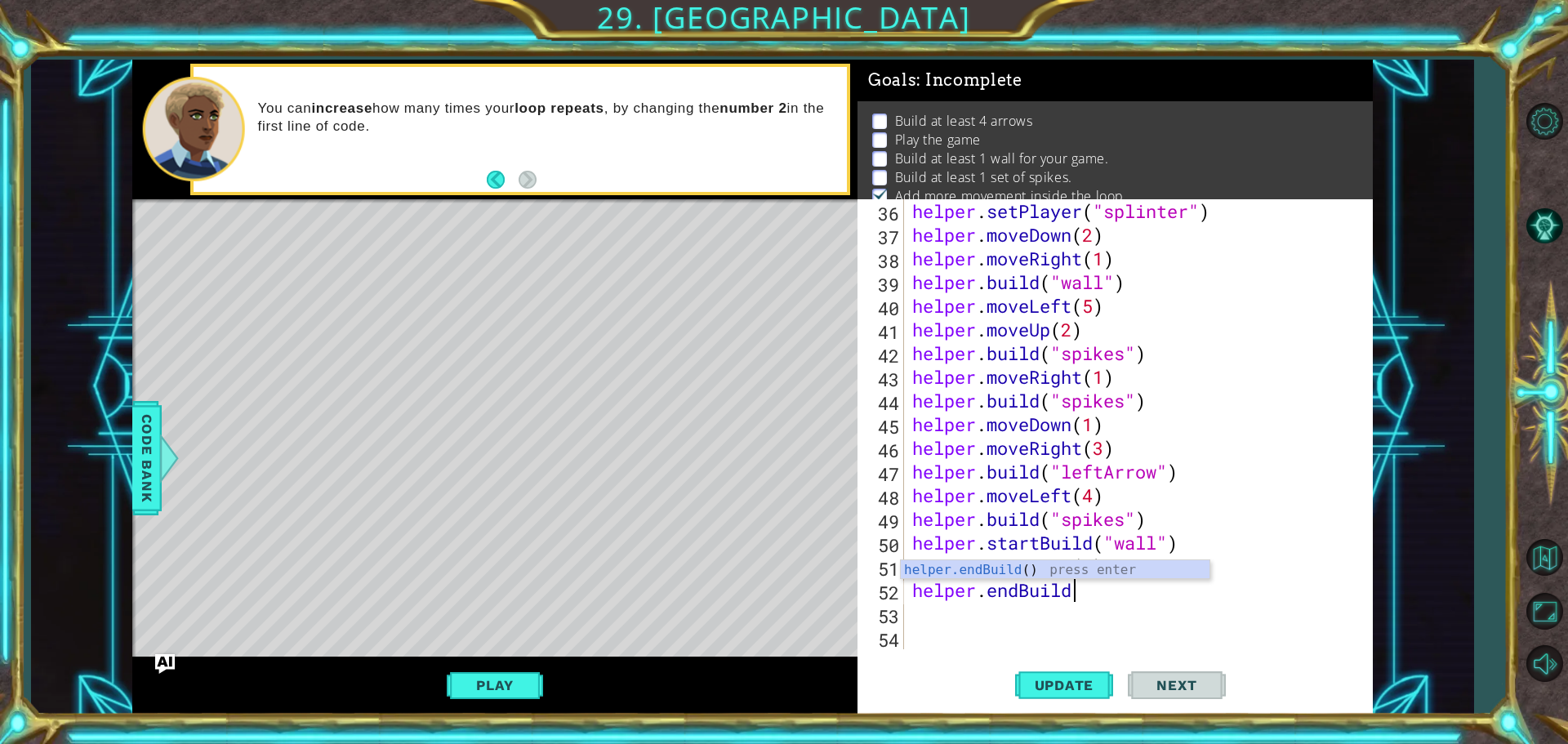
scroll to position [0, 7]
click at [974, 610] on div "helper . setPlayer ( "[MEDICAL_DATA]" ) helper . moveDown ( 2 ) helper . moveRi…" at bounding box center [1136, 448] width 455 height 497
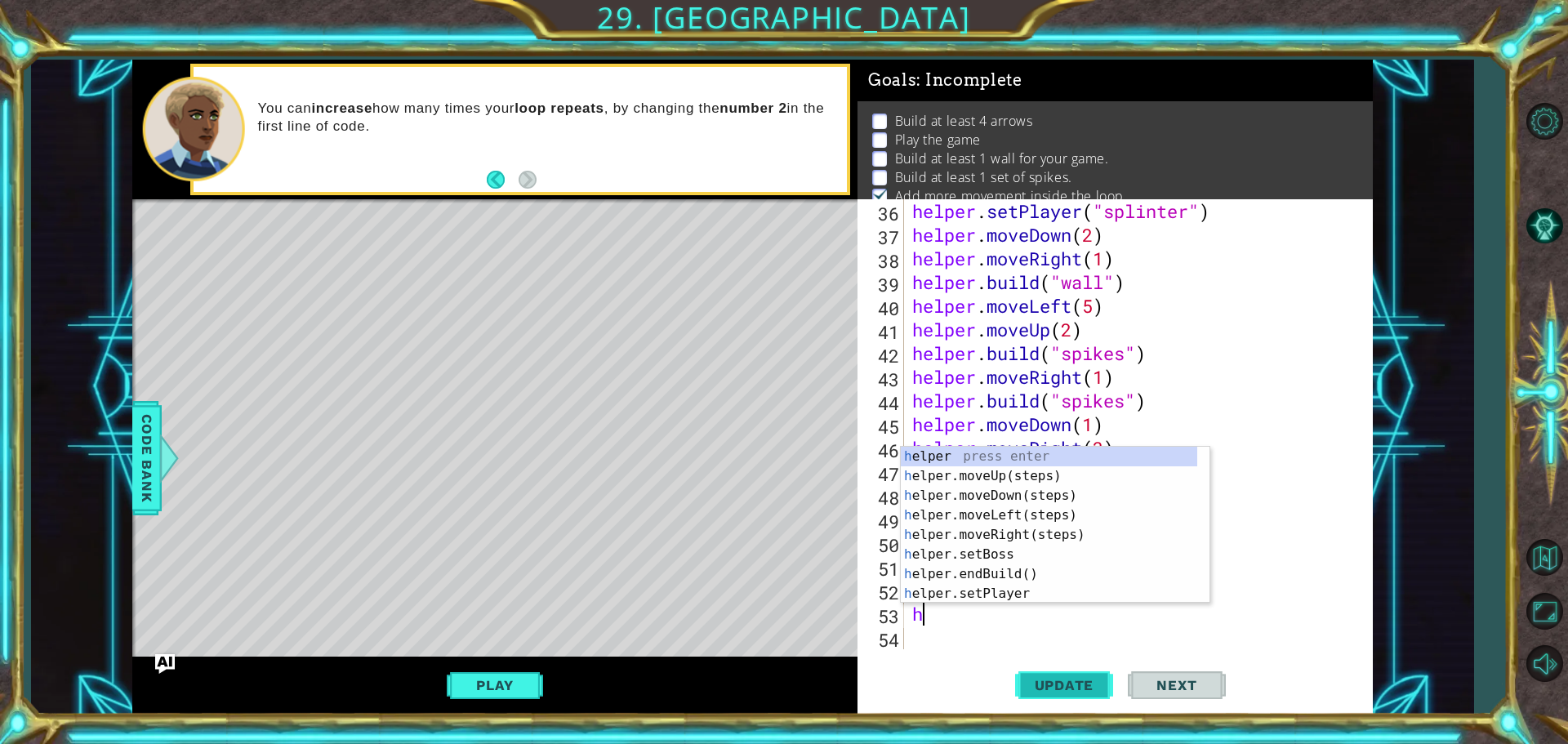
type textarea "h"
click at [1054, 665] on button "Update" at bounding box center [1064, 684] width 98 height 51
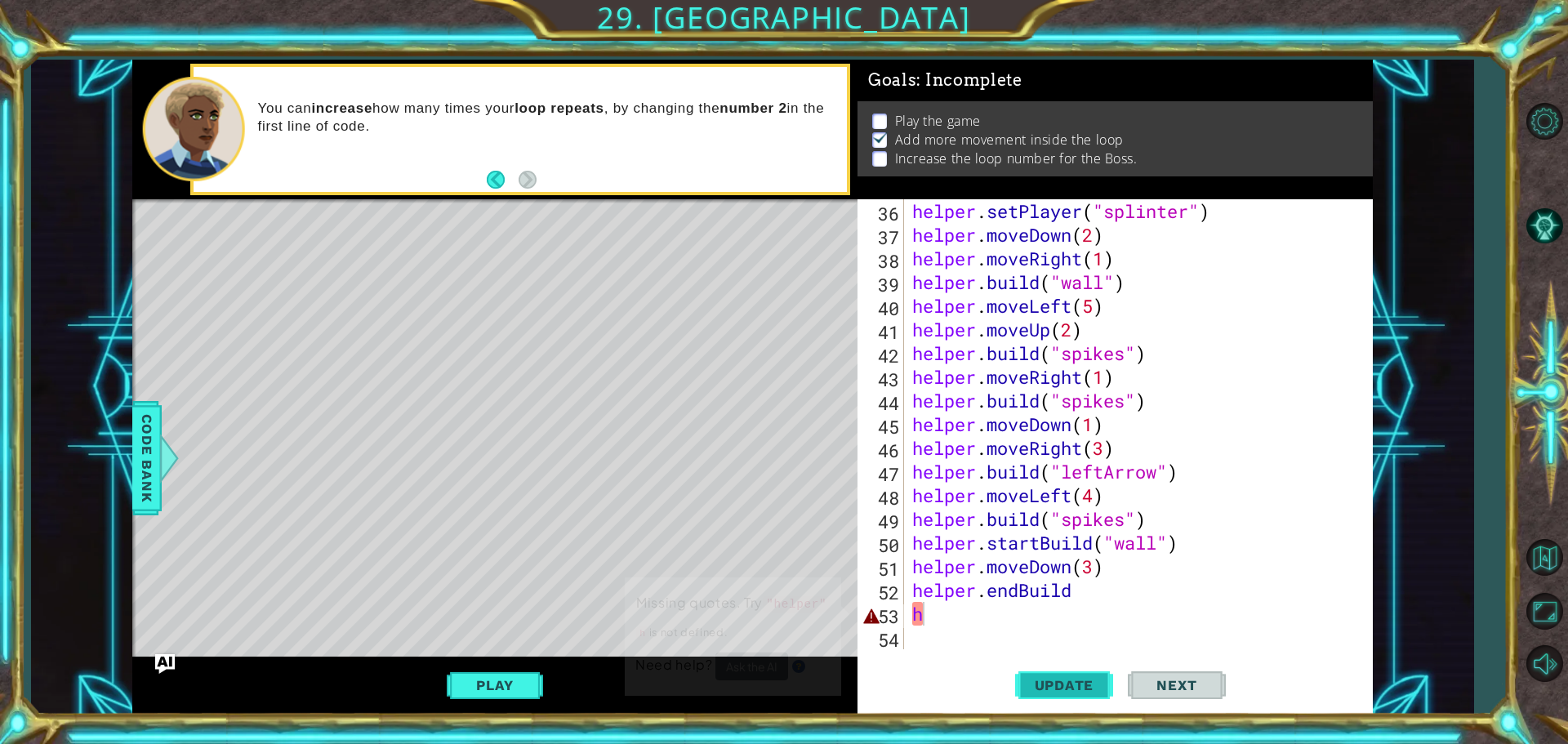
click at [1050, 672] on button "Update" at bounding box center [1064, 684] width 98 height 51
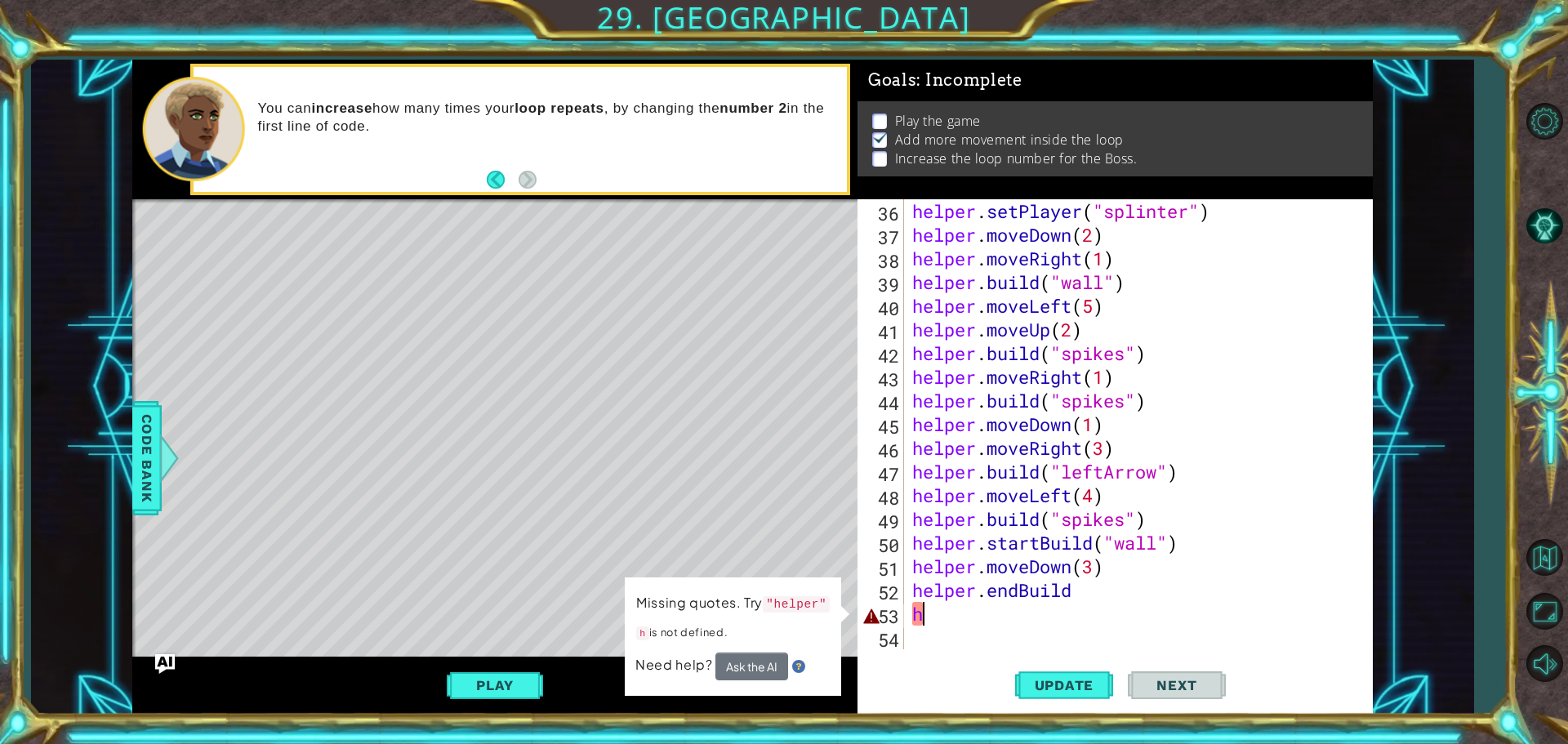
click at [964, 621] on div "helper . setPlayer ( "[MEDICAL_DATA]" ) helper . moveDown ( 2 ) helper . moveRi…" at bounding box center [1136, 448] width 455 height 497
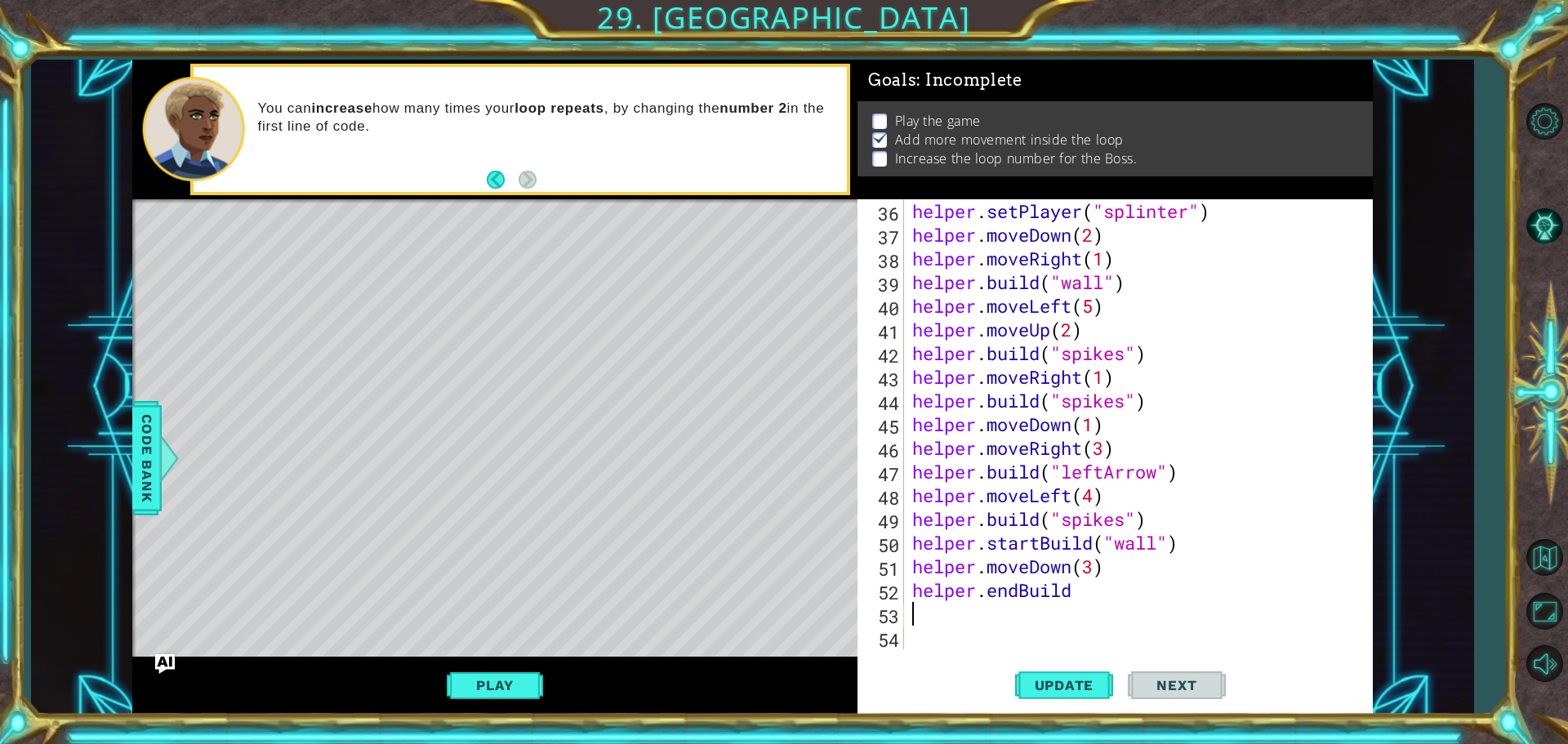
type textarea "h"
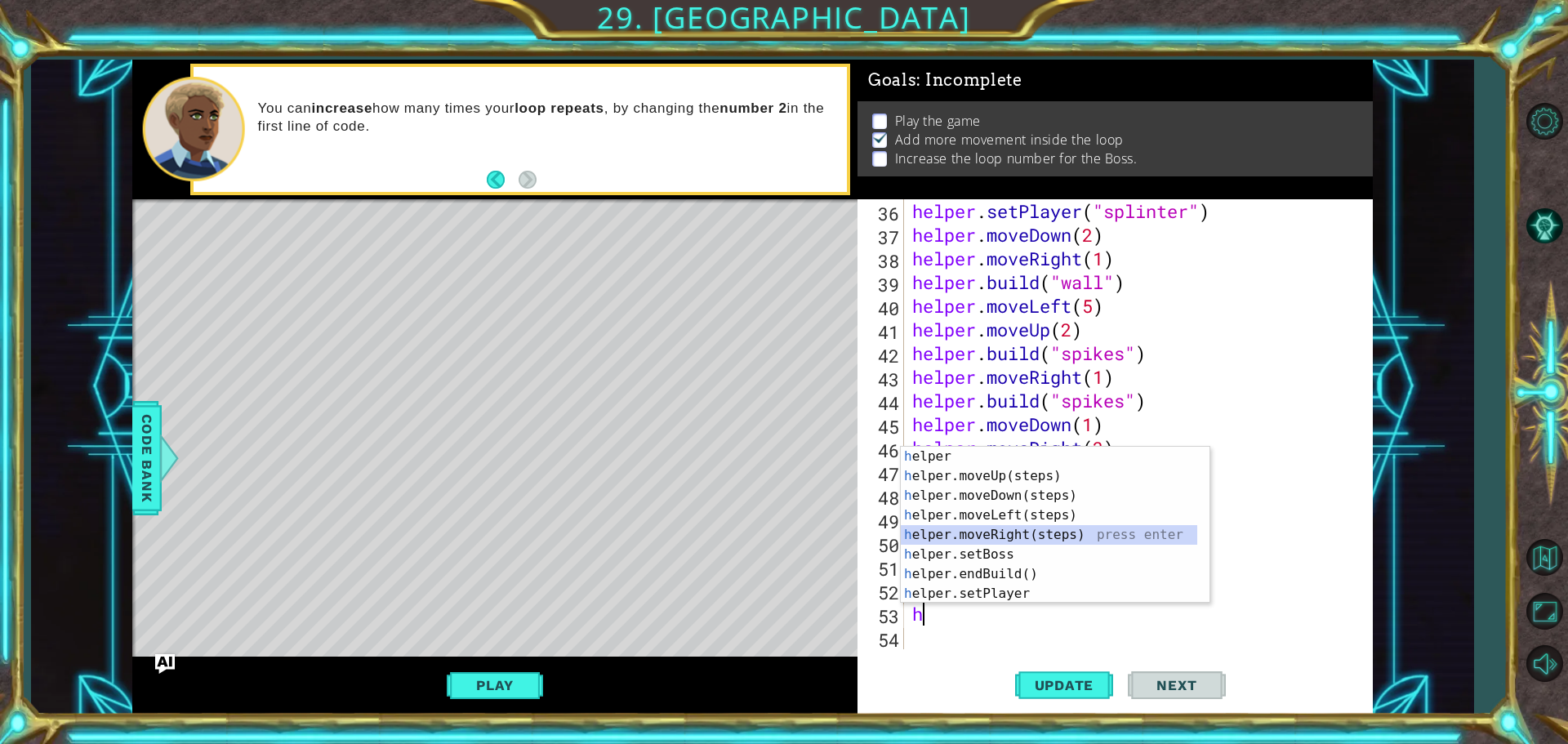
click at [1019, 538] on div "h elper press enter h elper.moveUp(steps) press enter h elper.moveDown(steps) p…" at bounding box center [1048, 544] width 297 height 196
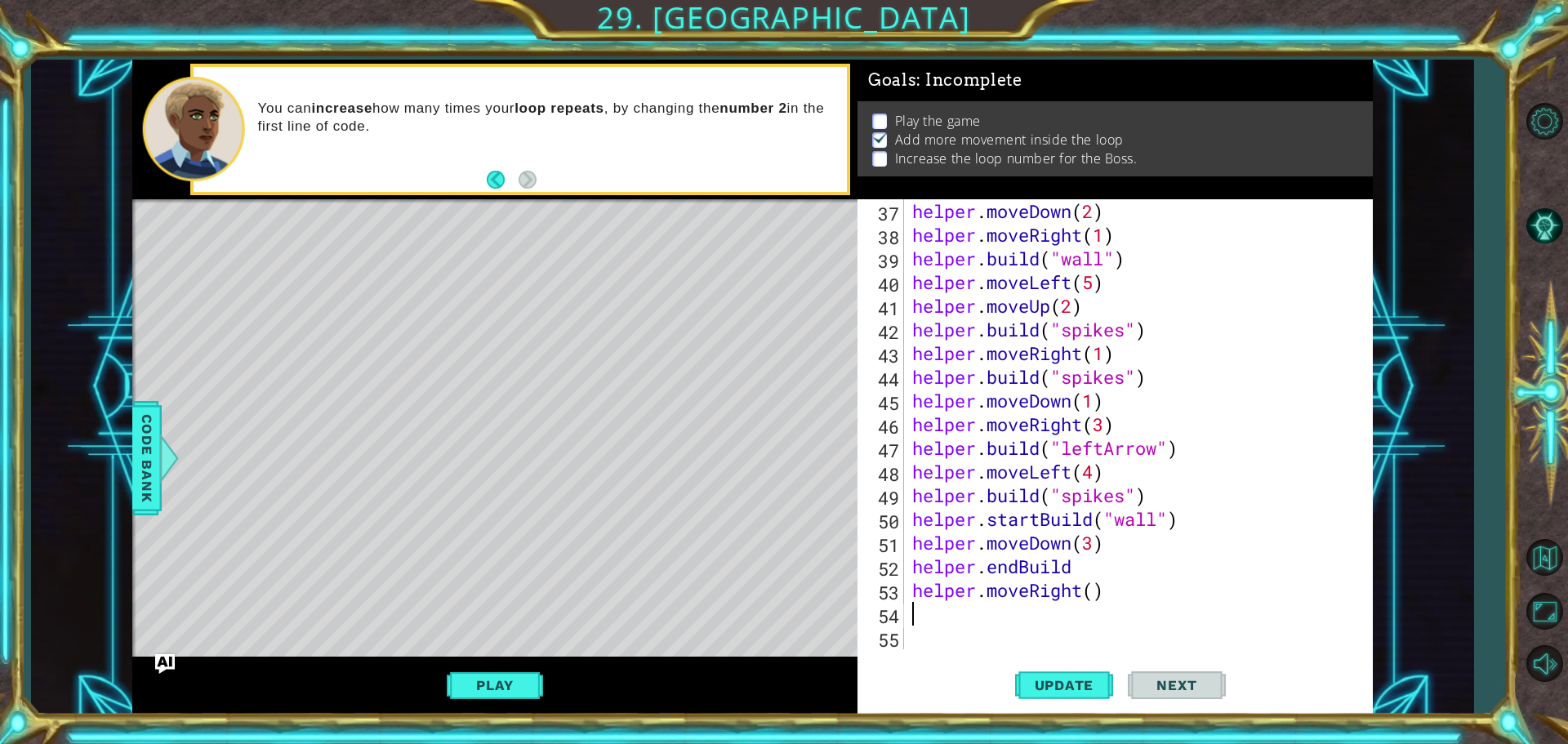
scroll to position [876, 0]
click at [1096, 592] on div "helper . moveDown ( 2 ) helper . moveRight ( 1 ) helper . build ( "wall" ) help…" at bounding box center [1136, 448] width 455 height 497
click at [1061, 677] on span "Update" at bounding box center [1065, 684] width 92 height 16
click at [1066, 566] on div "helper . moveDown ( 2 ) helper . moveRight ( 1 ) helper . build ( "wall" ) help…" at bounding box center [1136, 448] width 455 height 497
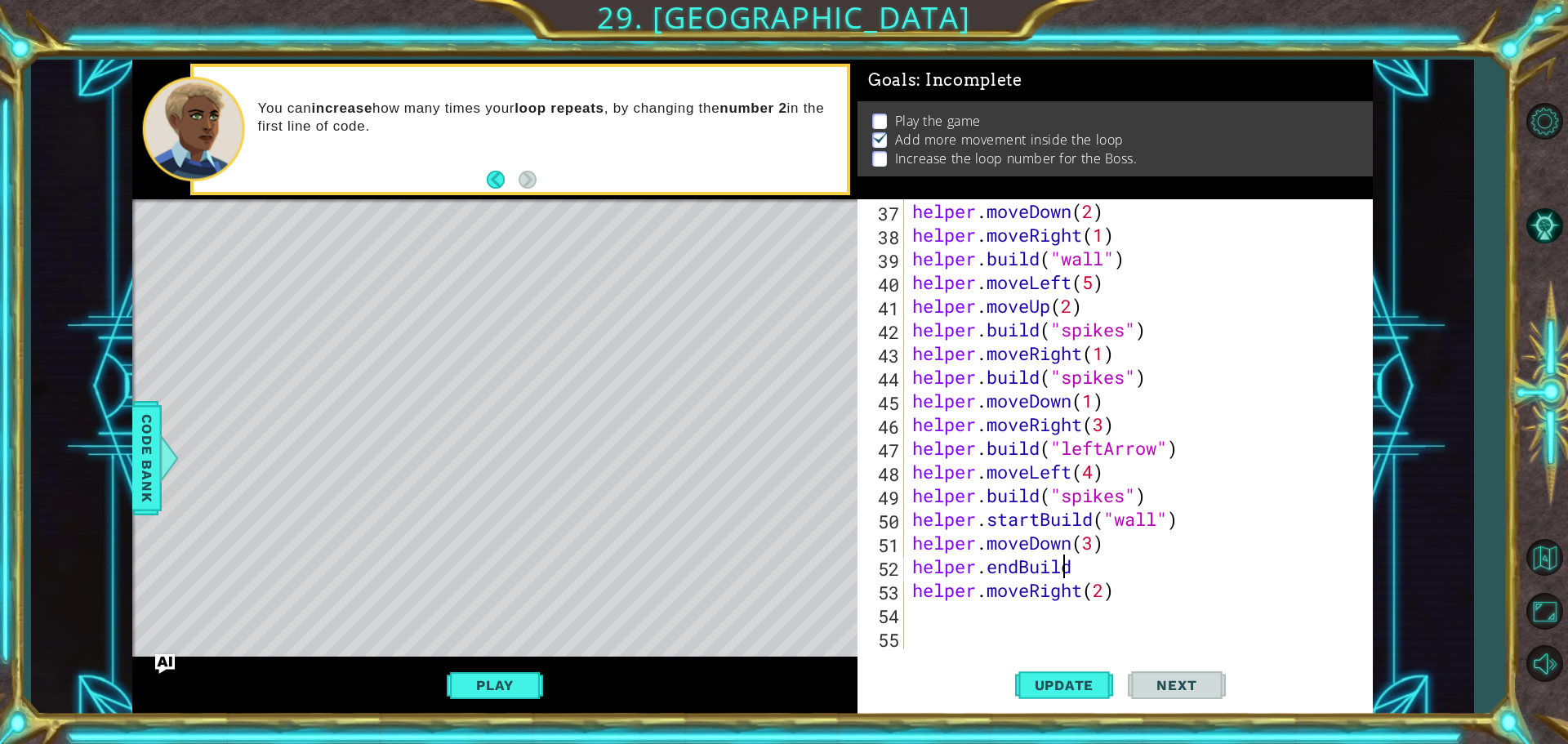
scroll to position [0, 7]
click at [1080, 567] on div "helper . moveDown ( 2 ) helper . moveRight ( 1 ) helper . build ( "wall" ) help…" at bounding box center [1136, 448] width 455 height 497
click at [1050, 675] on button "Update" at bounding box center [1064, 684] width 98 height 51
click at [1095, 590] on div "helper . moveDown ( 2 ) helper . moveRight ( 1 ) helper . build ( "wall" ) help…" at bounding box center [1136, 448] width 455 height 497
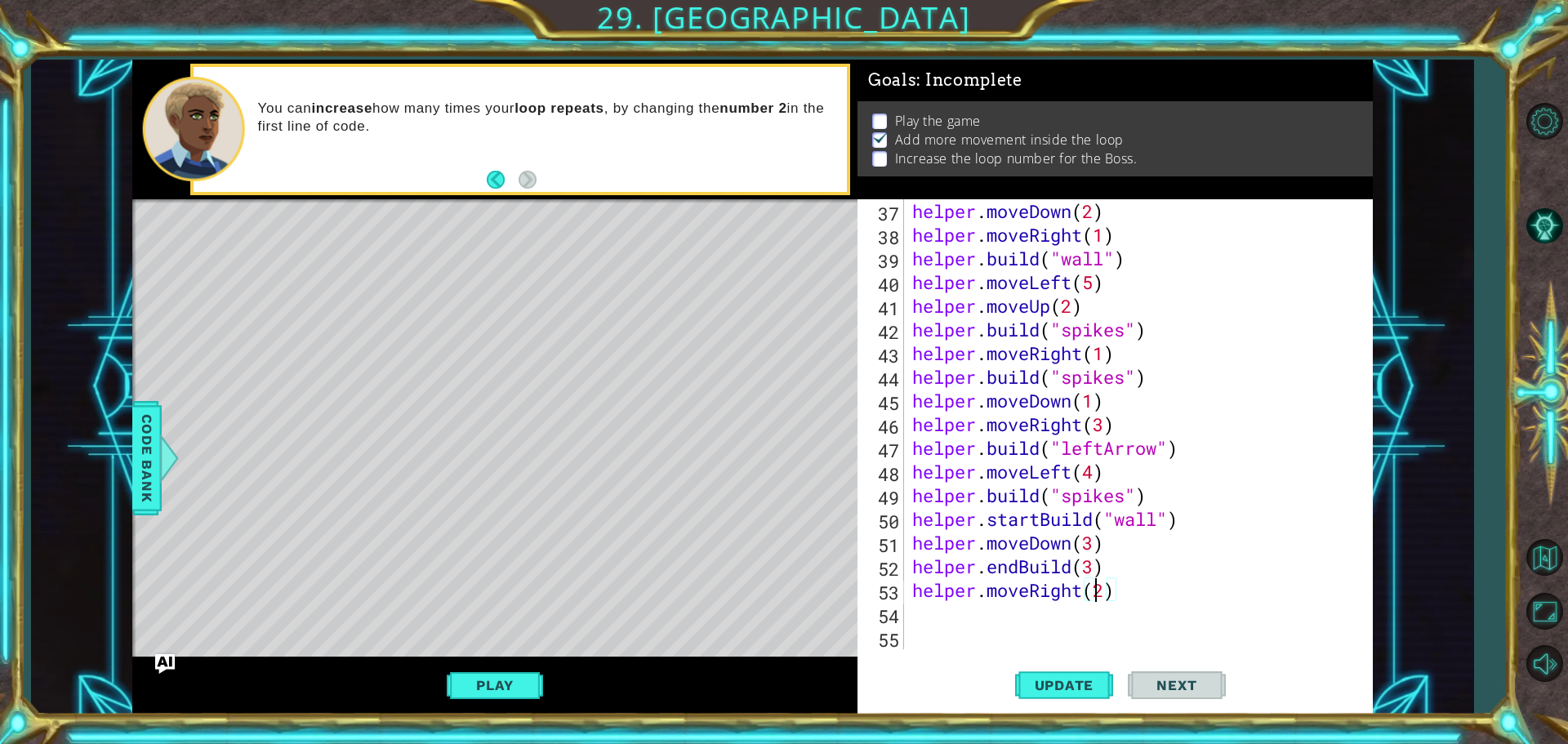
click at [1101, 589] on div "helper . moveDown ( 2 ) helper . moveRight ( 1 ) helper . build ( "wall" ) help…" at bounding box center [1136, 448] width 455 height 497
click at [1108, 584] on div "helper . moveDown ( 2 ) helper . moveRight ( 1 ) helper . build ( "wall" ) help…" at bounding box center [1136, 448] width 455 height 497
type textarea "helper.moveRight(3)"
click at [1007, 617] on div "helper . moveDown ( 2 ) helper . moveRight ( 1 ) helper . build ( "wall" ) help…" at bounding box center [1136, 448] width 455 height 497
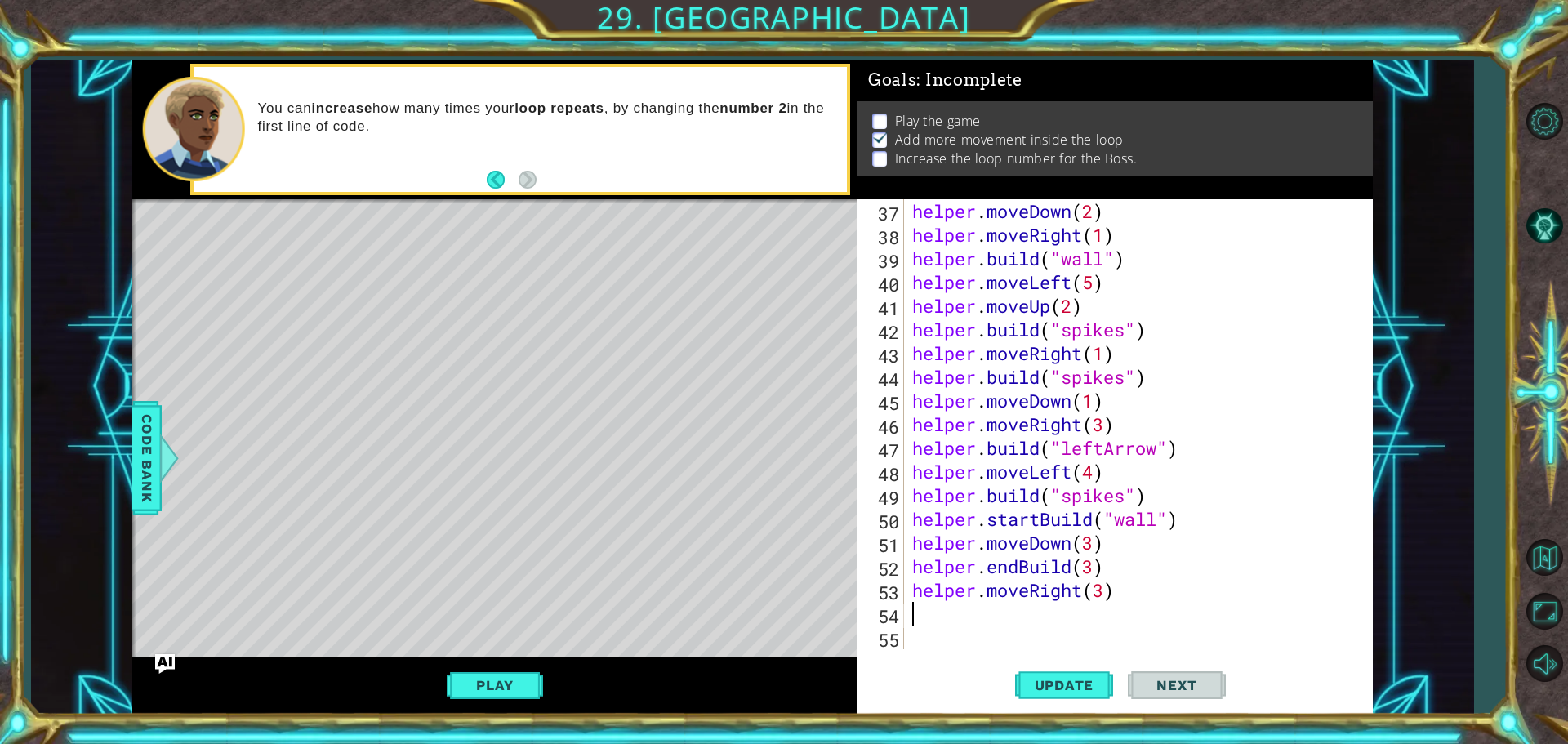
scroll to position [0, 0]
type textarea "h"
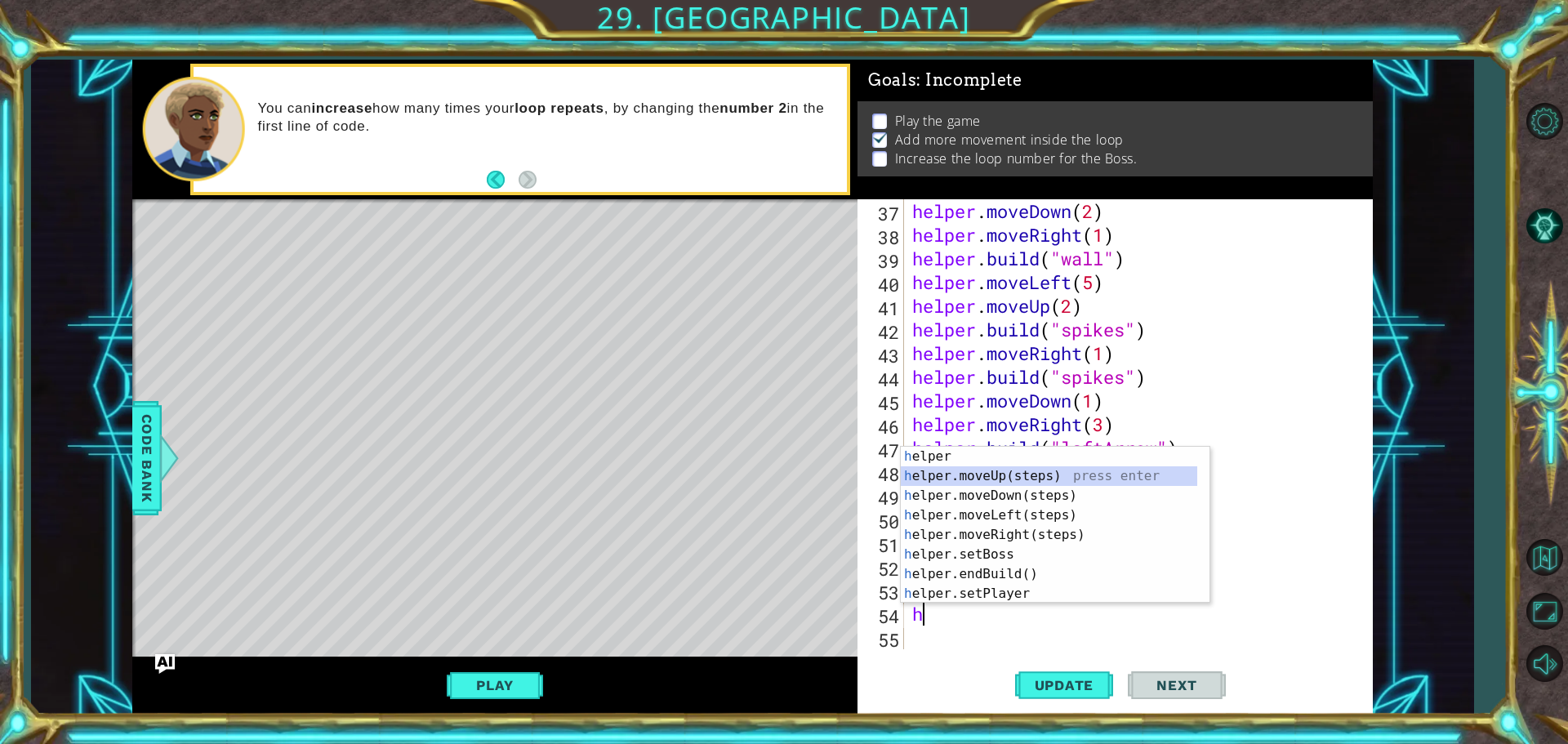
click at [994, 482] on div "h elper press enter h elper.moveUp(steps) press enter h elper.moveDown(steps) p…" at bounding box center [1048, 544] width 297 height 196
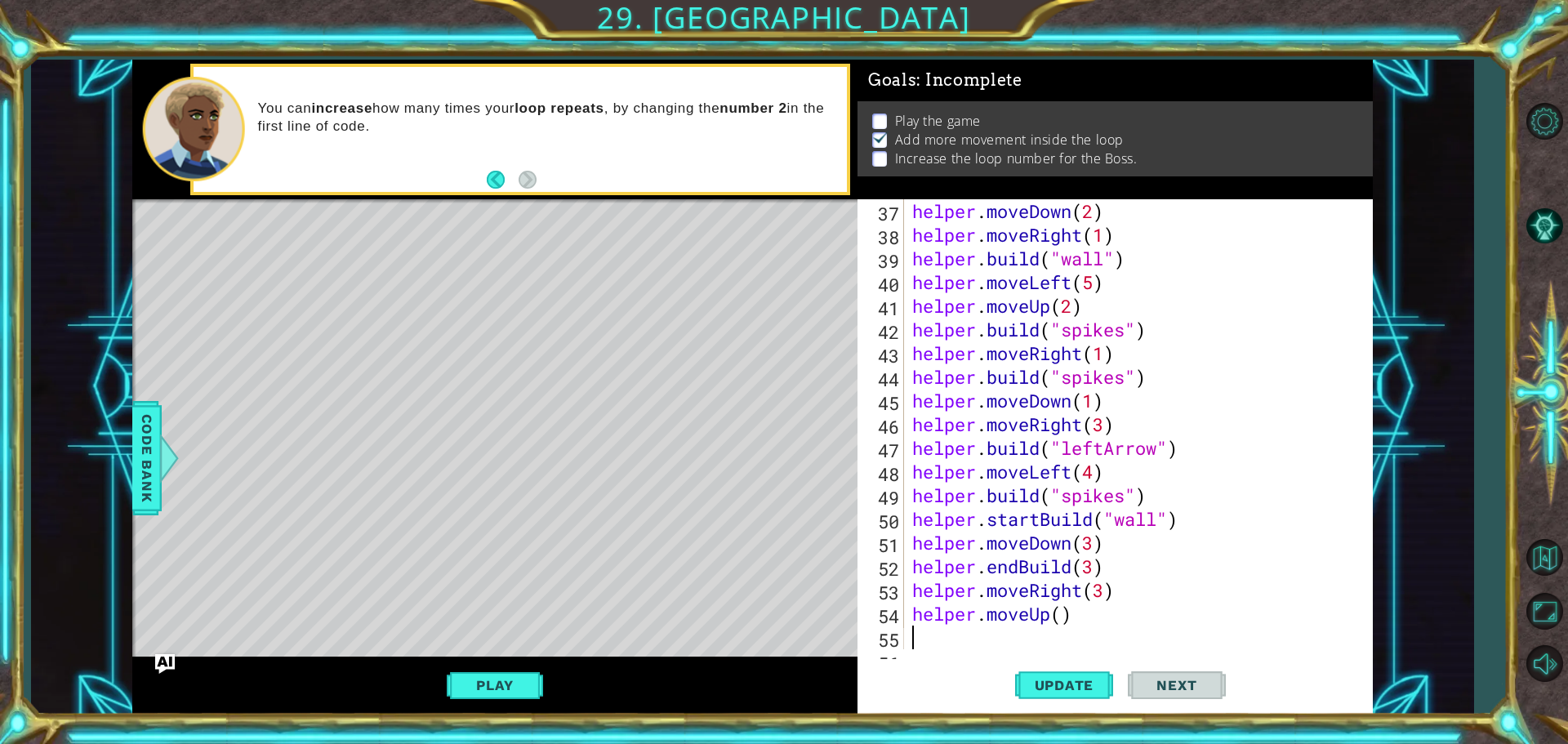
scroll to position [899, 0]
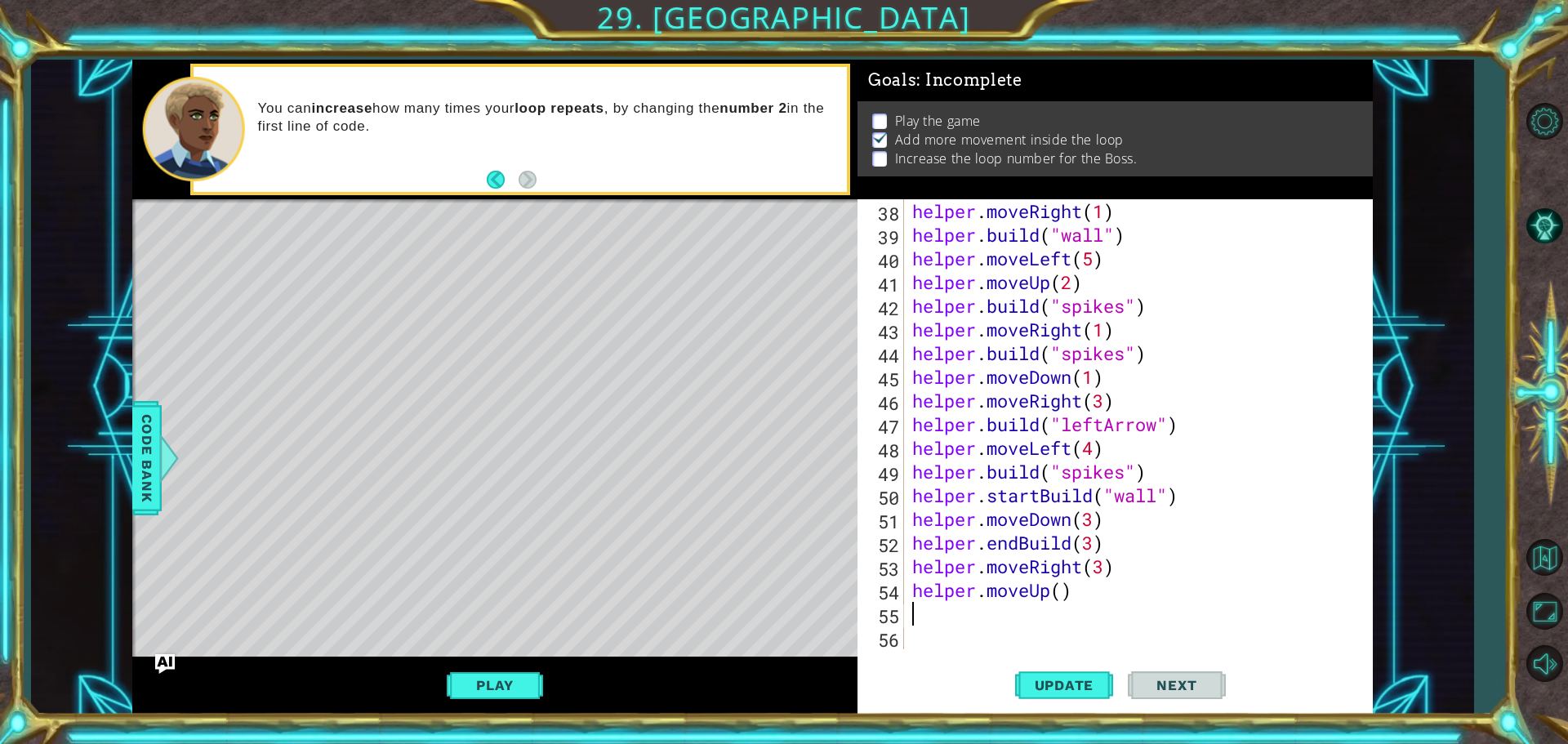
click at [1064, 593] on div "helper . moveRight ( 1 ) helper . build ( "wall" ) helper . moveLeft ( 5 ) help…" at bounding box center [1136, 448] width 455 height 497
type textarea "helper.moveUp(1)"
click at [1001, 608] on div "helper . moveRight ( 1 ) helper . build ( "wall" ) helper . moveLeft ( 5 ) help…" at bounding box center [1136, 448] width 455 height 497
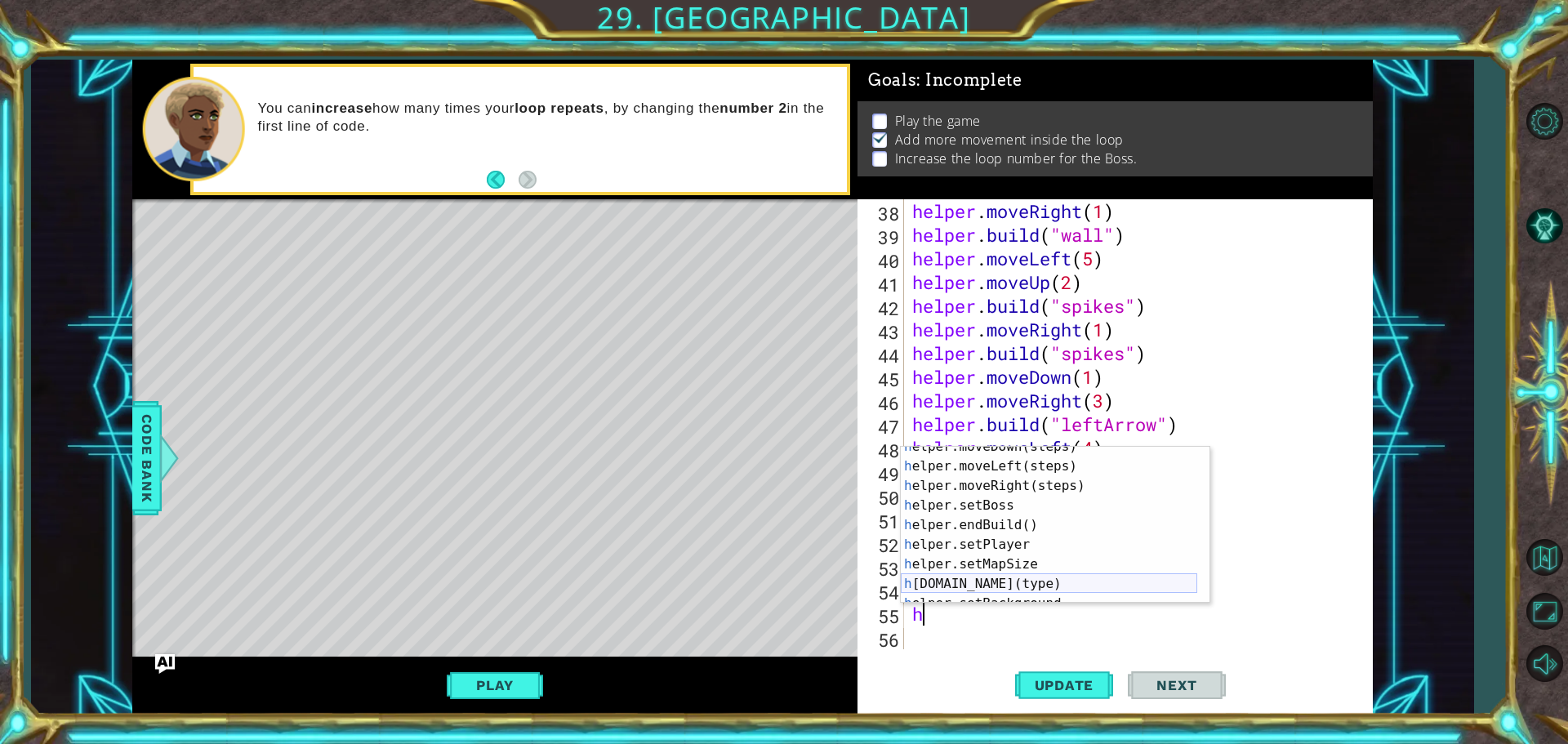
scroll to position [49, 0]
click at [997, 585] on div "h elper.moveDown(steps) press enter h elper.moveLeft(steps) press enter h elper…" at bounding box center [1048, 534] width 297 height 196
type textarea "[DOMAIN_NAME]("wall")"
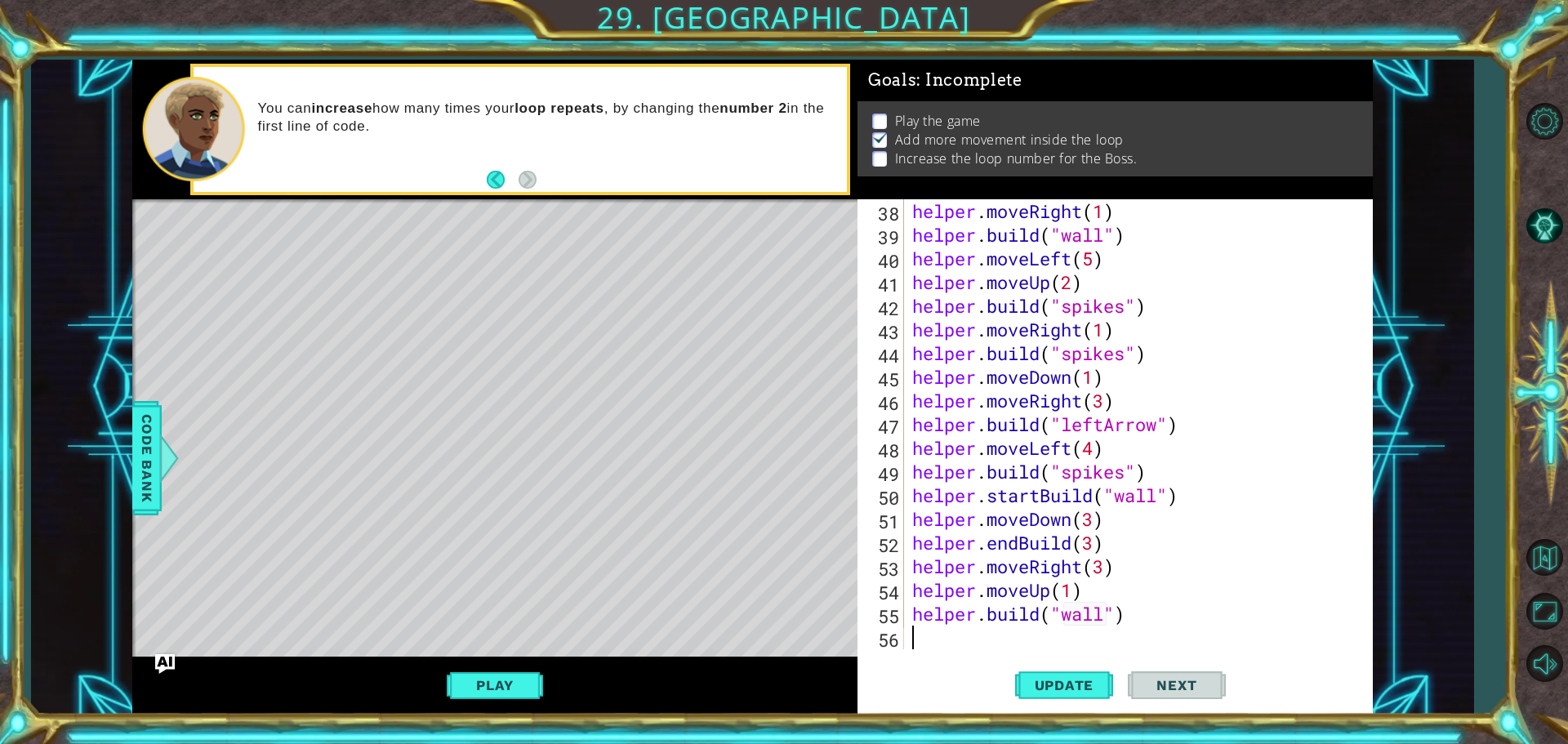
click at [1031, 630] on div "helper . moveRight ( 1 ) helper . build ( "wall" ) helper . moveLeft ( 5 ) help…" at bounding box center [1136, 448] width 455 height 497
type textarea "h"
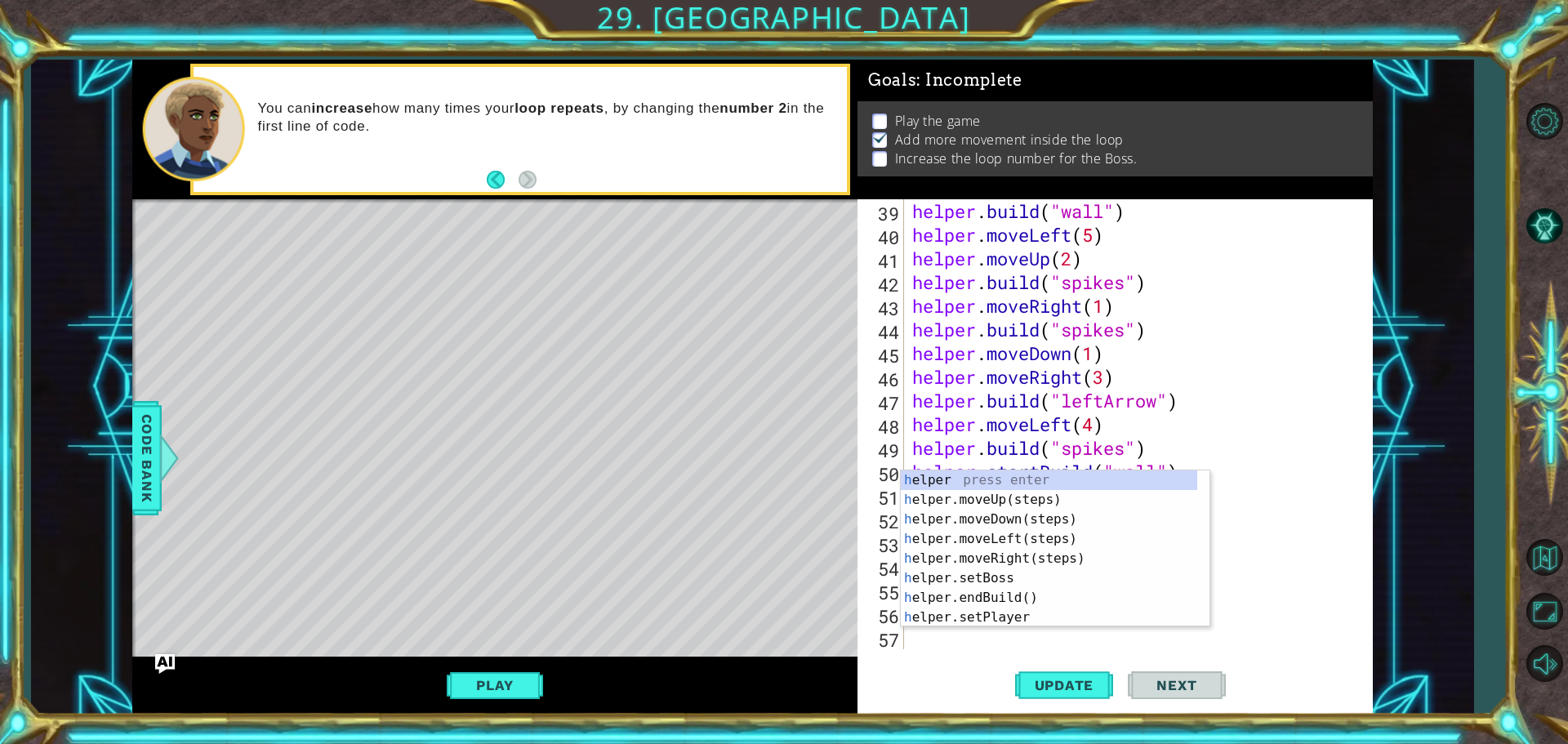
scroll to position [923, 0]
click at [987, 500] on div "h elper press enter h elper.moveUp(steps) press enter h elper.moveDown(steps) p…" at bounding box center [1048, 567] width 297 height 196
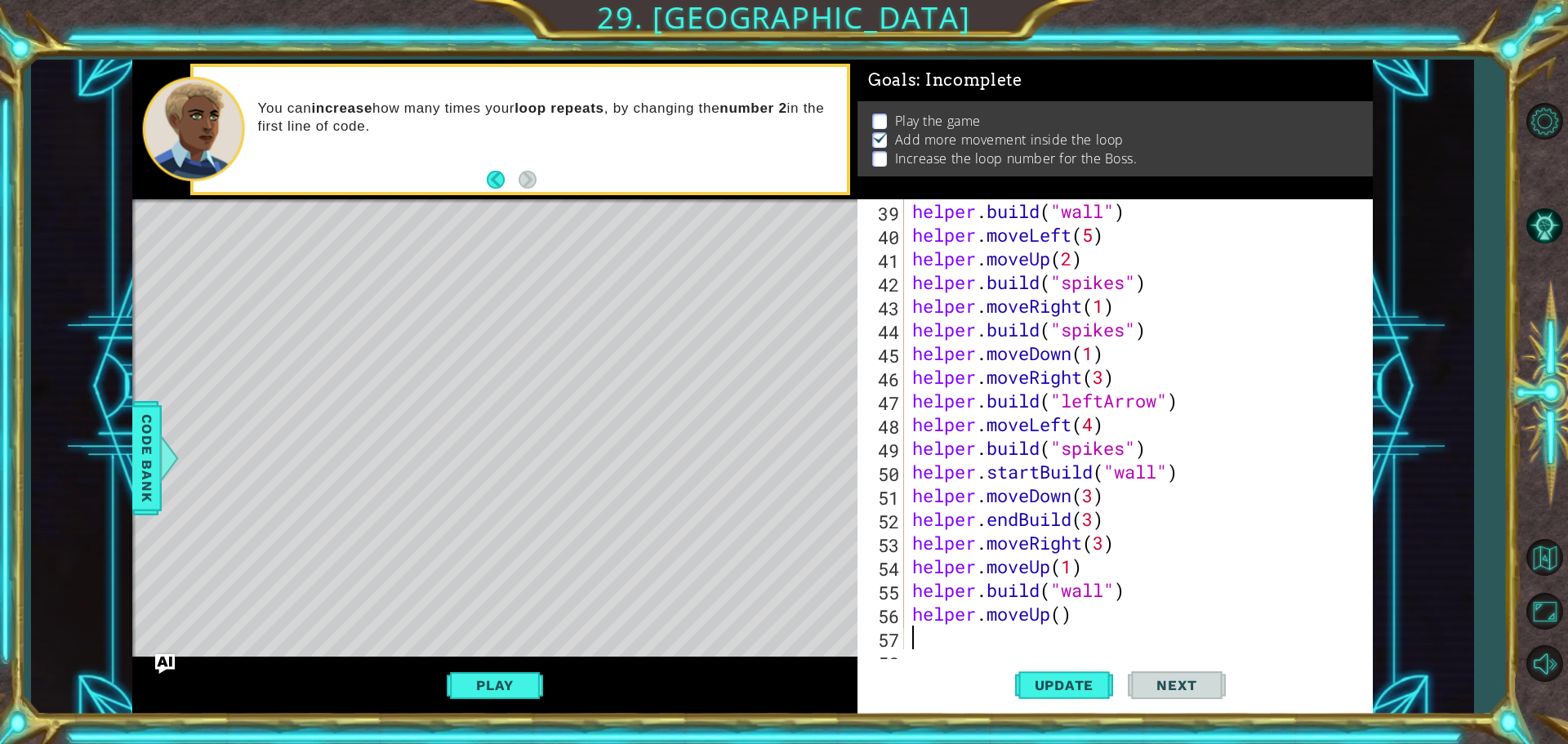
scroll to position [947, 0]
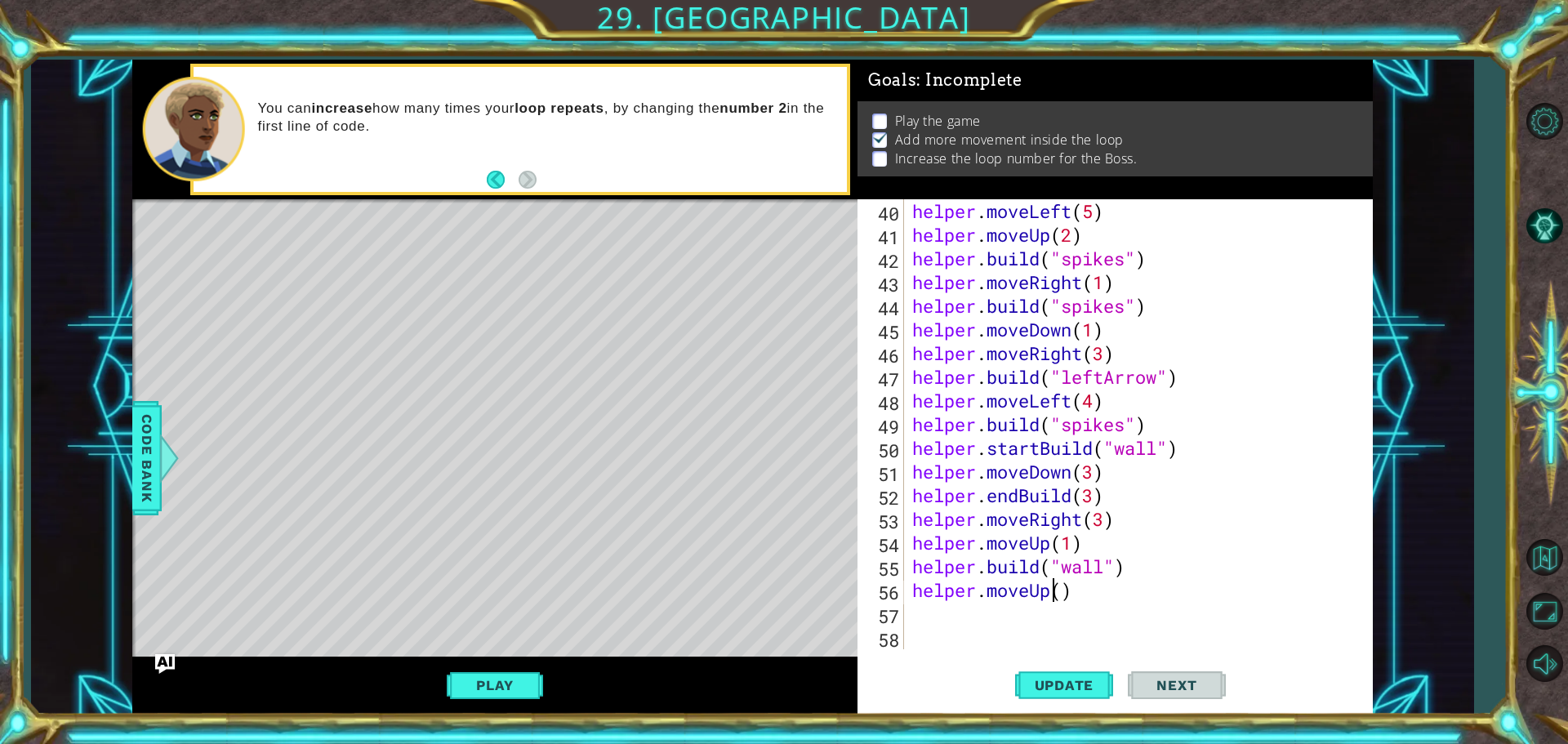
click at [1055, 595] on div "helper . moveLeft ( 5 ) helper . moveUp ( 2 ) helper . build ( "spikes" ) helpe…" at bounding box center [1136, 448] width 455 height 497
click at [1063, 593] on div "helper . moveLeft ( 5 ) helper . moveUp ( 2 ) helper . build ( "spikes" ) helpe…" at bounding box center [1136, 448] width 455 height 497
type textarea "helper.moveUp(1)"
click at [1013, 610] on div "helper . moveLeft ( 5 ) helper . moveUp ( 2 ) helper . build ( "spikes" ) helpe…" at bounding box center [1136, 448] width 455 height 497
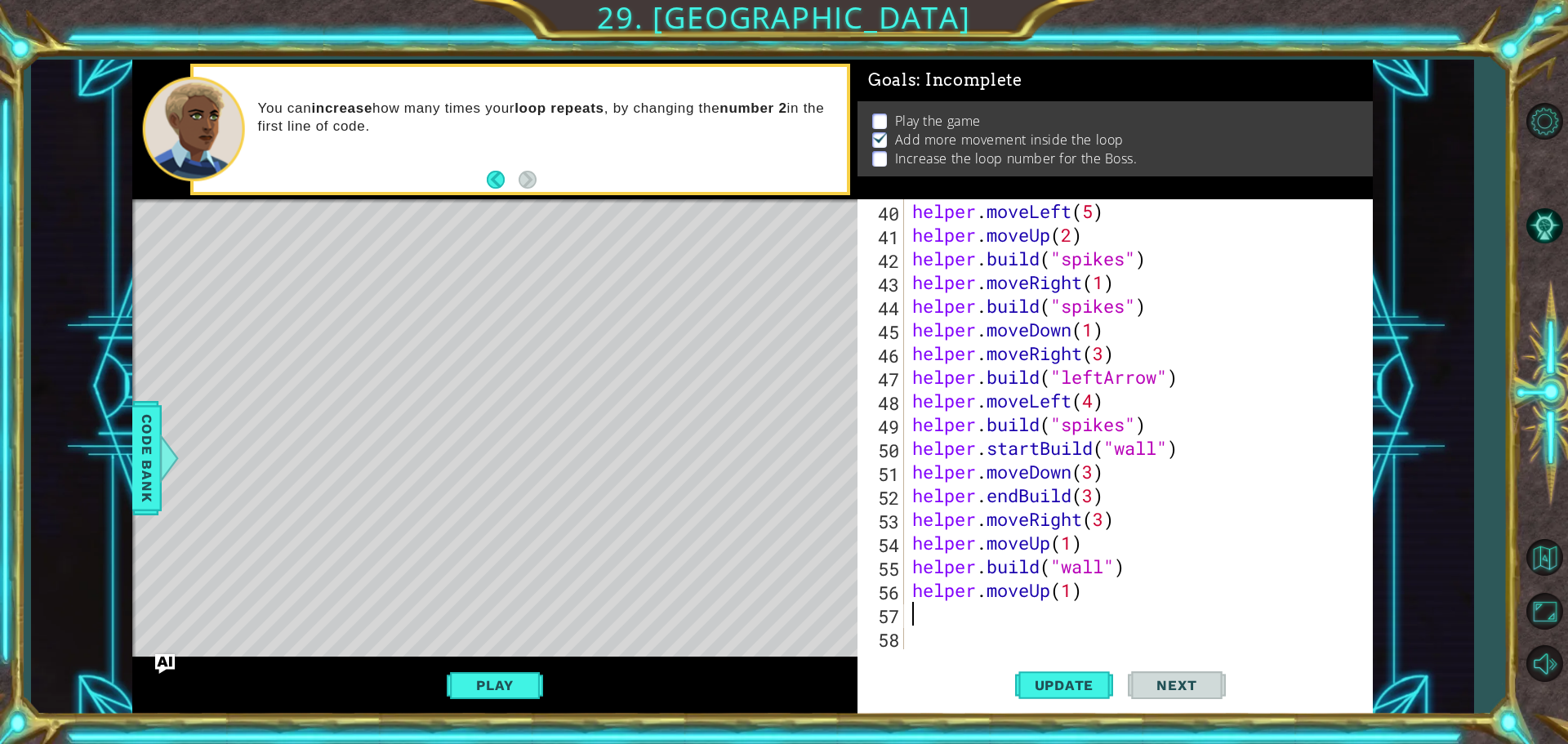
scroll to position [0, 0]
type textarea "h"
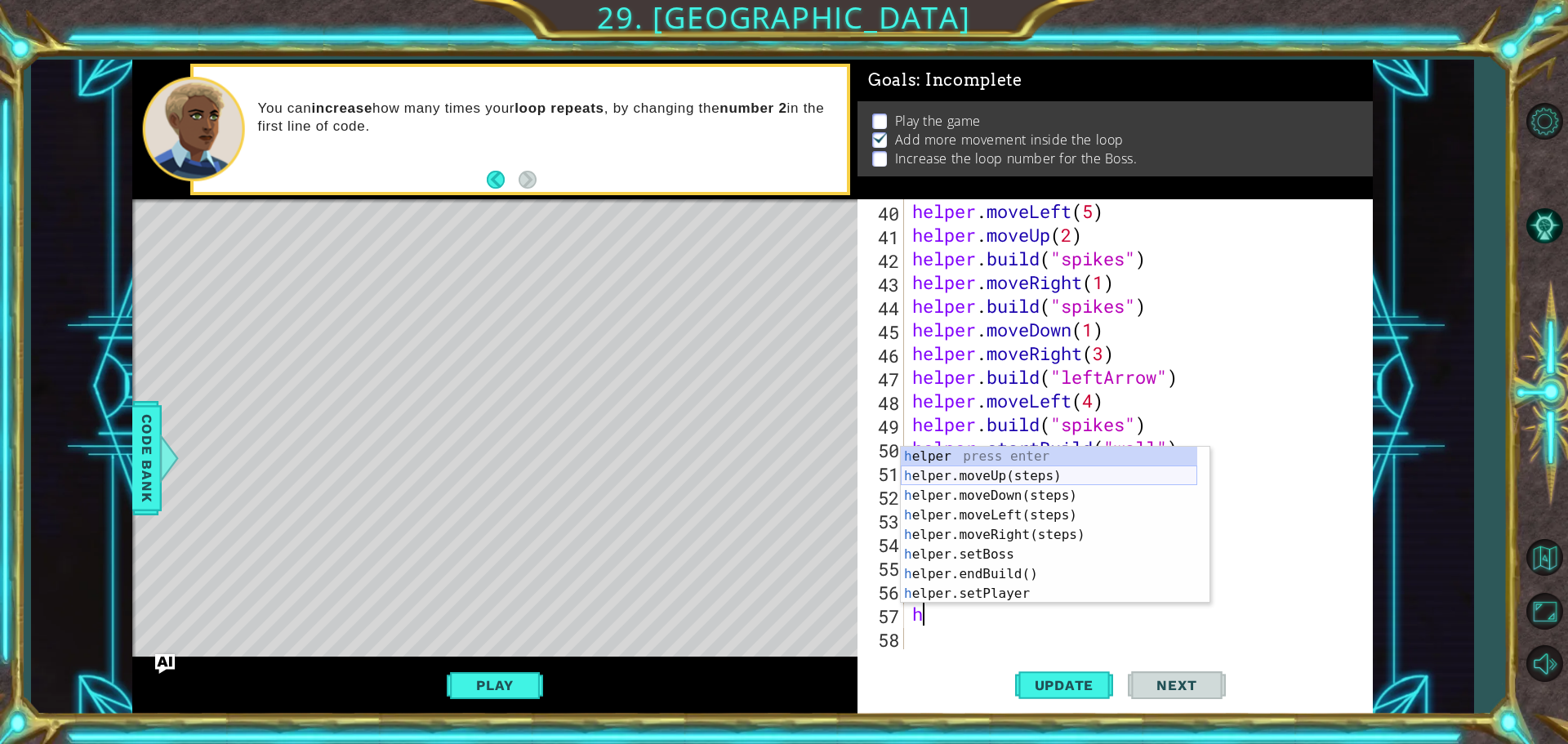
click at [989, 476] on div "h elper press enter h elper.moveUp(steps) press enter h elper.moveDown(steps) p…" at bounding box center [1048, 544] width 297 height 196
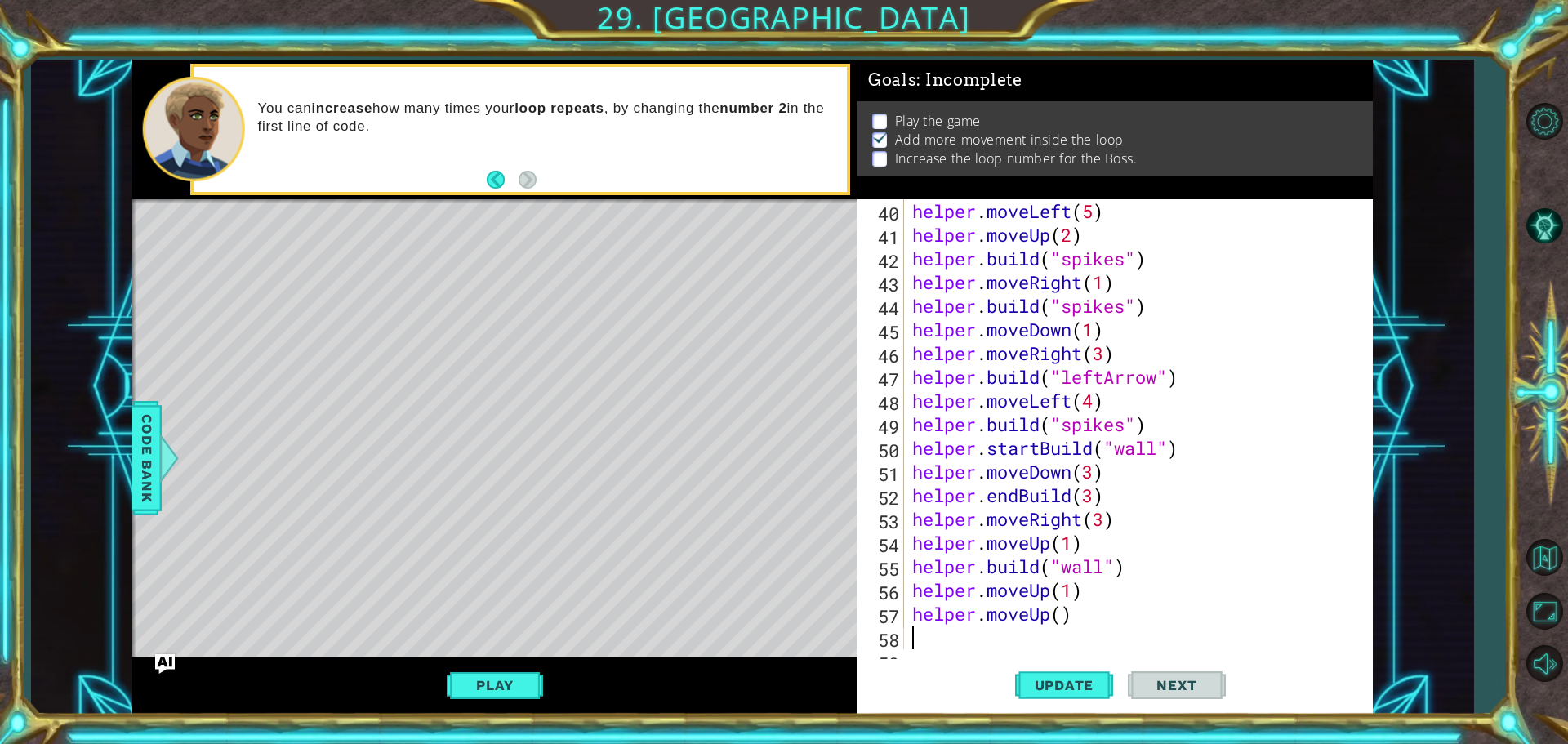
scroll to position [970, 0]
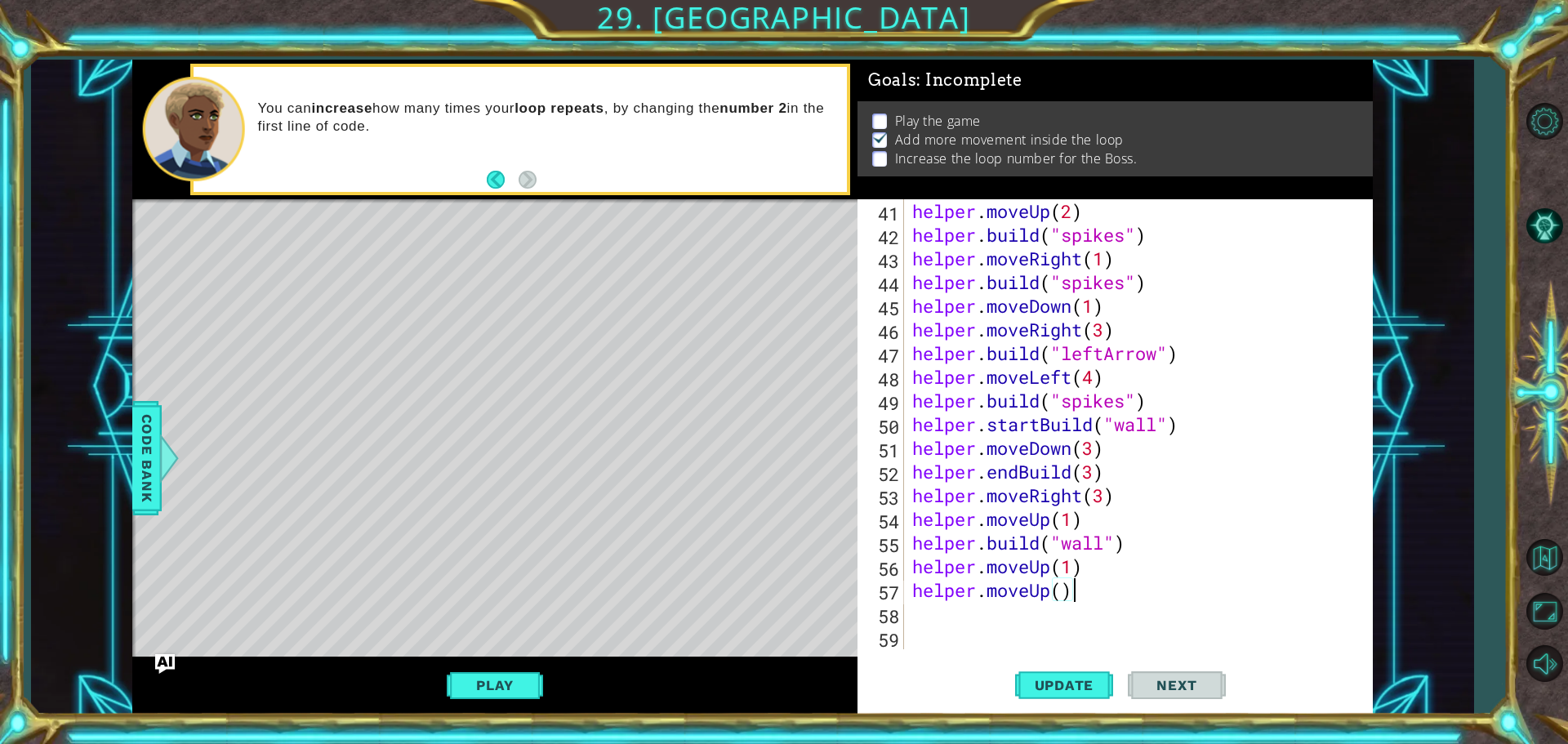
click at [1073, 592] on div "helper . moveUp ( 2 ) helper . build ( "spikes" ) helper . moveRight ( 1 ) help…" at bounding box center [1136, 448] width 455 height 497
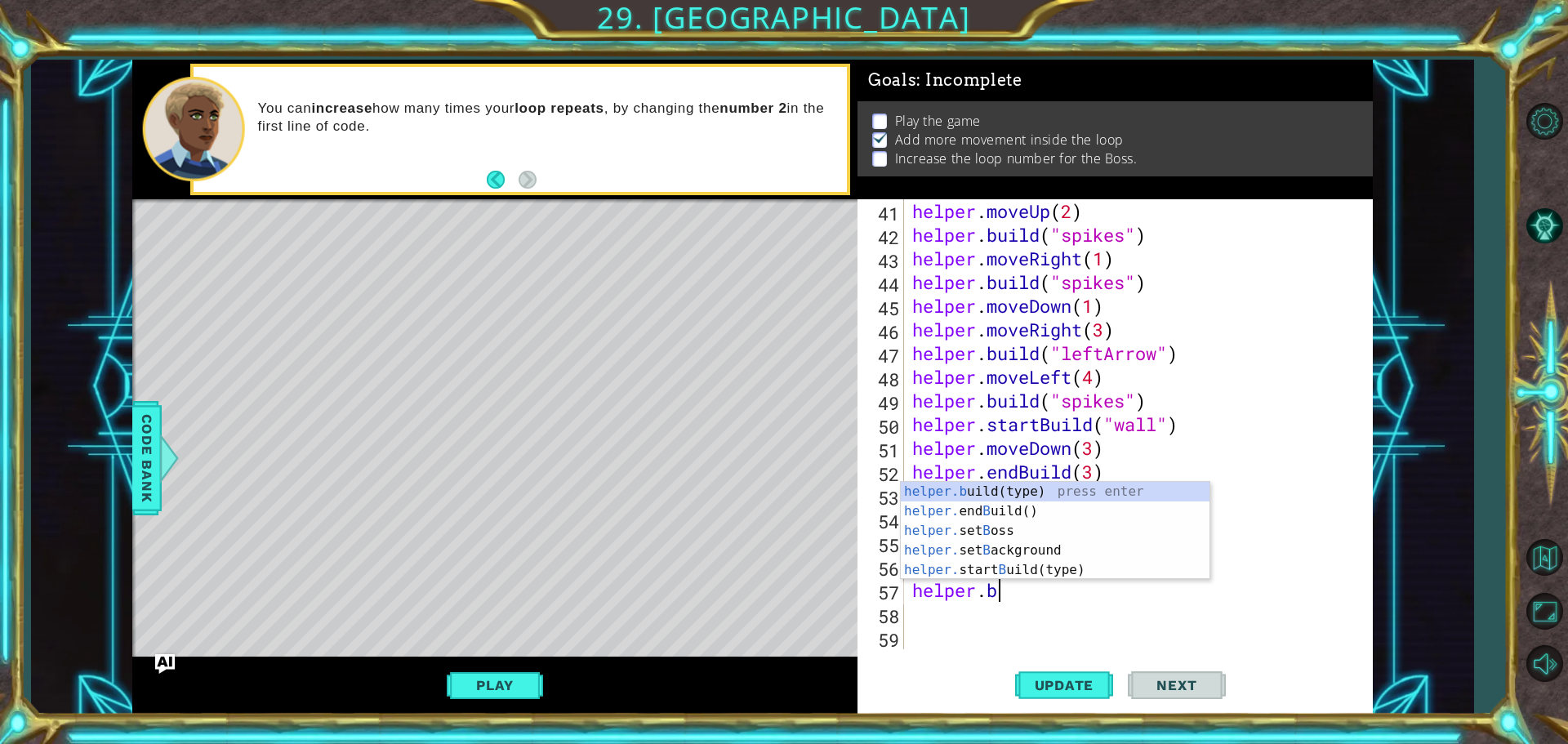
scroll to position [0, 3]
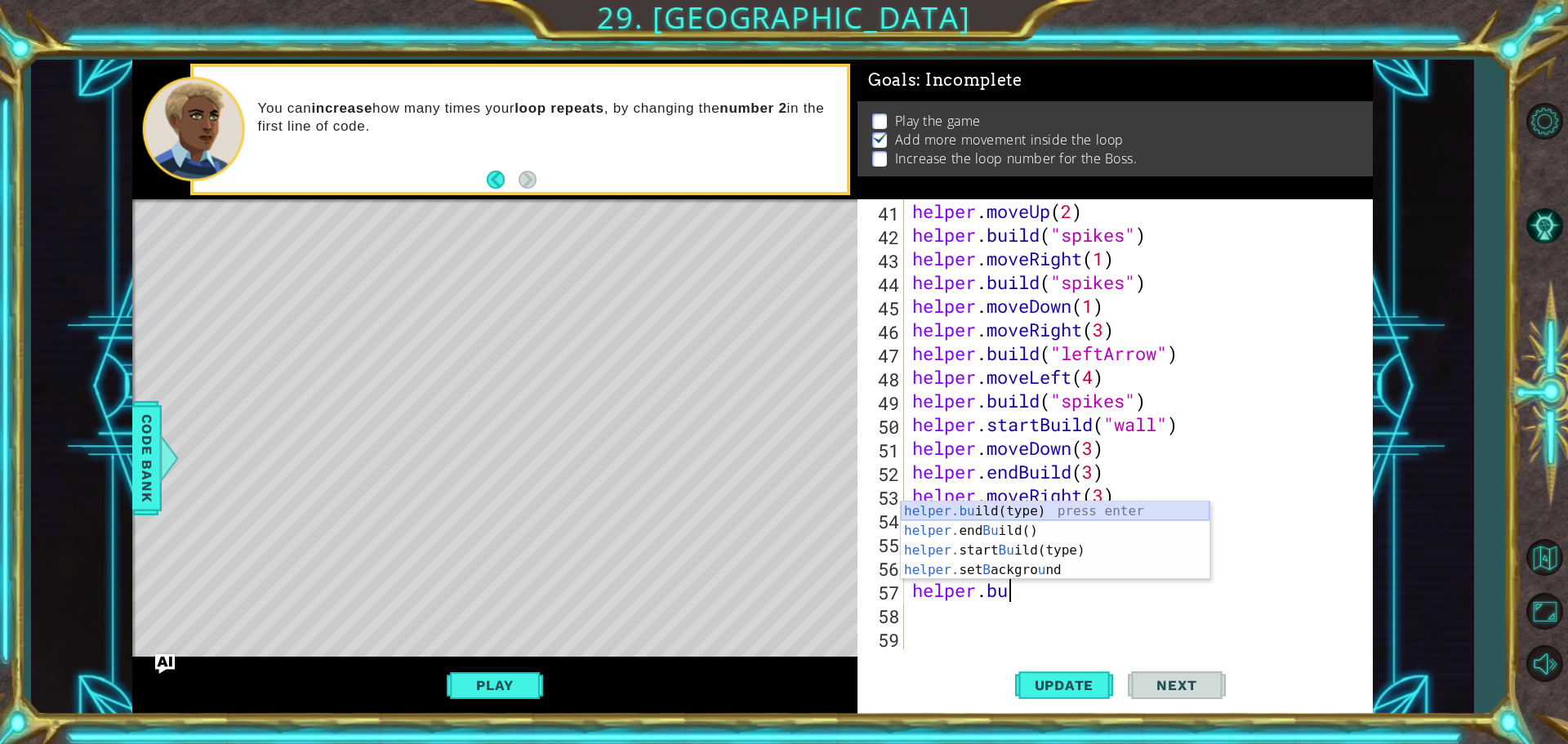
click at [1011, 510] on div "helper.bu ild(type) press enter helper. end Bu ild() press enter helper. start …" at bounding box center [1054, 560] width 308 height 118
type textarea "[DOMAIN_NAME]("wall")"
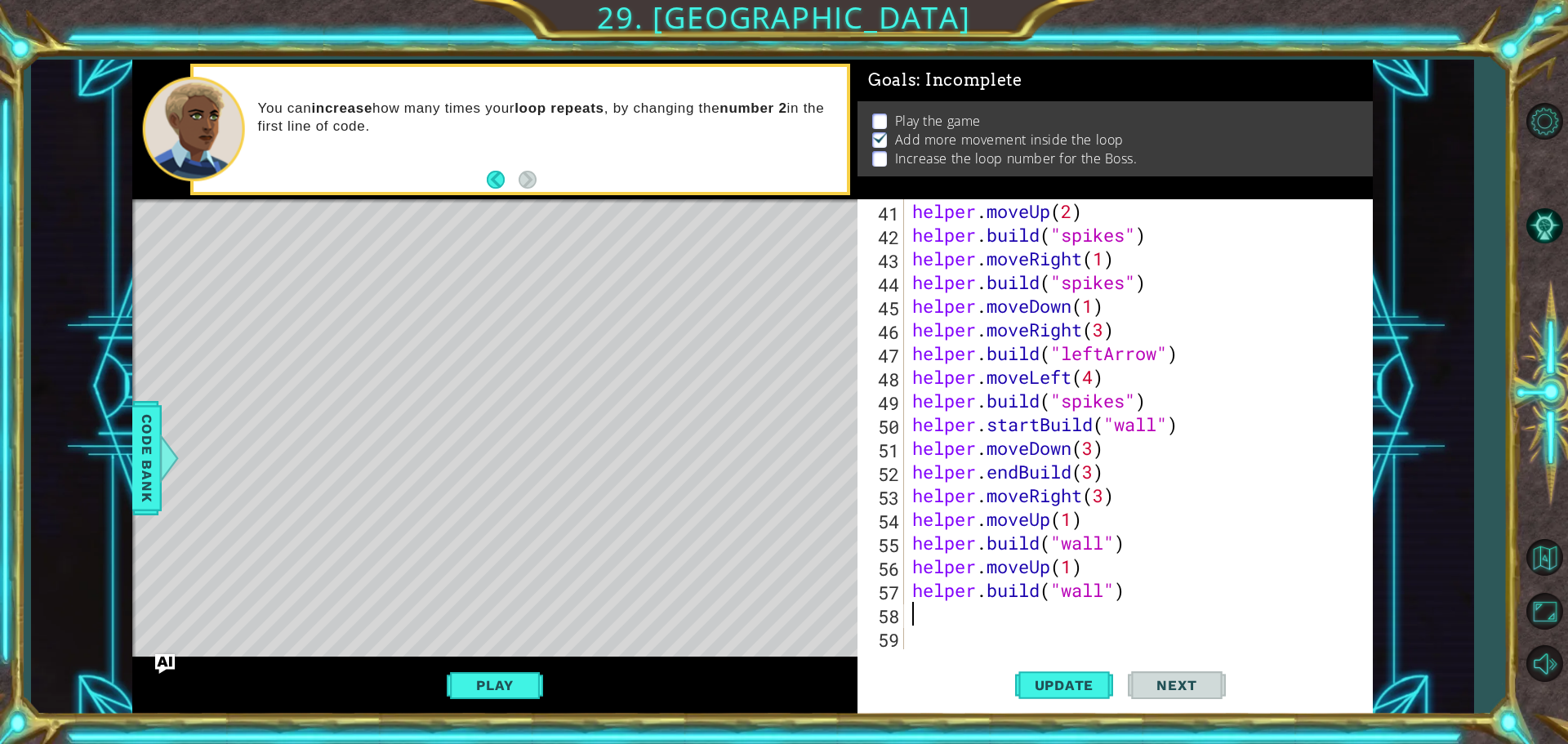
click at [1037, 623] on div "helper . moveUp ( 2 ) helper . build ( "spikes" ) helper . moveRight ( 1 ) help…" at bounding box center [1136, 448] width 455 height 497
click at [1060, 682] on span "Update" at bounding box center [1065, 684] width 92 height 16
click at [1048, 692] on span "Update" at bounding box center [1065, 684] width 92 height 16
click at [1031, 692] on span "Update" at bounding box center [1065, 684] width 92 height 16
